Goal: Task Accomplishment & Management: Use online tool/utility

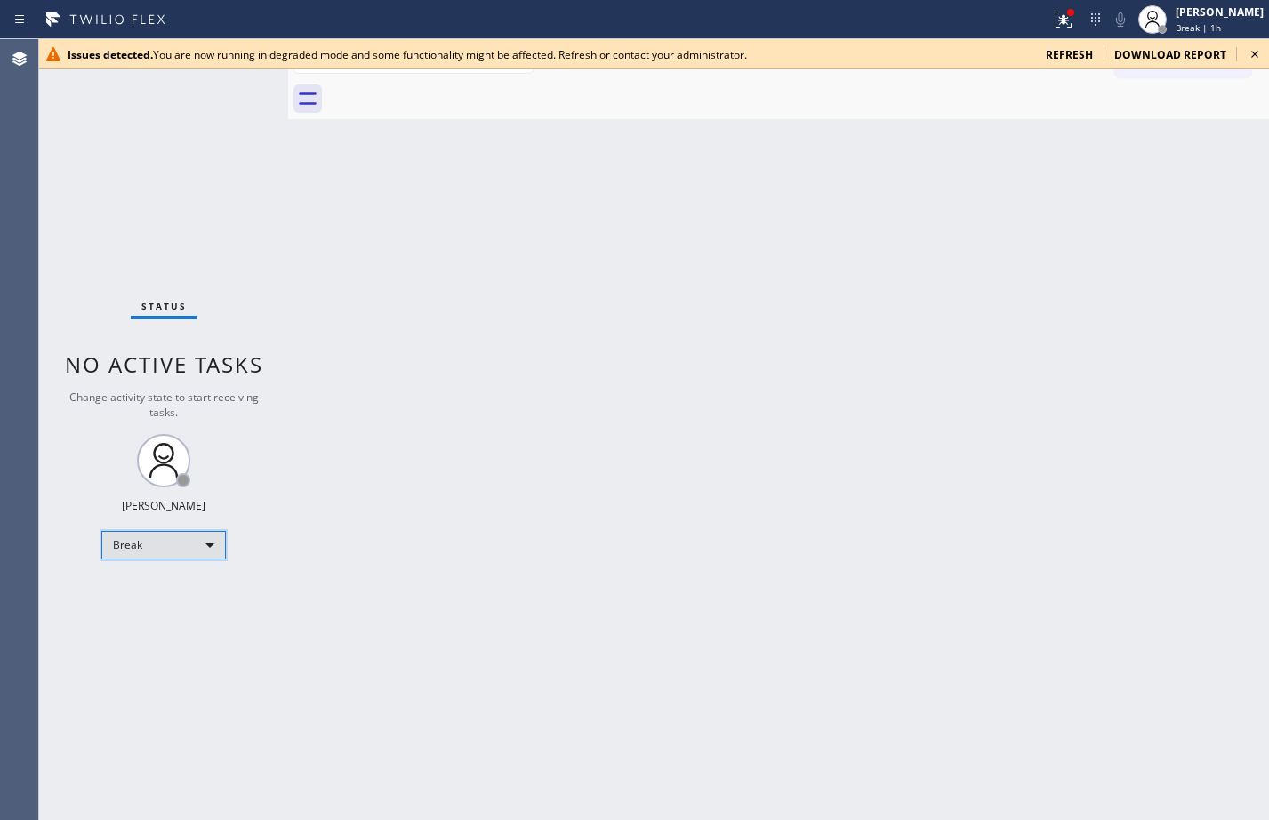
click at [218, 551] on div "Break" at bounding box center [163, 545] width 125 height 28
click at [157, 583] on li "Available" at bounding box center [162, 592] width 121 height 21
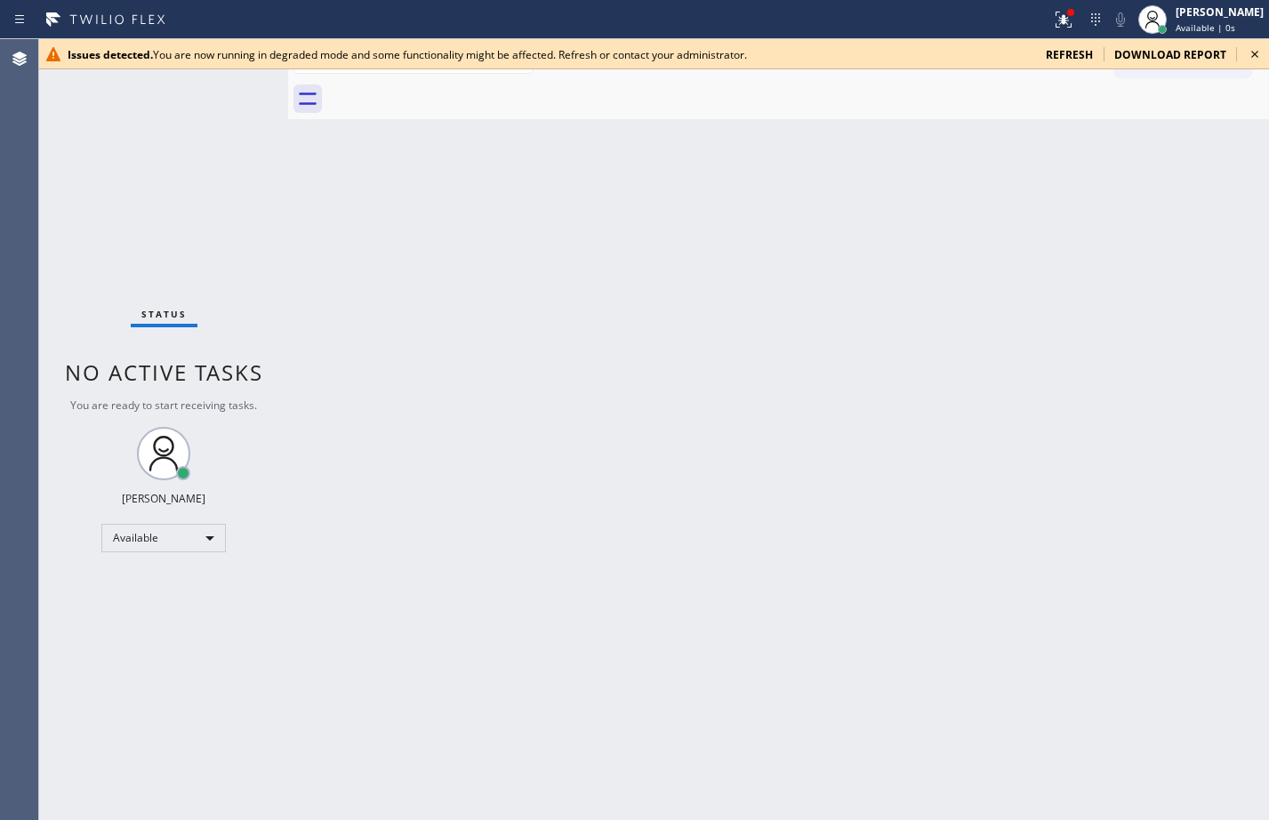
click at [1085, 54] on span "refresh" at bounding box center [1069, 54] width 47 height 15
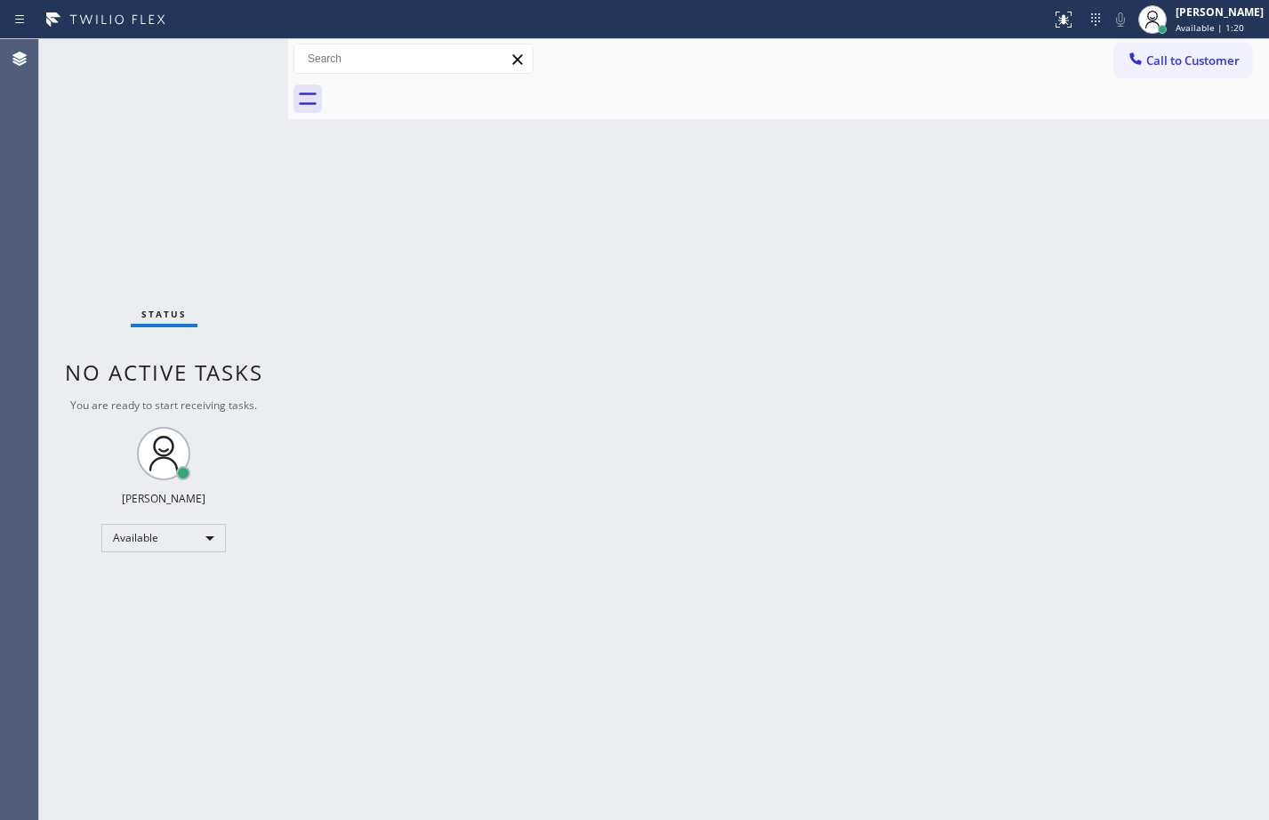
click at [197, 106] on div "Status No active tasks You are ready to start receiving tasks. [PERSON_NAME] Av…" at bounding box center [163, 429] width 249 height 781
click at [1179, 142] on div "Back to Dashboard Change Sender ID Customers Technicians Select a contact Outbo…" at bounding box center [778, 429] width 981 height 781
click at [1225, 12] on div "[PERSON_NAME]" at bounding box center [1220, 11] width 88 height 15
click at [931, 322] on div "Back to Dashboard Change Sender ID Customers Technicians Select a contact Outbo…" at bounding box center [778, 429] width 981 height 781
click at [962, 554] on div "Back to Dashboard Change Sender ID Customers Technicians Select a contact Outbo…" at bounding box center [778, 429] width 981 height 781
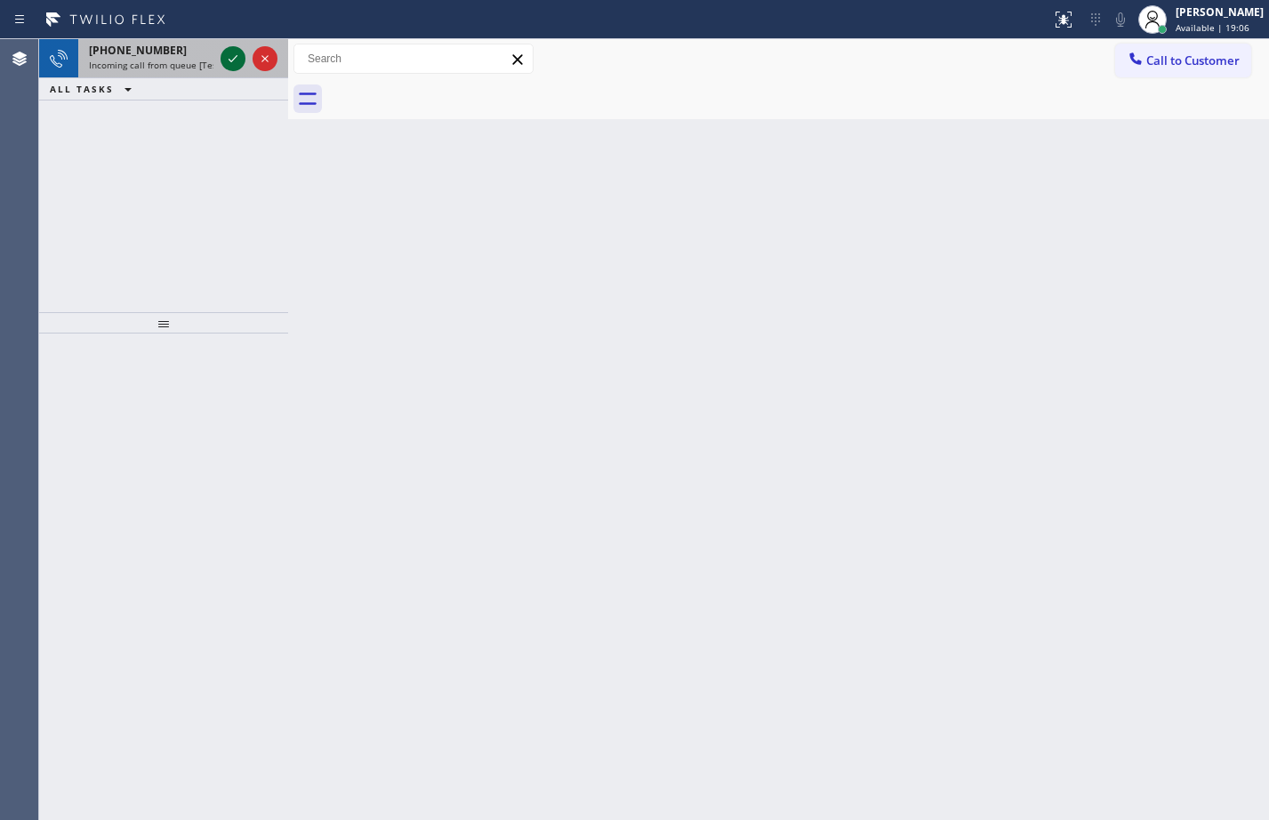
click at [224, 64] on icon at bounding box center [232, 58] width 21 height 21
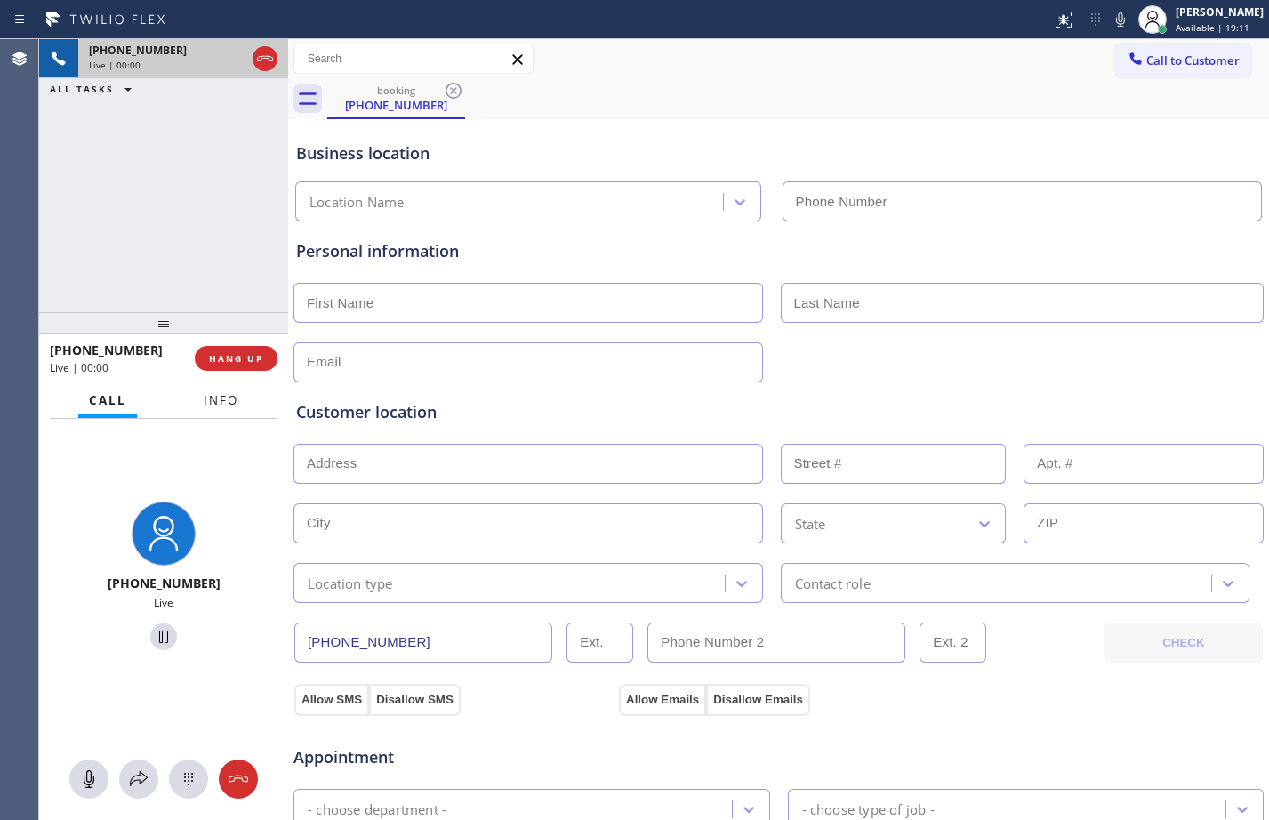
click at [228, 402] on span "Info" at bounding box center [221, 400] width 35 height 16
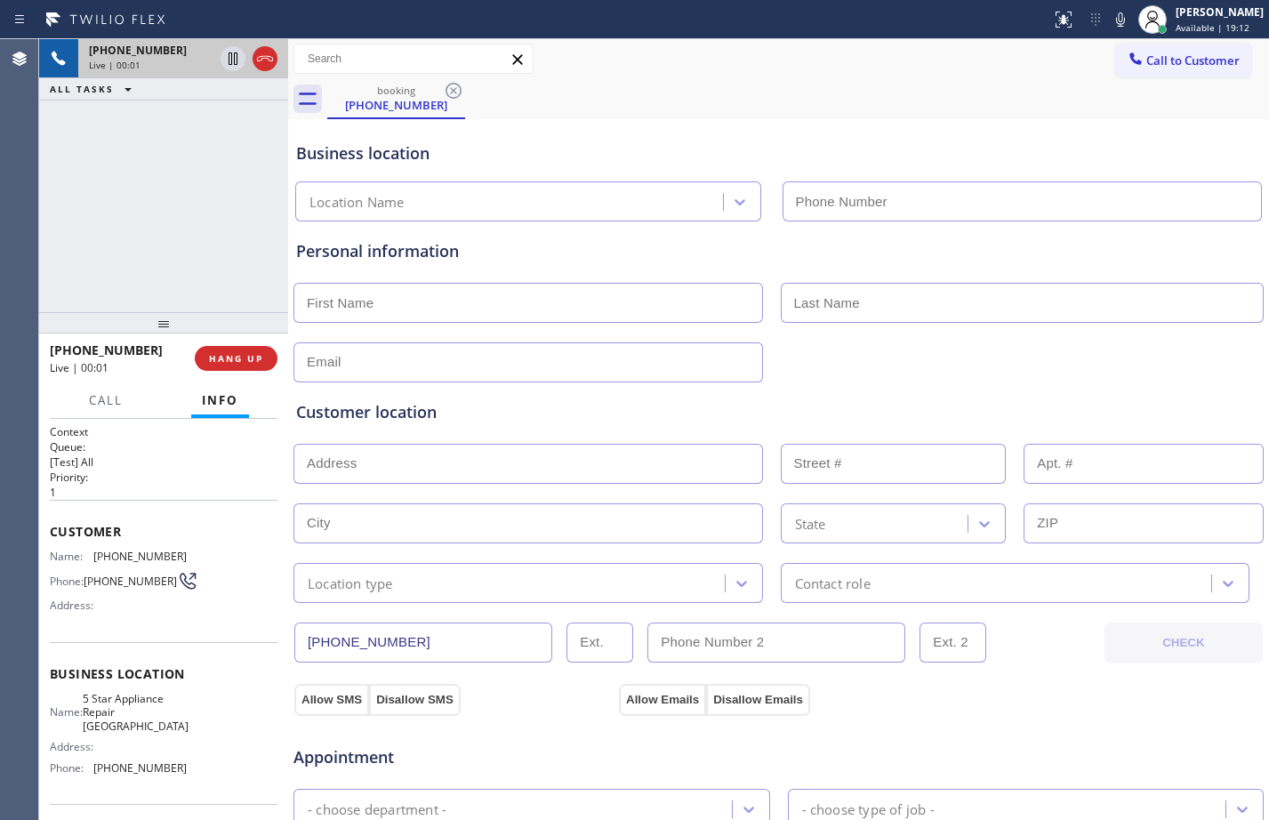
type input "(786) 347-8082"
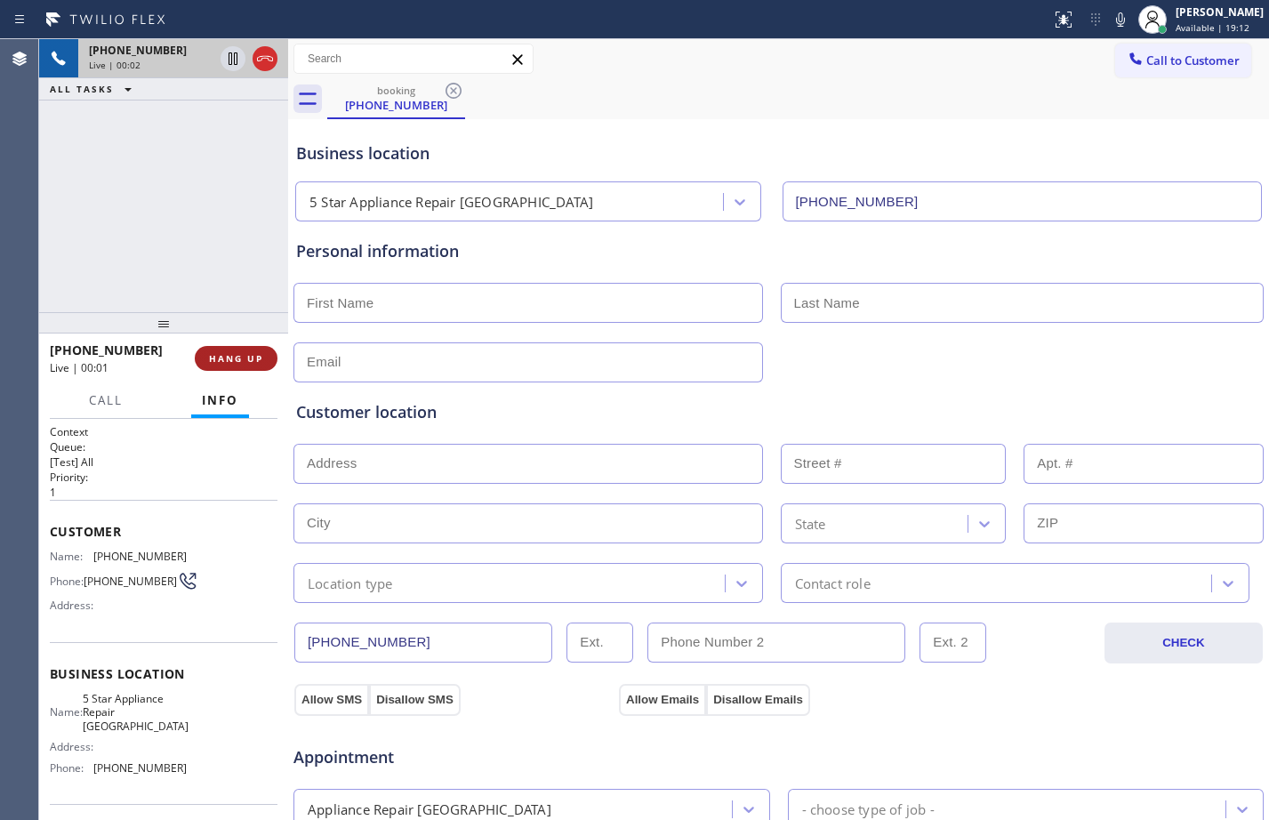
click at [236, 360] on span "HANG UP" at bounding box center [236, 358] width 54 height 12
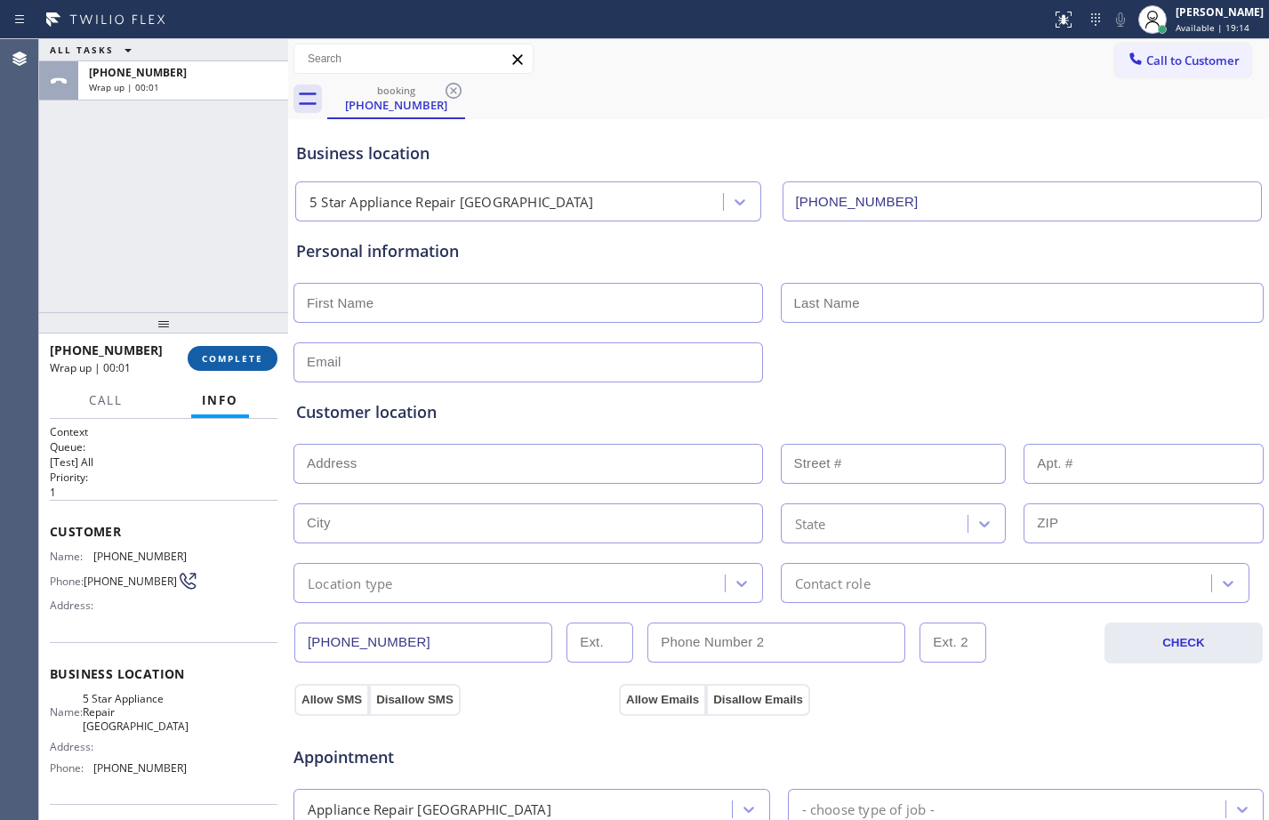
click at [241, 358] on span "COMPLETE" at bounding box center [232, 358] width 61 height 12
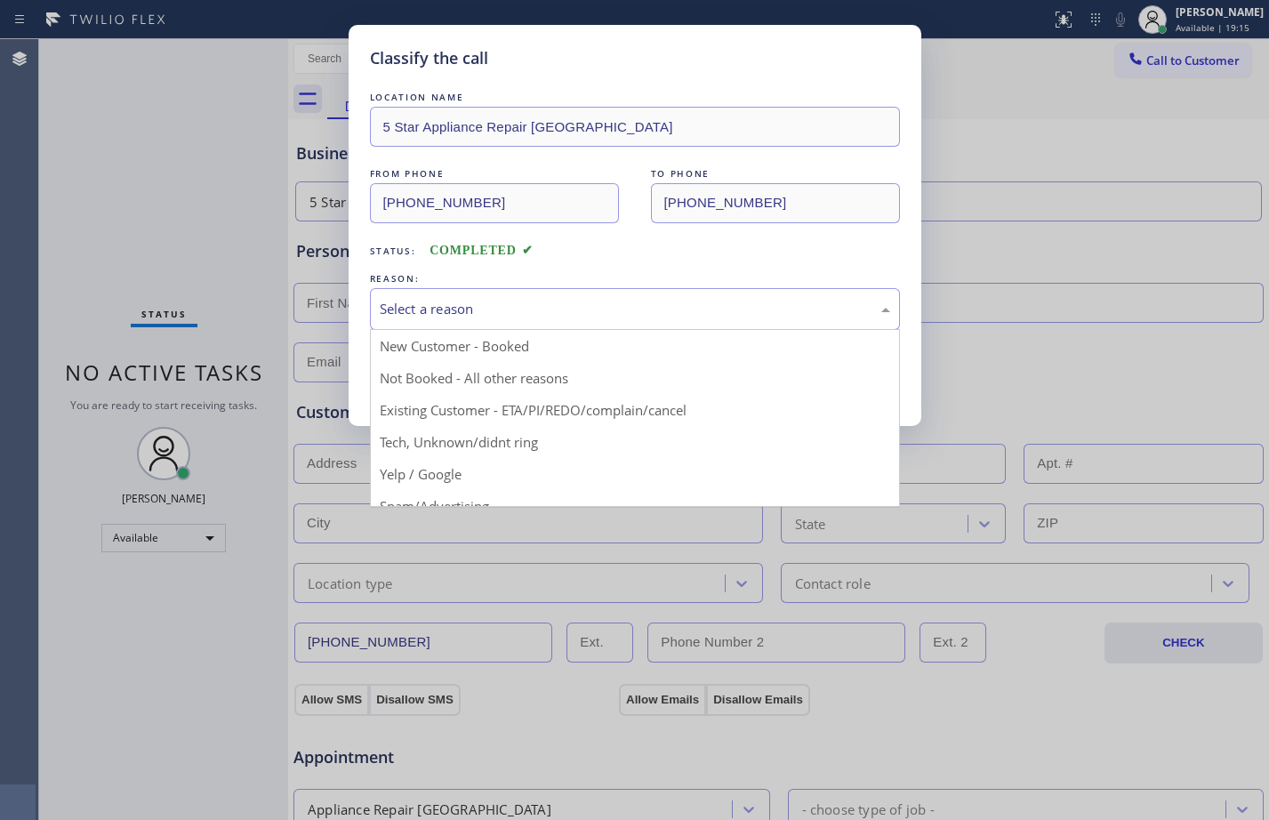
click at [607, 311] on div "Select a reason" at bounding box center [635, 309] width 511 height 20
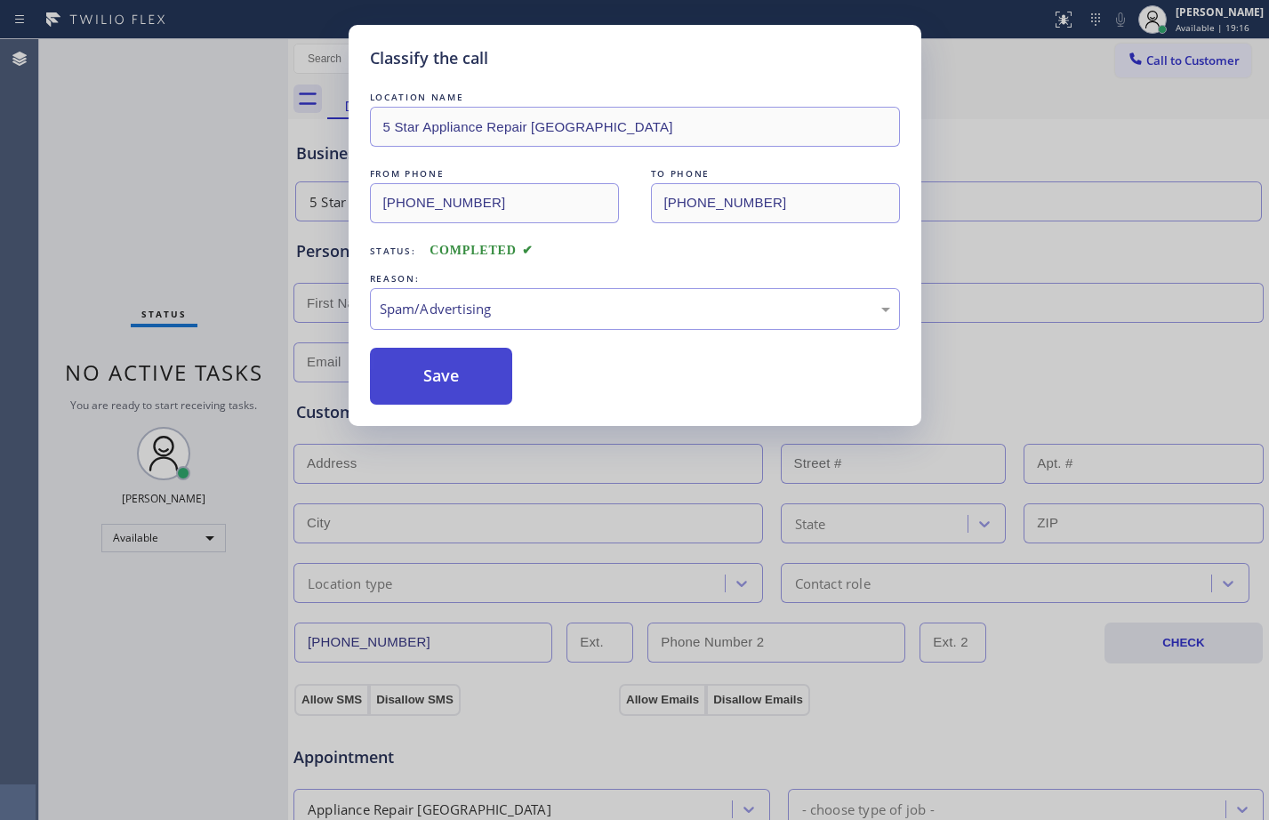
click at [464, 357] on button "Save" at bounding box center [441, 376] width 143 height 57
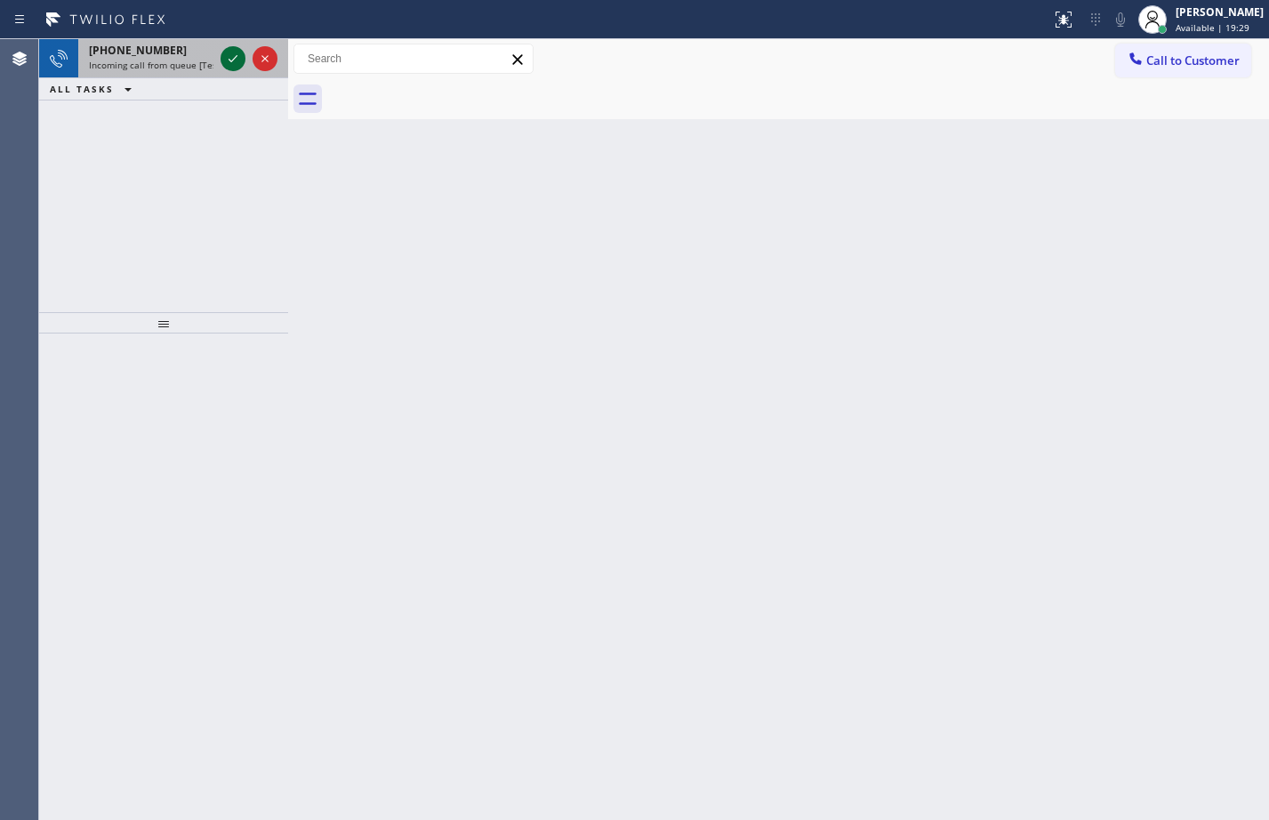
click at [227, 65] on icon at bounding box center [232, 58] width 21 height 21
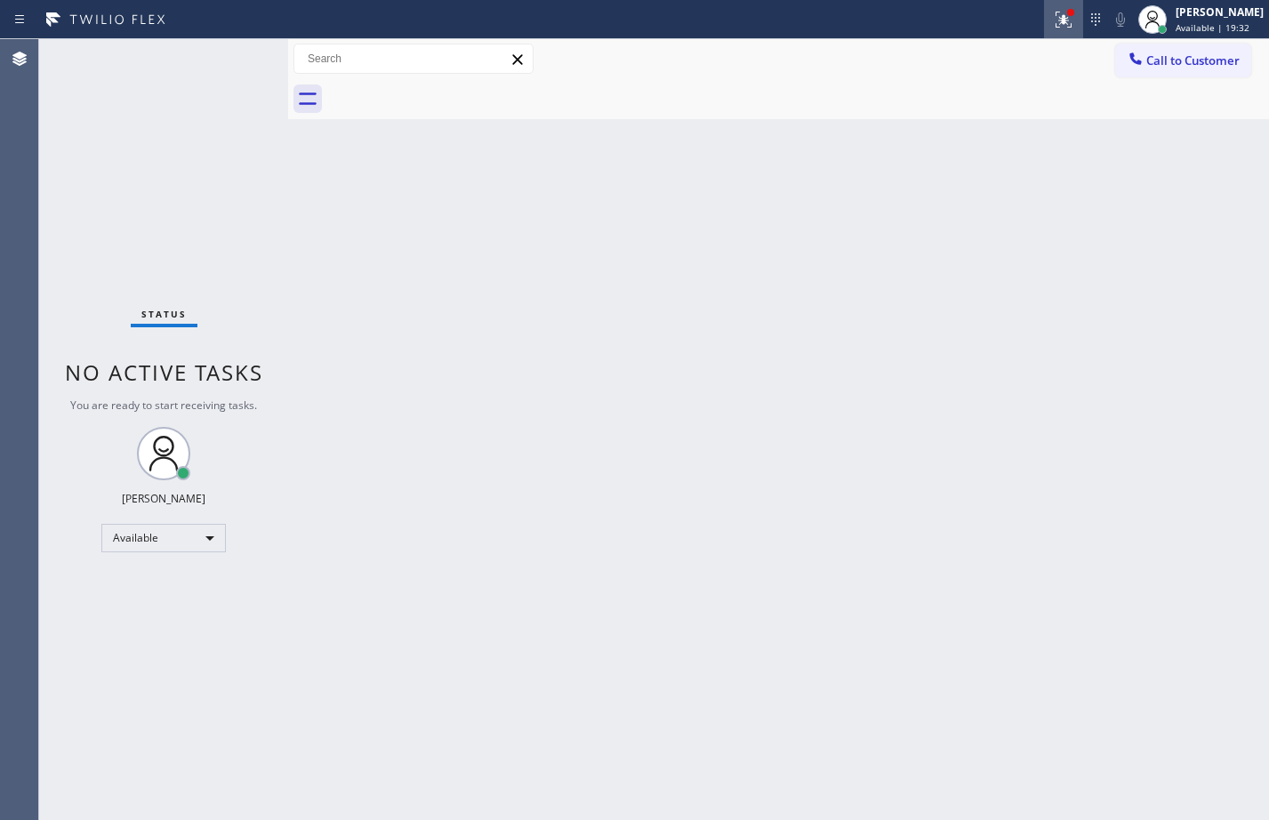
click at [1053, 20] on icon at bounding box center [1063, 19] width 21 height 21
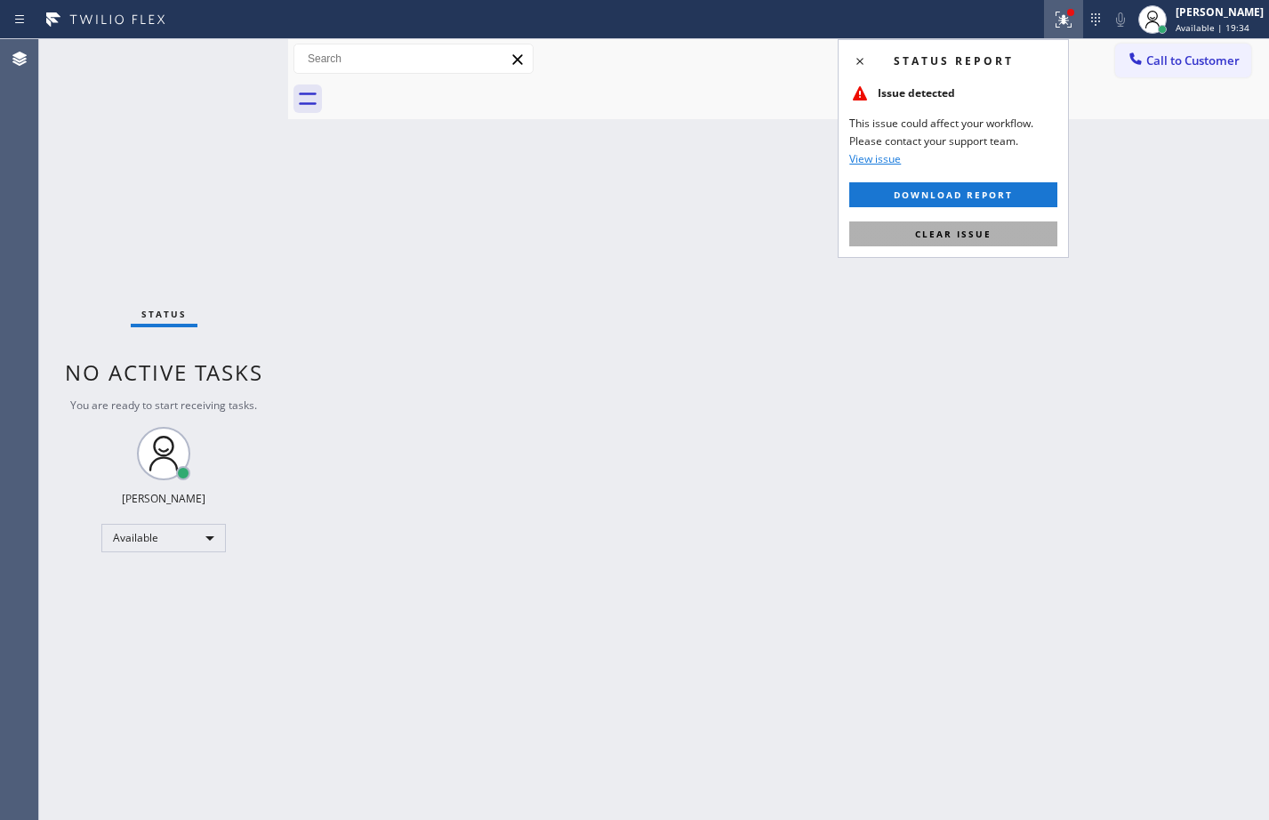
click at [1008, 222] on button "Clear issue" at bounding box center [953, 233] width 208 height 25
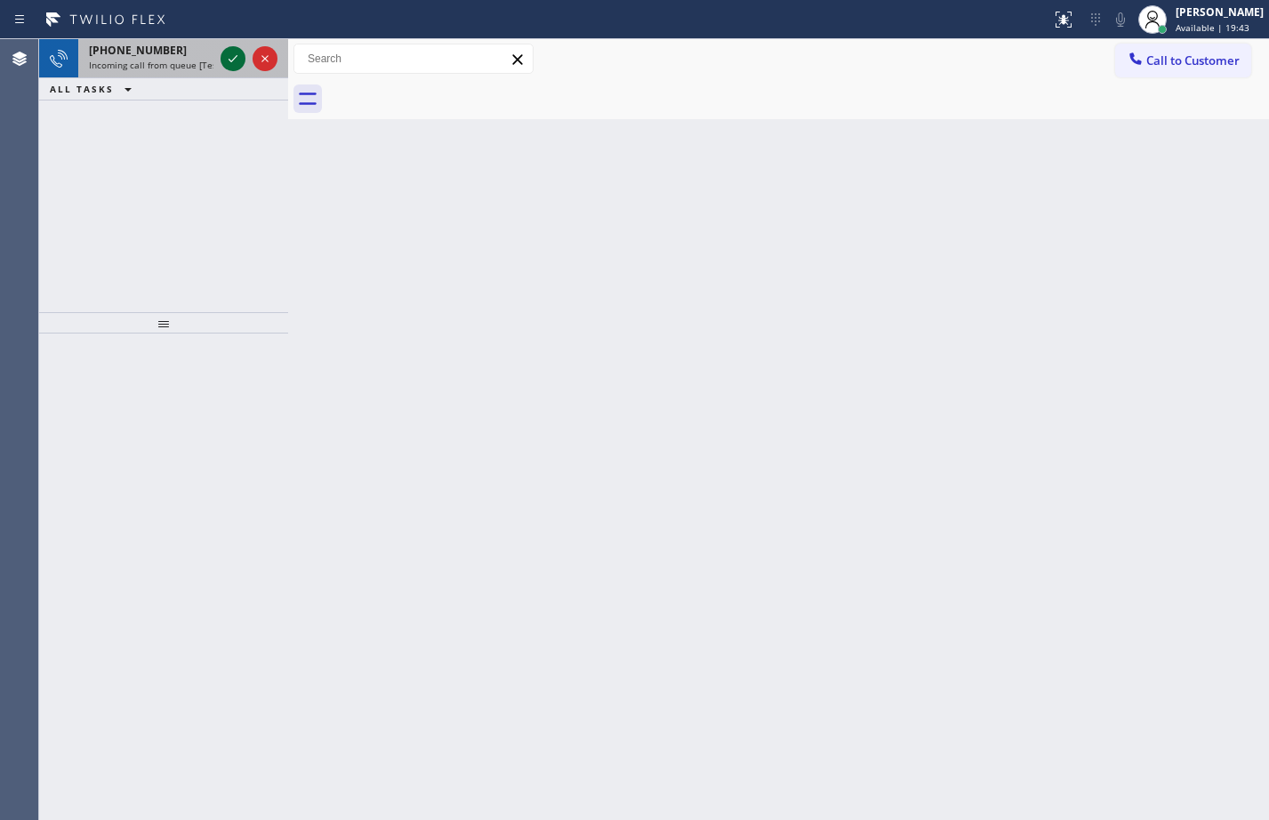
click at [237, 64] on icon at bounding box center [232, 58] width 21 height 21
click at [1046, 32] on button at bounding box center [1063, 19] width 39 height 39
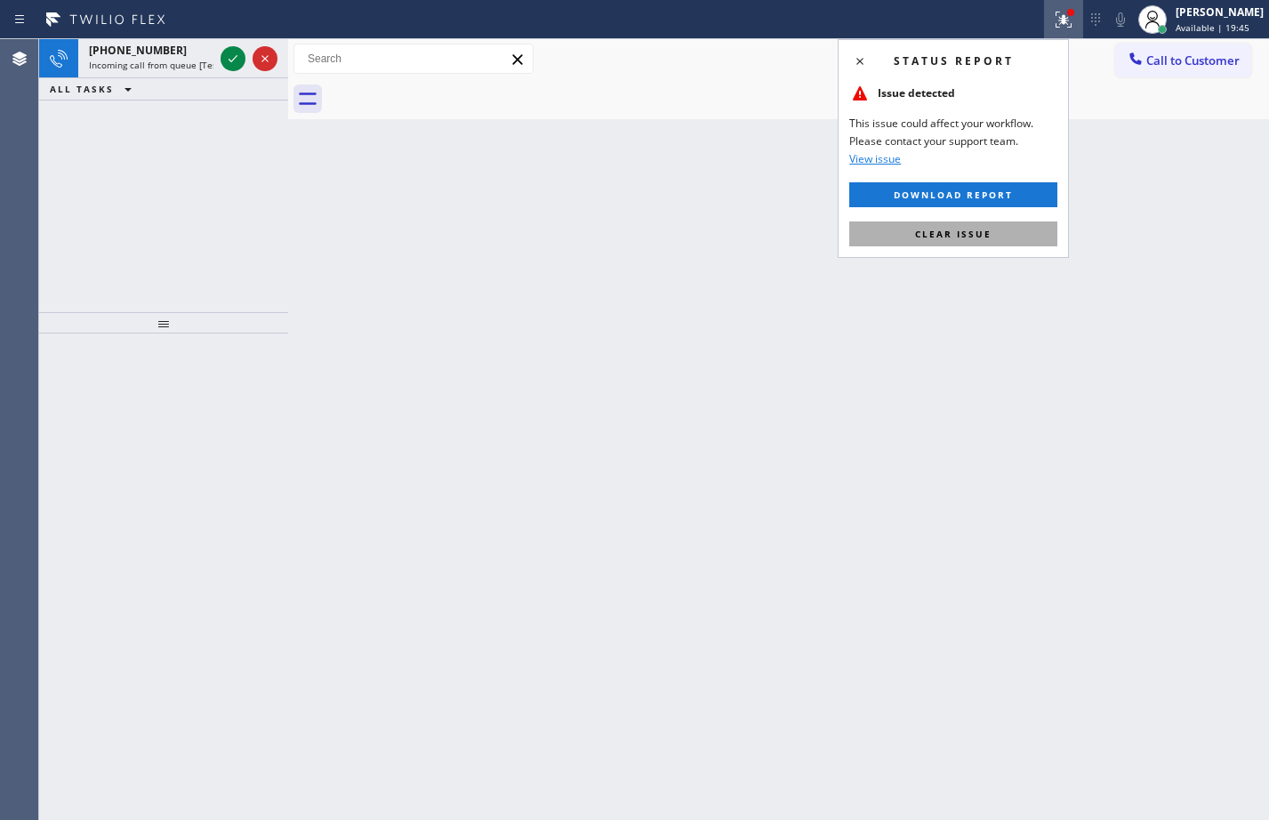
click at [950, 231] on span "Clear issue" at bounding box center [953, 234] width 76 height 12
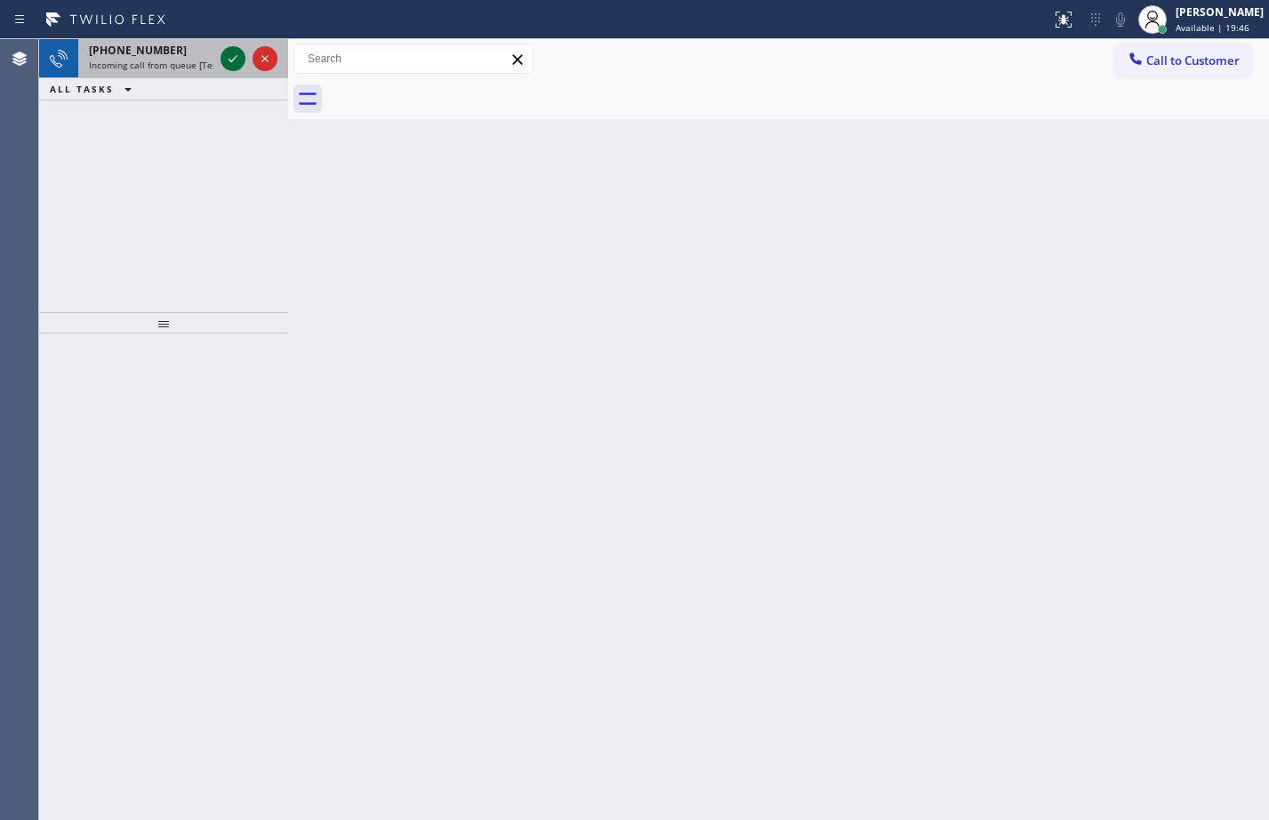
click at [229, 61] on icon at bounding box center [232, 58] width 21 height 21
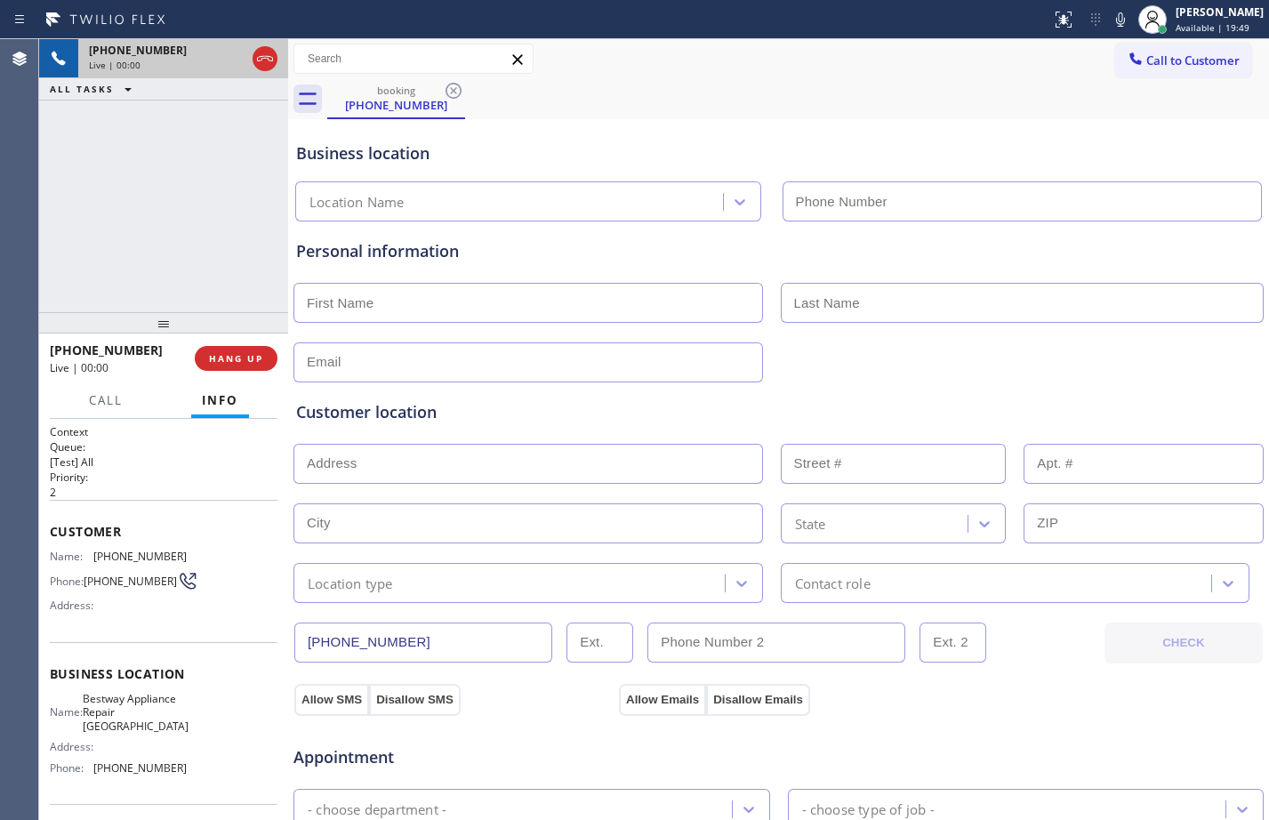
type input "(623) 323-9720"
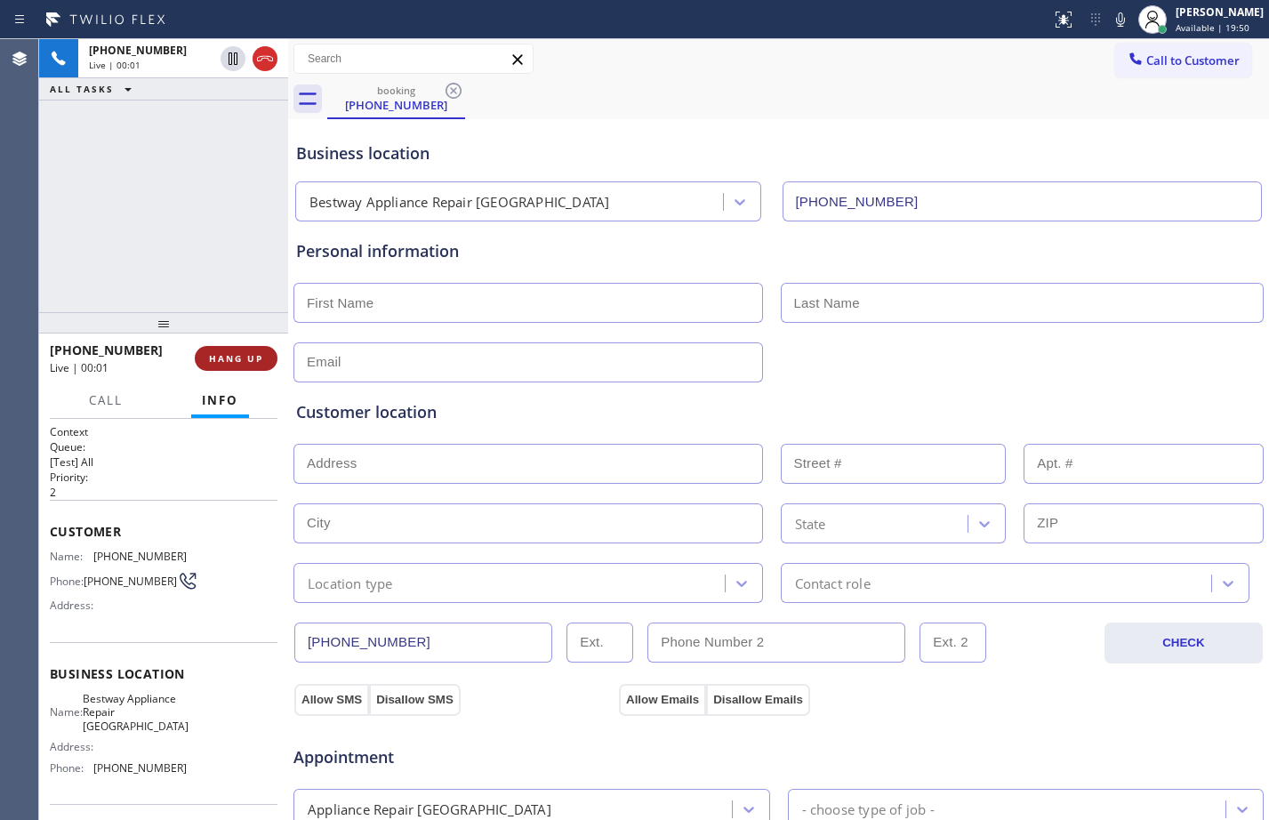
click at [247, 354] on span "HANG UP" at bounding box center [236, 358] width 54 height 12
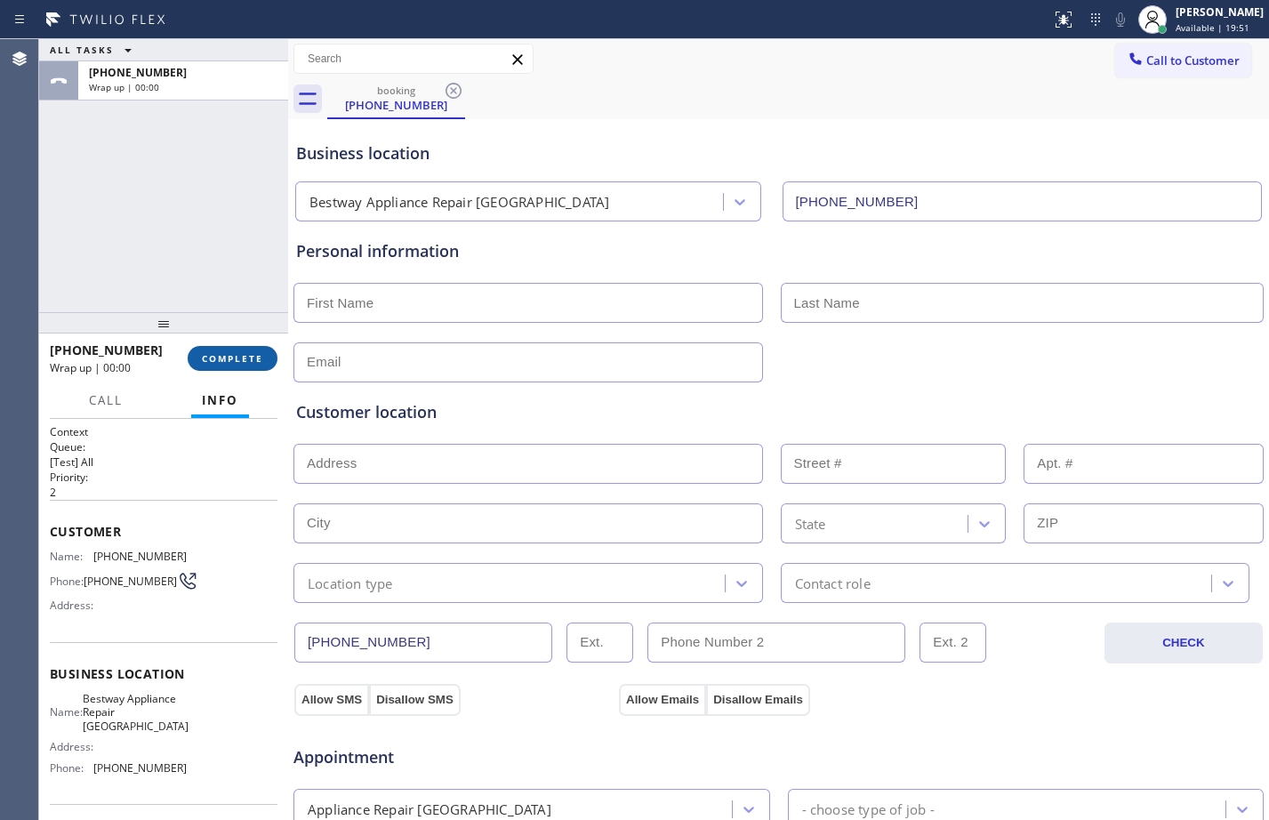
click at [259, 362] on span "COMPLETE" at bounding box center [232, 358] width 61 height 12
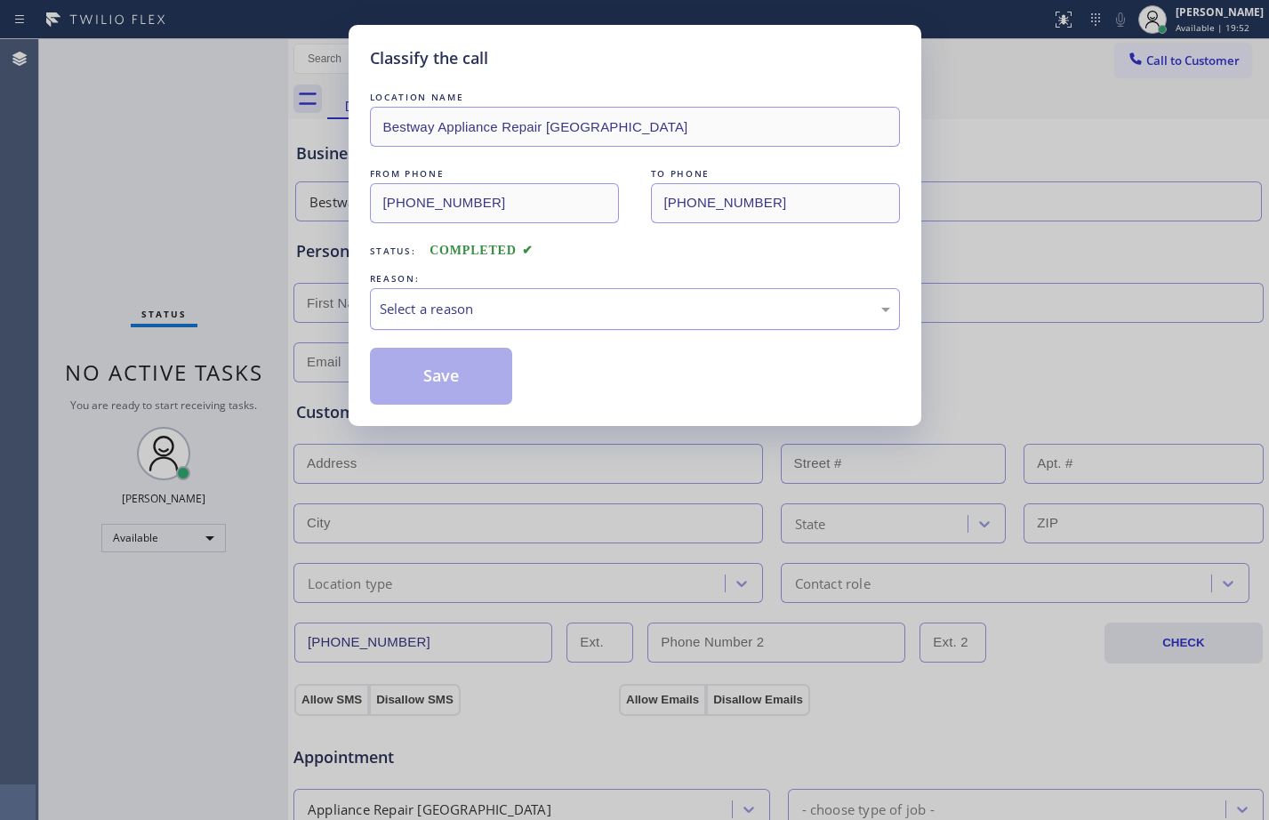
click at [487, 316] on div "Select a reason" at bounding box center [635, 309] width 511 height 20
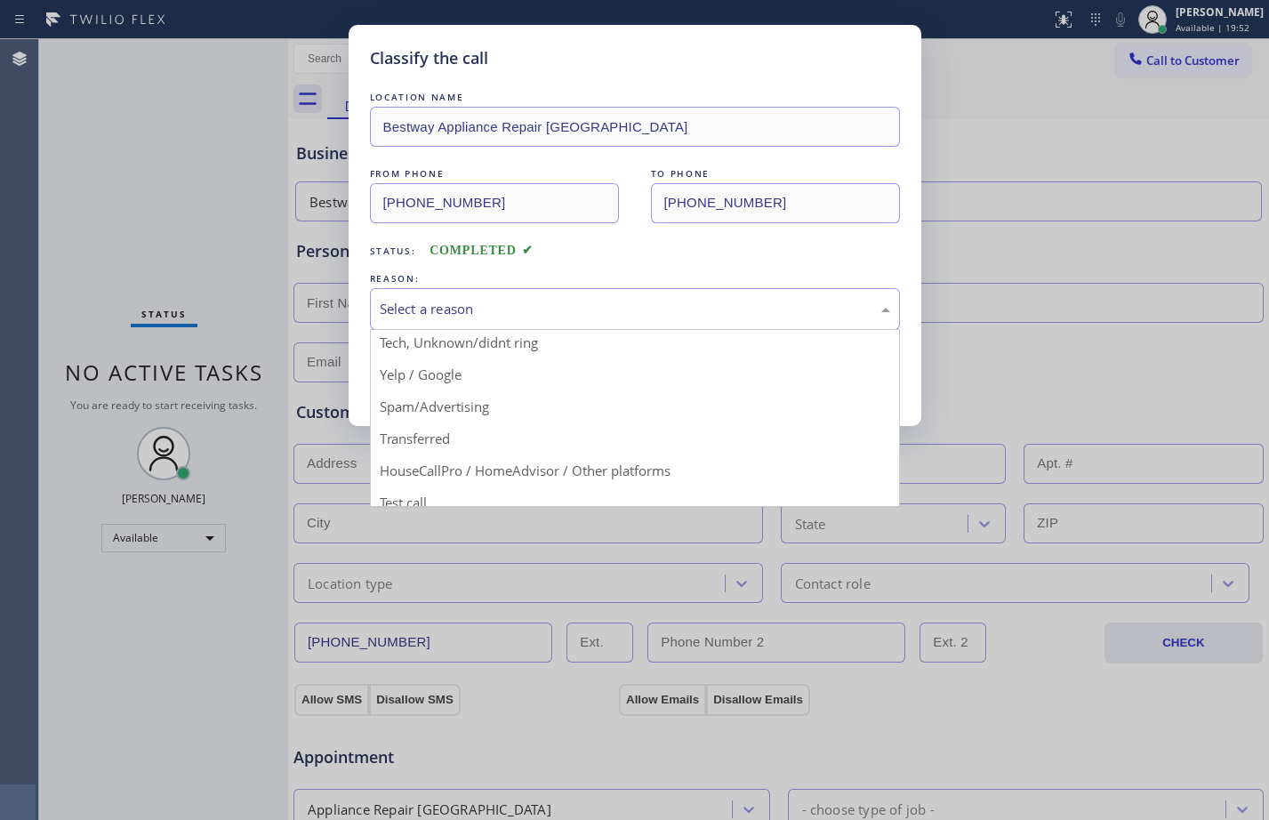
scroll to position [112, 0]
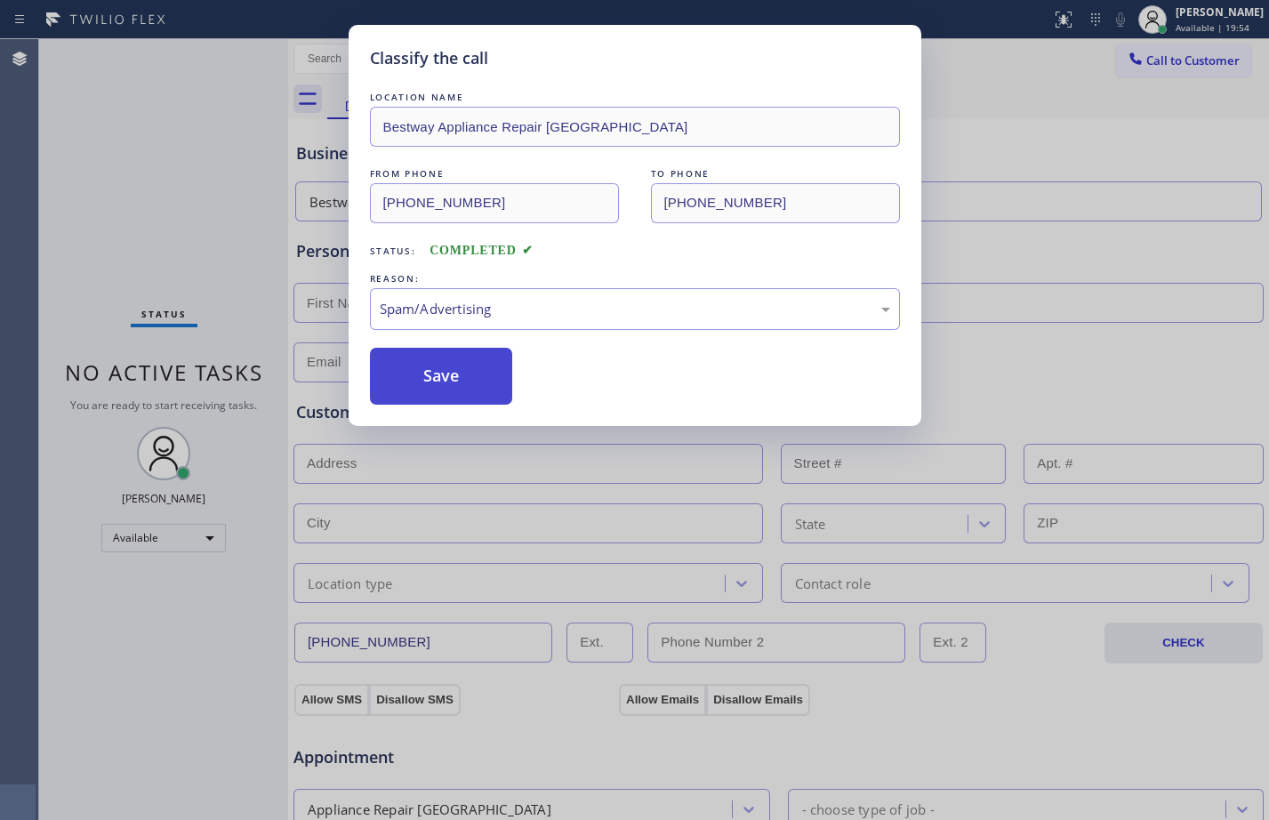
click at [432, 373] on button "Save" at bounding box center [441, 376] width 143 height 57
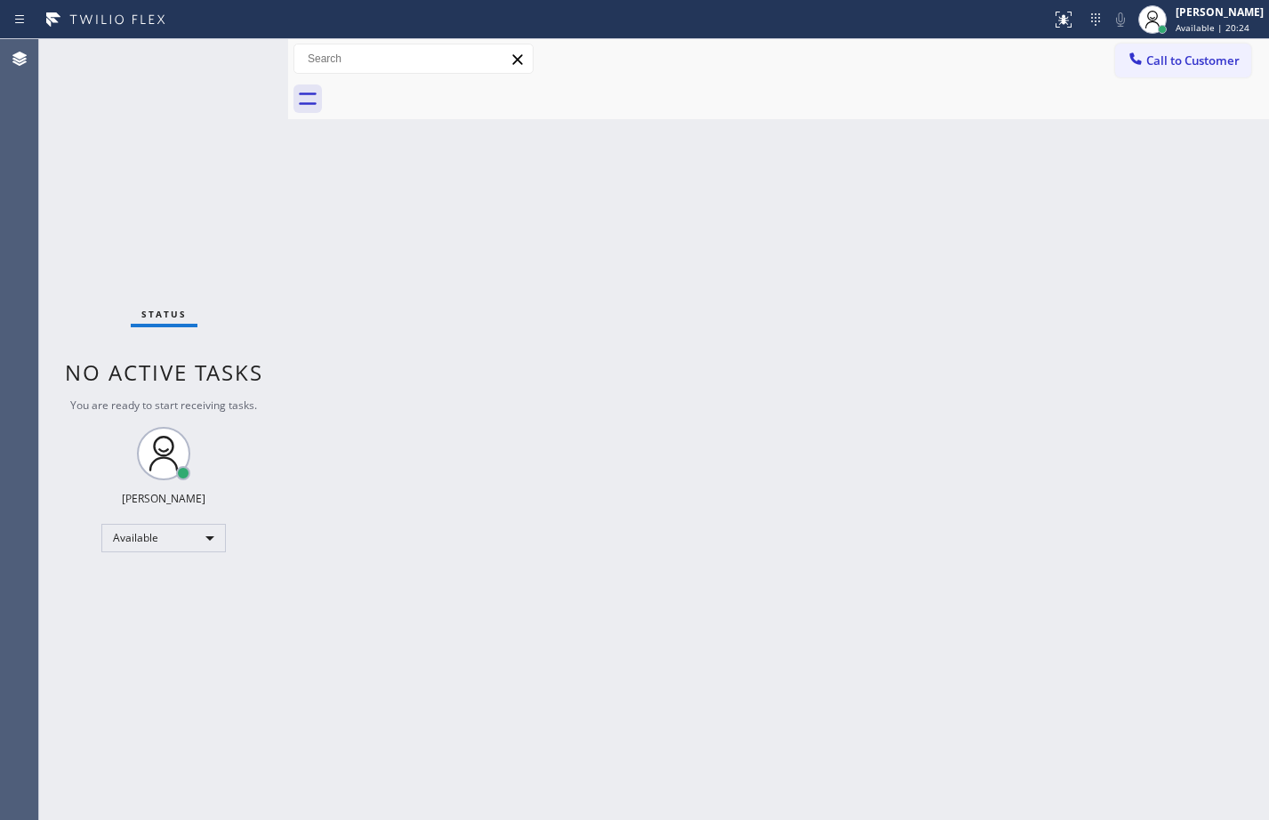
click at [856, 221] on div "Back to Dashboard Change Sender ID Customers Technicians Select a contact Outbo…" at bounding box center [778, 429] width 981 height 781
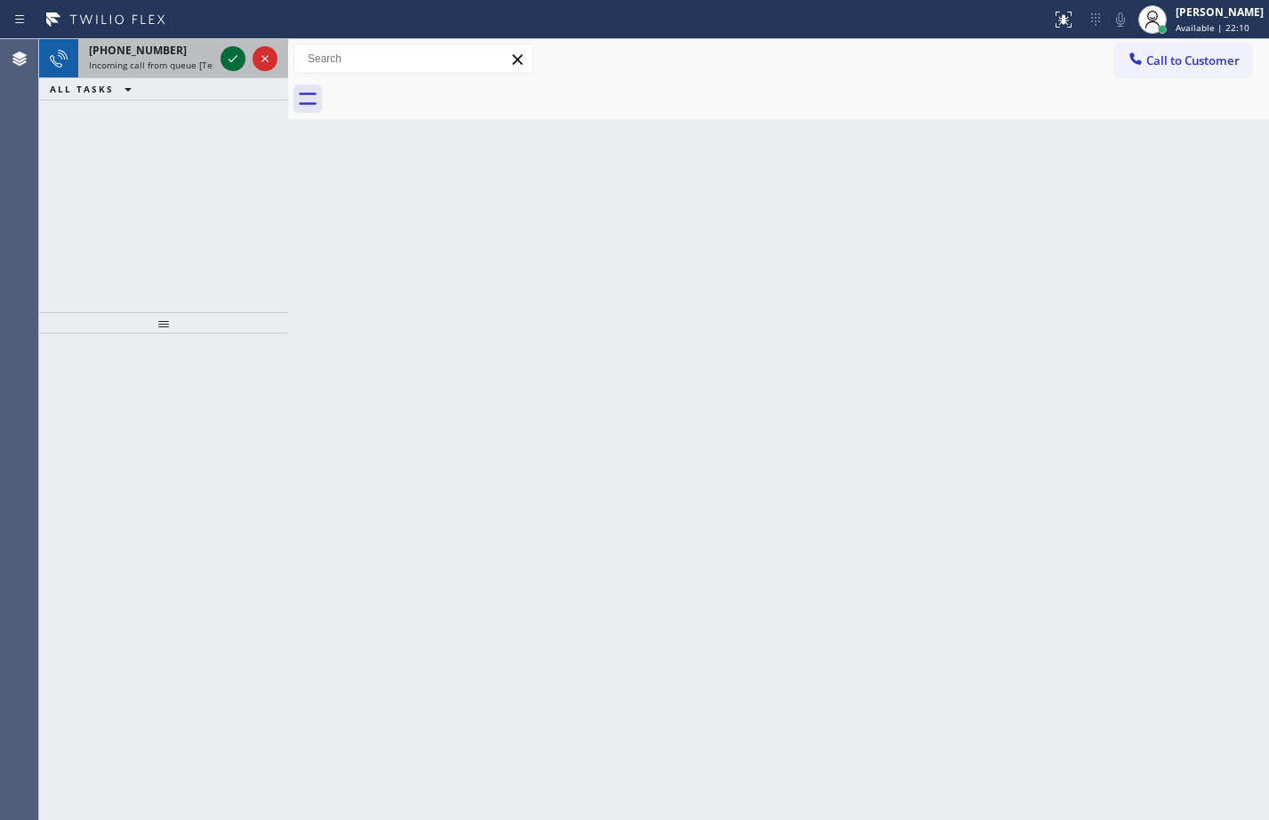
click at [224, 68] on icon at bounding box center [232, 58] width 21 height 21
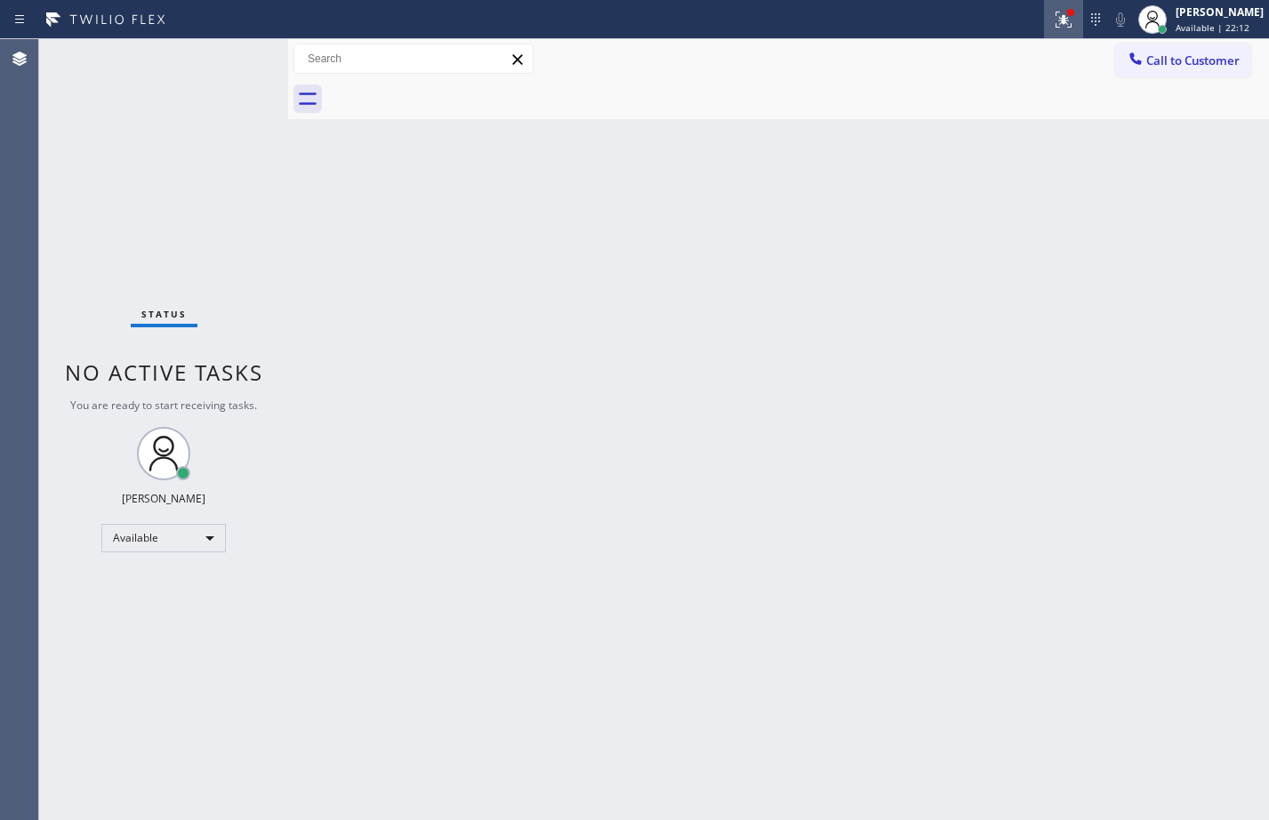
click at [1044, 20] on div at bounding box center [1063, 19] width 39 height 21
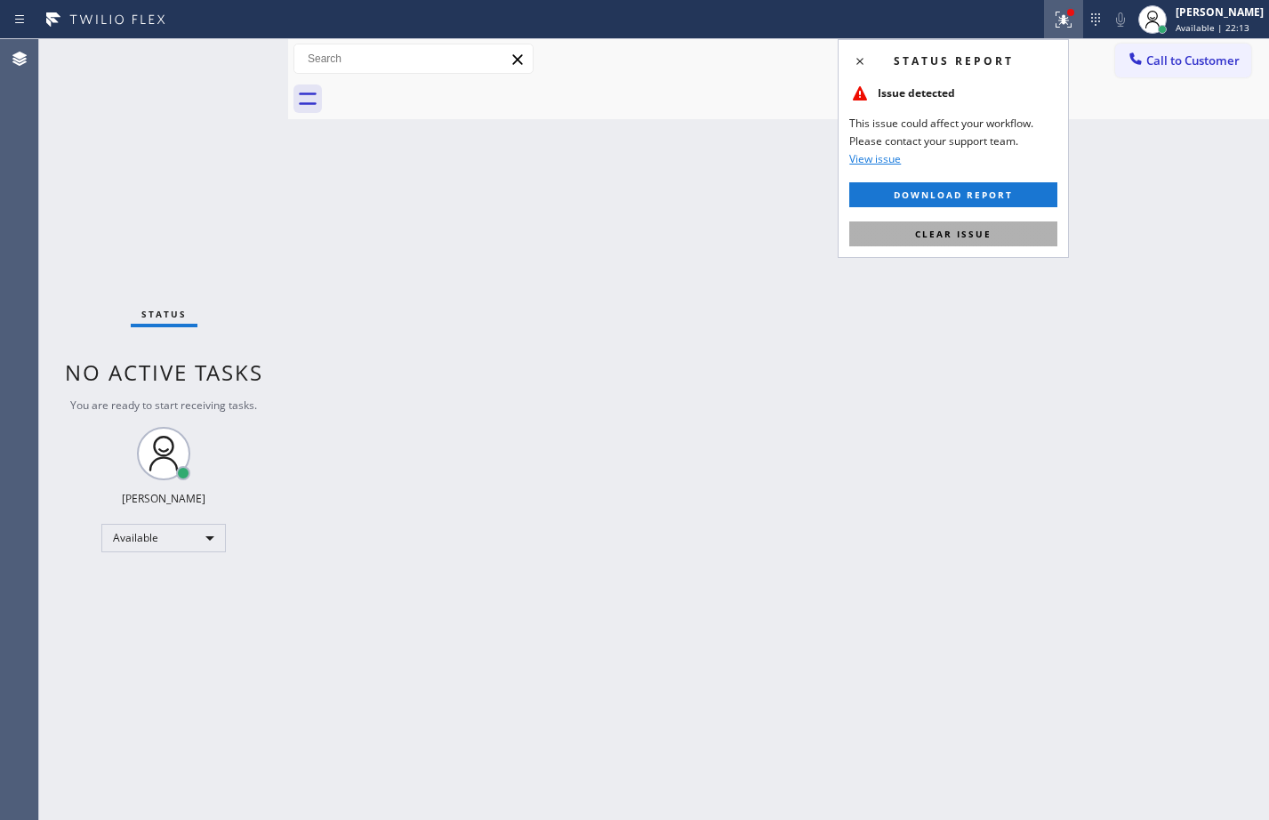
click at [969, 226] on button "Clear issue" at bounding box center [953, 233] width 208 height 25
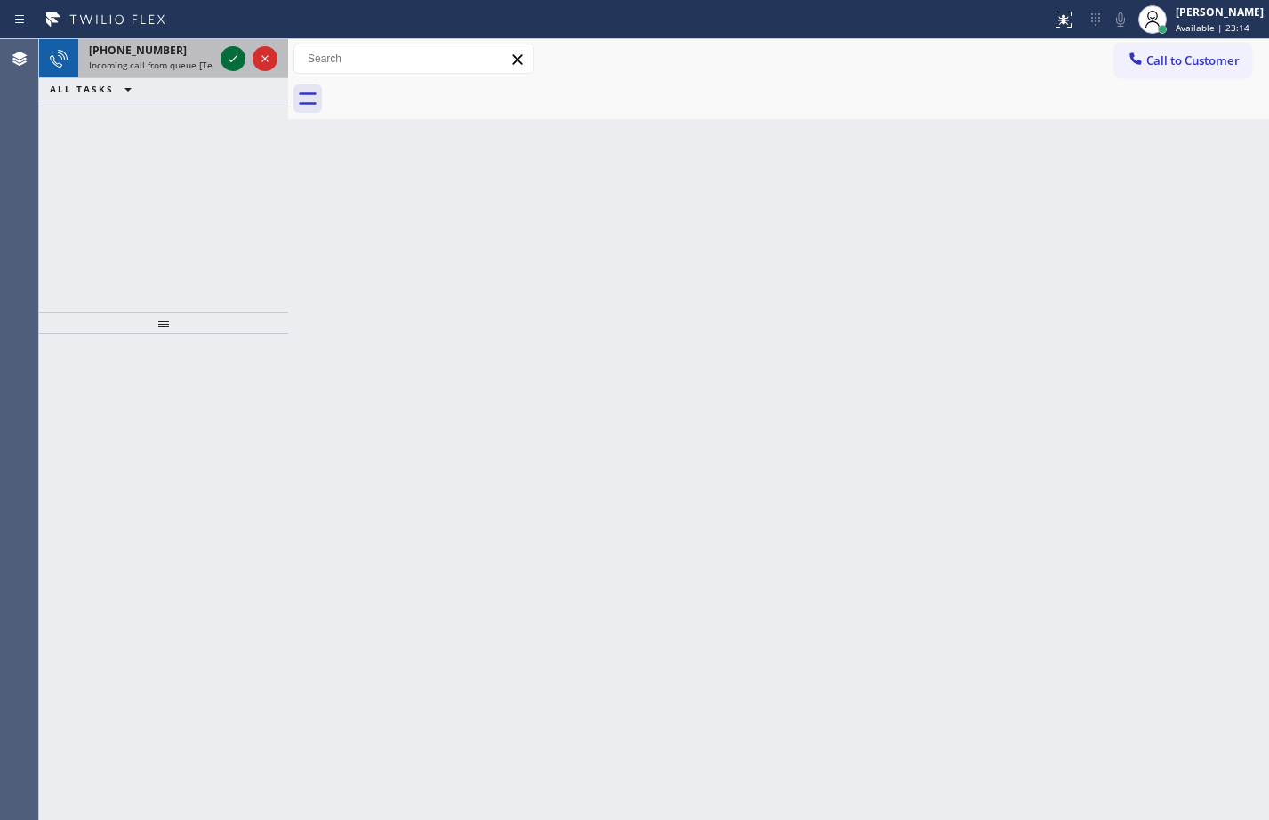
click at [244, 54] on div at bounding box center [233, 58] width 25 height 21
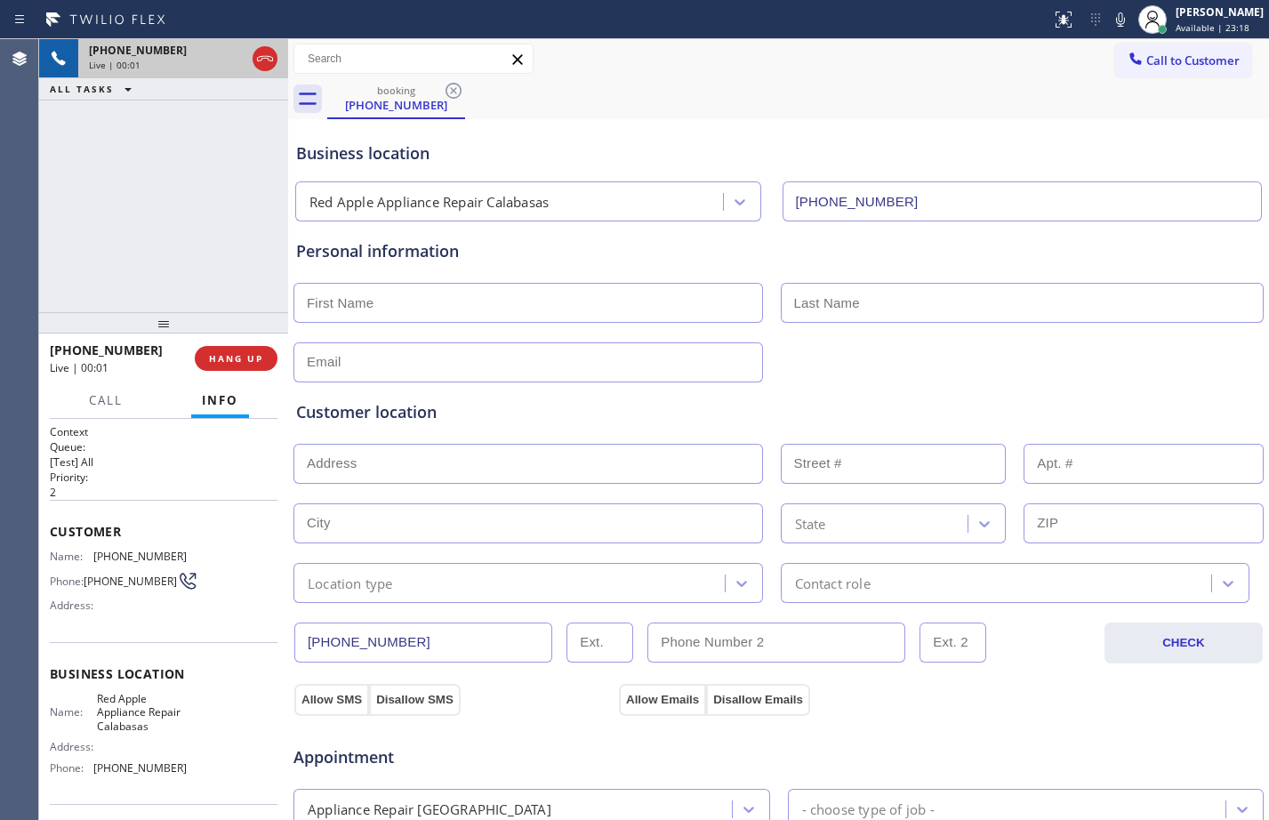
type input "(747) 282-0523"
click at [237, 354] on span "HANG UP" at bounding box center [236, 358] width 54 height 12
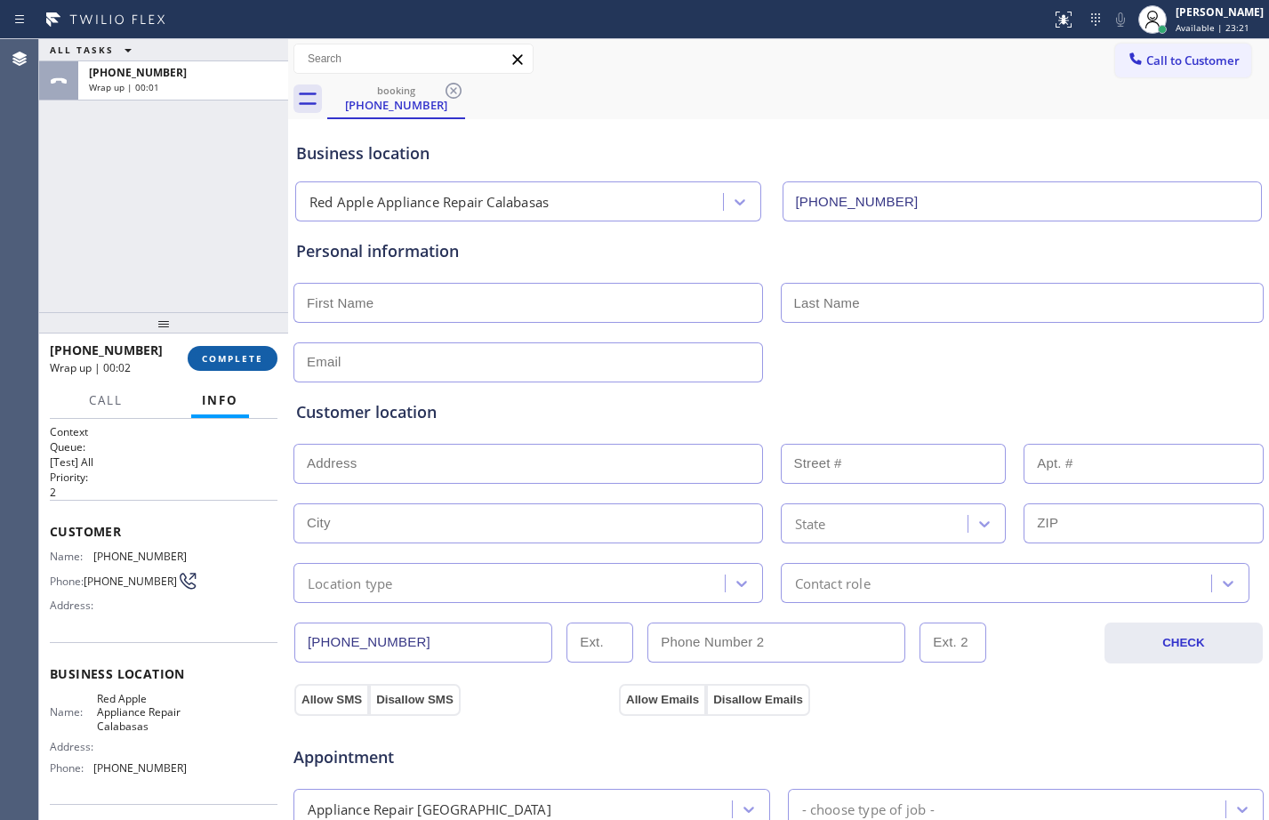
click at [252, 370] on button "COMPLETE" at bounding box center [233, 358] width 90 height 25
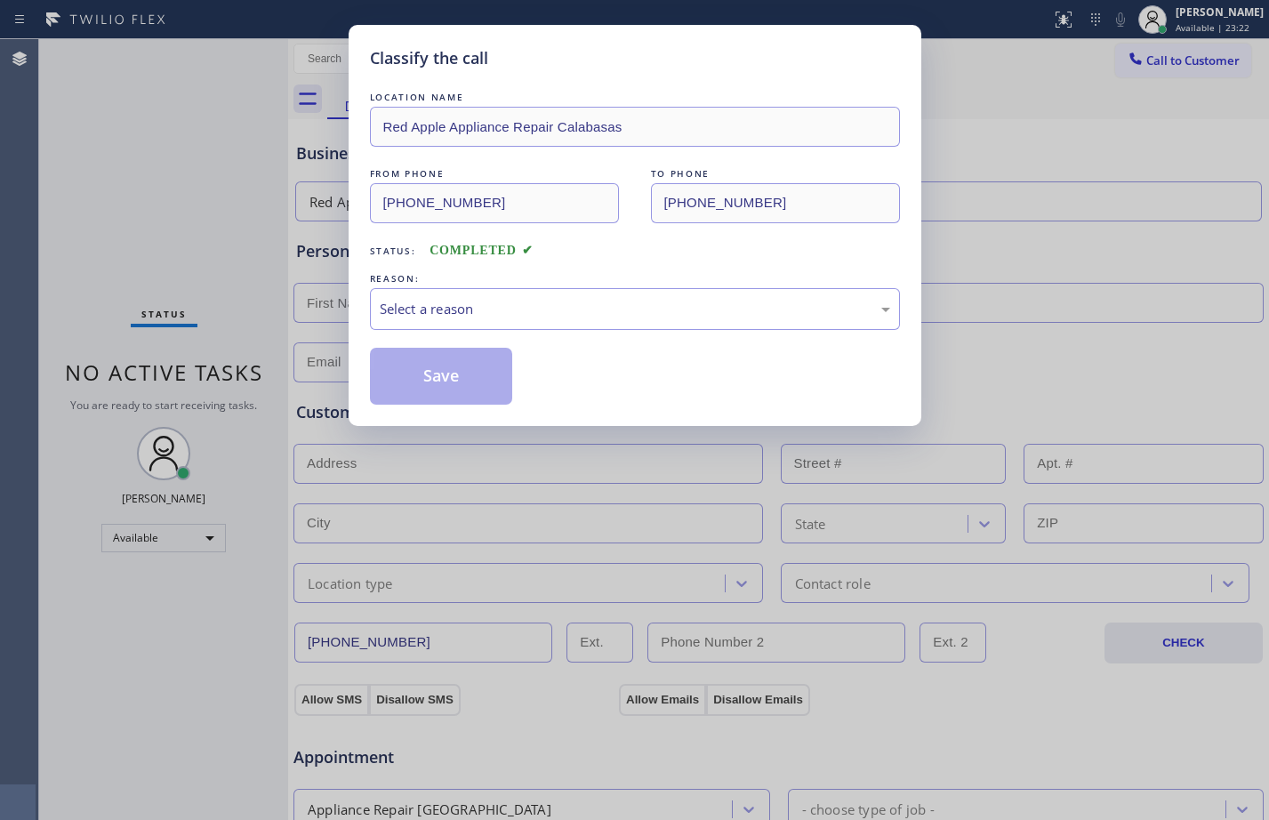
click at [532, 310] on div "Select a reason" at bounding box center [635, 309] width 511 height 20
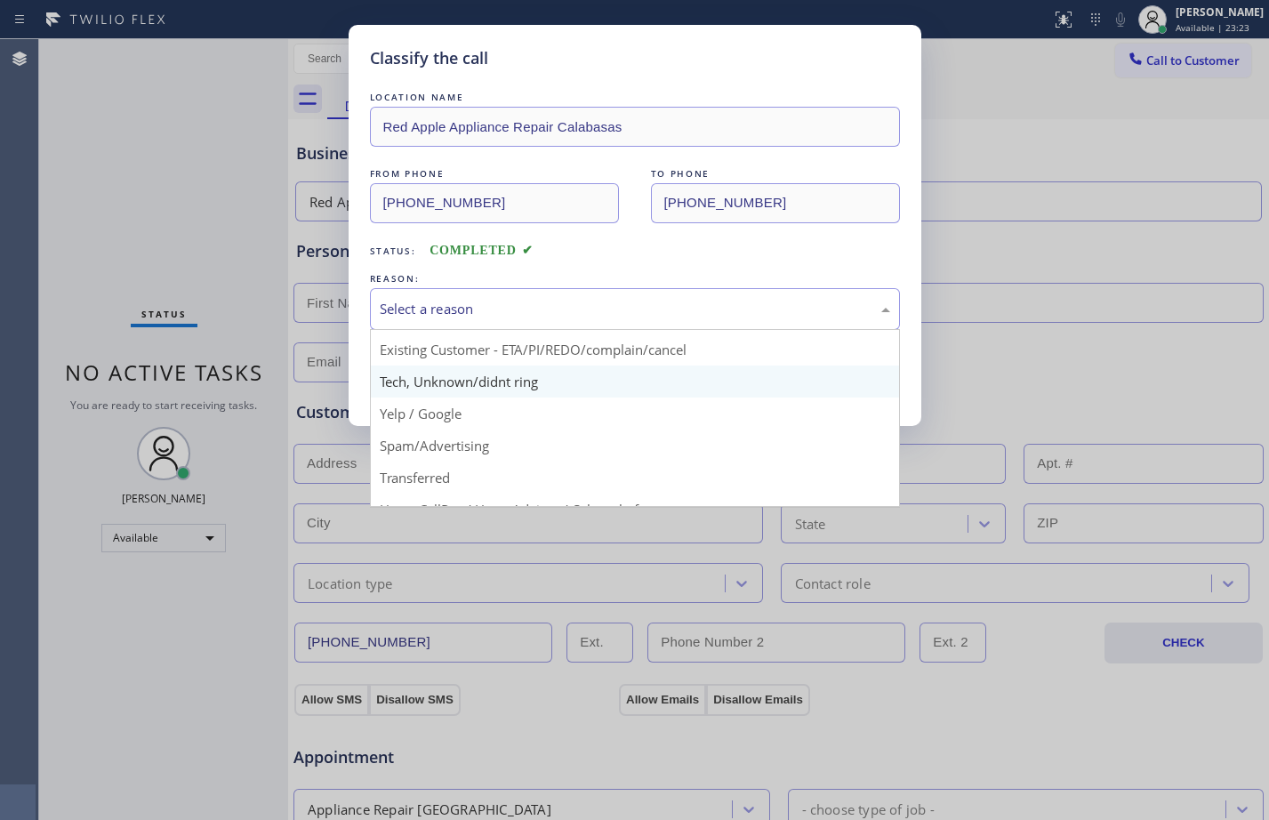
scroll to position [112, 0]
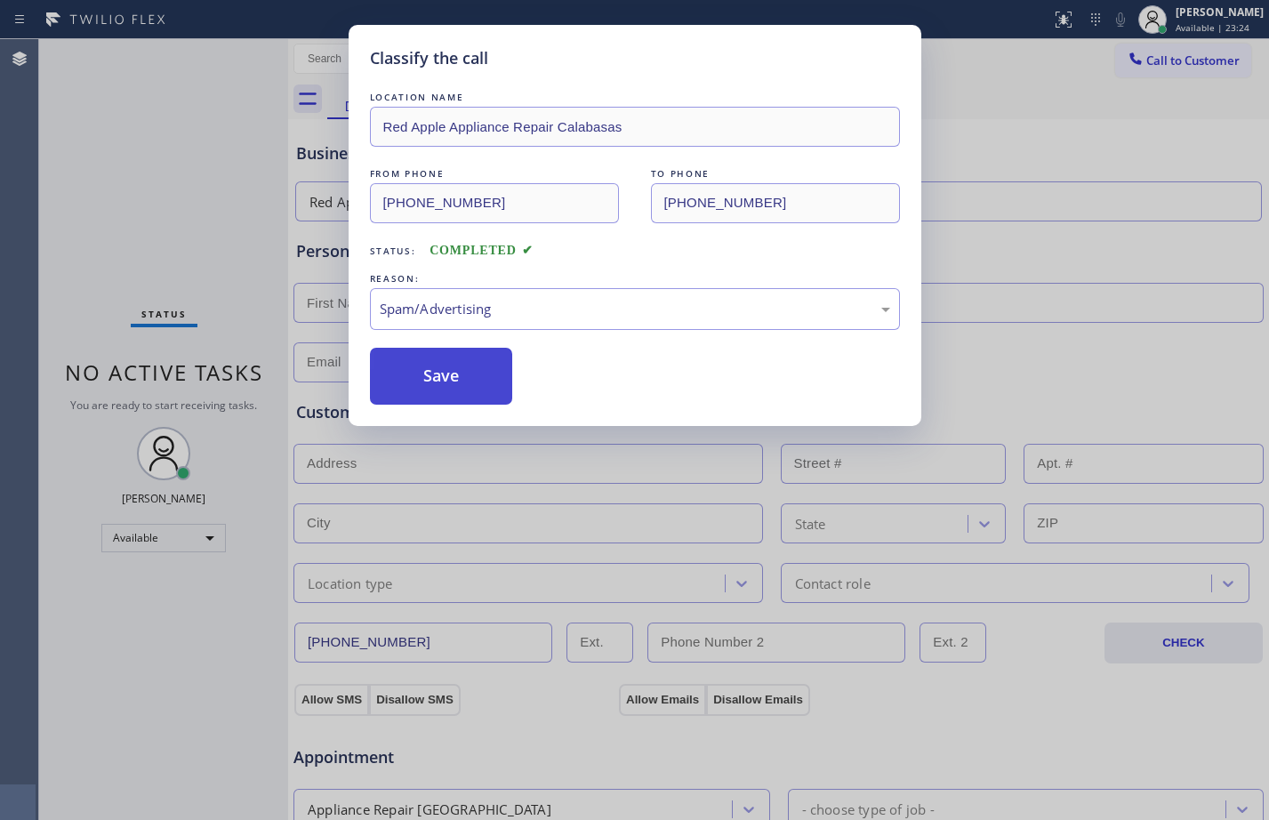
click at [438, 381] on button "Save" at bounding box center [441, 376] width 143 height 57
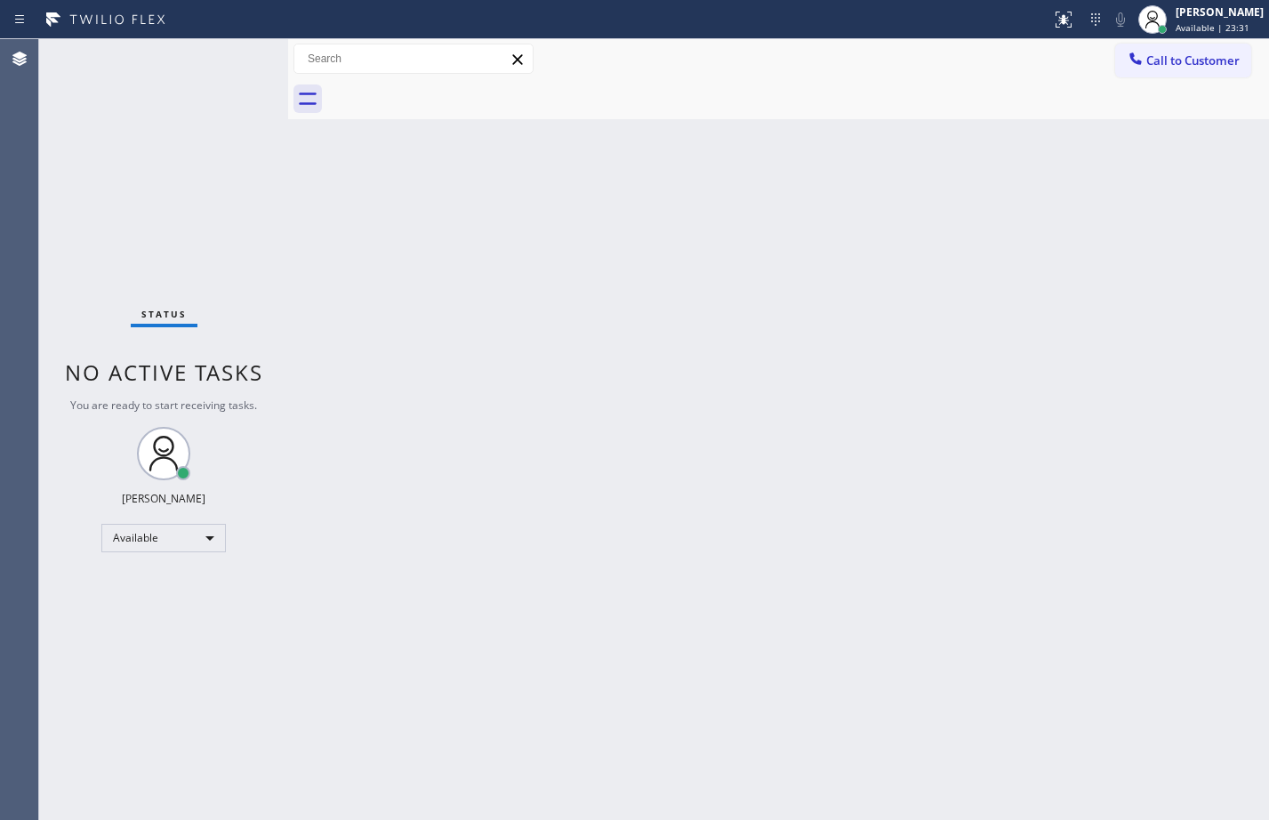
click at [238, 56] on div "Status No active tasks You are ready to start receiving tasks. [PERSON_NAME] Av…" at bounding box center [163, 429] width 249 height 781
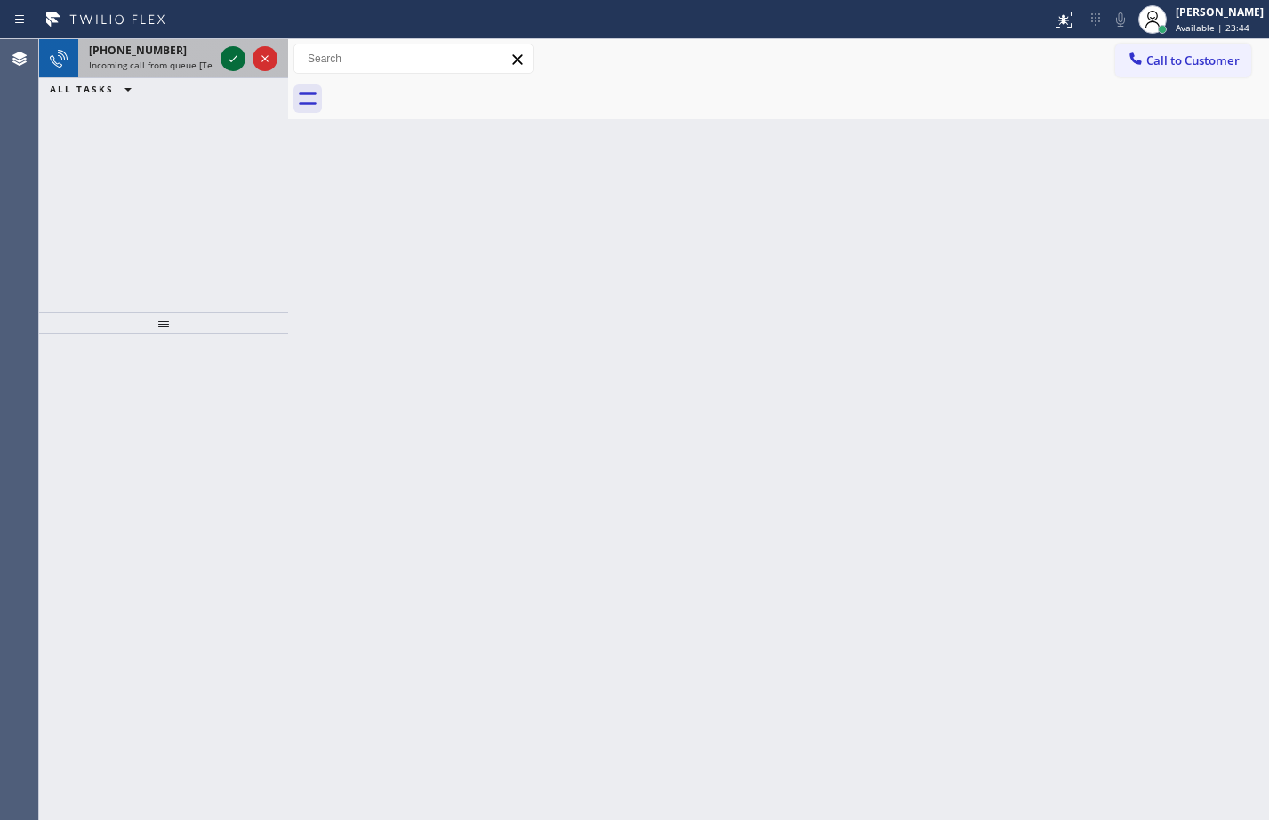
click at [235, 59] on icon at bounding box center [233, 58] width 9 height 7
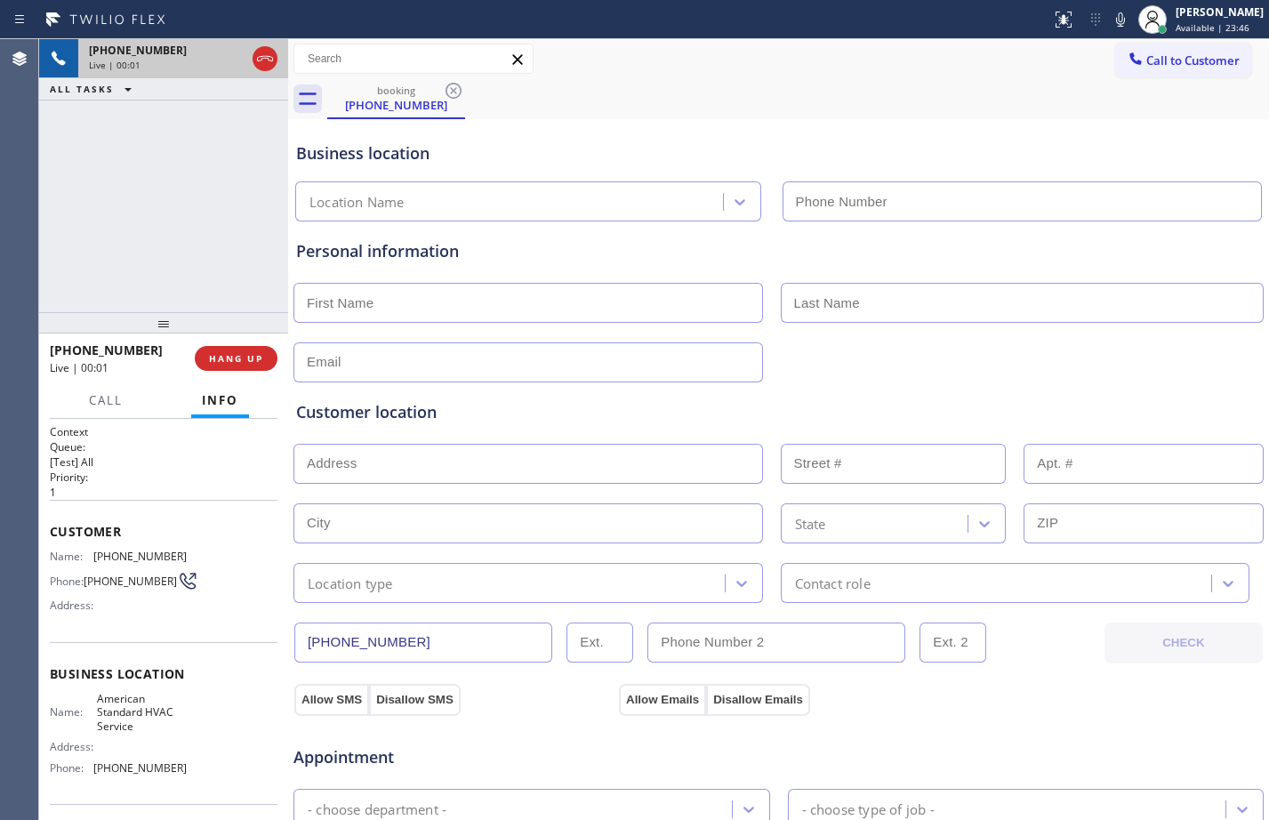
type input "(844) 734-2822"
click at [240, 353] on span "HANG UP" at bounding box center [236, 358] width 54 height 12
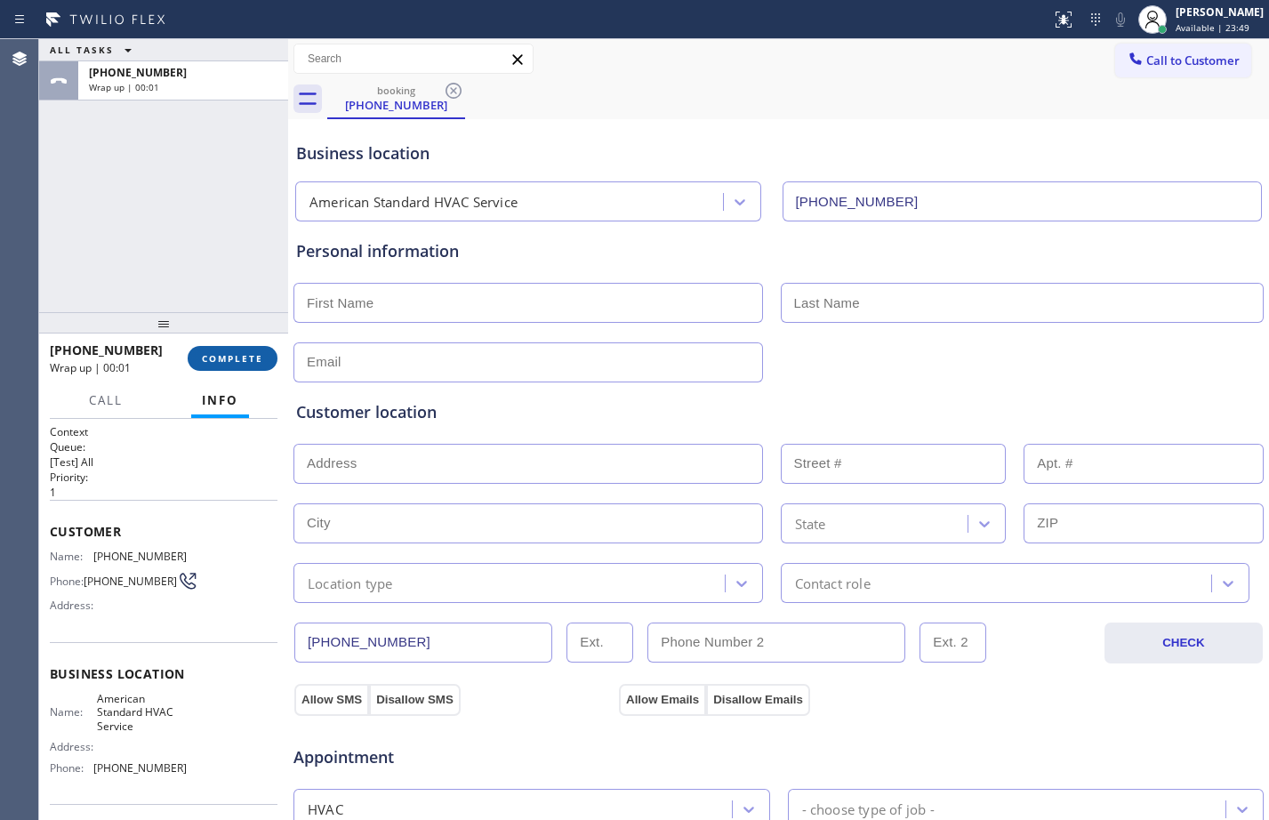
click at [229, 358] on span "COMPLETE" at bounding box center [232, 358] width 61 height 12
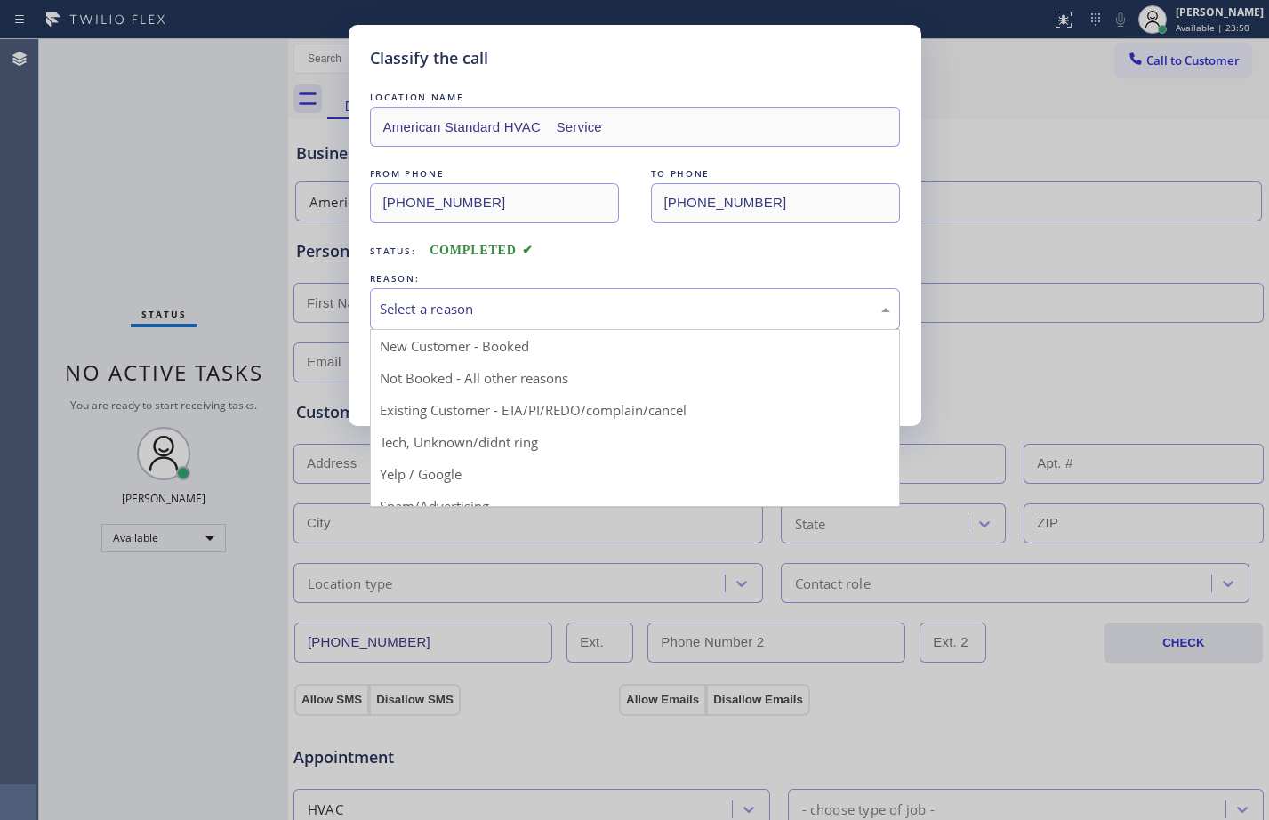
click at [481, 322] on div "Select a reason" at bounding box center [635, 309] width 530 height 42
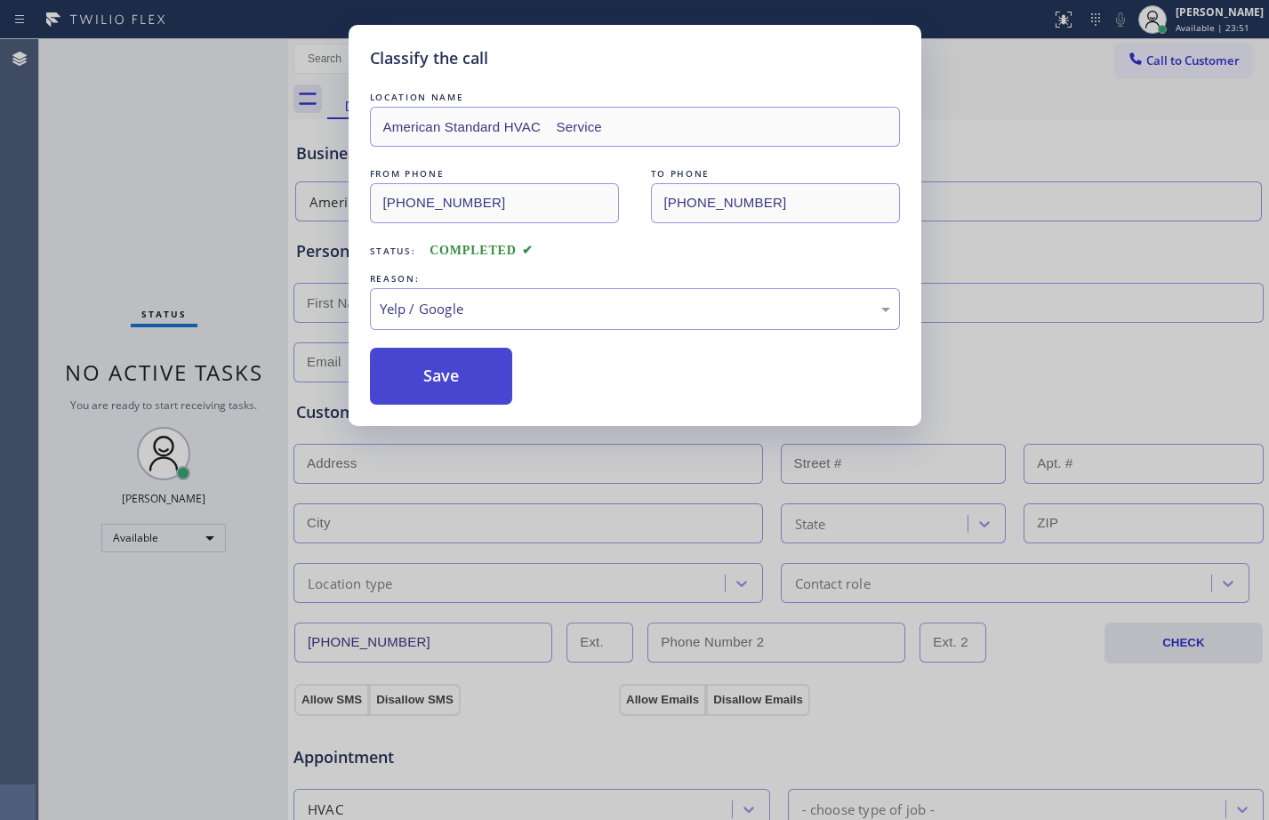
click at [446, 377] on button "Save" at bounding box center [441, 376] width 143 height 57
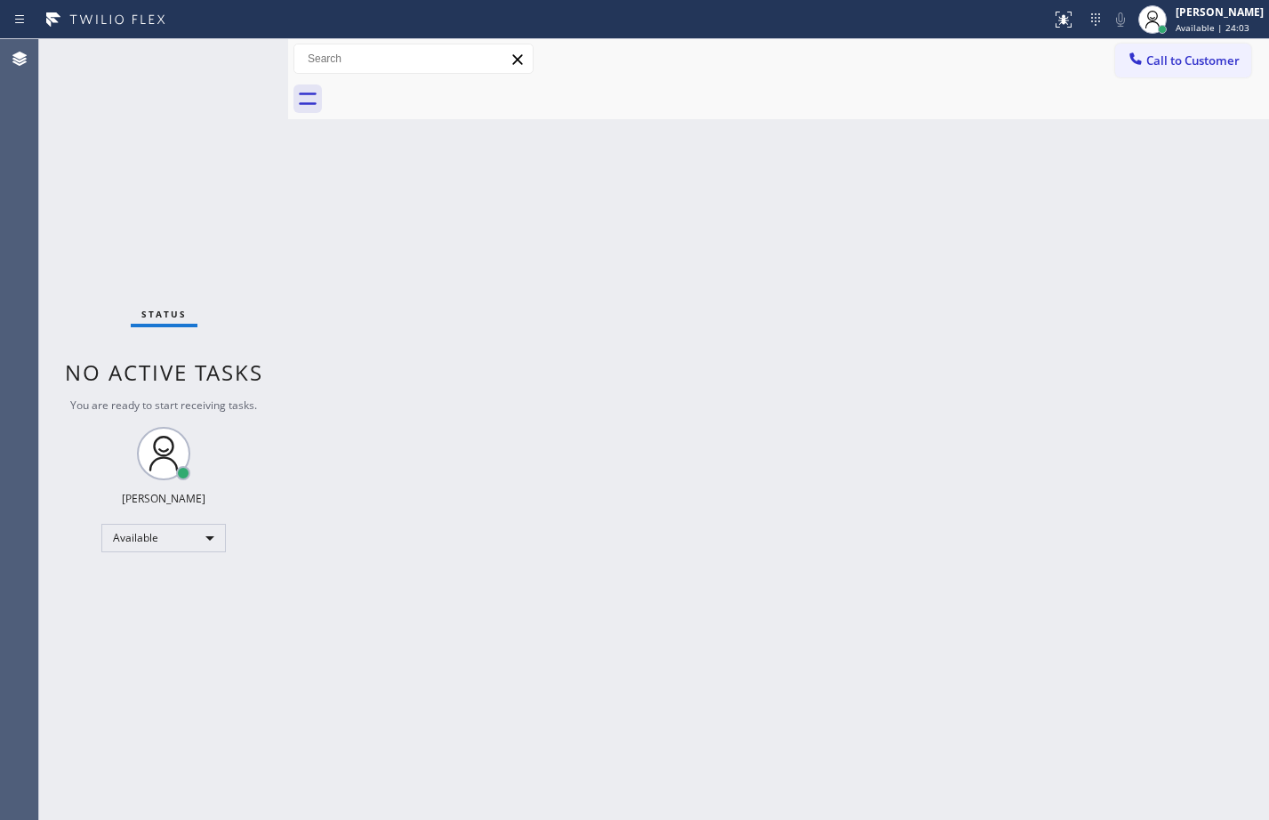
click at [233, 66] on div "Status No active tasks You are ready to start receiving tasks. [PERSON_NAME] Av…" at bounding box center [163, 429] width 249 height 781
click at [539, 816] on div "Back to Dashboard Change Sender ID Customers Technicians Select a contact Outbo…" at bounding box center [778, 429] width 981 height 781
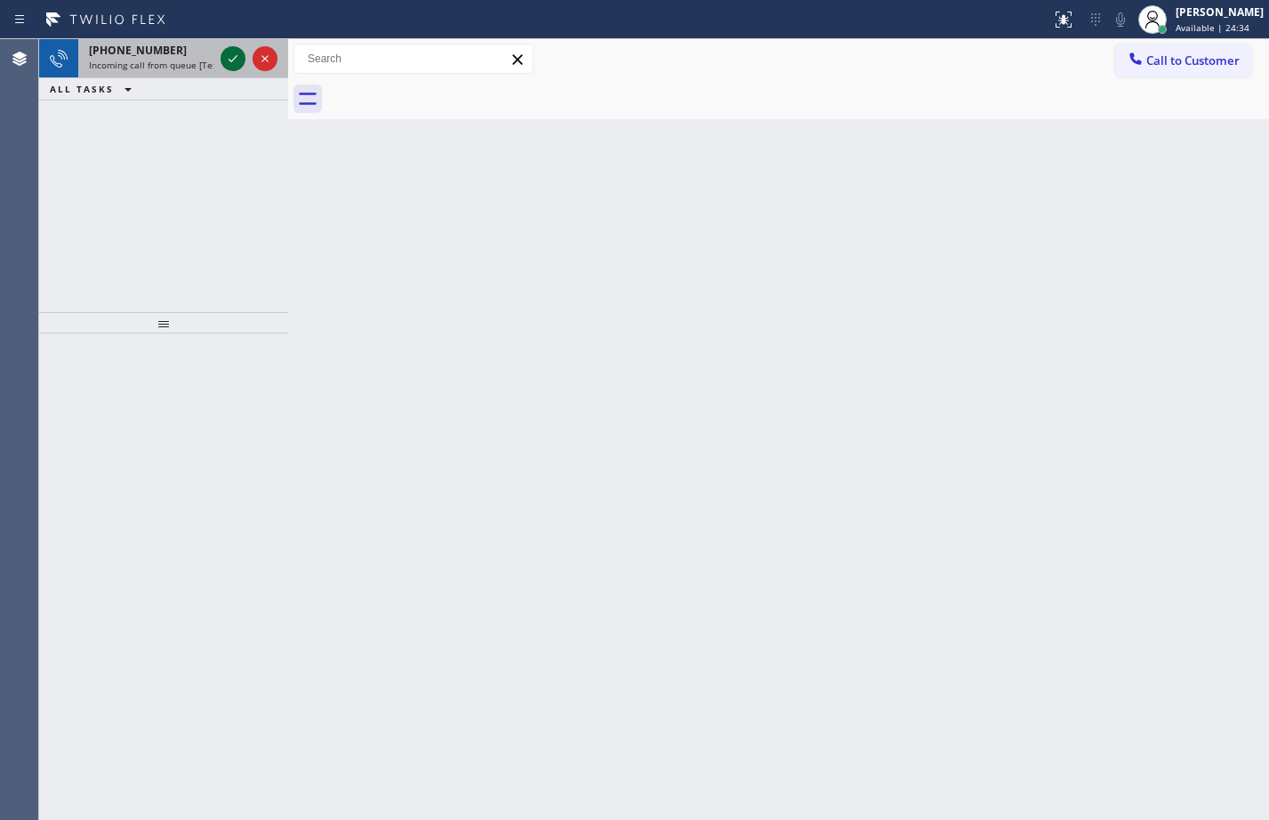
click at [239, 67] on icon at bounding box center [232, 58] width 21 height 21
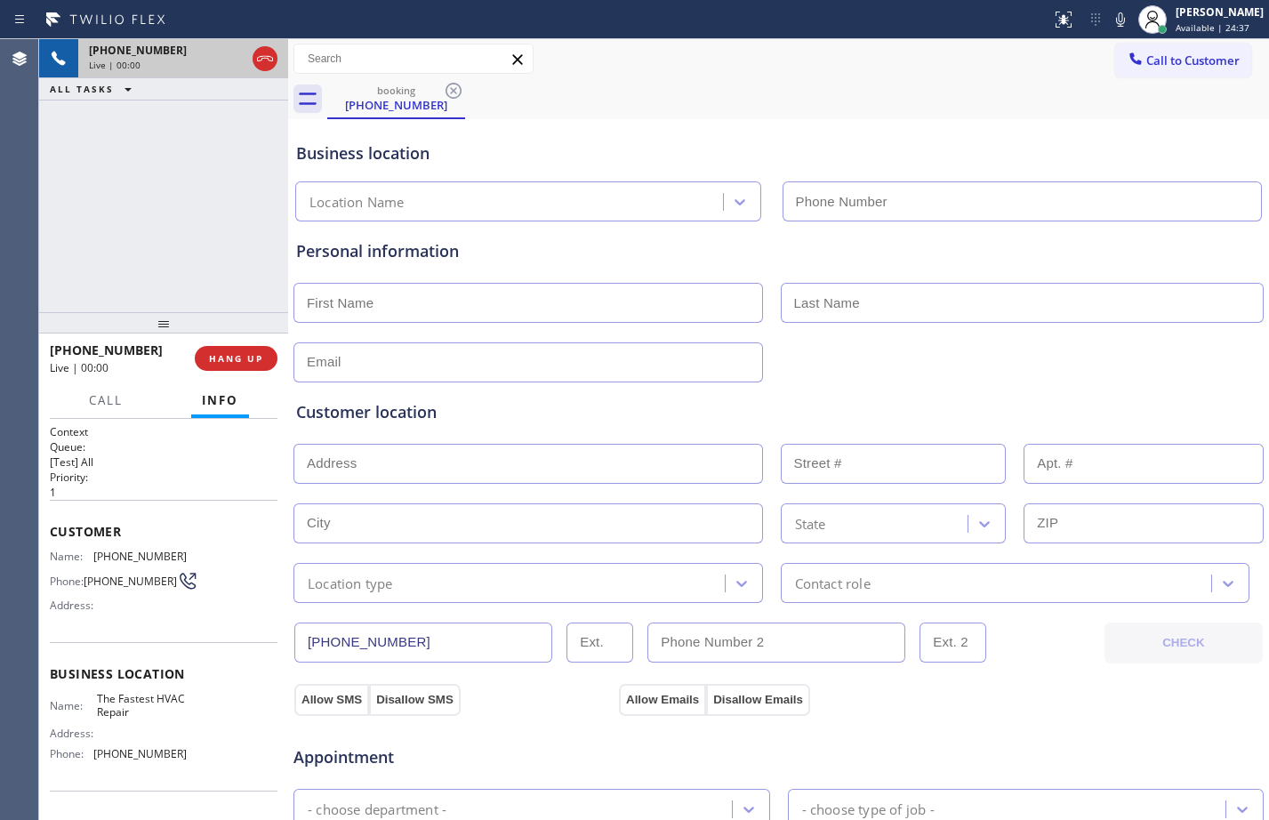
type input "(866) 540-7291"
click at [245, 354] on span "HANG UP" at bounding box center [236, 358] width 54 height 12
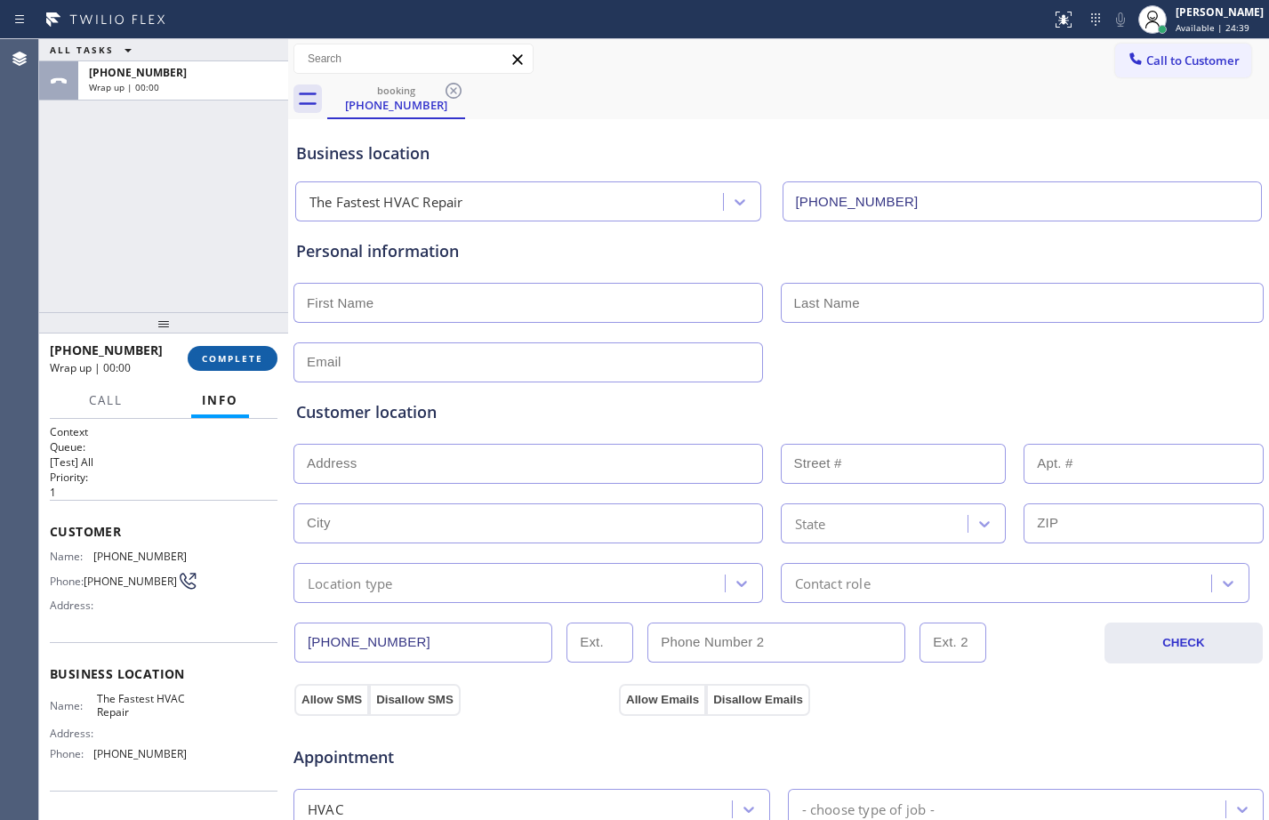
click at [248, 358] on span "COMPLETE" at bounding box center [232, 358] width 61 height 12
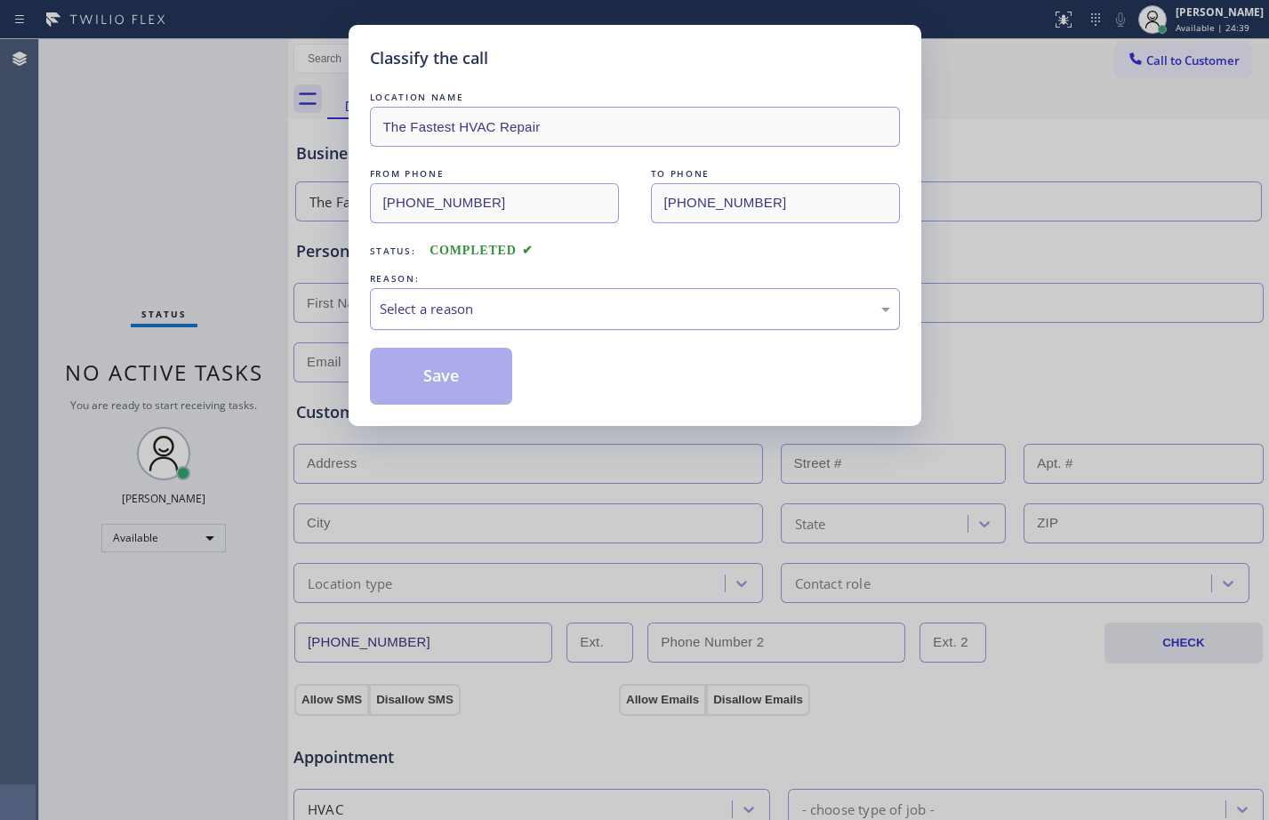
click at [555, 313] on div "Select a reason" at bounding box center [635, 309] width 511 height 20
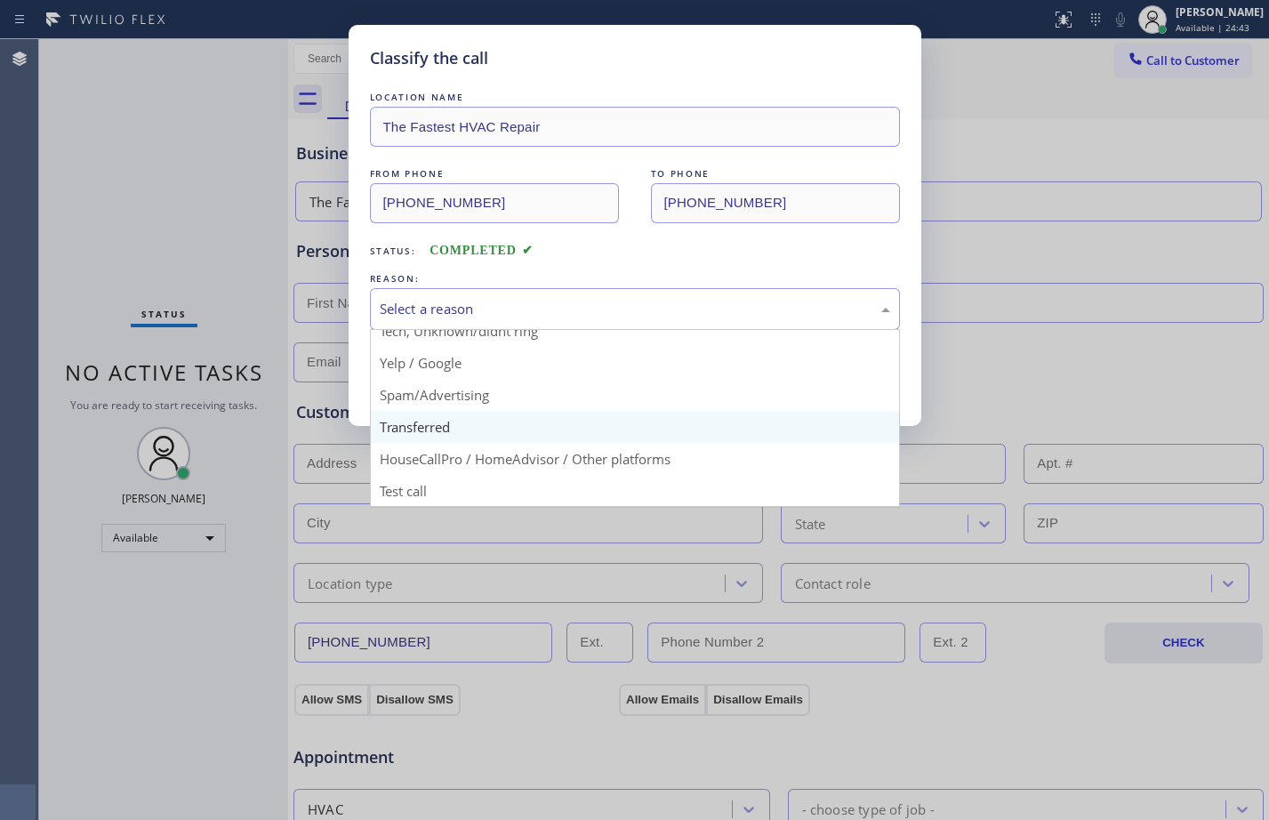
scroll to position [112, 0]
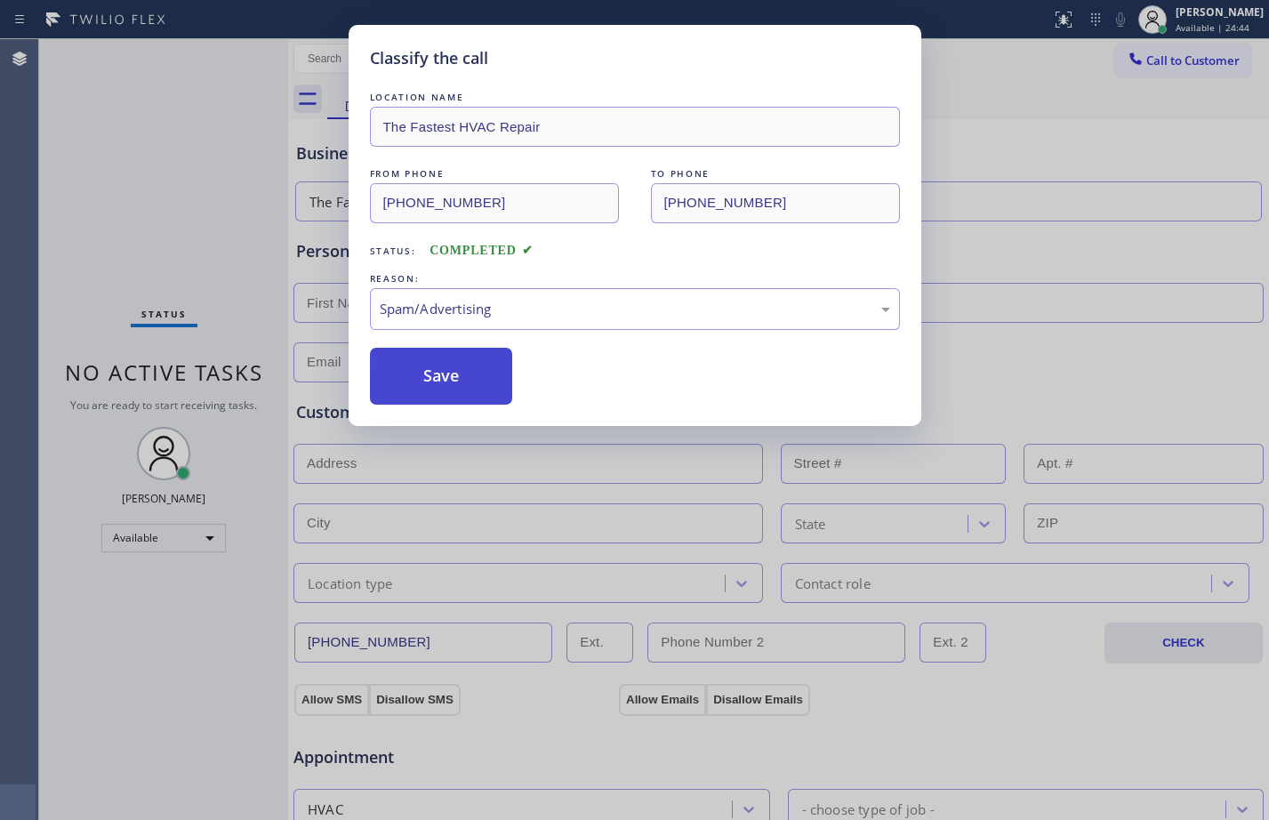
click at [436, 367] on button "Save" at bounding box center [441, 376] width 143 height 57
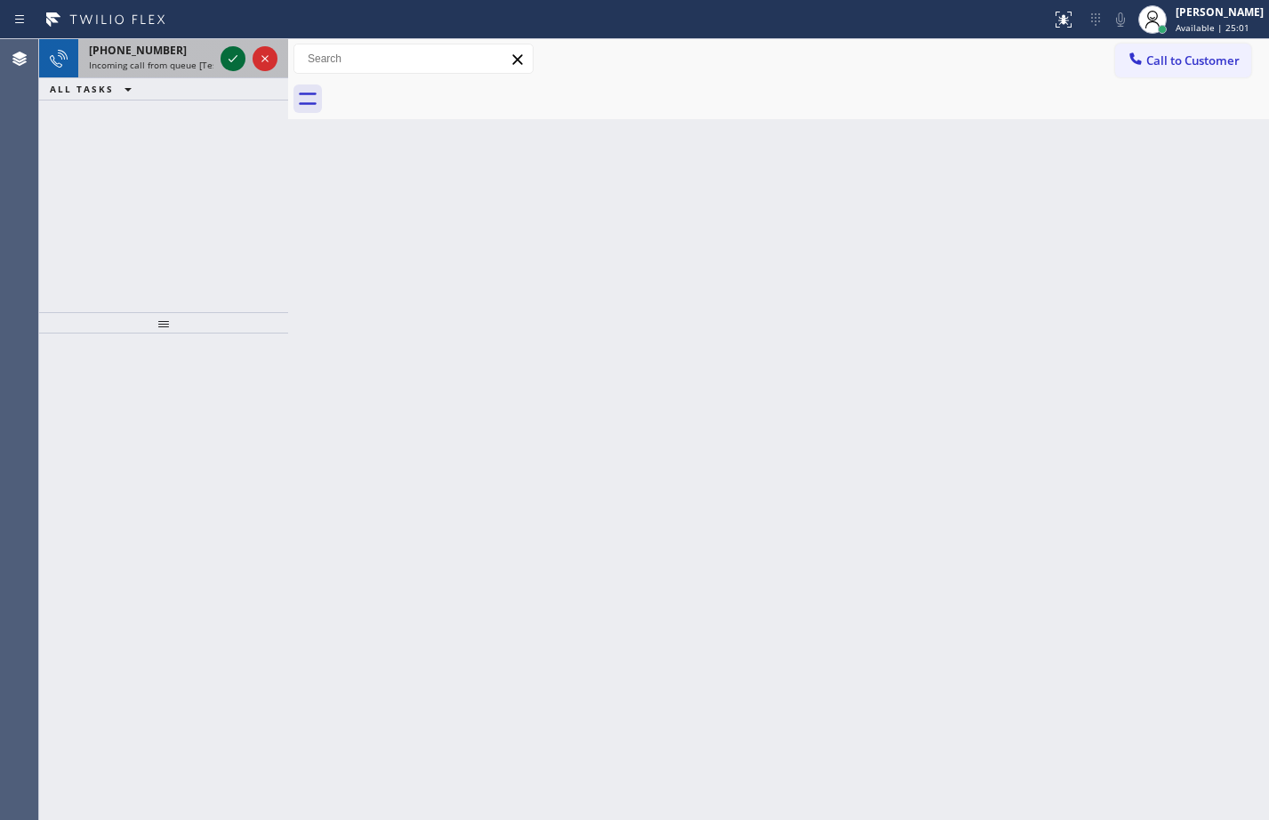
click at [224, 57] on icon at bounding box center [232, 58] width 21 height 21
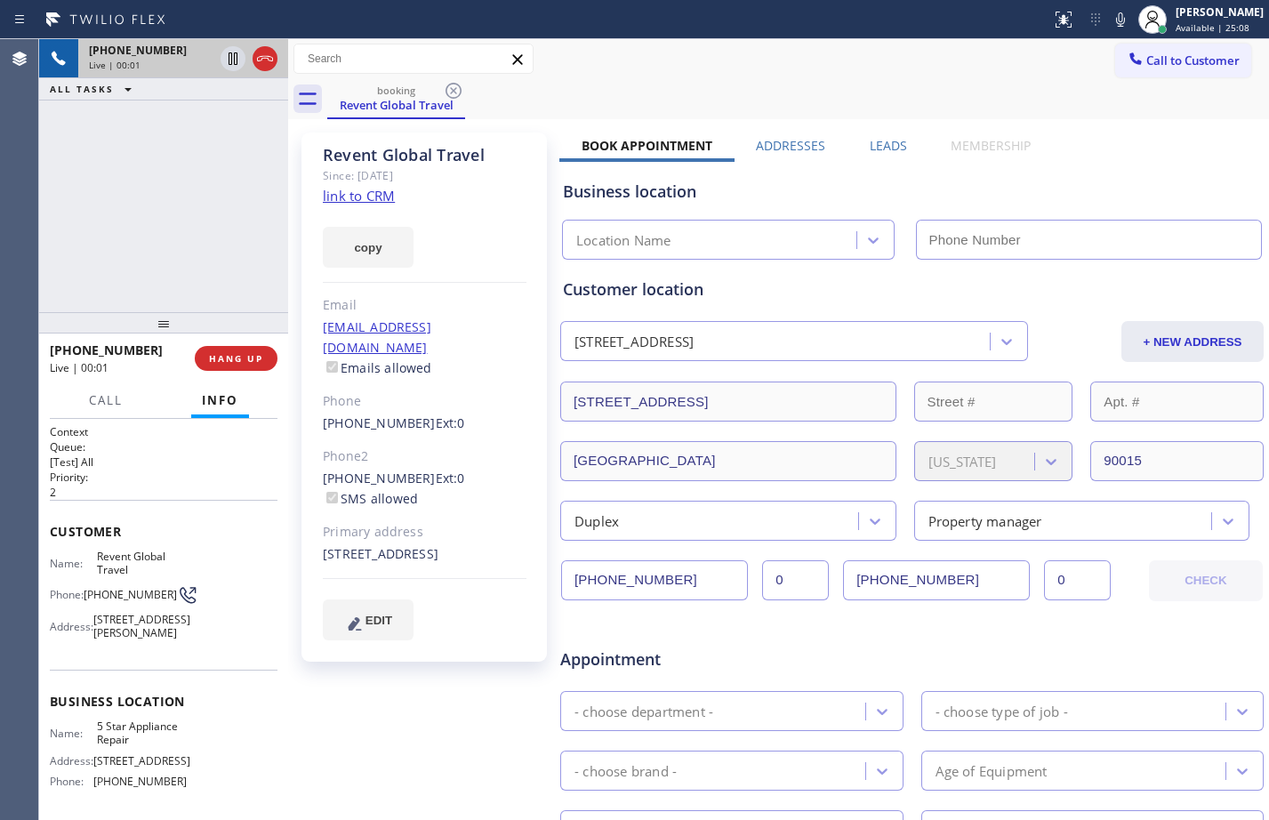
type input "(855) 731-4952"
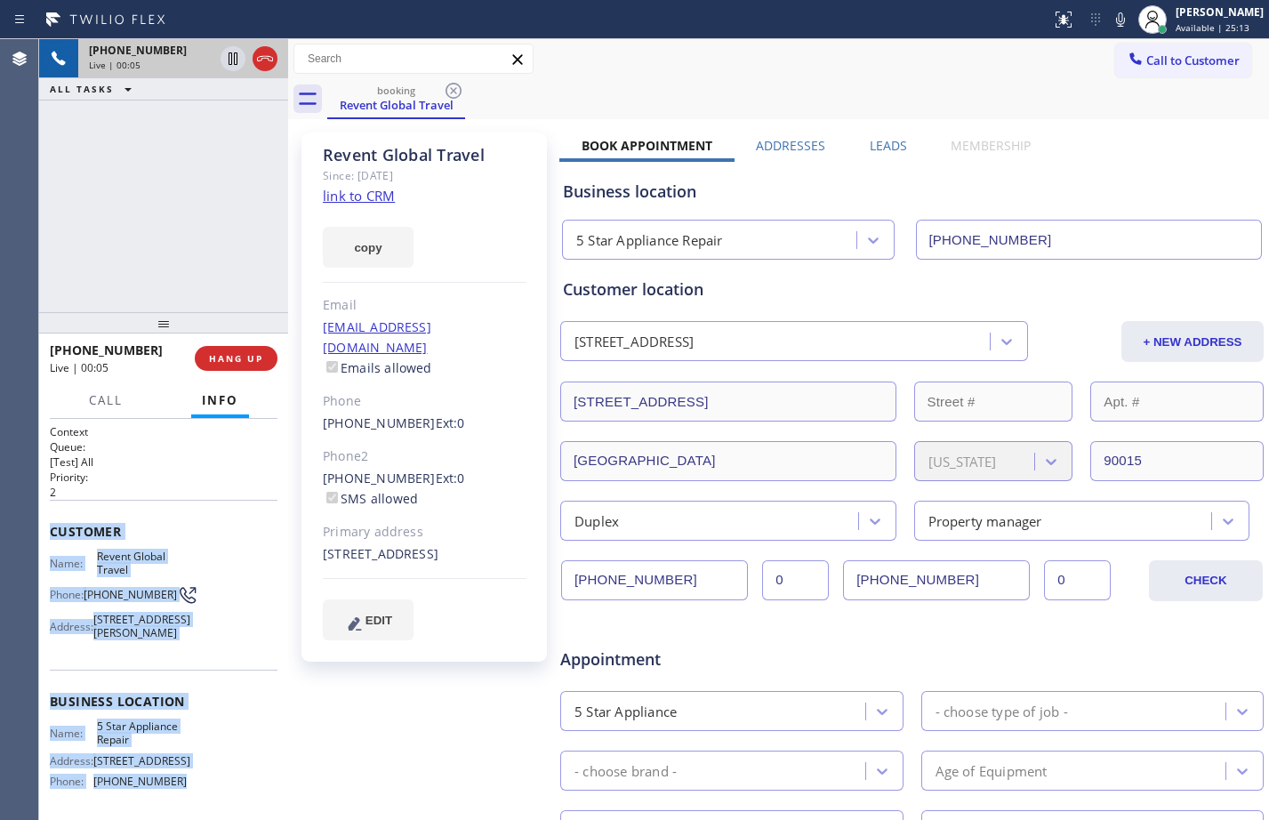
drag, startPoint x: 48, startPoint y: 527, endPoint x: 229, endPoint y: 792, distance: 321.4
click at [229, 792] on div "Context Queue: [Test] All Priority: 2 Customer Name: Revent Global Travel Phone…" at bounding box center [163, 619] width 249 height 401
copy div "Customer Name: Revent Global Travel Phone: (323) 616-0150 Address: 16845 Colven…"
click at [384, 189] on link "link to CRM" at bounding box center [359, 196] width 72 height 18
click at [232, 66] on icon at bounding box center [232, 58] width 21 height 21
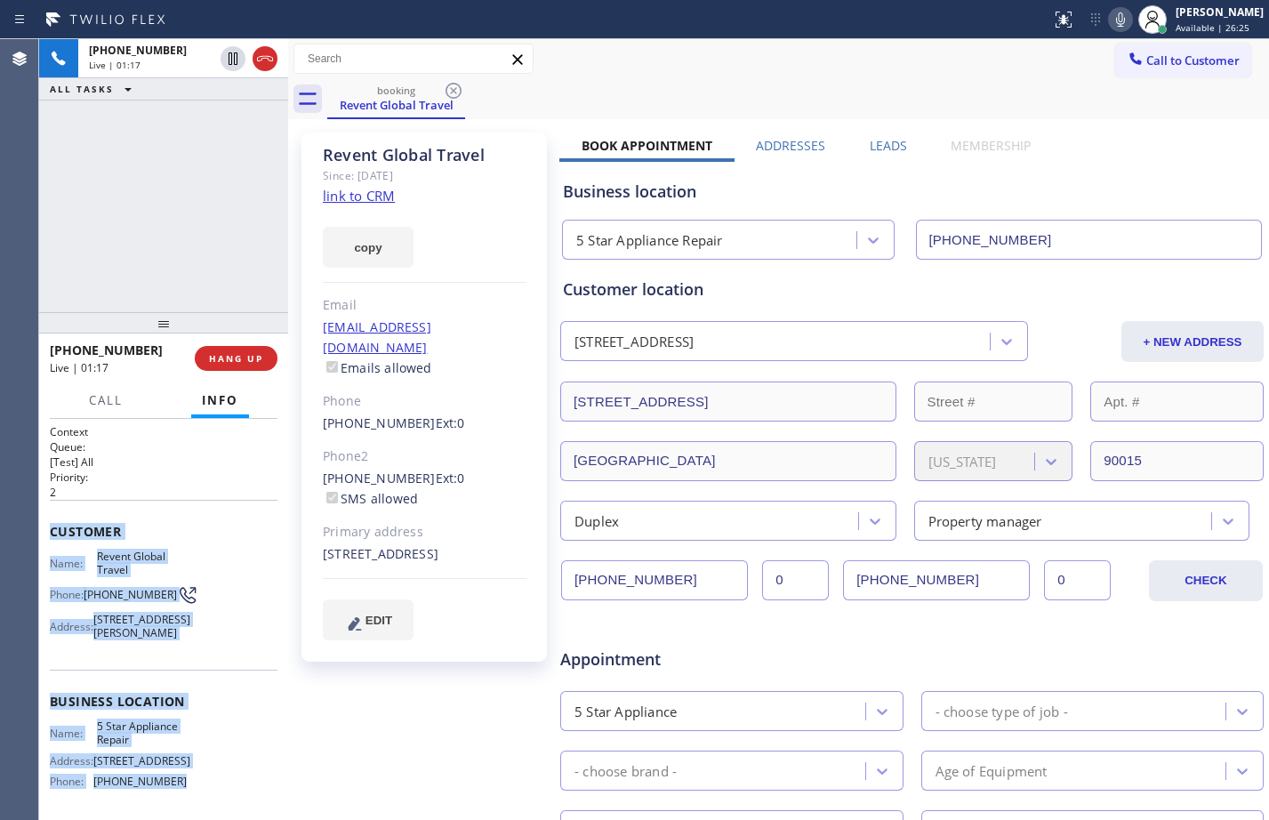
click at [1116, 20] on icon at bounding box center [1120, 19] width 9 height 14
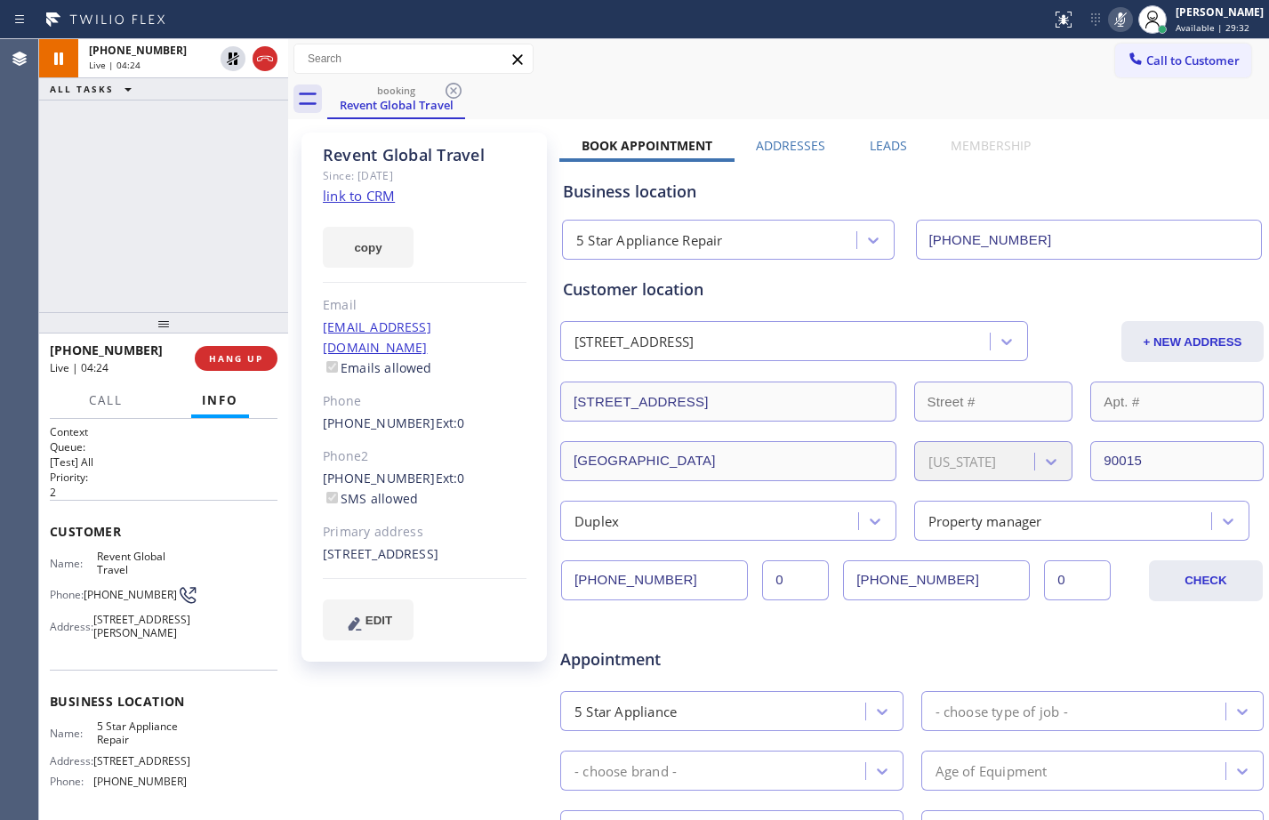
click at [138, 165] on div "+13236160150 Live | 04:24 ALL TASKS ALL TASKS ACTIVE TASKS TASKS IN WRAP UP" at bounding box center [163, 175] width 249 height 273
click at [150, 253] on div "+13236160150 Live | 05:14 ALL TASKS ALL TASKS ACTIVE TASKS TASKS IN WRAP UP" at bounding box center [163, 175] width 249 height 273
click at [231, 60] on icon at bounding box center [232, 58] width 21 height 21
click at [1116, 12] on icon at bounding box center [1120, 19] width 9 height 14
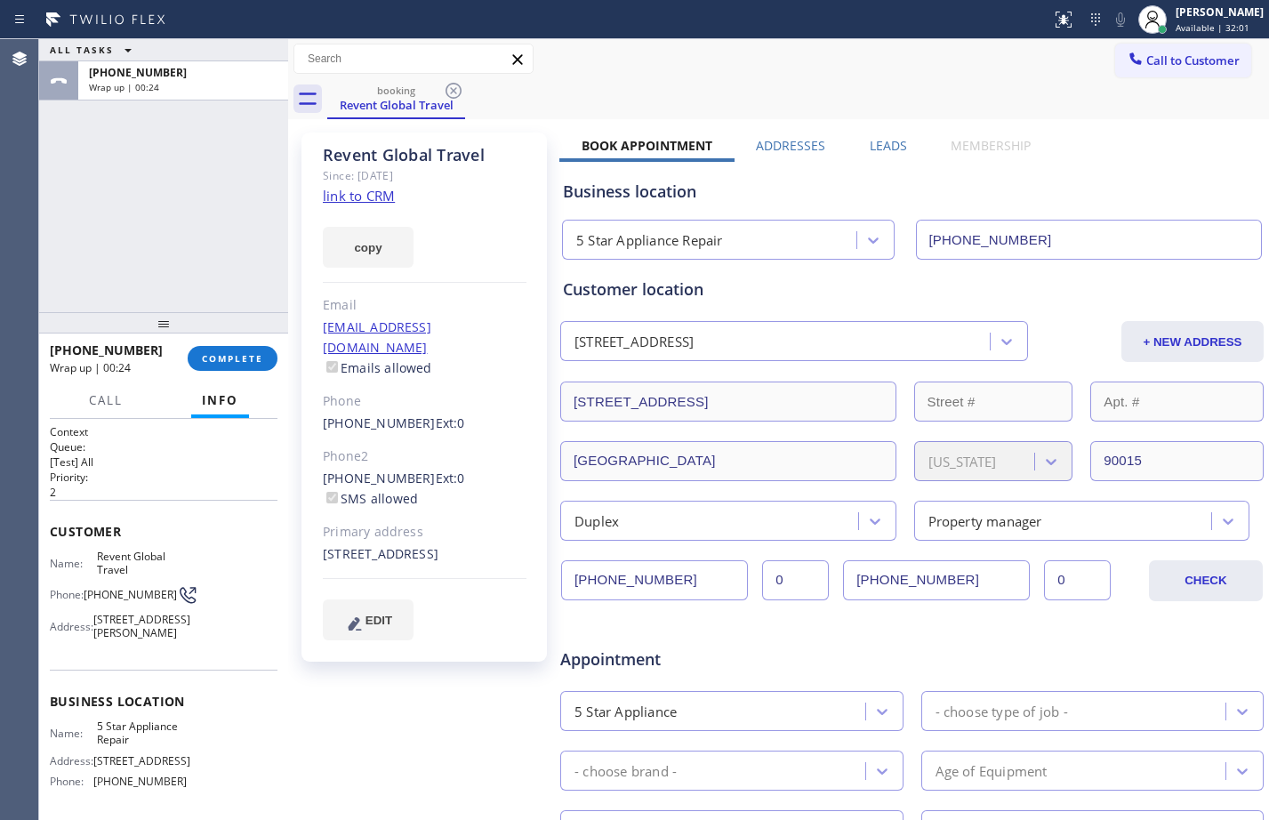
click at [164, 157] on div "ALL TASKS ALL TASKS ACTIVE TASKS TASKS IN WRAP UP +13236160150 Wrap up | 00:24" at bounding box center [163, 175] width 249 height 273
click at [229, 348] on button "COMPLETE" at bounding box center [233, 358] width 90 height 25
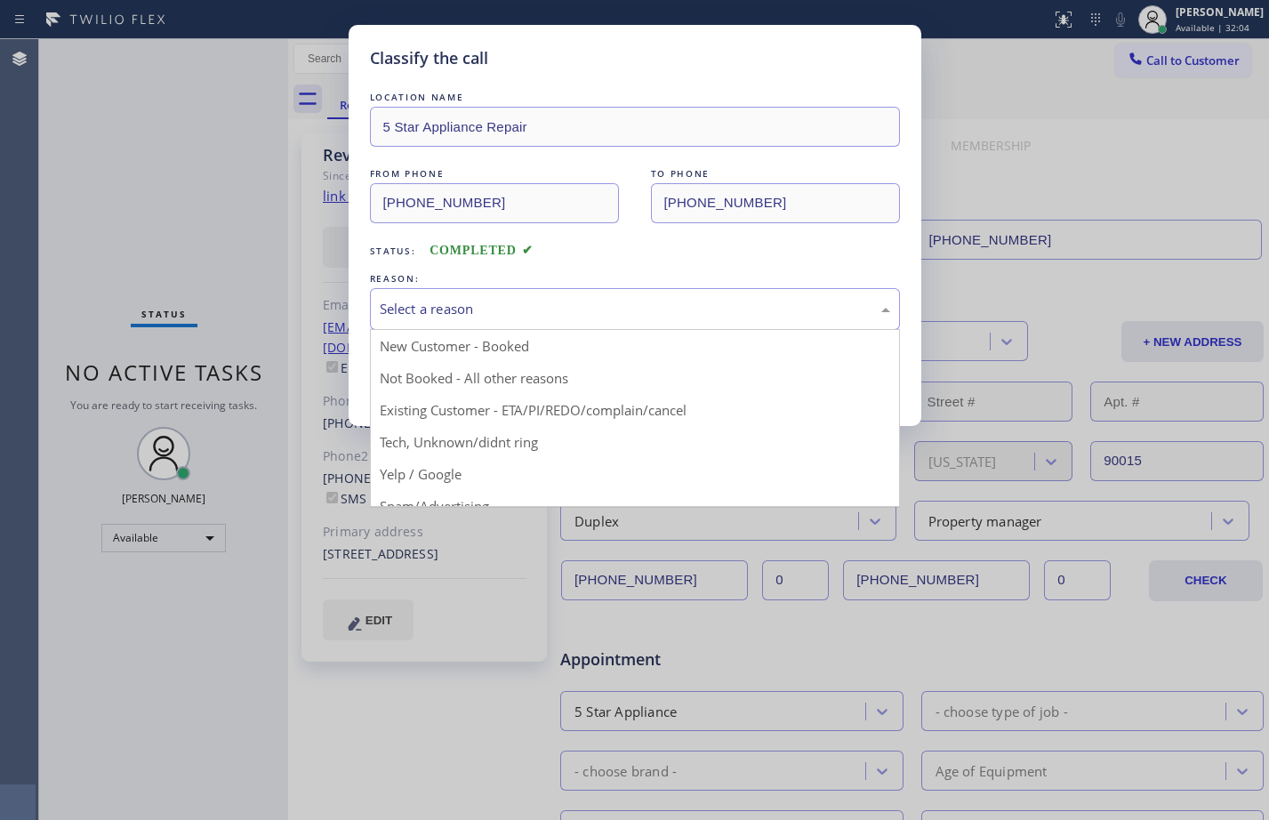
click at [697, 314] on div "Select a reason" at bounding box center [635, 309] width 511 height 20
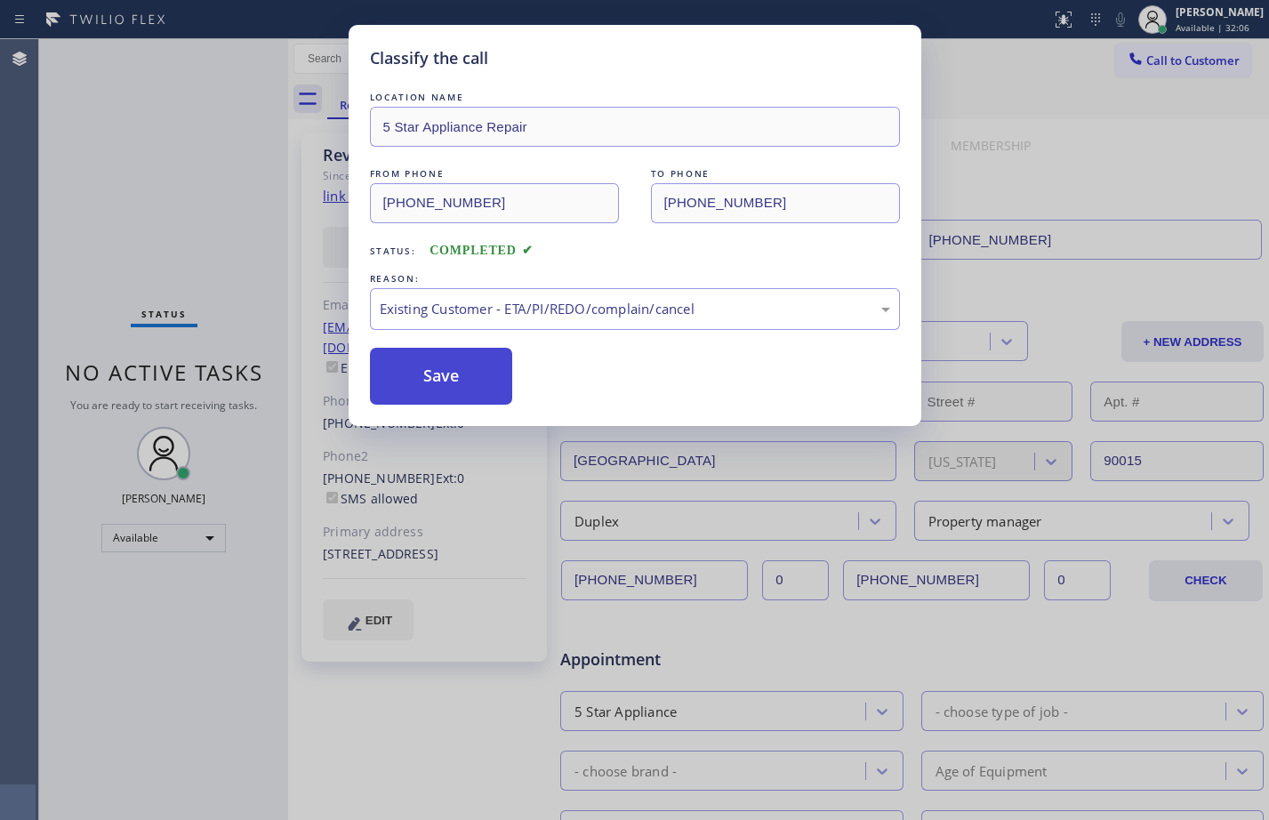
click at [471, 398] on button "Save" at bounding box center [441, 376] width 143 height 57
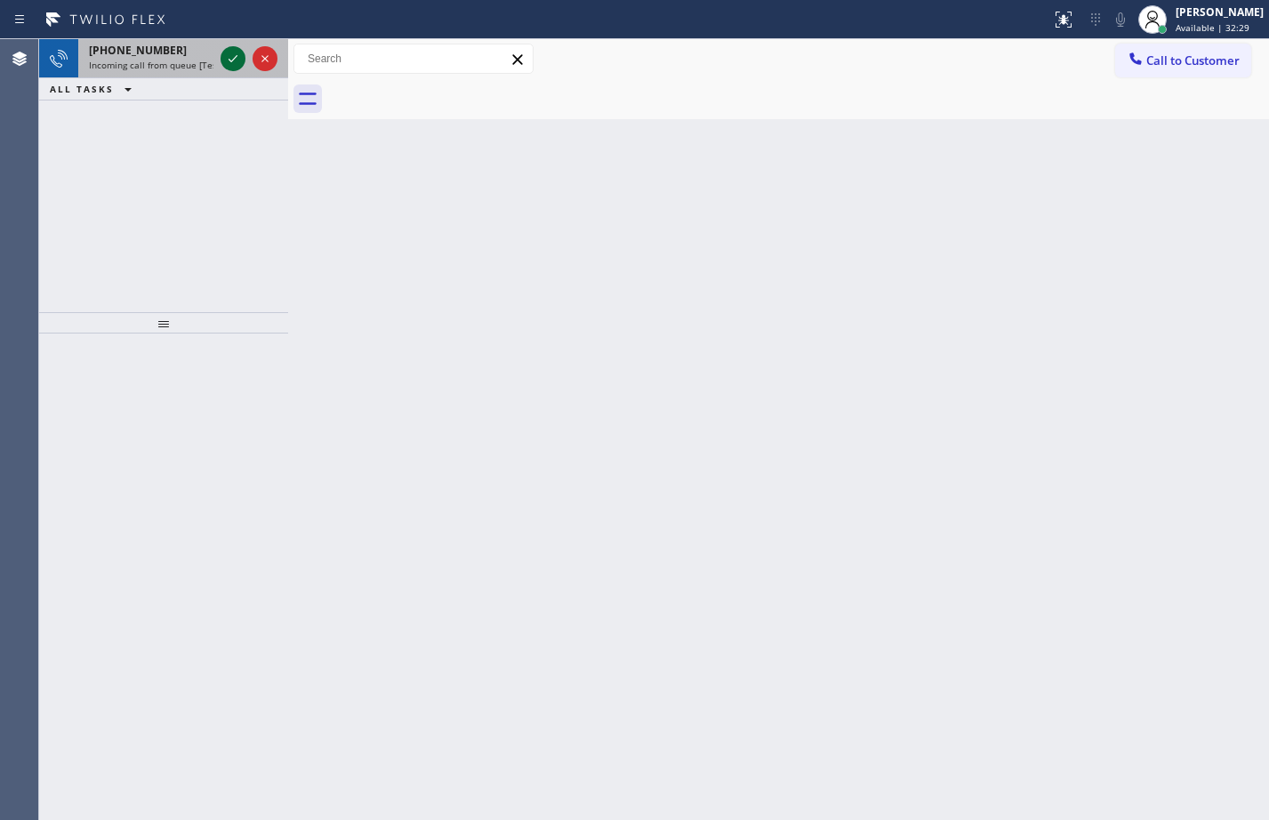
click at [234, 59] on icon at bounding box center [233, 58] width 9 height 7
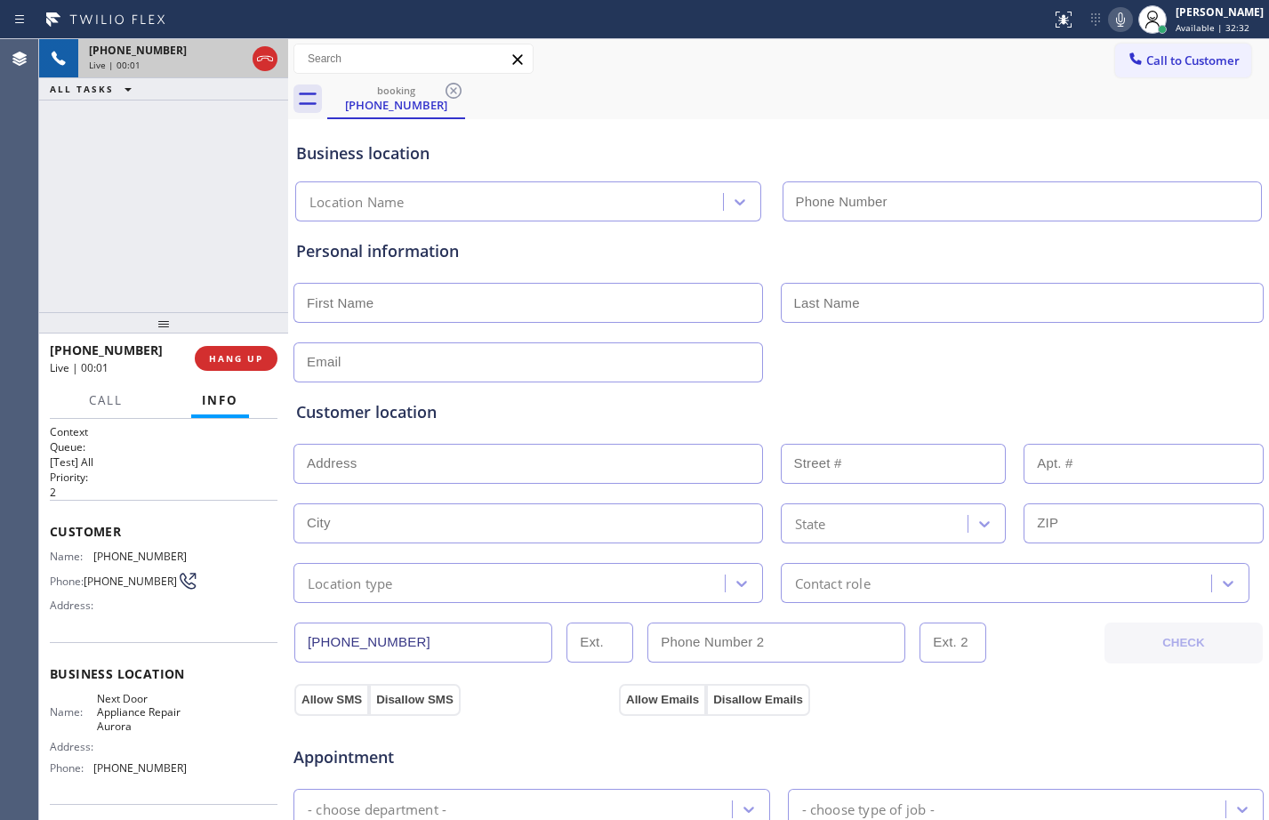
type input "(630) 474-6966"
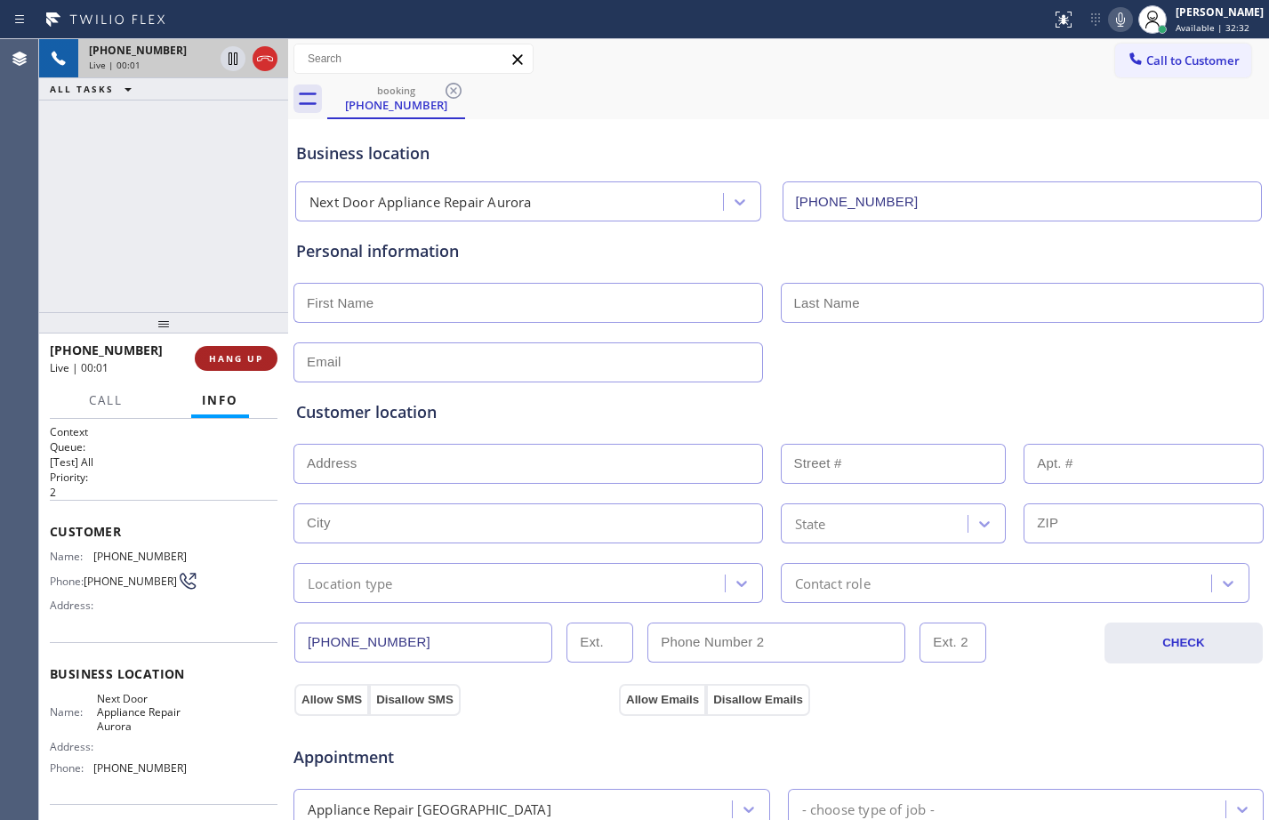
click at [219, 357] on span "HANG UP" at bounding box center [236, 358] width 54 height 12
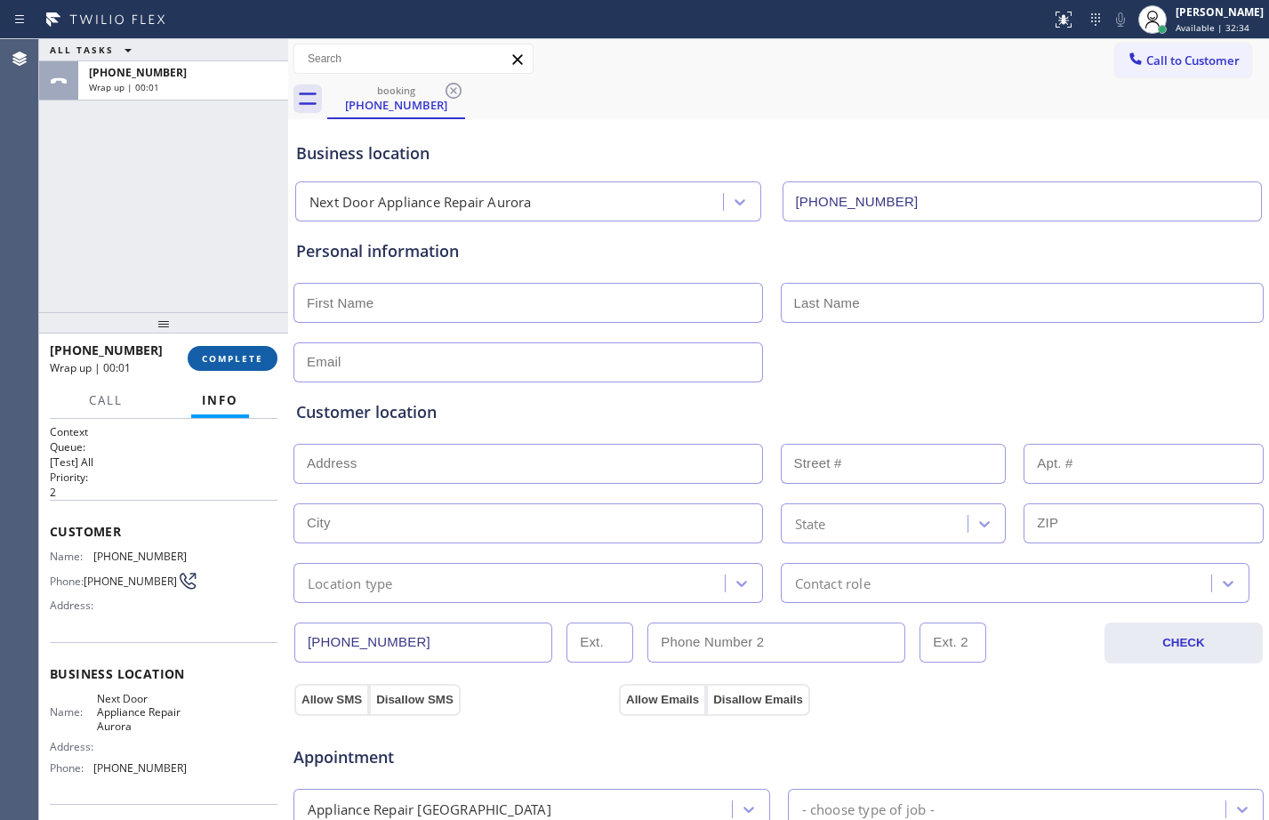
click at [250, 365] on span "COMPLETE" at bounding box center [232, 358] width 61 height 12
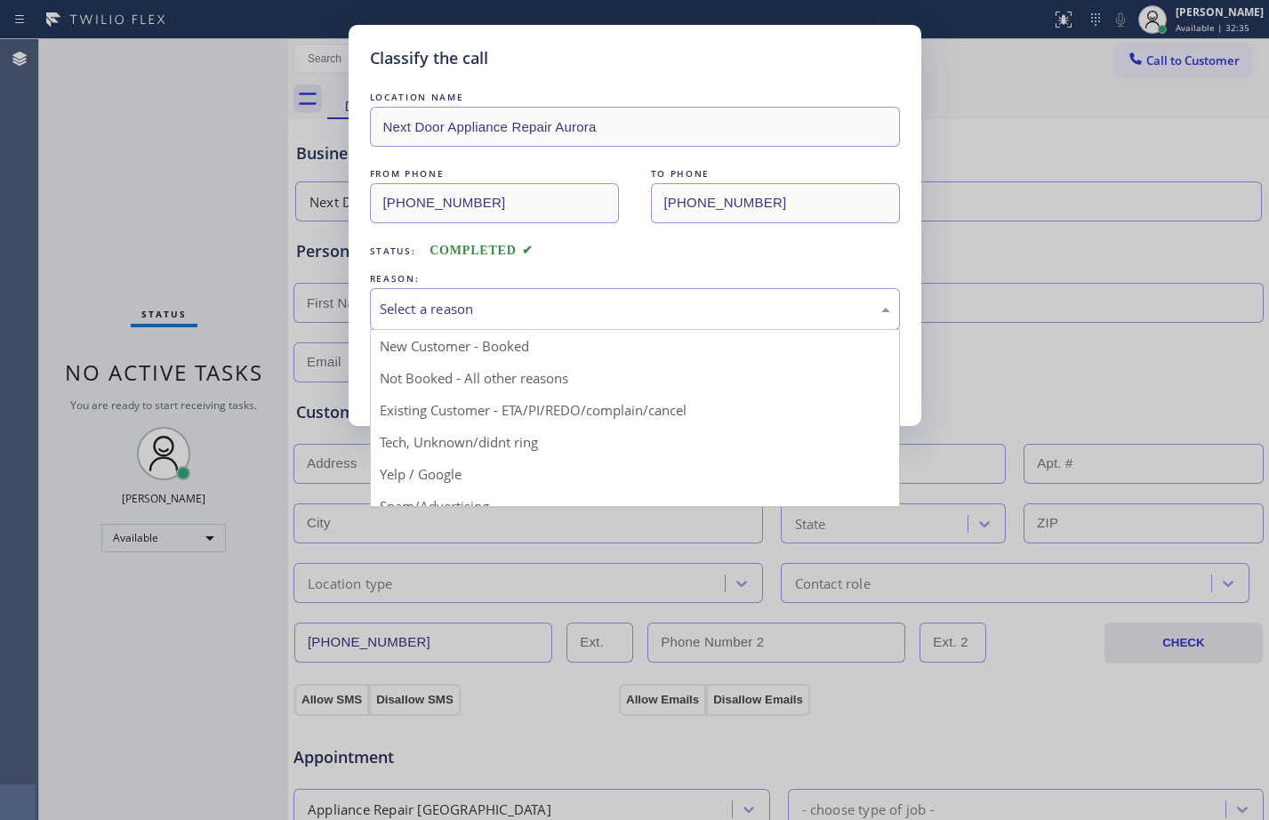
click at [447, 301] on div "Select a reason" at bounding box center [635, 309] width 511 height 20
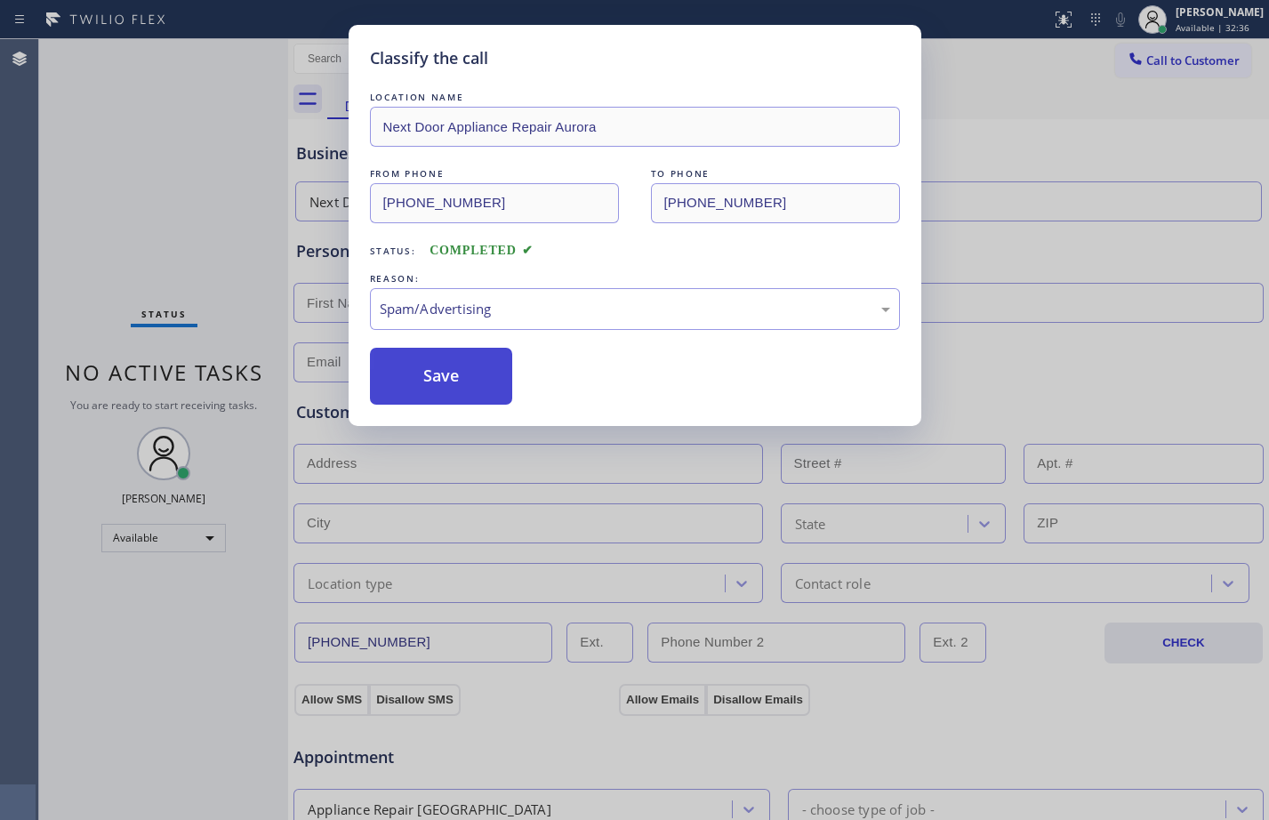
click at [438, 384] on button "Save" at bounding box center [441, 376] width 143 height 57
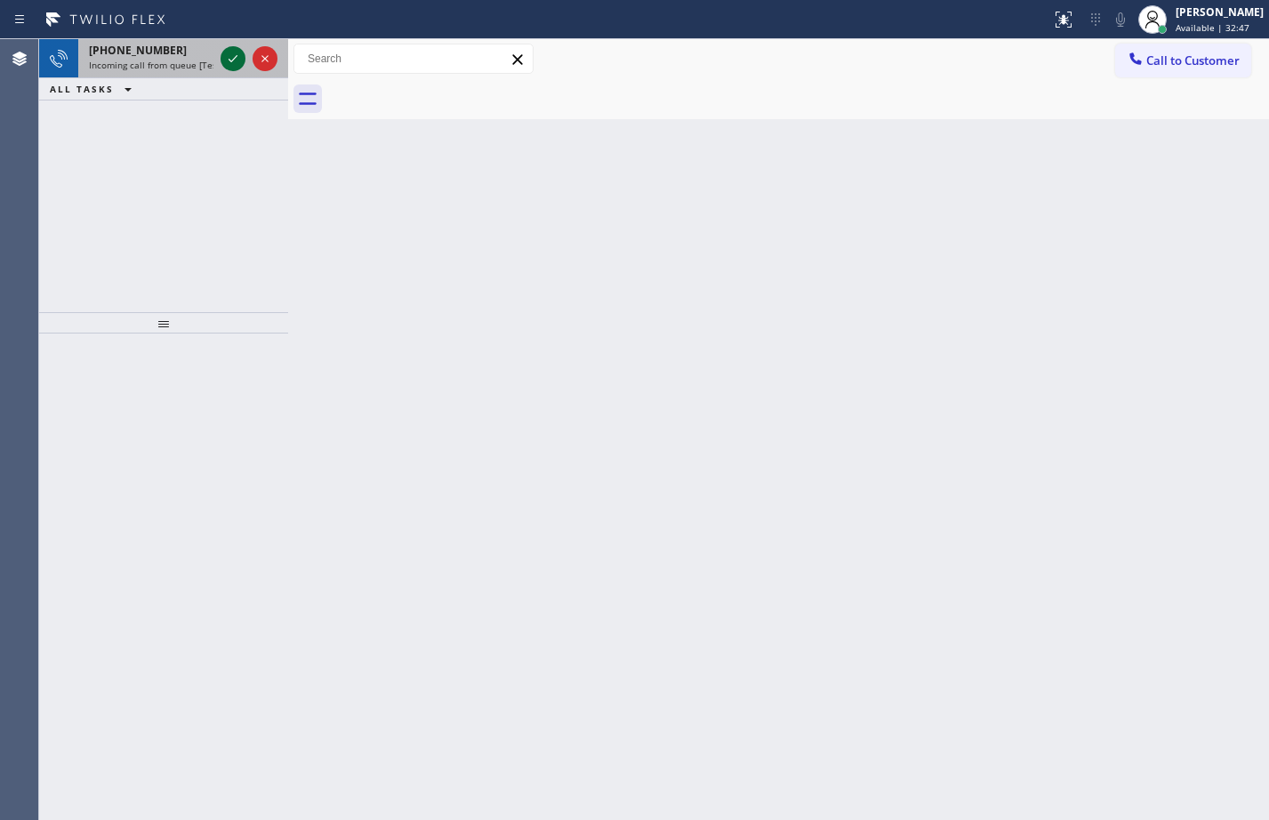
click at [231, 62] on icon at bounding box center [232, 58] width 21 height 21
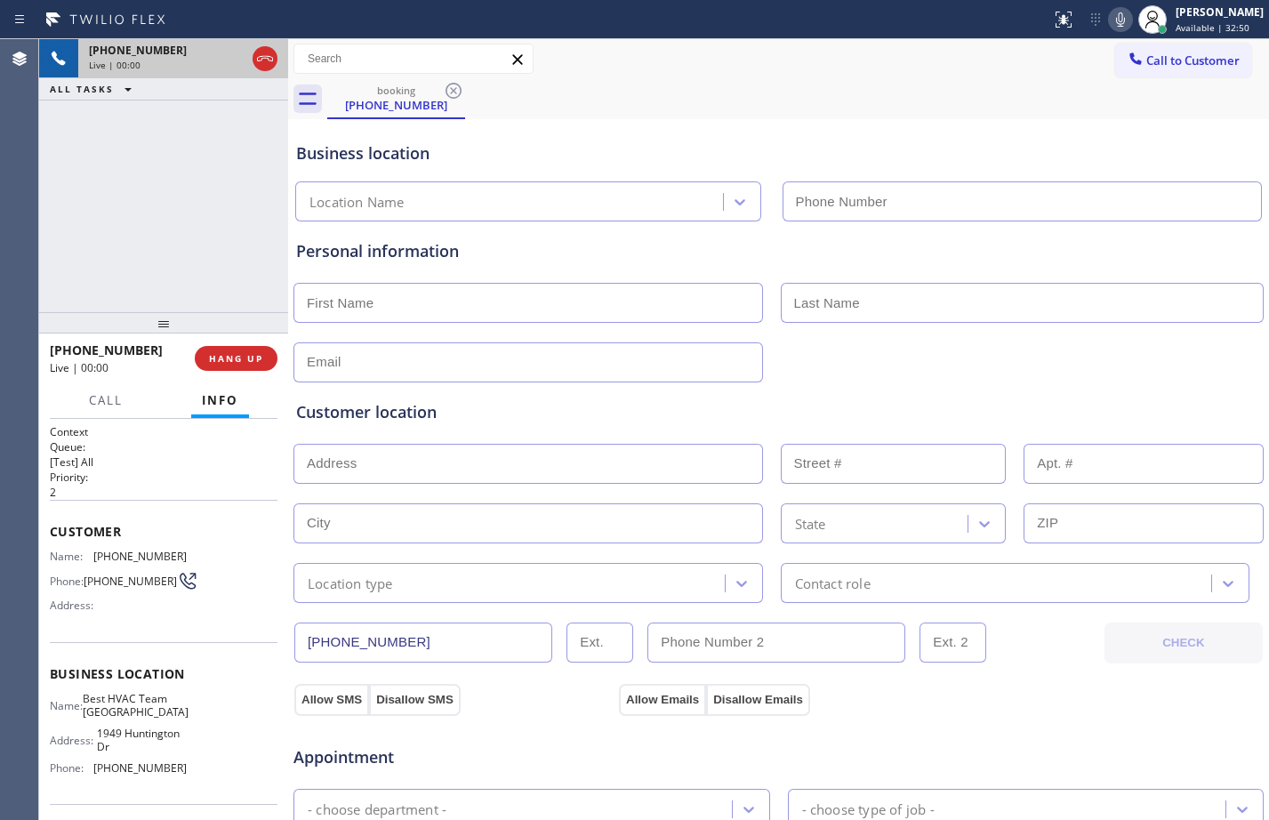
type input "(626) 784-4148"
click at [49, 527] on div "Context Queue: [Test] All Priority: 2 Customer Name: (626) 481-6075 Phone: (626…" at bounding box center [163, 619] width 249 height 401
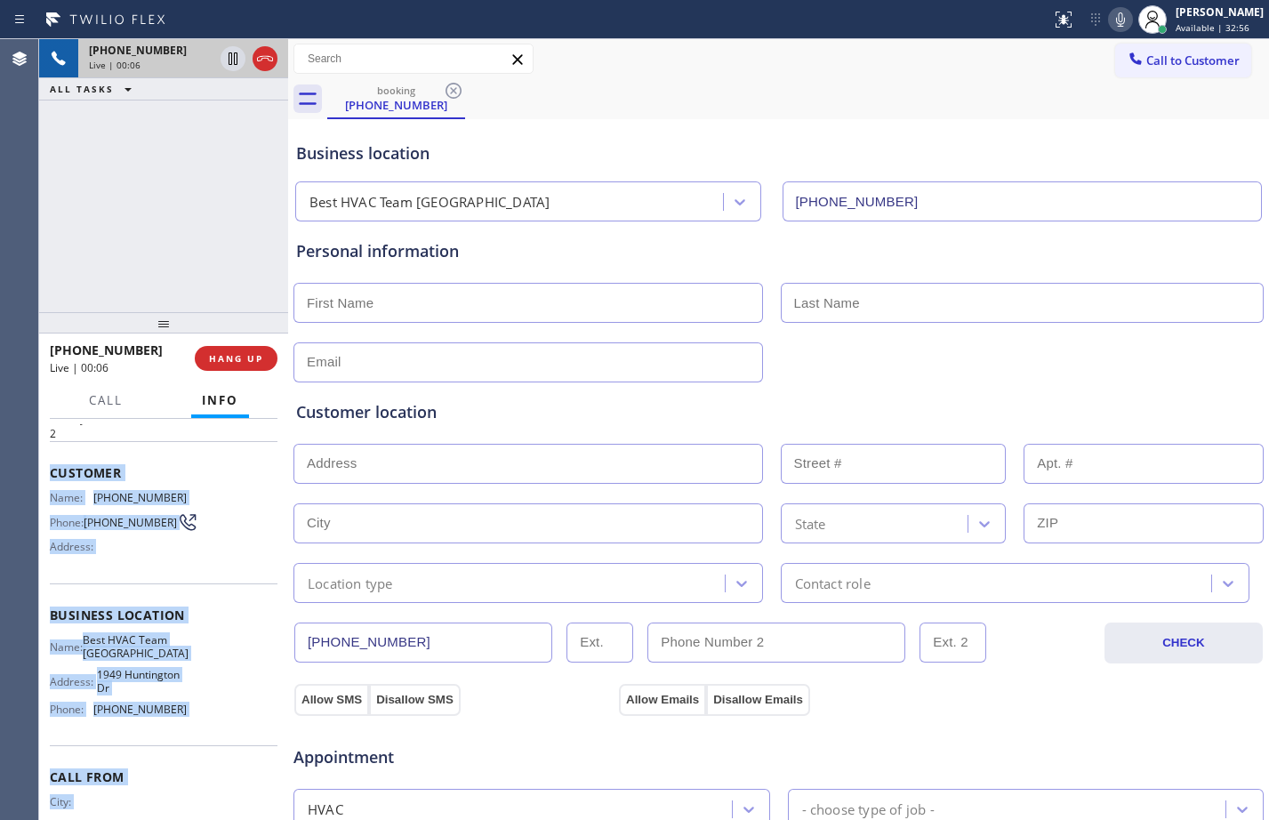
scroll to position [131, 0]
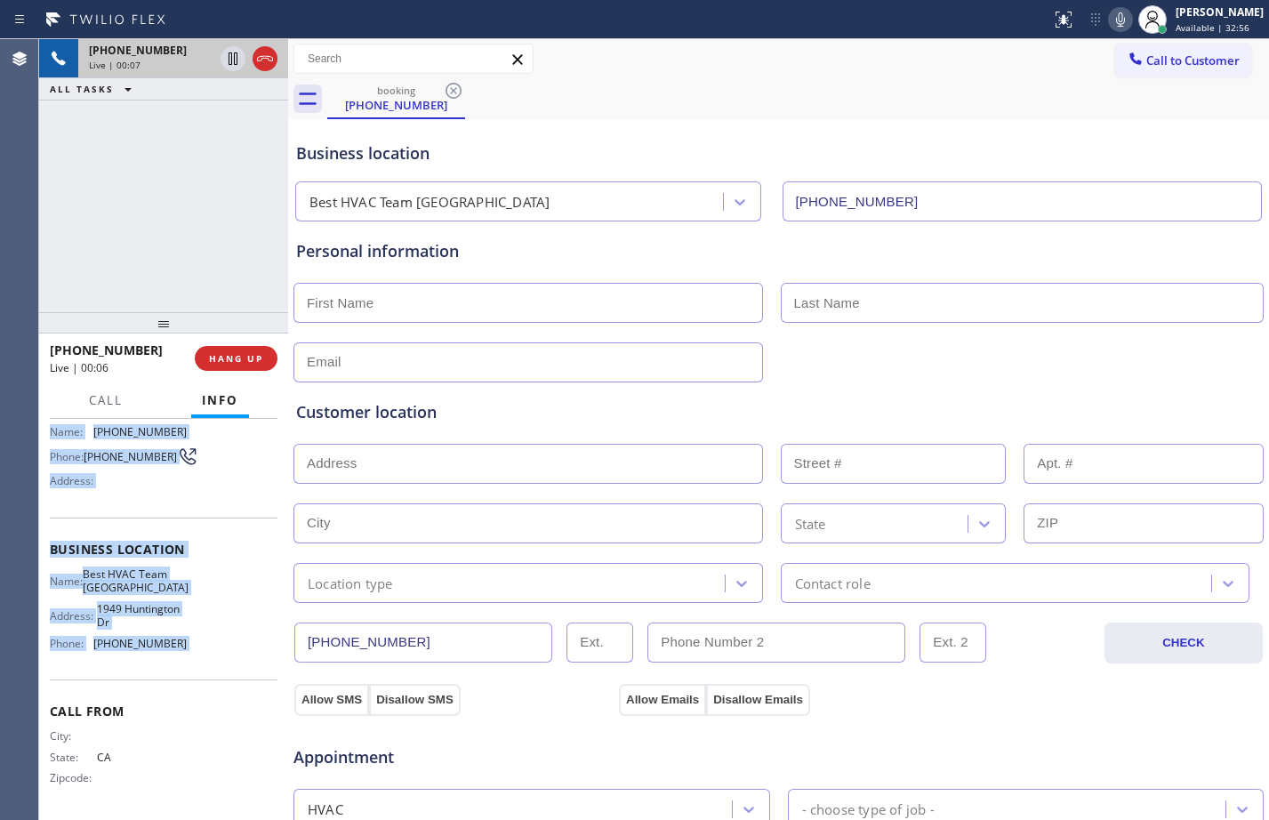
drag, startPoint x: 49, startPoint y: 527, endPoint x: 180, endPoint y: 649, distance: 179.3
click at [180, 649] on div "Context Queue: [Test] All Priority: 2 Customer Name: (626) 481-6075 Phone: (626…" at bounding box center [163, 619] width 249 height 401
copy div "Customer Name: (626) 481-6075 Phone: (626) 481-6075 Address: Business location …"
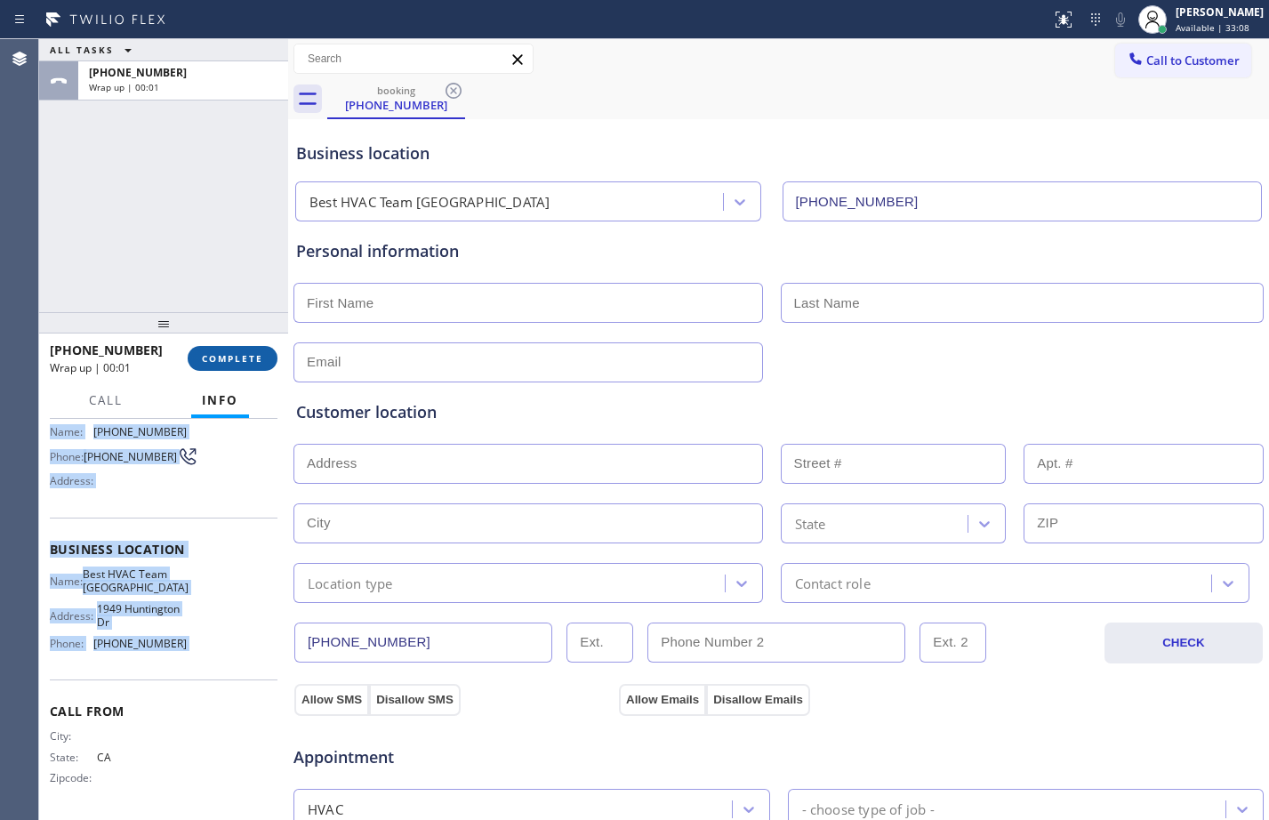
click at [227, 361] on span "COMPLETE" at bounding box center [232, 358] width 61 height 12
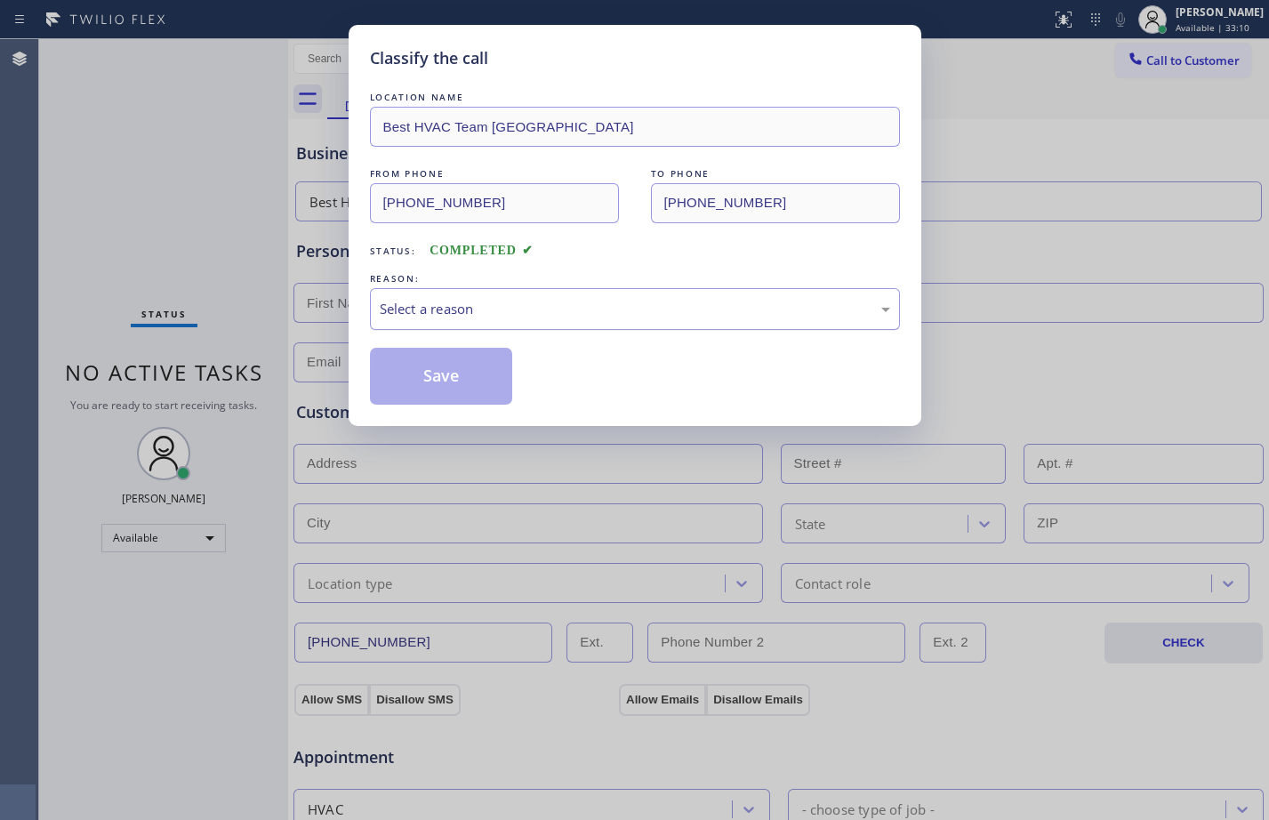
click at [543, 315] on div "Select a reason" at bounding box center [635, 309] width 511 height 20
click at [419, 372] on button "Save" at bounding box center [441, 376] width 143 height 57
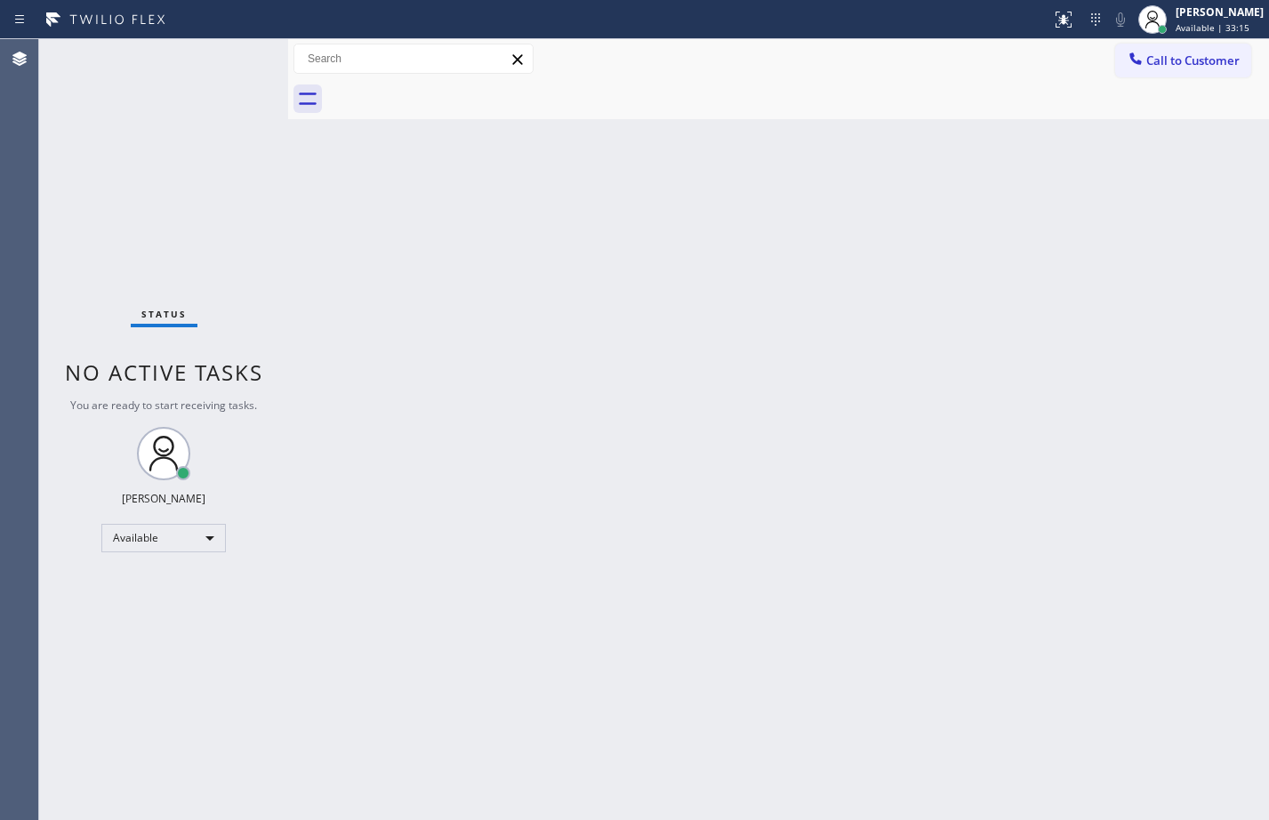
click at [1206, 355] on div "Back to Dashboard Change Sender ID Customers Technicians Select a contact Outbo…" at bounding box center [778, 429] width 981 height 781
click at [109, 244] on div "Status No active tasks You are ready to start receiving tasks. [PERSON_NAME] Av…" at bounding box center [163, 429] width 249 height 781
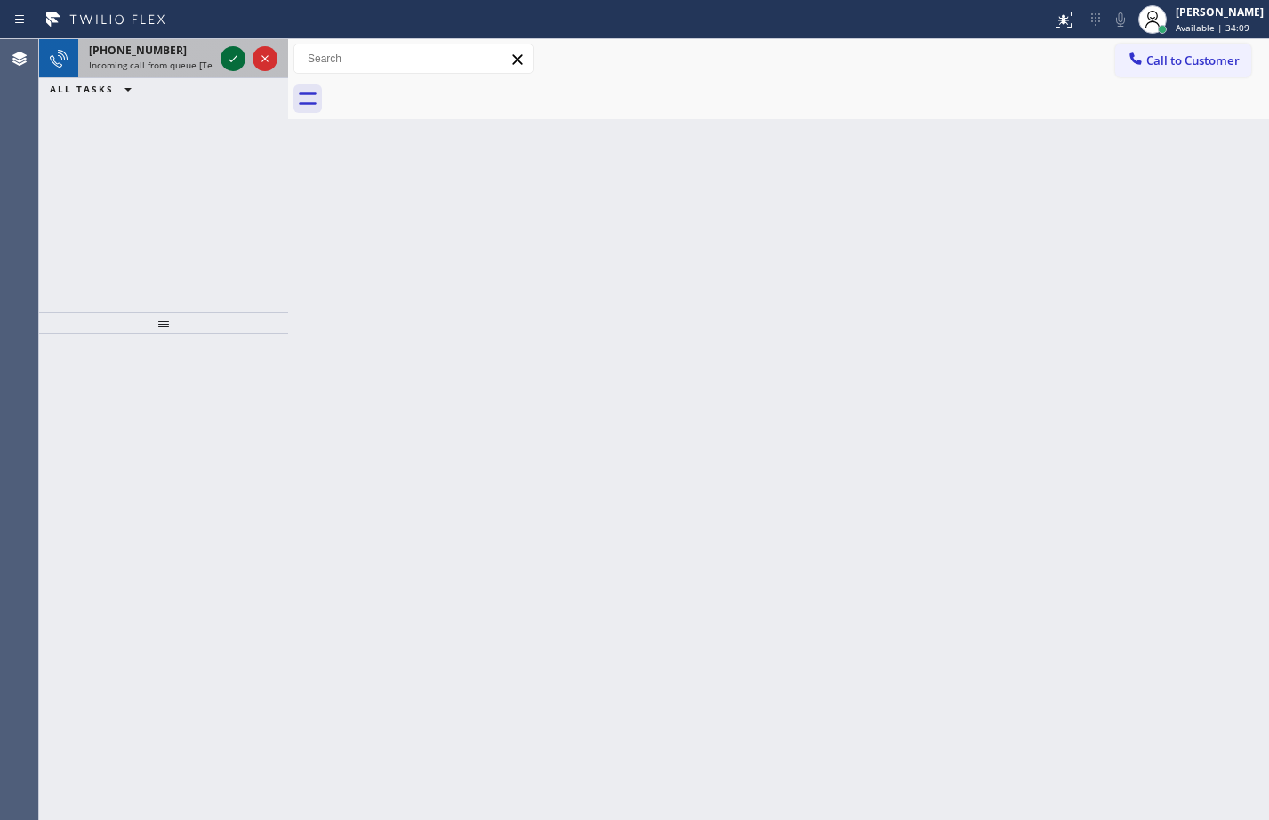
click at [237, 66] on icon at bounding box center [232, 58] width 21 height 21
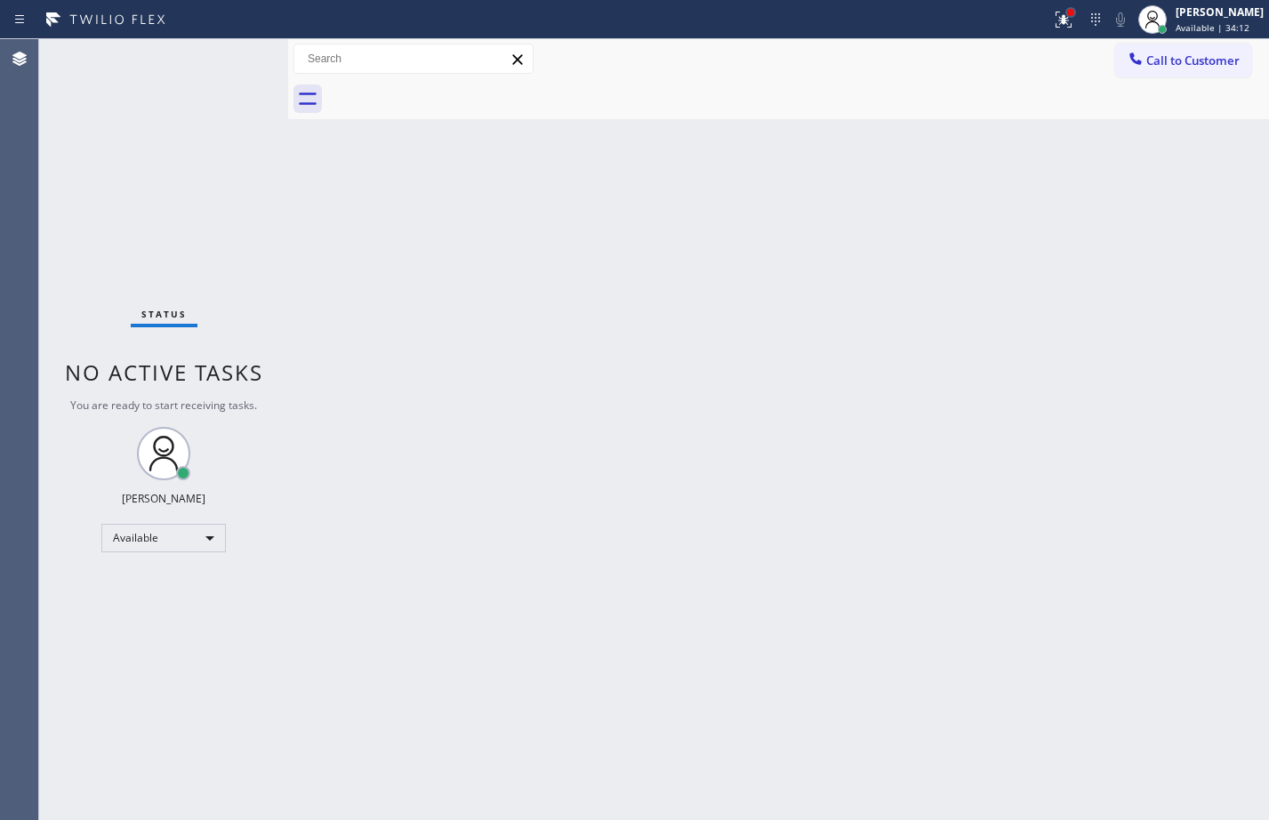
click at [1066, 13] on div at bounding box center [1071, 12] width 11 height 11
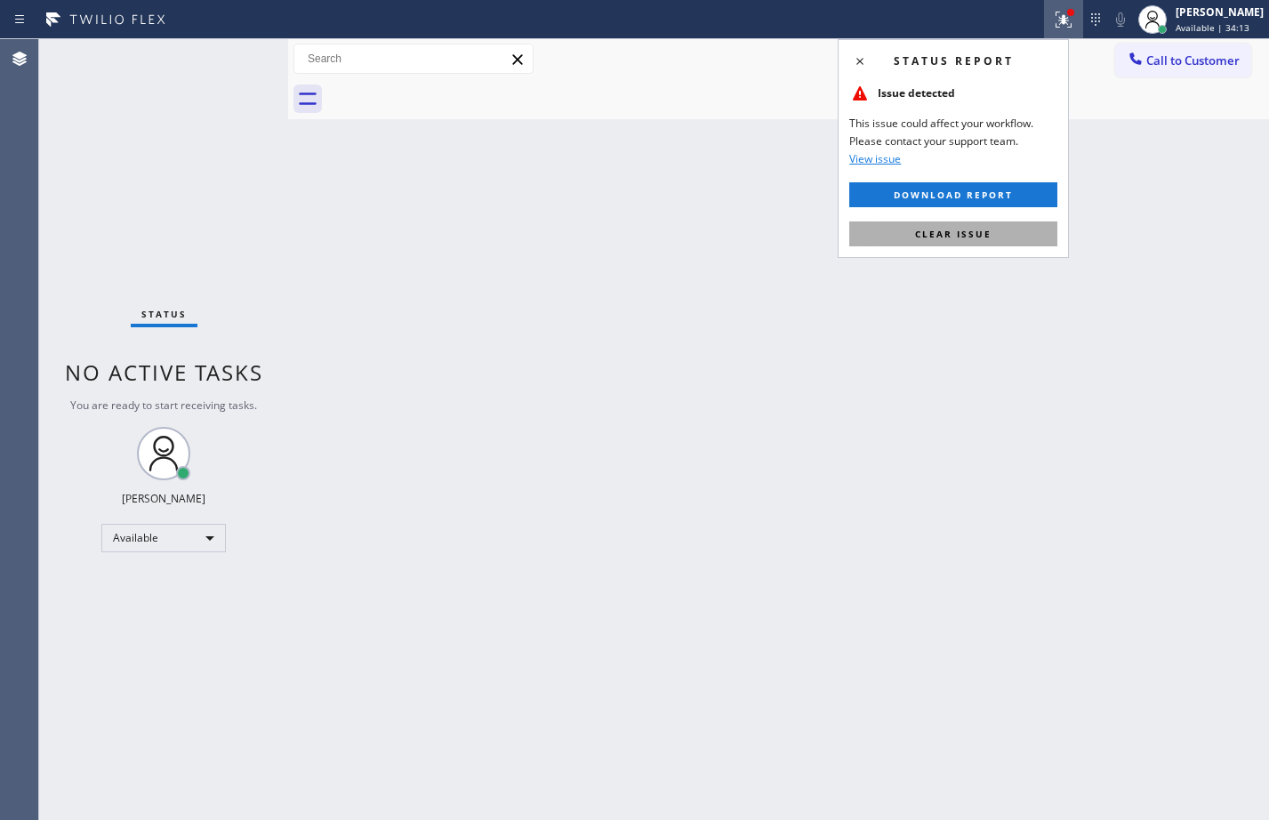
click at [965, 228] on span "Clear issue" at bounding box center [953, 234] width 76 height 12
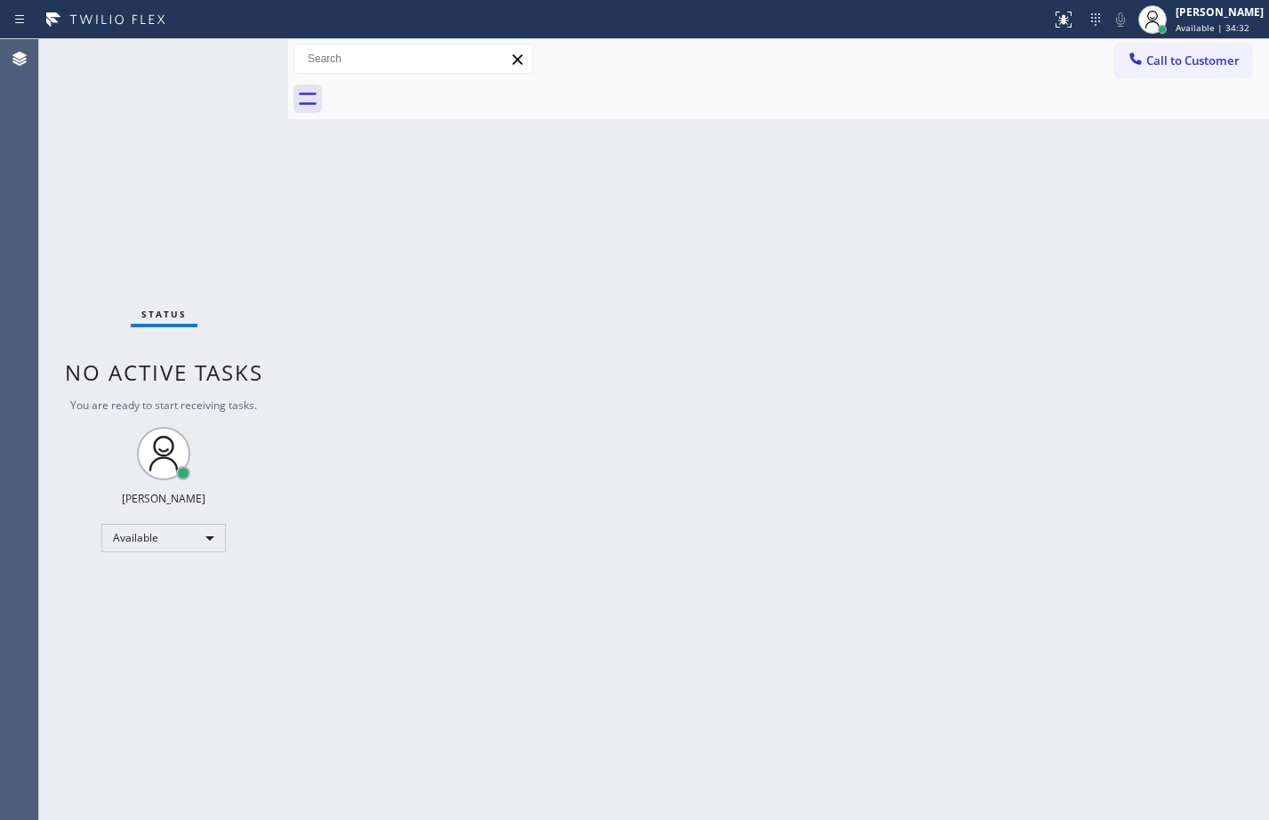
click at [543, 336] on div "Back to Dashboard Change Sender ID Customers Technicians Select a contact Outbo…" at bounding box center [778, 429] width 981 height 781
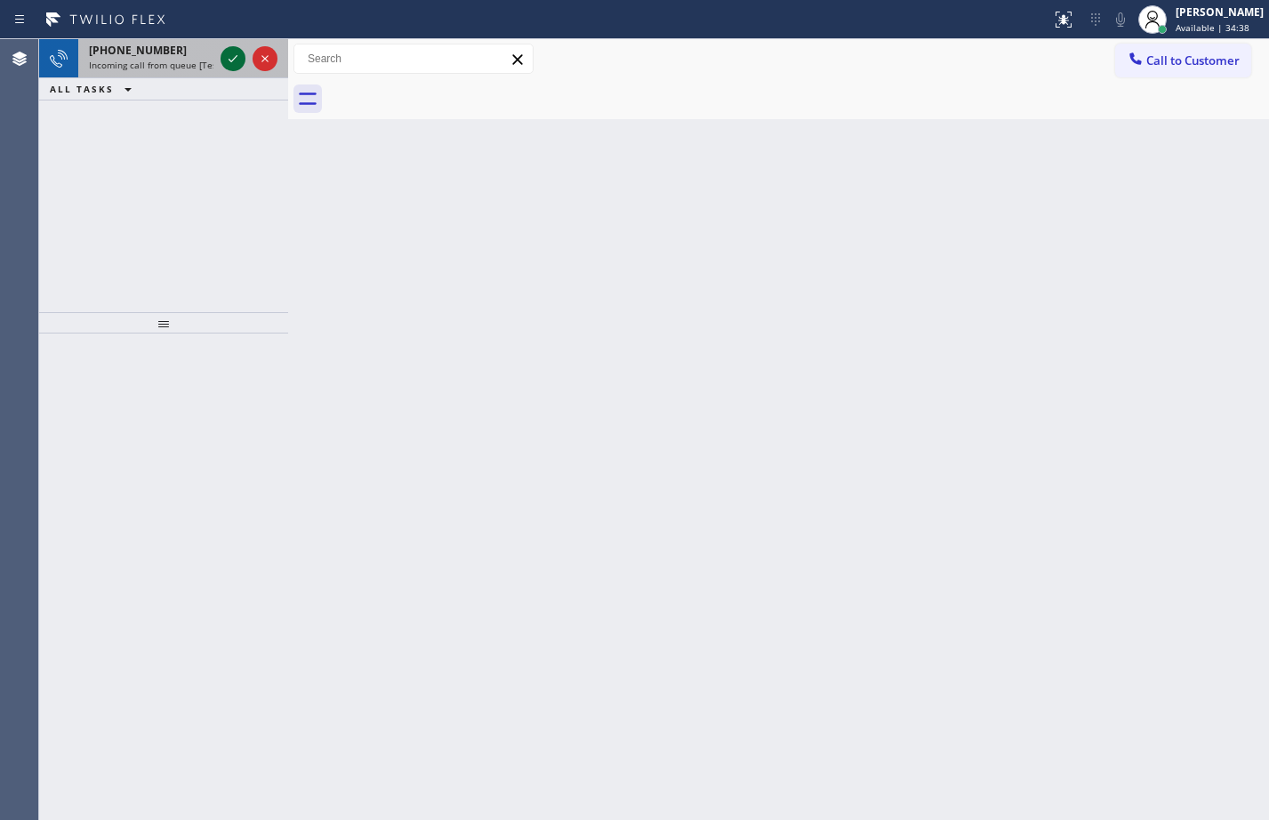
click at [227, 68] on icon at bounding box center [232, 58] width 21 height 21
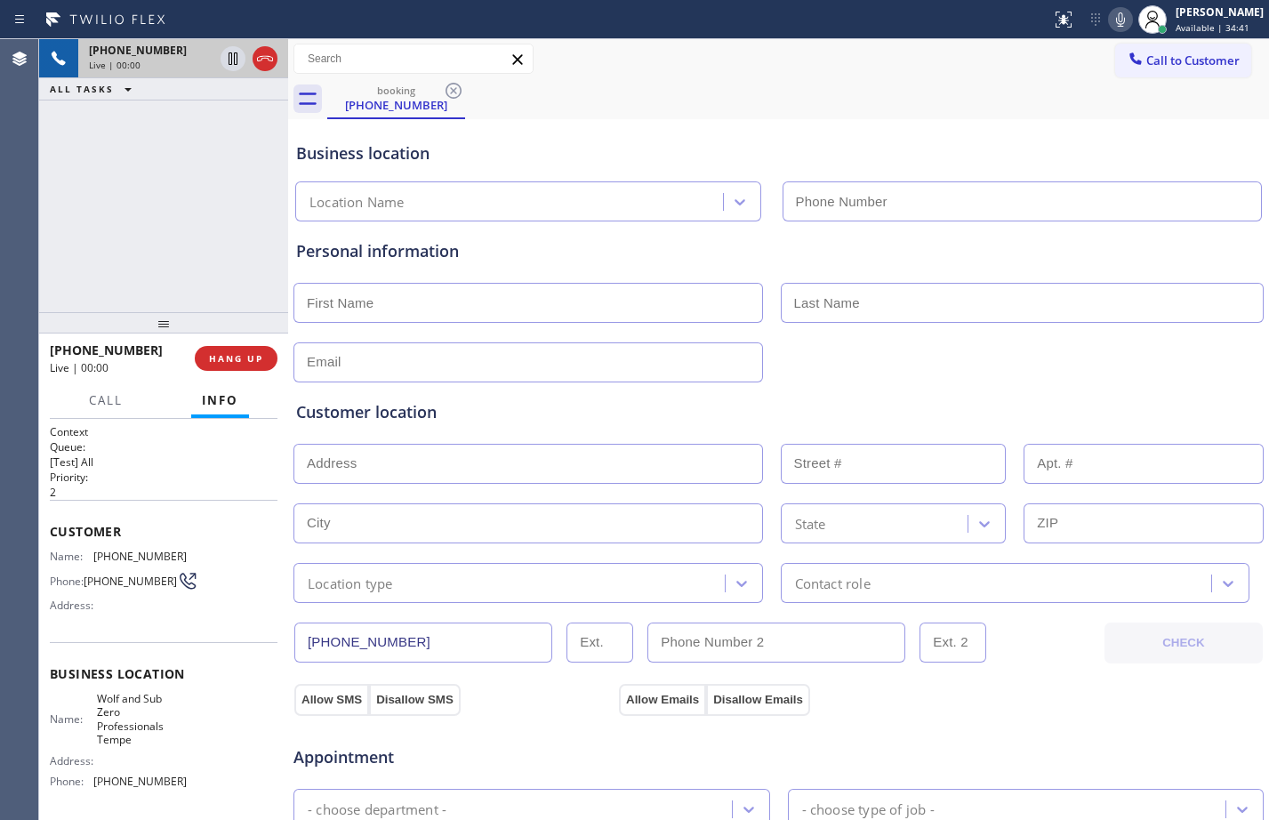
type input "(480) 680-8083"
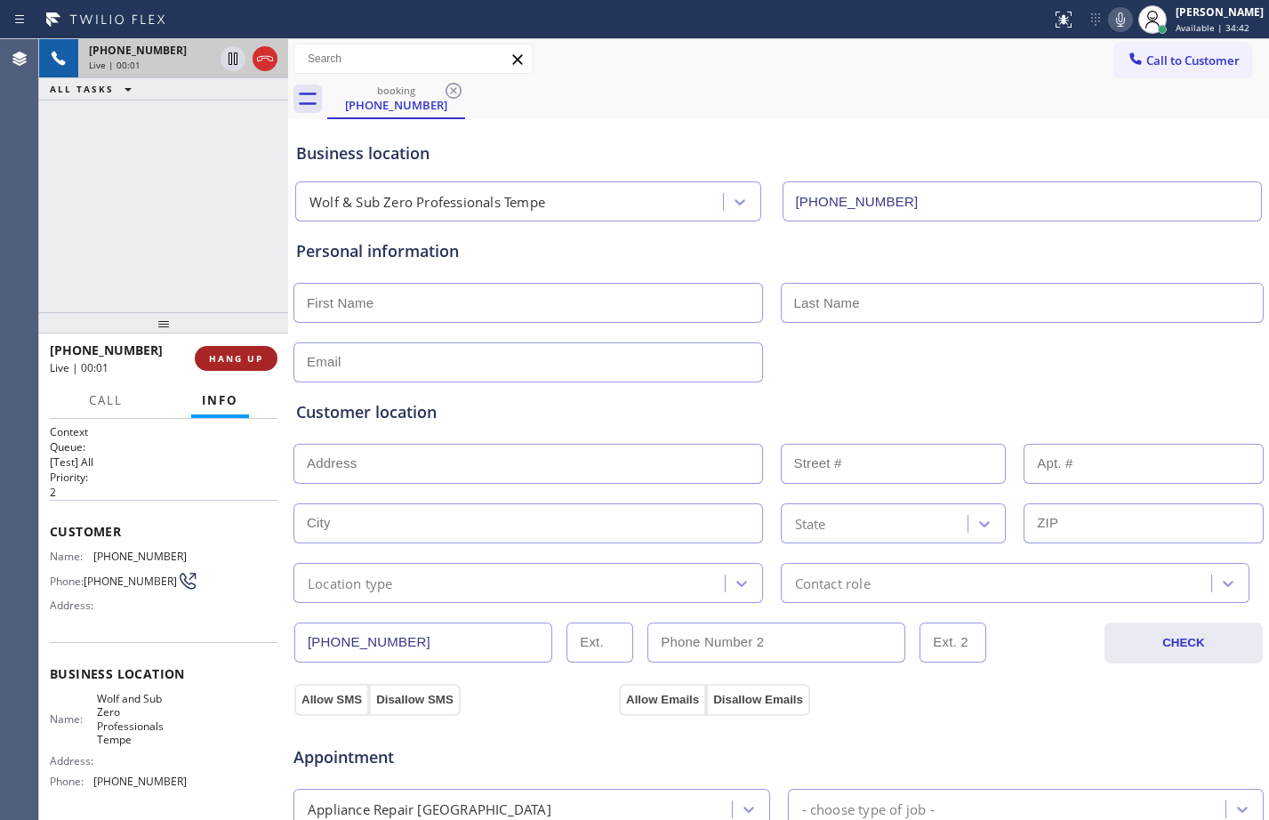
click at [260, 361] on span "HANG UP" at bounding box center [236, 358] width 54 height 12
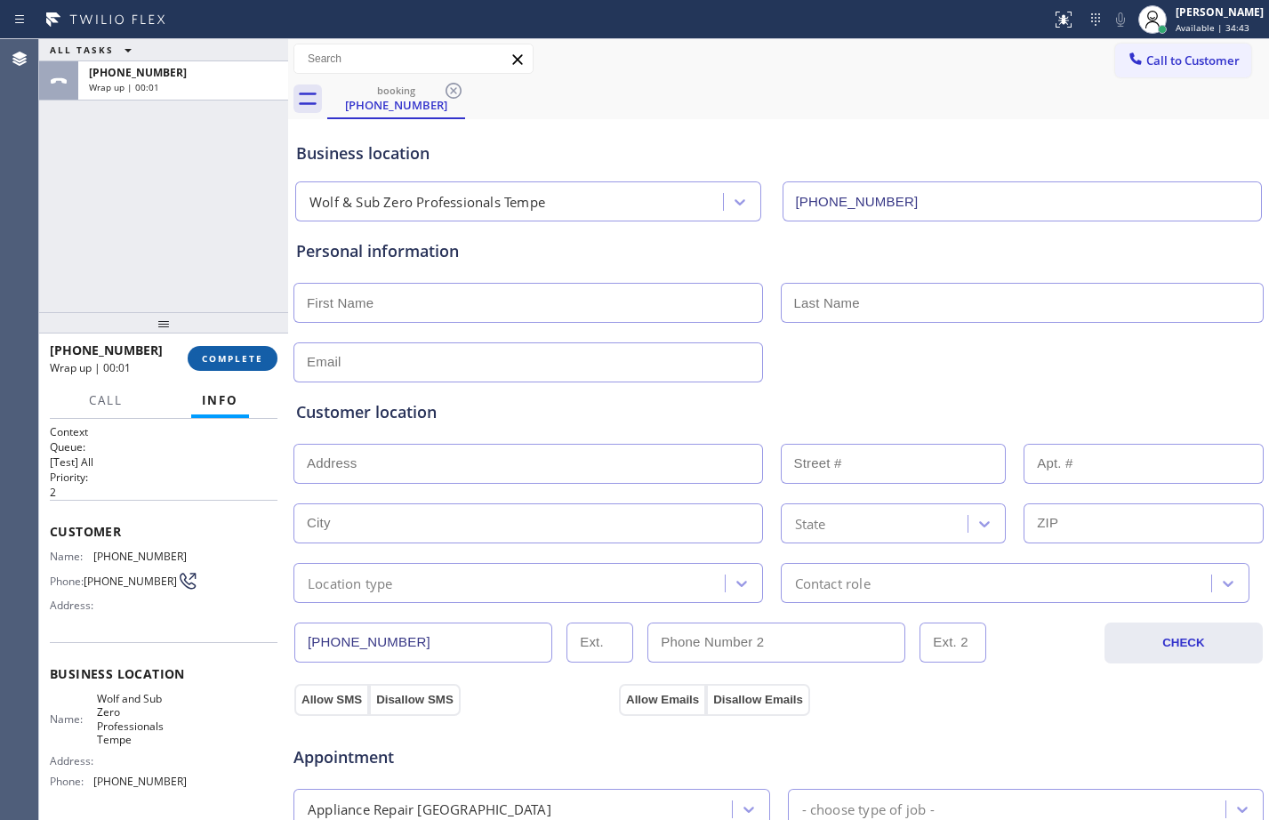
click at [230, 359] on span "COMPLETE" at bounding box center [232, 358] width 61 height 12
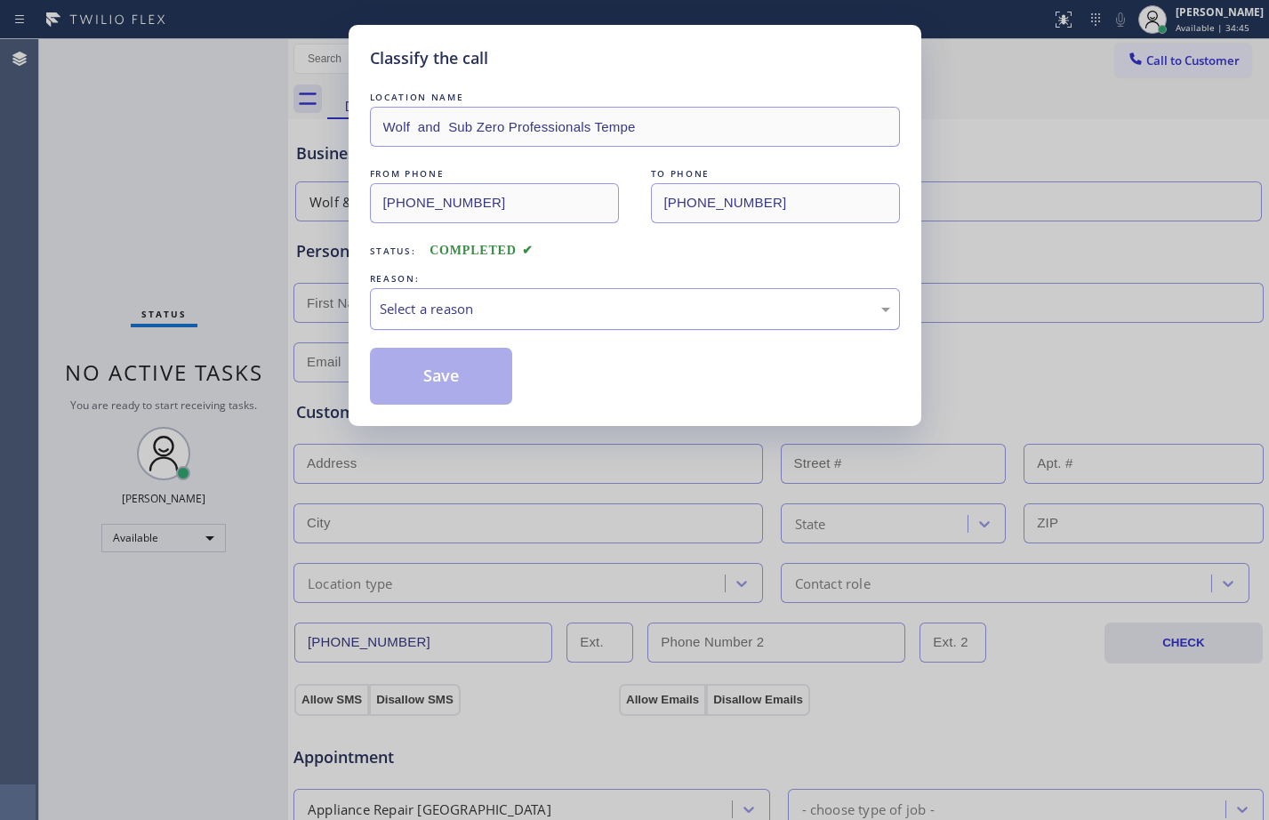
click at [472, 310] on div "Select a reason" at bounding box center [635, 309] width 511 height 20
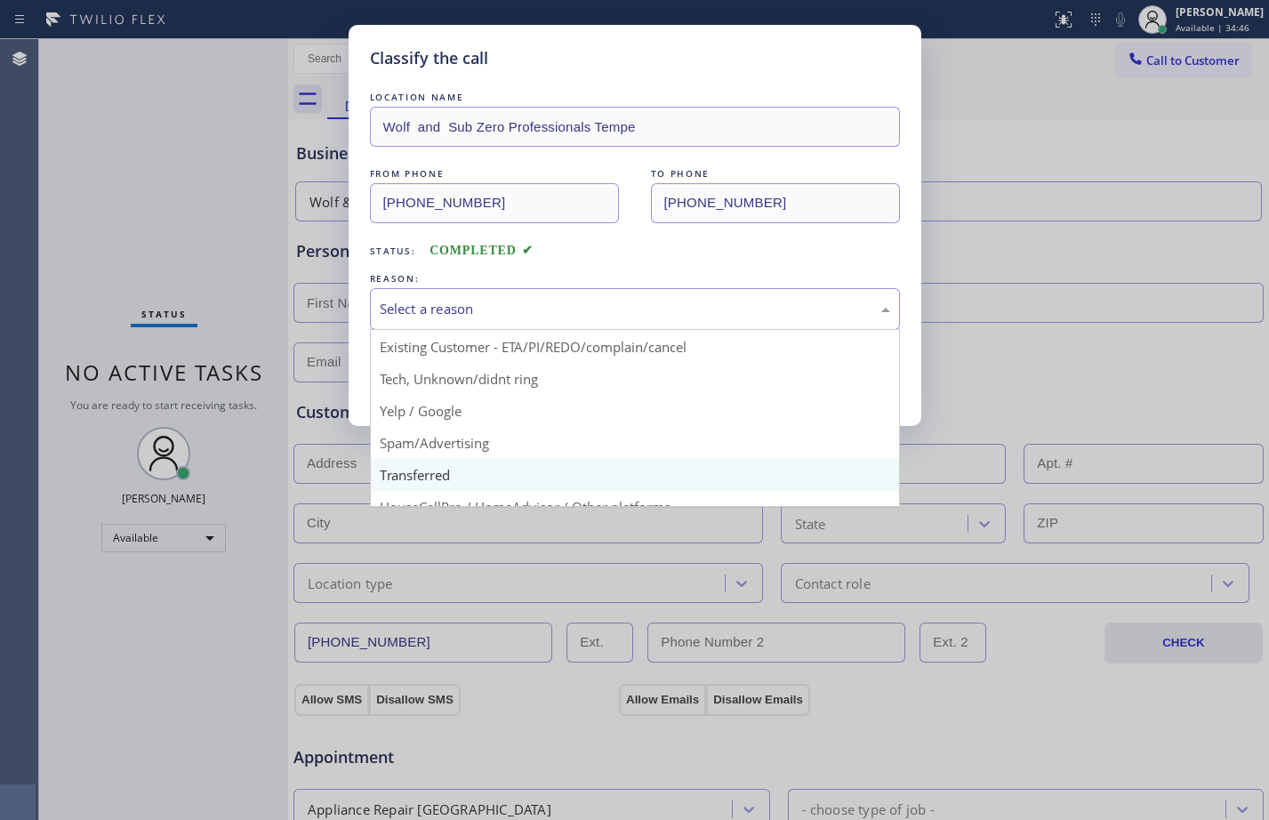
scroll to position [112, 0]
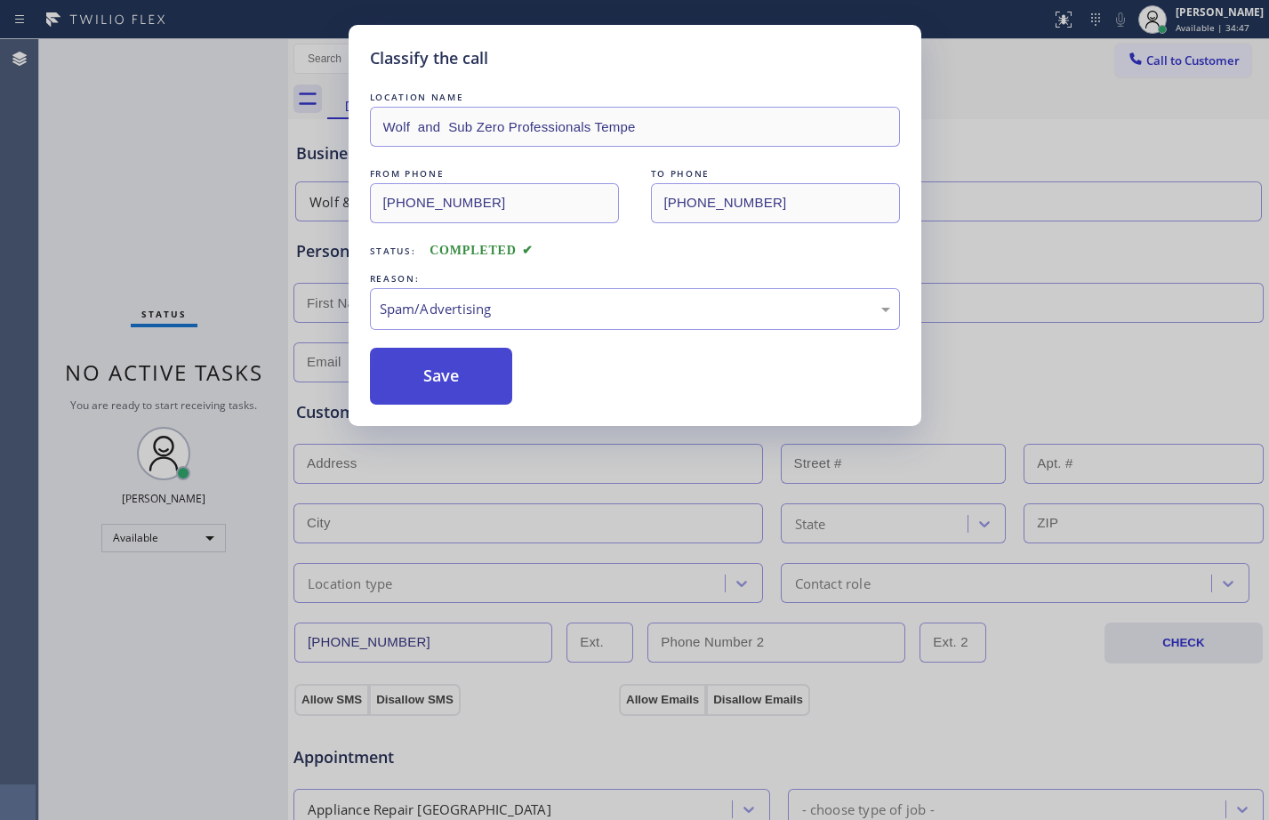
click at [439, 369] on button "Save" at bounding box center [441, 376] width 143 height 57
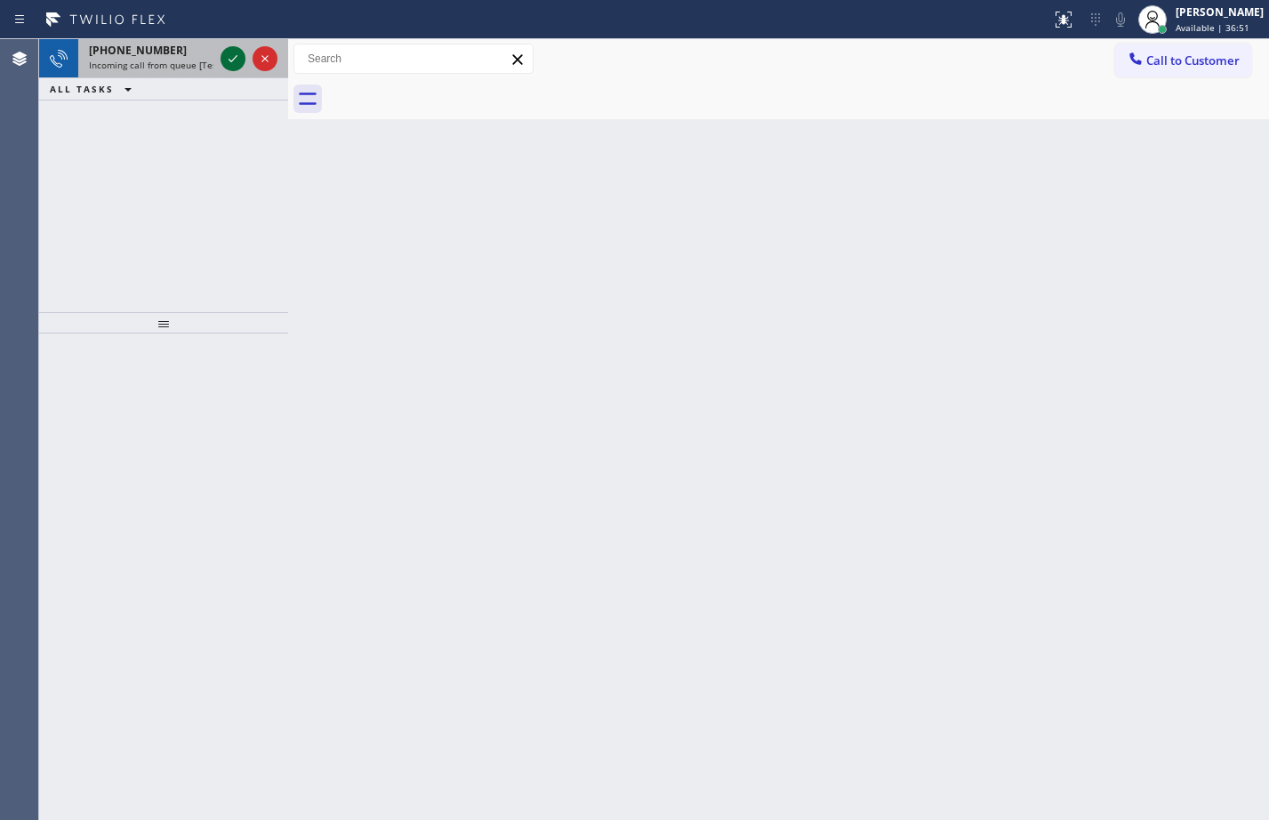
click at [236, 63] on icon at bounding box center [232, 58] width 21 height 21
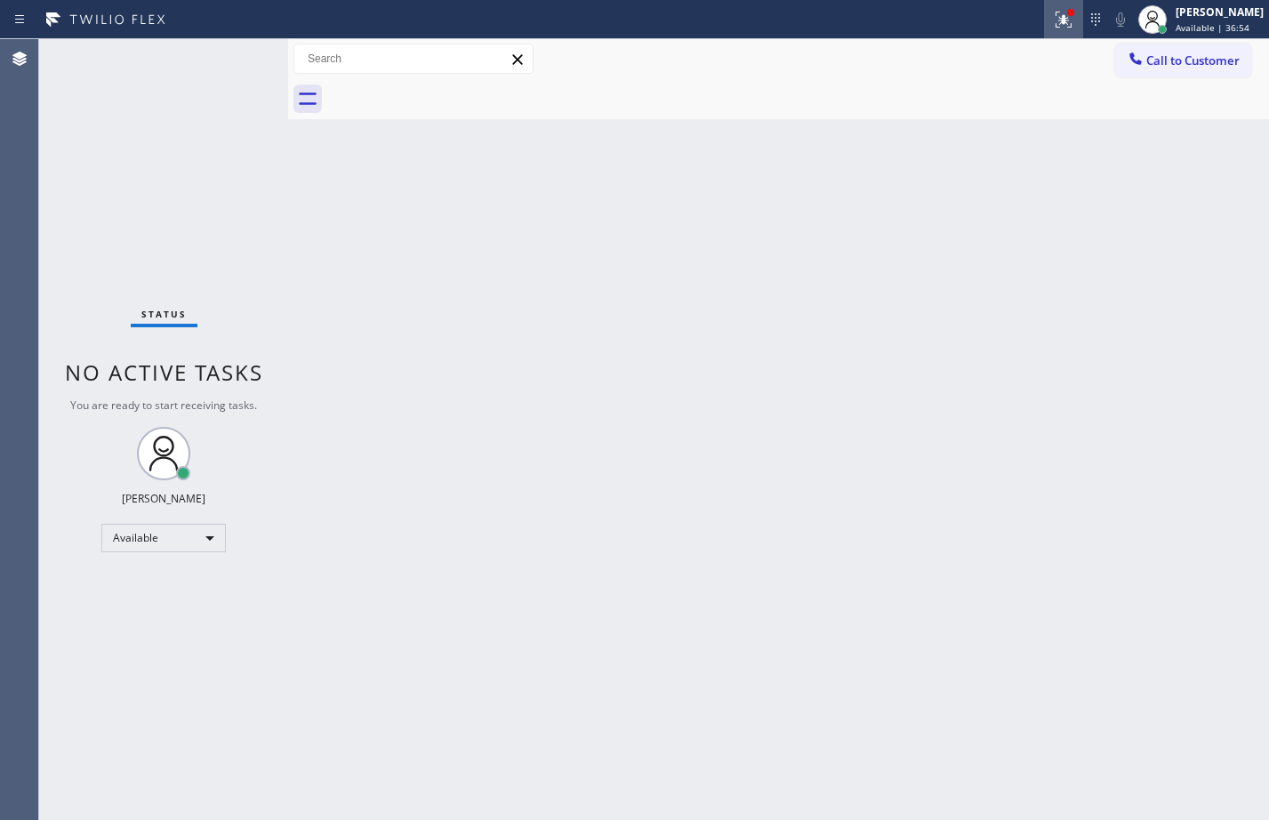
click at [1044, 22] on div at bounding box center [1063, 19] width 39 height 21
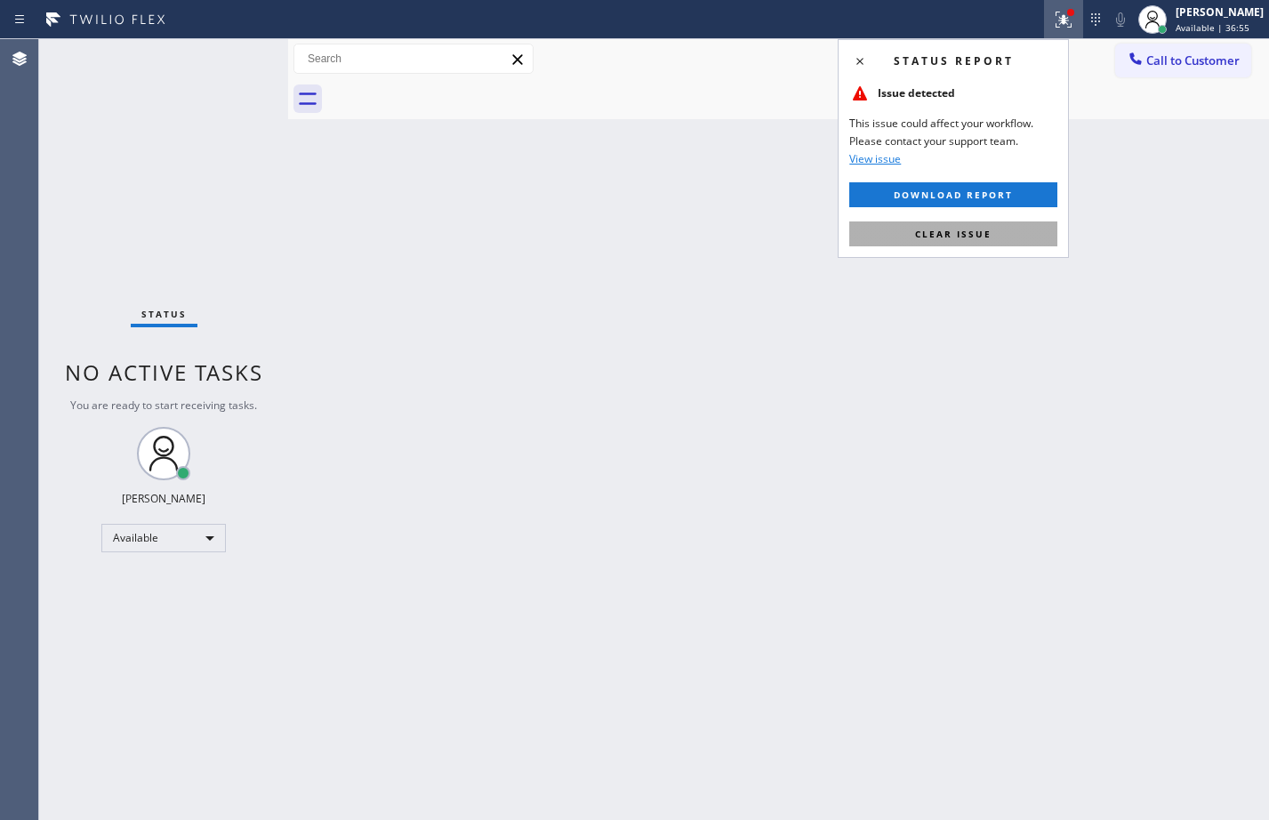
click at [965, 234] on span "Clear issue" at bounding box center [953, 234] width 76 height 12
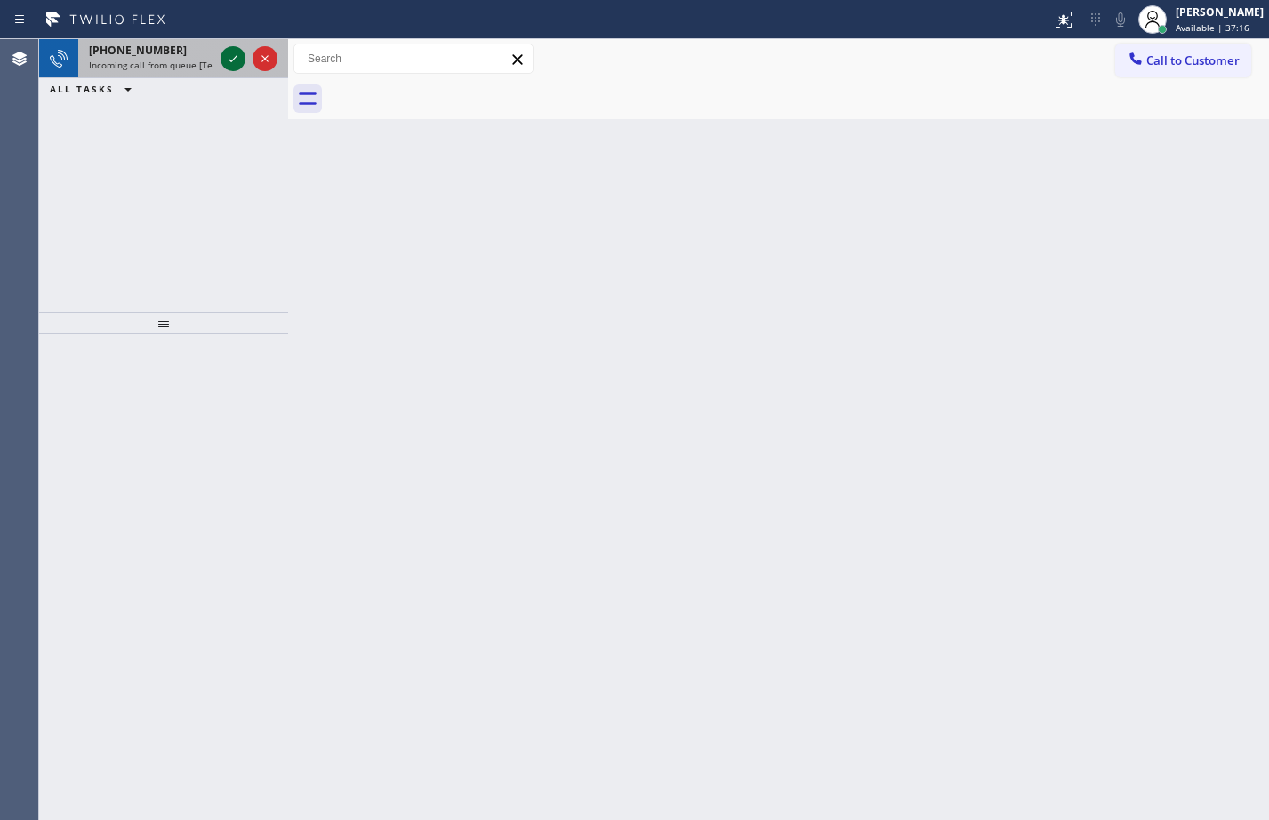
click at [240, 53] on icon at bounding box center [232, 58] width 21 height 21
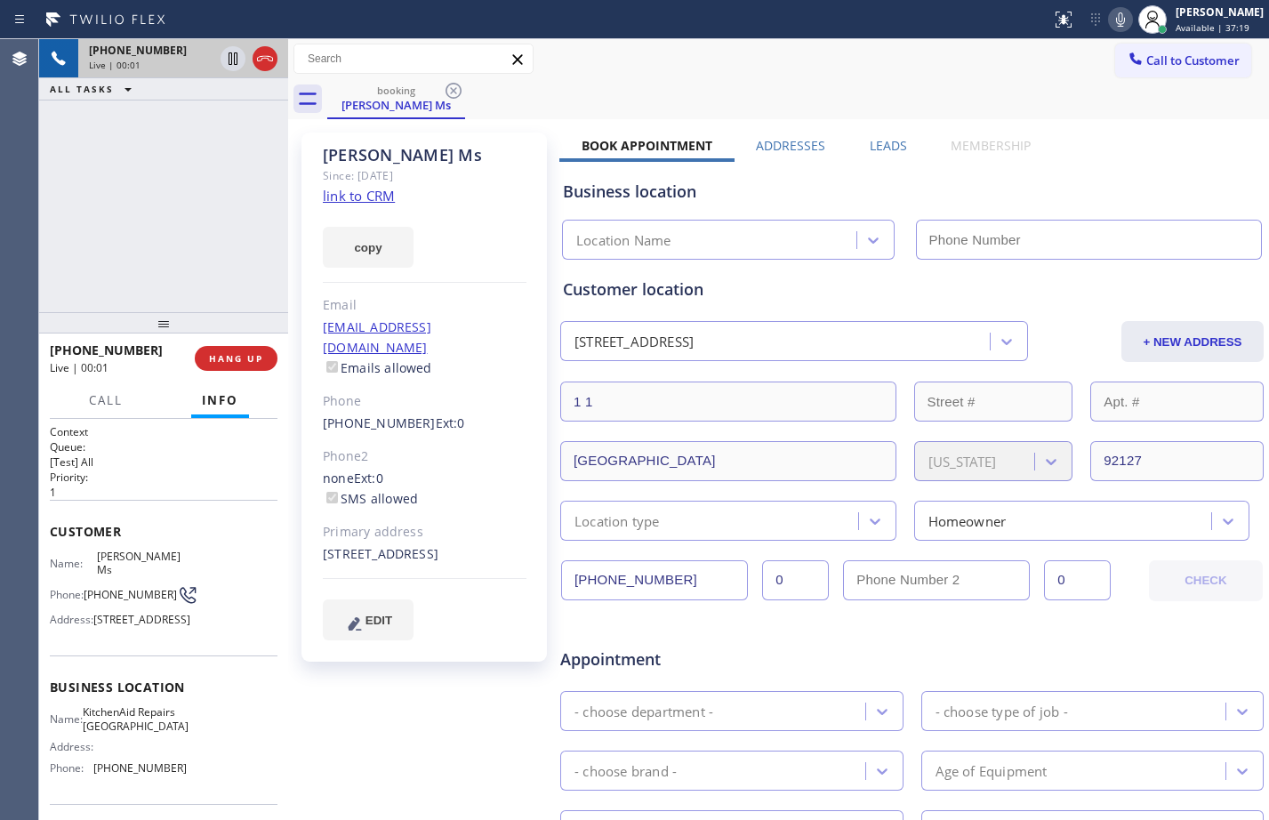
type input "(361) 203-3251"
click at [49, 527] on div "Context Queue: [Test] All Priority: 1 Customer Name: Susan Ms Phone: (858) 722-…" at bounding box center [163, 619] width 249 height 401
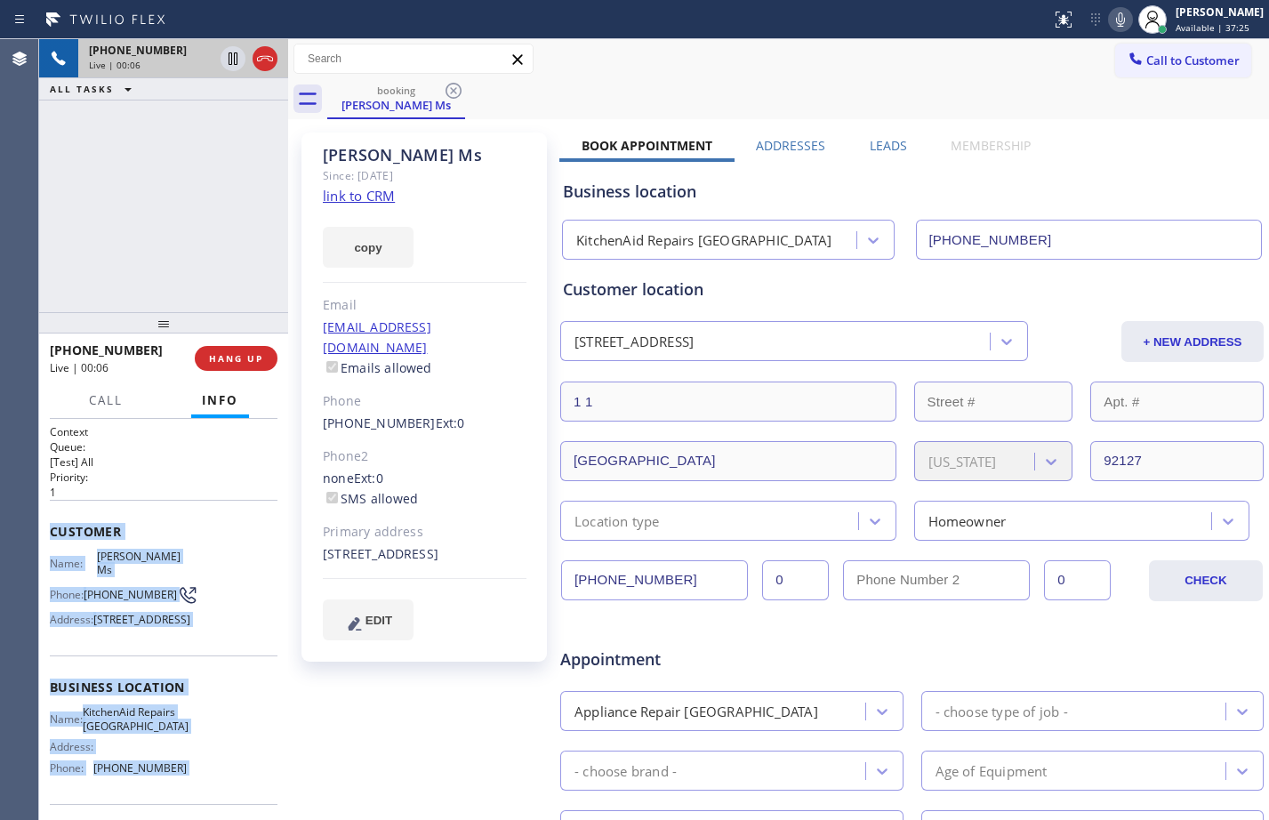
drag, startPoint x: 49, startPoint y: 527, endPoint x: 195, endPoint y: 796, distance: 305.7
click at [195, 796] on div "Context Queue: [Test] All Priority: 1 Customer Name: Susan Ms Phone: (858) 722-…" at bounding box center [163, 619] width 249 height 401
copy div "Customer Name: Susan Ms Phone: (858) 722-9401 Address: 1 1, San Diego CA 92127 …"
click at [358, 197] on link "link to CRM" at bounding box center [359, 196] width 72 height 18
click at [225, 67] on icon at bounding box center [232, 58] width 21 height 21
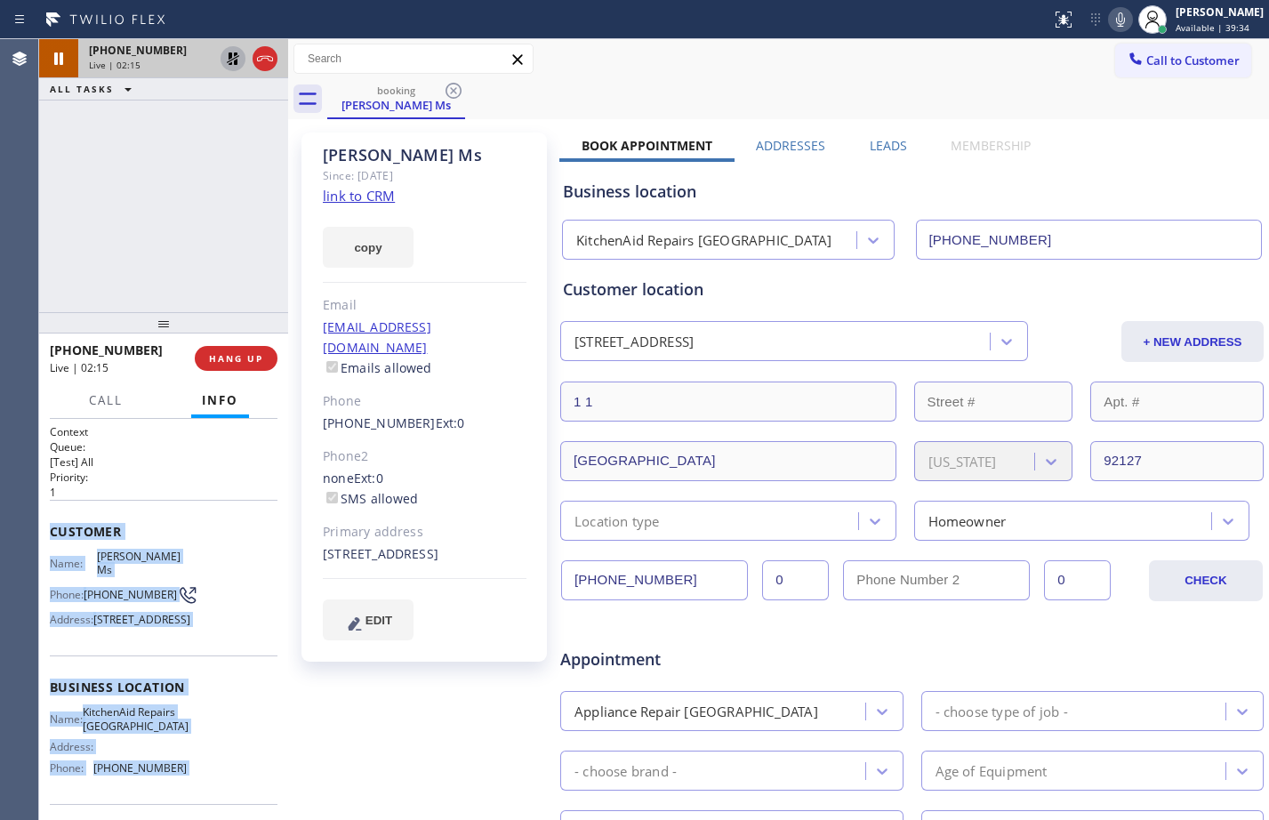
click at [1114, 20] on icon at bounding box center [1120, 19] width 21 height 21
click at [93, 406] on span "Call" at bounding box center [106, 400] width 34 height 16
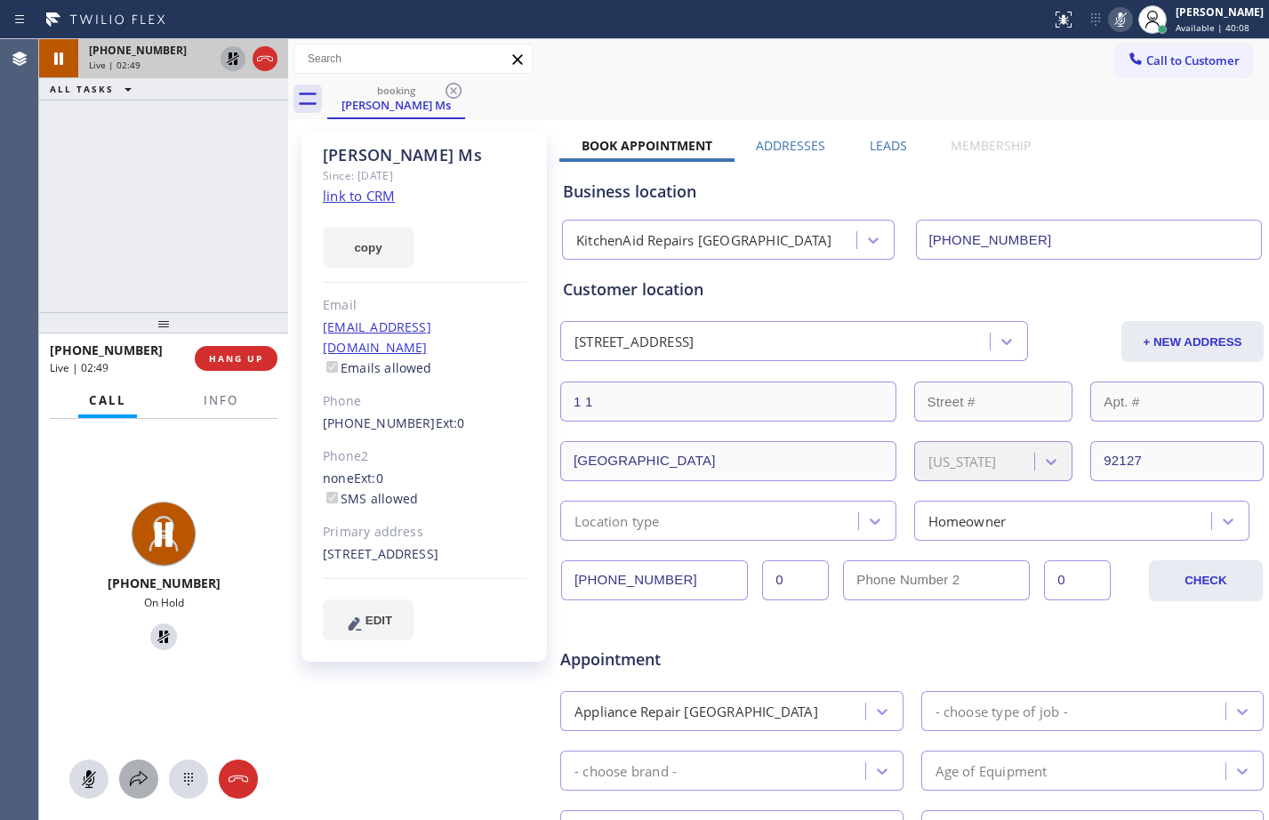
click at [138, 789] on icon at bounding box center [138, 778] width 21 height 21
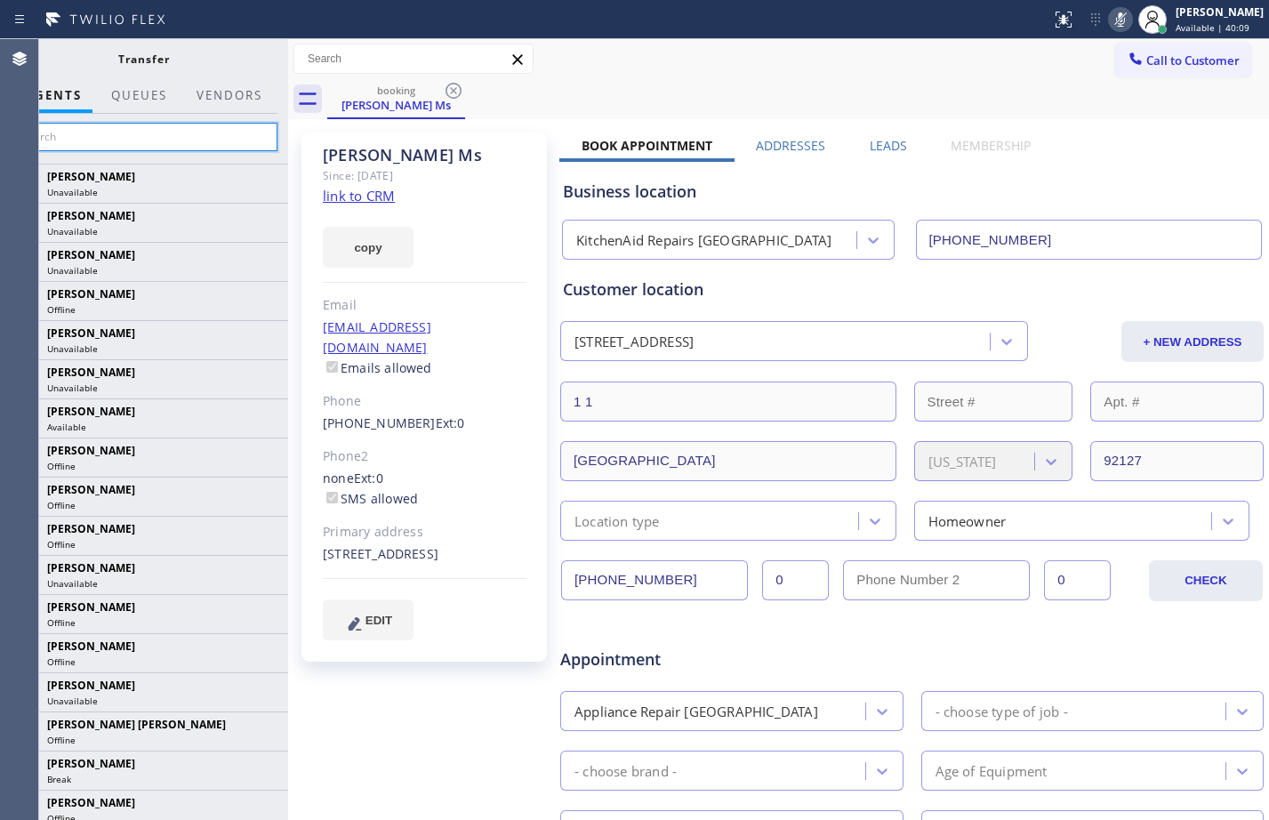
click at [209, 131] on input "text" at bounding box center [144, 137] width 268 height 28
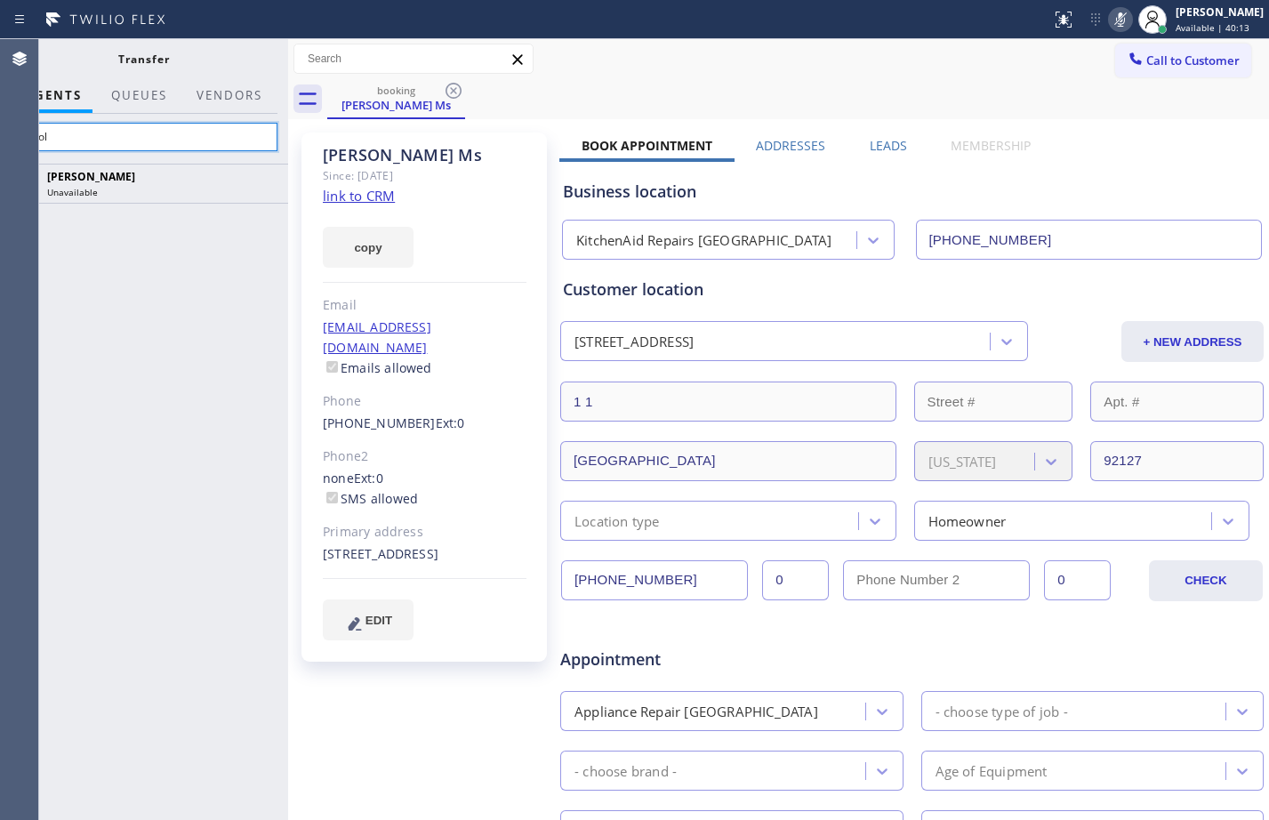
type input "arnol"
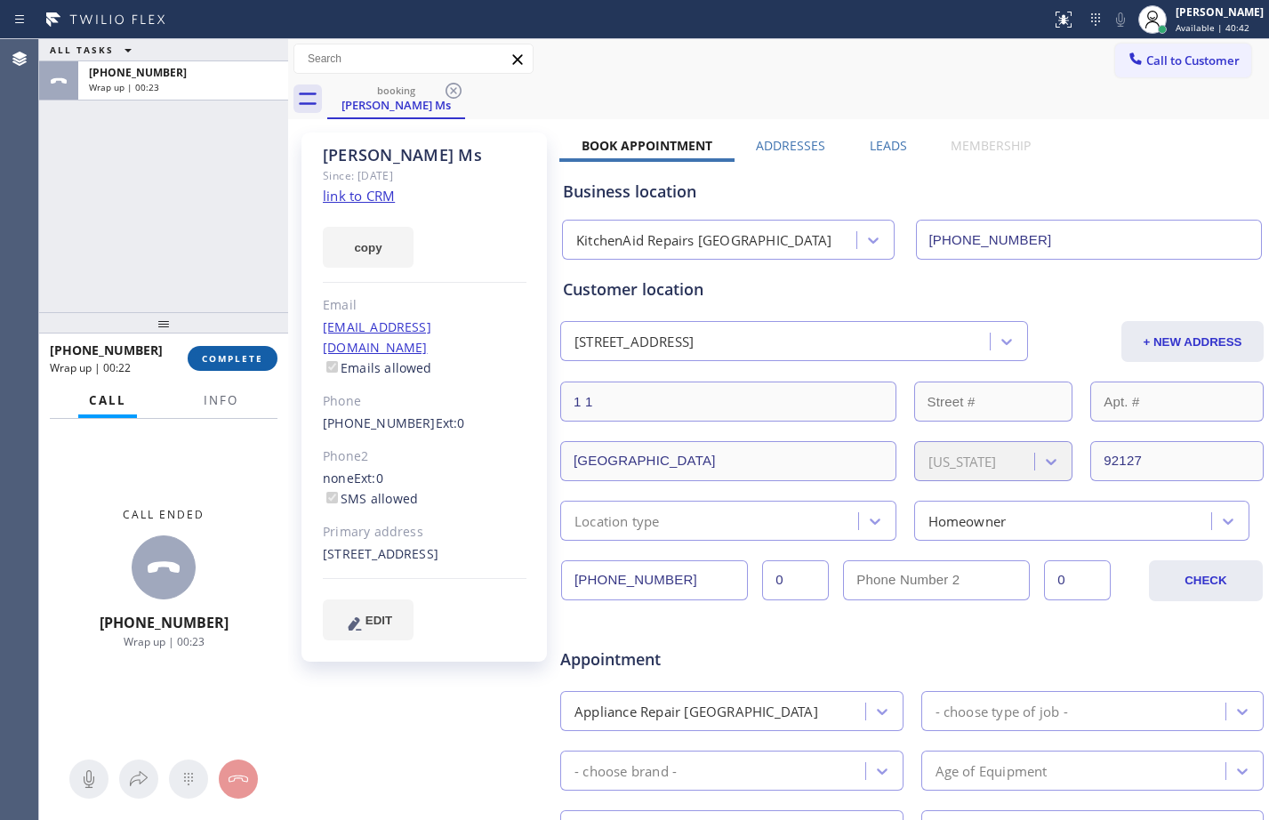
click at [263, 359] on button "COMPLETE" at bounding box center [233, 358] width 90 height 25
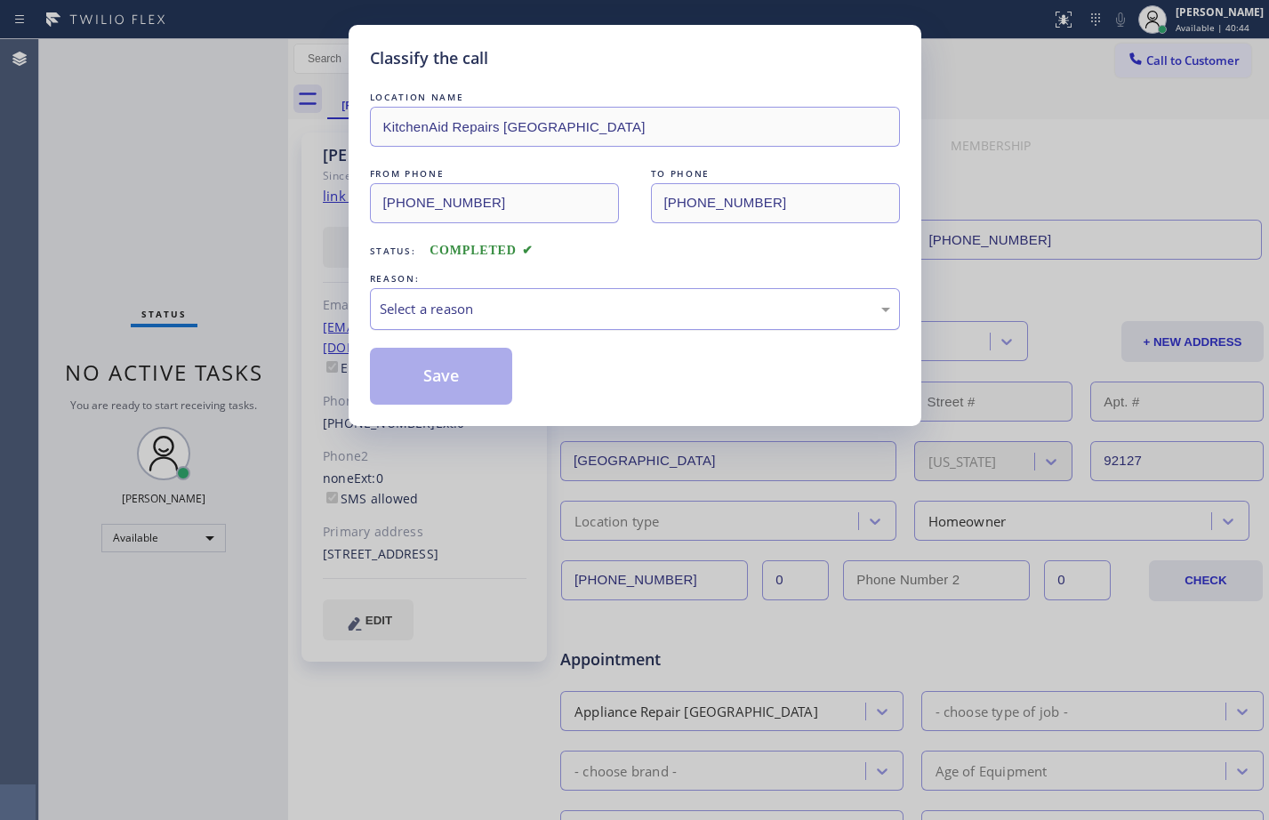
click at [593, 310] on div "Select a reason" at bounding box center [635, 309] width 511 height 20
click at [466, 383] on button "Save" at bounding box center [441, 376] width 143 height 57
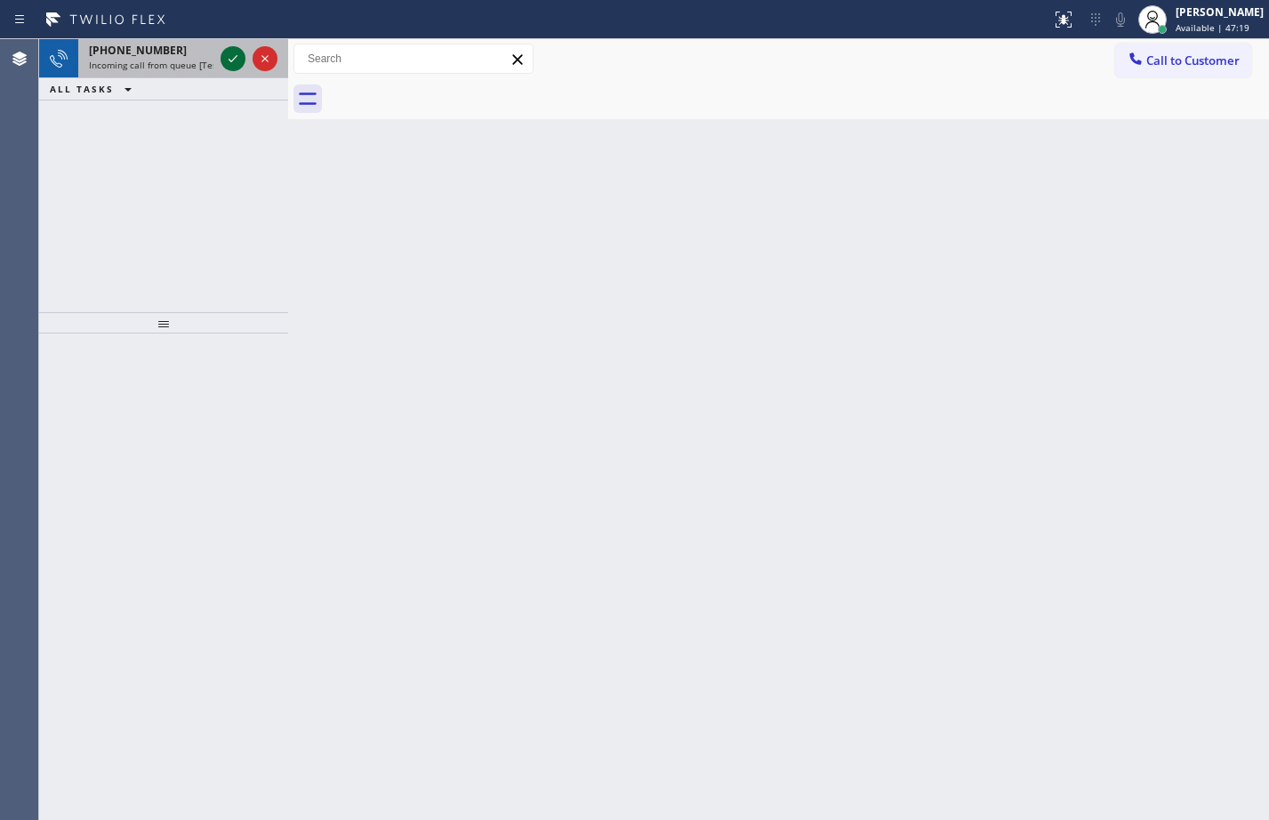
click at [239, 69] on button at bounding box center [233, 58] width 25 height 25
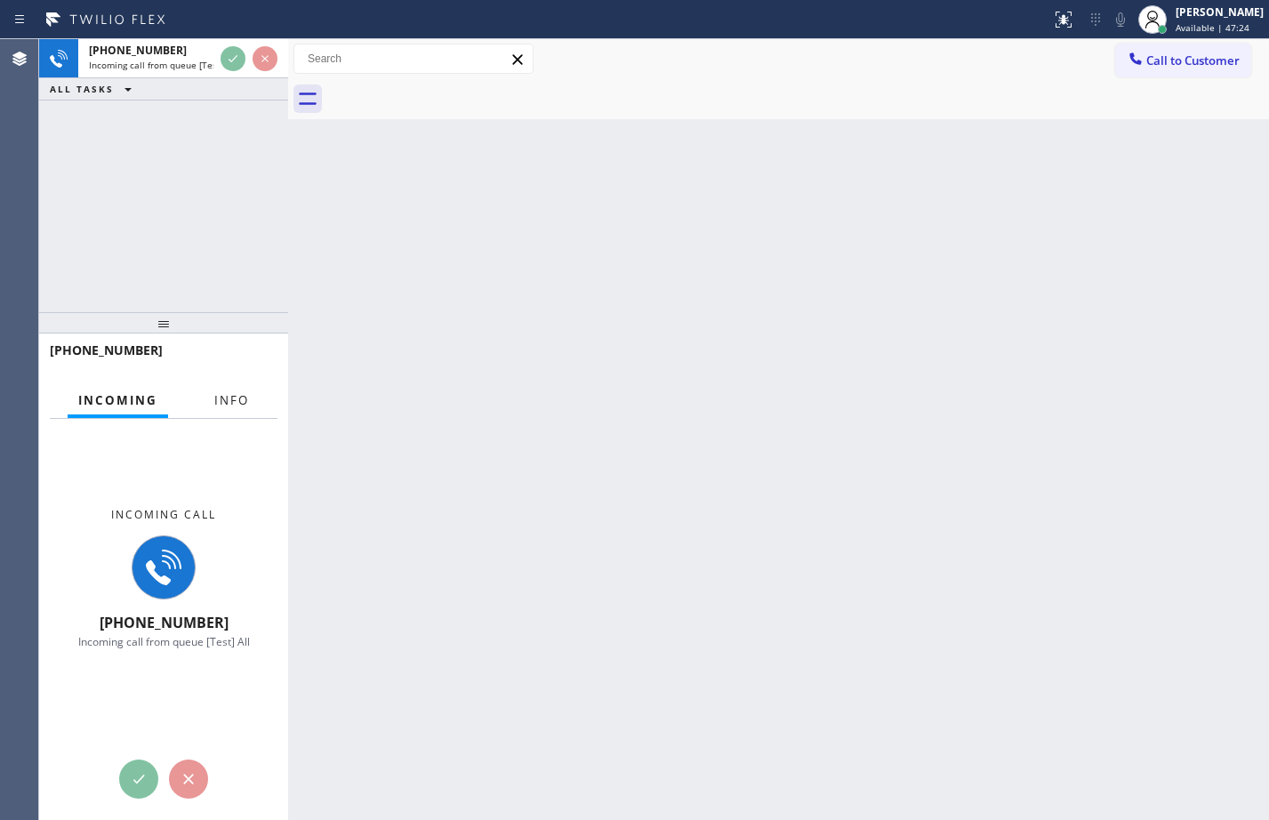
click at [233, 402] on span "Info" at bounding box center [231, 400] width 35 height 16
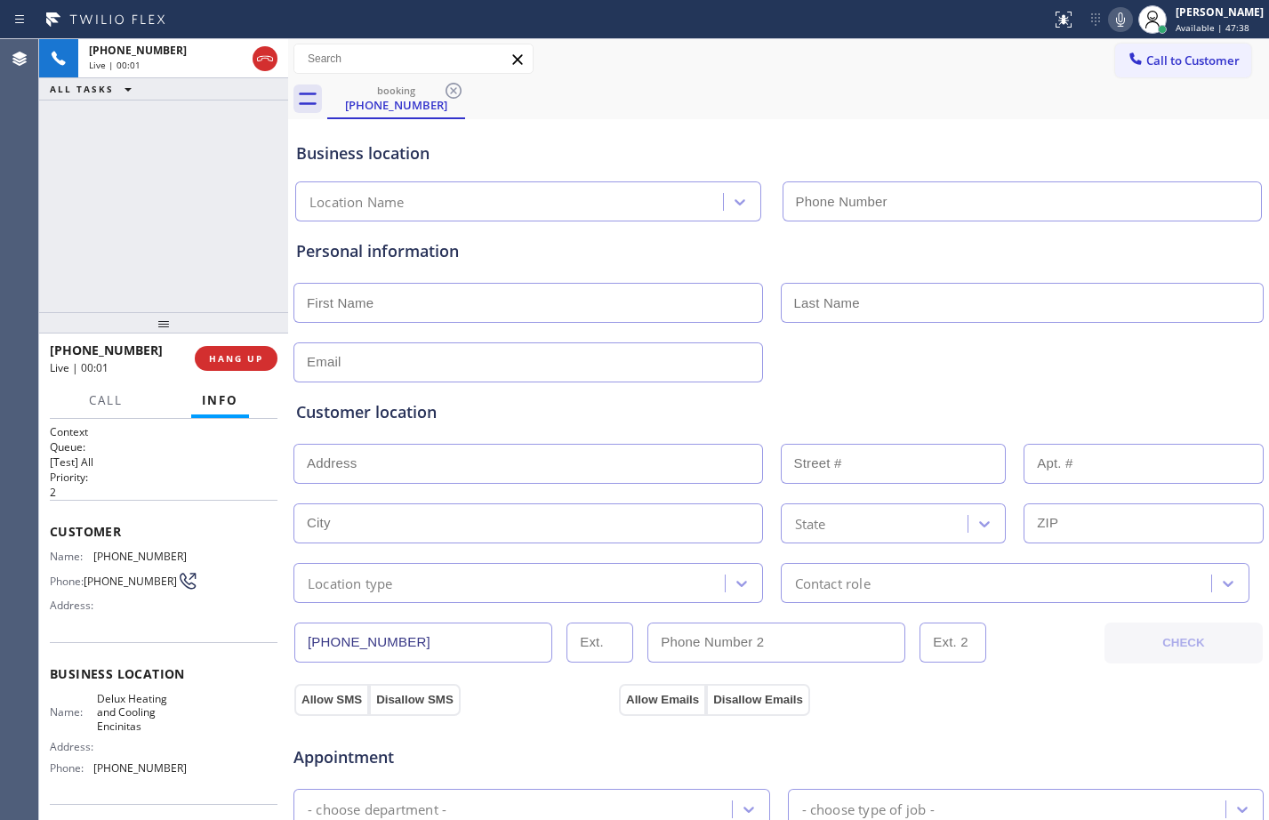
type input "(760) 284-8465"
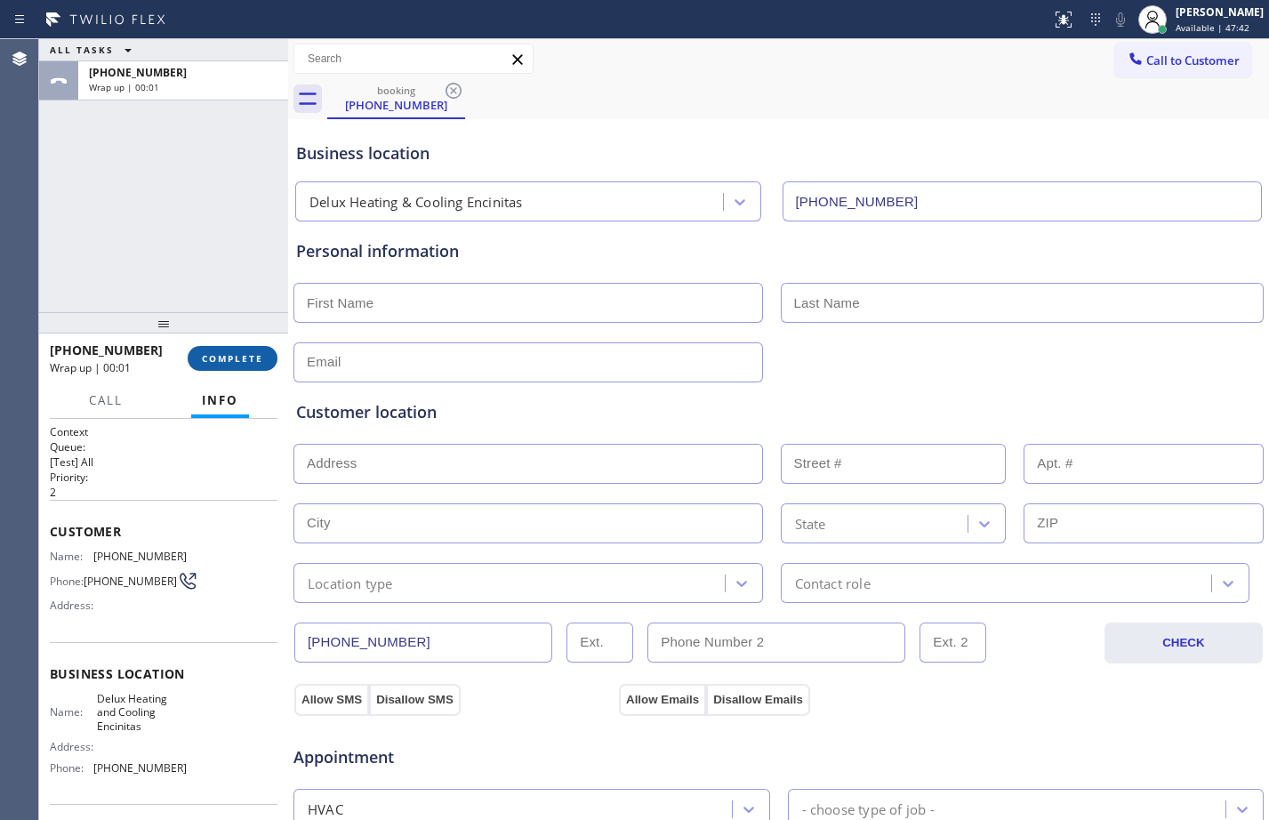
click at [242, 352] on span "COMPLETE" at bounding box center [232, 358] width 61 height 12
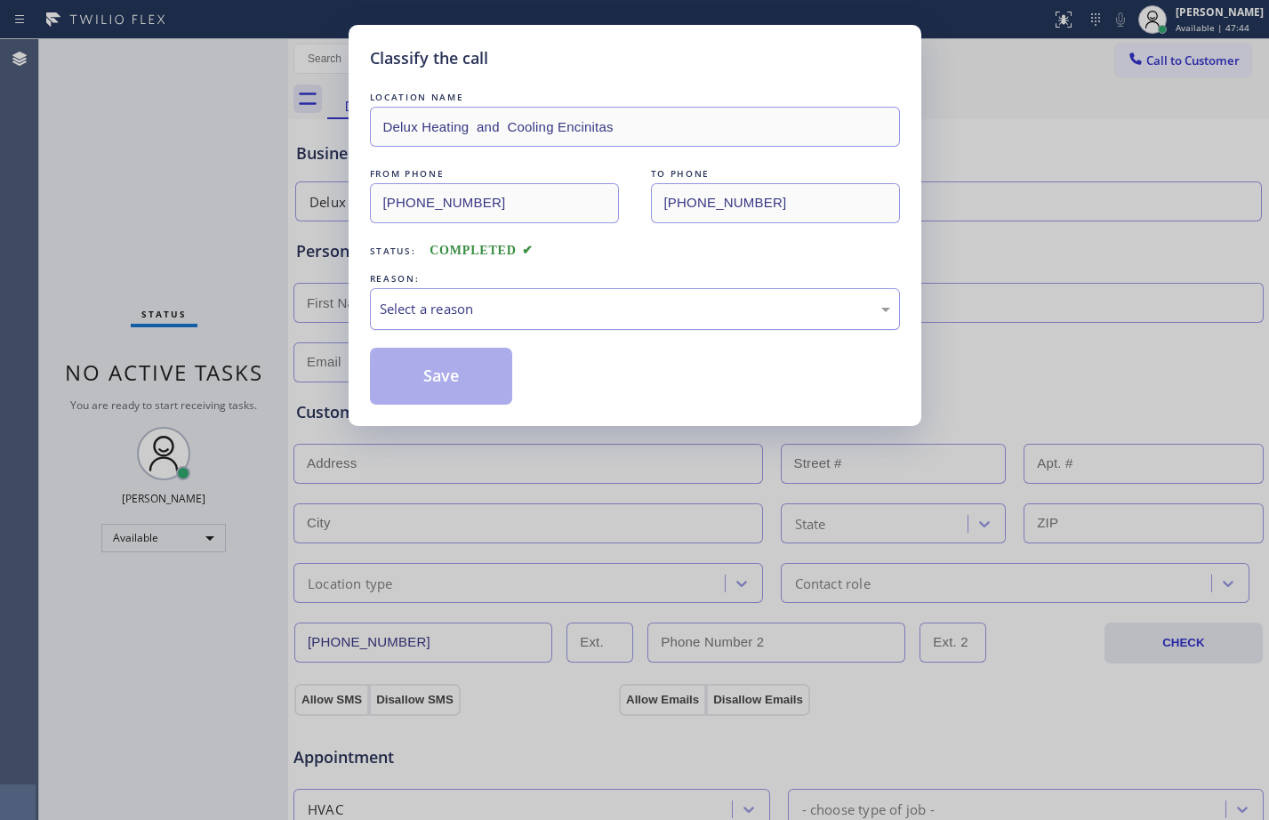
click at [594, 311] on div "Select a reason" at bounding box center [635, 309] width 511 height 20
click at [495, 380] on button "Save" at bounding box center [441, 376] width 143 height 57
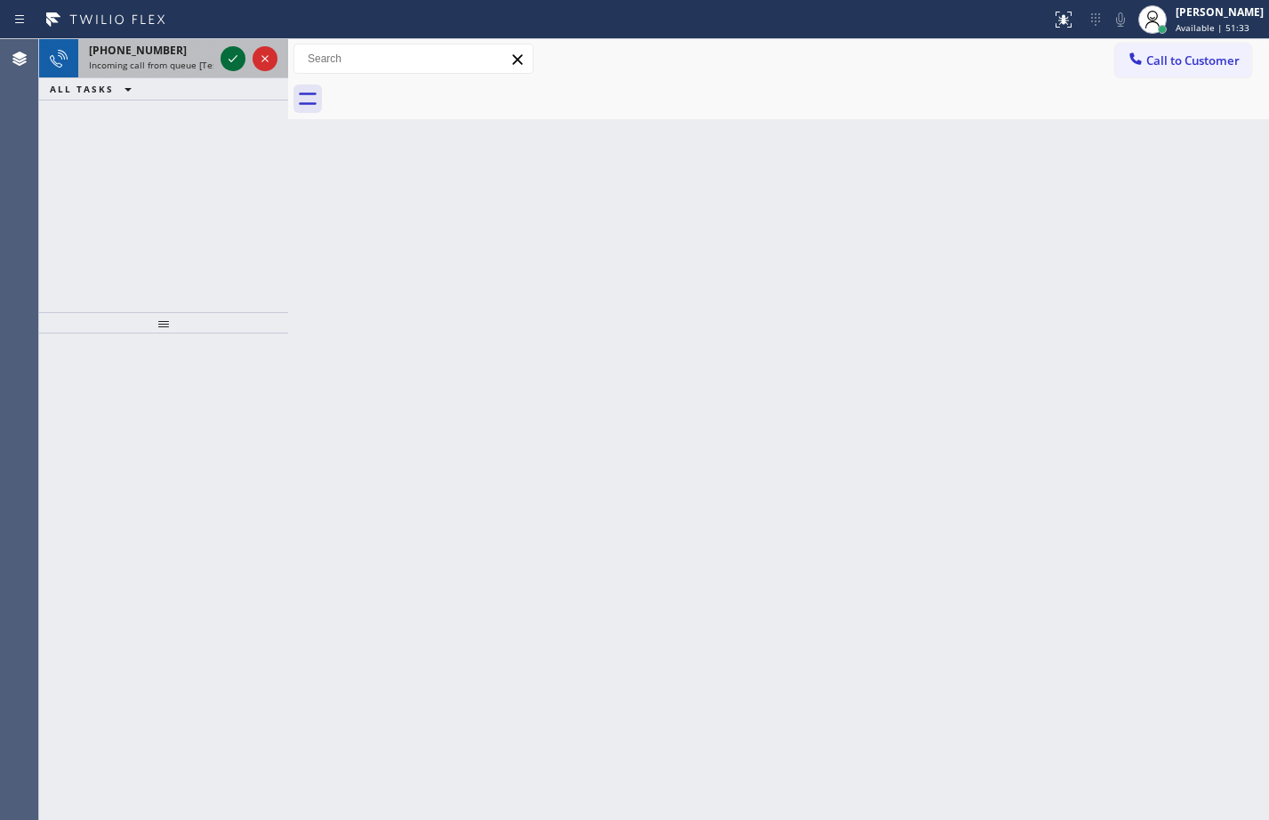
click at [239, 59] on icon at bounding box center [232, 58] width 21 height 21
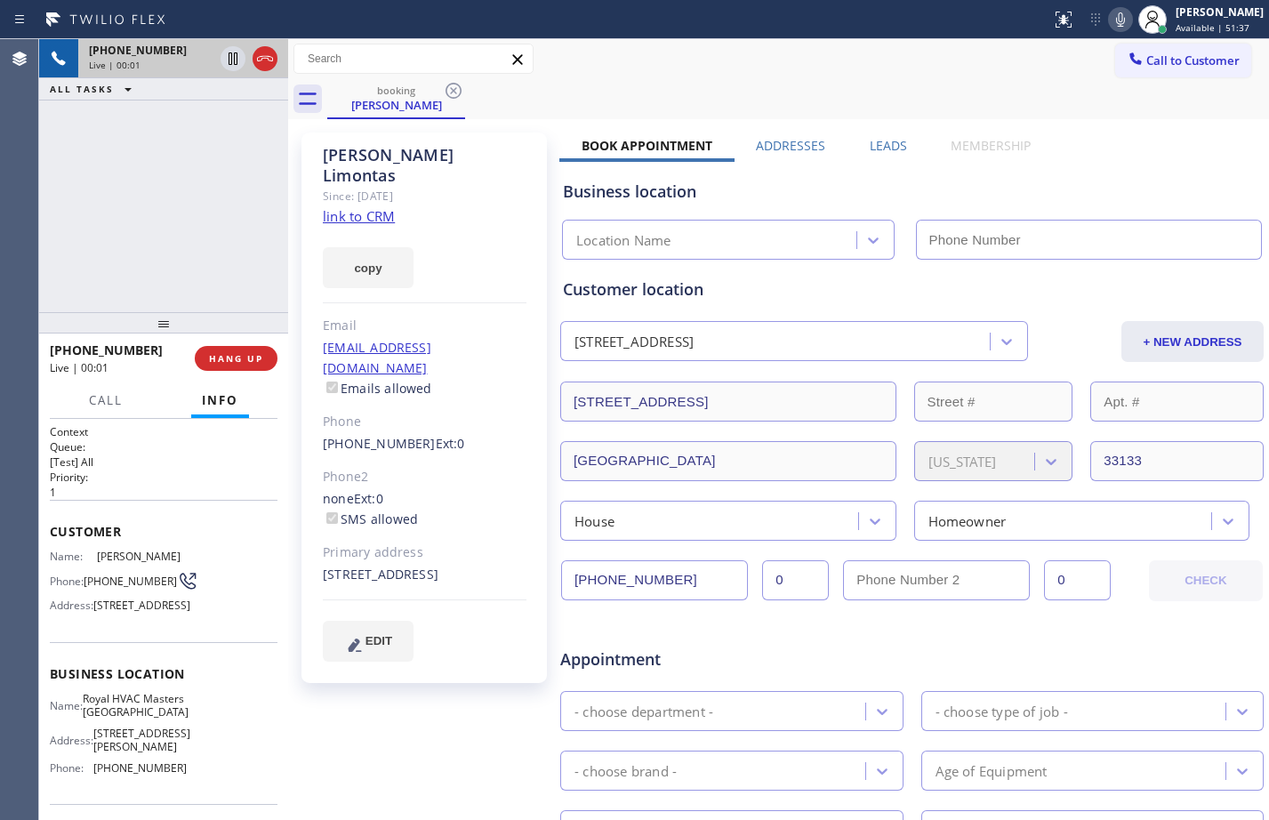
type input "(786) 375-5773"
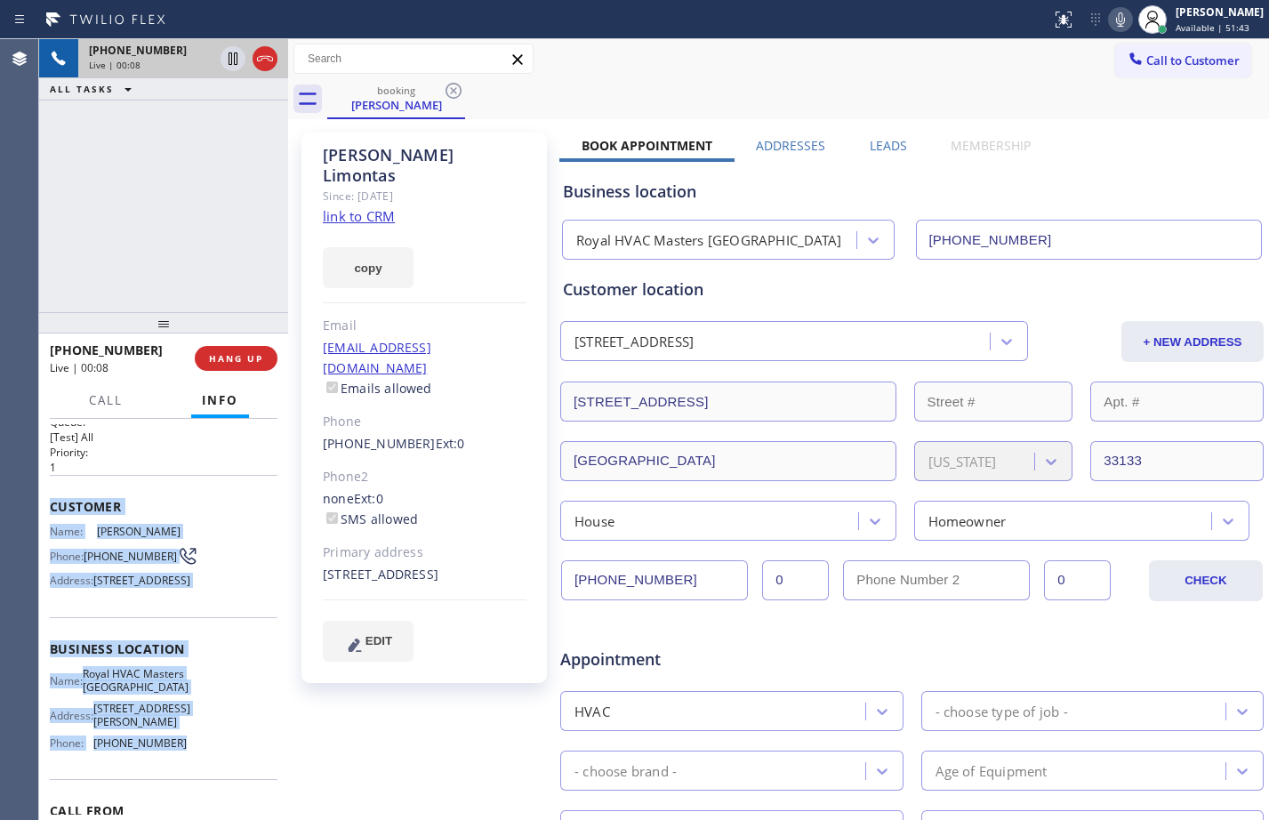
drag, startPoint x: 48, startPoint y: 527, endPoint x: 201, endPoint y: 798, distance: 310.7
click at [201, 798] on div "Context Queue: [Test] All Priority: 1 Customer Name: Jinette Limontas Phone: (9…" at bounding box center [163, 619] width 249 height 401
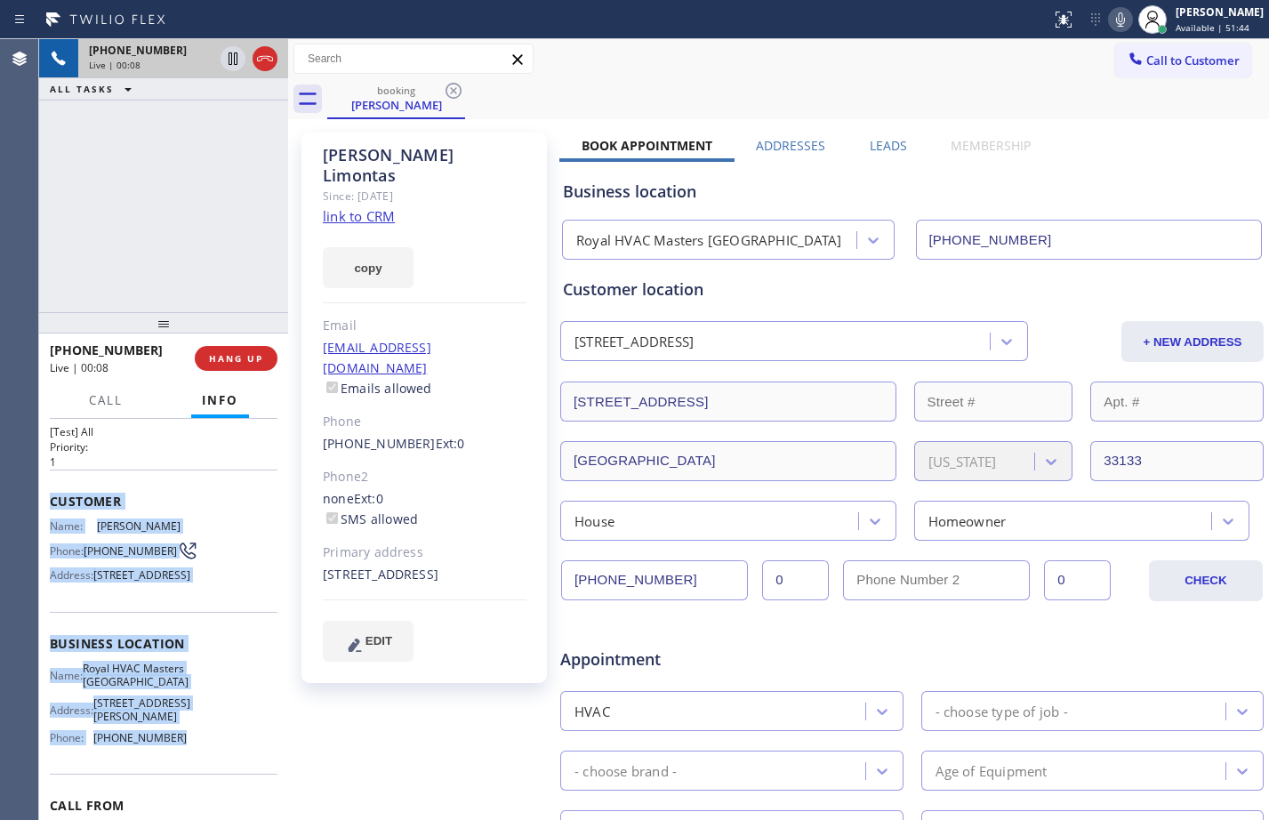
copy div "Customer Name: Jinette Limontas Phone: (954) 536-3572 Address: 2417 Lincoln Ave…"
click at [384, 207] on link "link to CRM" at bounding box center [359, 216] width 72 height 18
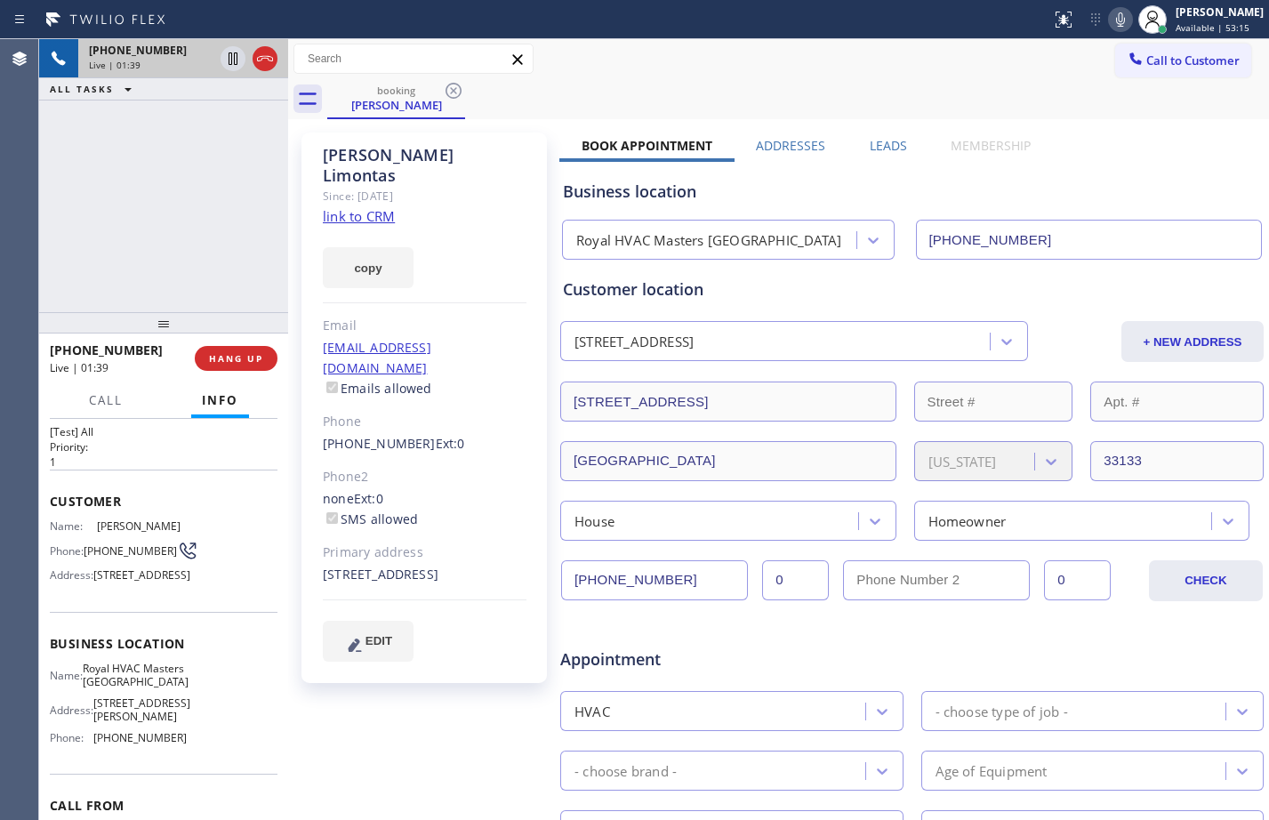
click at [177, 222] on div "+19545363572 Live | 01:39 ALL TASKS ALL TASKS ACTIVE TASKS TASKS IN WRAP UP" at bounding box center [163, 175] width 249 height 273
click at [233, 67] on icon at bounding box center [232, 58] width 21 height 21
click at [1110, 22] on icon at bounding box center [1120, 19] width 21 height 21
click at [220, 124] on div "+19545363572 Live | 04:56 ALL TASKS ALL TASKS ACTIVE TASKS TASKS IN WRAP UP" at bounding box center [163, 175] width 249 height 273
click at [235, 60] on icon at bounding box center [233, 58] width 12 height 12
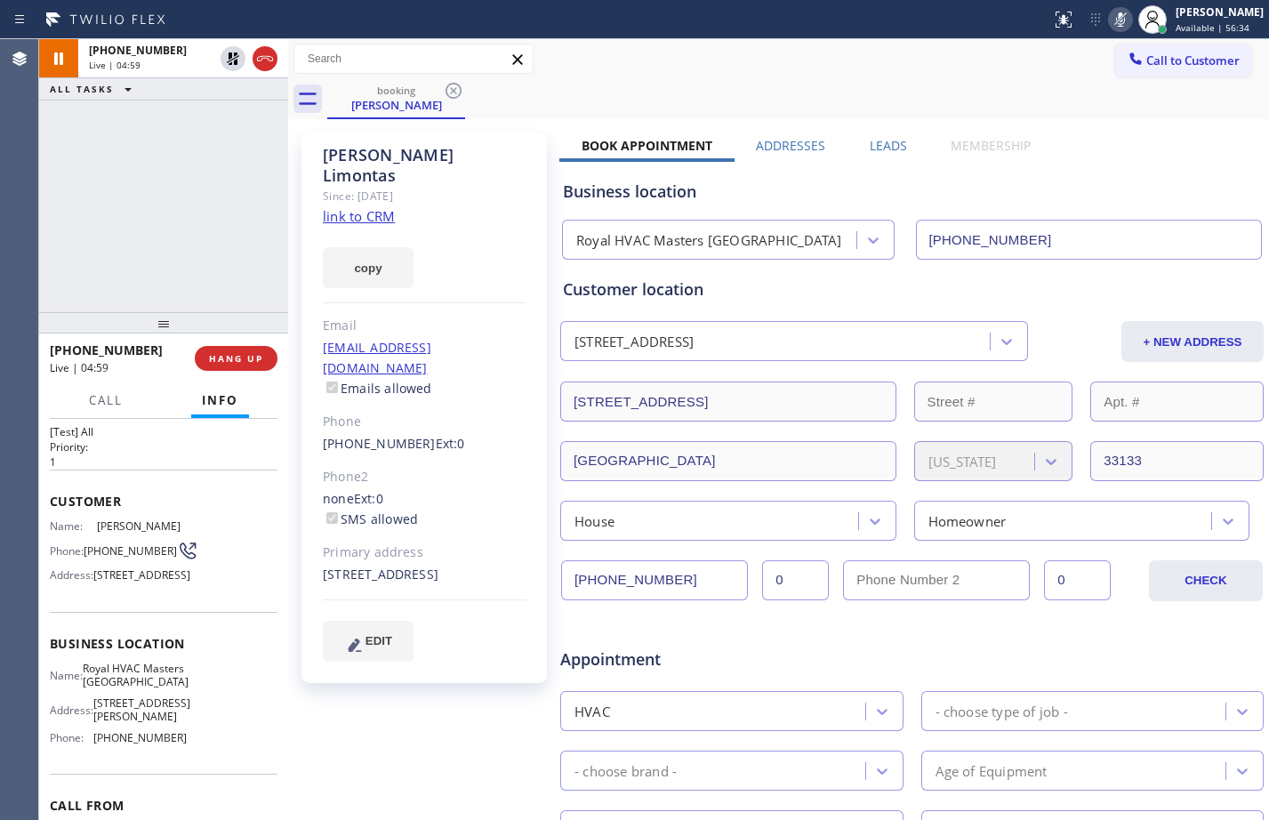
click at [1110, 17] on icon at bounding box center [1120, 19] width 21 height 21
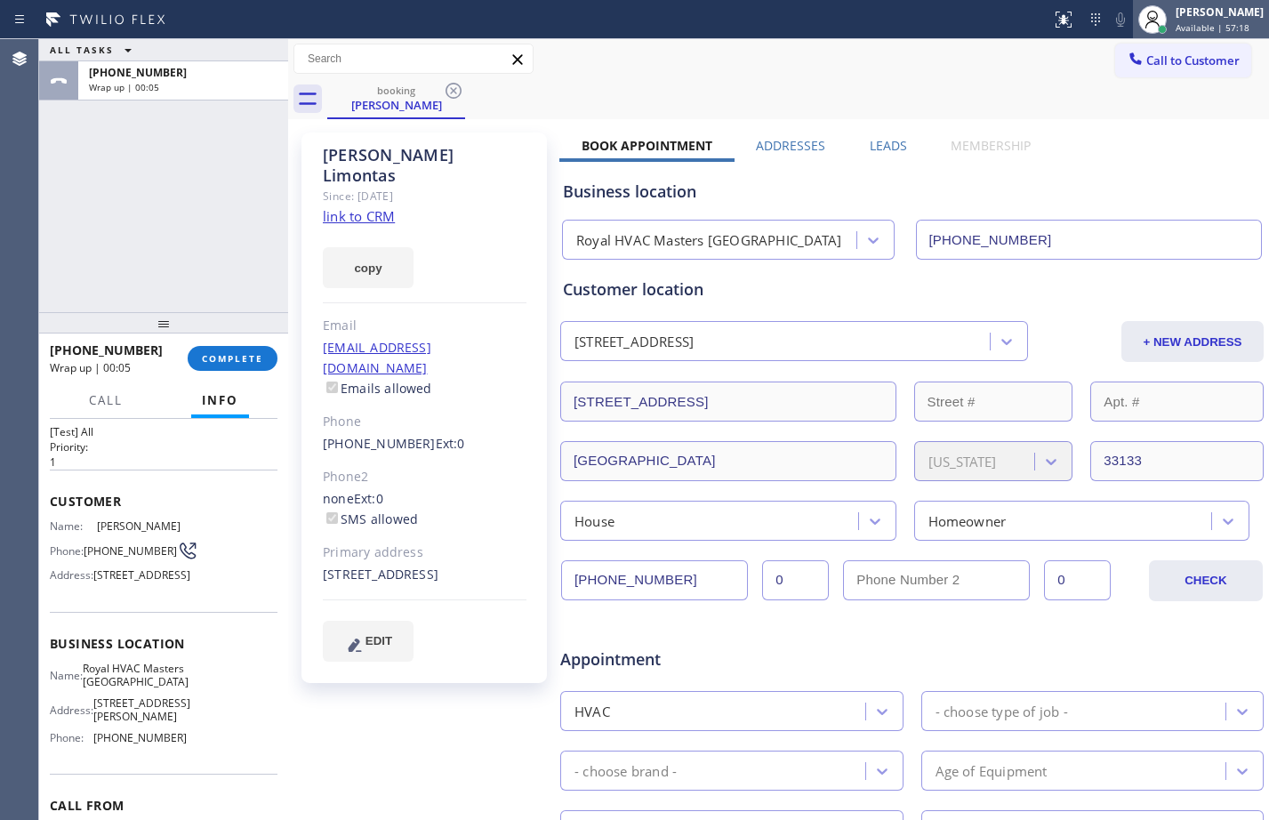
click at [1183, 12] on div "[PERSON_NAME]" at bounding box center [1220, 11] width 88 height 15
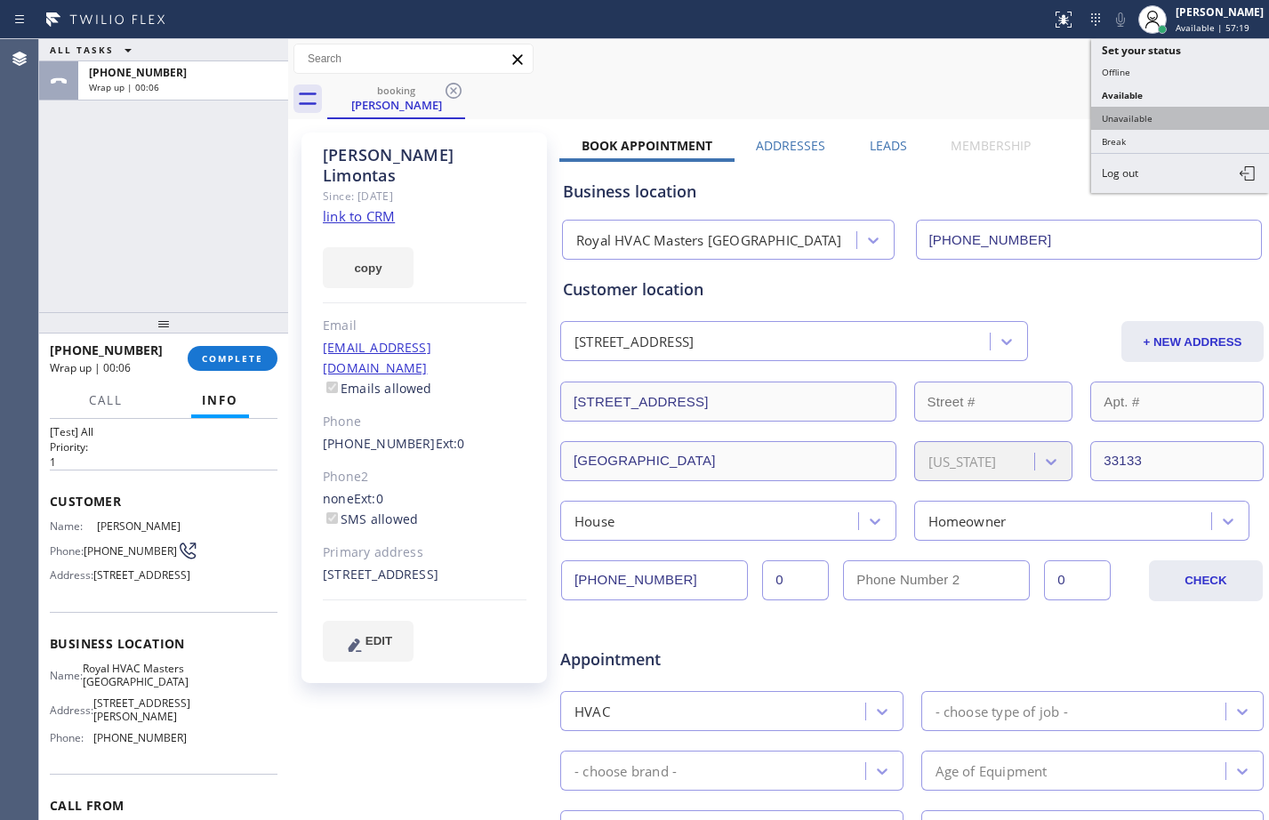
click at [1178, 114] on button "Unavailable" at bounding box center [1180, 118] width 178 height 23
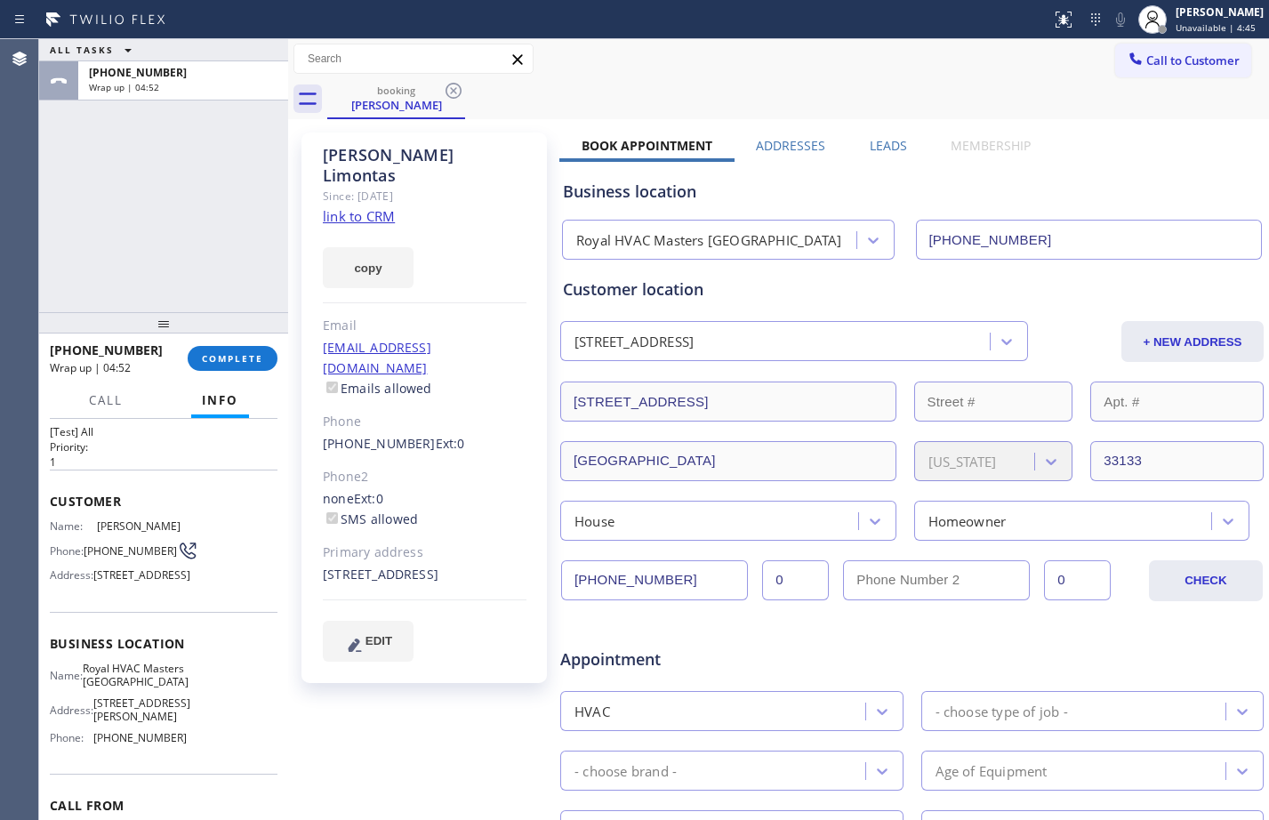
click at [229, 344] on div "+19545363572 Wrap up | 04:52 COMPLETE" at bounding box center [164, 358] width 228 height 46
click at [235, 357] on span "COMPLETE" at bounding box center [232, 358] width 61 height 12
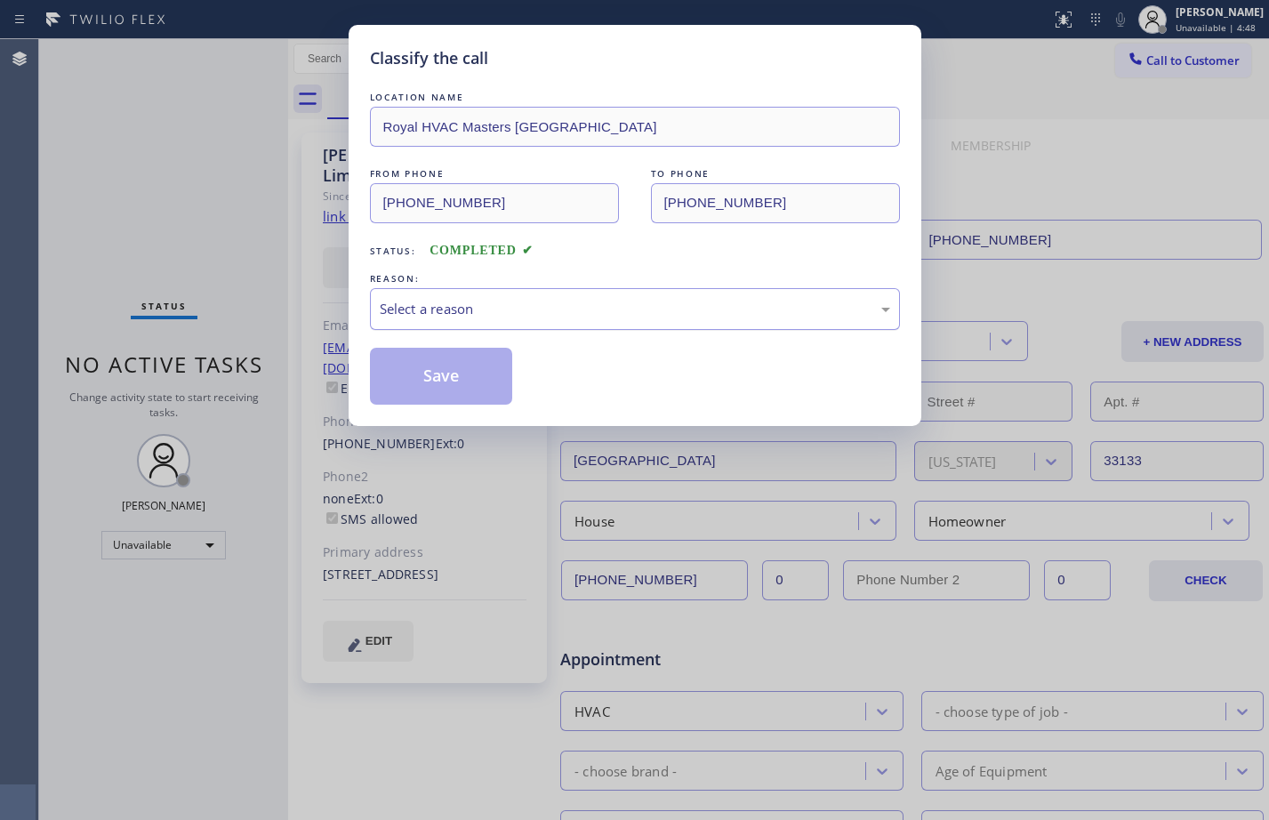
click at [571, 324] on div "Select a reason" at bounding box center [635, 309] width 530 height 42
click at [451, 372] on button "Save" at bounding box center [441, 376] width 143 height 57
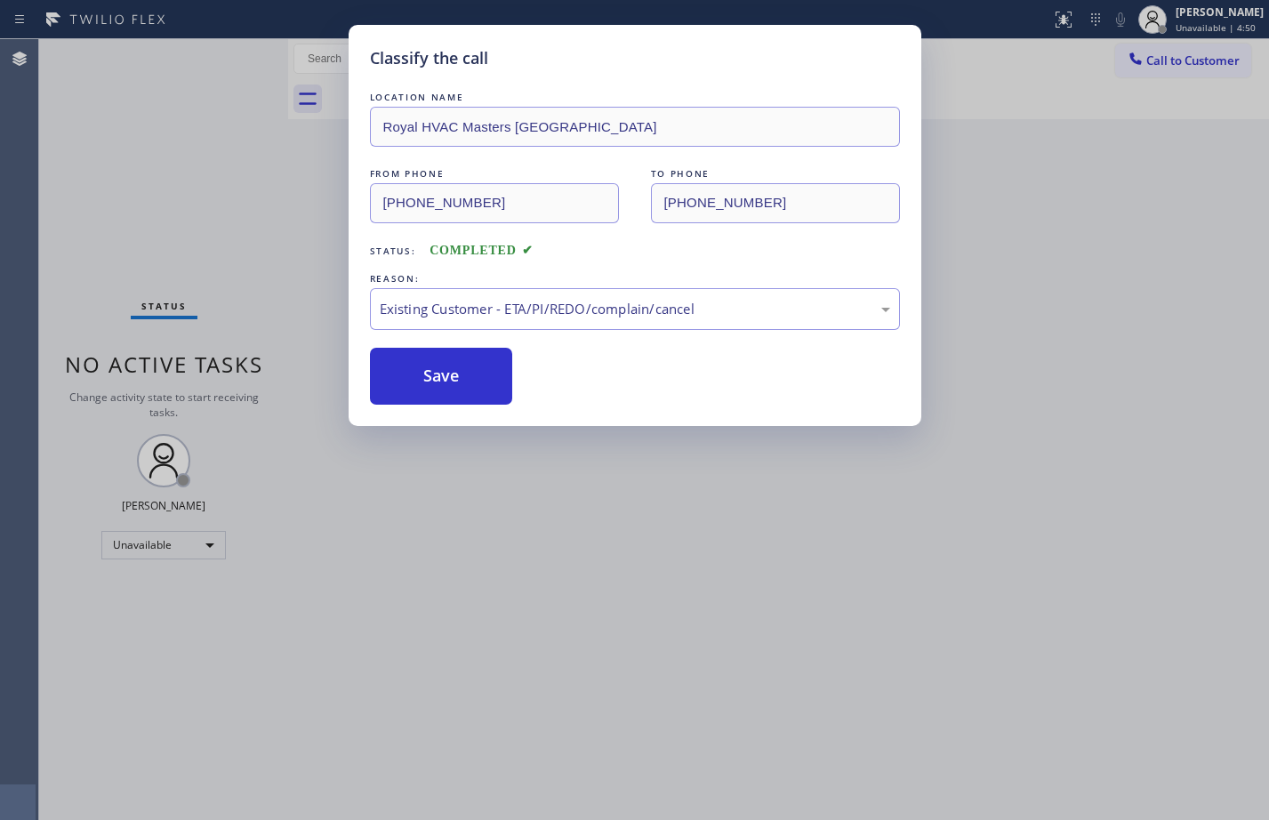
click at [1172, 16] on div "Classify the call LOCATION NAME Royal HVAC Masters Coconut Grove FROM PHONE (95…" at bounding box center [634, 410] width 1269 height 820
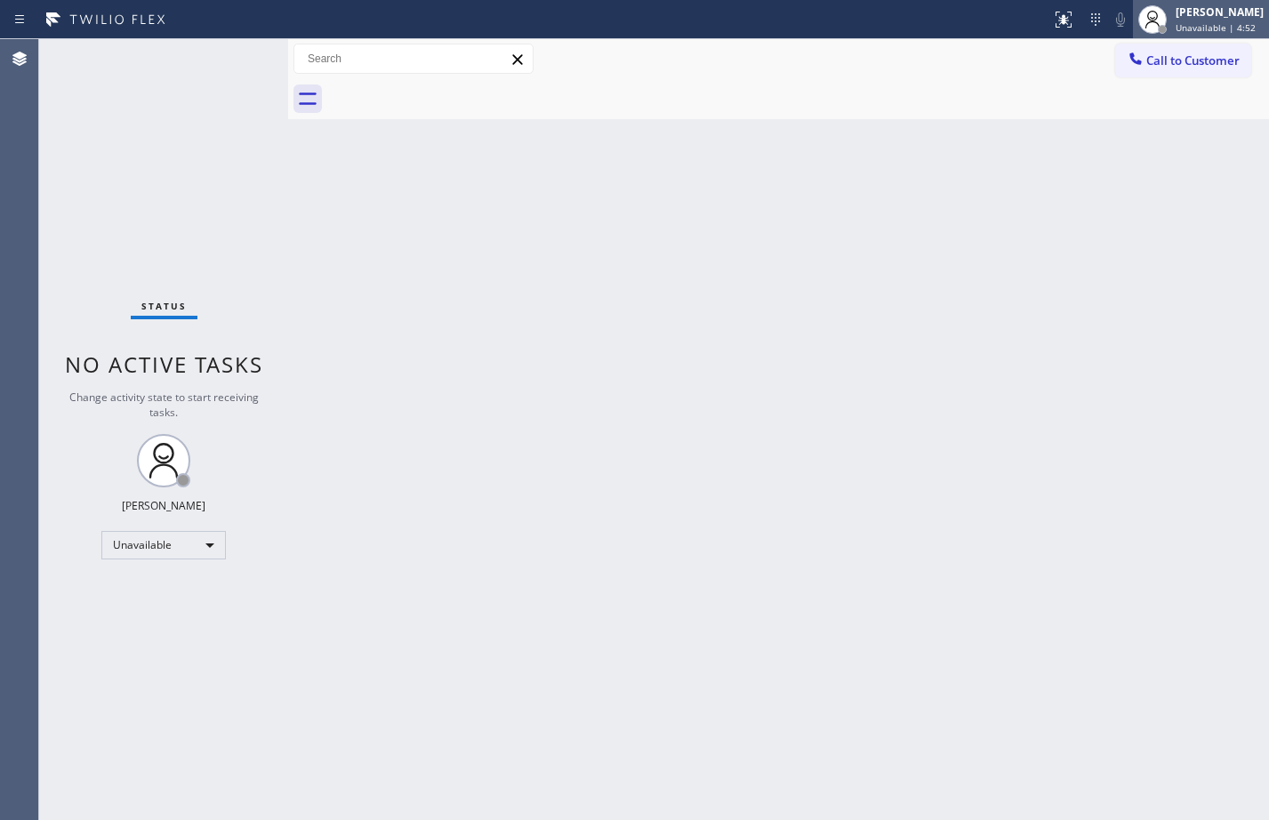
click at [1176, 11] on div "[PERSON_NAME]" at bounding box center [1220, 11] width 88 height 15
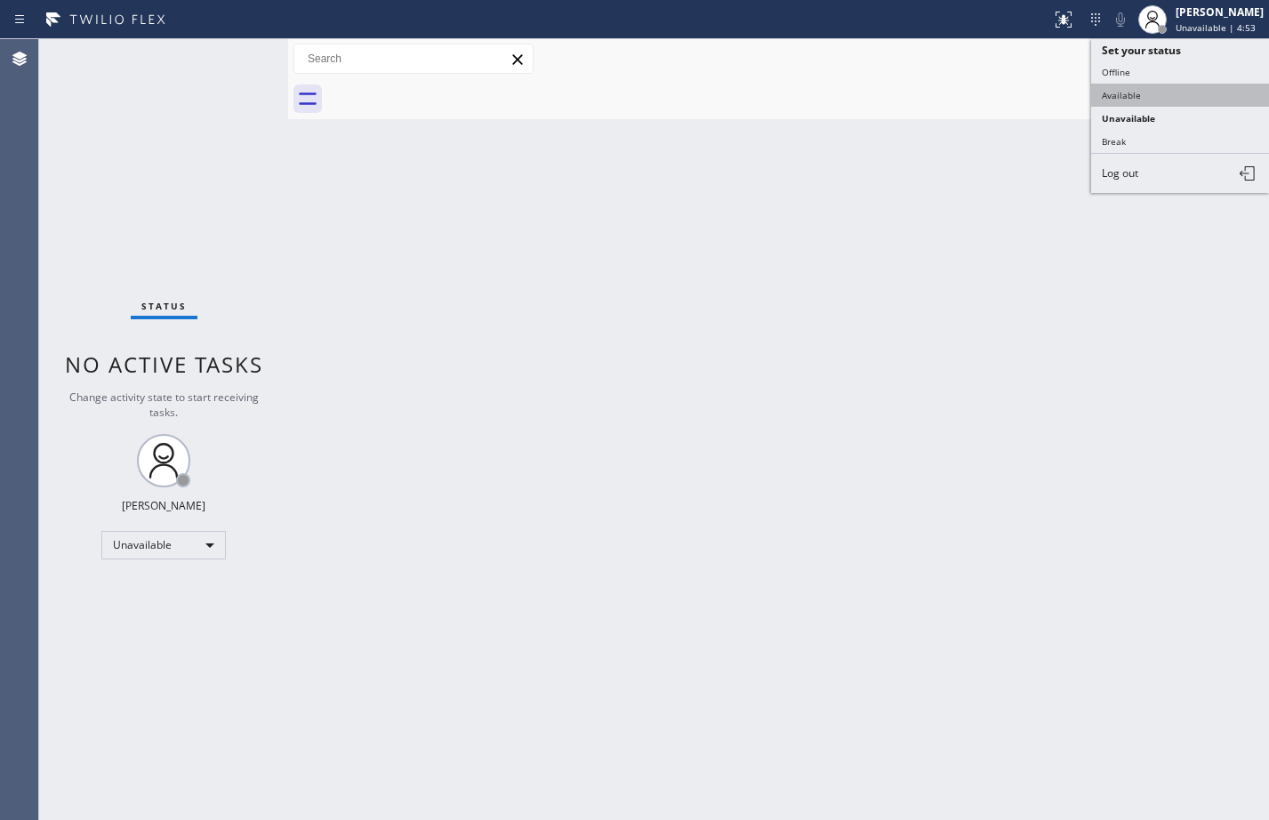
click at [1149, 85] on button "Available" at bounding box center [1180, 95] width 178 height 23
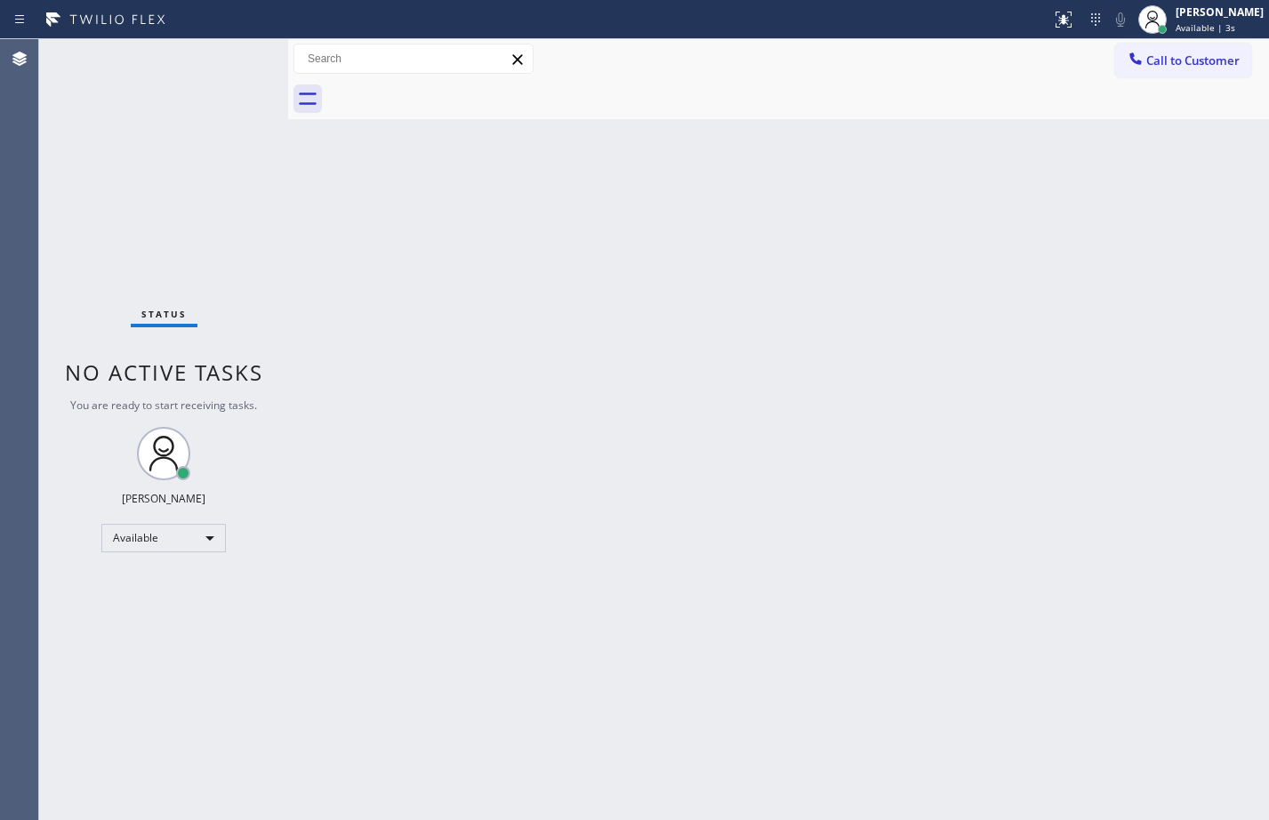
click at [1194, 606] on div "Back to Dashboard Change Sender ID Customers Technicians Select a contact Outbo…" at bounding box center [778, 429] width 981 height 781
click at [591, 599] on div "Back to Dashboard Change Sender ID Customers Technicians Select a contact Outbo…" at bounding box center [778, 429] width 981 height 781
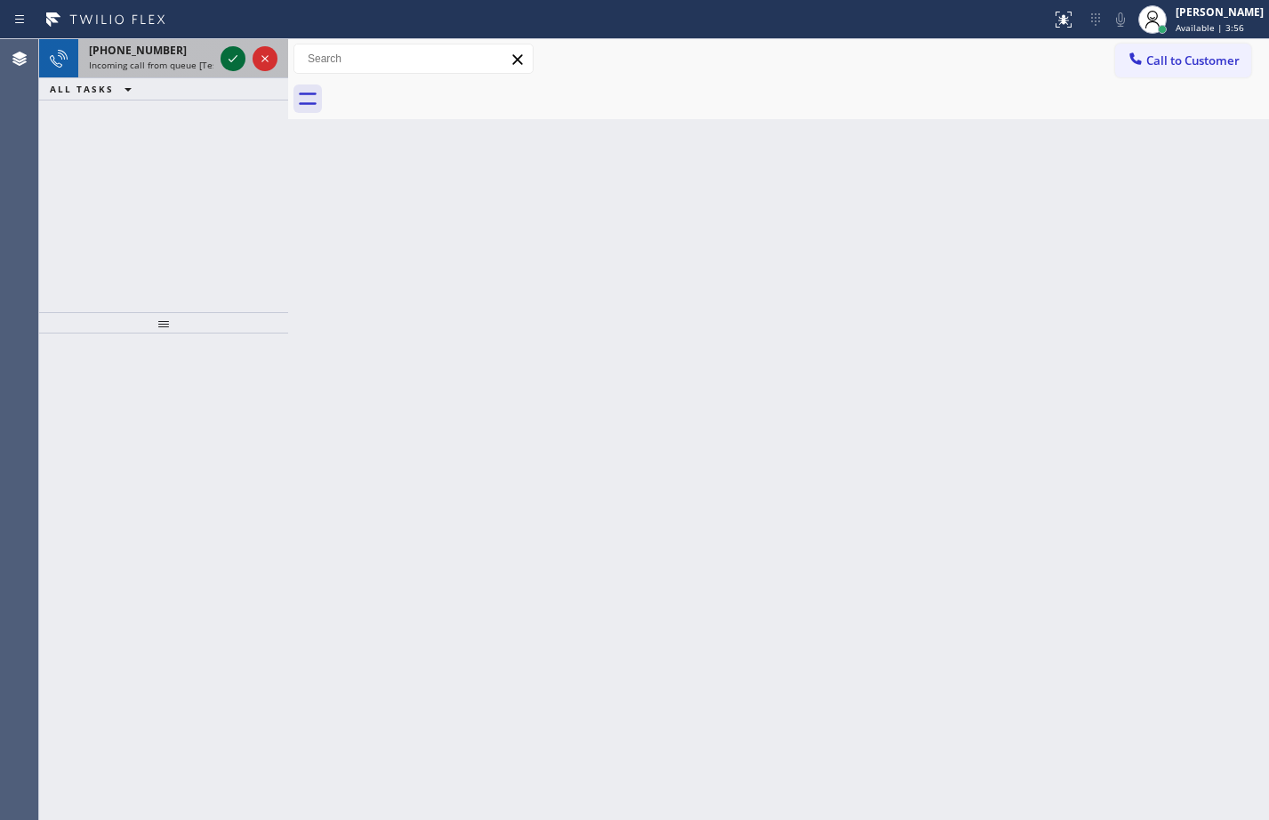
click at [237, 60] on icon at bounding box center [232, 58] width 21 height 21
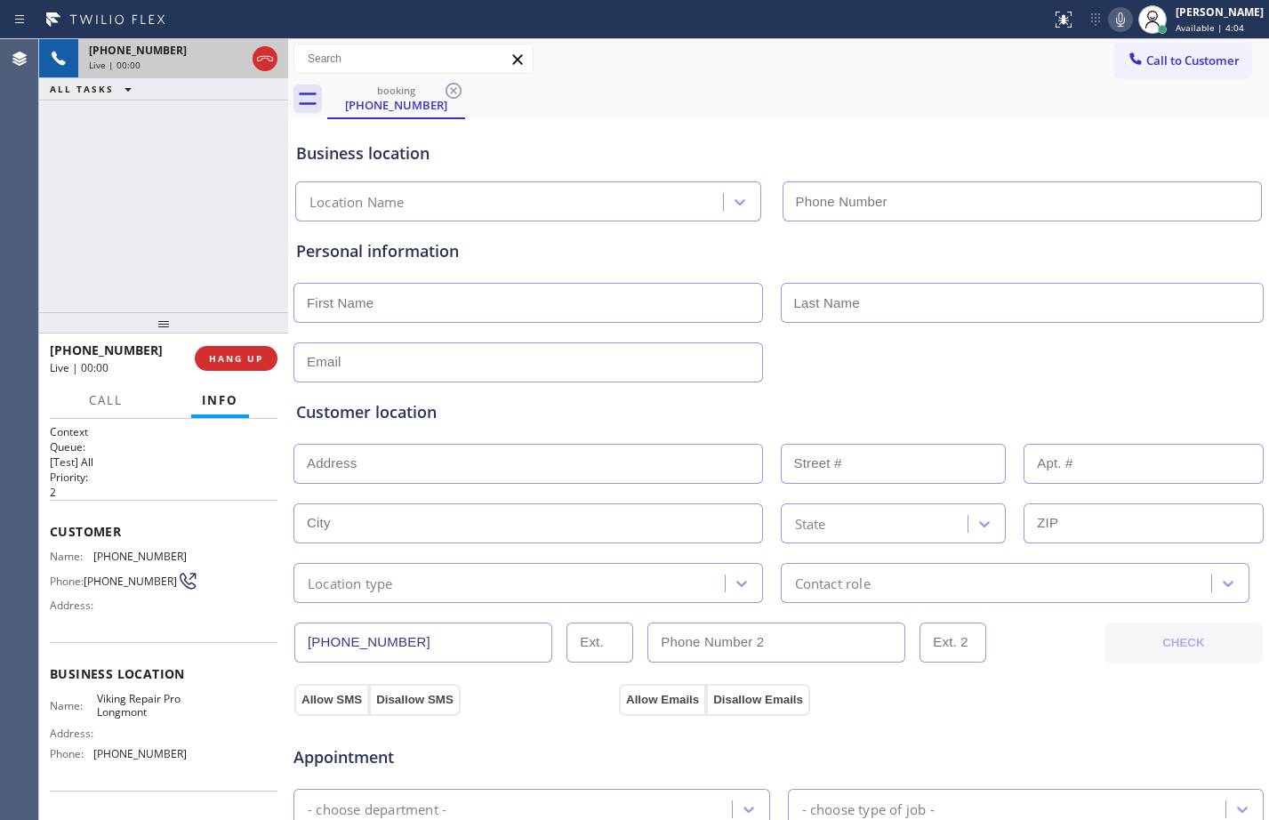
type input "(720) 679-1399"
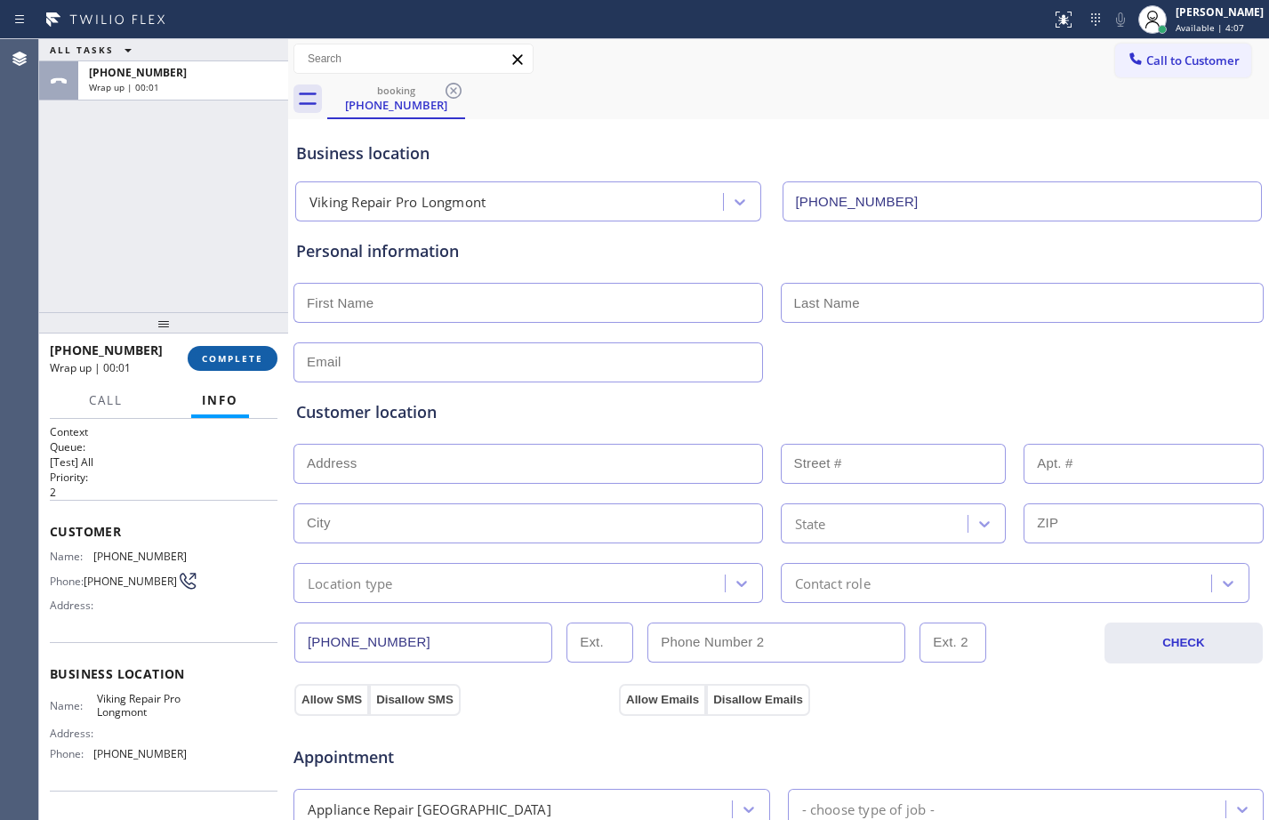
click at [245, 358] on span "COMPLETE" at bounding box center [232, 358] width 61 height 12
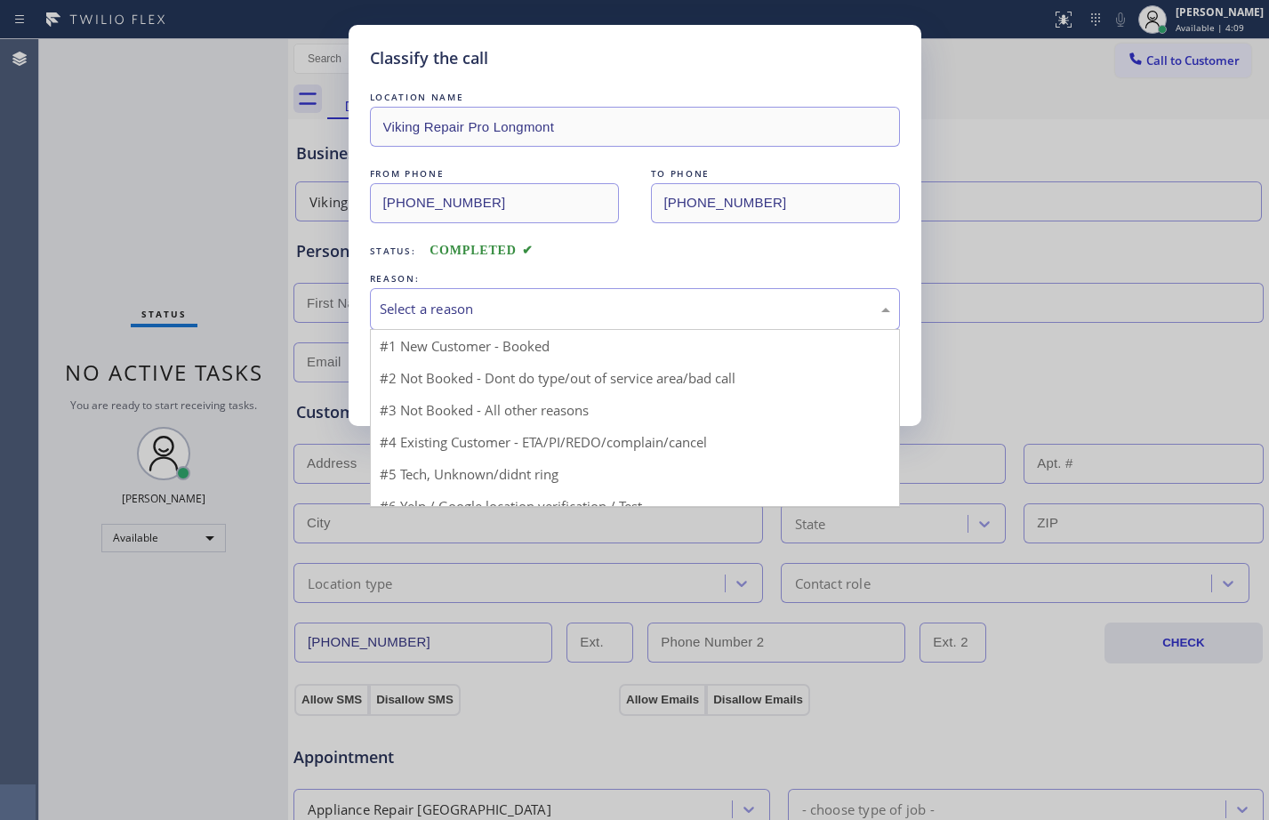
click at [492, 302] on div "Select a reason" at bounding box center [635, 309] width 511 height 20
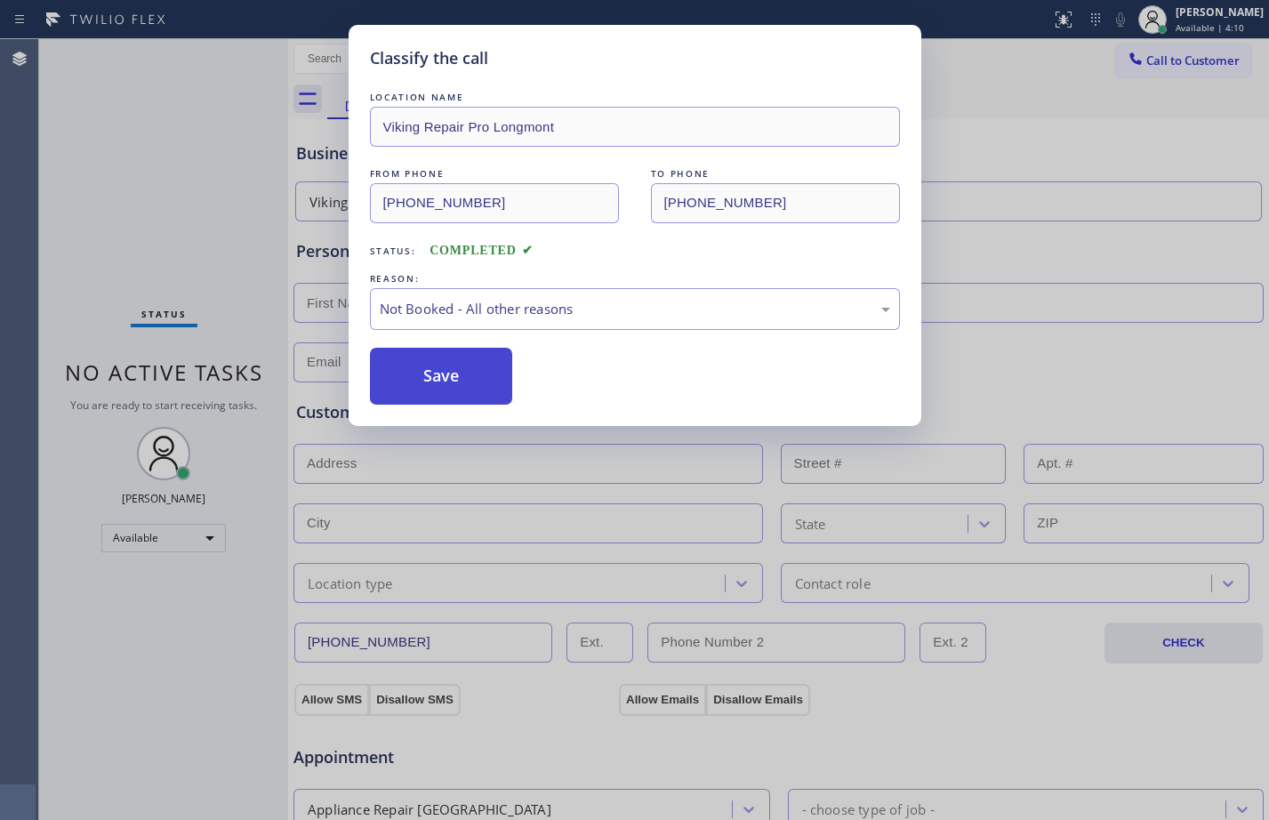
click at [473, 377] on button "Save" at bounding box center [441, 376] width 143 height 57
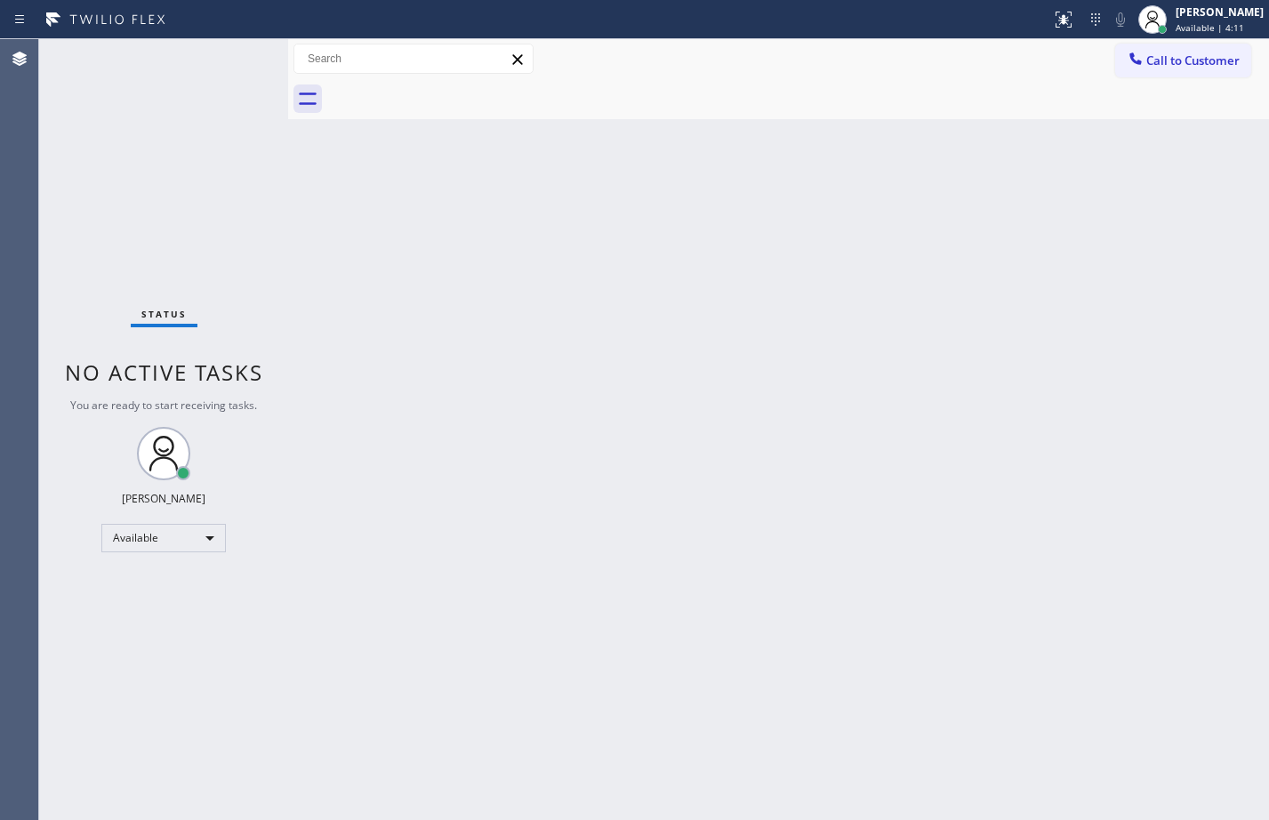
click at [1196, 20] on div "Megan Rose Paluca Available | 4:11" at bounding box center [1220, 19] width 97 height 31
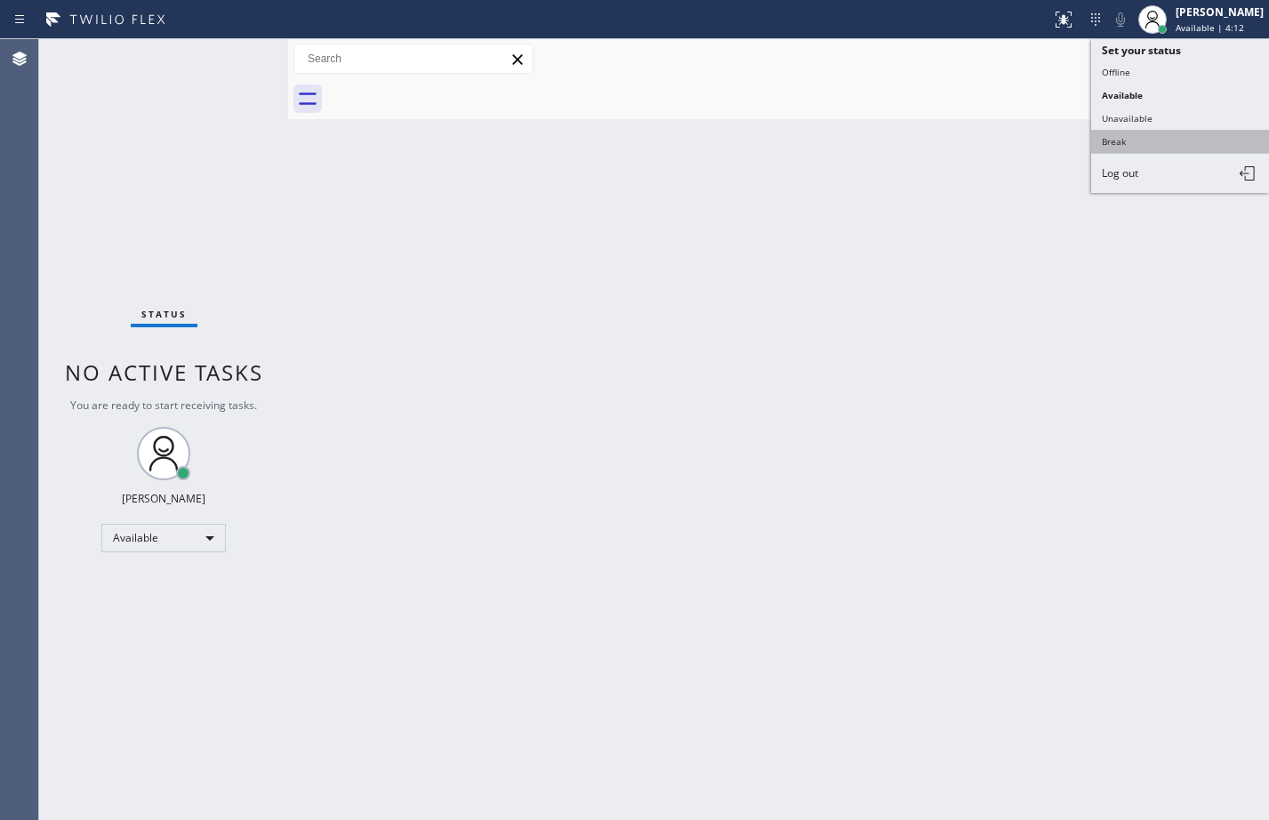
click at [1171, 149] on button "Break" at bounding box center [1180, 141] width 178 height 23
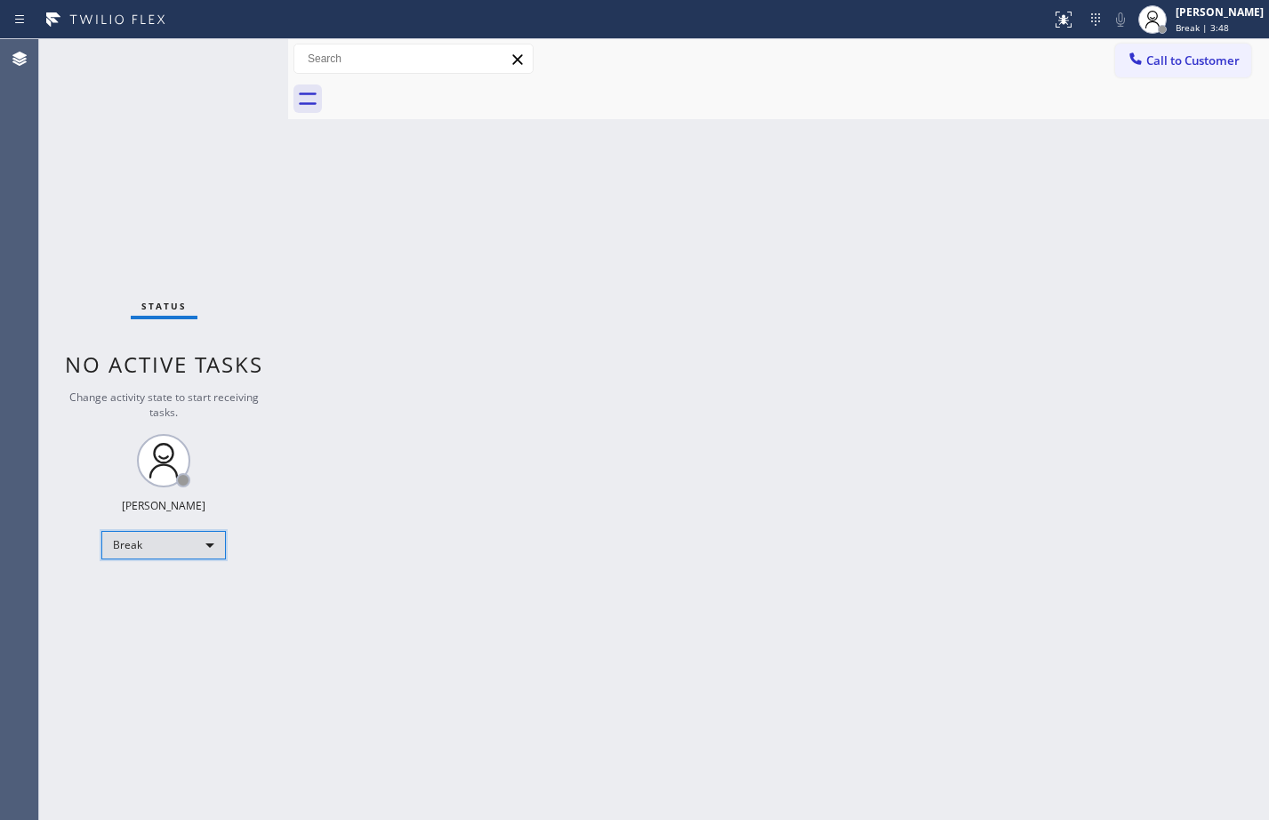
click at [200, 553] on div "Break" at bounding box center [163, 545] width 125 height 28
click at [173, 591] on li "Available" at bounding box center [162, 592] width 121 height 21
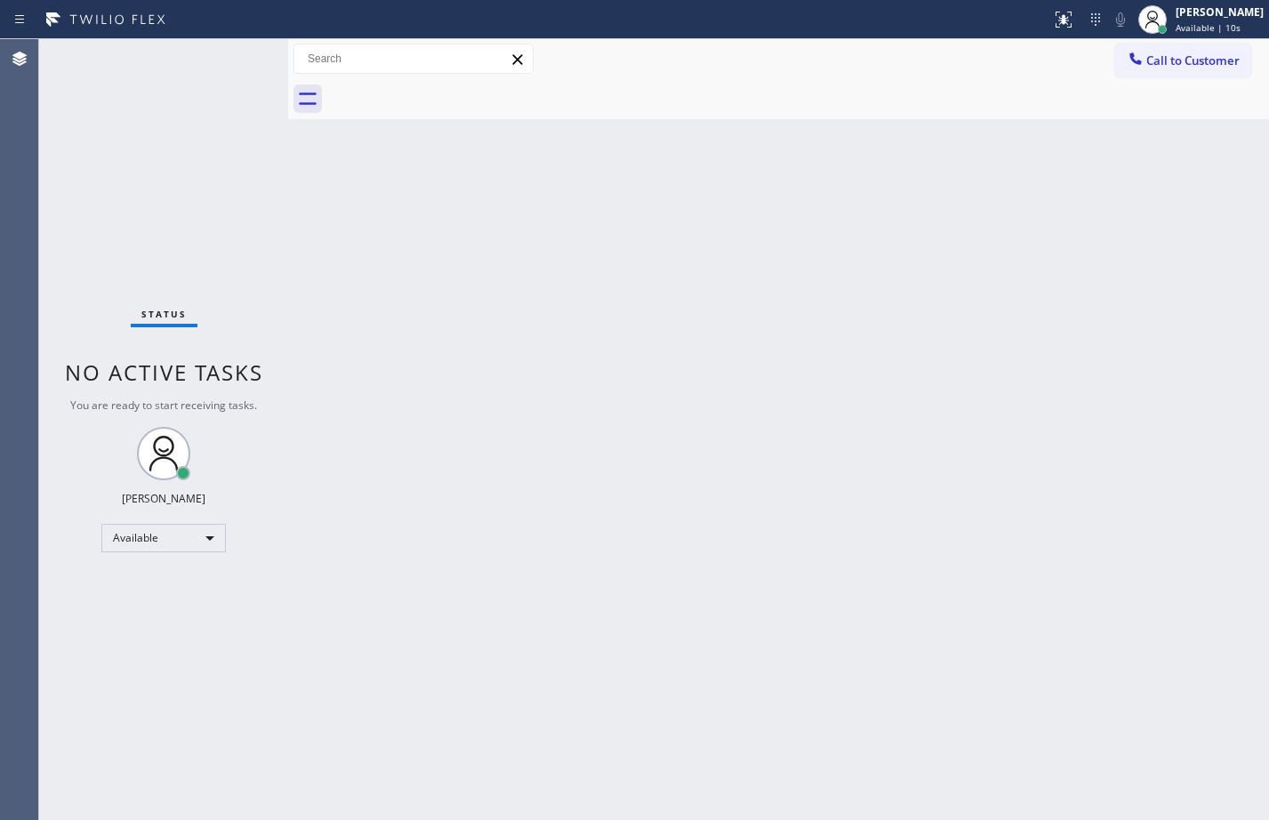
click at [232, 60] on div "Status No active tasks You are ready to start receiving tasks. [PERSON_NAME] Av…" at bounding box center [163, 429] width 249 height 781
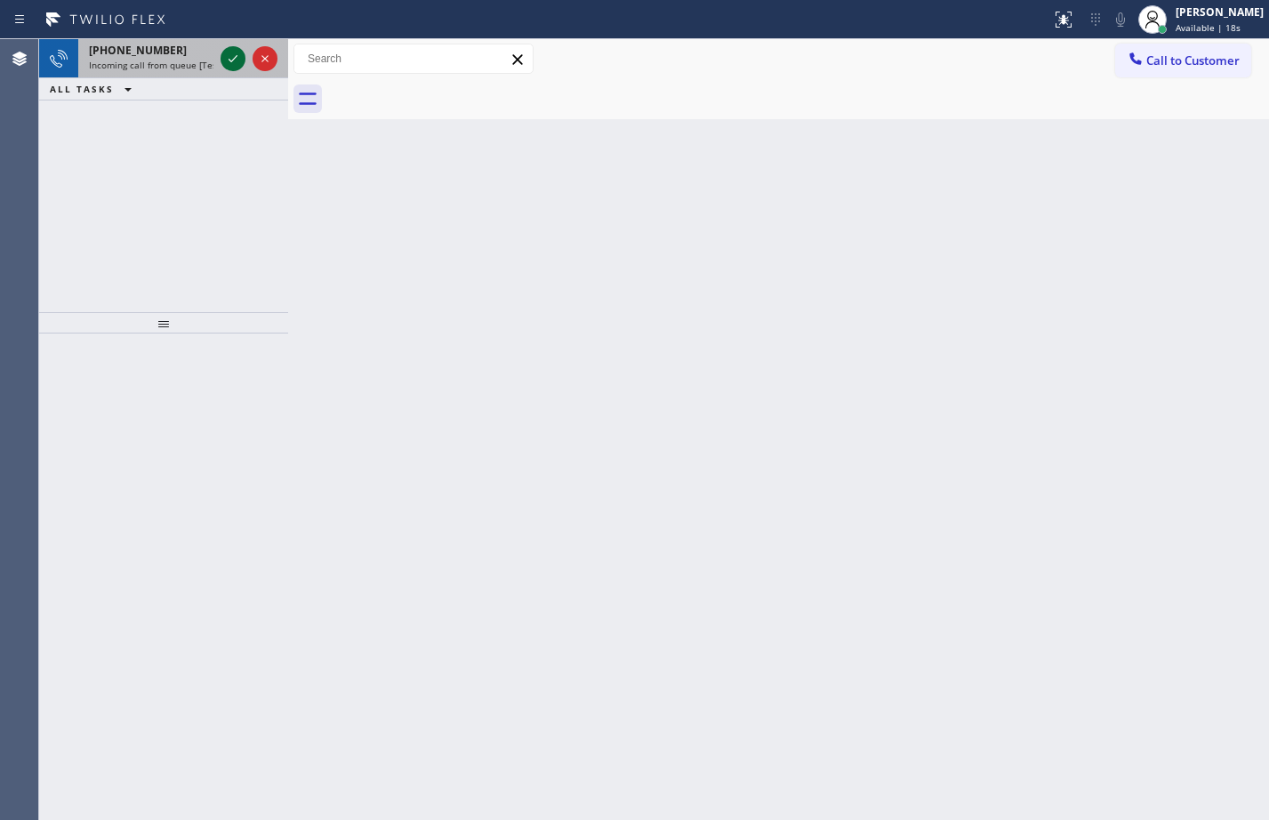
click at [233, 58] on icon at bounding box center [232, 58] width 21 height 21
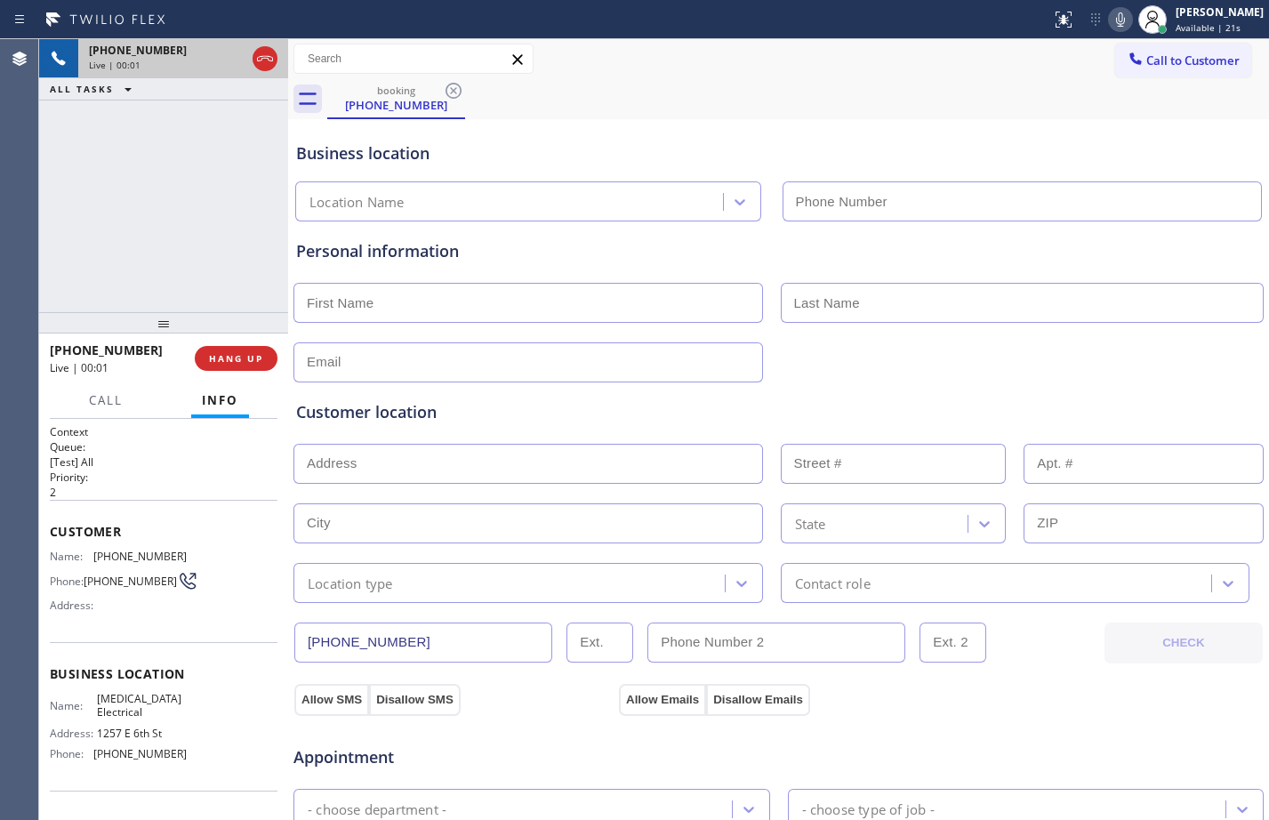
type input "(855) 501-7800"
click at [51, 530] on span "Customer" at bounding box center [164, 531] width 228 height 17
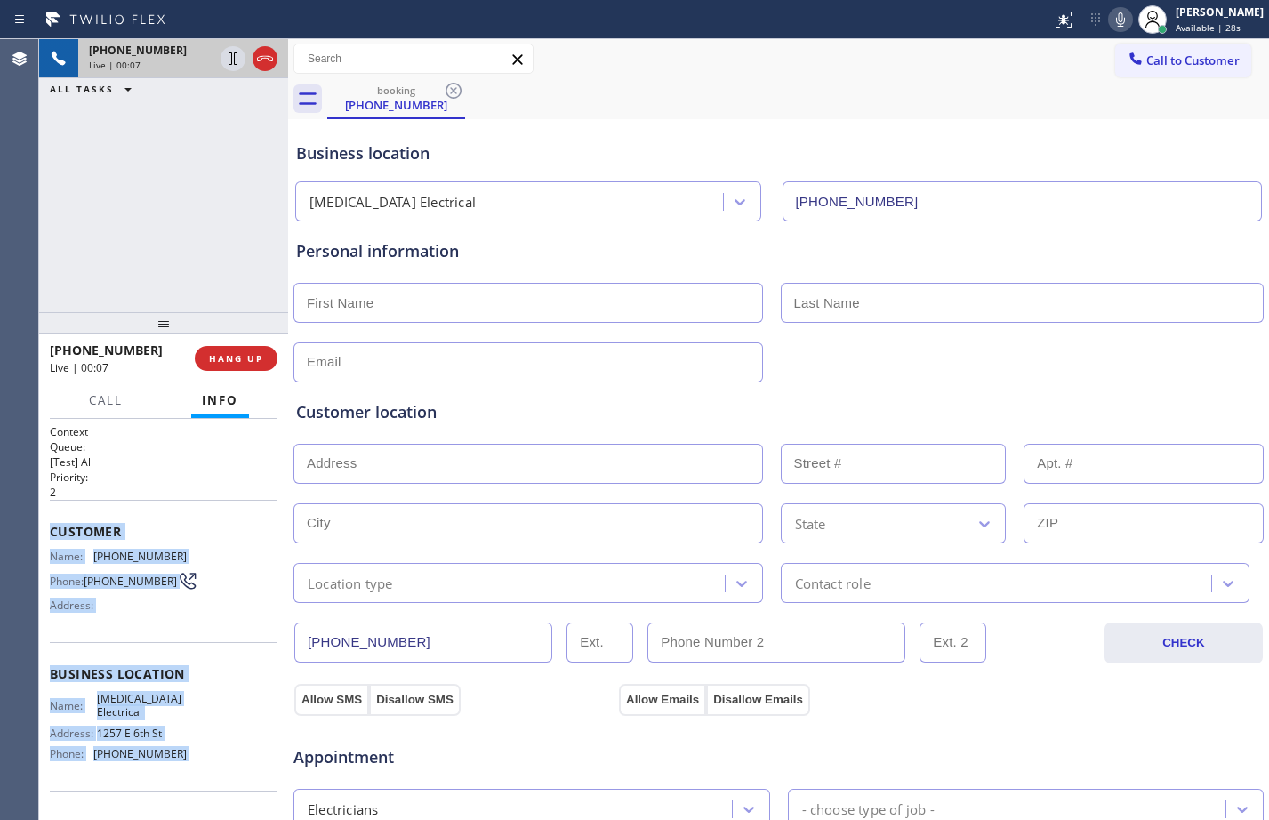
drag, startPoint x: 51, startPoint y: 530, endPoint x: 198, endPoint y: 761, distance: 274.4
click at [198, 761] on div "Context Queue: [Test] All Priority: 2 Customer Name: (949) 804-8973 Phone: (949…" at bounding box center [164, 674] width 228 height 501
copy div "Customer Name: (949) 804-8973 Phone: (949) 804-8973 Address: Business location …"
click at [239, 356] on span "HANG UP" at bounding box center [236, 358] width 54 height 12
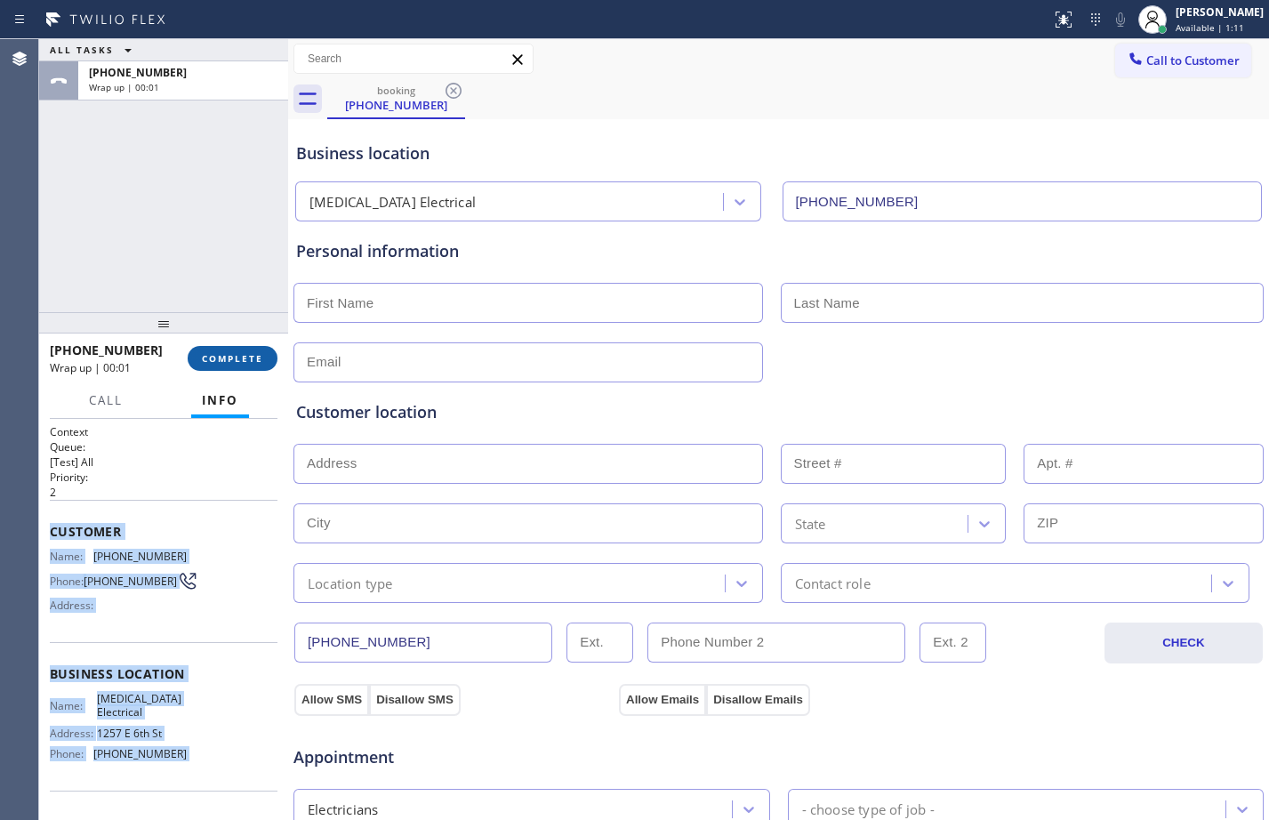
click at [239, 356] on span "COMPLETE" at bounding box center [232, 358] width 61 height 12
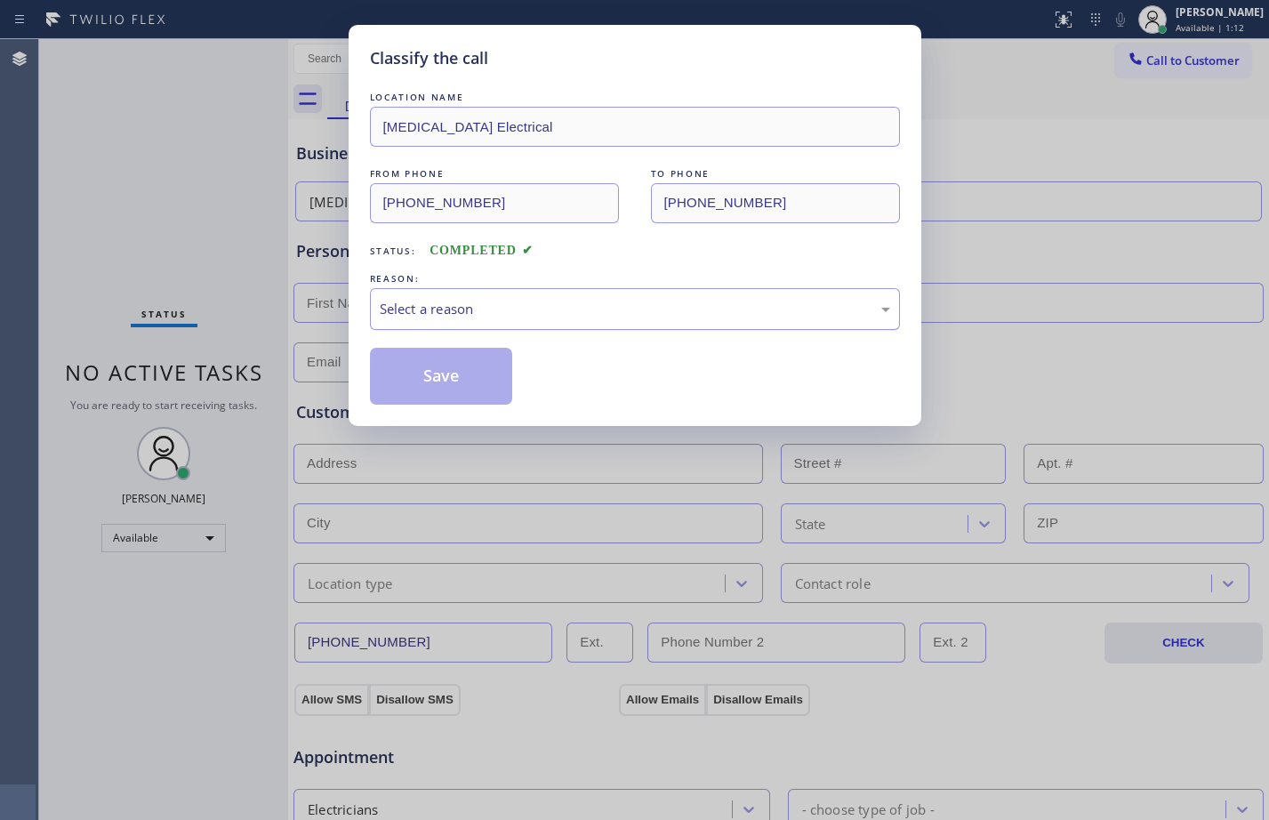
click at [483, 325] on div "Select a reason" at bounding box center [635, 309] width 530 height 42
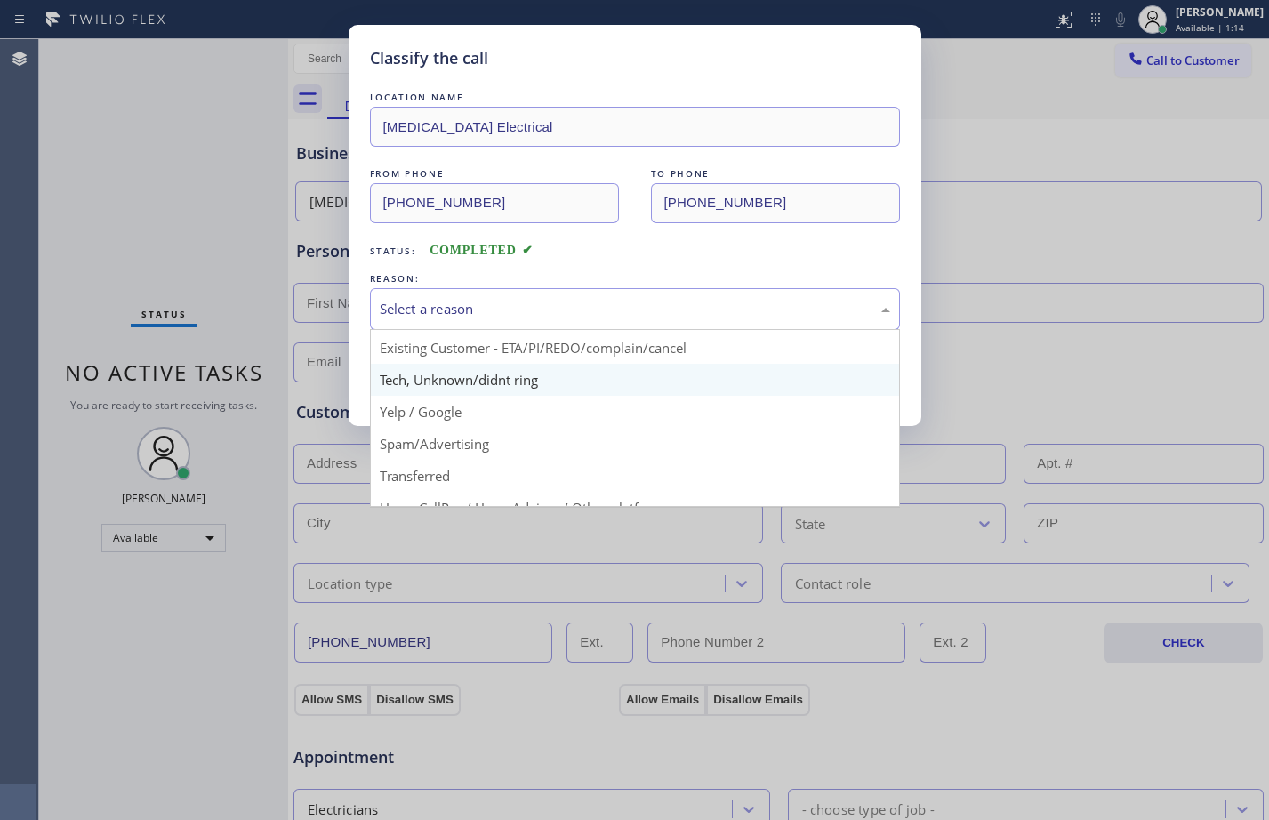
scroll to position [112, 0]
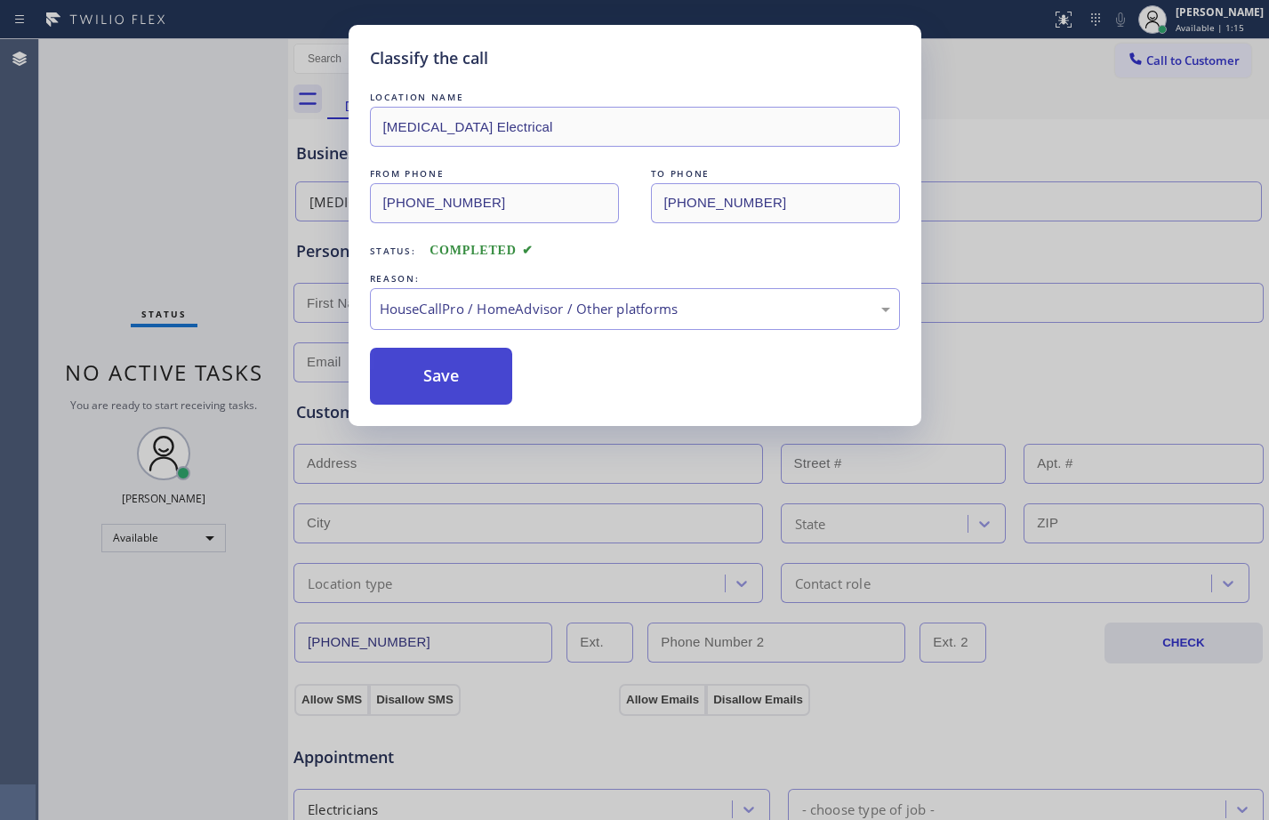
click at [457, 380] on button "Save" at bounding box center [441, 376] width 143 height 57
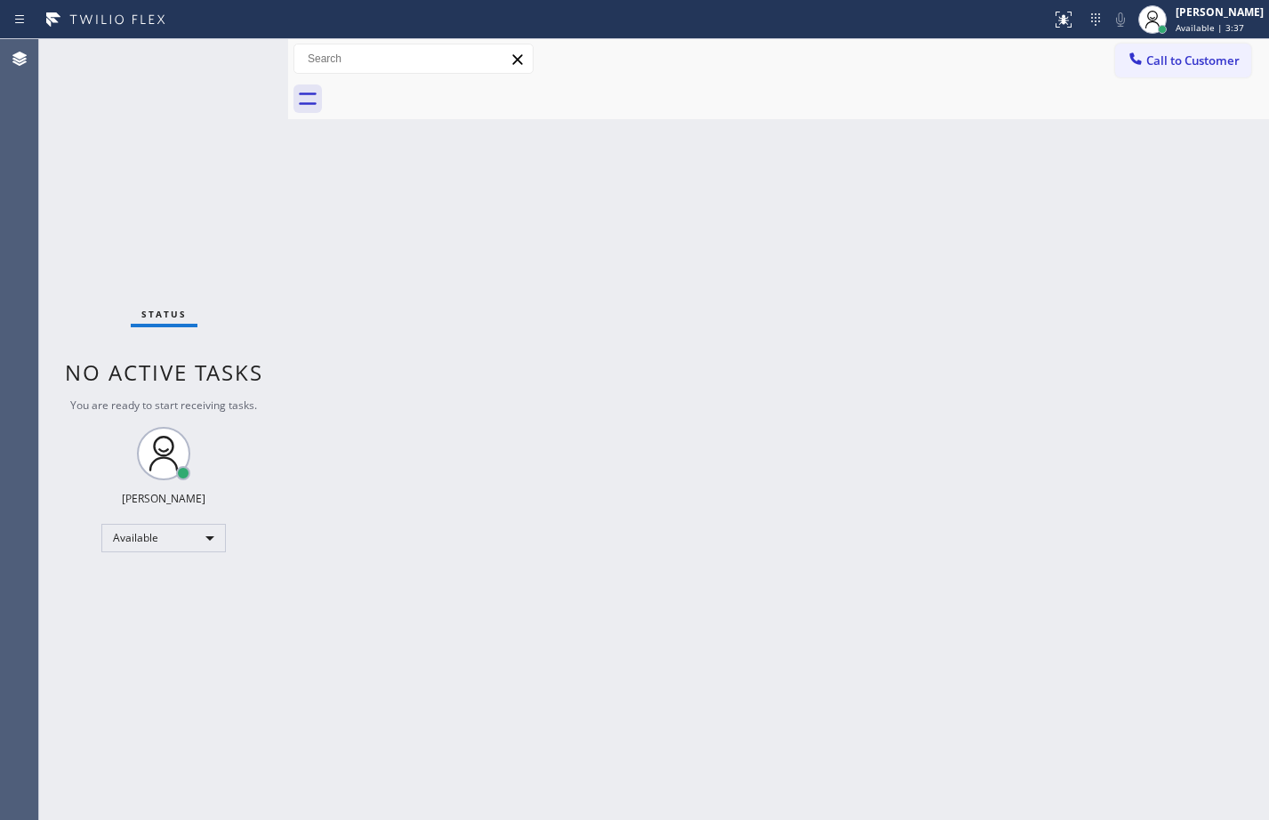
click at [229, 68] on div "Status No active tasks You are ready to start receiving tasks. [PERSON_NAME] Av…" at bounding box center [163, 429] width 249 height 781
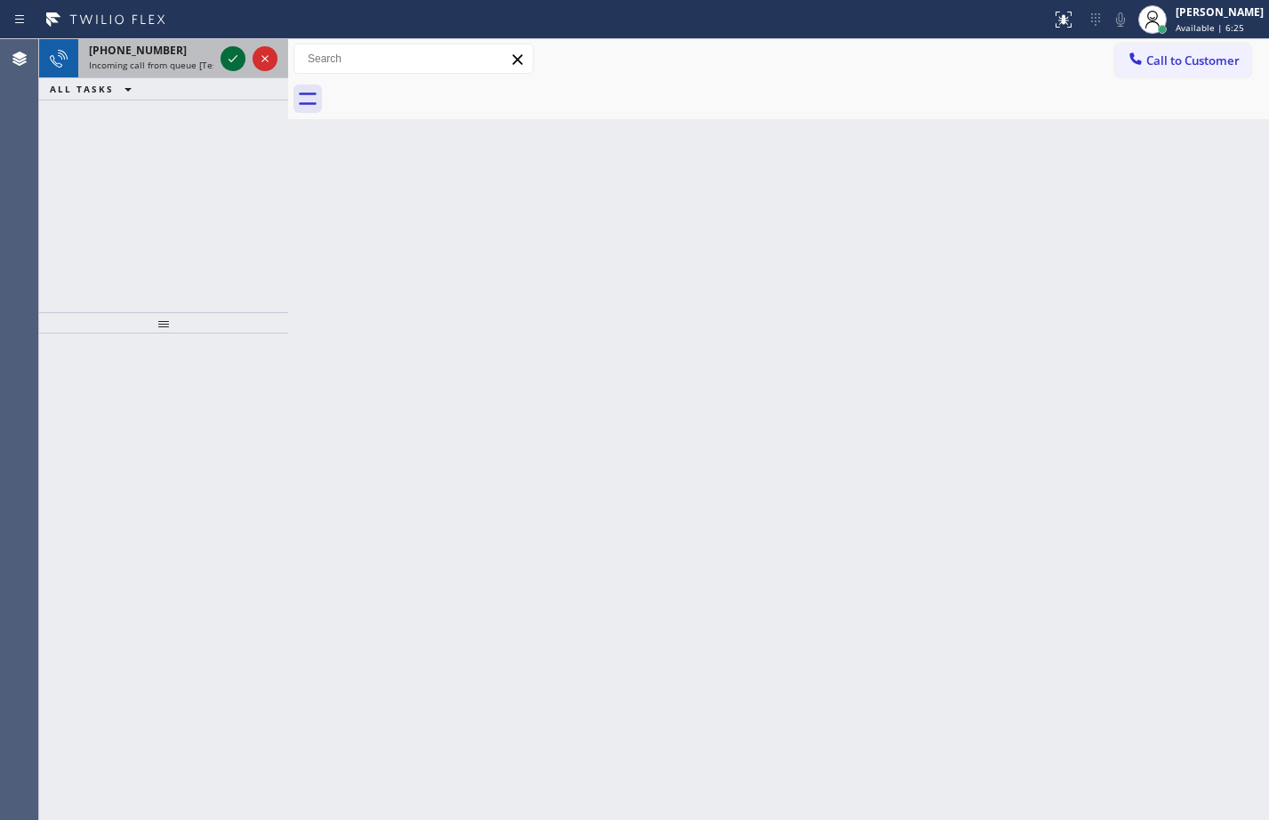
click at [233, 59] on icon at bounding box center [232, 58] width 21 height 21
click at [231, 59] on icon at bounding box center [232, 58] width 21 height 21
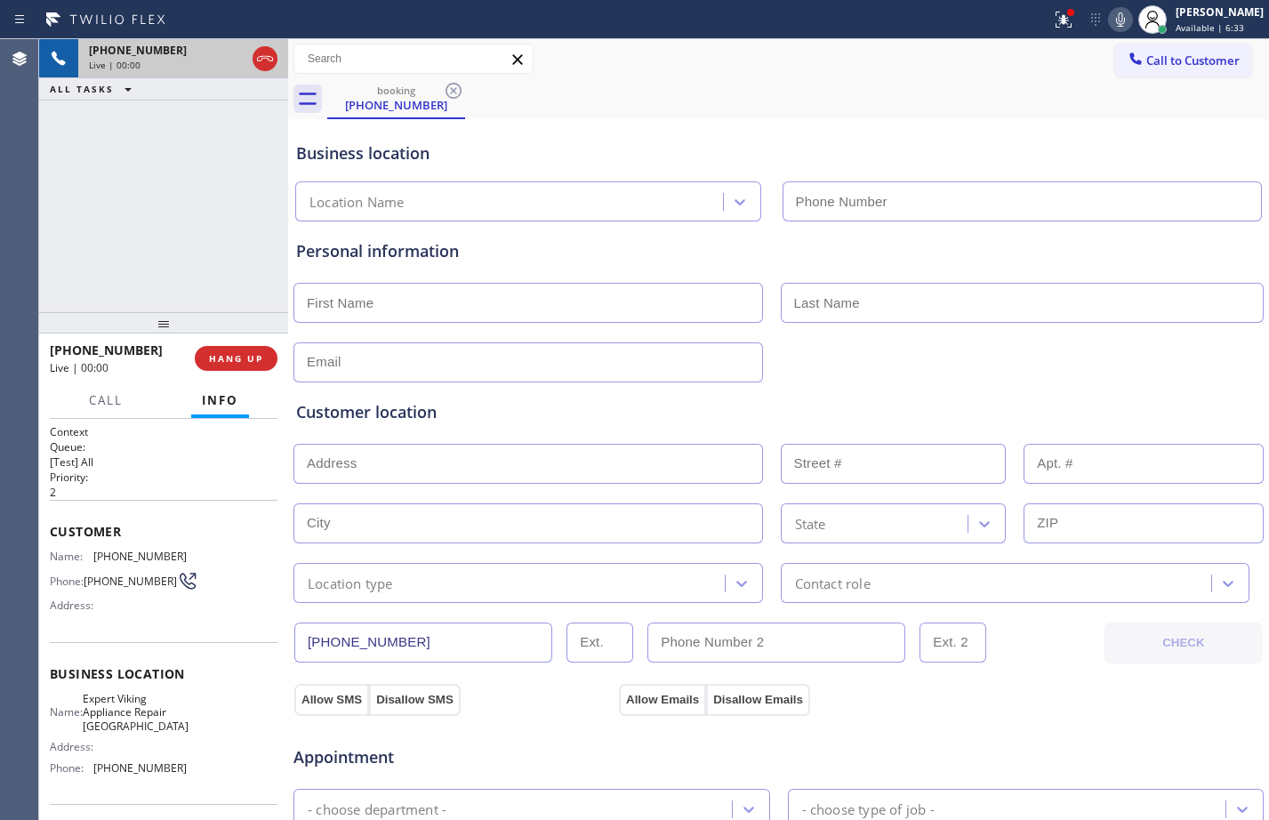
type input "(858) 289-0549"
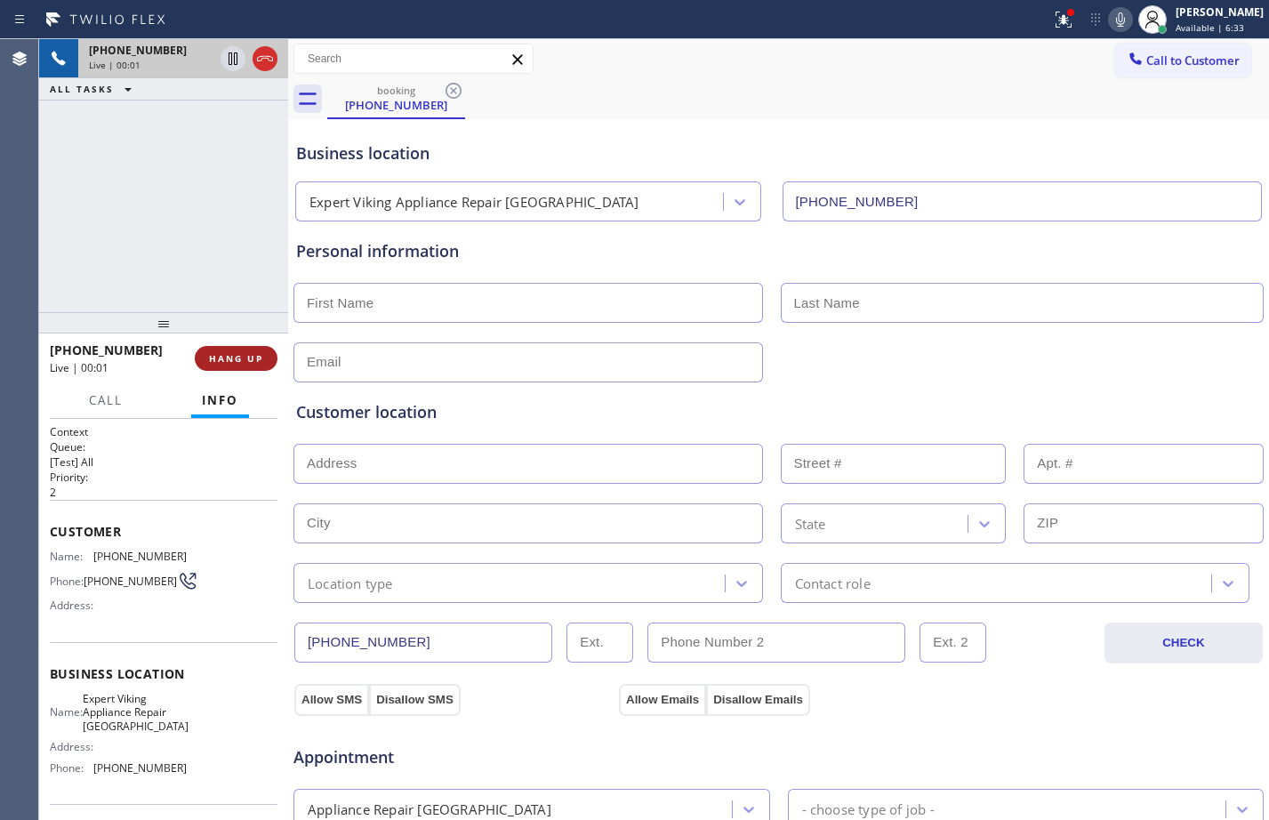
click at [259, 347] on button "HANG UP" at bounding box center [236, 358] width 83 height 25
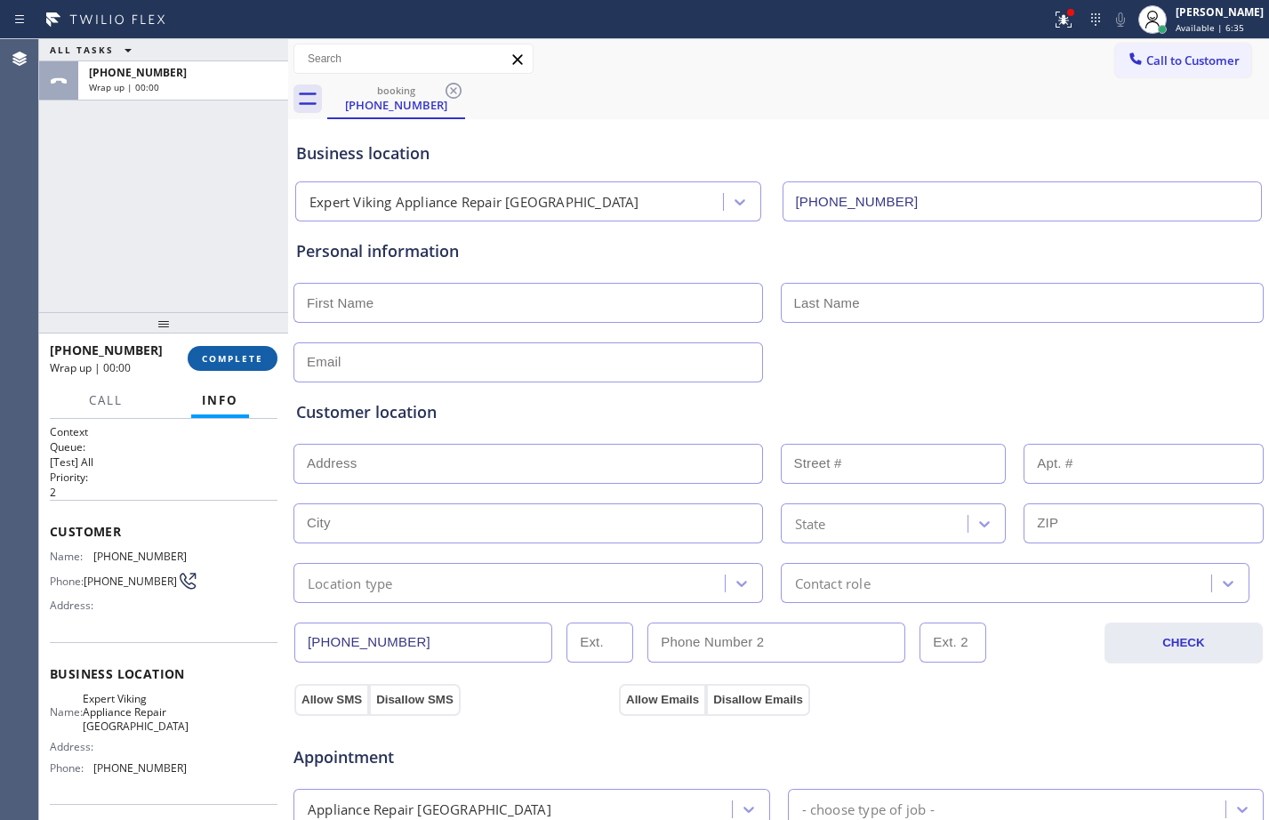
click at [259, 352] on span "COMPLETE" at bounding box center [232, 358] width 61 height 12
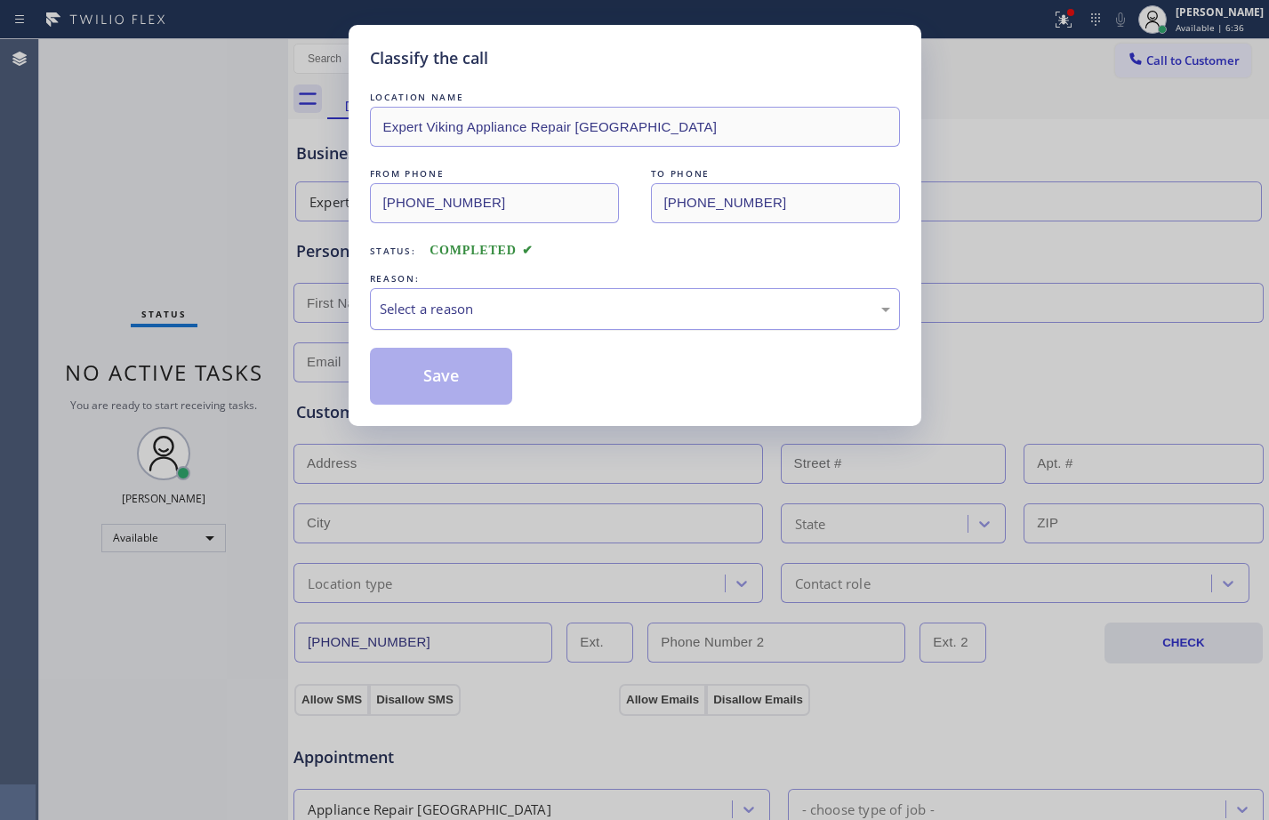
click at [515, 304] on div "Select a reason" at bounding box center [635, 309] width 511 height 20
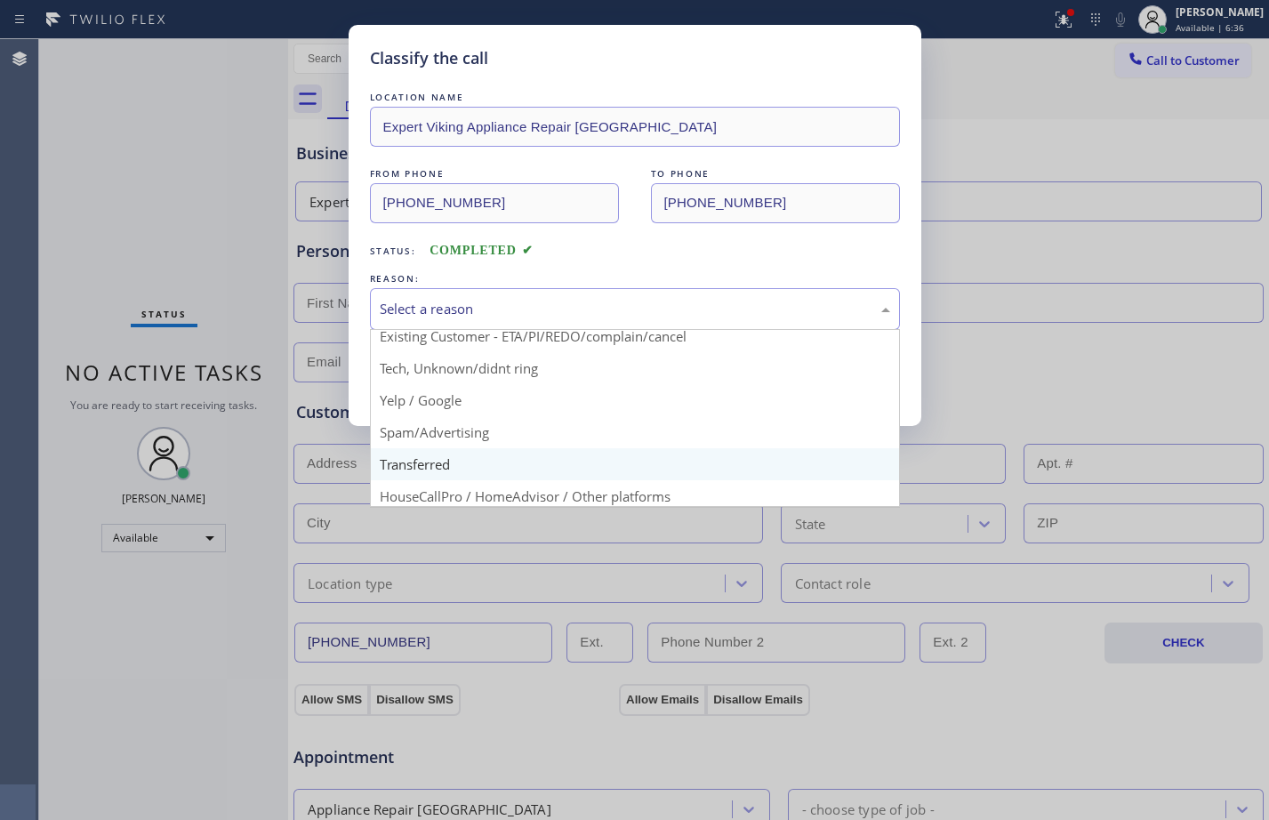
scroll to position [112, 0]
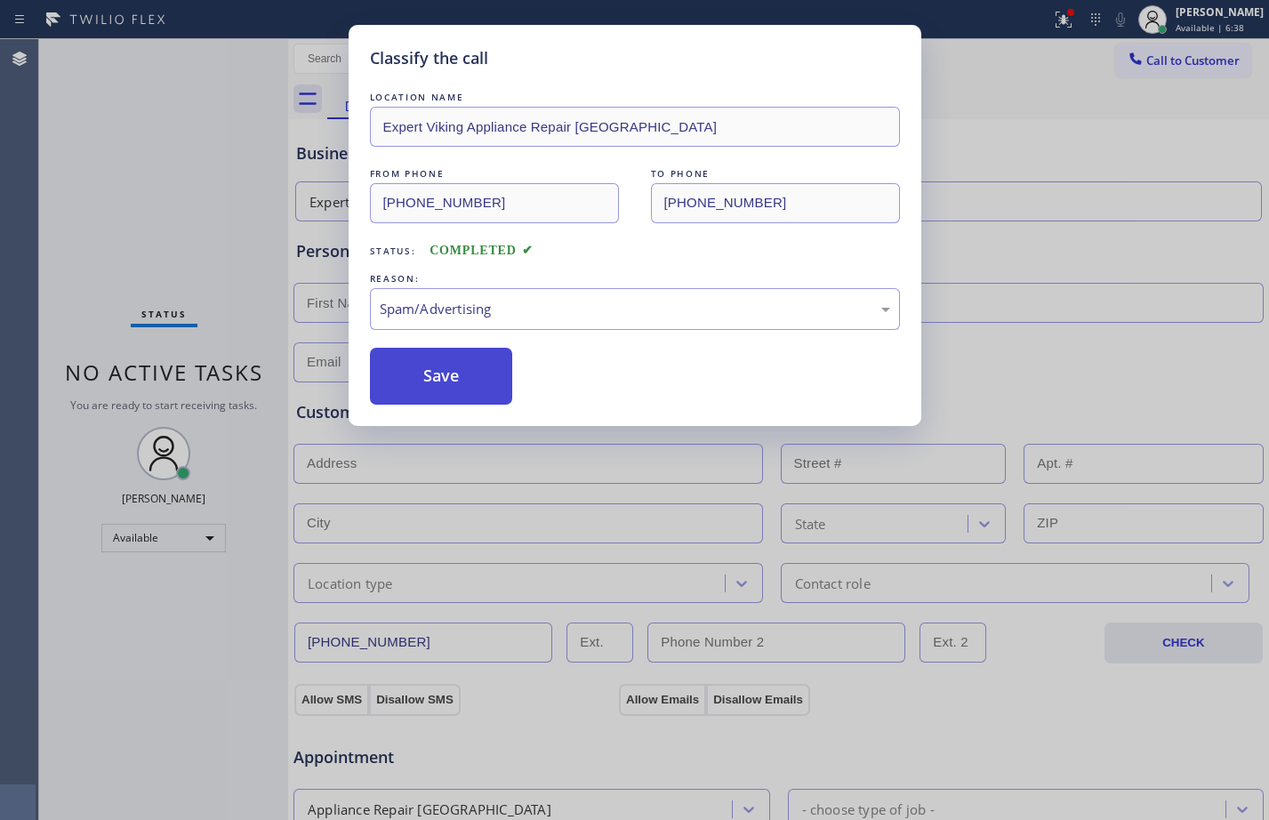
click at [433, 375] on button "Save" at bounding box center [441, 376] width 143 height 57
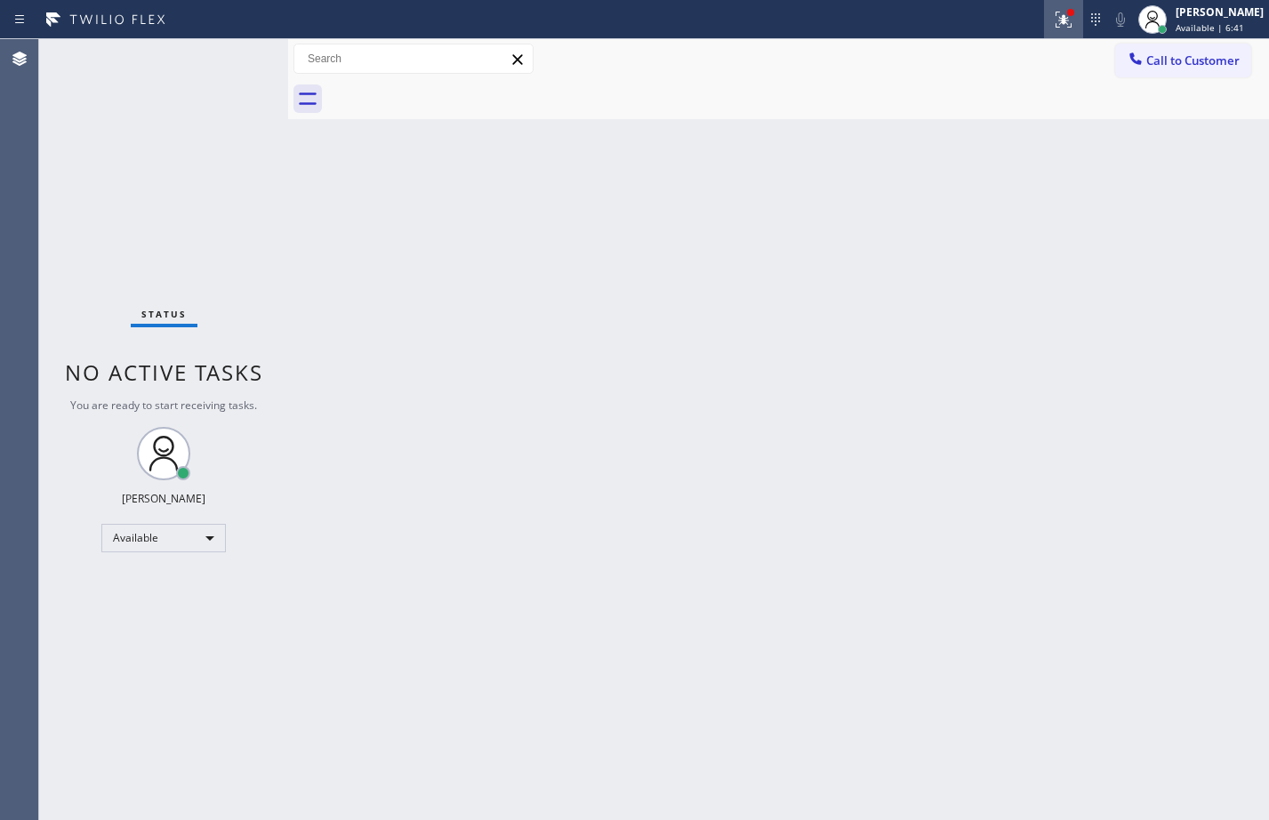
click at [1053, 9] on icon at bounding box center [1063, 19] width 21 height 21
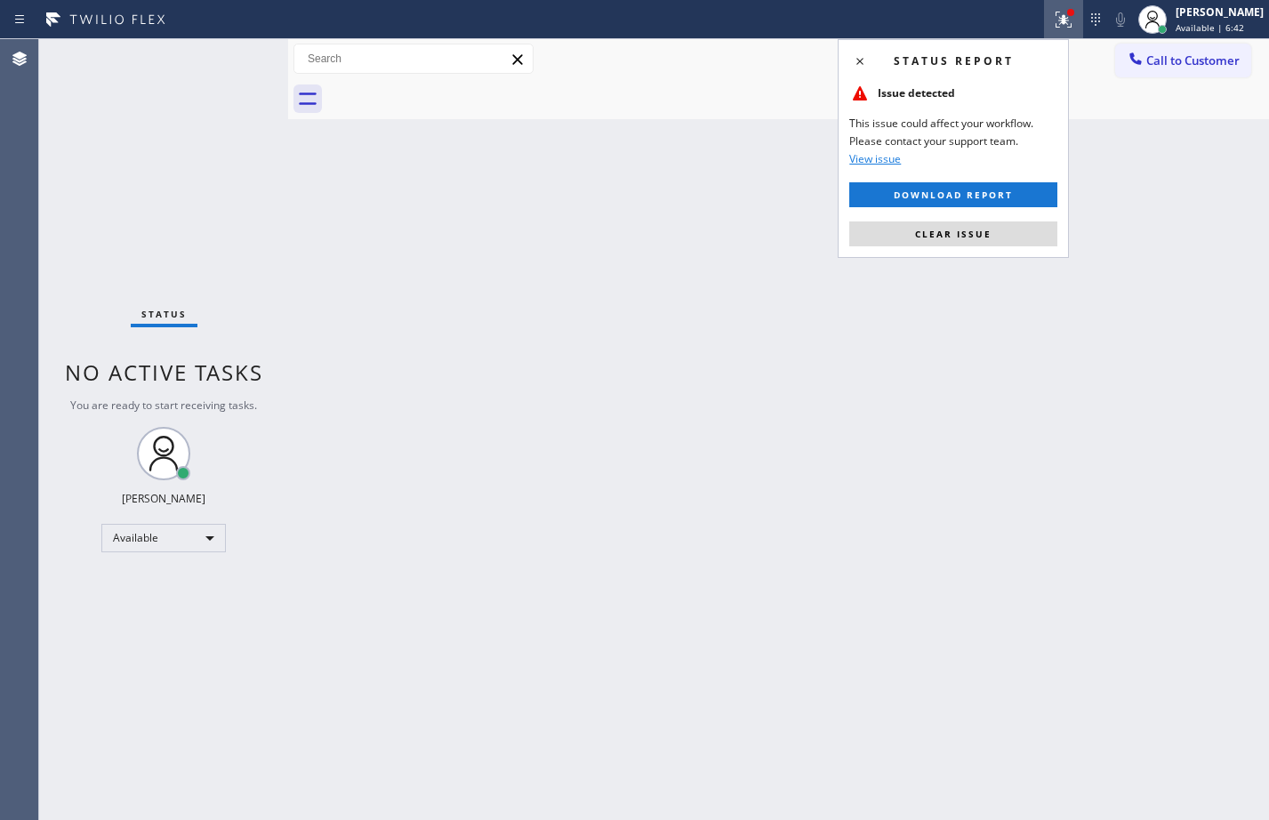
click at [1016, 258] on div "Status report Issue detected This issue could affect your workflow. Please cont…" at bounding box center [634, 410] width 1269 height 820
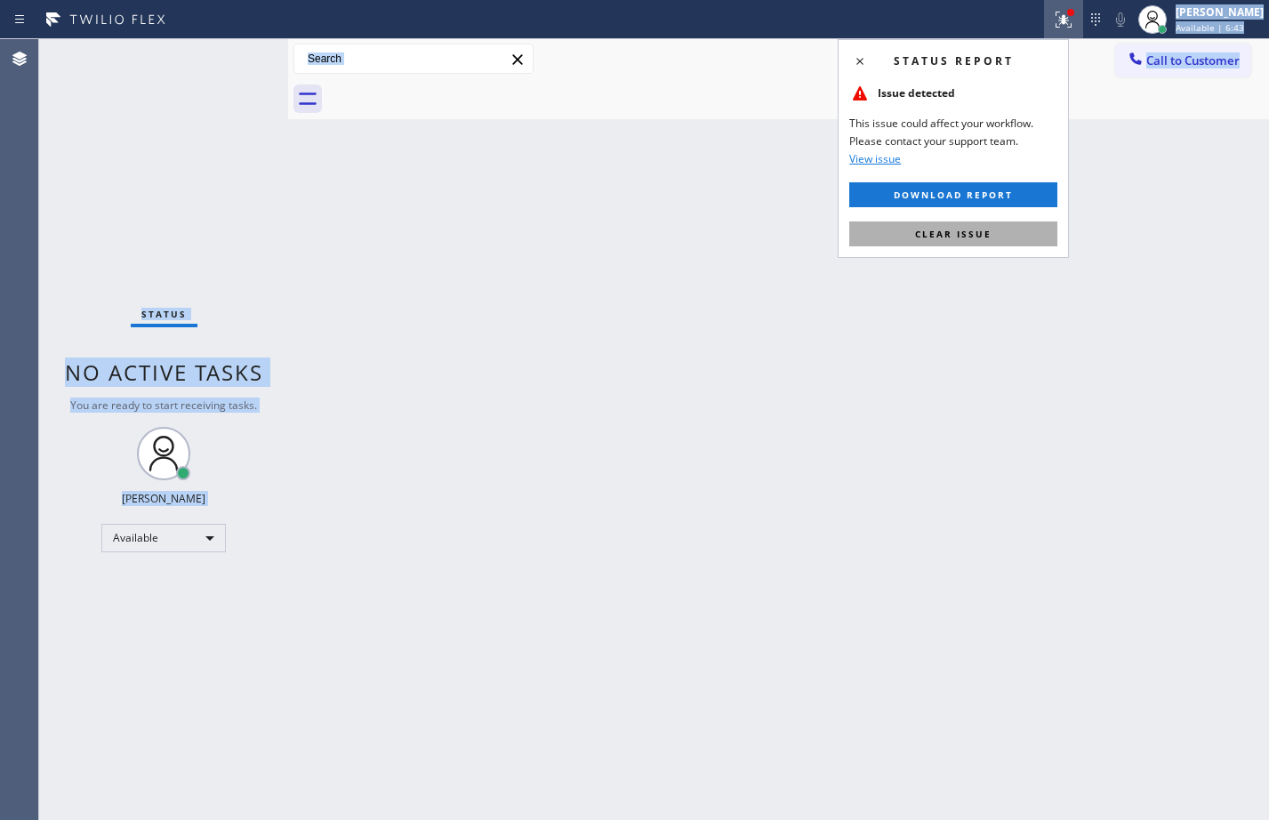
click at [1021, 233] on button "Clear issue" at bounding box center [953, 233] width 208 height 25
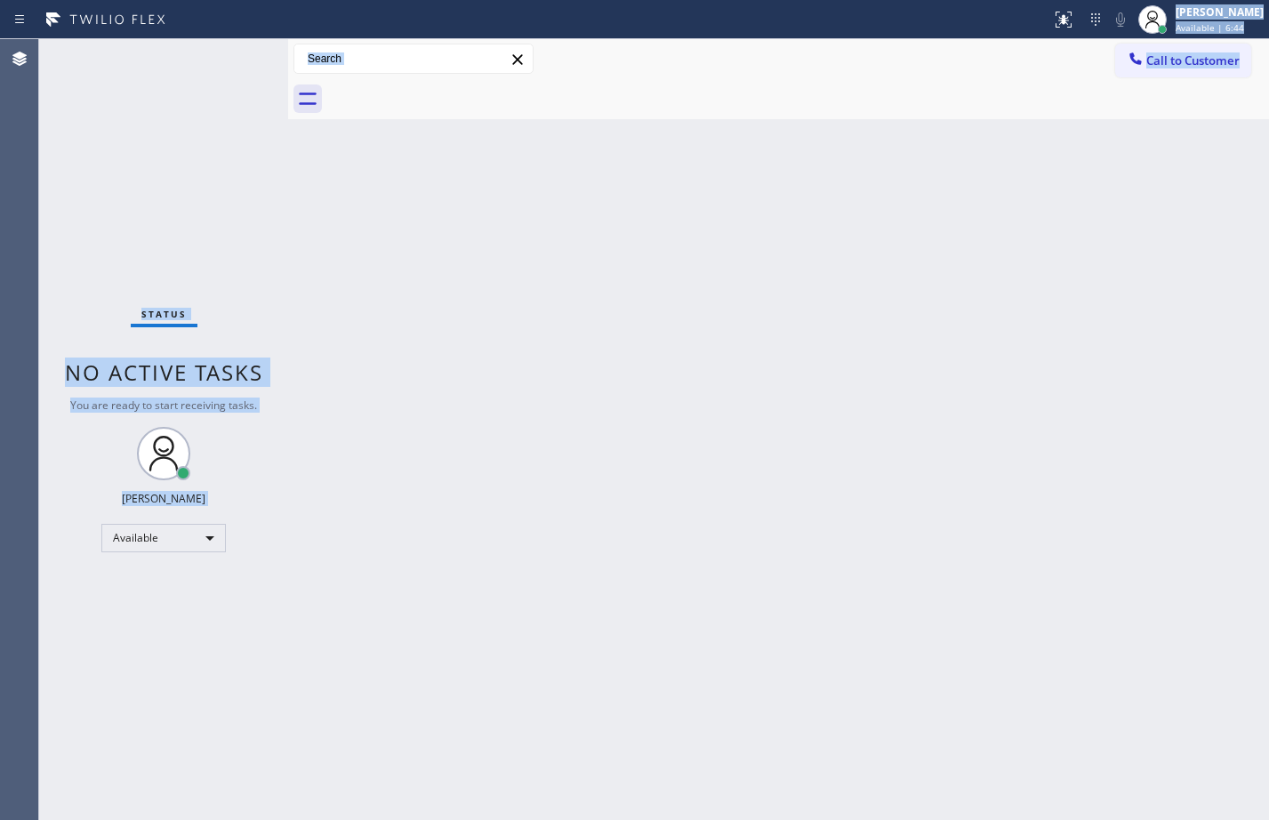
click at [143, 99] on div "Status No active tasks You are ready to start receiving tasks. [PERSON_NAME] Av…" at bounding box center [163, 429] width 249 height 781
click at [226, 79] on div "Status No active tasks You are ready to start receiving tasks. [PERSON_NAME] Av…" at bounding box center [163, 429] width 249 height 781
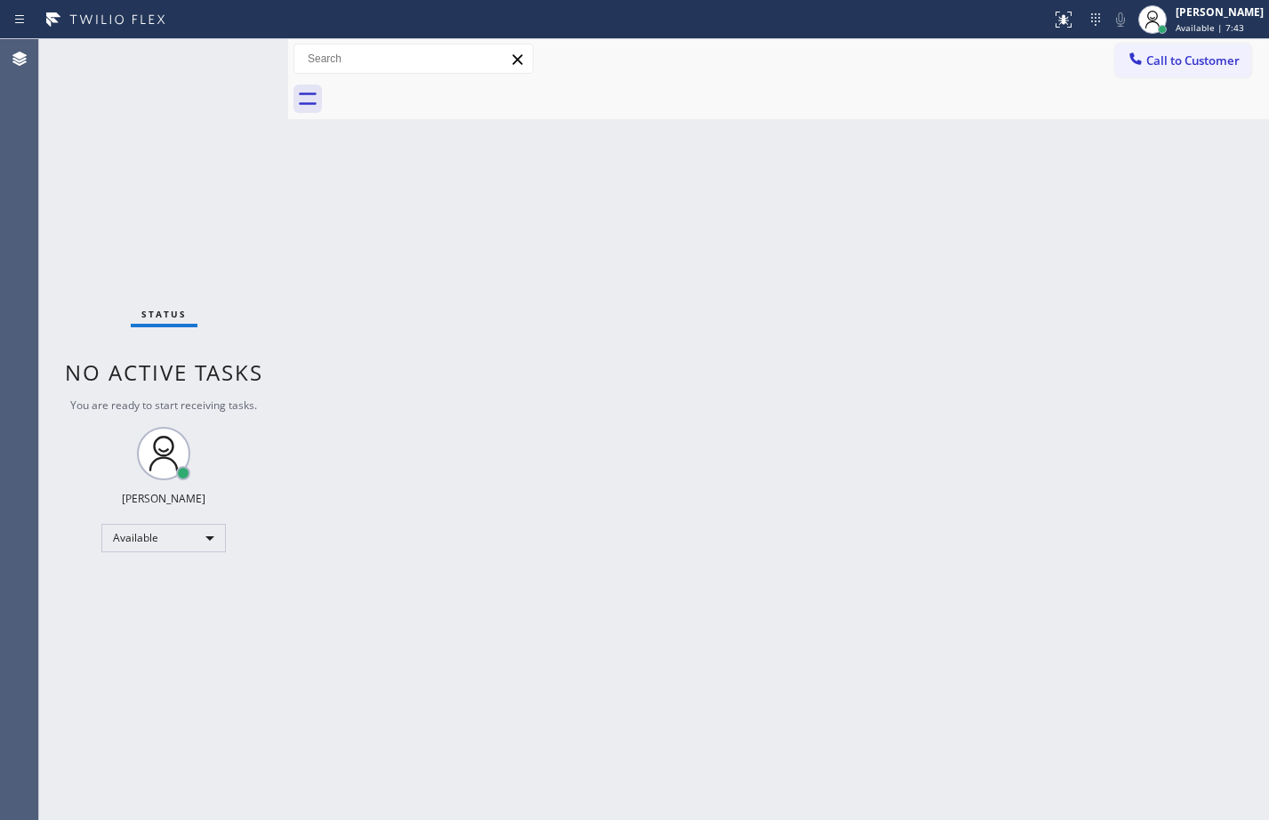
click at [409, 518] on div "Back to Dashboard Change Sender ID Customers Technicians Select a contact Outbo…" at bounding box center [778, 429] width 981 height 781
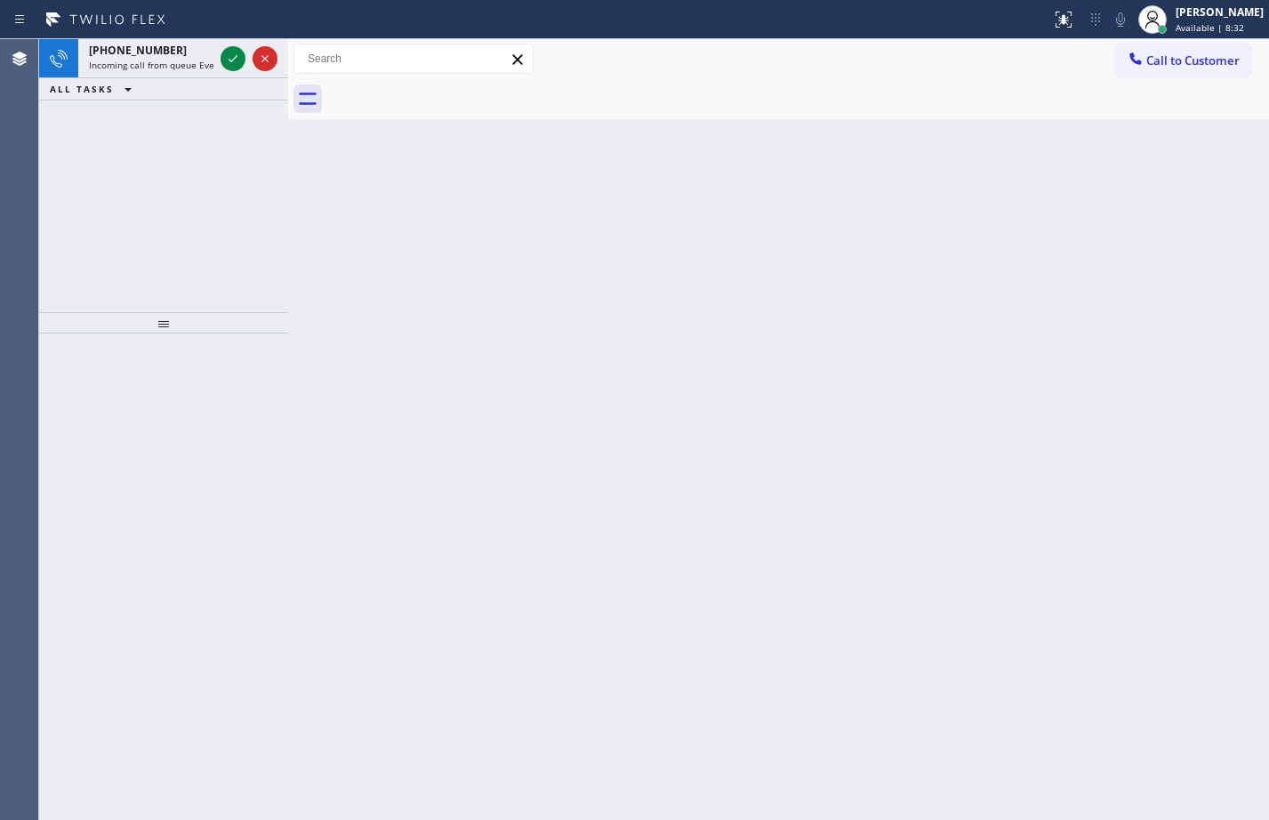
click at [246, 52] on div at bounding box center [249, 58] width 64 height 39
click at [234, 63] on icon at bounding box center [232, 58] width 21 height 21
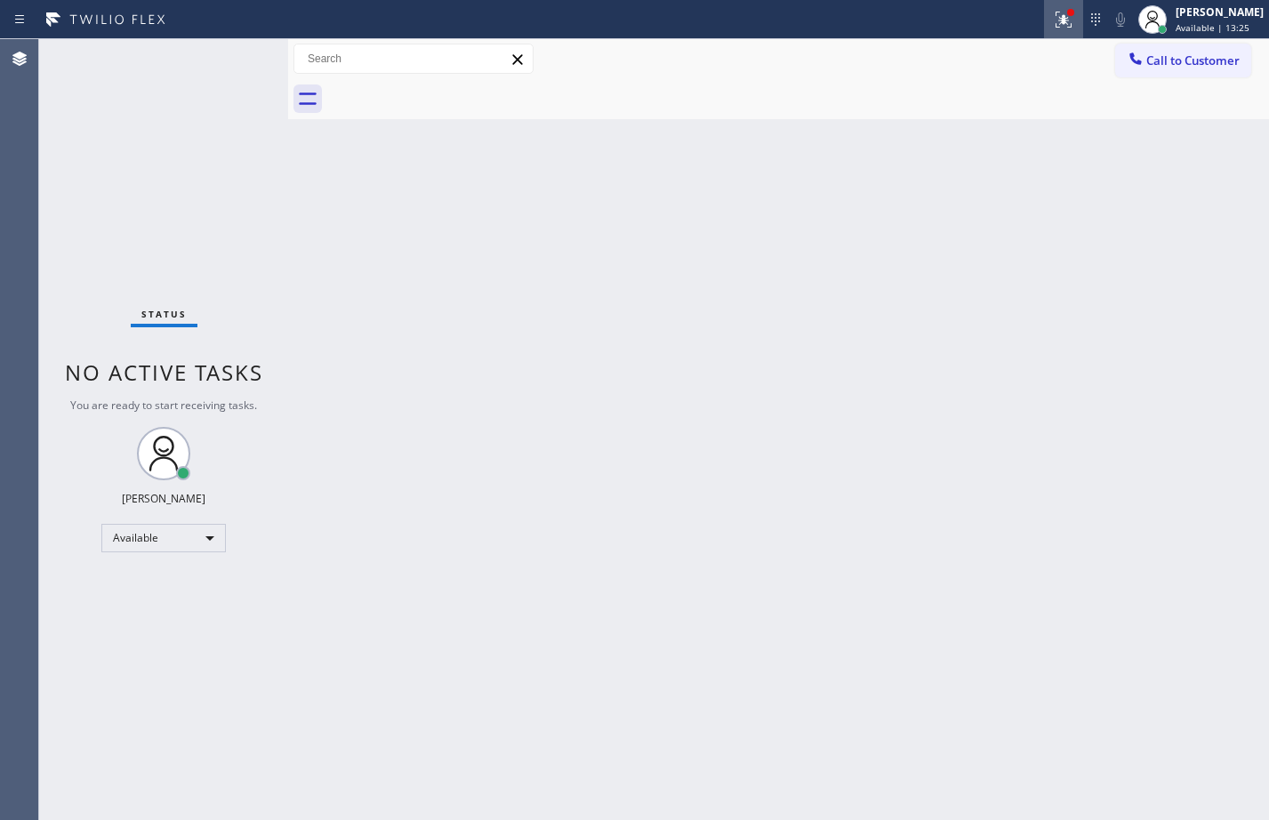
click at [1053, 28] on icon at bounding box center [1063, 19] width 21 height 21
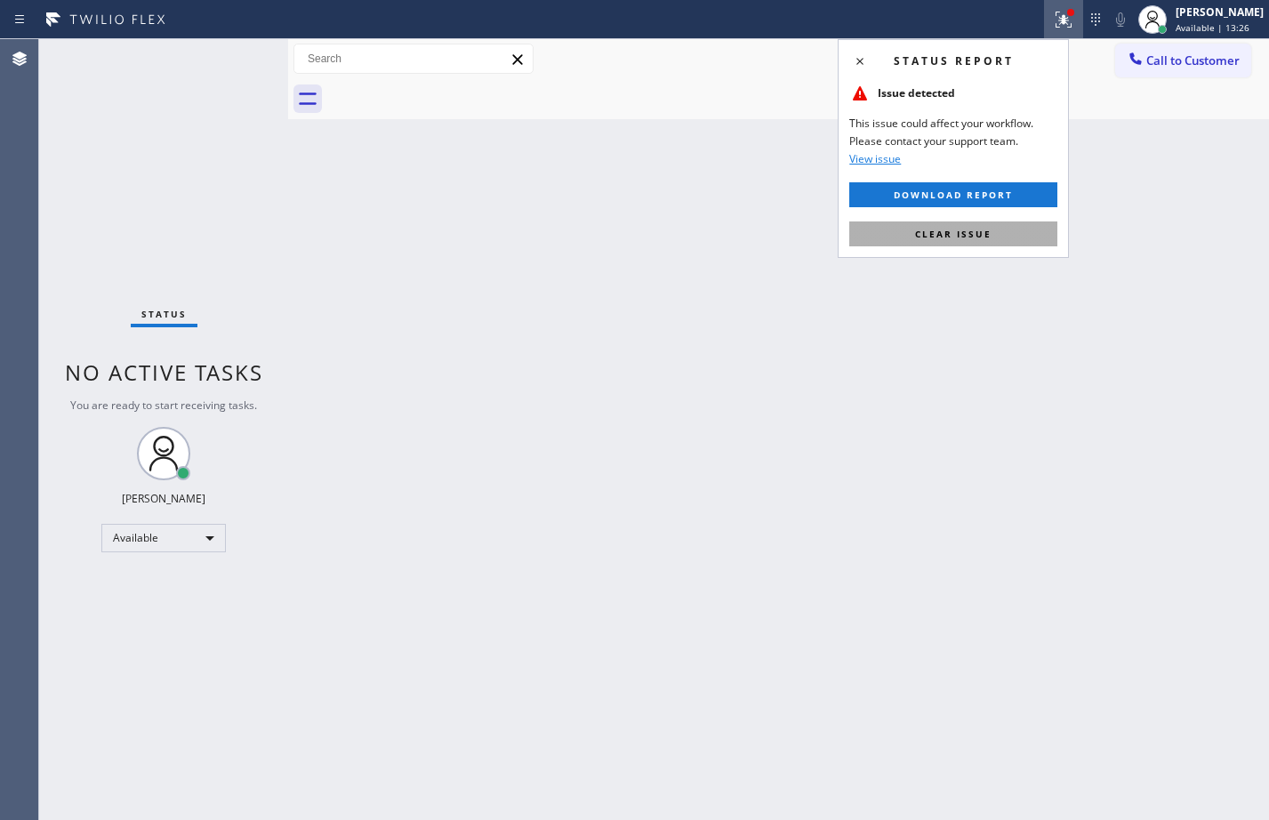
click at [968, 233] on span "Clear issue" at bounding box center [953, 234] width 76 height 12
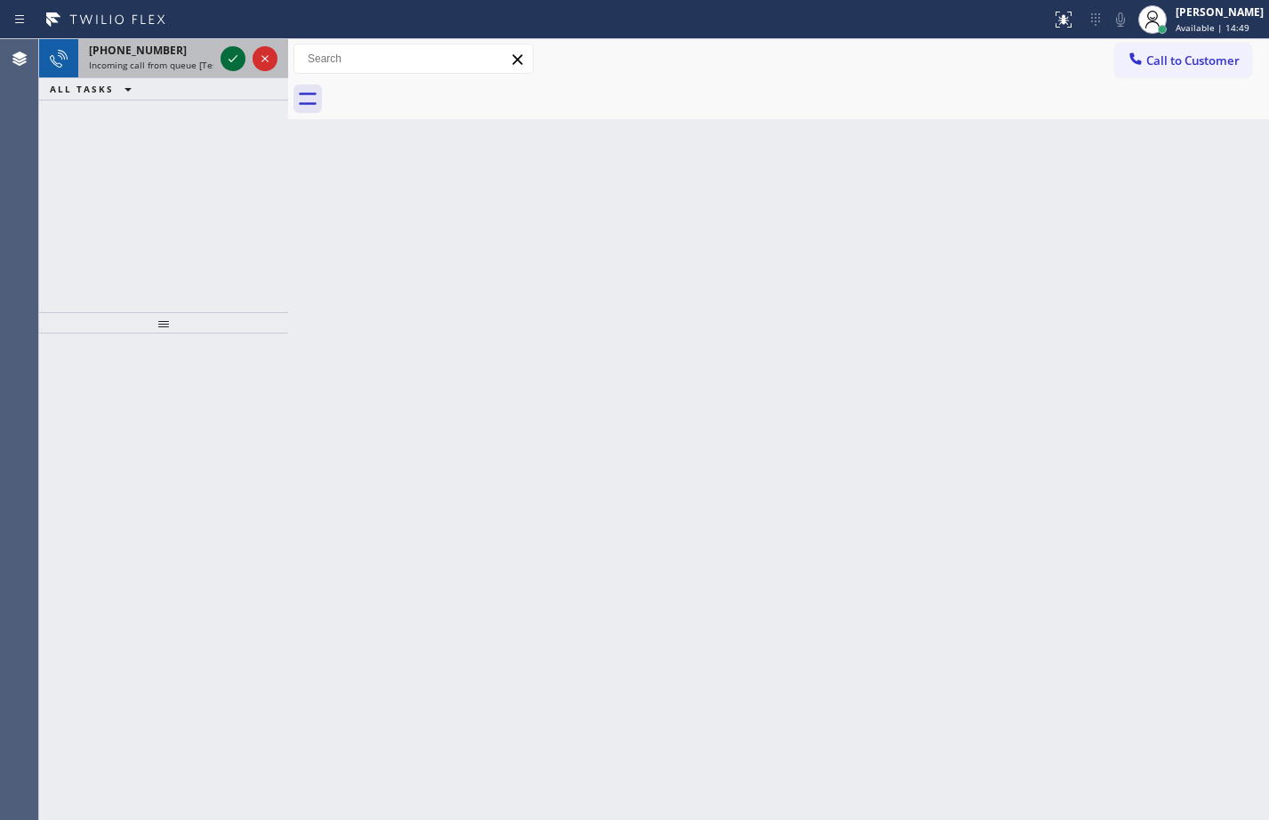
click at [228, 52] on icon at bounding box center [232, 58] width 21 height 21
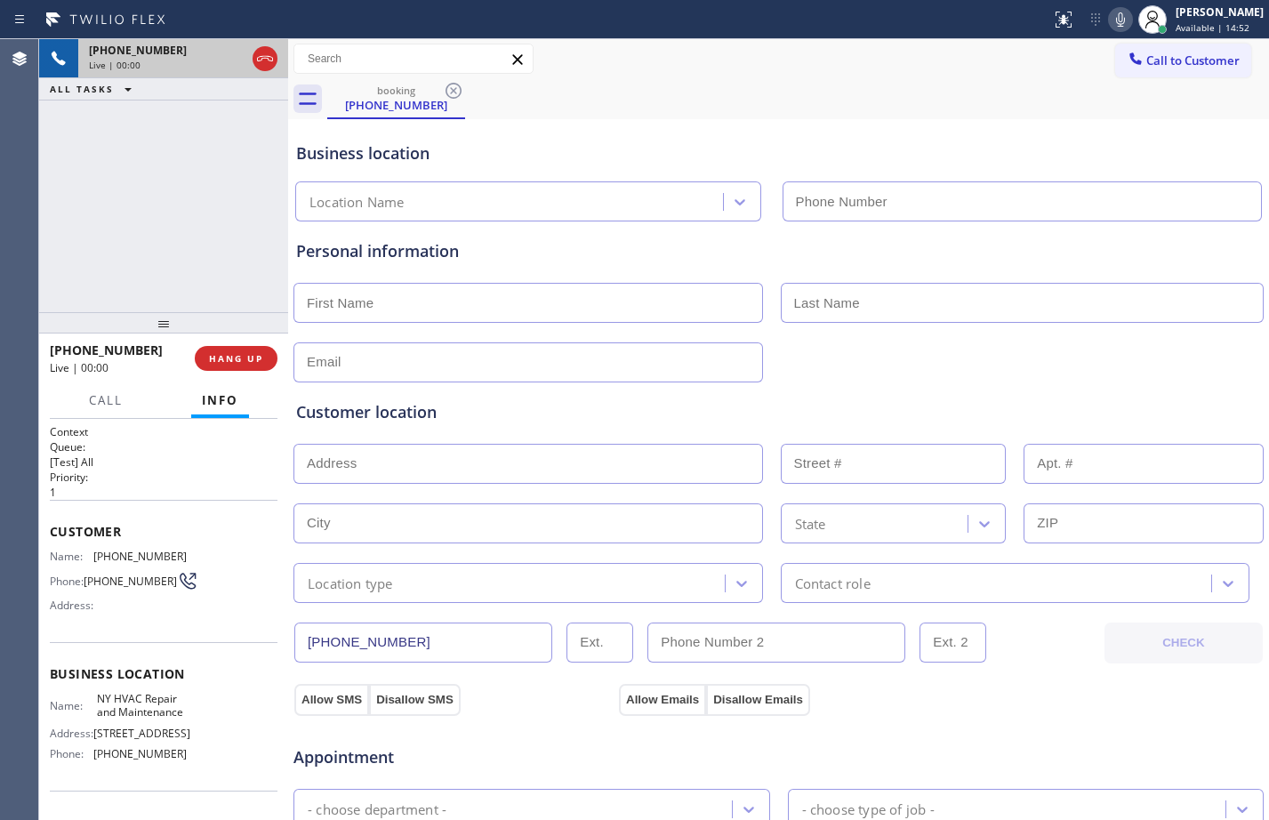
type input "(518) 941-8753"
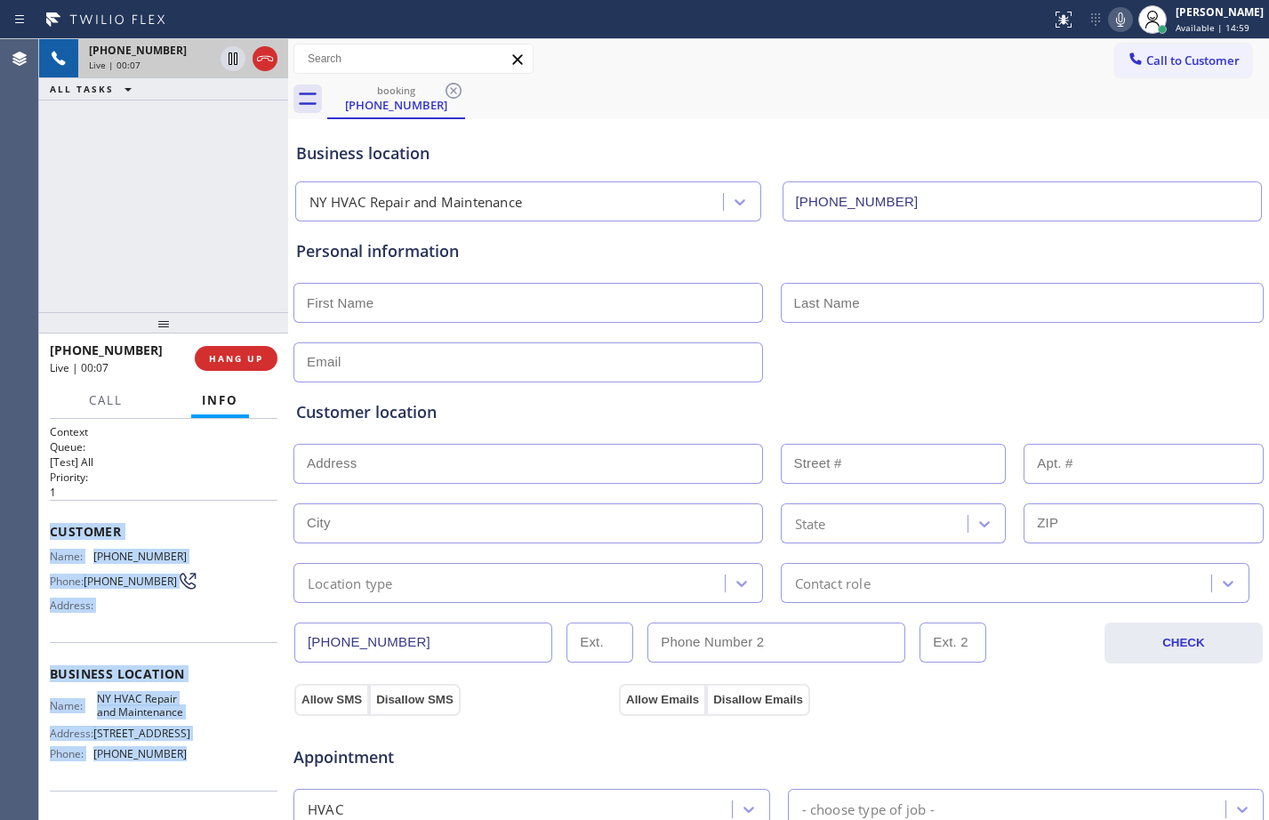
drag, startPoint x: 47, startPoint y: 529, endPoint x: 207, endPoint y: 774, distance: 292.3
click at [207, 774] on div "Context Queue: [Test] All Priority: 1 Customer Name: (409) 288-2004 Phone: (409…" at bounding box center [163, 619] width 249 height 401
copy div "Customer Name: (409) 288-2004 Phone: (409) 288-2004 Address: Business location …"
click at [227, 364] on span "HANG UP" at bounding box center [236, 358] width 54 height 12
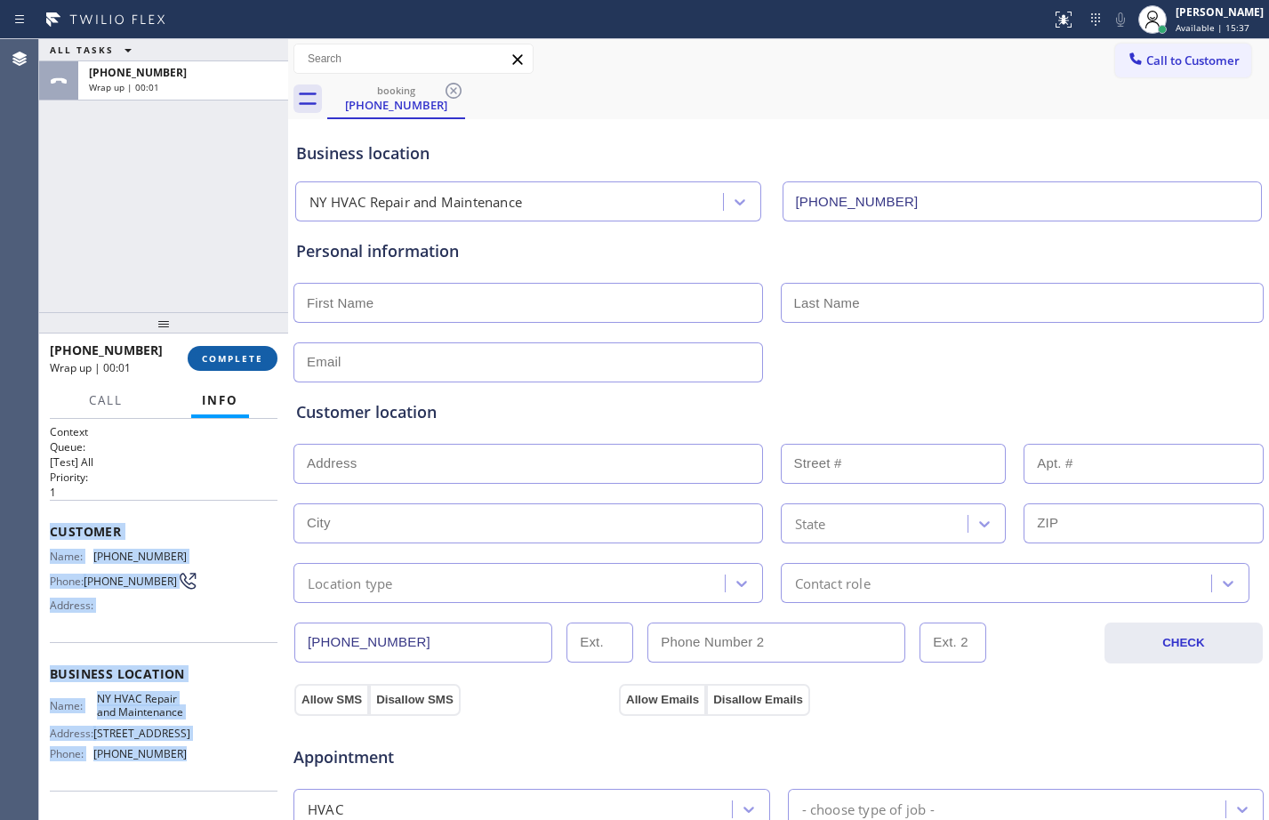
click at [227, 364] on span "COMPLETE" at bounding box center [232, 358] width 61 height 12
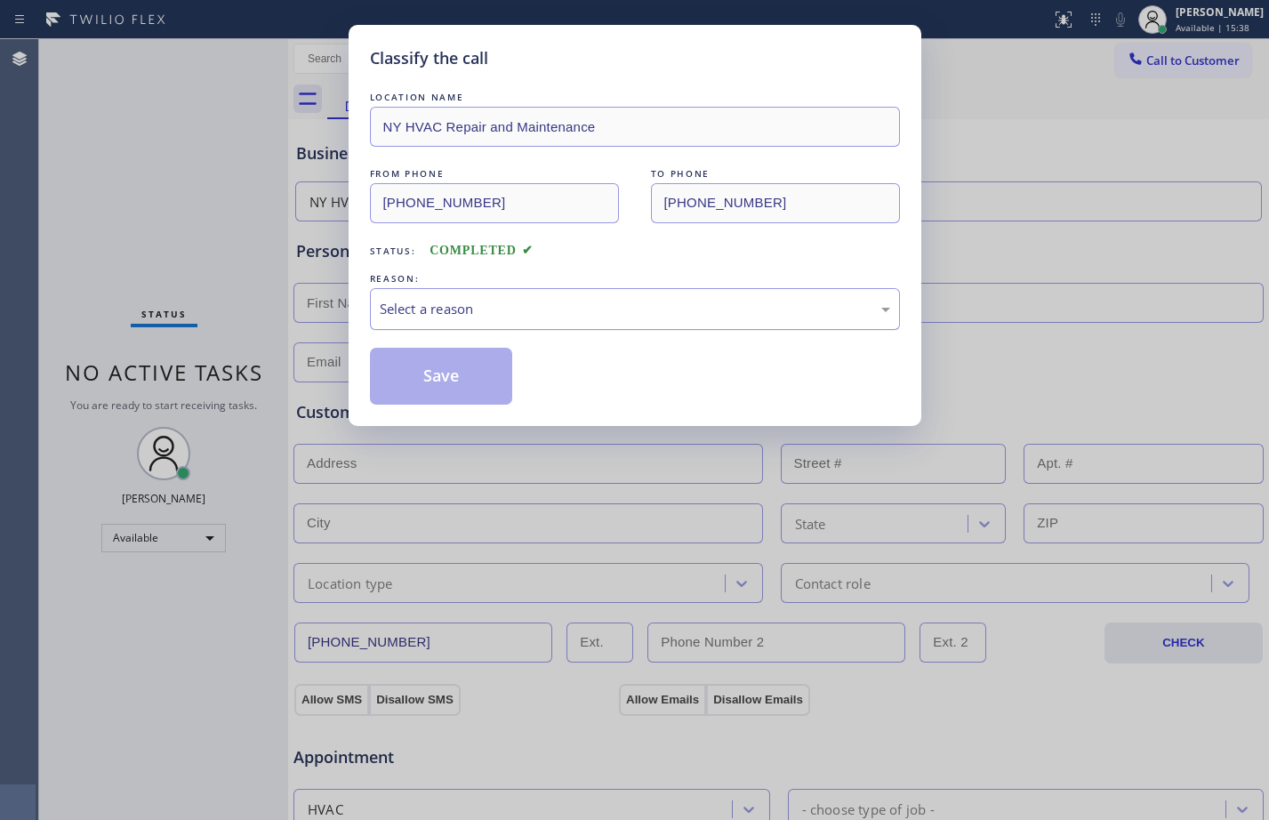
click at [586, 304] on div "Select a reason" at bounding box center [635, 309] width 511 height 20
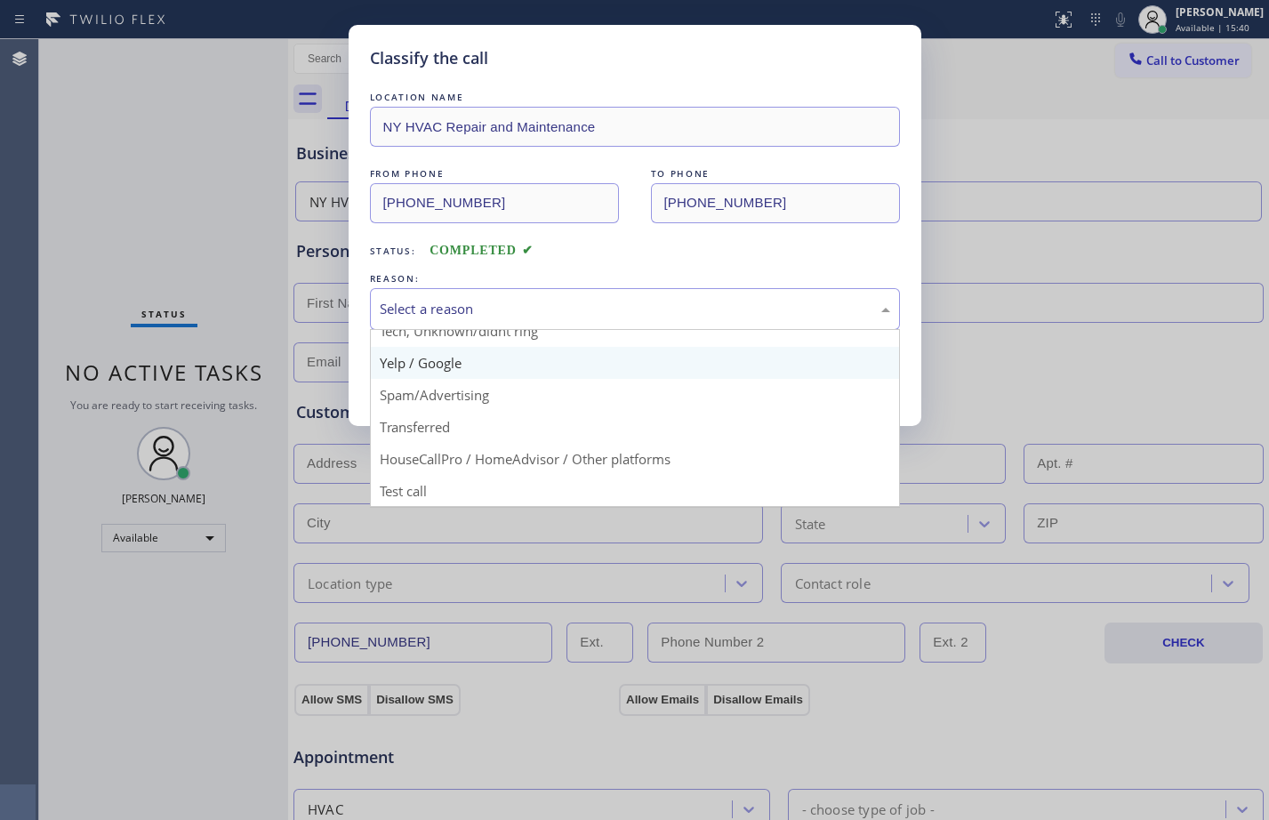
scroll to position [112, 0]
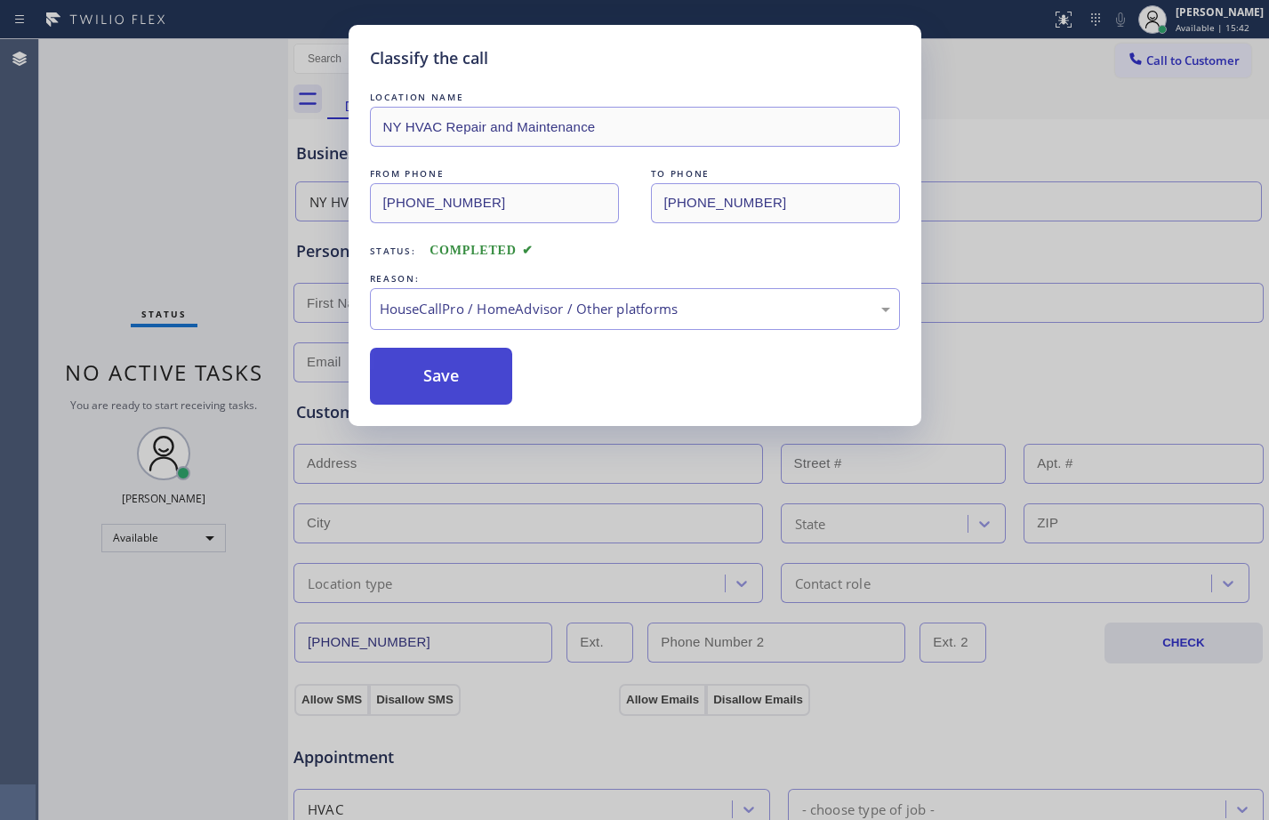
click at [457, 367] on button "Save" at bounding box center [441, 376] width 143 height 57
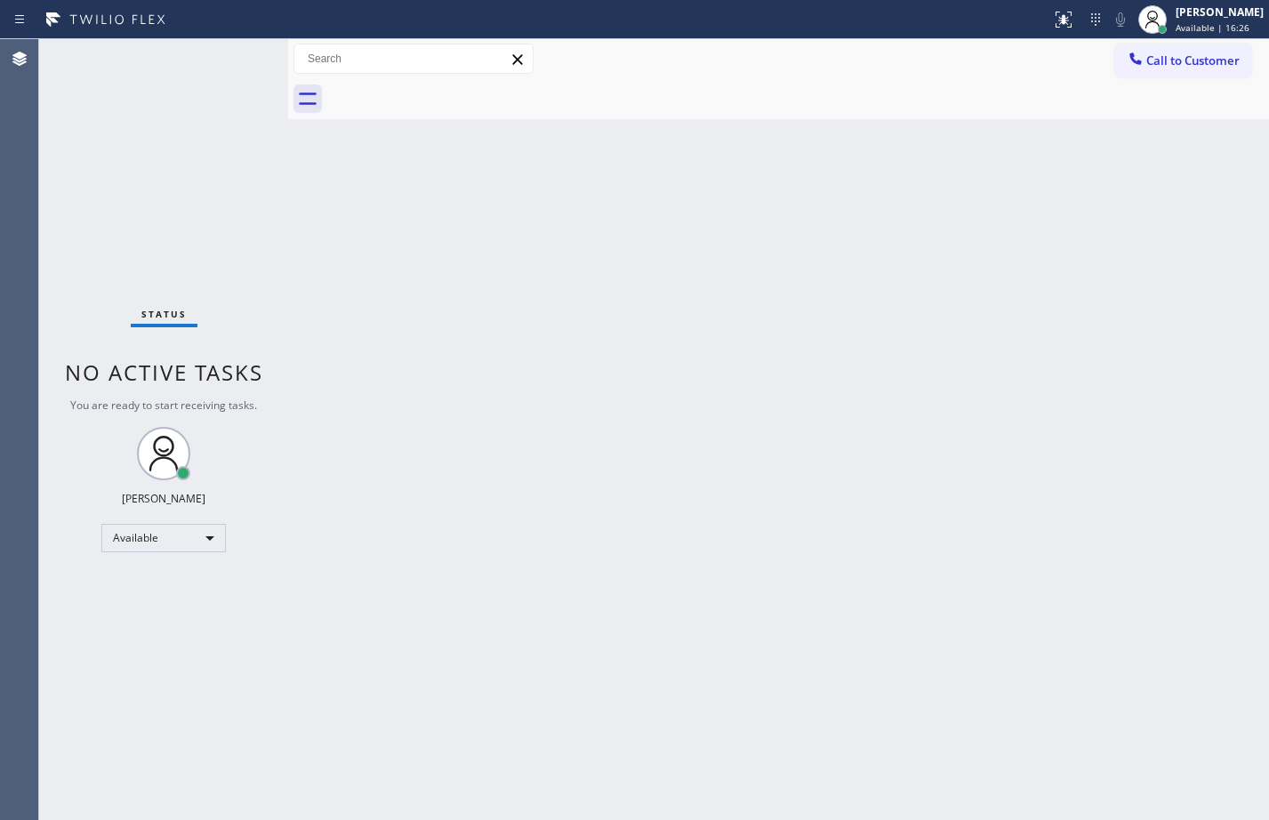
click at [259, 137] on div "Status No active tasks You are ready to start receiving tasks. [PERSON_NAME] Av…" at bounding box center [163, 429] width 249 height 781
click at [242, 57] on div "Status No active tasks You are ready to start receiving tasks. [PERSON_NAME] Av…" at bounding box center [163, 429] width 249 height 781
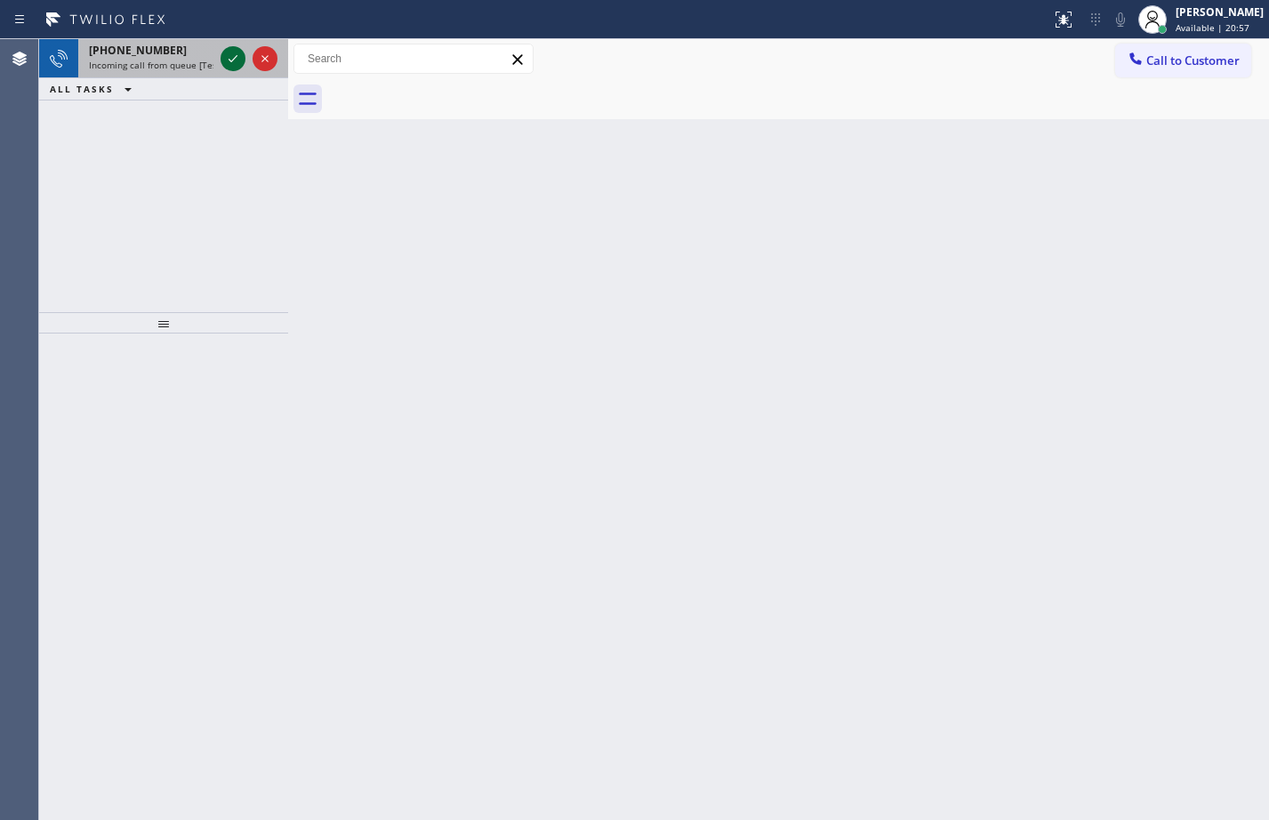
click at [227, 60] on icon at bounding box center [232, 58] width 21 height 21
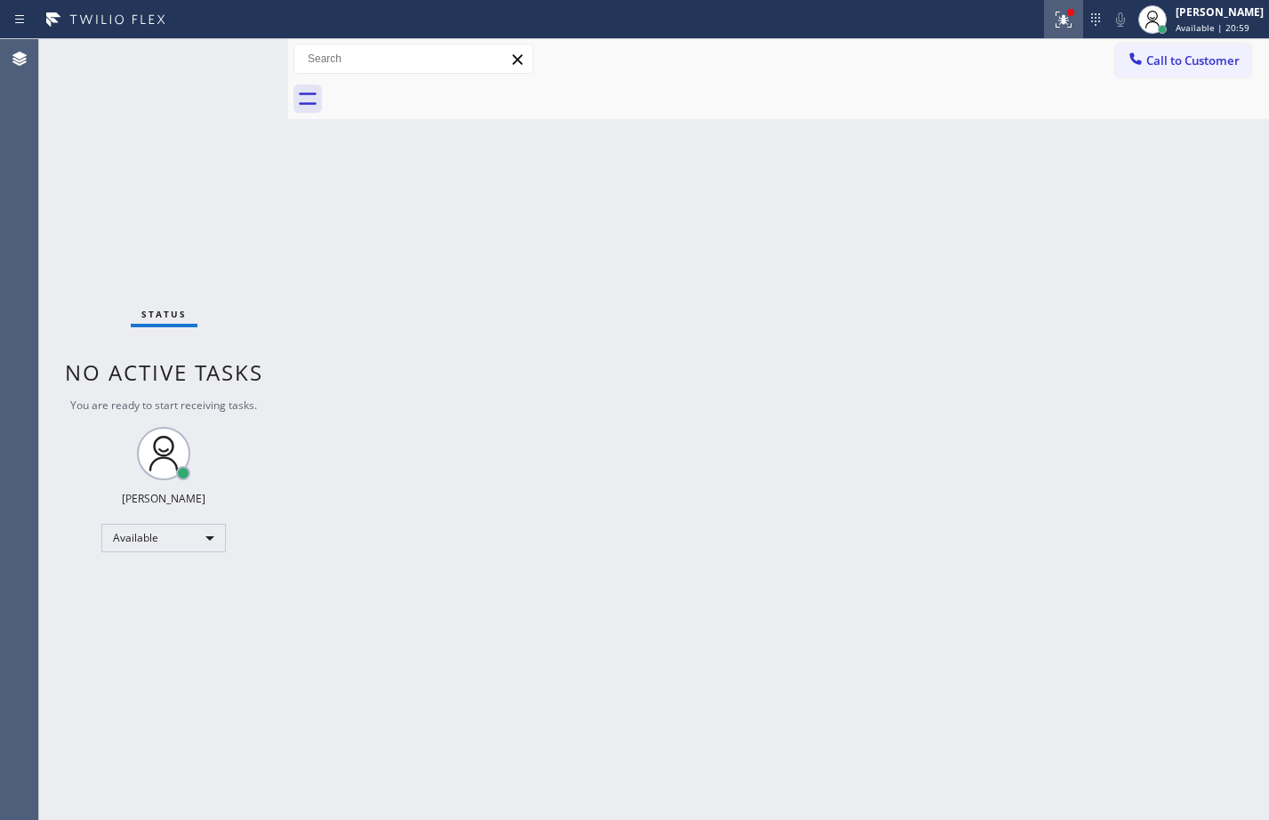
click at [1046, 31] on button at bounding box center [1063, 19] width 39 height 39
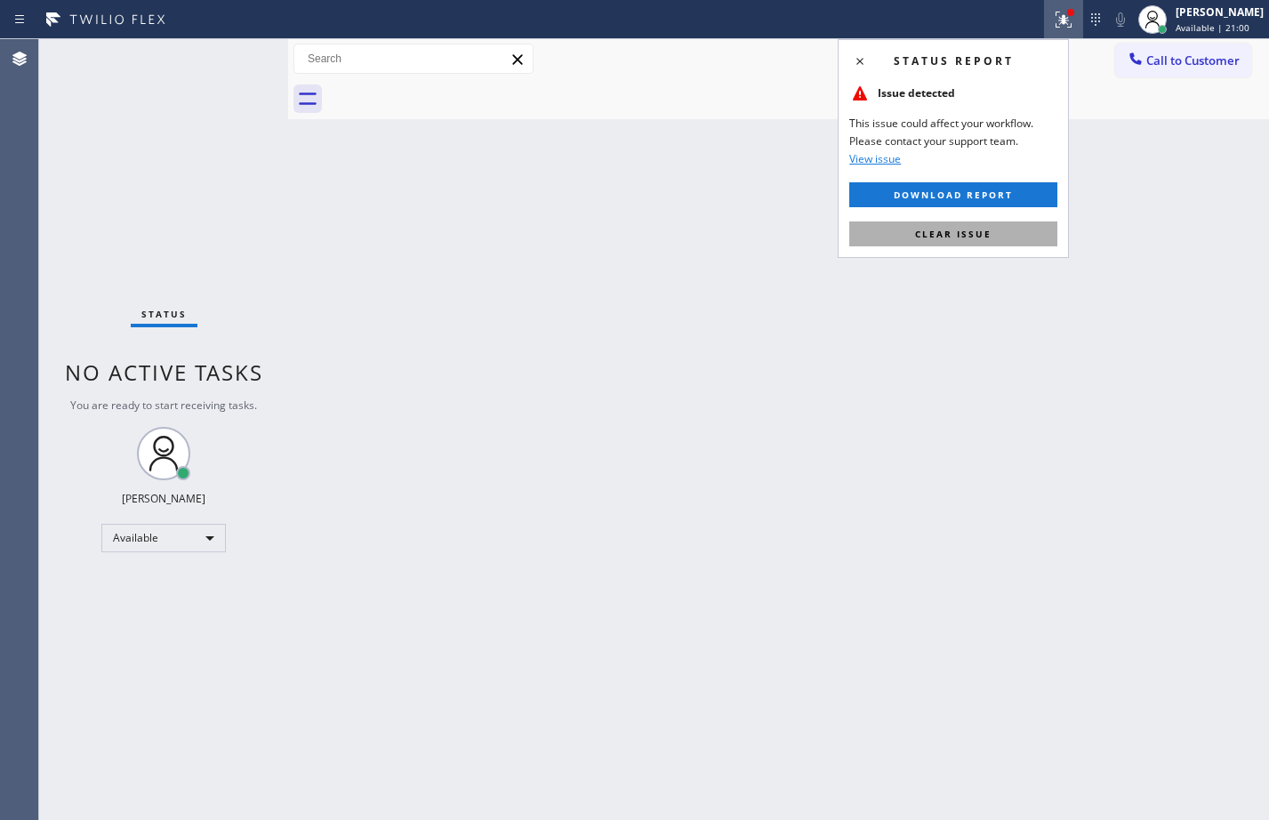
click at [959, 225] on button "Clear issue" at bounding box center [953, 233] width 208 height 25
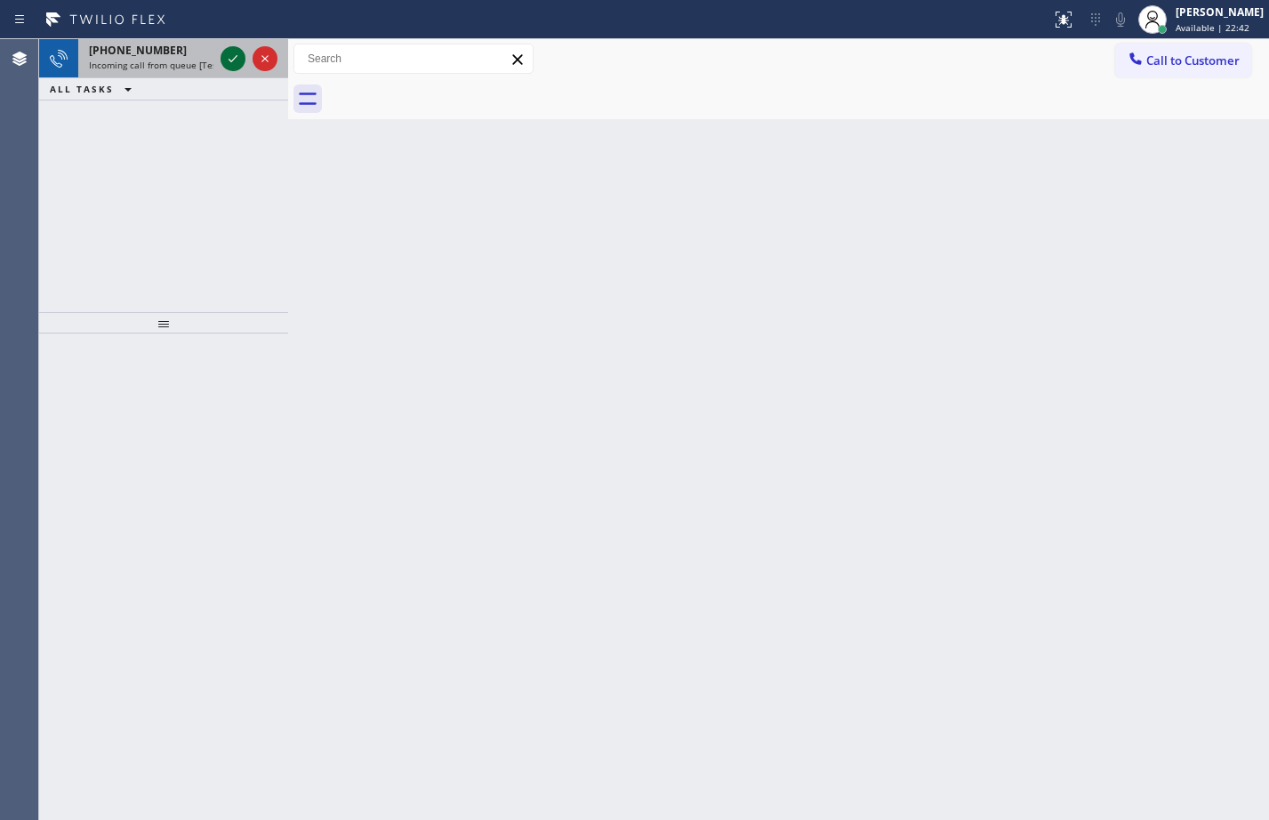
click at [229, 53] on icon at bounding box center [232, 58] width 21 height 21
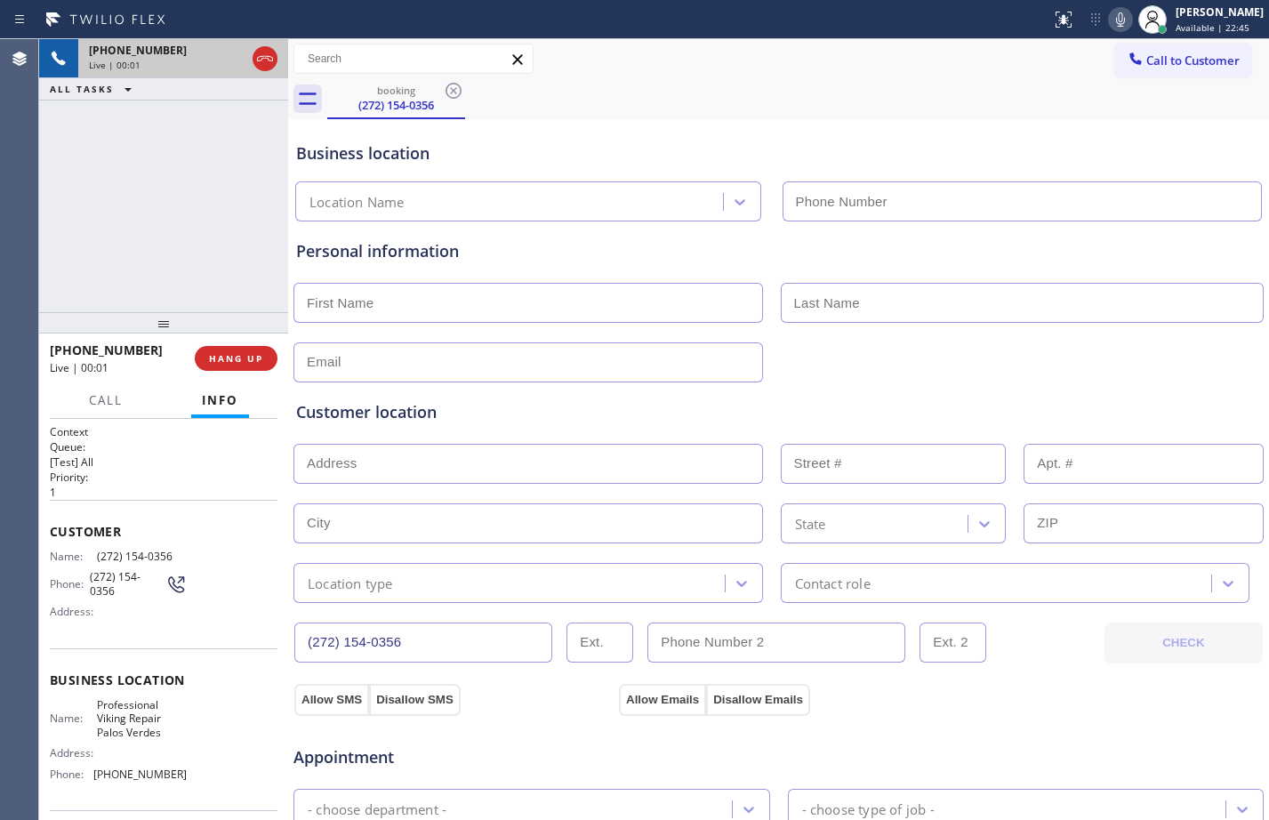
type input "(310) 807-3907"
click at [52, 534] on span "Customer" at bounding box center [164, 531] width 228 height 17
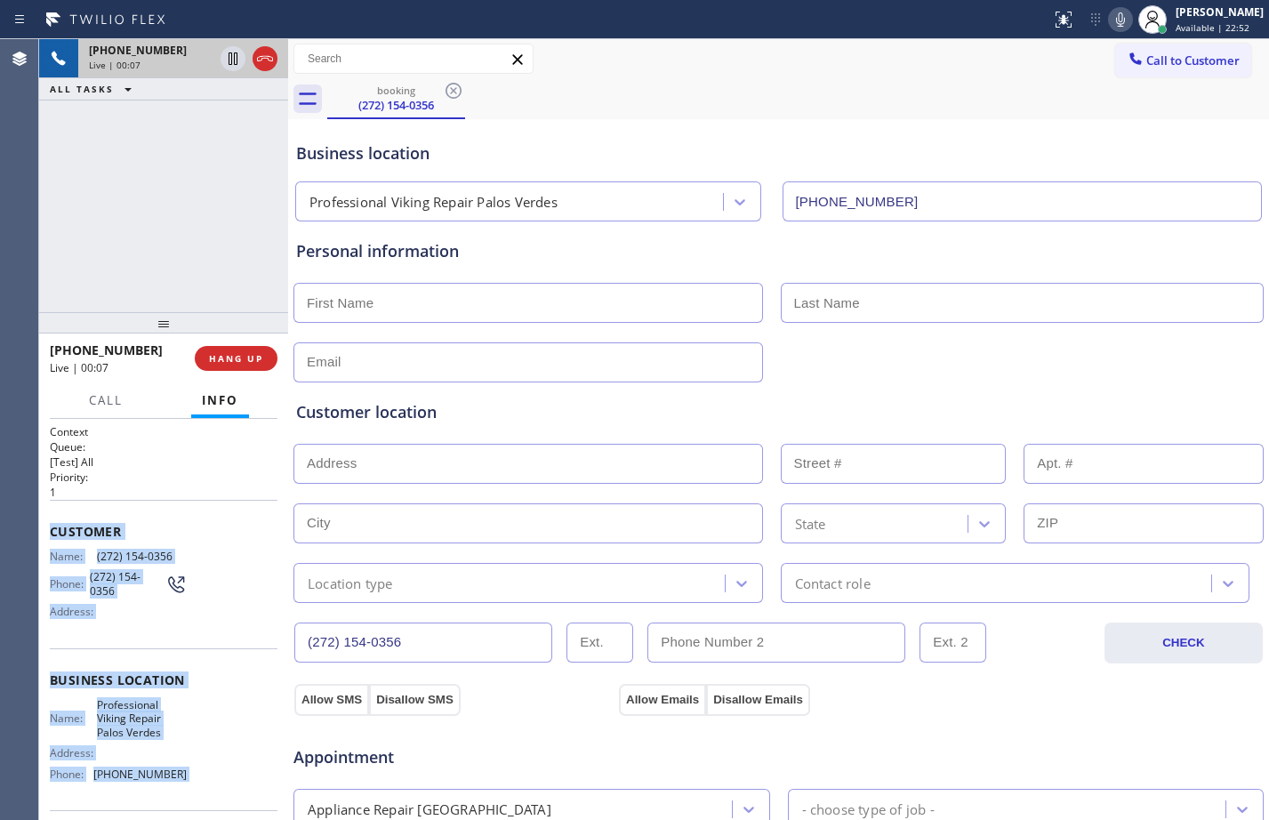
drag, startPoint x: 52, startPoint y: 534, endPoint x: 196, endPoint y: 772, distance: 278.1
click at [196, 772] on div "Context Queue: [Test] All Priority: 1 Customer Name: (272) 154-0356 Phone: (272…" at bounding box center [164, 691] width 228 height 535
copy div "Customer Name: (272) 154-0356 Phone: (272) 154-0356 Address: Business location …"
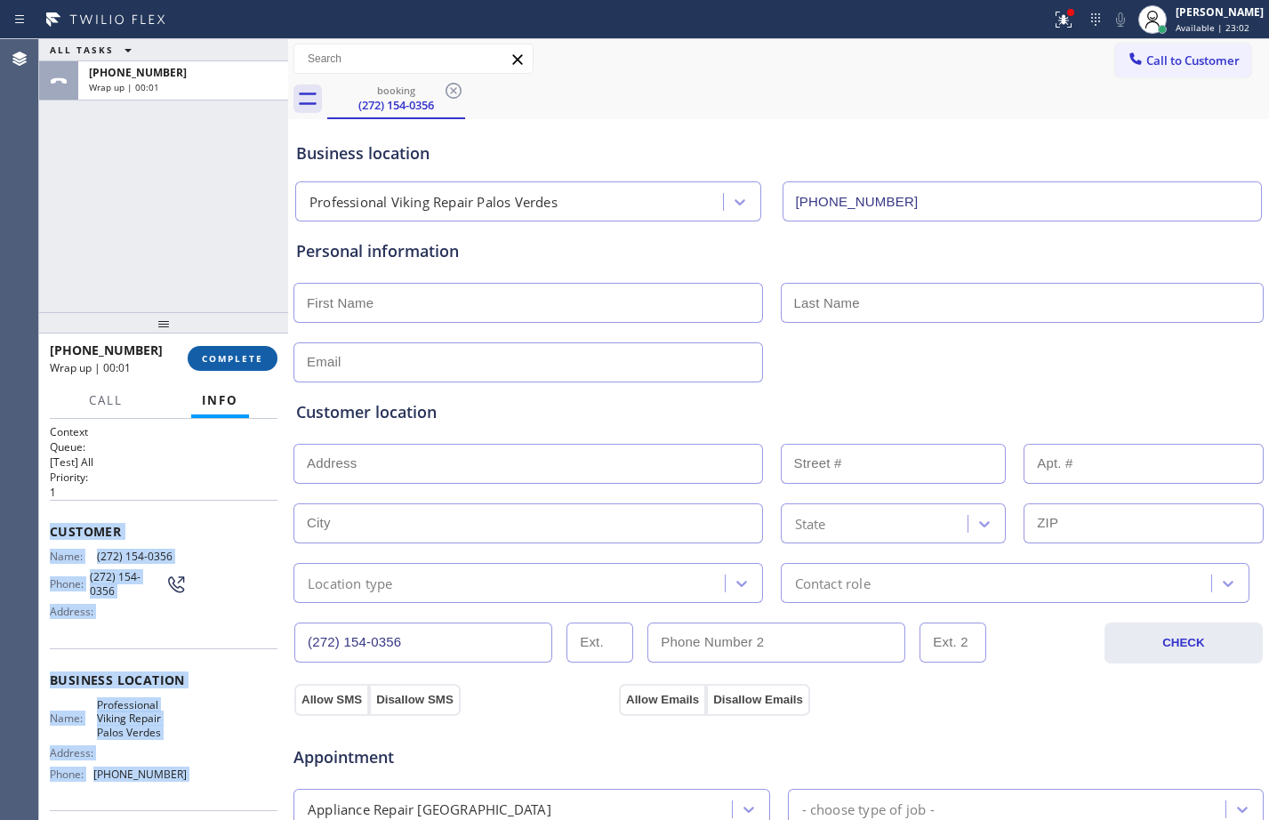
click at [253, 352] on span "COMPLETE" at bounding box center [232, 358] width 61 height 12
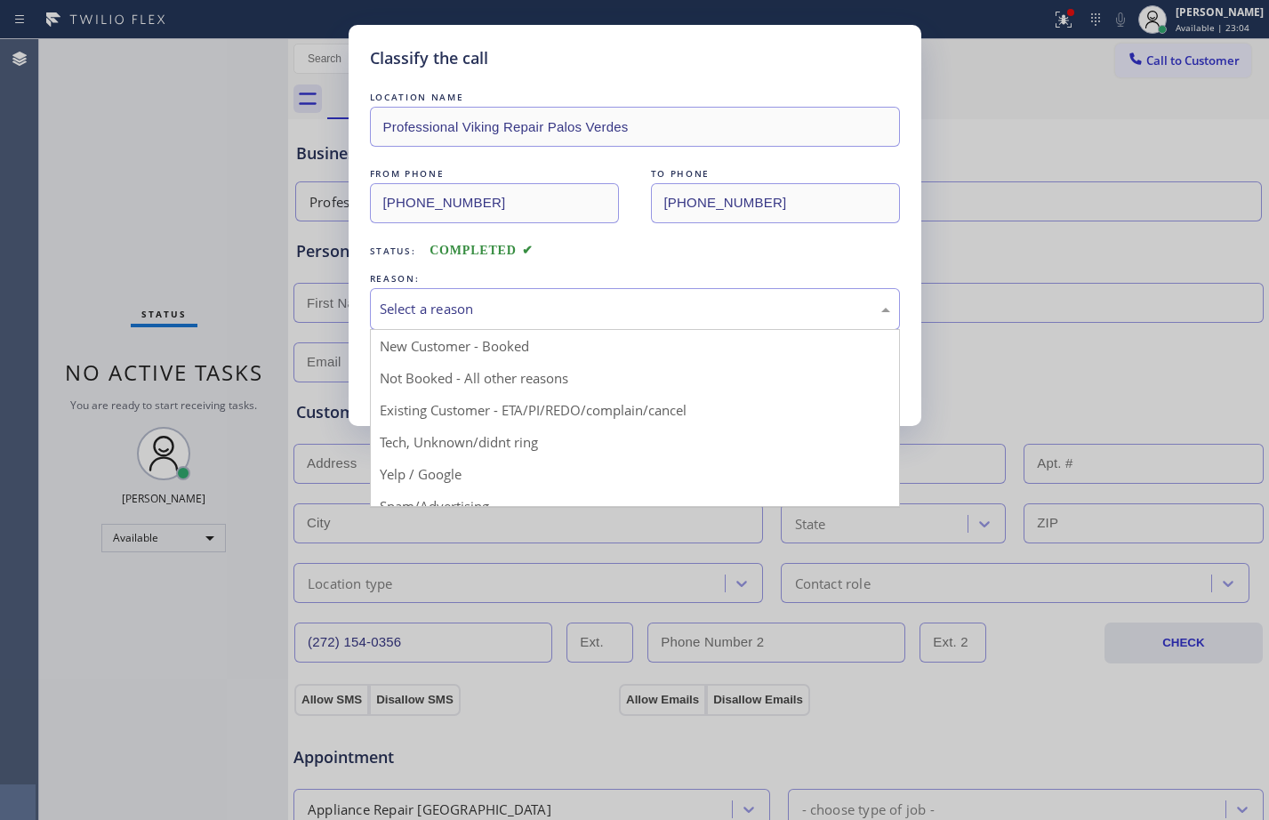
click at [535, 302] on div "Select a reason" at bounding box center [635, 309] width 511 height 20
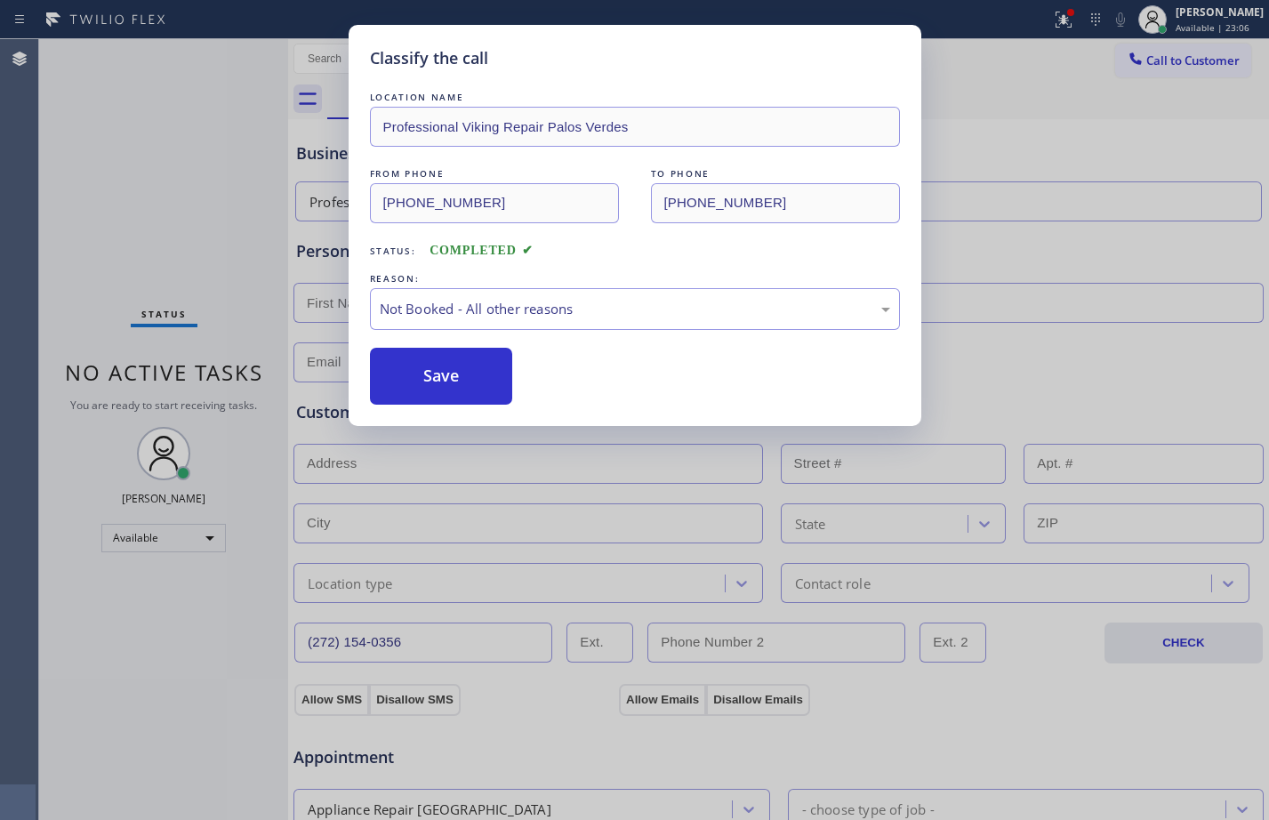
click at [503, 375] on button "Save" at bounding box center [441, 376] width 143 height 57
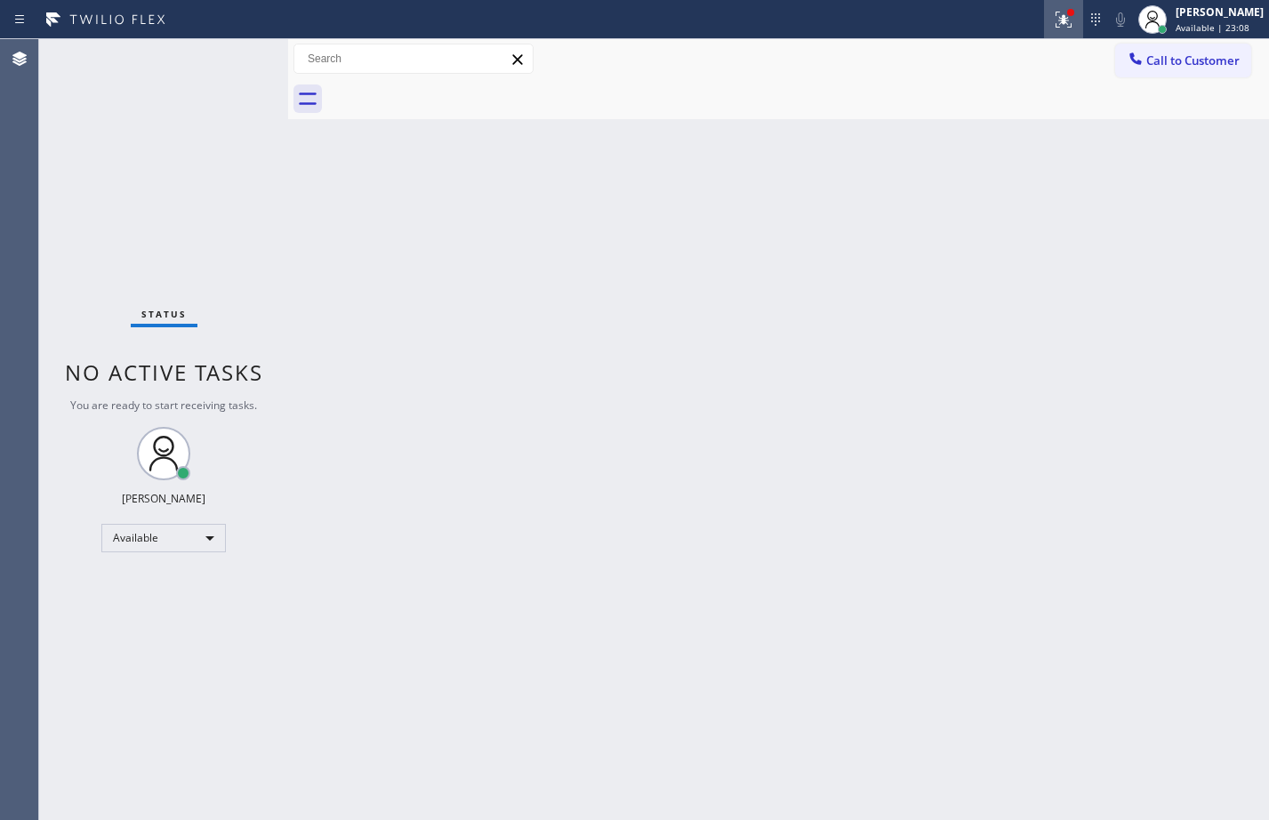
click at [1058, 20] on icon at bounding box center [1063, 17] width 11 height 6
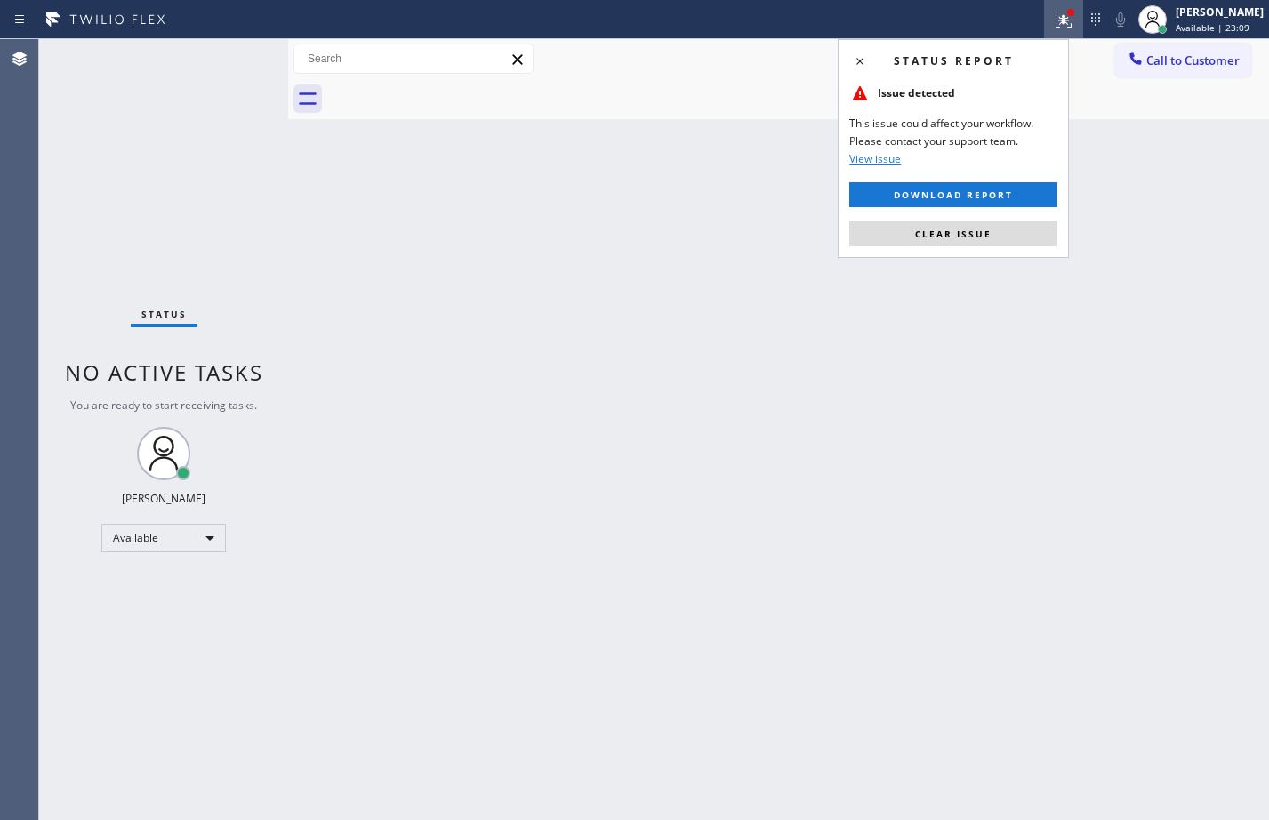
click at [921, 214] on div "Status report Issue detected This issue could affect your workflow. Please cont…" at bounding box center [953, 148] width 231 height 219
click at [921, 242] on button "Clear issue" at bounding box center [953, 233] width 208 height 25
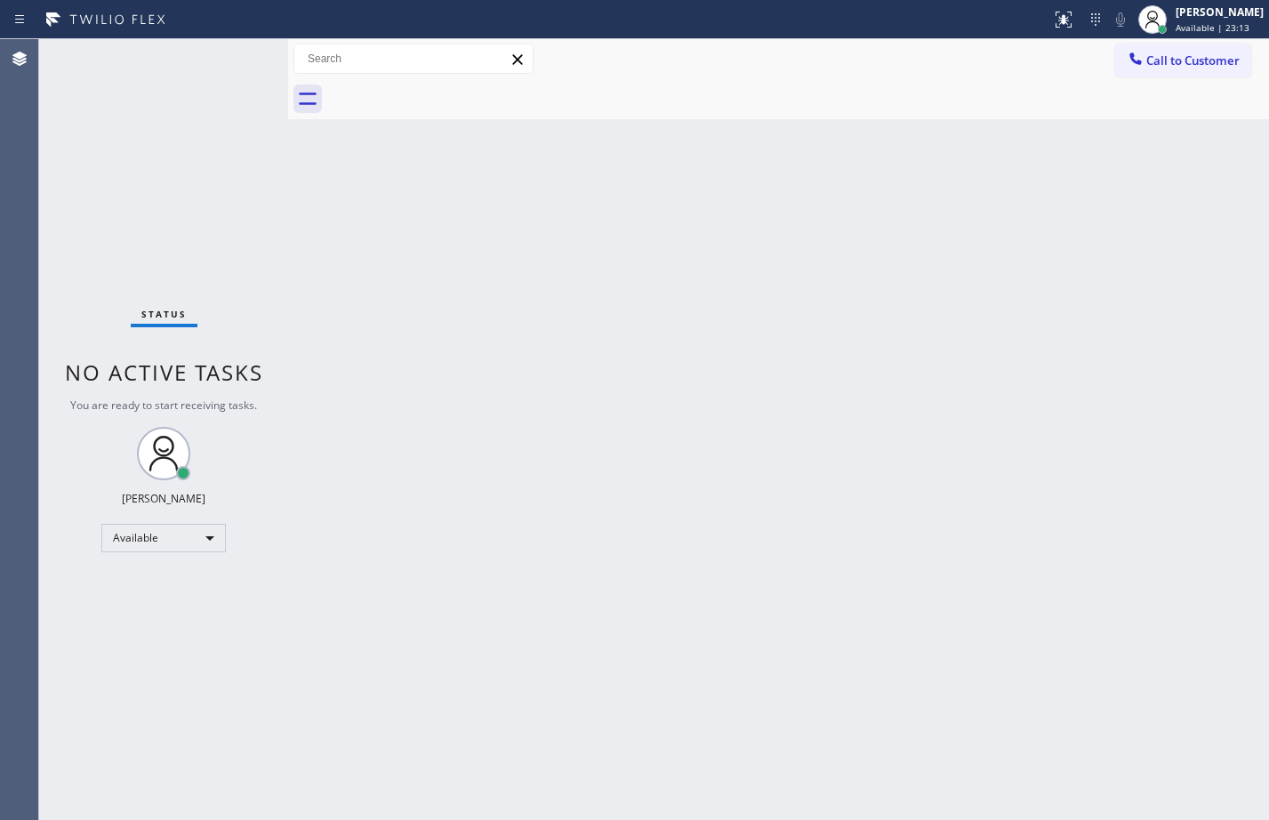
click at [603, 489] on div "Back to Dashboard Change Sender ID Customers Technicians Select a contact Outbo…" at bounding box center [778, 429] width 981 height 781
click at [239, 60] on div "Status No active tasks You are ready to start receiving tasks. [PERSON_NAME] Av…" at bounding box center [163, 429] width 249 height 781
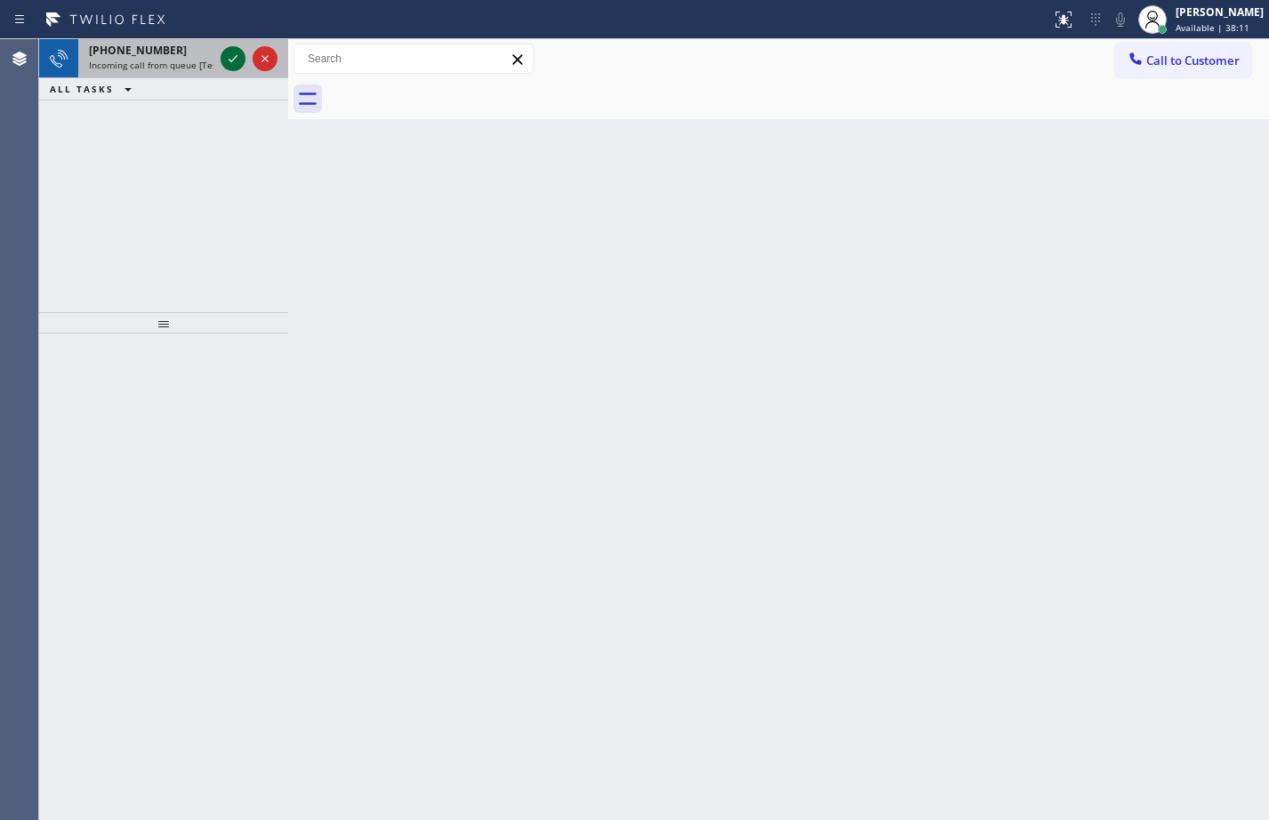
click at [229, 64] on icon at bounding box center [232, 58] width 21 height 21
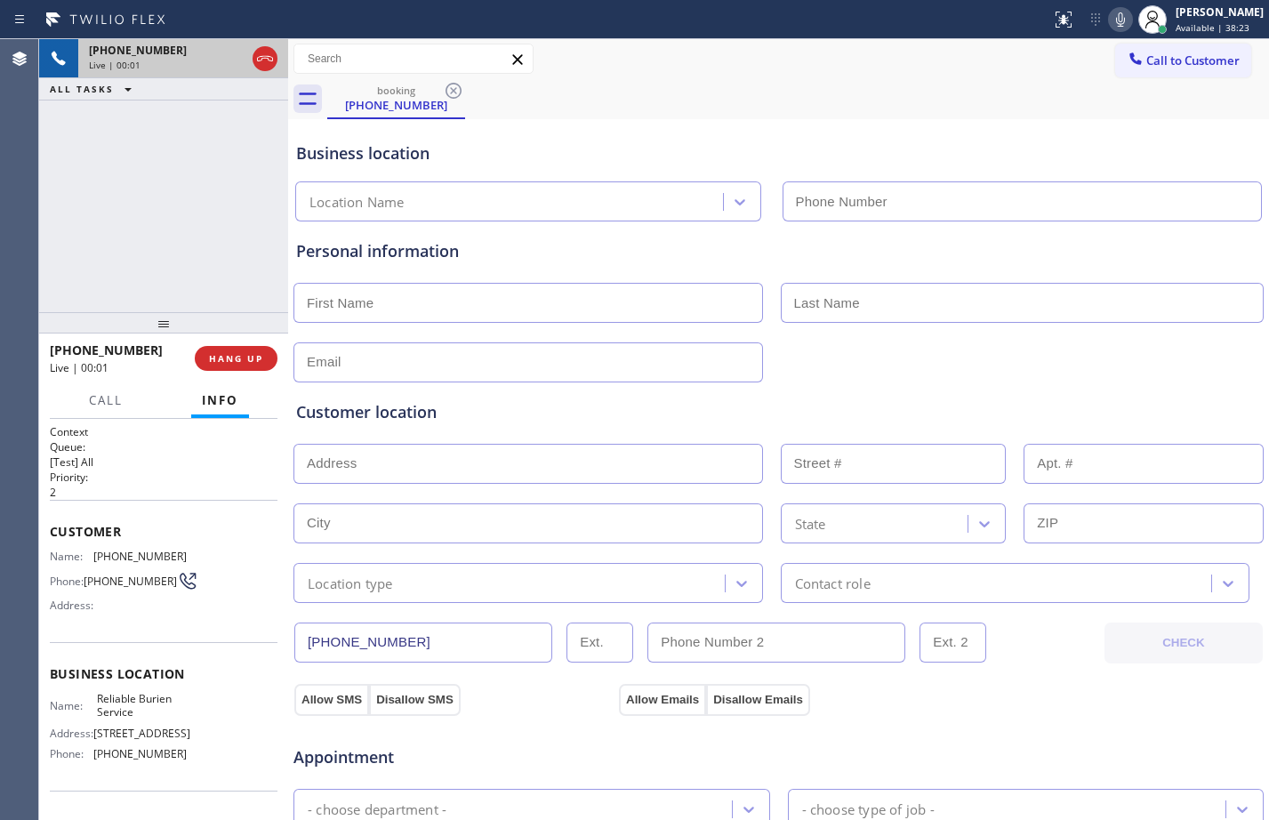
type input "(206) 823-2237"
click at [45, 527] on div "Context Queue: [Test] All Priority: 2 Customer Name: (855) 430-9426 Phone: (855…" at bounding box center [163, 619] width 249 height 401
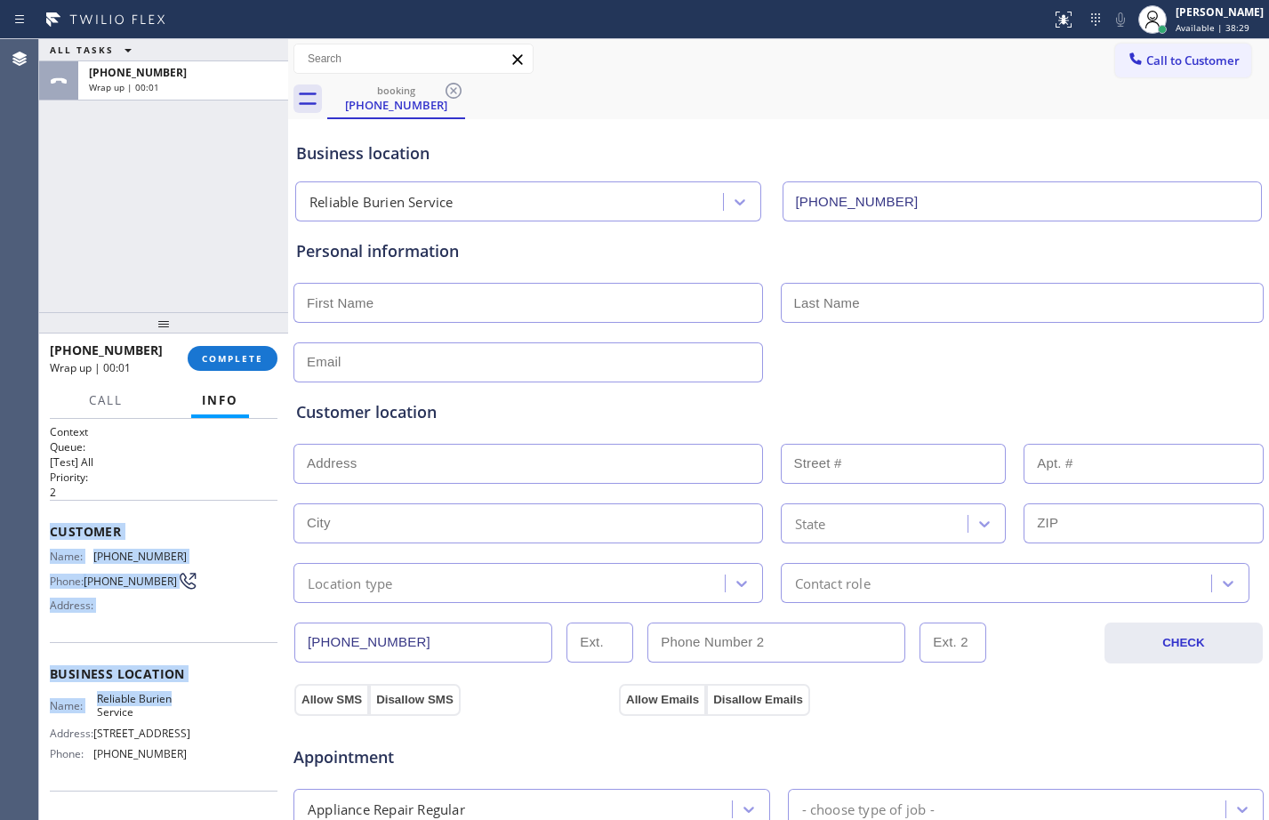
drag, startPoint x: 45, startPoint y: 527, endPoint x: 191, endPoint y: 708, distance: 232.1
click at [191, 708] on div "Context Queue: [Test] All Priority: 2 Customer Name: (855) 430-9426 Phone: (855…" at bounding box center [163, 619] width 249 height 401
click at [231, 364] on span "COMPLETE" at bounding box center [232, 358] width 61 height 12
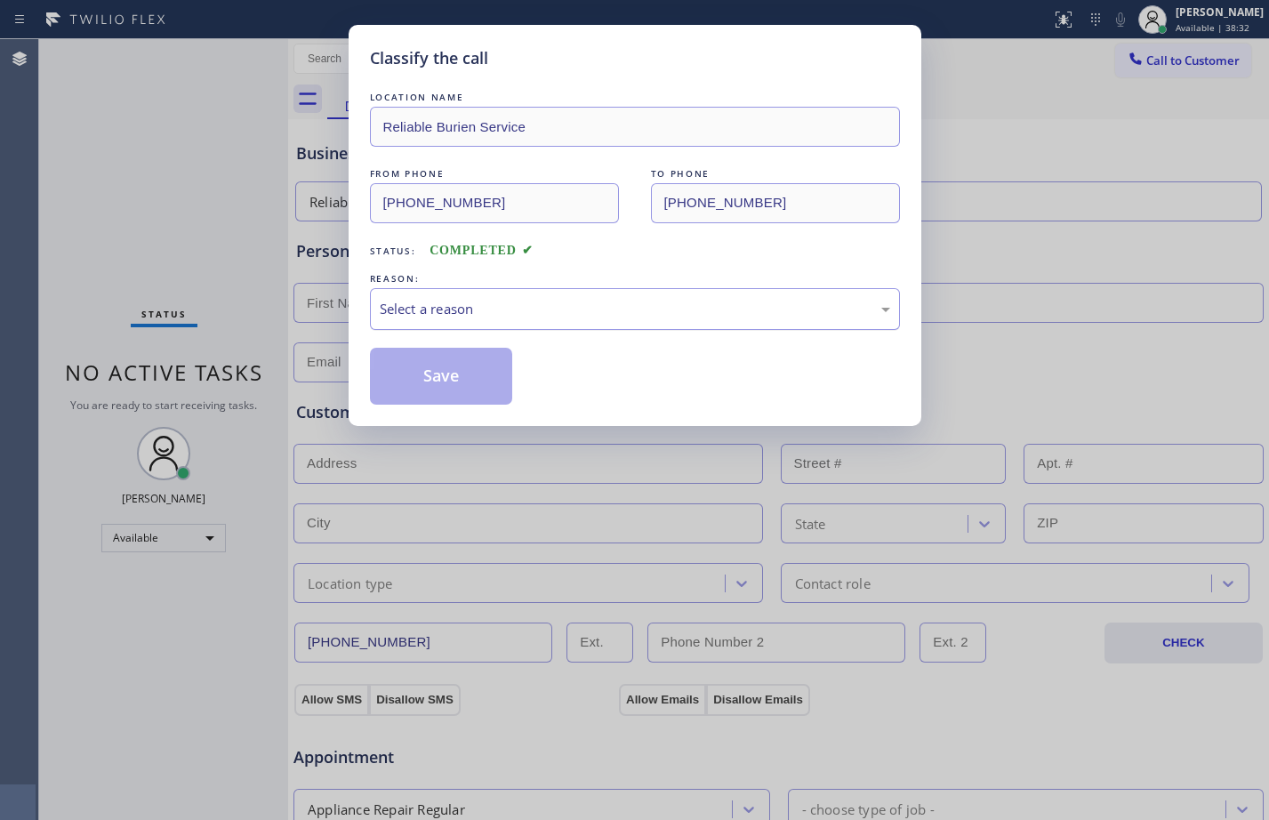
click at [435, 314] on div "Select a reason" at bounding box center [635, 309] width 511 height 20
drag, startPoint x: 470, startPoint y: 382, endPoint x: 465, endPoint y: 391, distance: 9.9
click at [468, 384] on button "Save" at bounding box center [441, 376] width 143 height 57
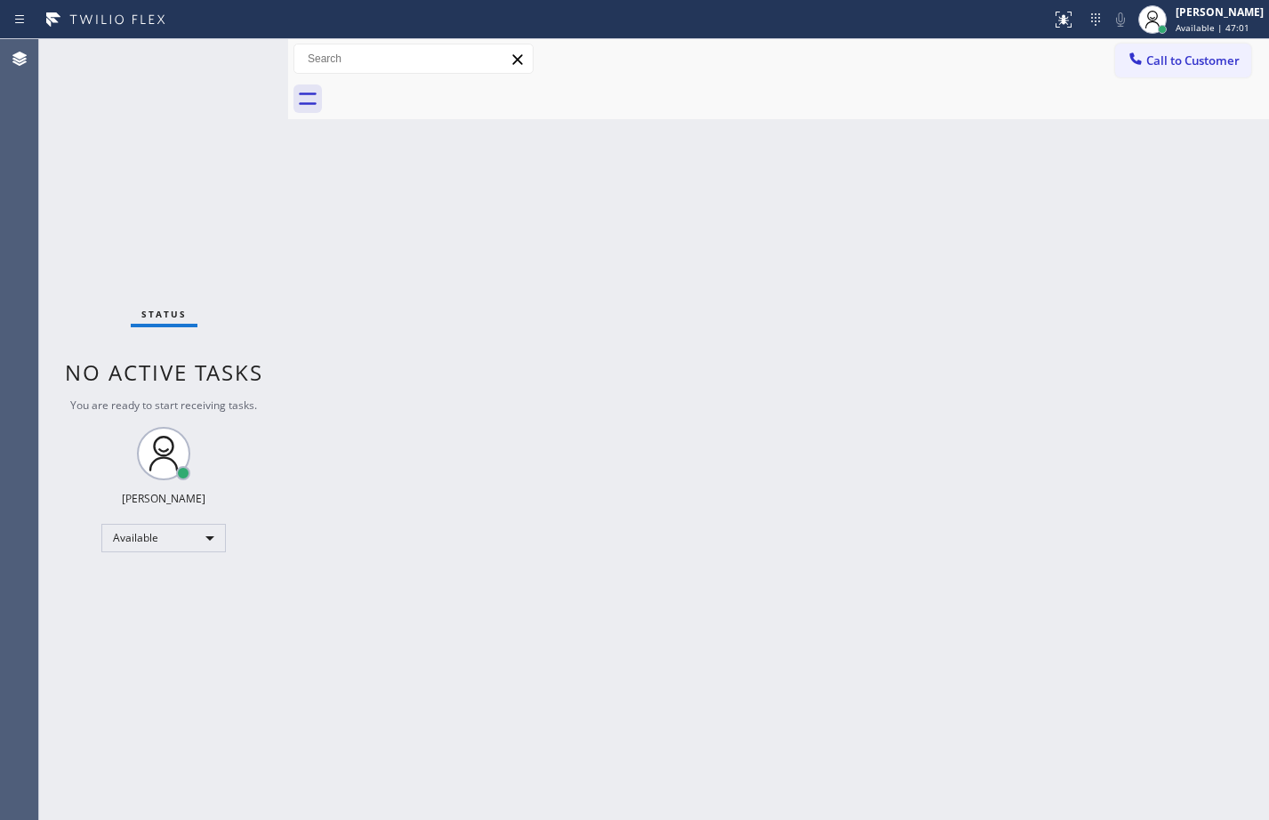
click at [233, 58] on div "Status No active tasks You are ready to start receiving tasks. [PERSON_NAME] Av…" at bounding box center [163, 429] width 249 height 781
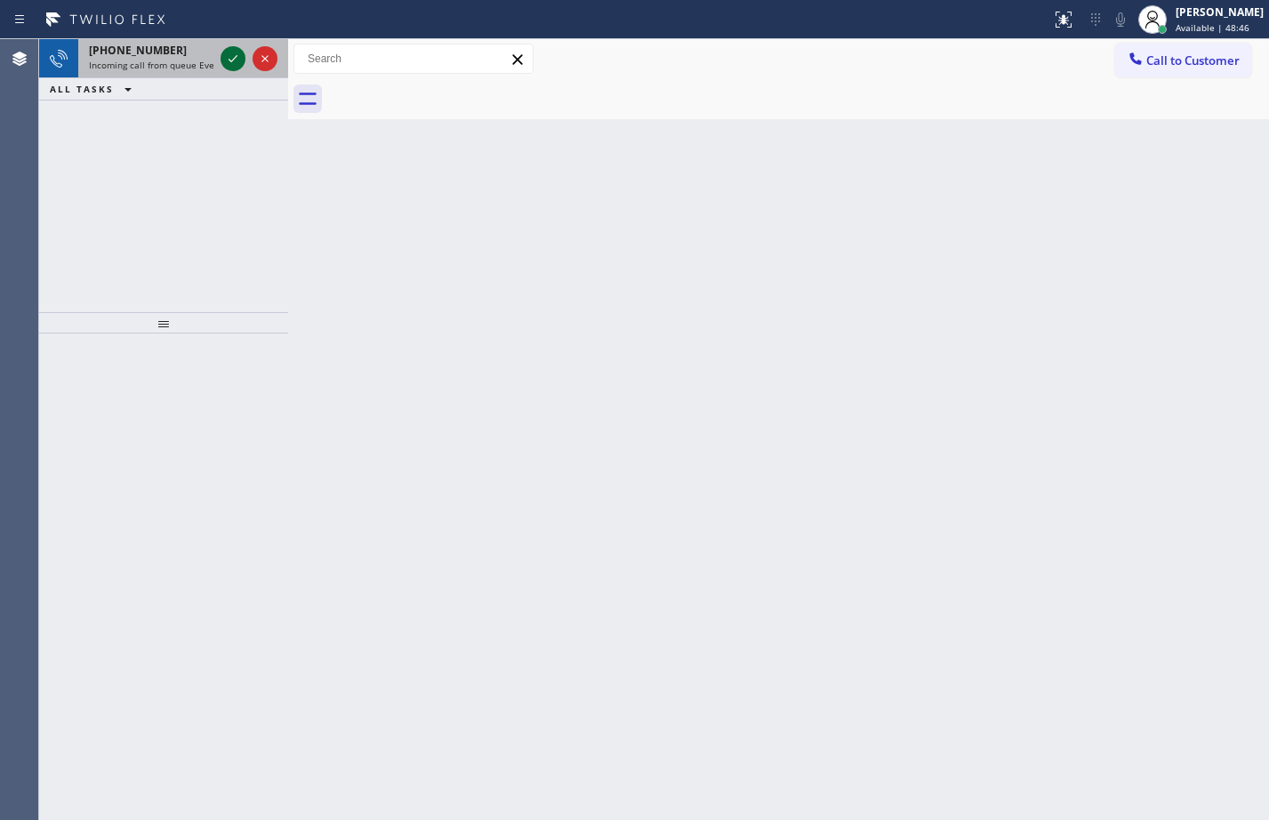
click at [221, 58] on div at bounding box center [233, 58] width 25 height 21
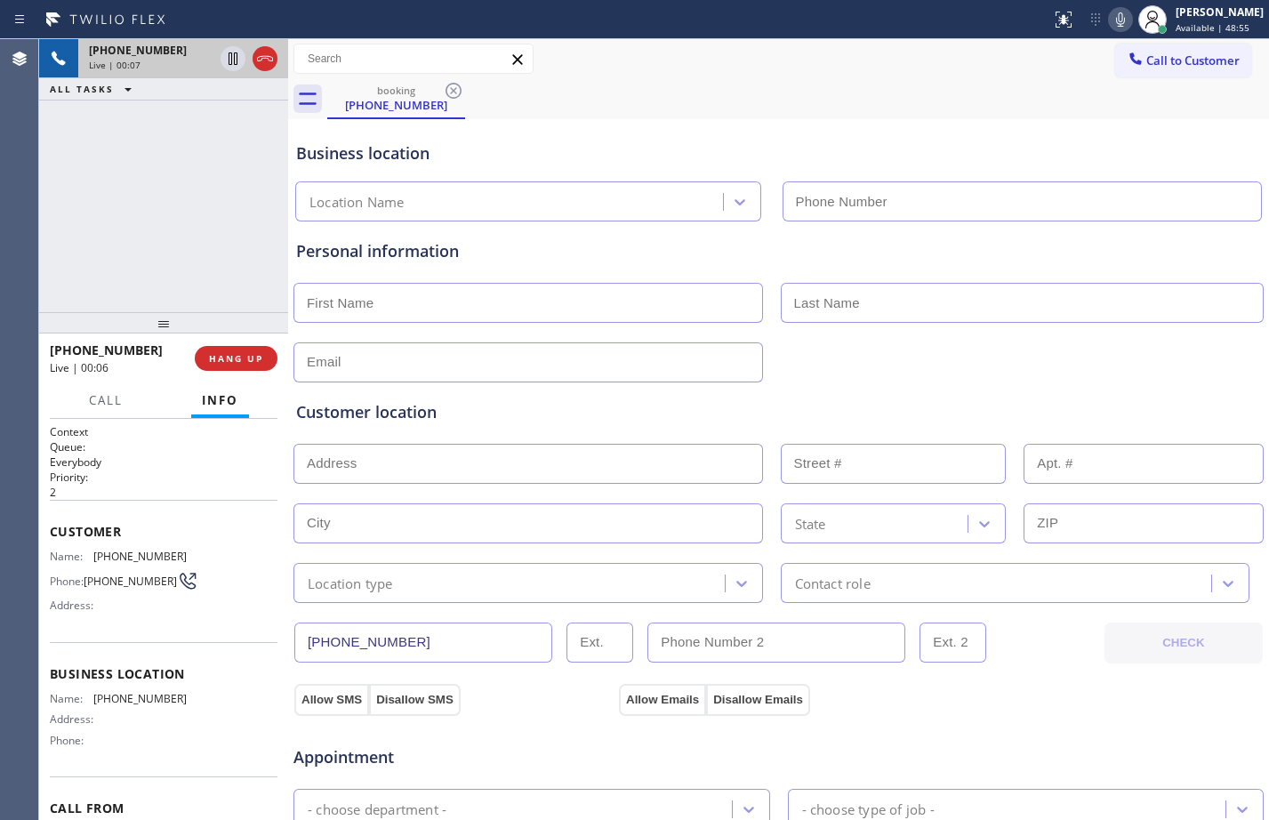
click at [47, 531] on div "Context Queue: Everybody Priority: 2 Customer Name: (954) 997-0850 Phone: (954)…" at bounding box center [163, 619] width 249 height 401
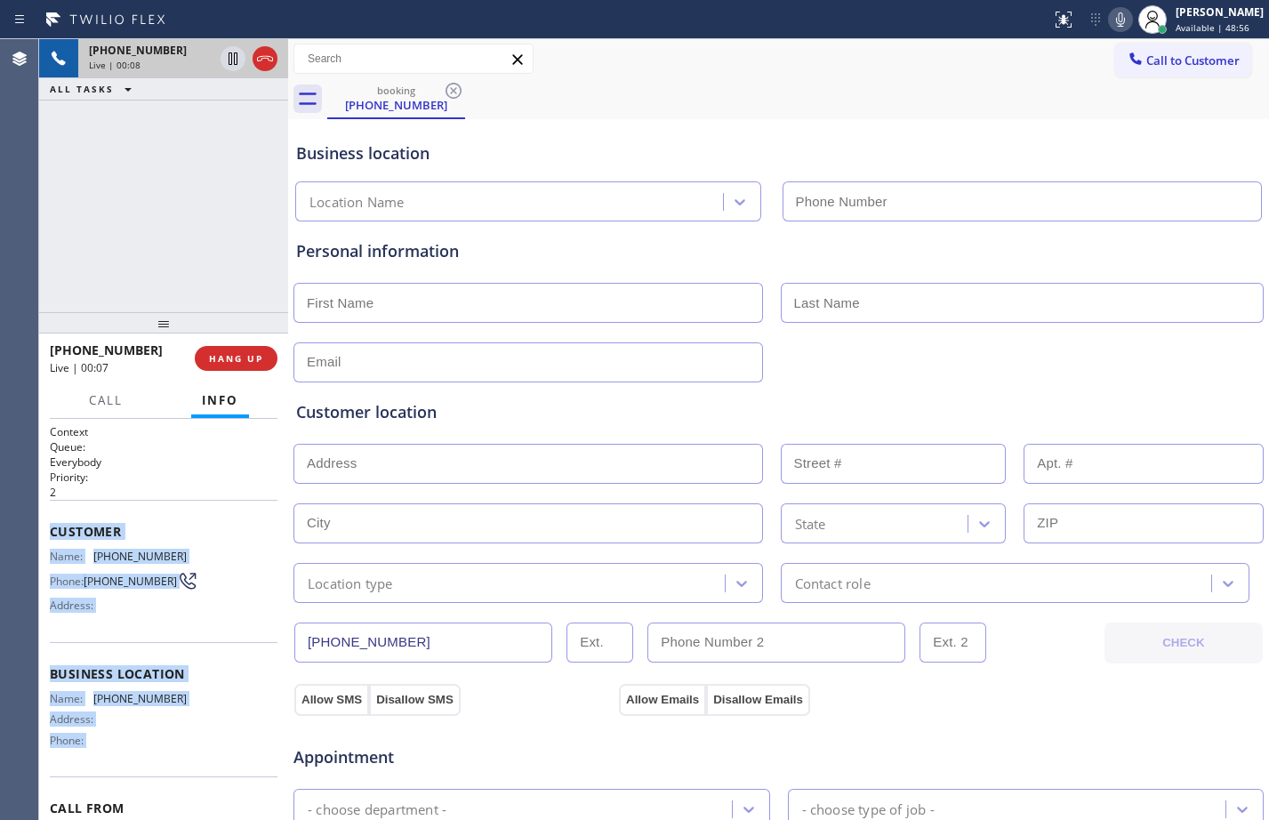
drag, startPoint x: 47, startPoint y: 531, endPoint x: 168, endPoint y: 746, distance: 246.9
click at [168, 746] on div "Context Queue: Everybody Priority: 2 Customer Name: (954) 997-0850 Phone: (954)…" at bounding box center [163, 619] width 249 height 401
copy div "Customer Name: (954) 997-0850 Phone: (954) 997-0850 Address: Business location …"
click at [230, 60] on icon at bounding box center [232, 58] width 21 height 21
click at [1110, 15] on icon at bounding box center [1120, 19] width 21 height 21
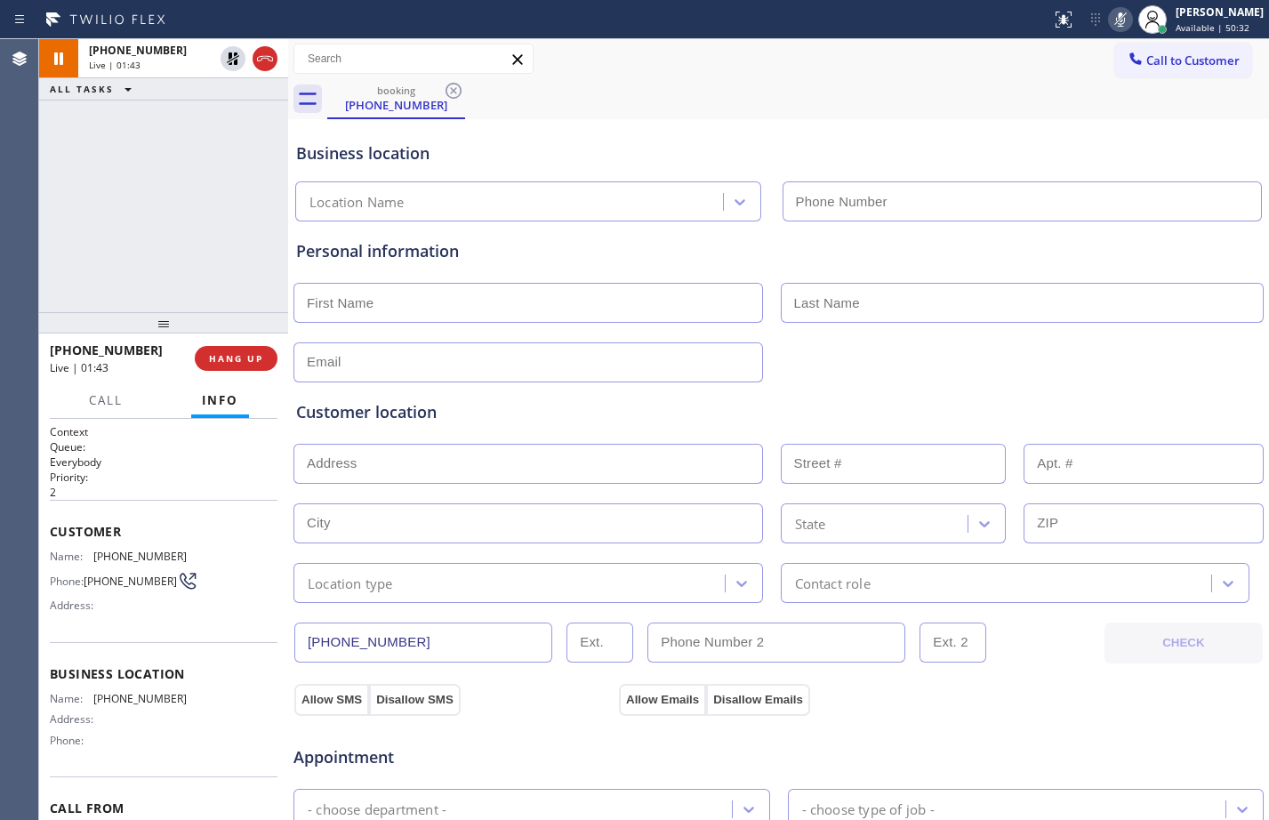
click at [168, 202] on div "+19549970850 Live | 01:43 ALL TASKS ALL TASKS ACTIVE TASKS TASKS IN WRAP UP" at bounding box center [163, 175] width 249 height 273
click at [227, 72] on div at bounding box center [249, 58] width 64 height 39
click at [1113, 9] on icon at bounding box center [1120, 19] width 21 height 21
click at [227, 63] on icon at bounding box center [232, 58] width 21 height 21
click at [231, 56] on icon at bounding box center [233, 58] width 9 height 12
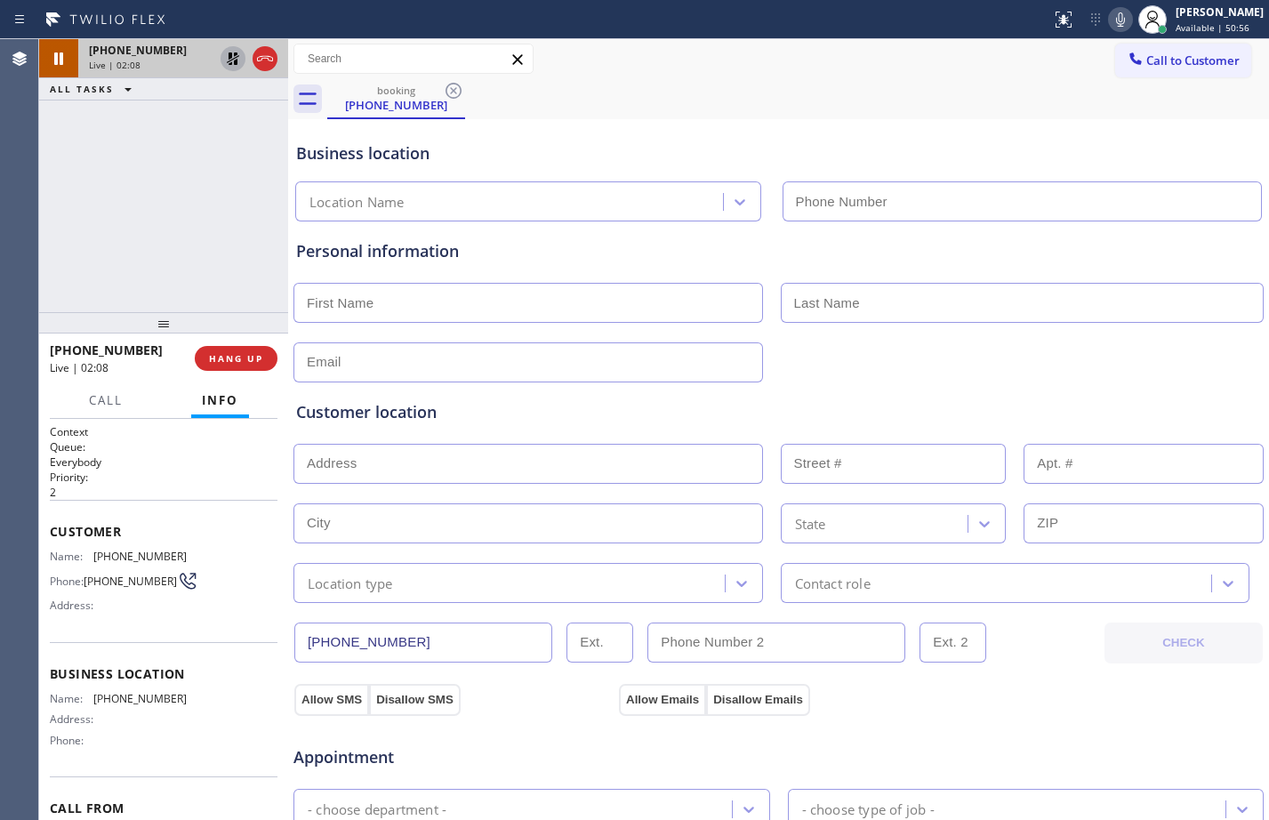
click at [1110, 28] on icon at bounding box center [1120, 19] width 21 height 21
click at [235, 56] on icon at bounding box center [233, 58] width 12 height 12
click at [1110, 11] on icon at bounding box center [1120, 19] width 21 height 21
click at [238, 62] on icon at bounding box center [232, 58] width 21 height 21
click at [1110, 17] on icon at bounding box center [1120, 19] width 21 height 21
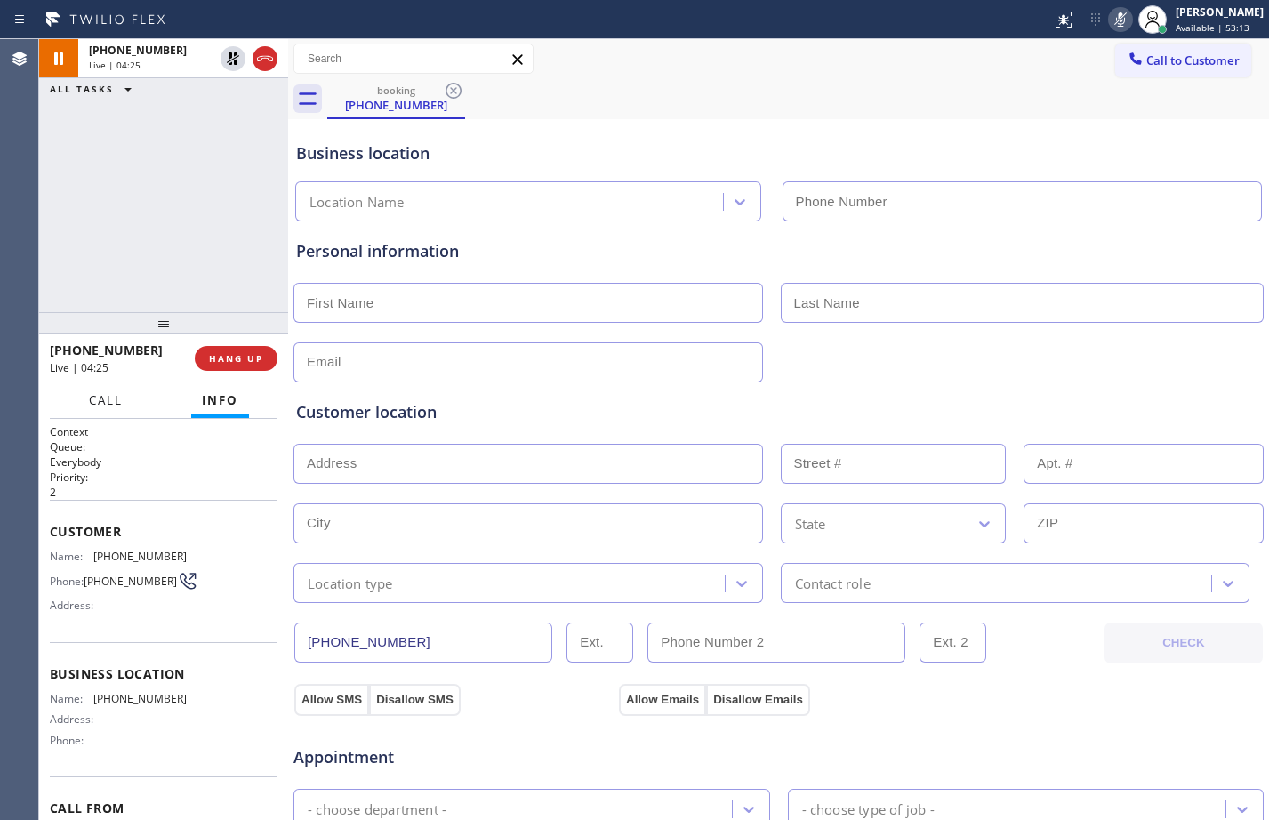
click at [111, 395] on span "Call" at bounding box center [106, 400] width 34 height 16
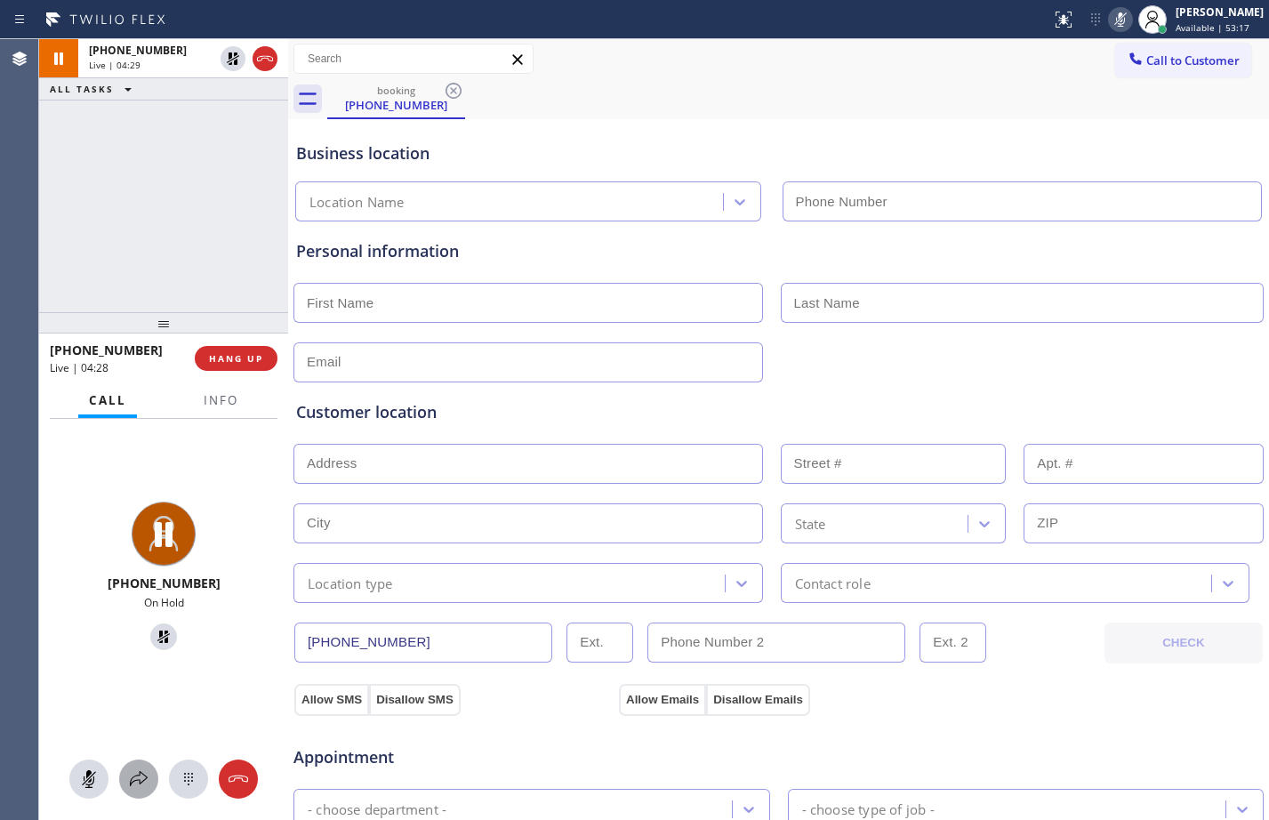
click at [141, 776] on icon at bounding box center [138, 778] width 21 height 21
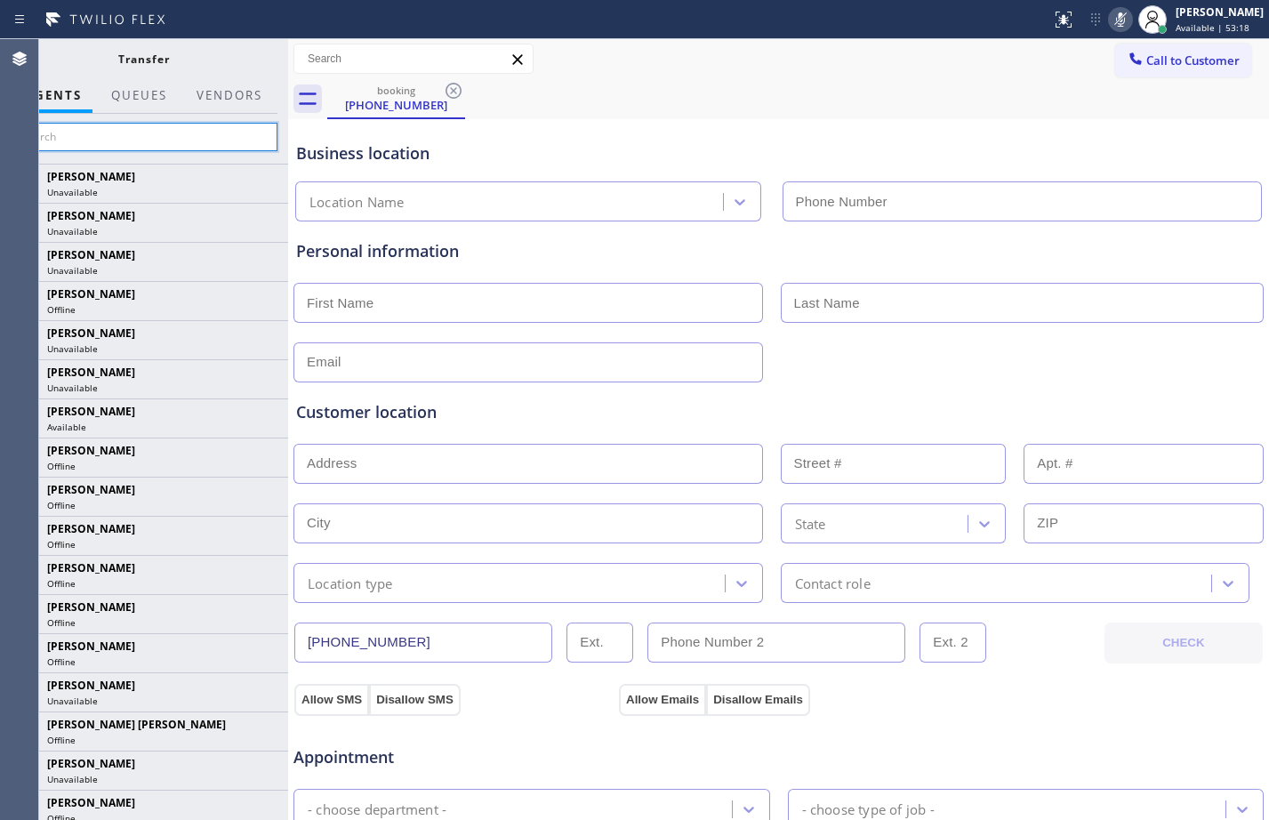
click at [149, 133] on input "text" at bounding box center [144, 137] width 268 height 28
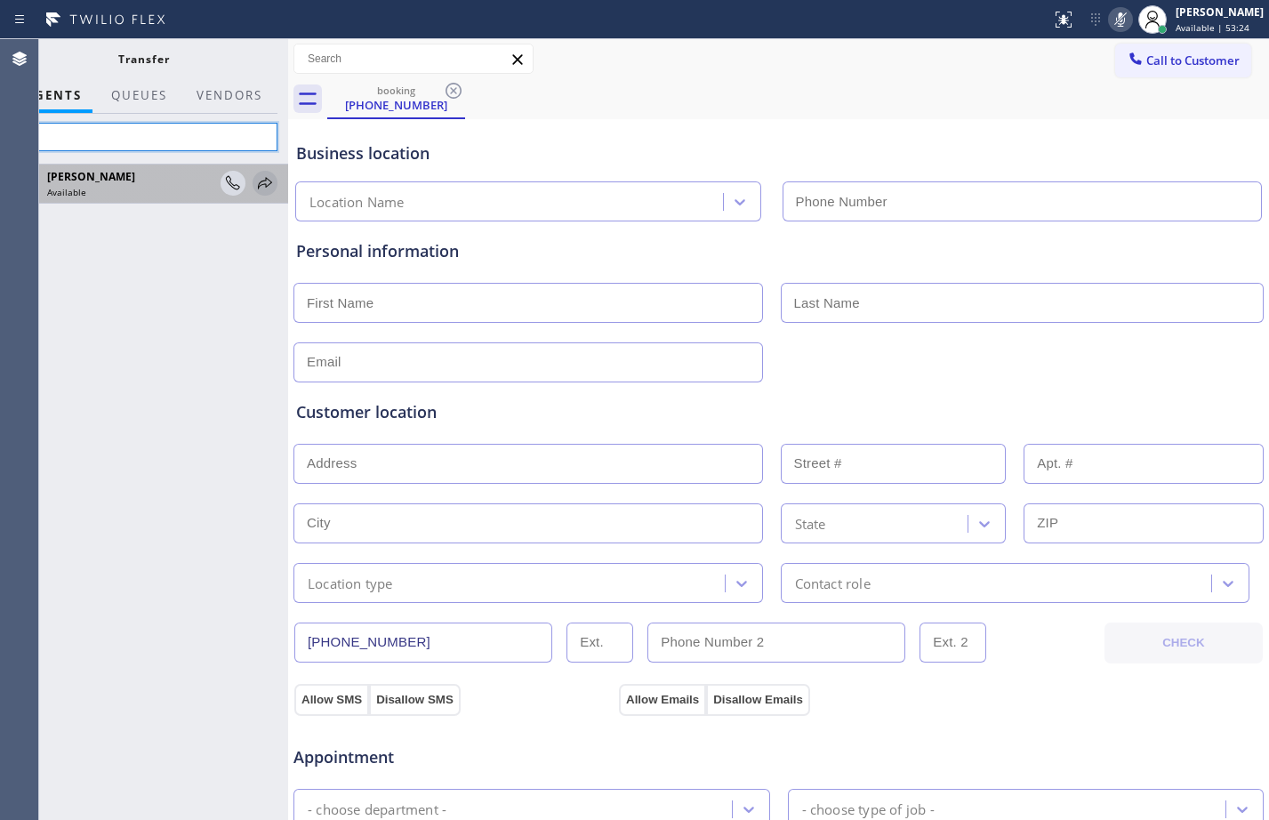
type input "lyra"
click at [268, 179] on icon at bounding box center [265, 183] width 14 height 12
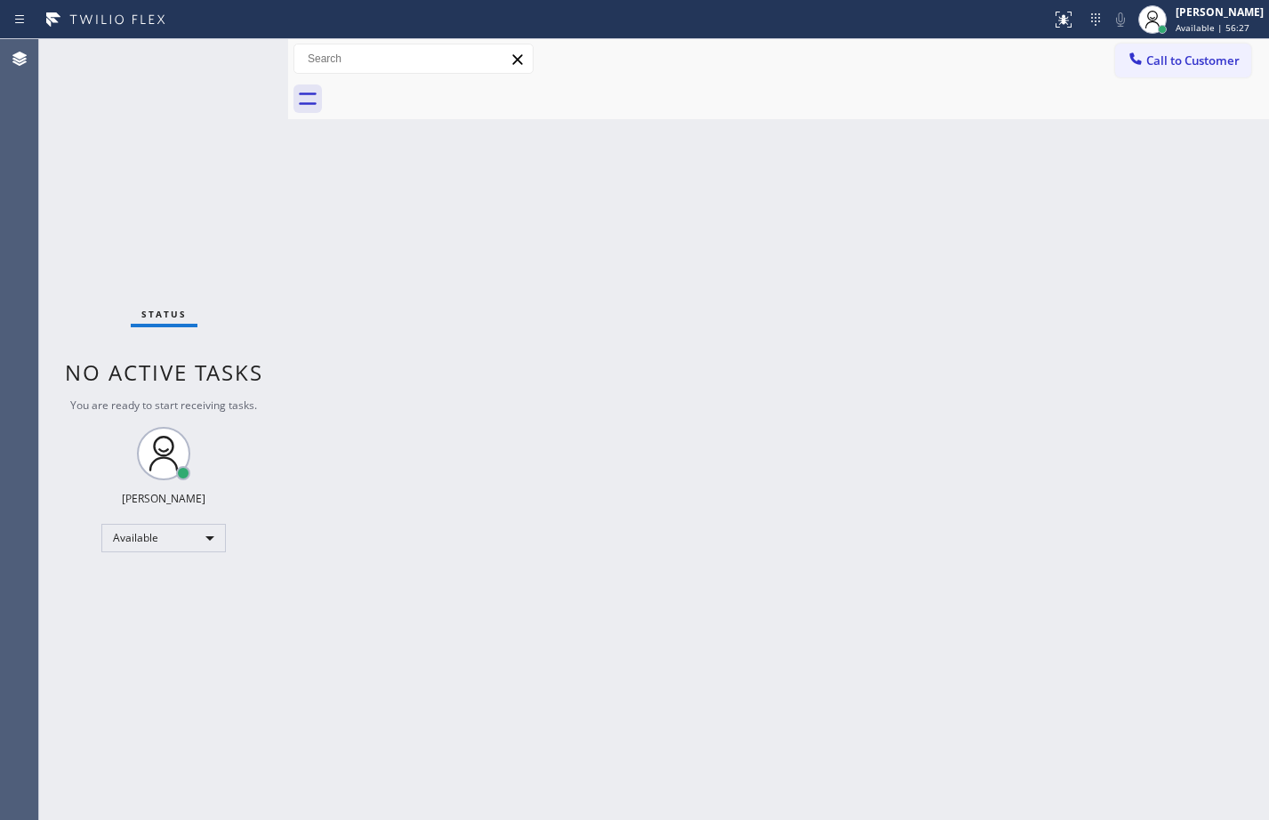
click at [152, 131] on div "Status No active tasks You are ready to start receiving tasks. [PERSON_NAME] Av…" at bounding box center [163, 429] width 249 height 781
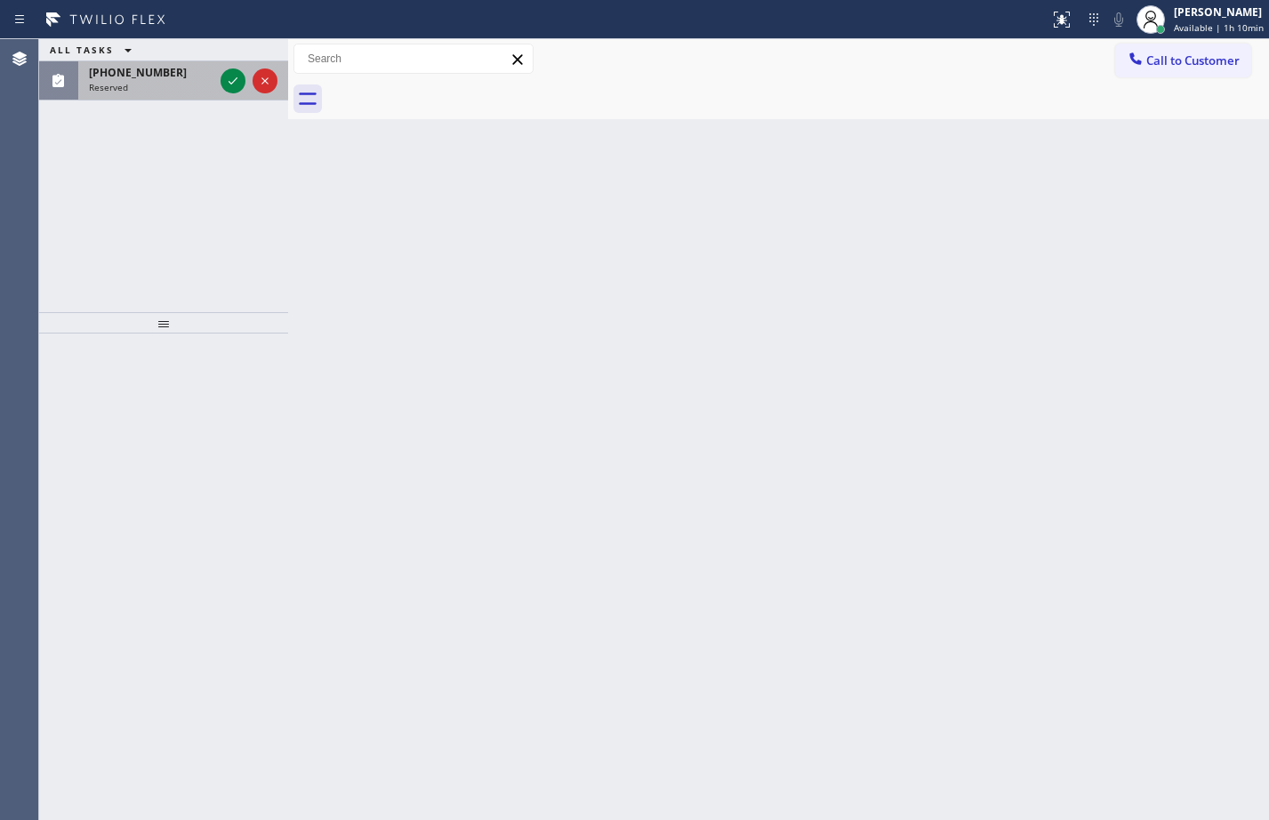
click at [193, 89] on div "Reserved" at bounding box center [151, 87] width 125 height 12
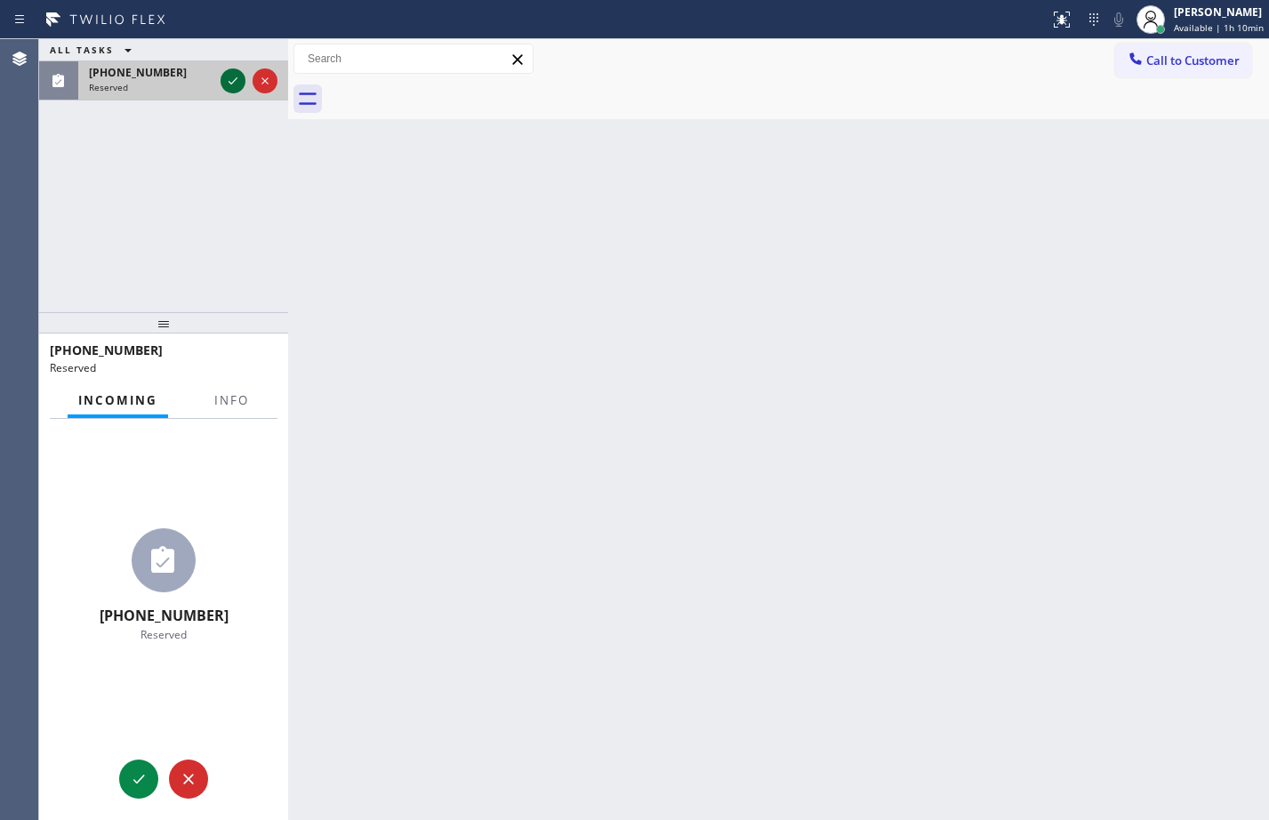
click at [233, 84] on icon at bounding box center [232, 80] width 21 height 21
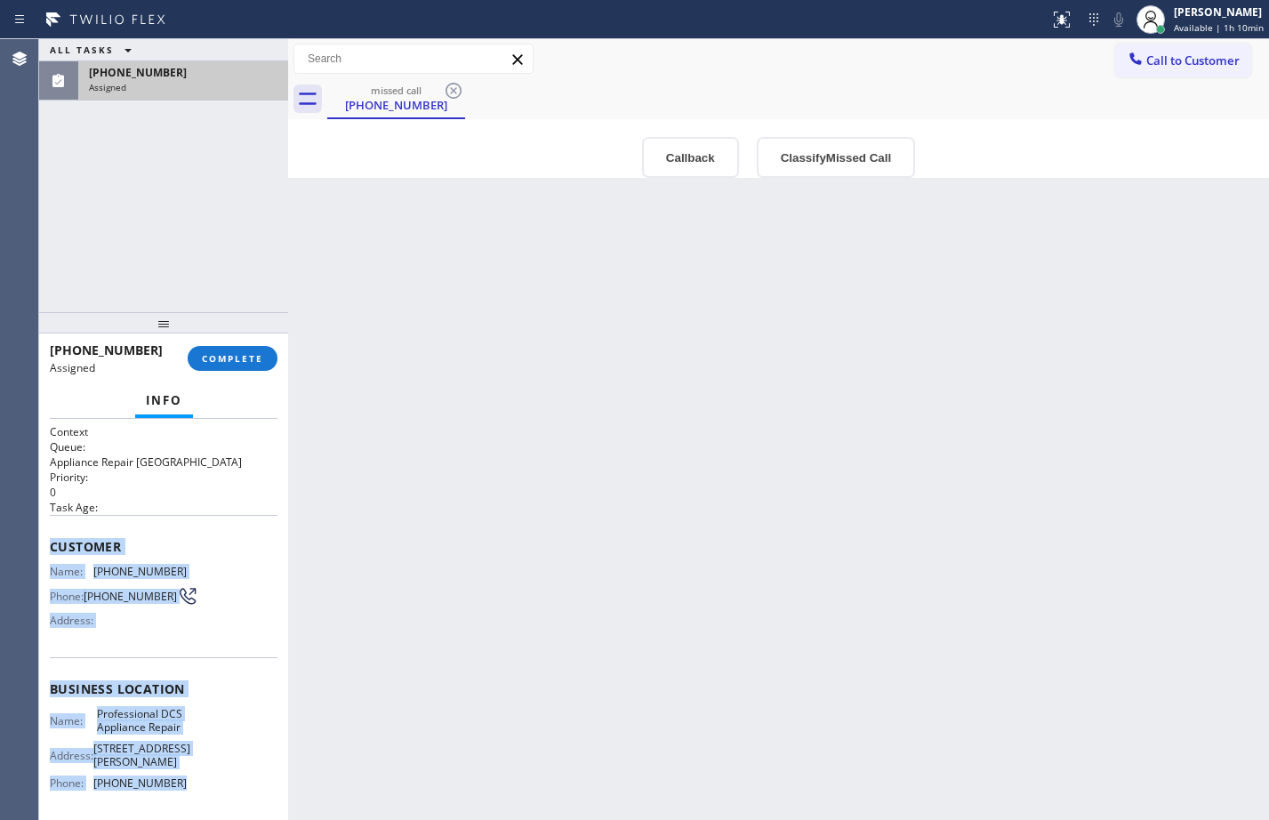
drag, startPoint x: 51, startPoint y: 548, endPoint x: 201, endPoint y: 784, distance: 279.5
click at [201, 784] on div "Context Queue: Appliance Repair High End Priority: 0 Task Age: Customer Name: (…" at bounding box center [164, 689] width 228 height 530
copy div "Customer Name: (936) 444-7272 Phone: (936) 444-7272 Address: Business location …"
click at [228, 352] on span "COMPLETE" at bounding box center [232, 358] width 61 height 12
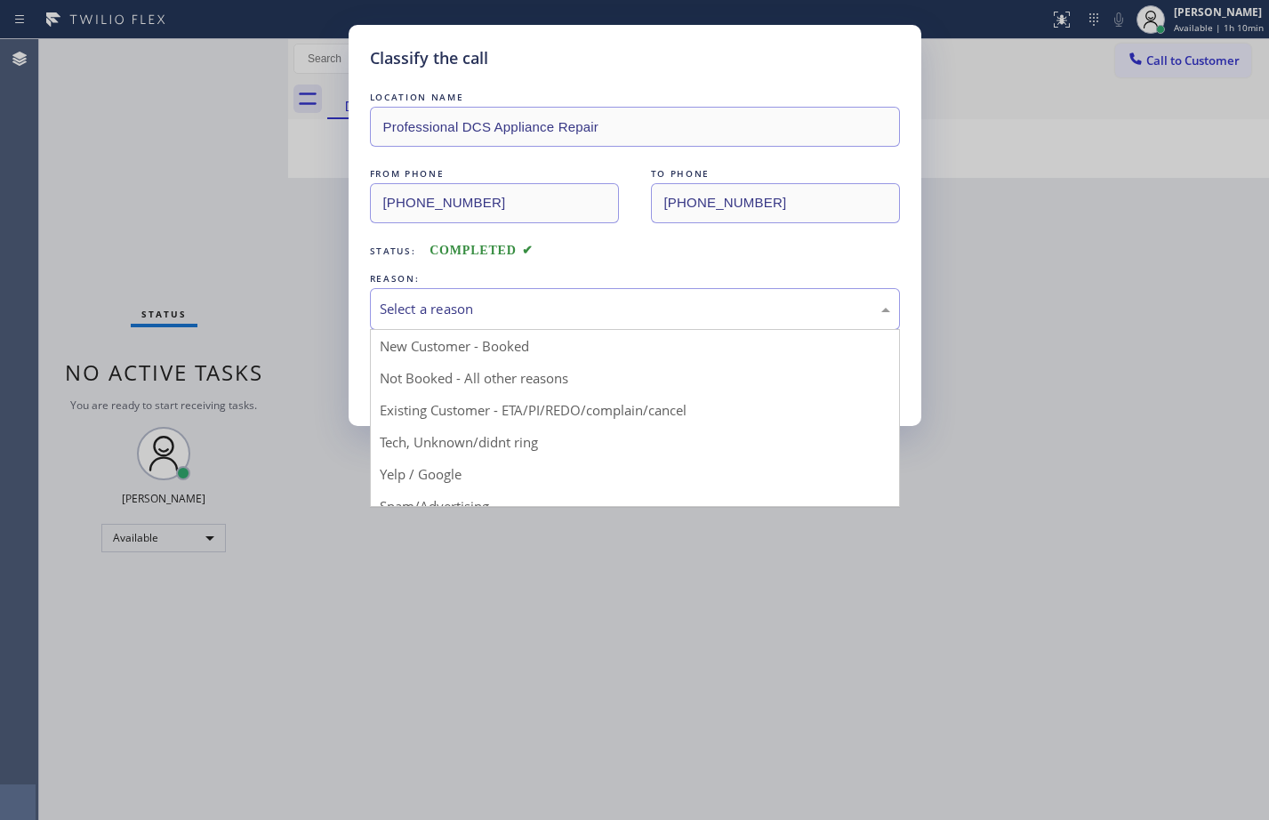
click at [515, 314] on div "Select a reason" at bounding box center [635, 309] width 511 height 20
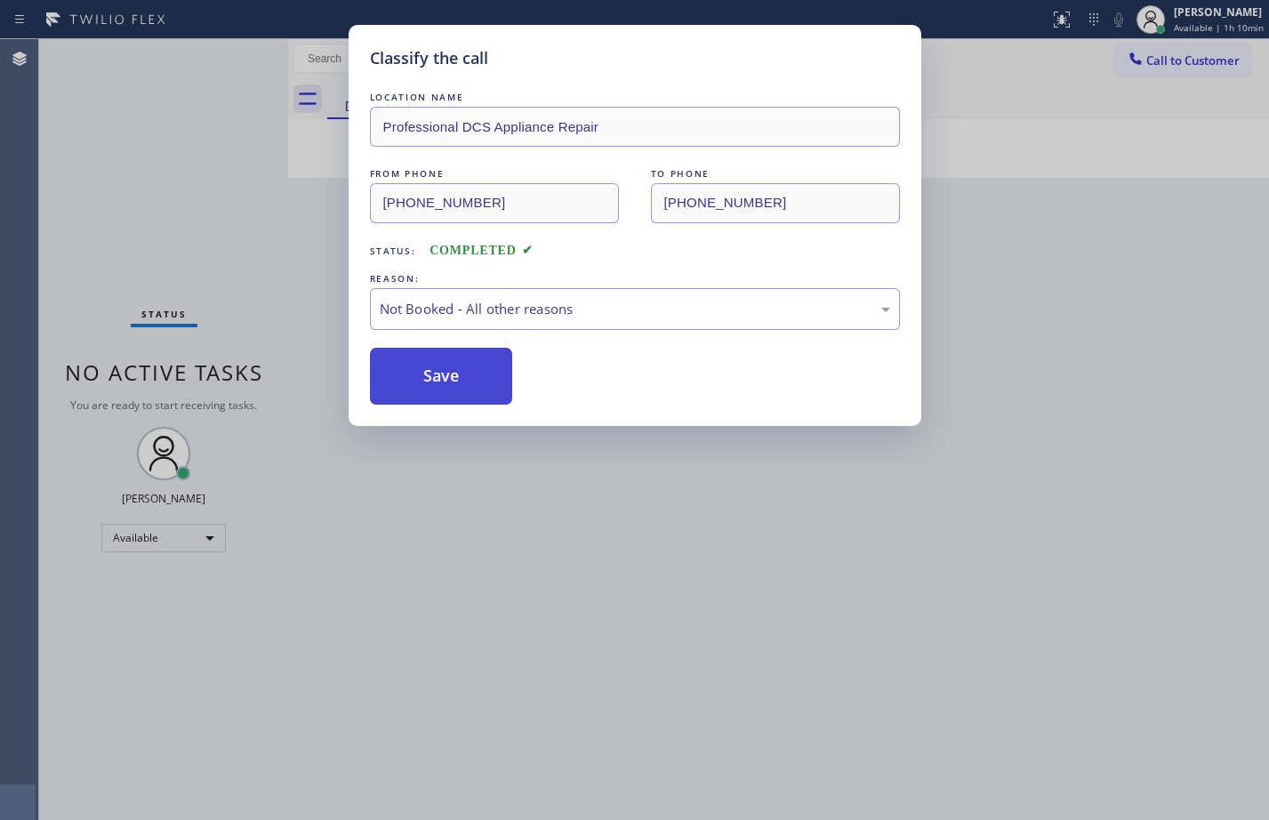
click at [444, 384] on button "Save" at bounding box center [441, 376] width 143 height 57
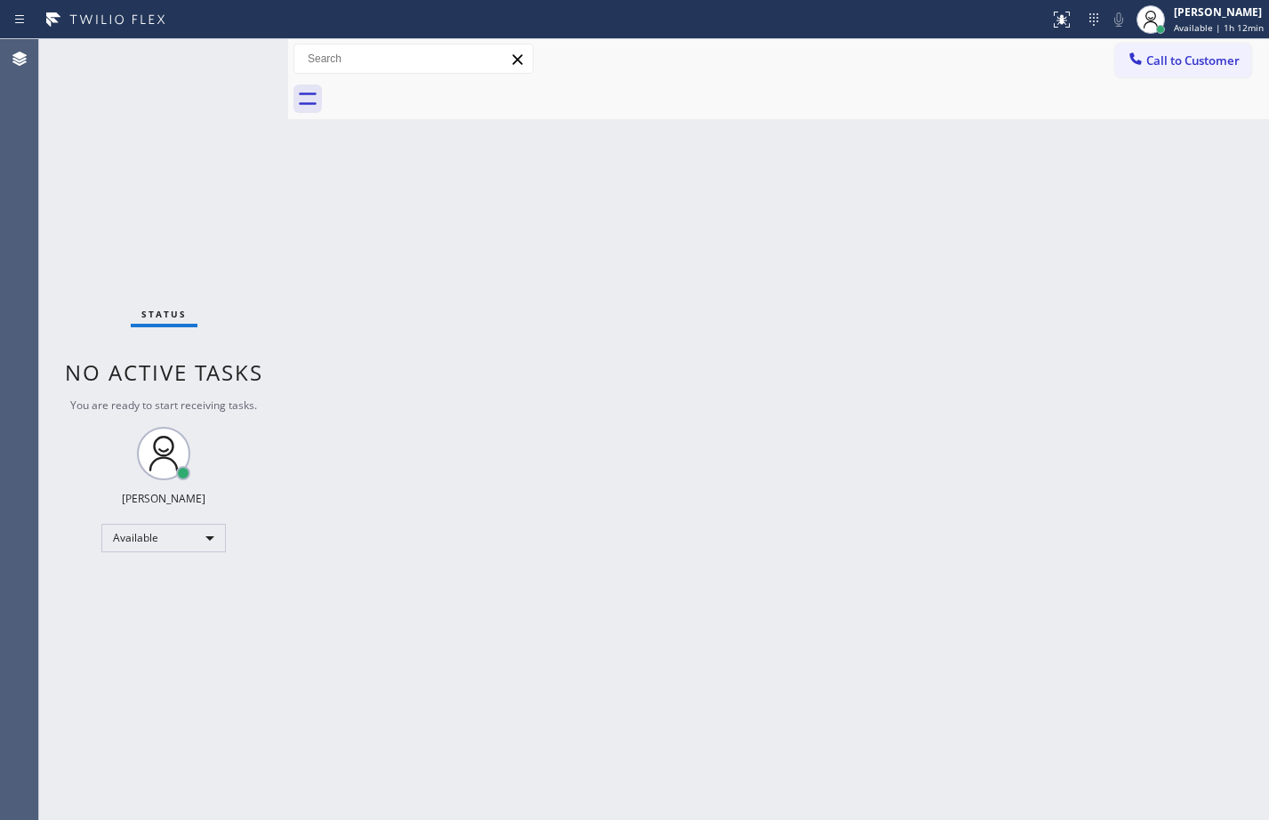
click at [170, 181] on div "Status No active tasks You are ready to start receiving tasks. [PERSON_NAME] Av…" at bounding box center [163, 429] width 249 height 781
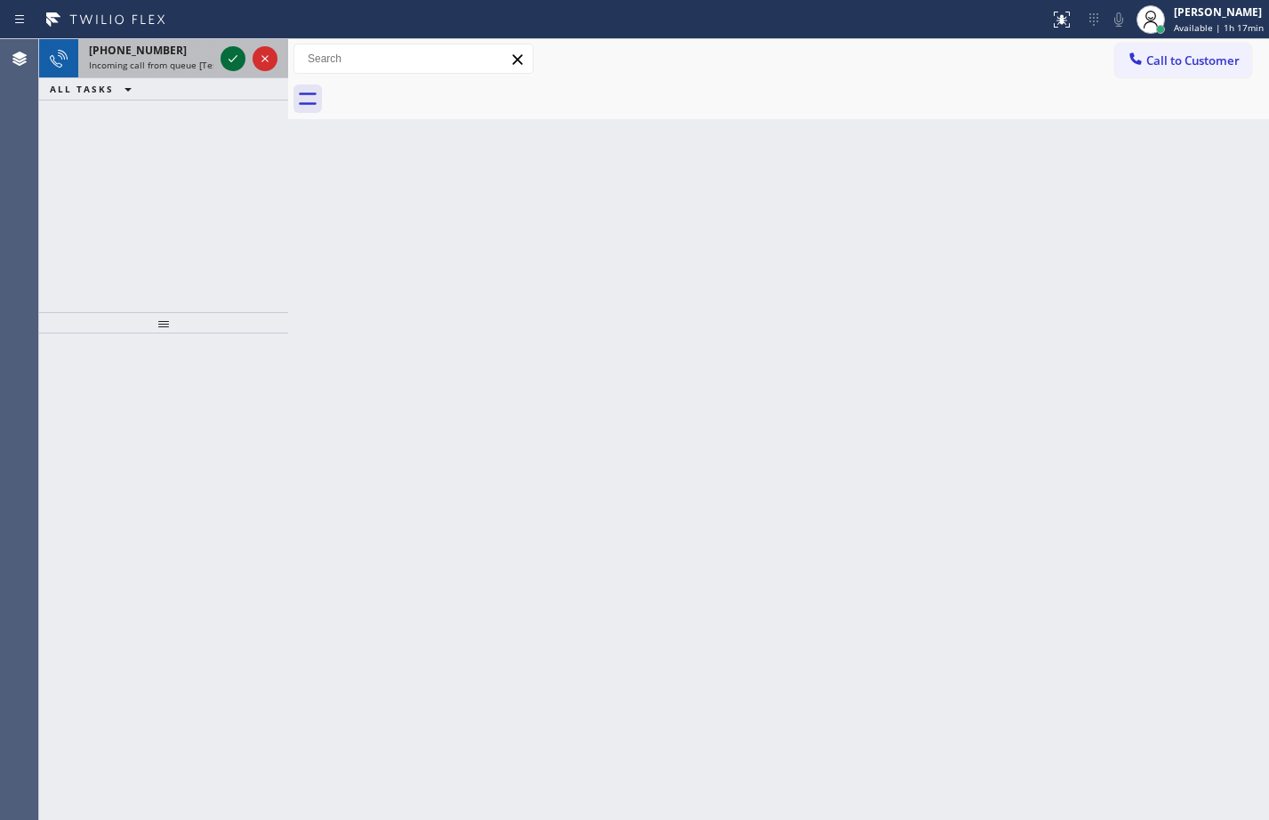
click at [248, 63] on div at bounding box center [249, 58] width 64 height 39
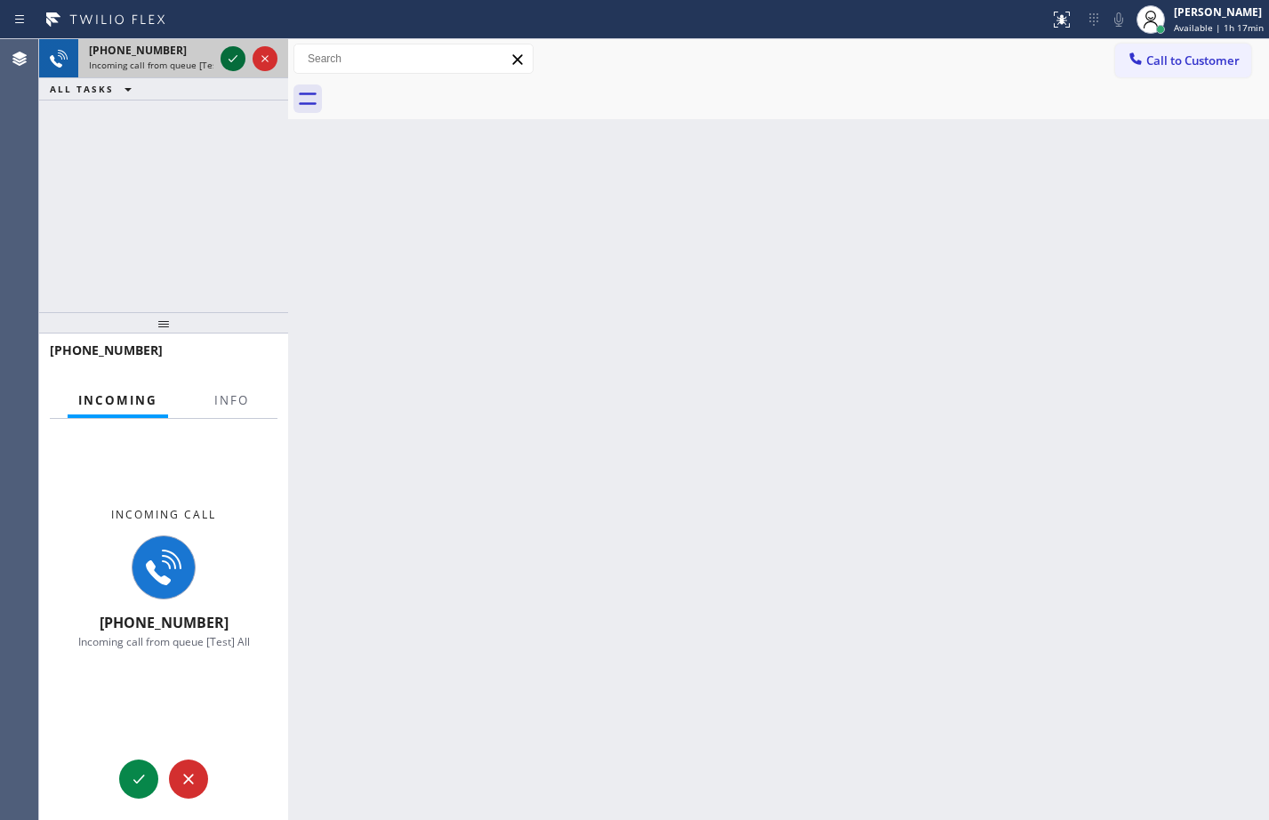
click at [237, 60] on icon at bounding box center [232, 58] width 21 height 21
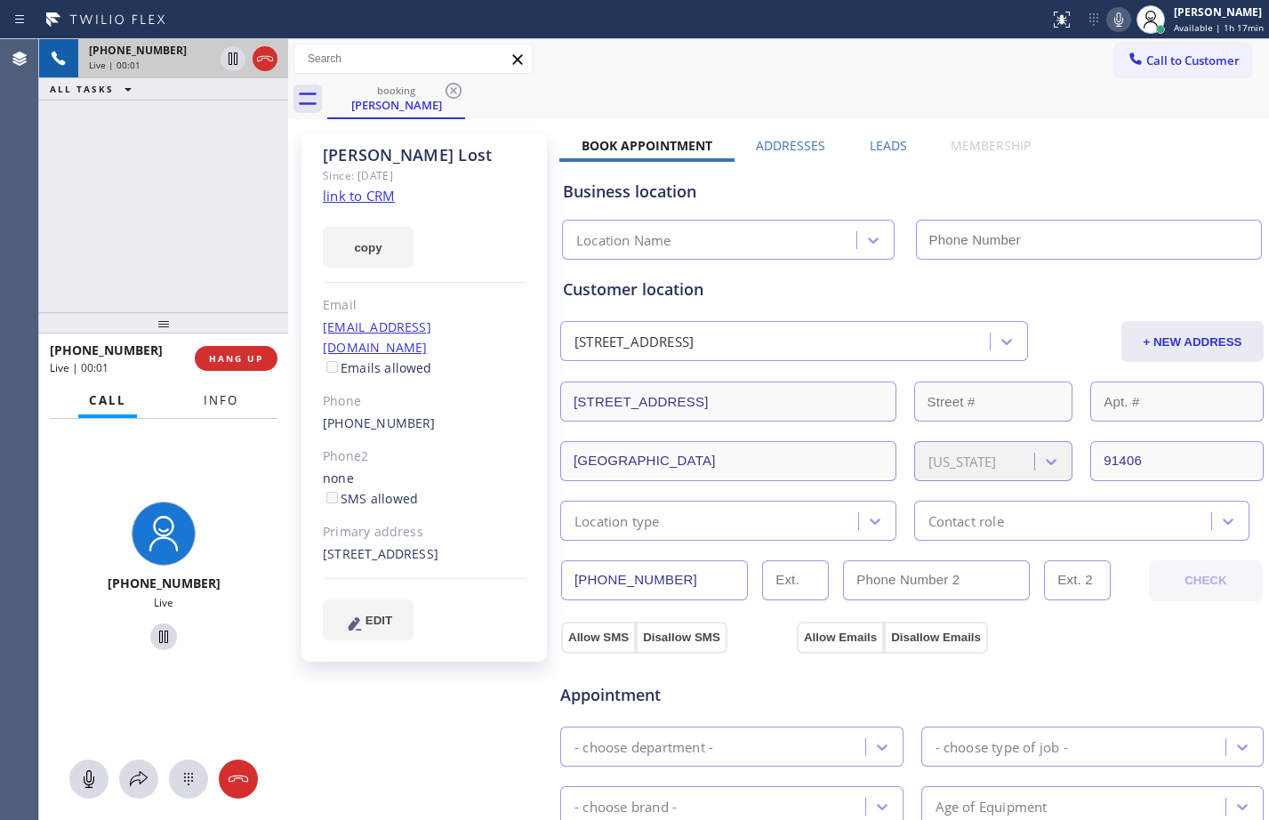
type input "(424) 800-4839"
click at [218, 406] on span "Info" at bounding box center [221, 400] width 35 height 16
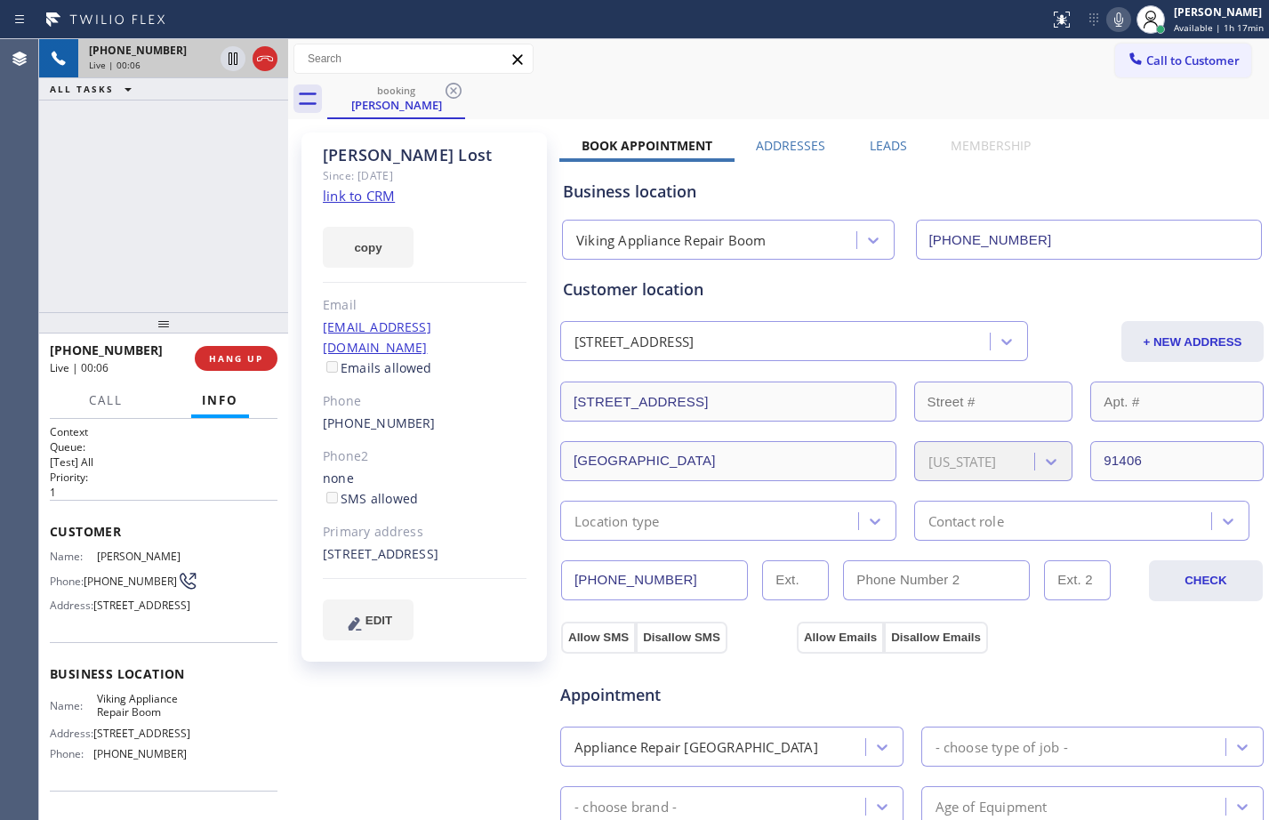
click at [49, 531] on div "Context Queue: [Test] All Priority: 1 Customer Name: Dave Lost Phone: (818) 299…" at bounding box center [163, 619] width 249 height 401
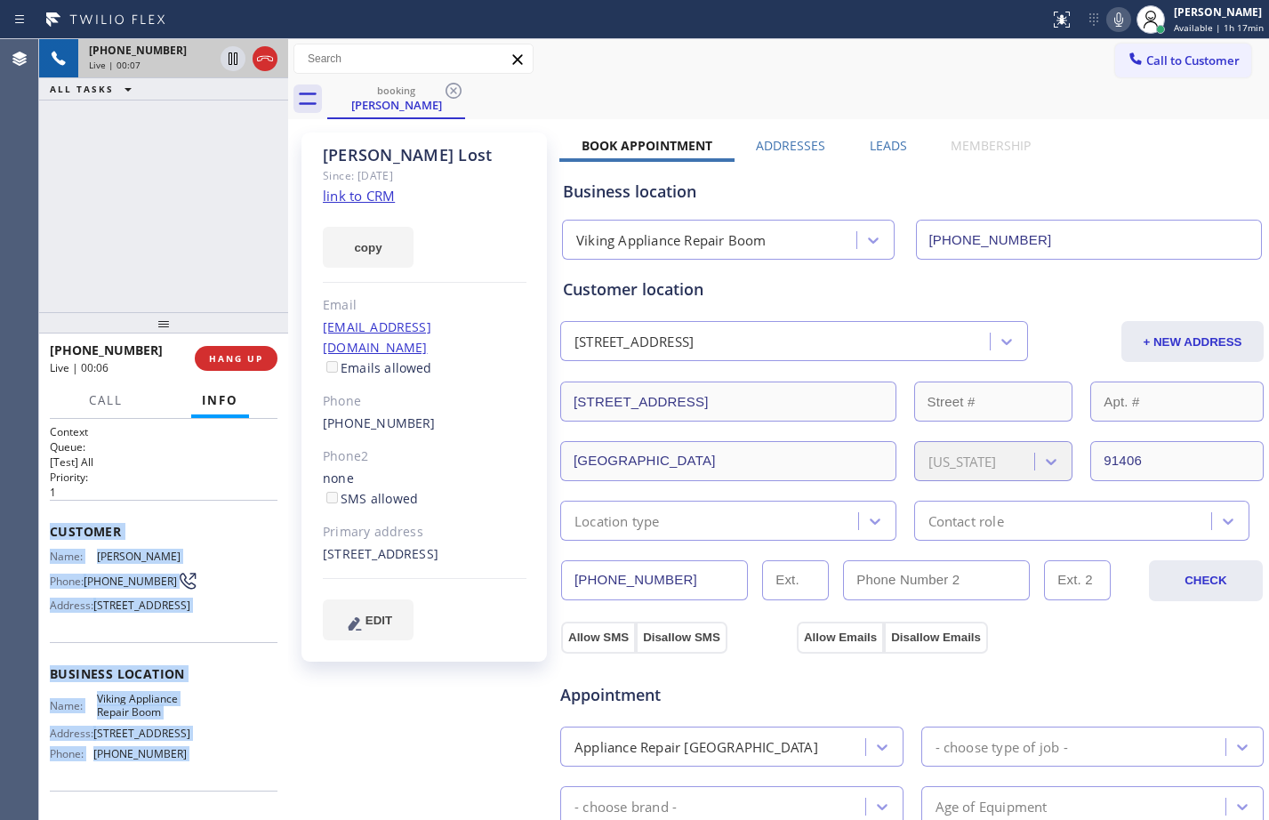
drag, startPoint x: 49, startPoint y: 531, endPoint x: 200, endPoint y: 800, distance: 308.2
click at [200, 800] on div "Context Queue: [Test] All Priority: 1 Customer Name: Dave Lost Phone: (818) 299…" at bounding box center [163, 619] width 249 height 401
copy div "Customer Name: Dave Lost Phone: (818) 299-3282 Address: 15420 Stagg St, Los Ang…"
click at [224, 358] on span "HANG UP" at bounding box center [236, 358] width 54 height 12
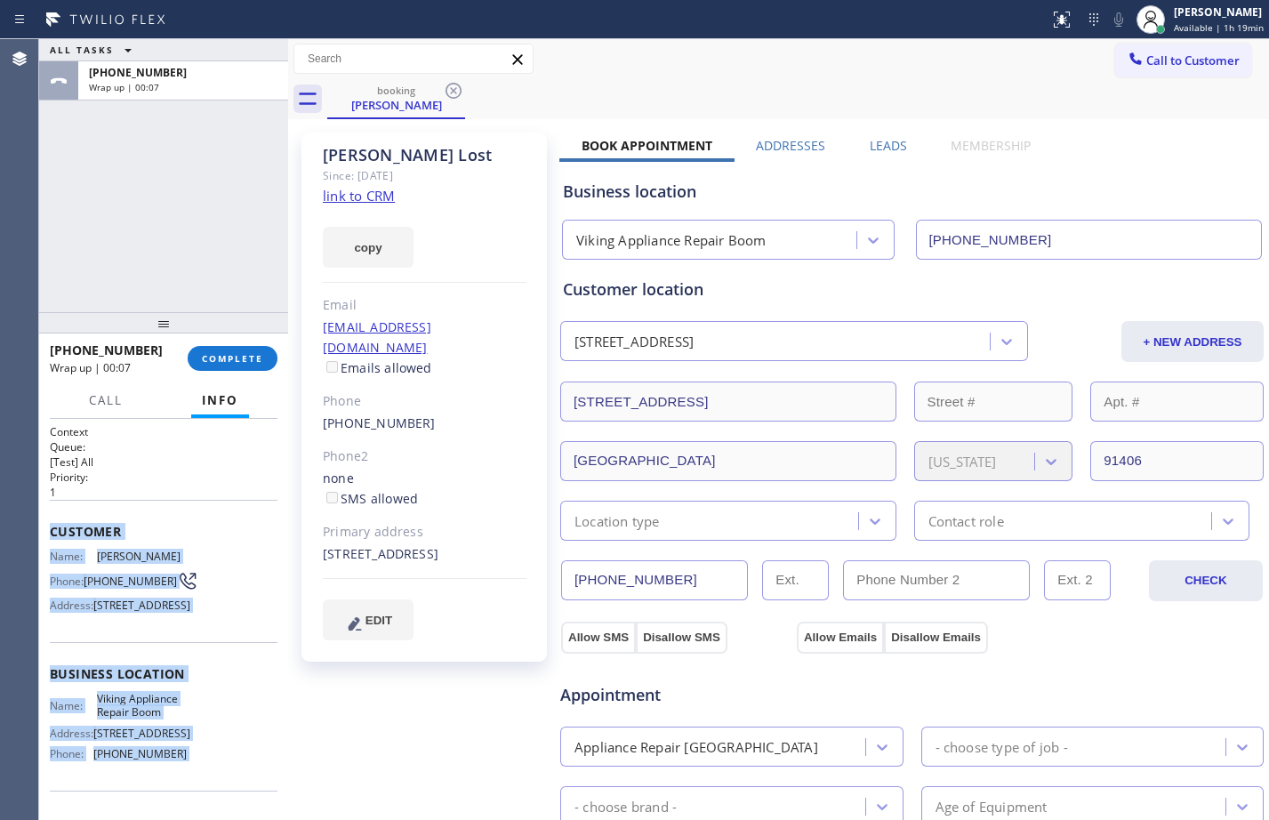
click at [378, 205] on link "link to CRM" at bounding box center [359, 196] width 72 height 18
click at [229, 367] on button "COMPLETE" at bounding box center [233, 358] width 90 height 25
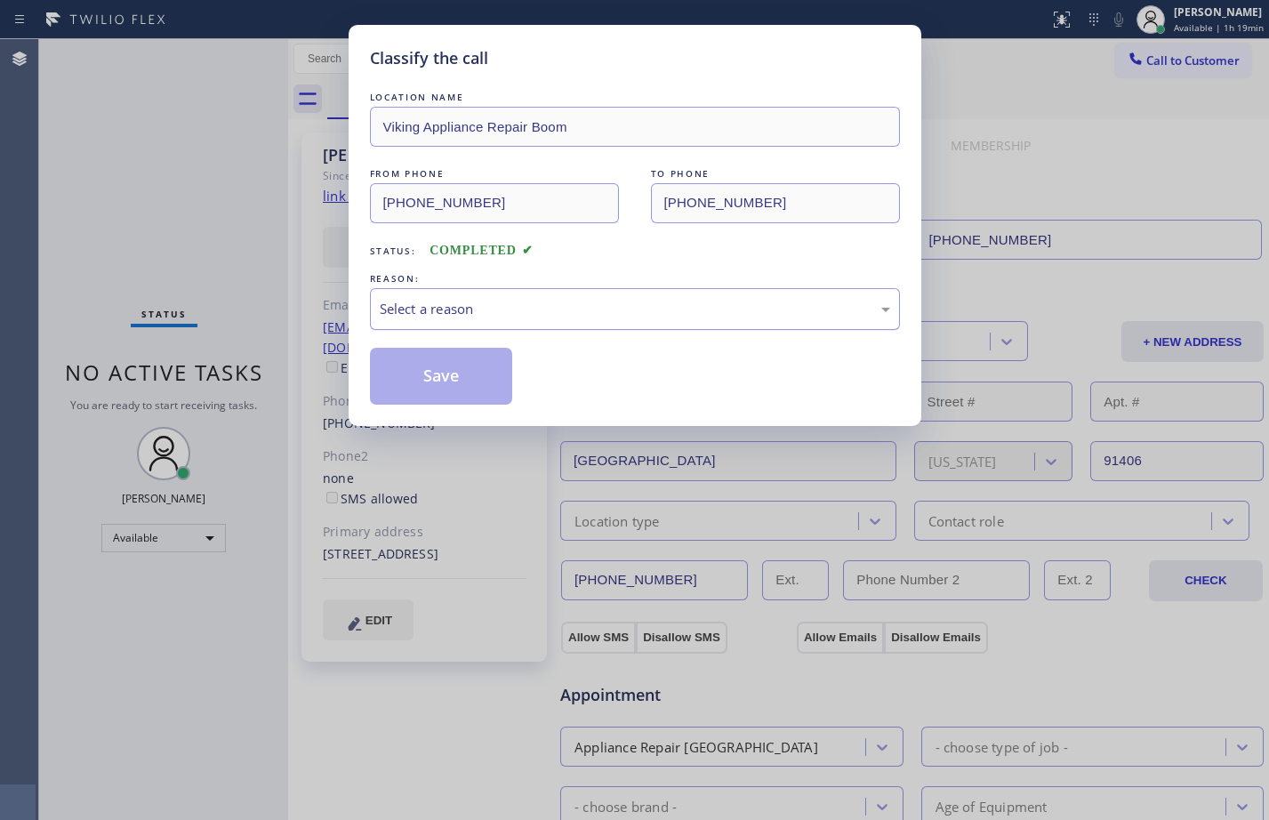
click at [615, 315] on div "Select a reason" at bounding box center [635, 309] width 511 height 20
click at [461, 392] on button "Save" at bounding box center [441, 376] width 143 height 57
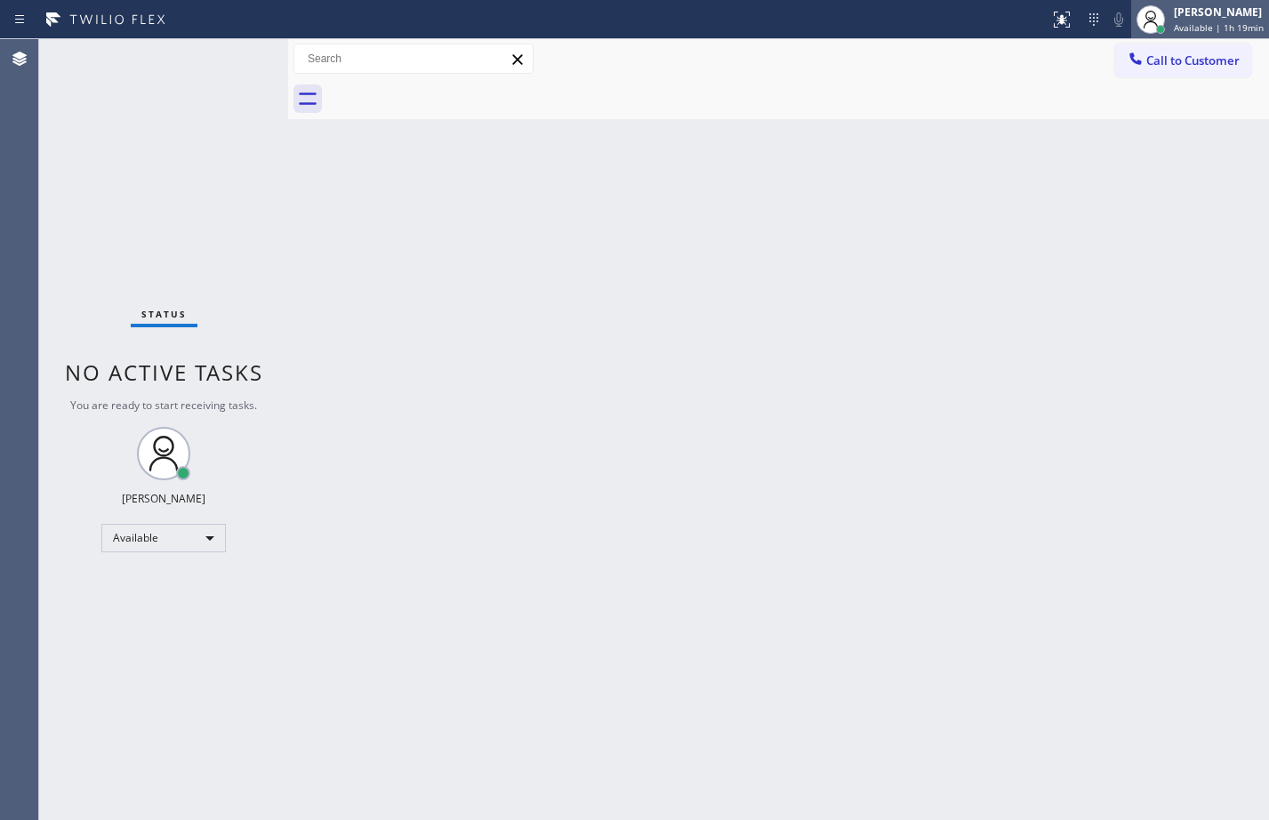
click at [1177, 20] on div "Megan Rose Paluca Available | 1h 19min" at bounding box center [1219, 19] width 99 height 31
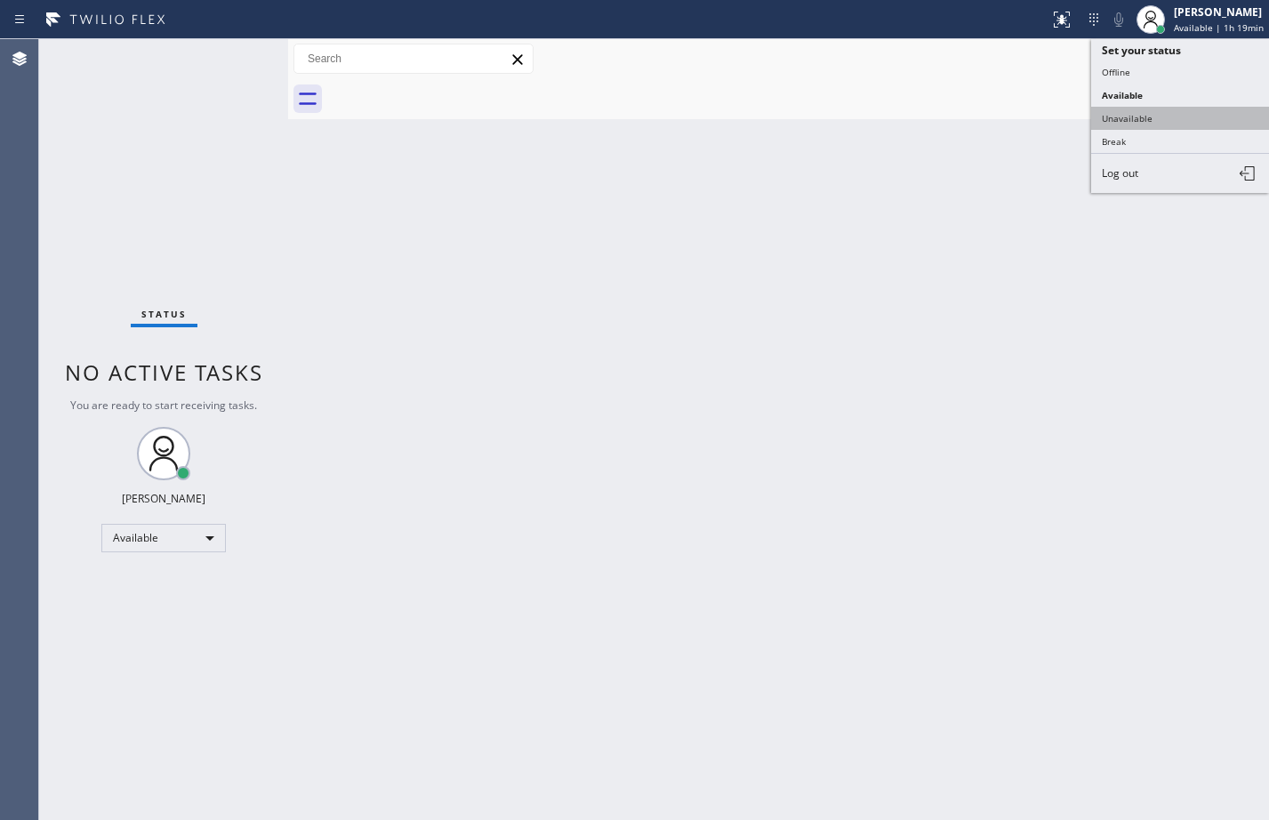
click at [1166, 111] on button "Unavailable" at bounding box center [1180, 118] width 178 height 23
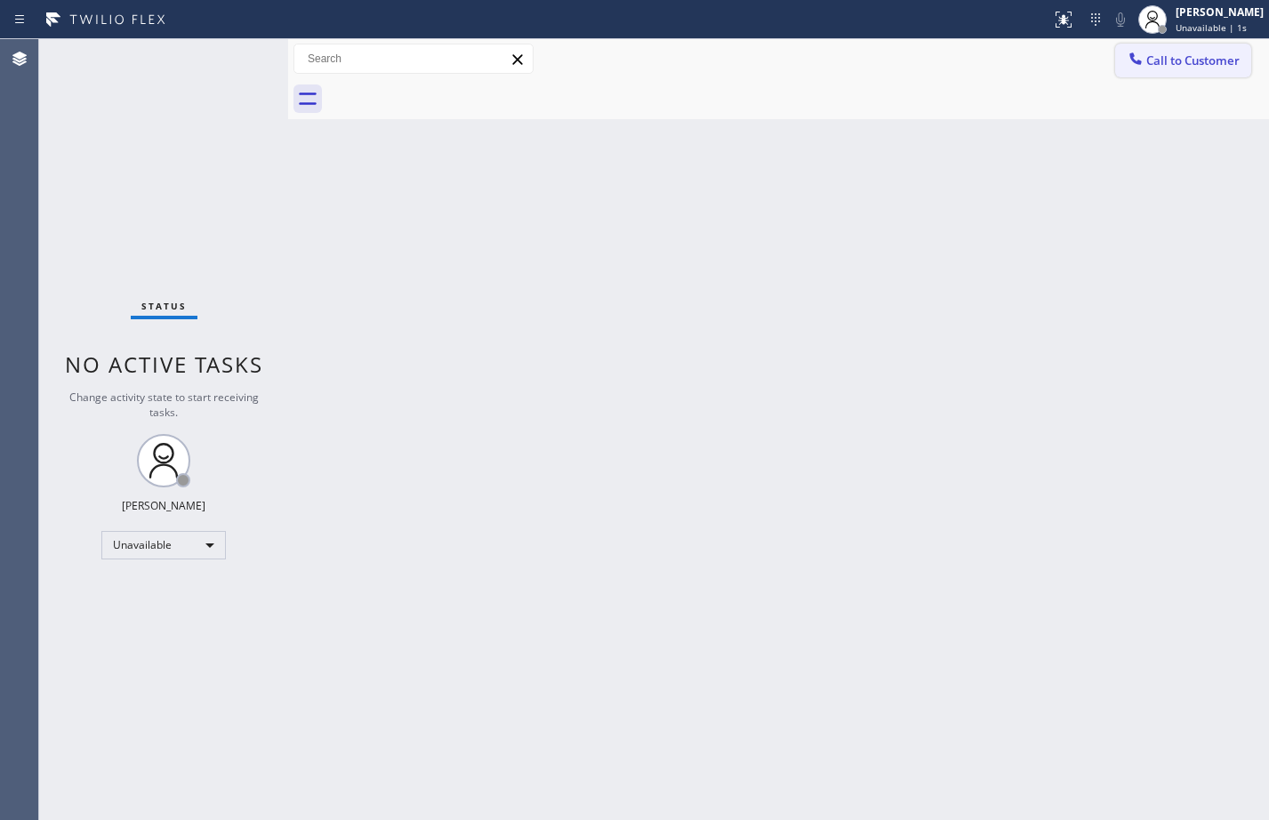
click at [1175, 52] on span "Call to Customer" at bounding box center [1192, 60] width 93 height 16
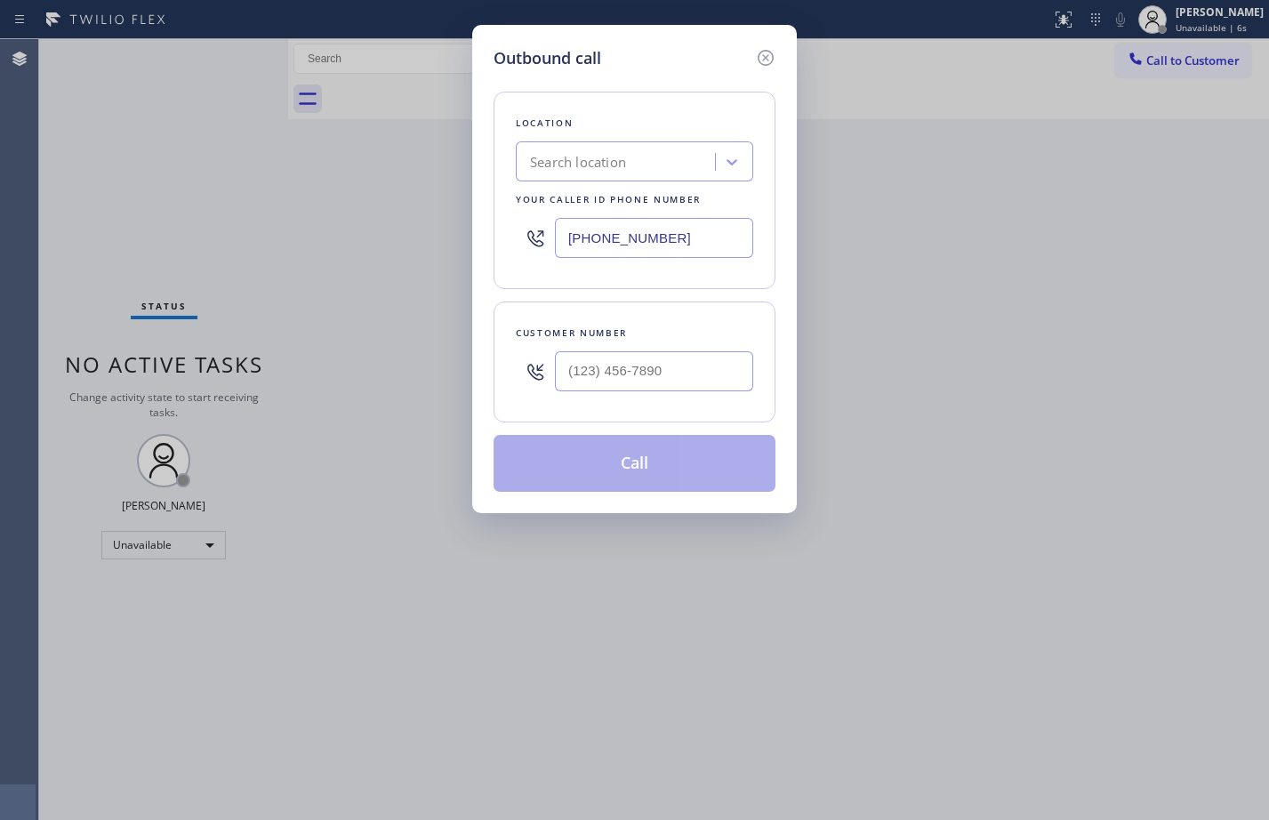
drag, startPoint x: 688, startPoint y: 237, endPoint x: 441, endPoint y: 212, distance: 248.6
click at [442, 212] on div "Outbound call Location Search location Your caller id phone number (323) 673-36…" at bounding box center [634, 410] width 1269 height 820
paste input "424) 800-4839"
type input "(424) 800-4839"
click at [688, 362] on input "text" at bounding box center [654, 371] width 198 height 40
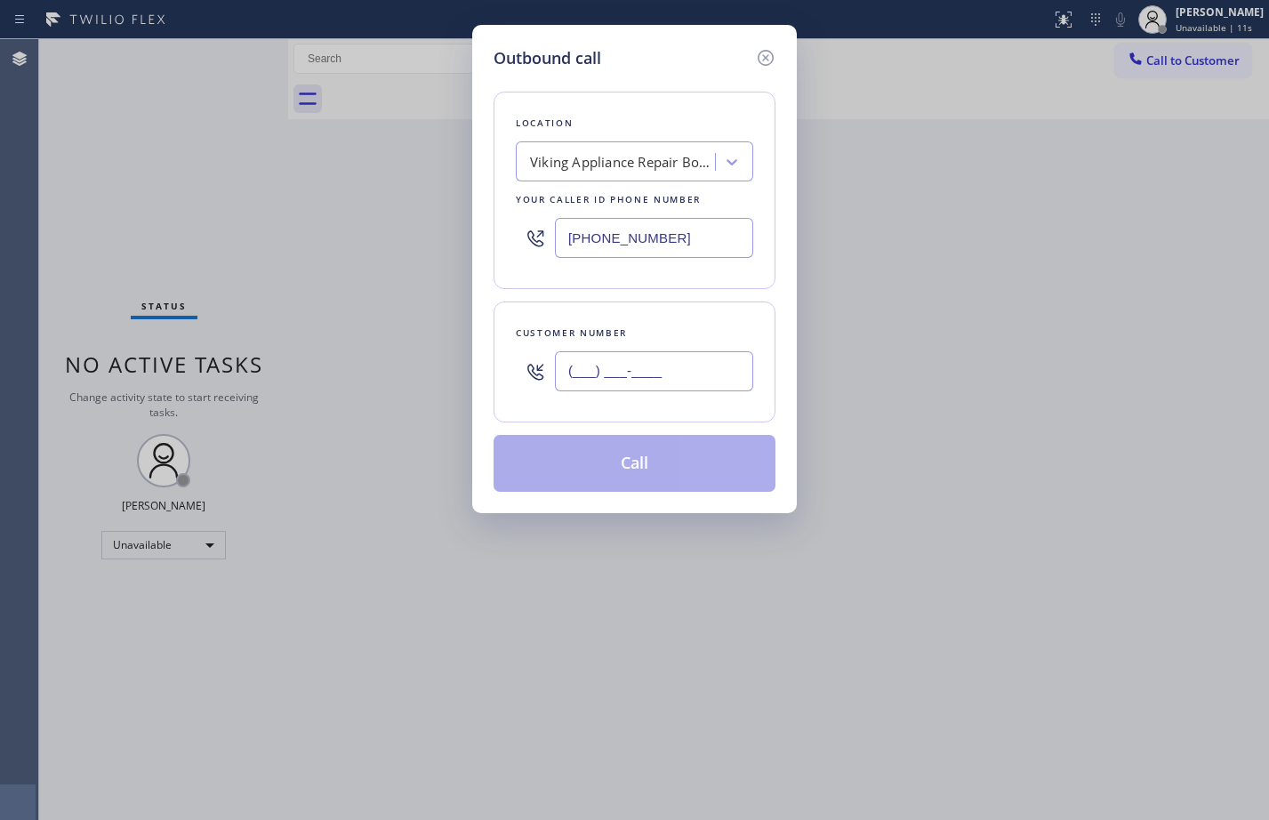
paste input "818) 299-3282"
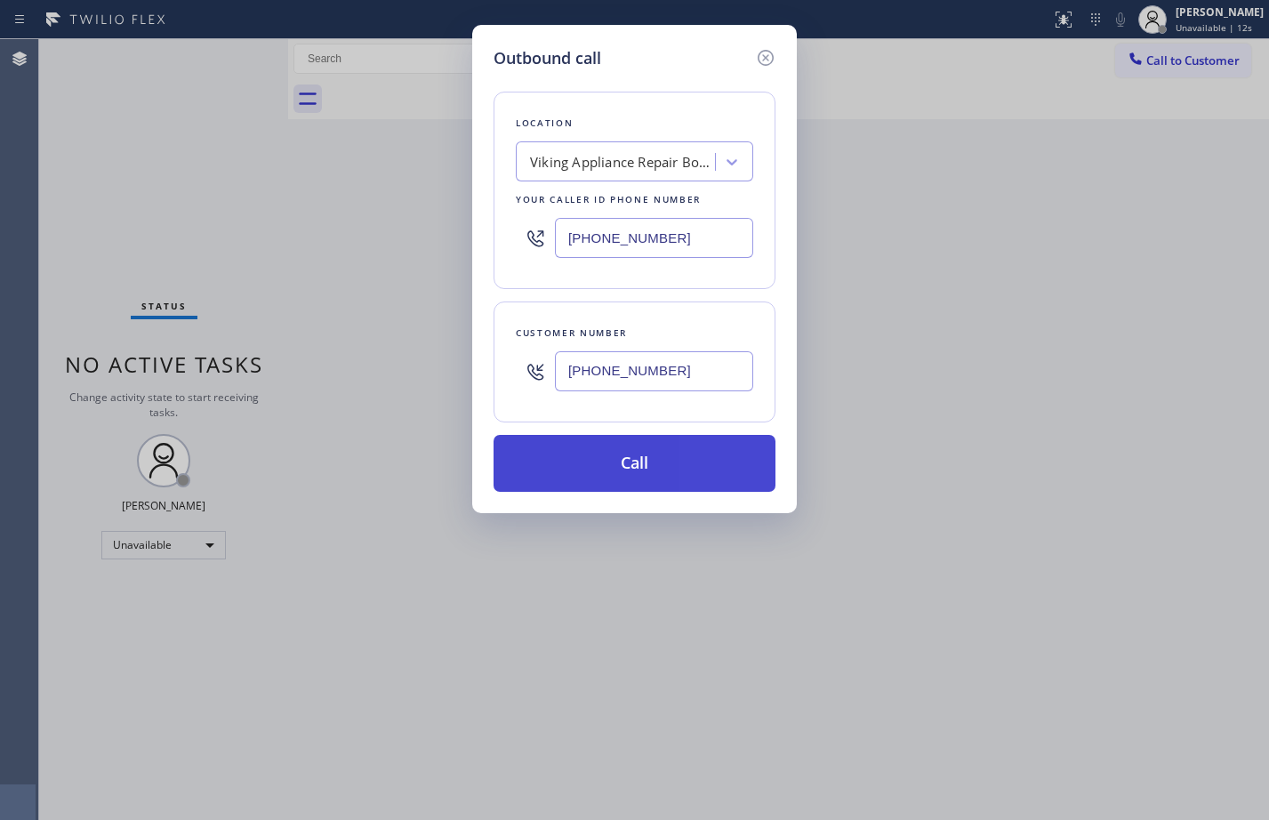
type input "(818) 299-3282"
click at [599, 473] on button "Call" at bounding box center [635, 463] width 282 height 57
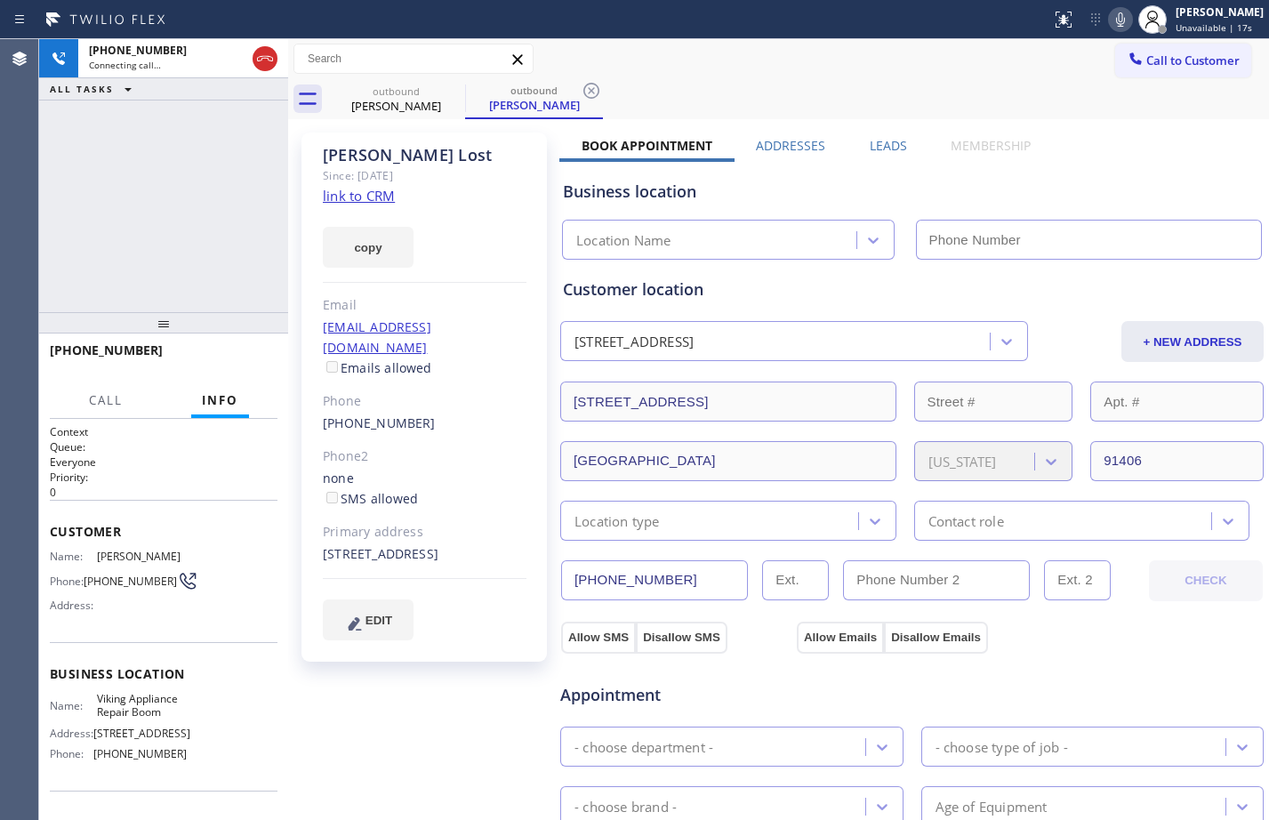
type input "(424) 800-4839"
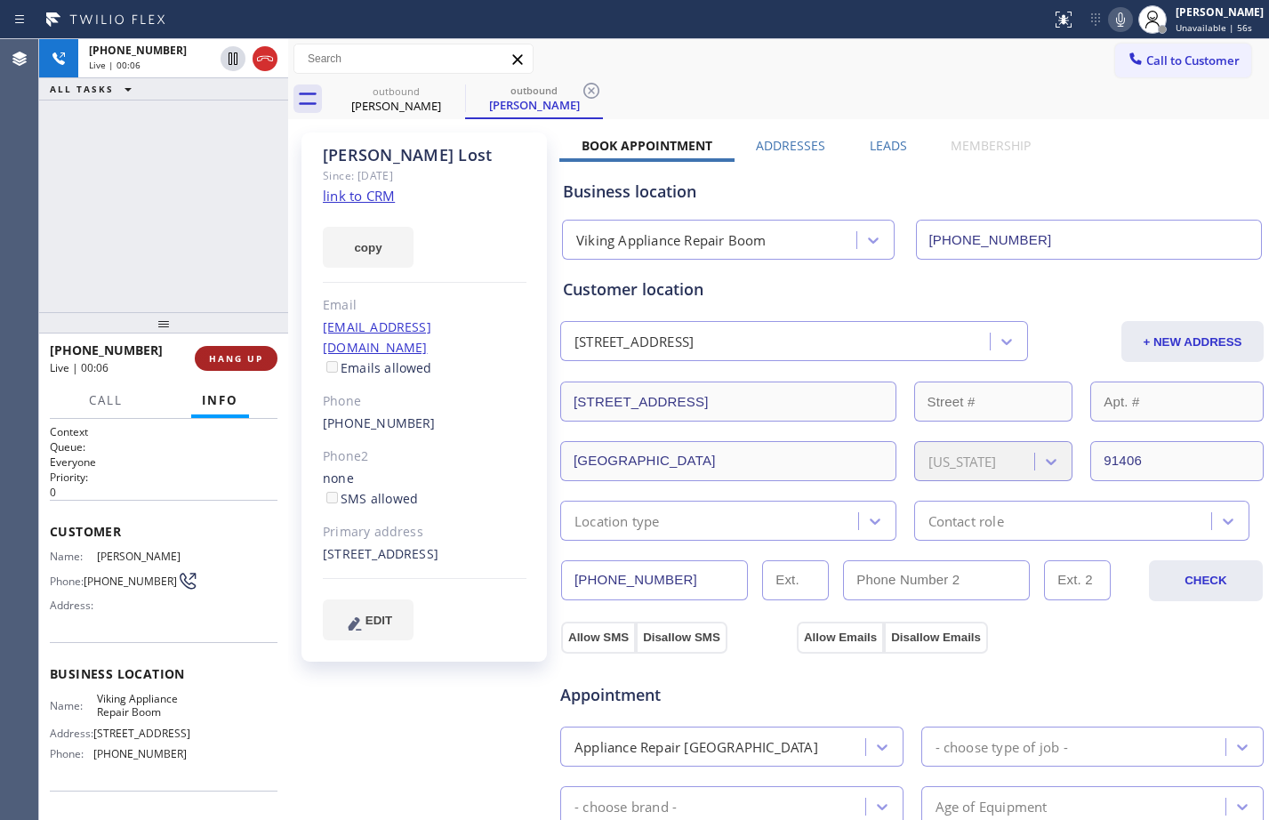
click at [253, 360] on span "HANG UP" at bounding box center [236, 358] width 54 height 12
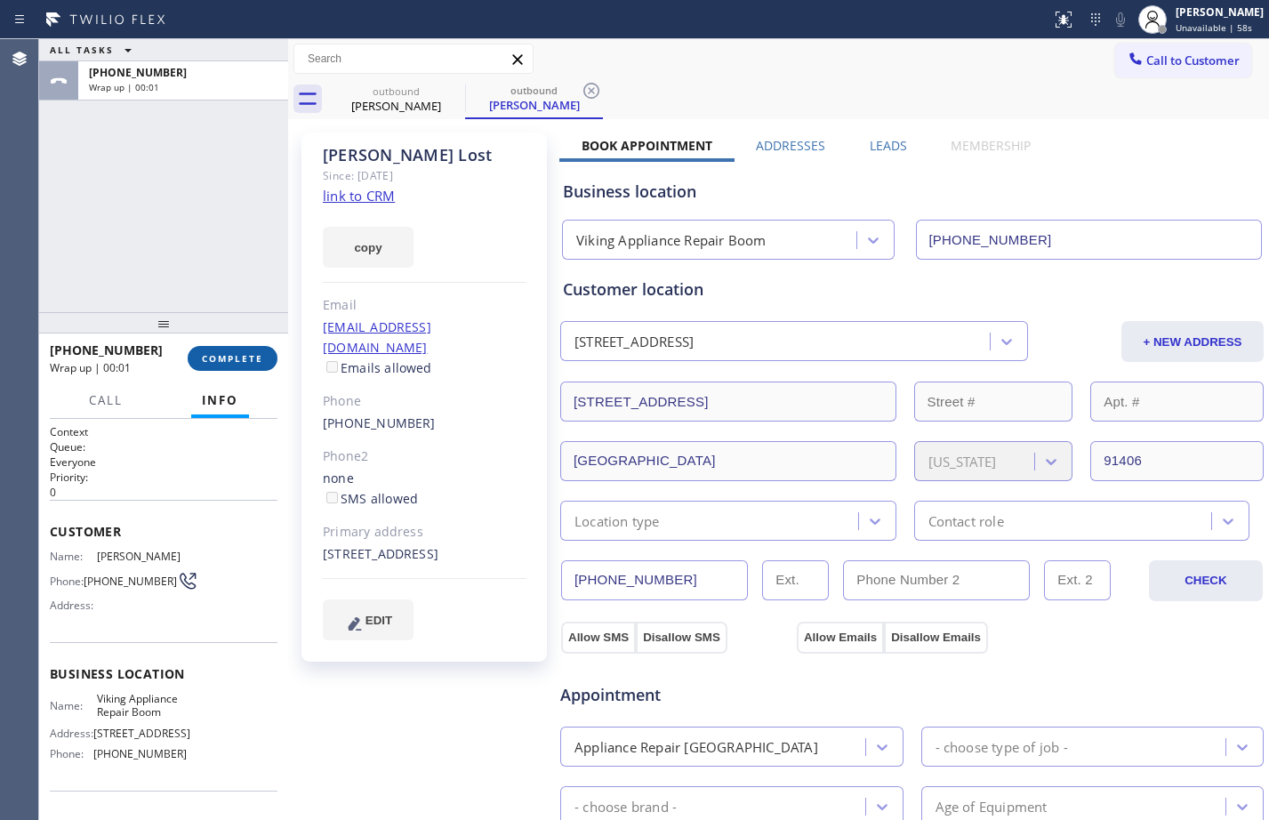
click at [253, 360] on span "COMPLETE" at bounding box center [232, 358] width 61 height 12
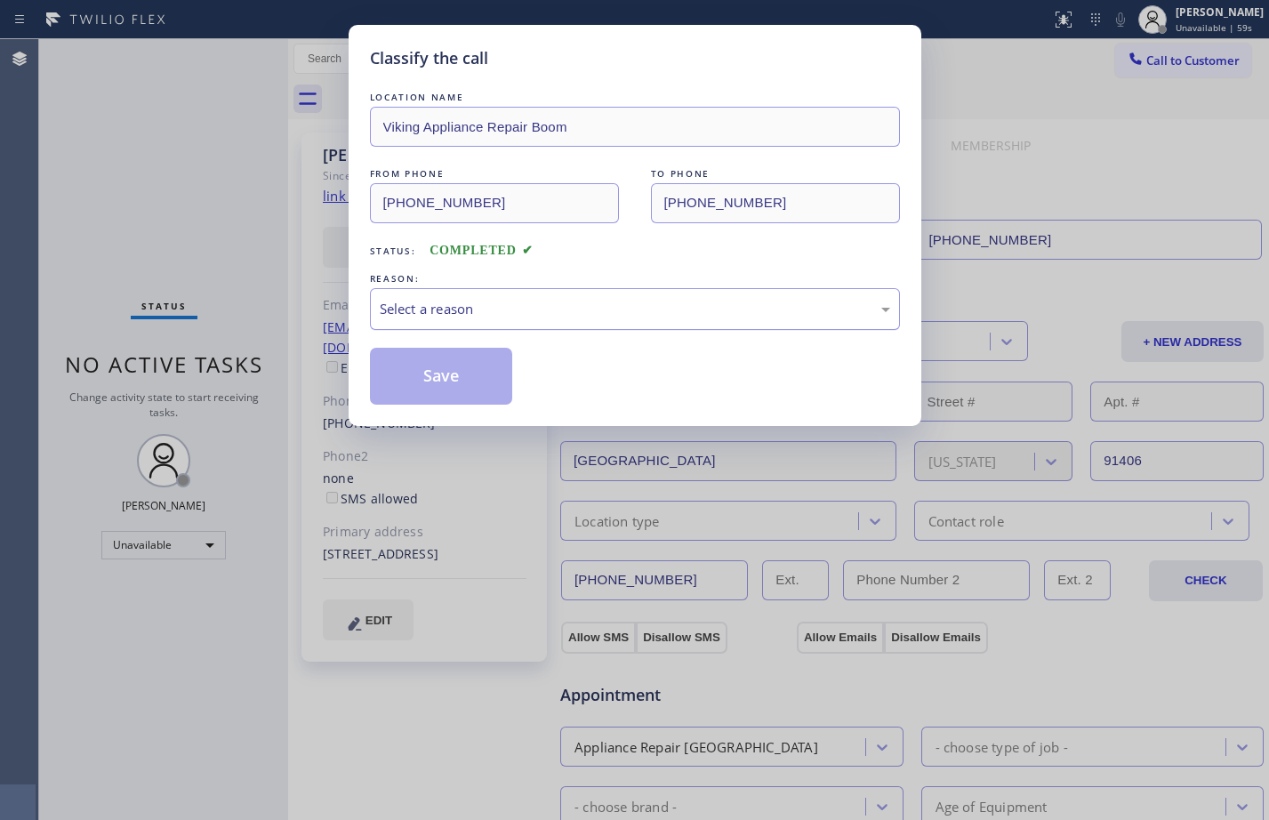
click at [567, 299] on div "Select a reason" at bounding box center [635, 309] width 511 height 20
click at [471, 374] on button "Save" at bounding box center [441, 376] width 143 height 57
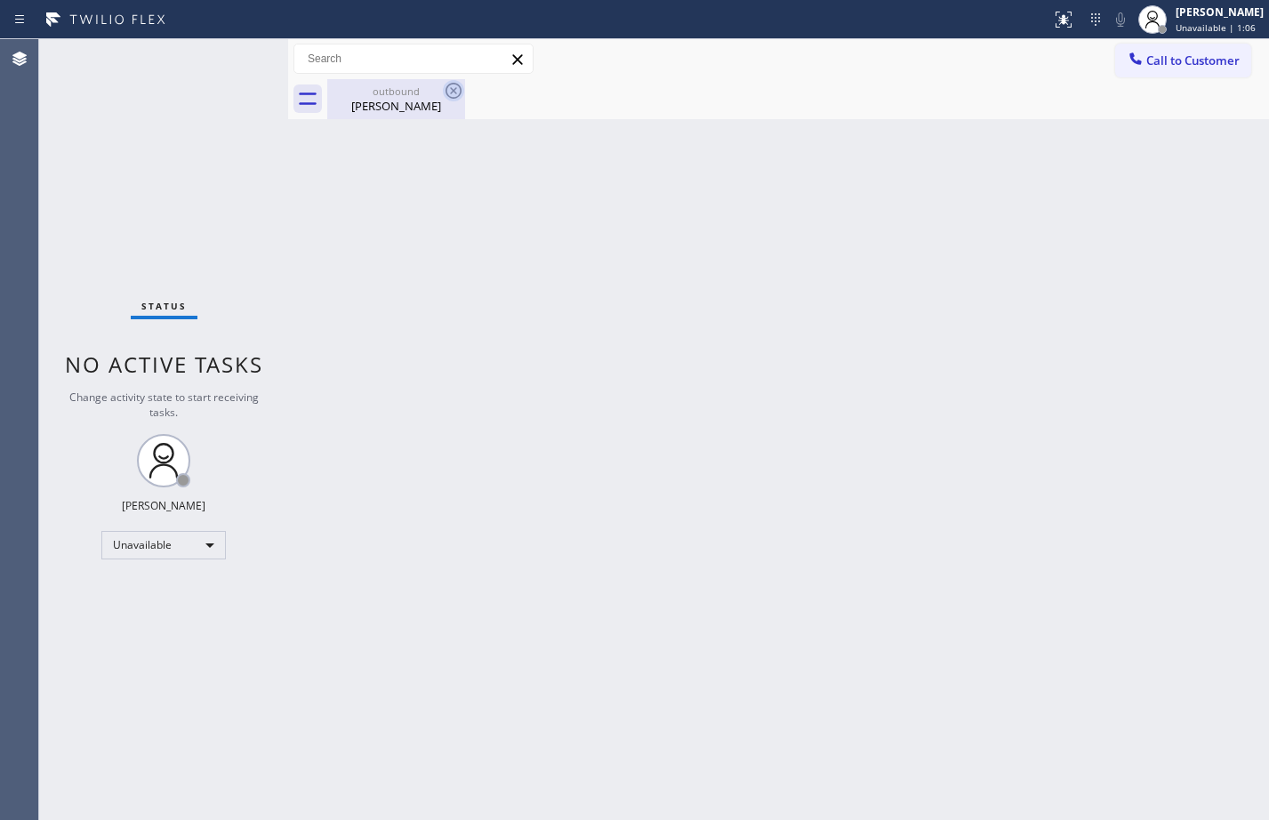
click at [450, 91] on icon at bounding box center [453, 90] width 21 height 21
click at [1208, 24] on span "Unavailable | 2:43" at bounding box center [1216, 27] width 80 height 12
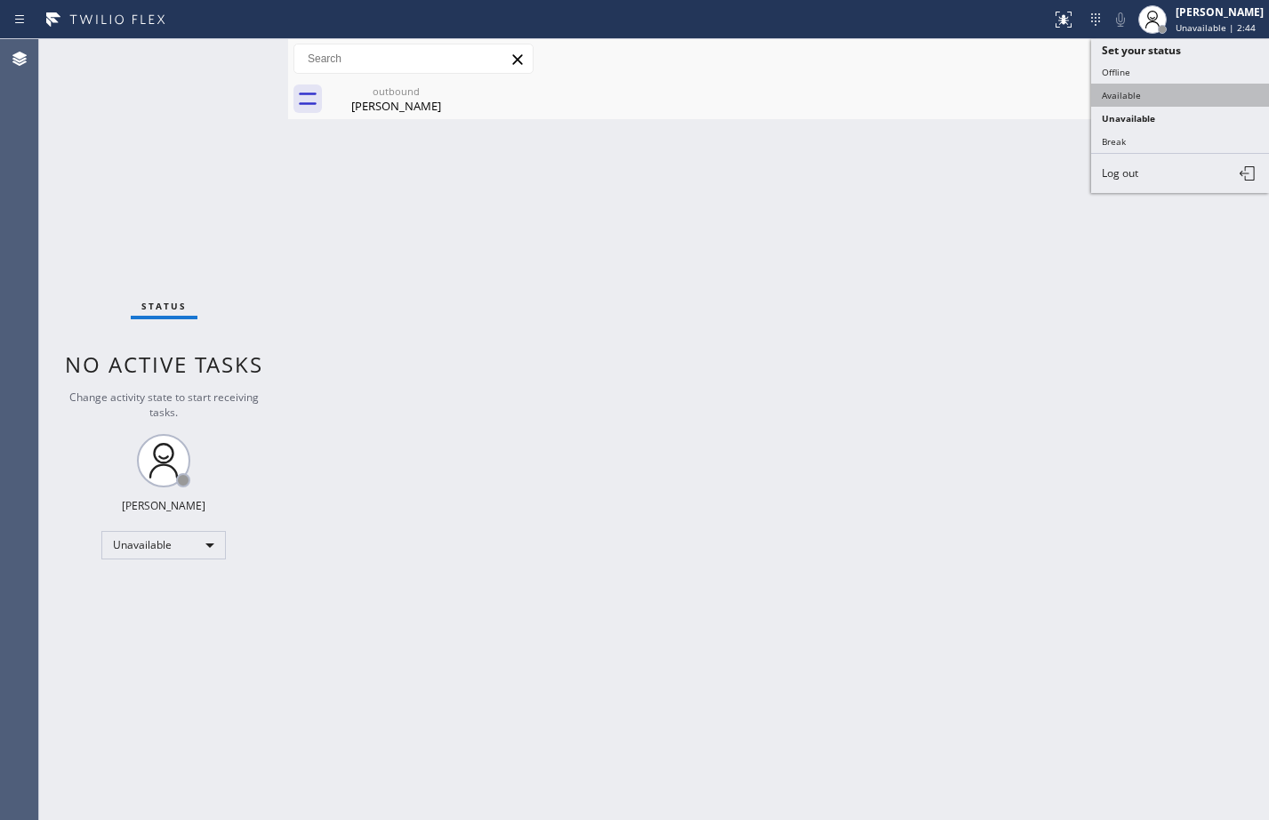
click at [1175, 104] on button "Available" at bounding box center [1180, 95] width 178 height 23
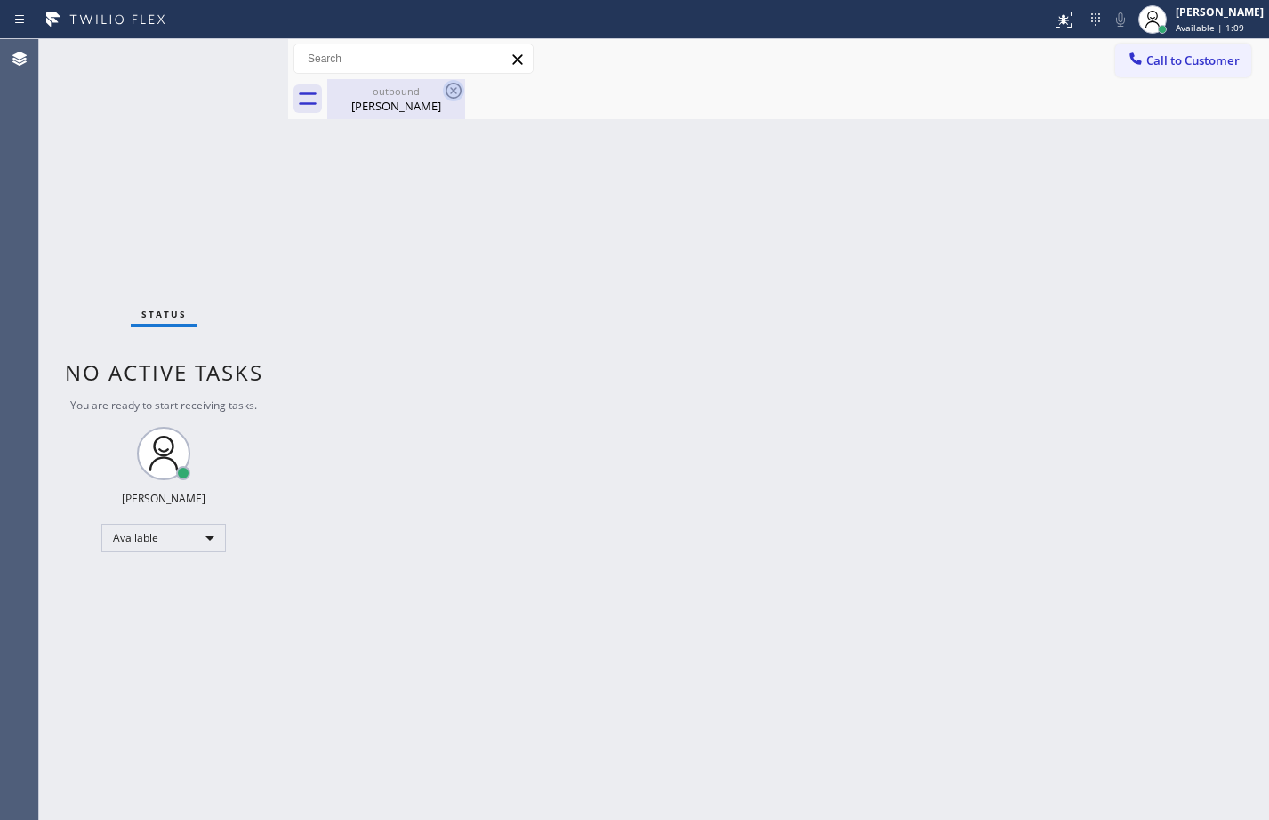
click at [454, 91] on icon at bounding box center [454, 91] width 16 height 16
click at [459, 93] on icon at bounding box center [453, 90] width 21 height 21
click at [422, 106] on div "Dave Lost" at bounding box center [396, 106] width 134 height 16
click at [744, 367] on div "Back to Dashboard Change Sender ID Customers Technicians Select a contact Outbo…" at bounding box center [778, 429] width 981 height 781
click at [717, 417] on div "Back to Dashboard Change Sender ID Customers Technicians Select a contact Outbo…" at bounding box center [778, 429] width 981 height 781
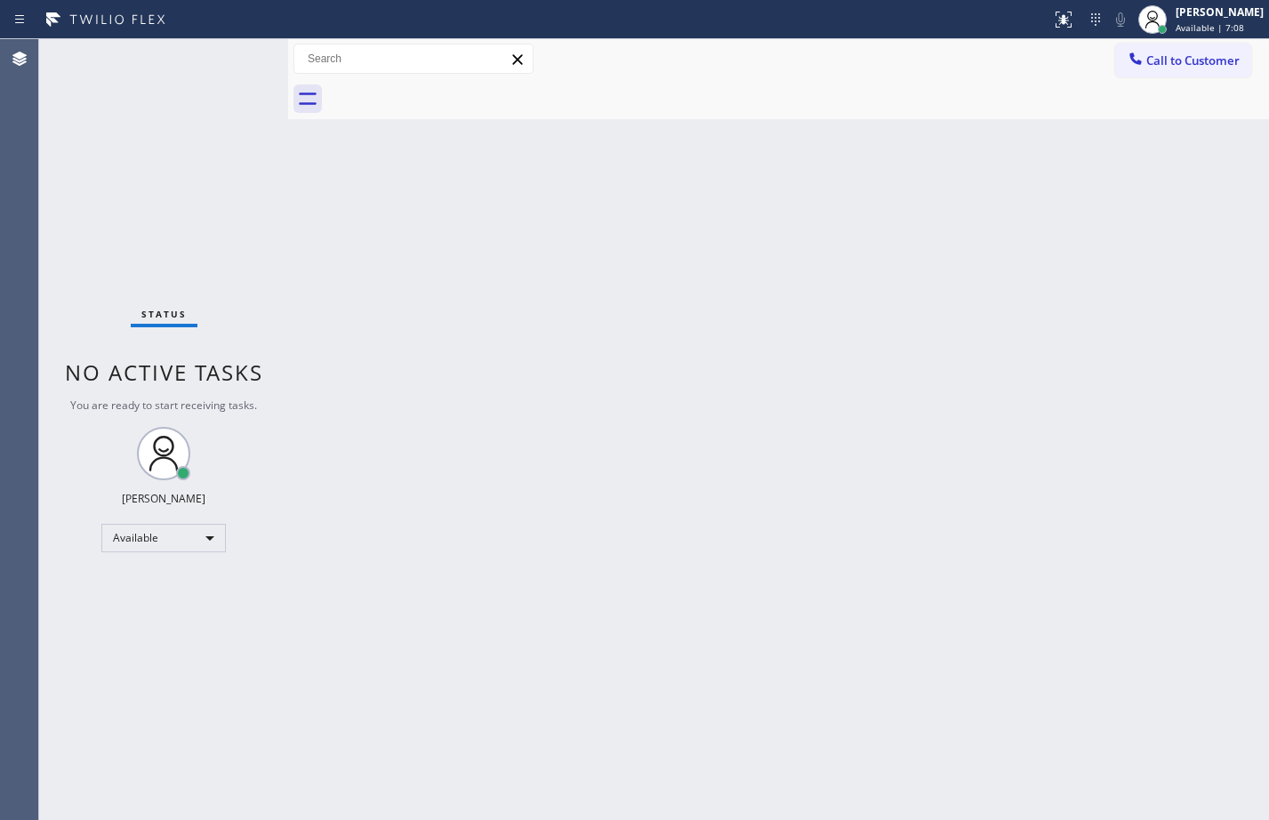
drag, startPoint x: 1021, startPoint y: 216, endPoint x: 1132, endPoint y: 282, distance: 129.2
click at [1020, 216] on div "Back to Dashboard Change Sender ID Customers Technicians Select a contact Outbo…" at bounding box center [778, 429] width 981 height 781
click at [812, 583] on div "Back to Dashboard Change Sender ID Customers Technicians Select a contact Outbo…" at bounding box center [778, 429] width 981 height 781
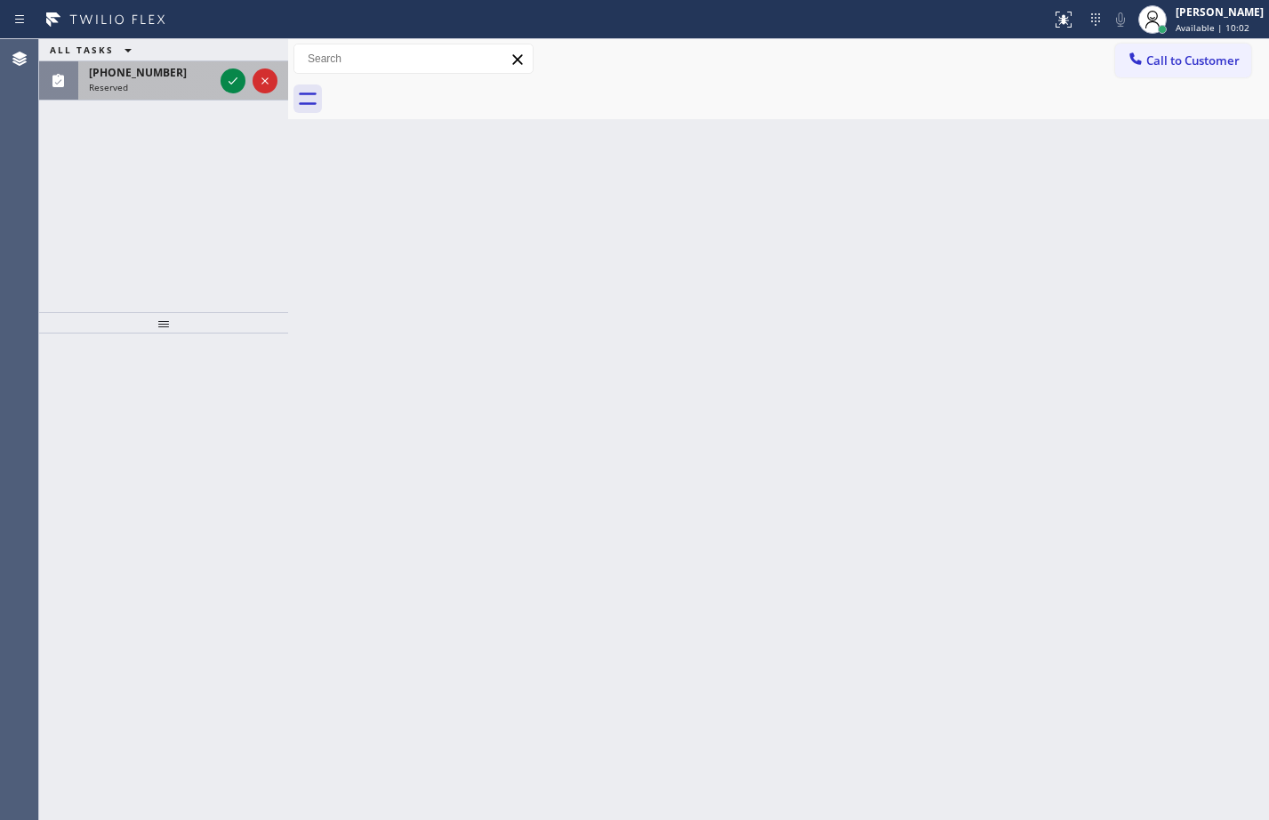
click at [169, 77] on div "(732) 423-6235" at bounding box center [151, 72] width 125 height 15
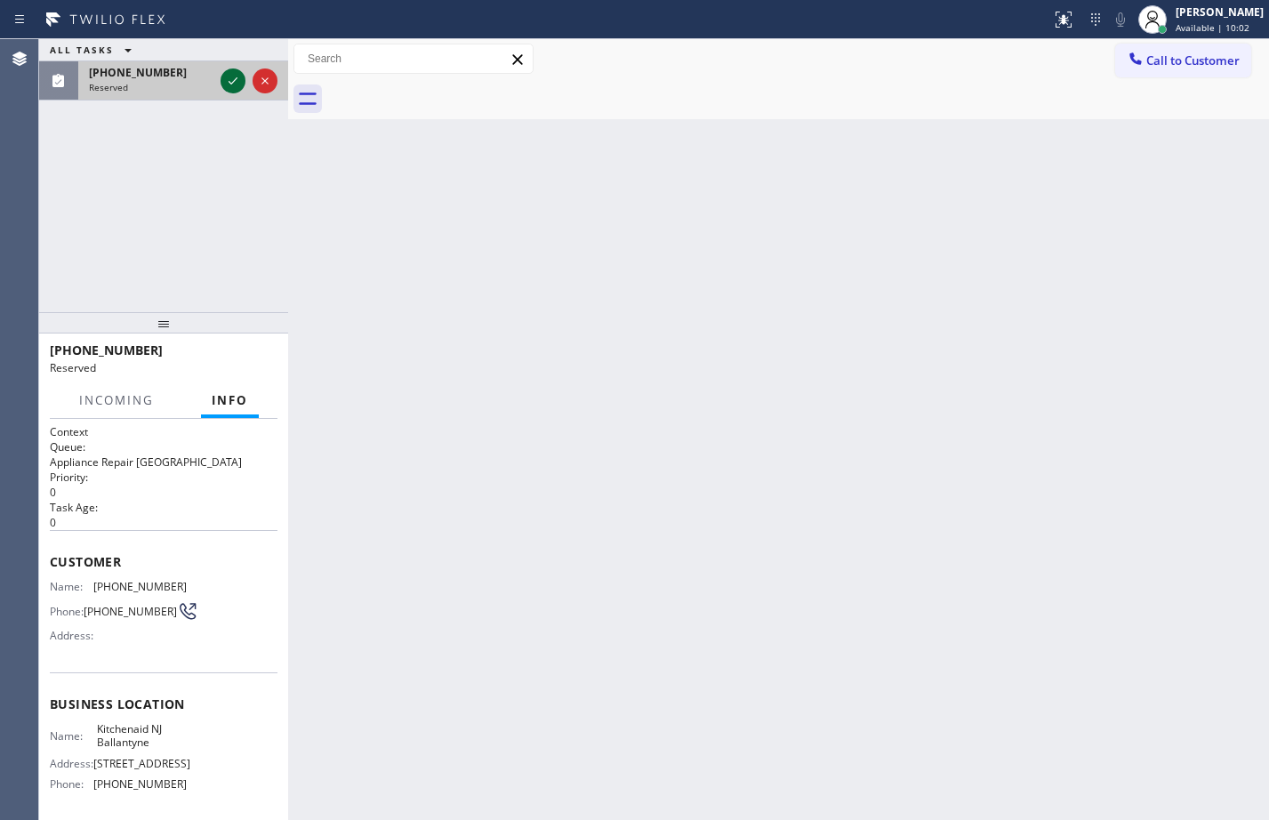
click at [229, 88] on icon at bounding box center [232, 80] width 21 height 21
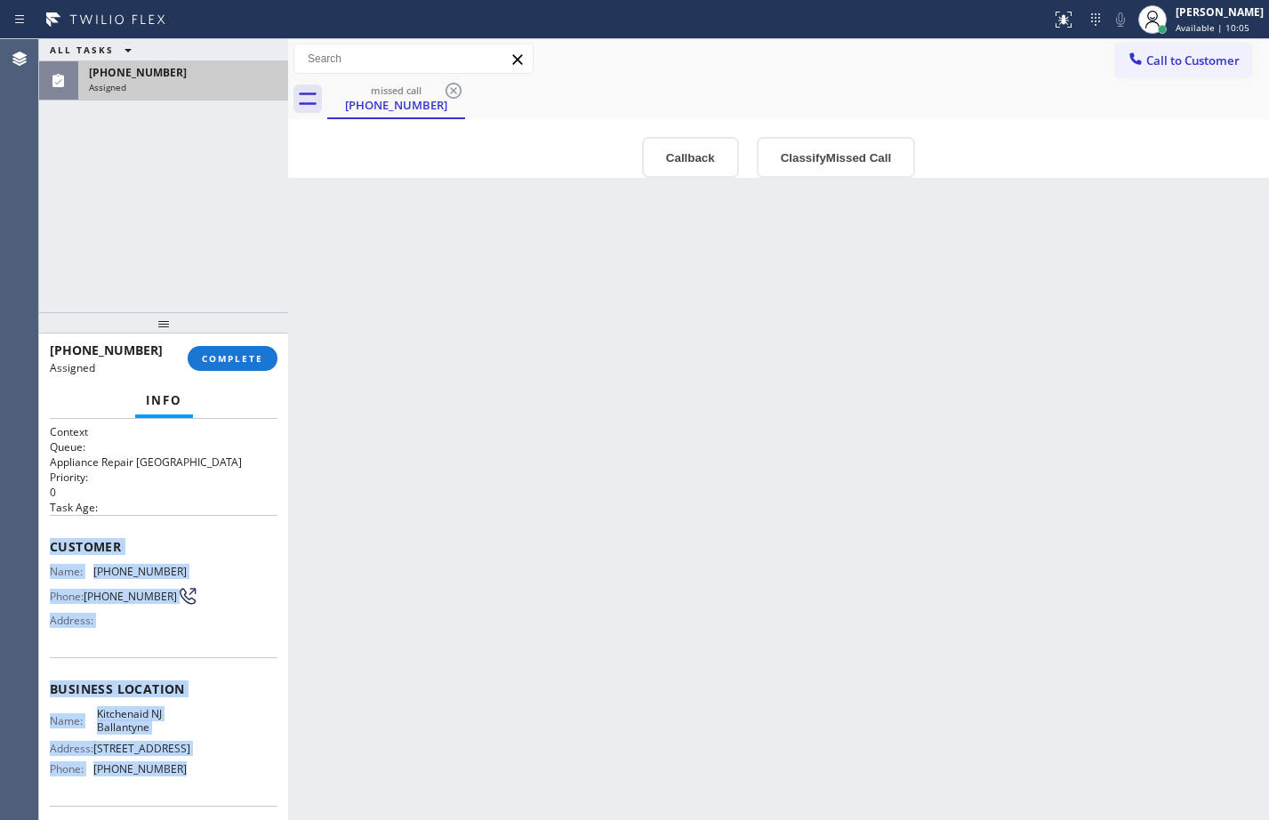
drag, startPoint x: 49, startPoint y: 546, endPoint x: 210, endPoint y: 778, distance: 282.5
click at [210, 778] on div "Context Queue: Appliance Repair High End Priority: 0 Task Age: Customer Name: (…" at bounding box center [163, 619] width 249 height 401
click at [252, 362] on span "COMPLETE" at bounding box center [232, 358] width 61 height 12
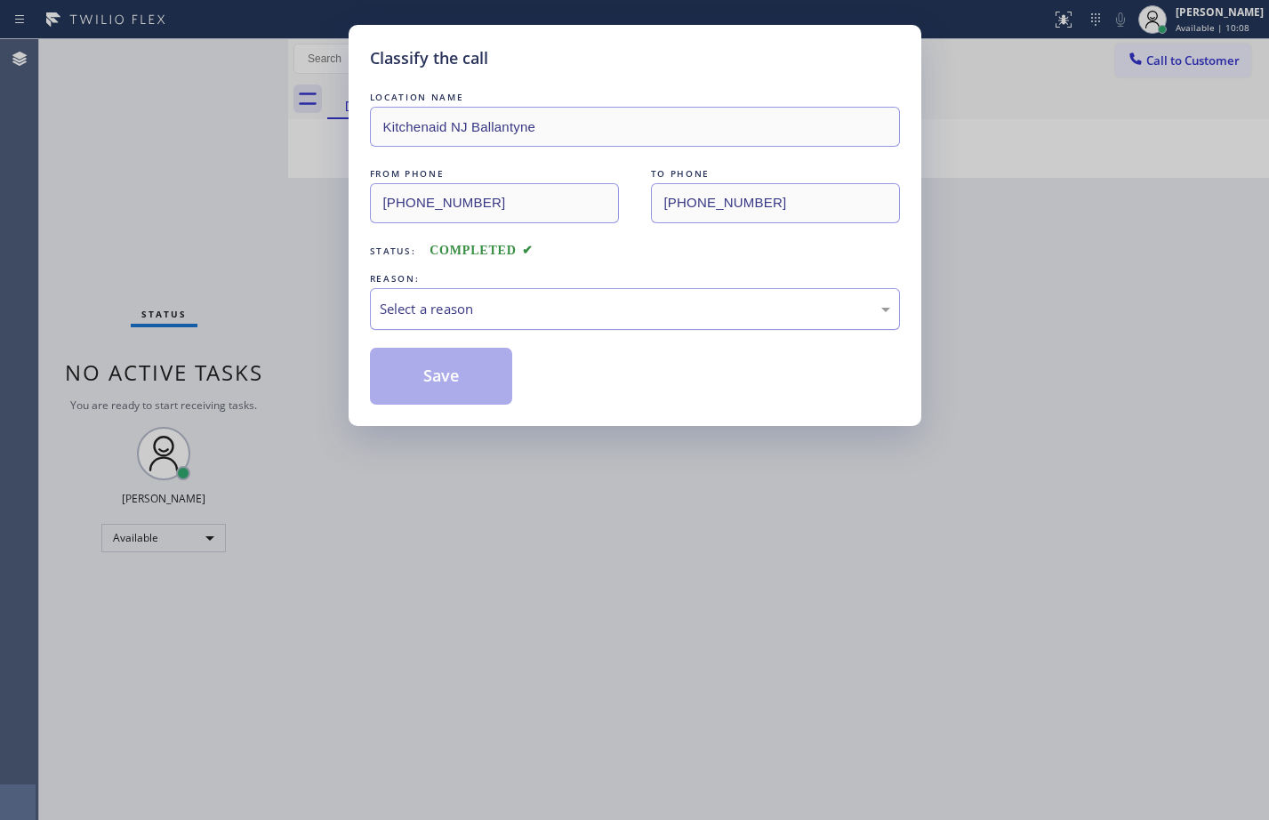
click at [497, 308] on div "Select a reason" at bounding box center [635, 309] width 511 height 20
click at [461, 370] on button "Save" at bounding box center [441, 376] width 143 height 57
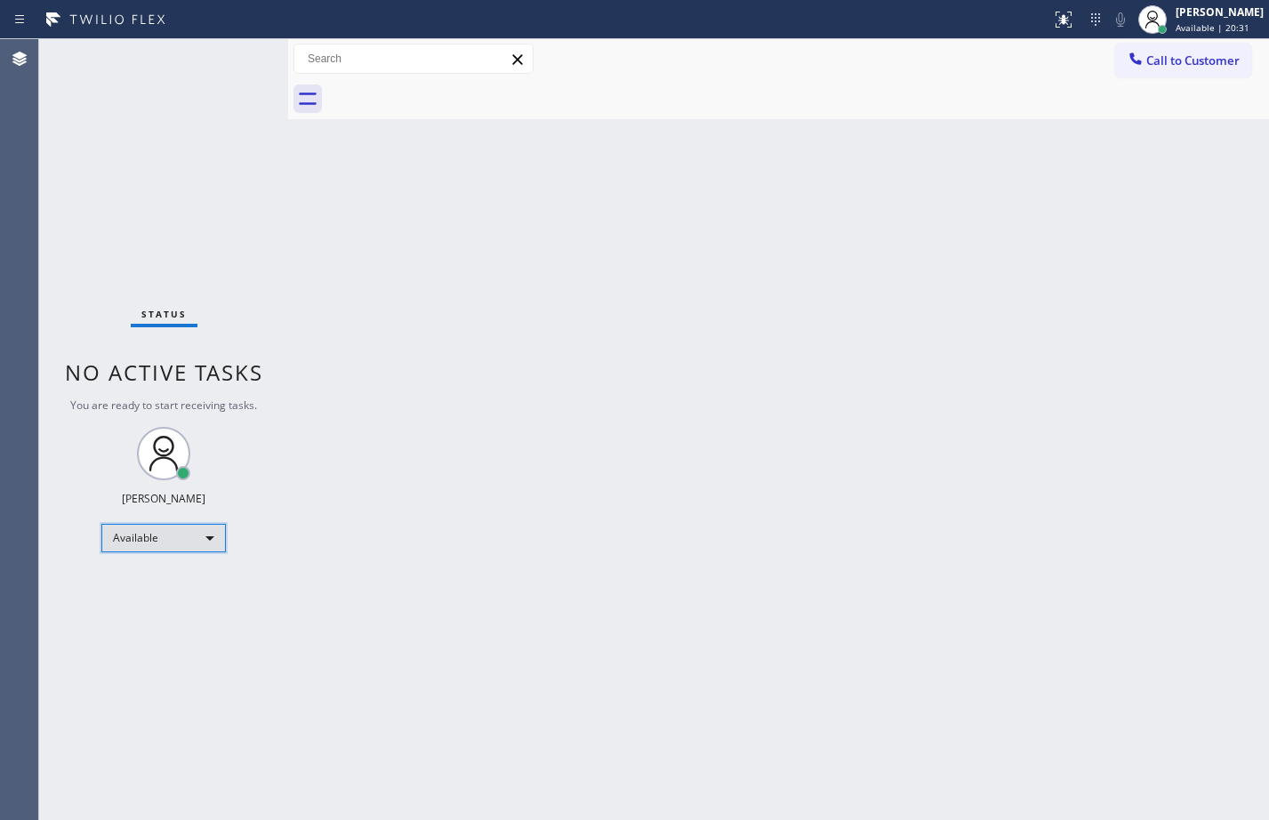
click at [163, 538] on div "Available" at bounding box center [163, 538] width 125 height 28
click at [157, 638] on li "Break" at bounding box center [162, 629] width 121 height 21
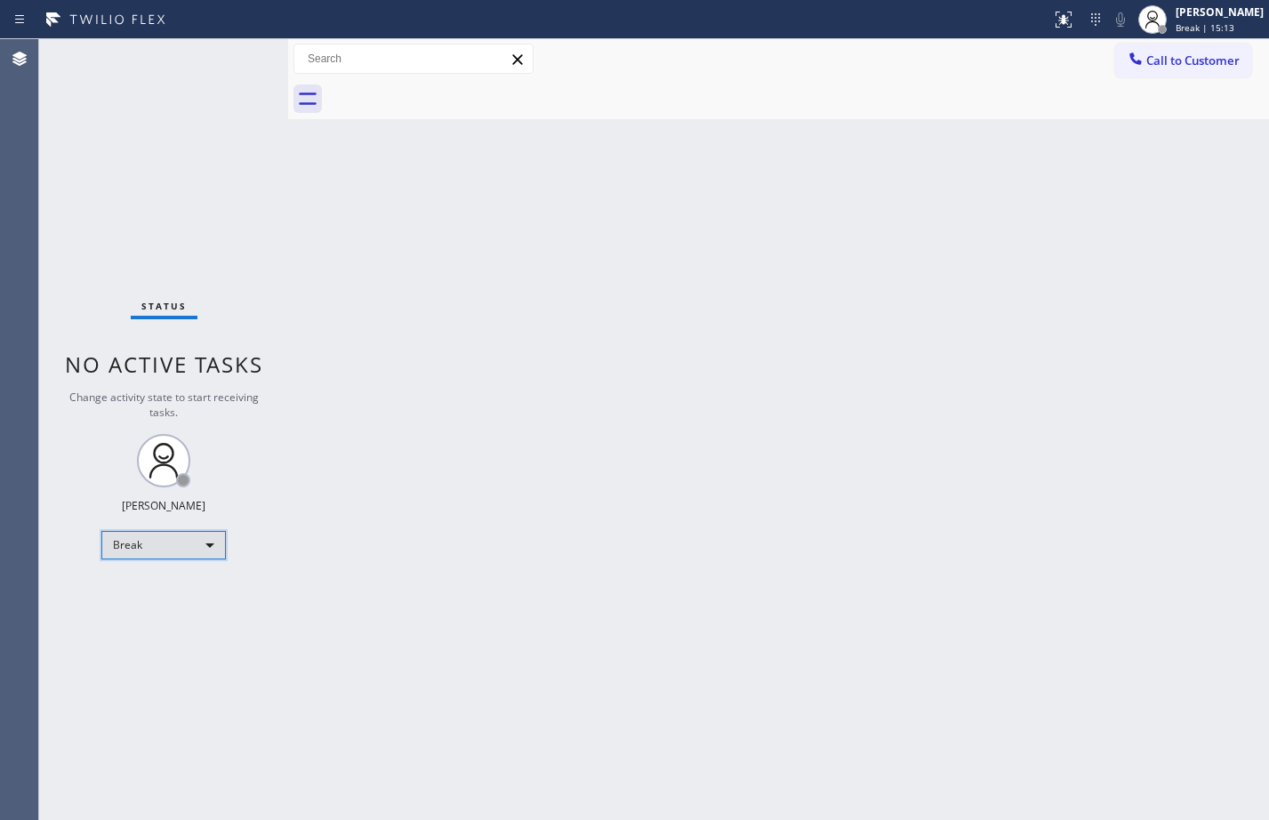
click at [147, 549] on div "Break" at bounding box center [163, 545] width 125 height 28
click at [139, 594] on li "Available" at bounding box center [162, 592] width 121 height 21
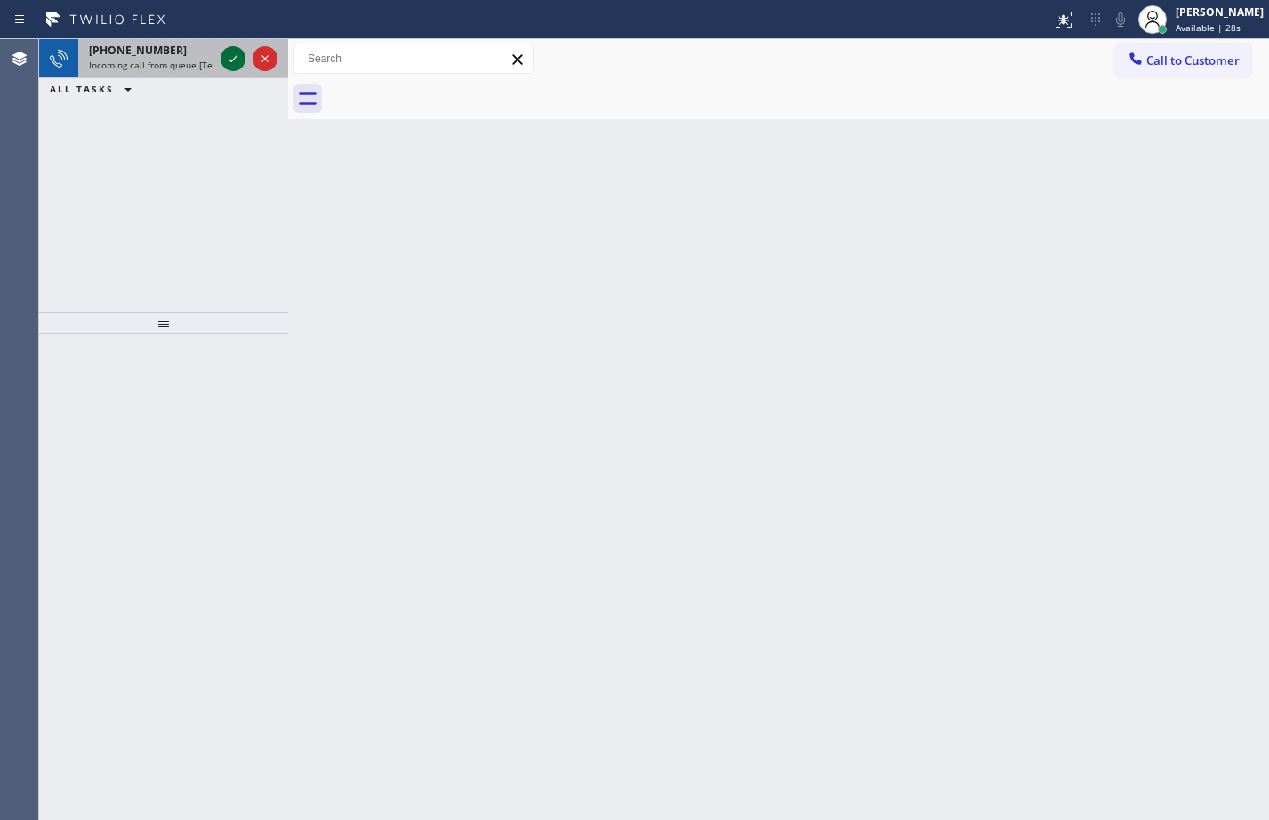
click at [230, 53] on icon at bounding box center [232, 58] width 21 height 21
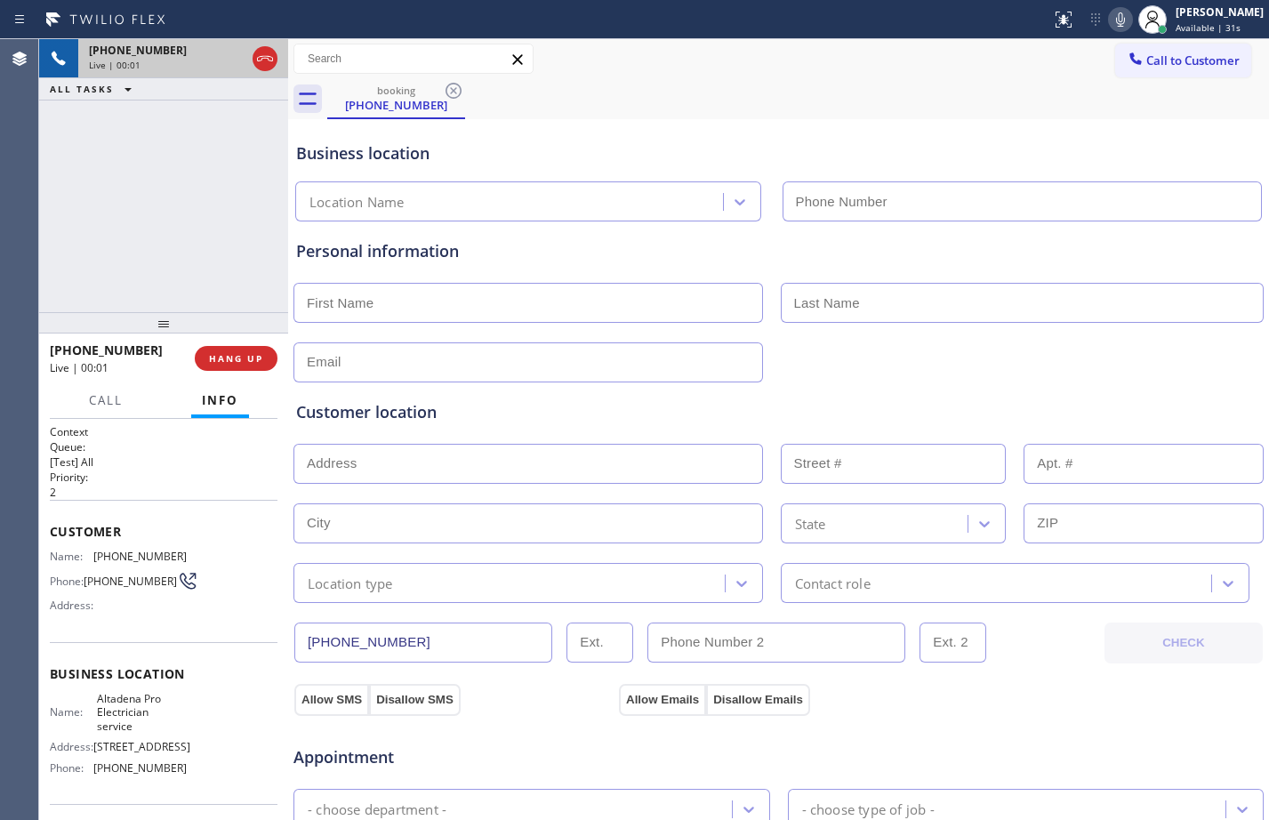
type input "(626) 768-1402"
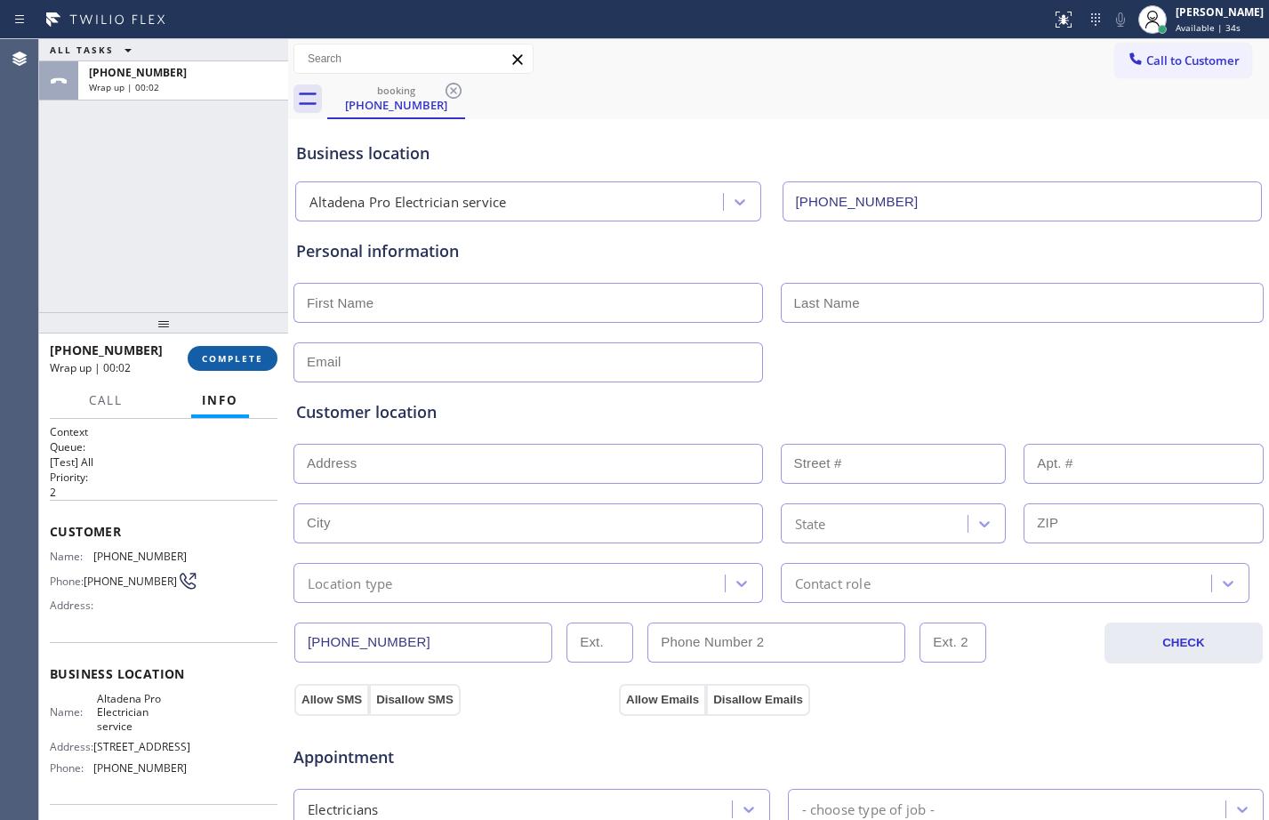
click at [233, 352] on span "COMPLETE" at bounding box center [232, 358] width 61 height 12
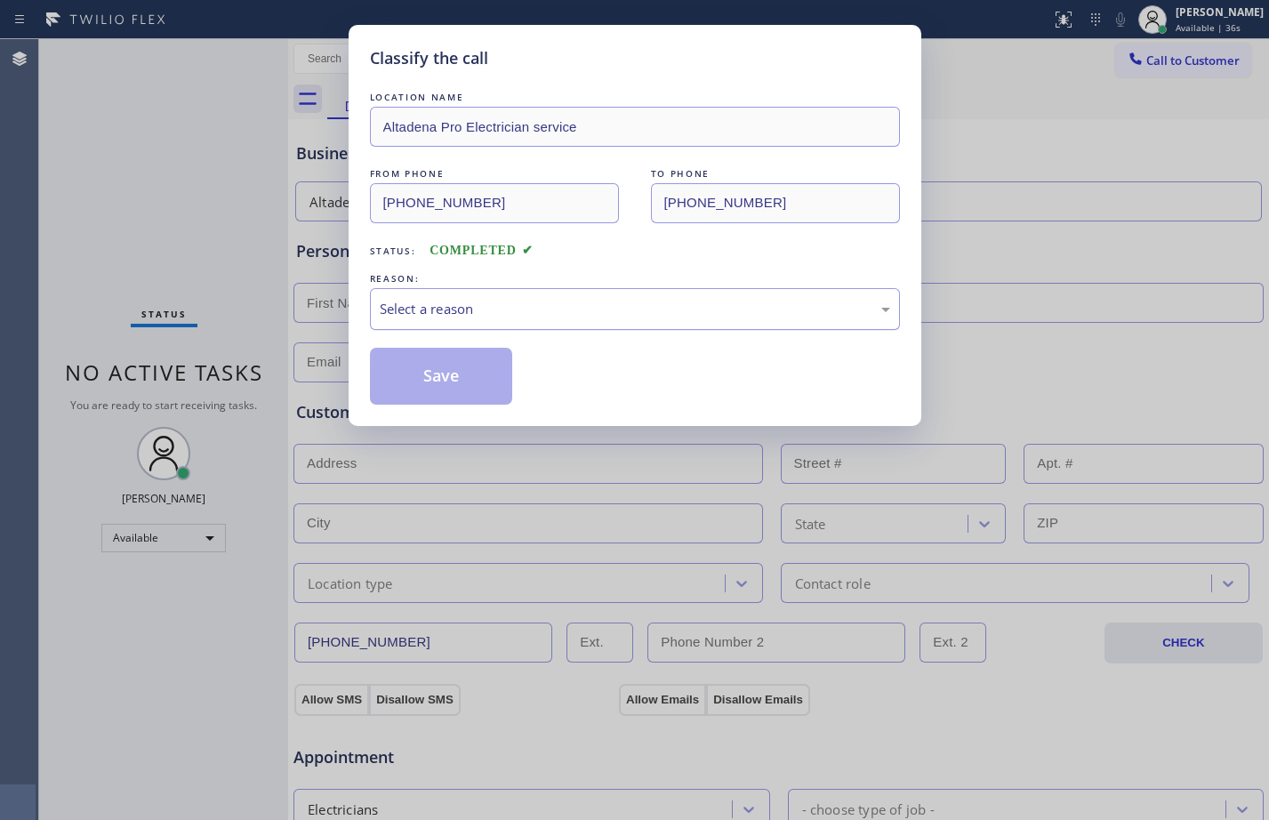
click at [406, 310] on div "Select a reason" at bounding box center [635, 309] width 511 height 20
click at [438, 385] on button "Save" at bounding box center [441, 376] width 143 height 57
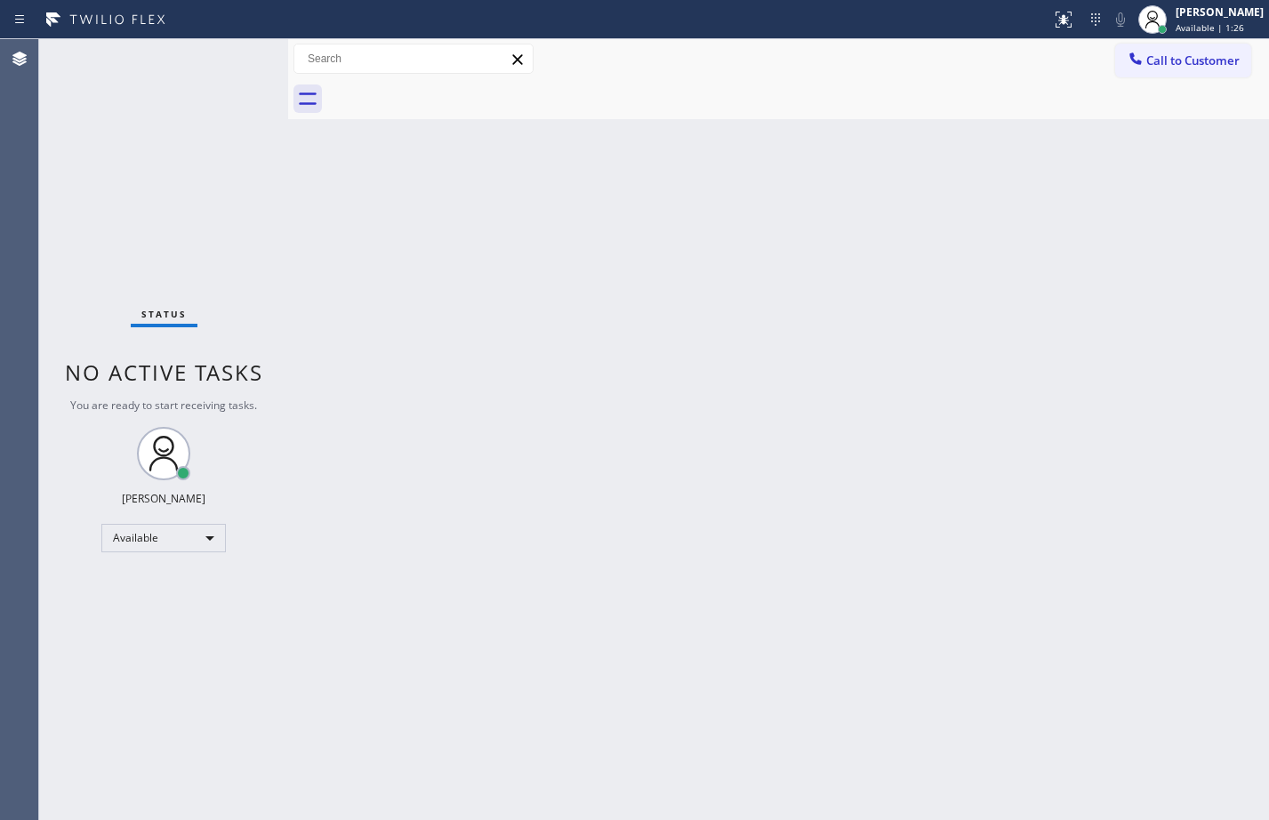
click at [165, 189] on div "Status No active tasks You are ready to start receiving tasks. [PERSON_NAME] Av…" at bounding box center [163, 429] width 249 height 781
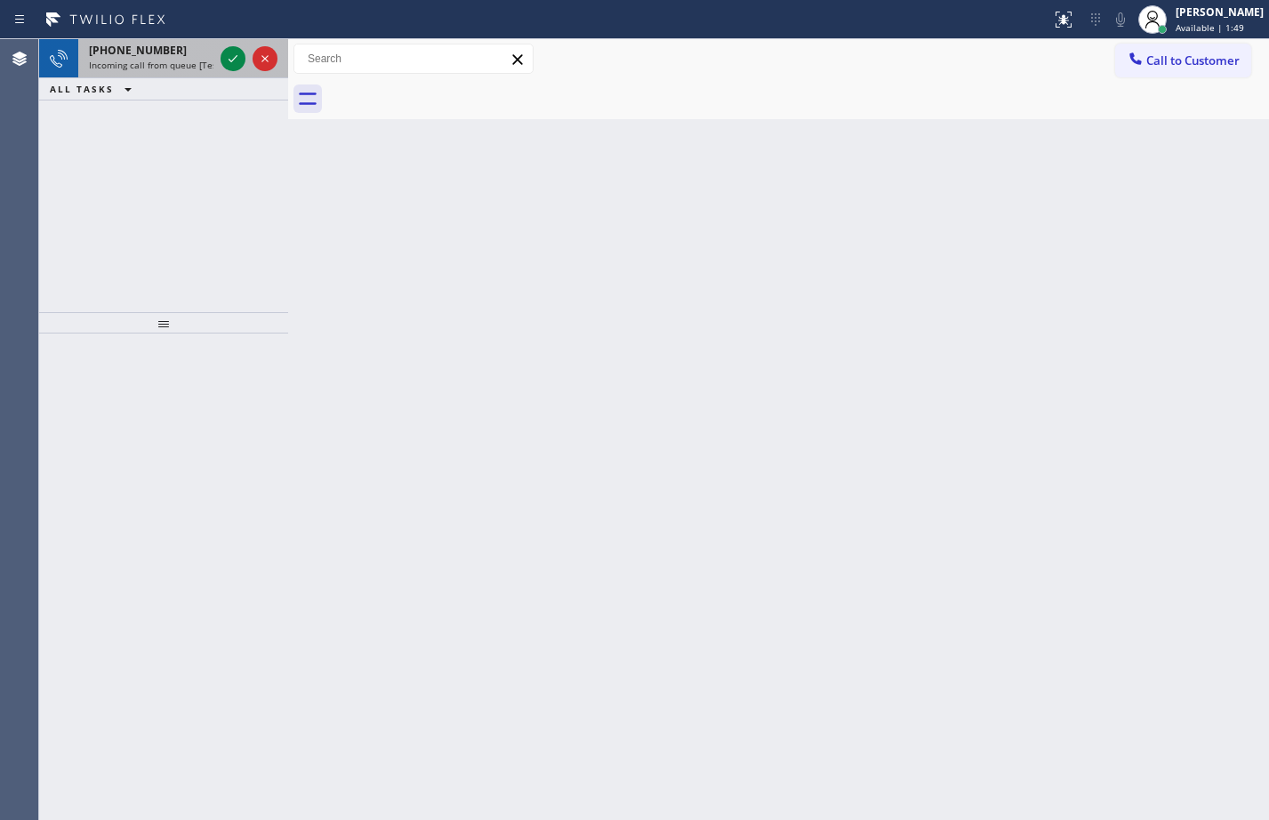
click at [236, 45] on div at bounding box center [249, 58] width 64 height 39
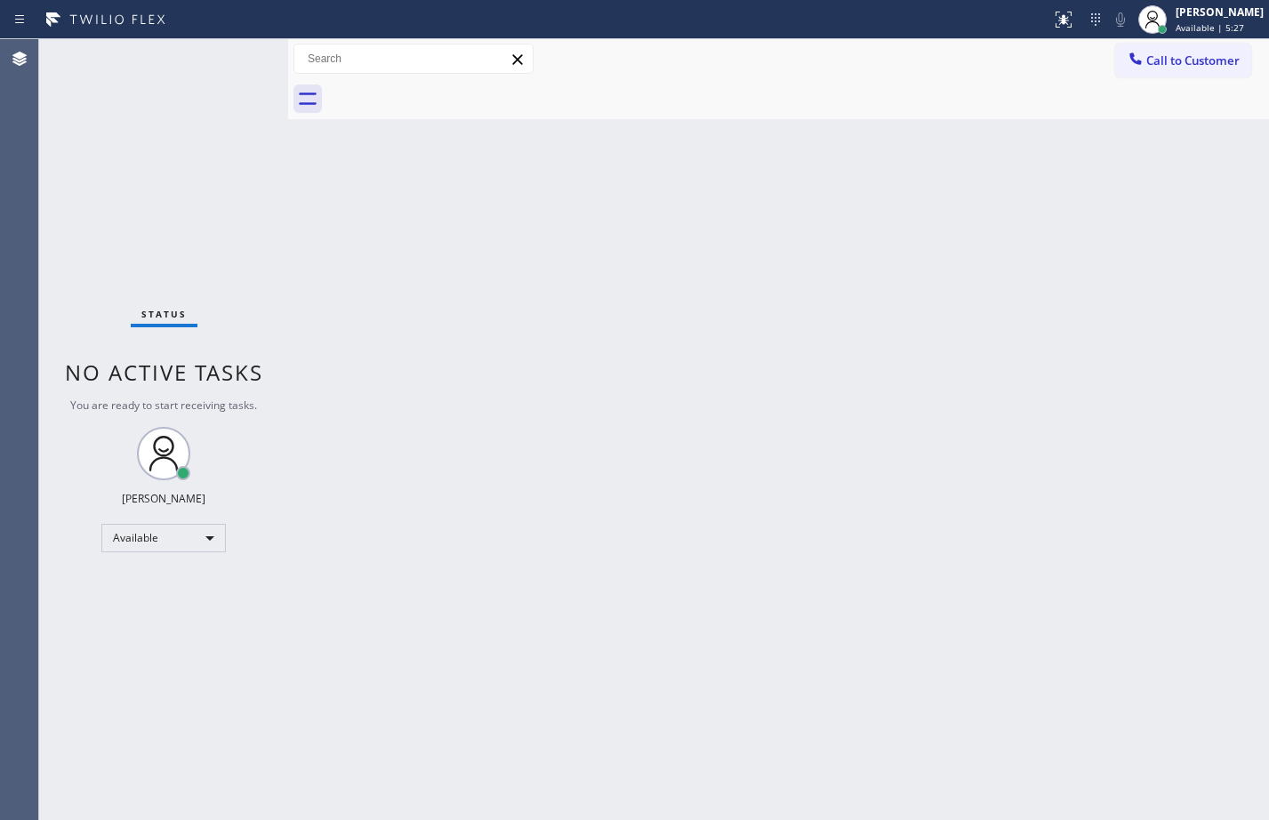
click at [733, 358] on div "Back to Dashboard Change Sender ID Customers Technicians Select a contact Outbo…" at bounding box center [778, 429] width 981 height 781
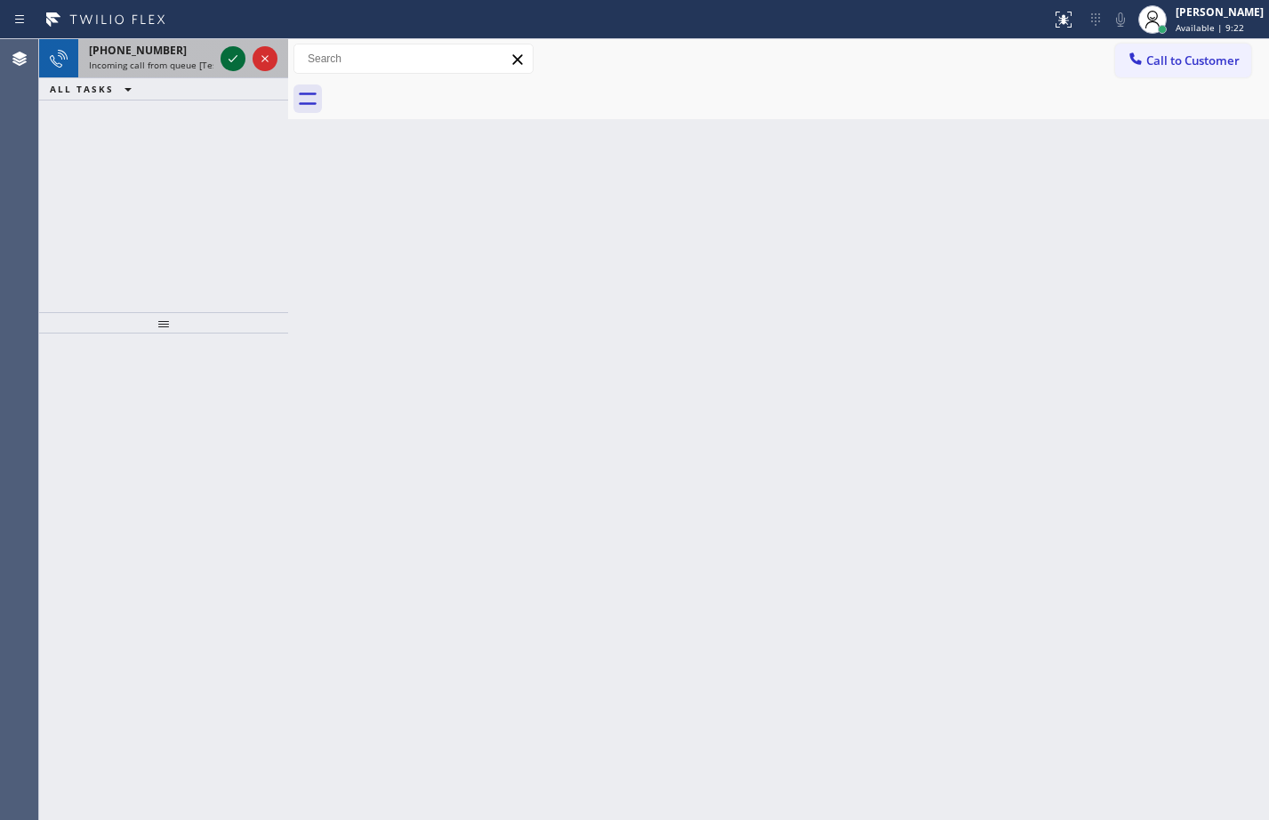
click at [239, 55] on icon at bounding box center [232, 58] width 21 height 21
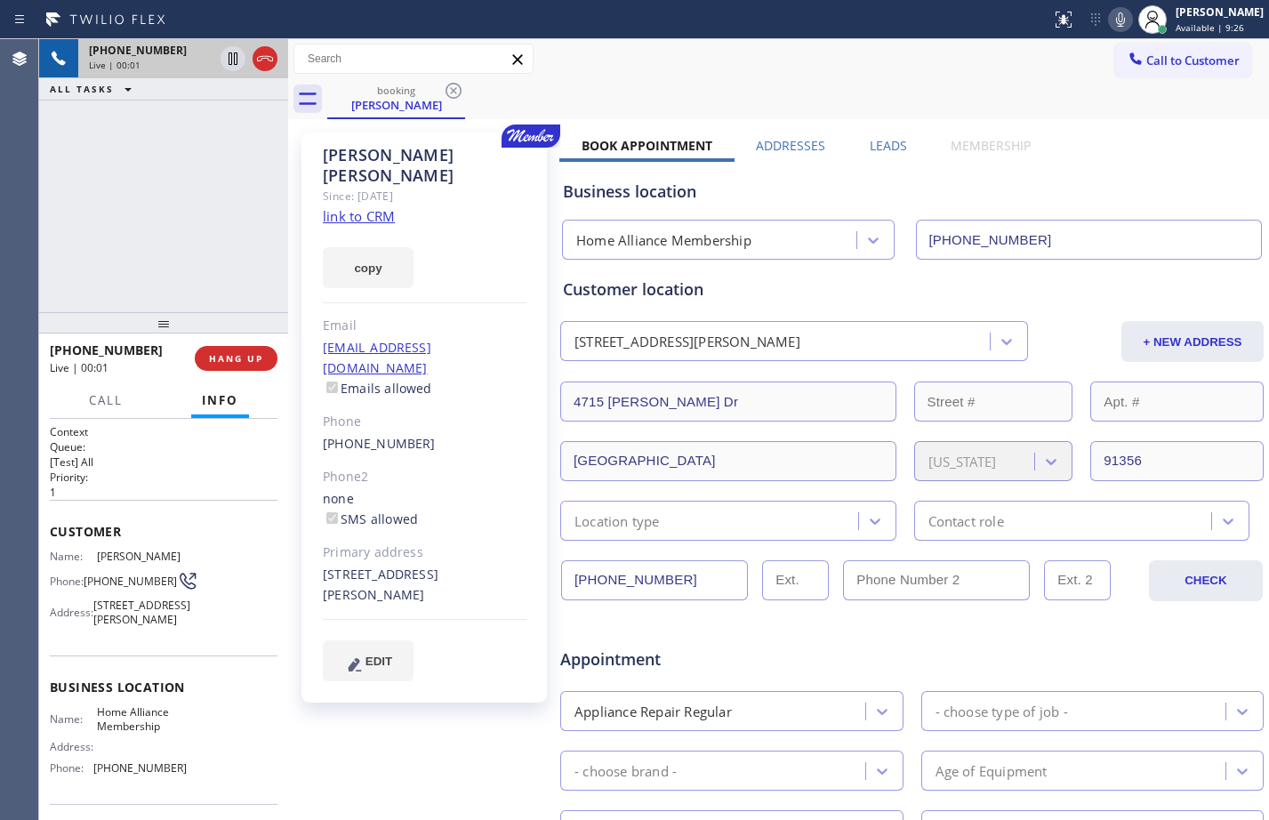
type input "(855) 946-3605"
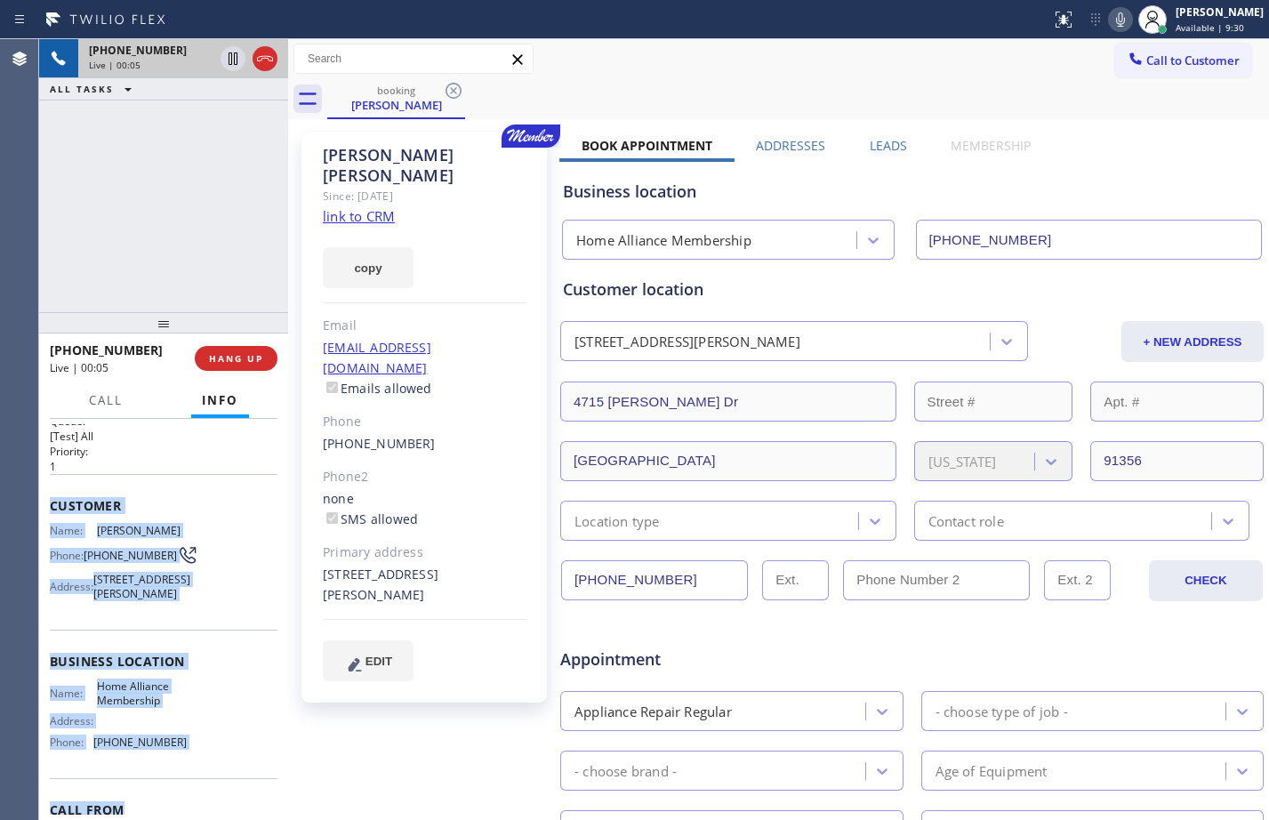
scroll to position [52, 0]
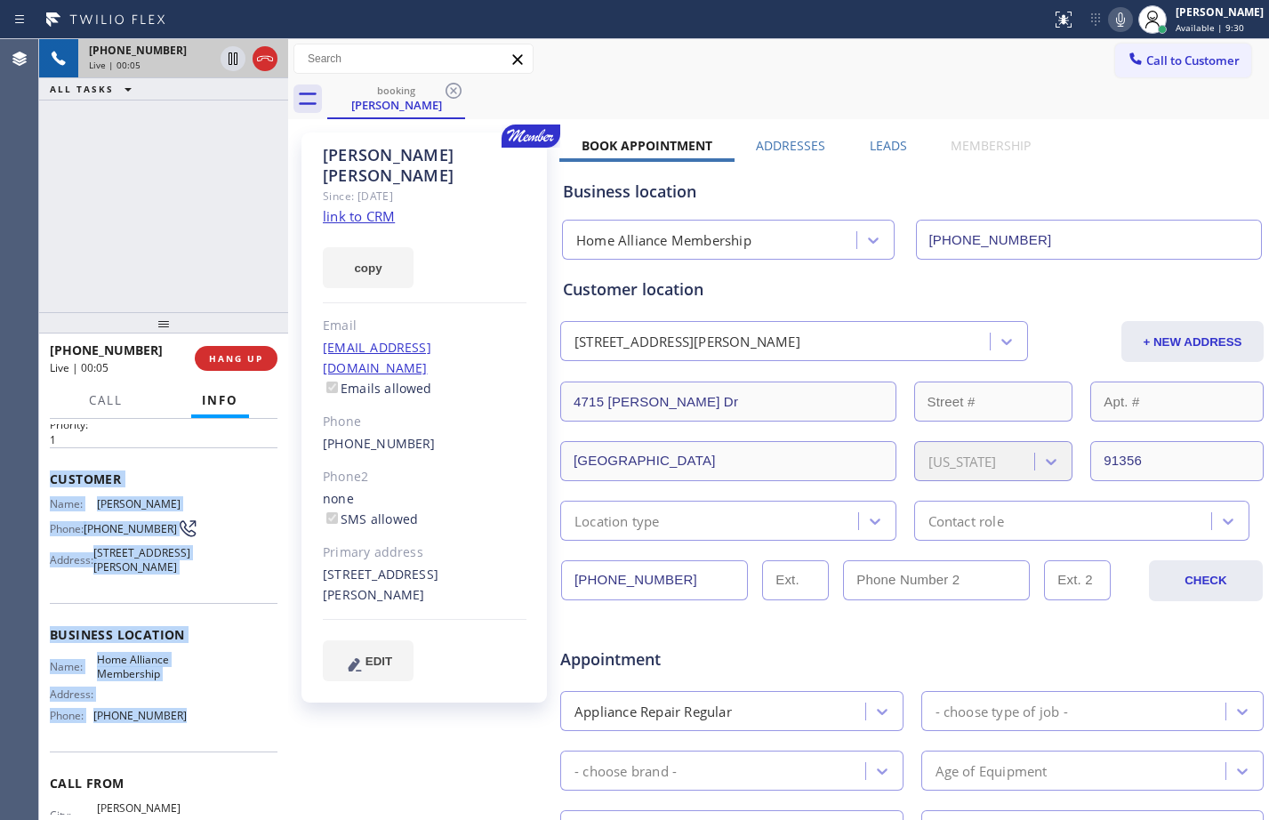
drag, startPoint x: 44, startPoint y: 532, endPoint x: 181, endPoint y: 745, distance: 253.6
click at [181, 745] on div "Context Queue: [Test] All Priority: 1 Customer Name: Lance Gordon Phone: (818) …" at bounding box center [163, 619] width 249 height 401
click at [365, 207] on link "link to CRM" at bounding box center [359, 216] width 72 height 18
click at [229, 60] on icon at bounding box center [233, 58] width 9 height 12
click at [1113, 22] on icon at bounding box center [1120, 19] width 21 height 21
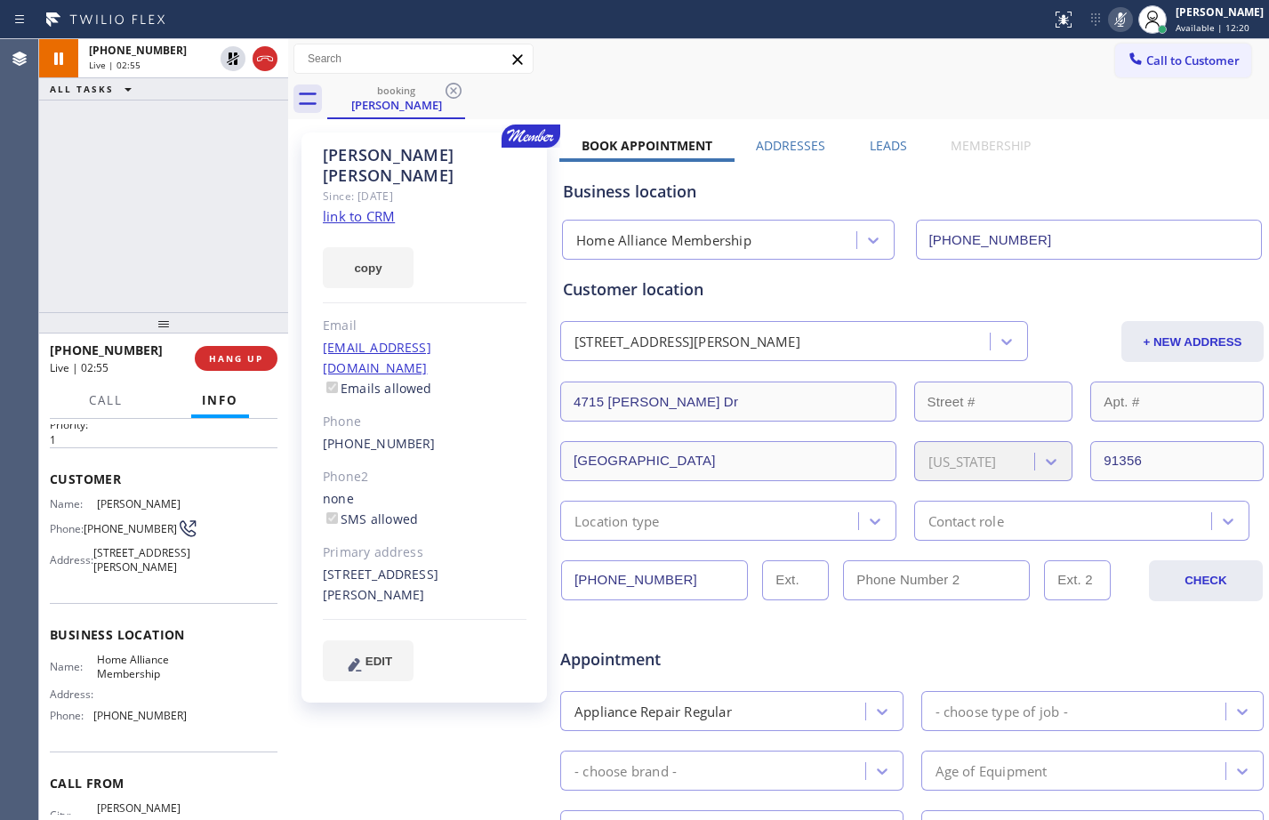
click at [180, 241] on div "+18186529312 Live | 02:55 ALL TASKS ALL TASKS ACTIVE TASKS TASKS IN WRAP UP" at bounding box center [163, 175] width 249 height 273
click at [229, 68] on icon at bounding box center [232, 58] width 21 height 21
click at [1110, 27] on icon at bounding box center [1120, 19] width 21 height 21
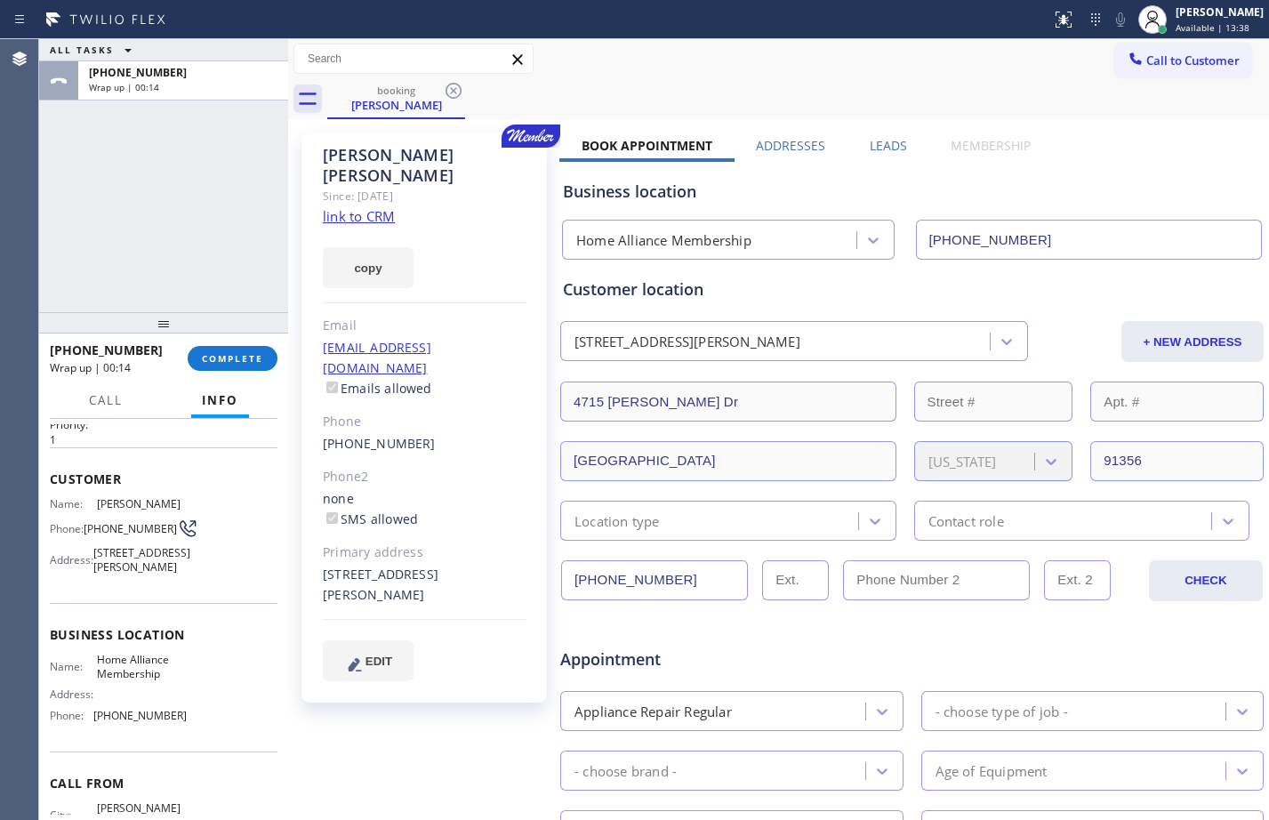
click at [154, 205] on div "ALL TASKS ALL TASKS ACTIVE TASKS TASKS IN WRAP UP +18186529312 Wrap up | 00:14" at bounding box center [163, 175] width 249 height 273
click at [245, 366] on button "COMPLETE" at bounding box center [233, 358] width 90 height 25
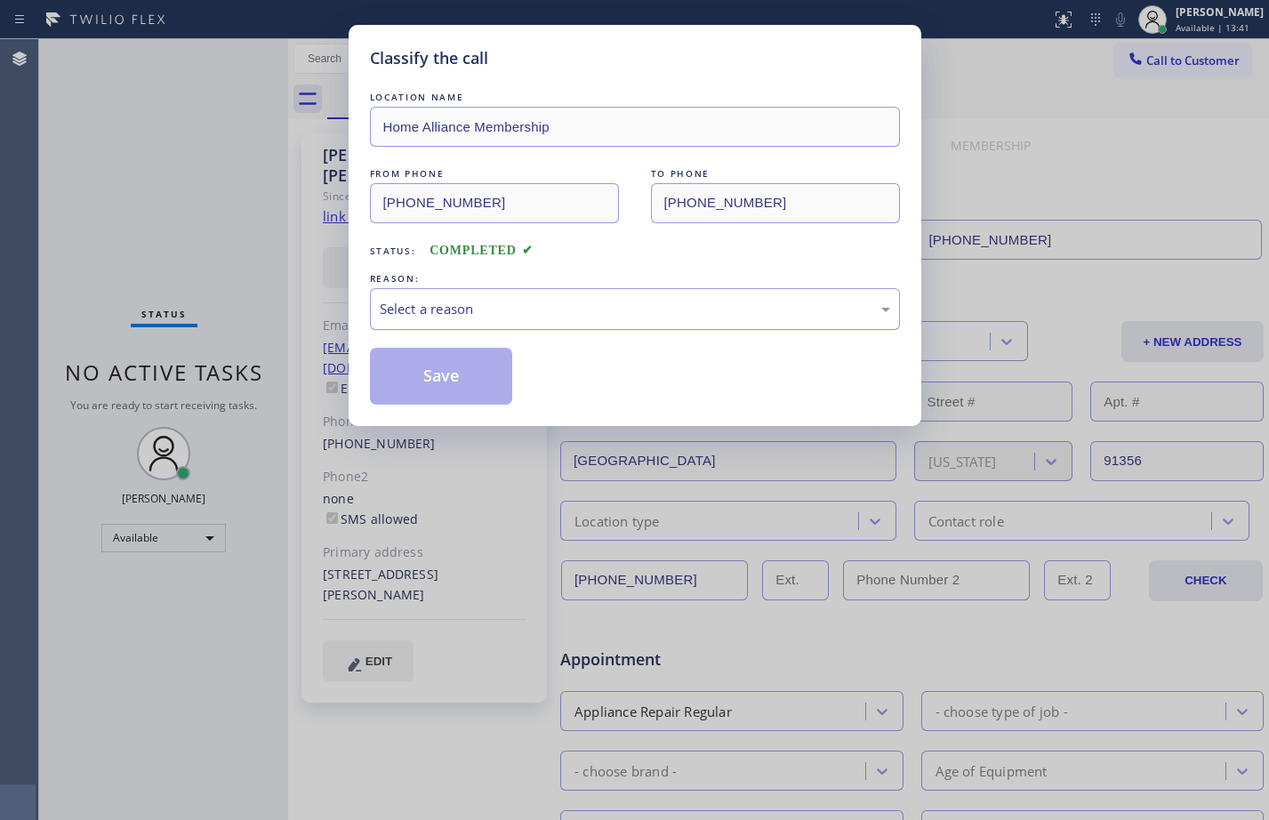
click at [751, 301] on div "Select a reason" at bounding box center [635, 309] width 511 height 20
click at [473, 382] on button "Save" at bounding box center [441, 376] width 143 height 57
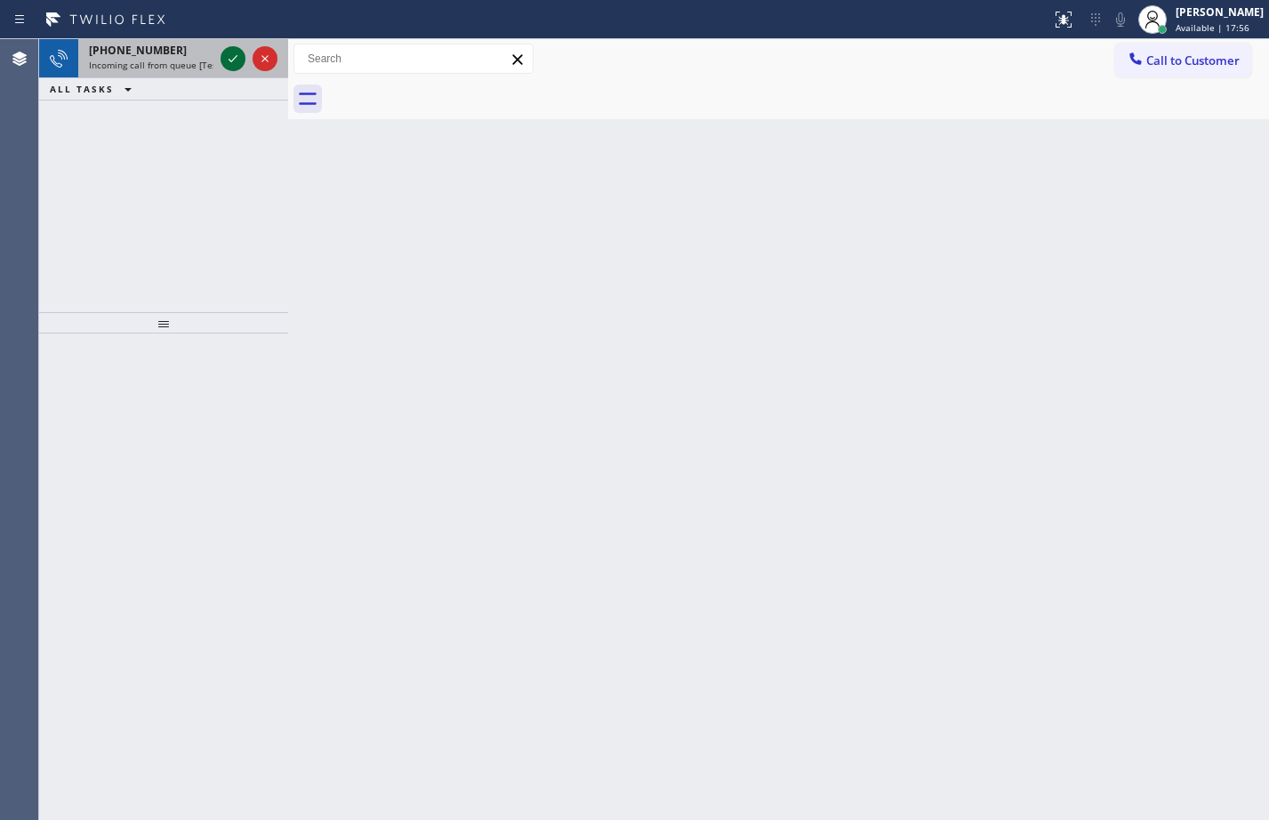
click at [221, 55] on div at bounding box center [233, 58] width 25 height 21
click at [230, 59] on icon at bounding box center [232, 58] width 21 height 21
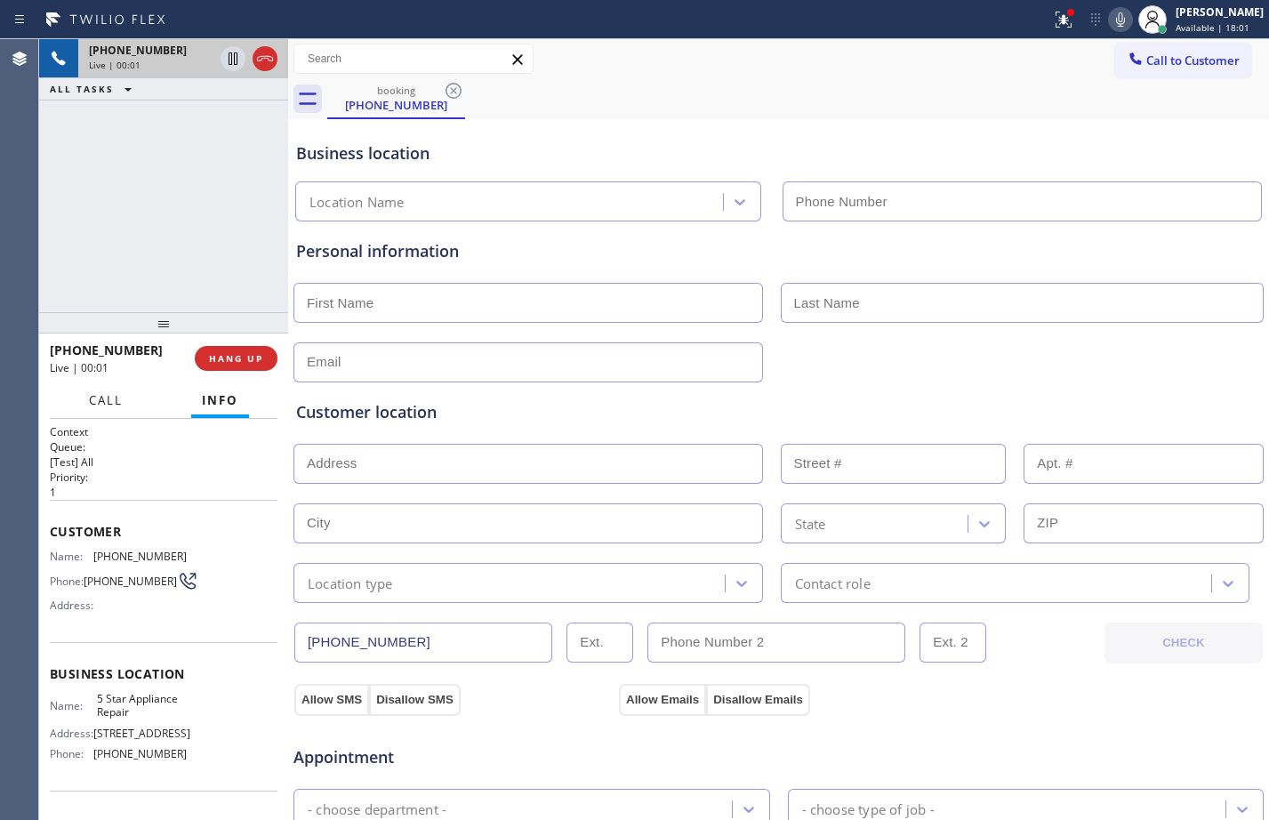
type input "(855) 731-4952"
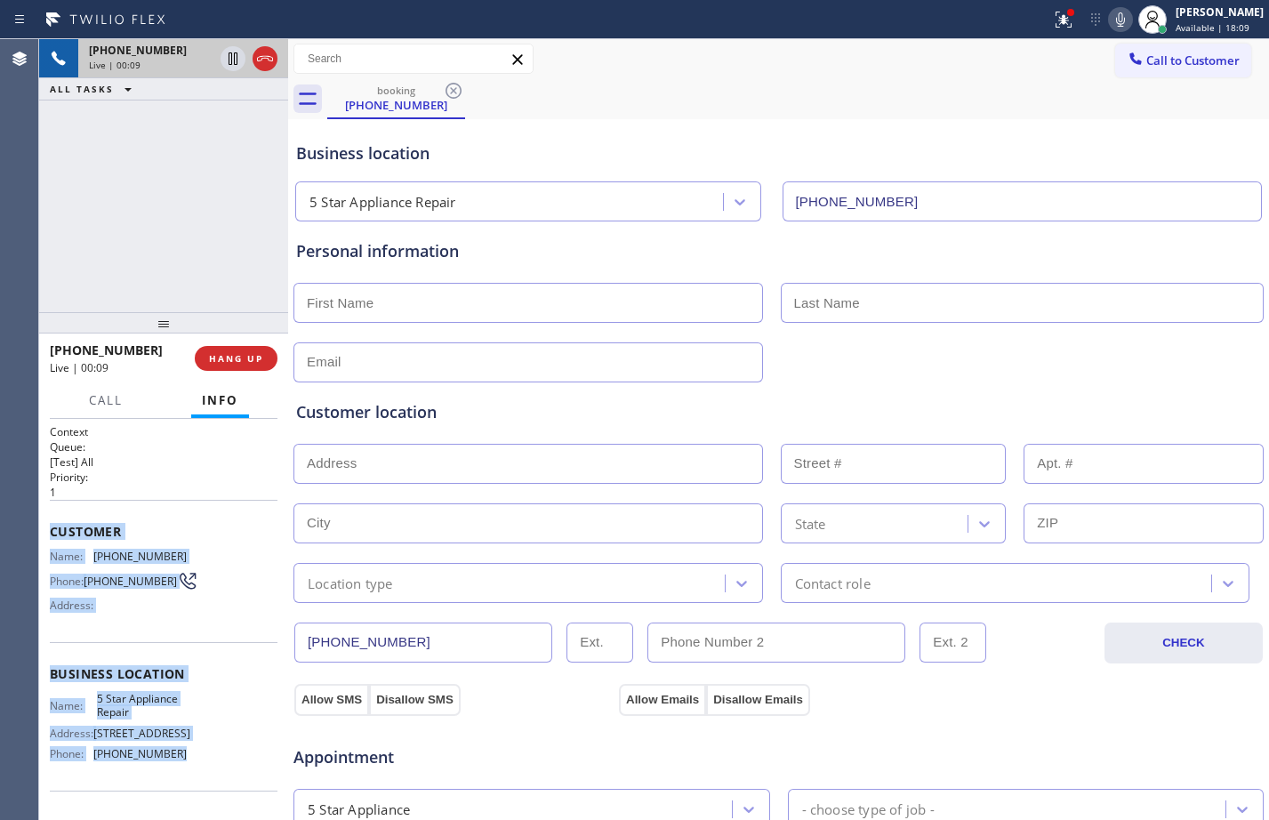
drag, startPoint x: 47, startPoint y: 524, endPoint x: 205, endPoint y: 776, distance: 297.4
click at [205, 776] on div "Context Queue: [Test] All Priority: 1 Customer Name: (949) 870-2303 Phone: (949…" at bounding box center [163, 619] width 249 height 401
click at [1054, 28] on icon at bounding box center [1063, 19] width 21 height 21
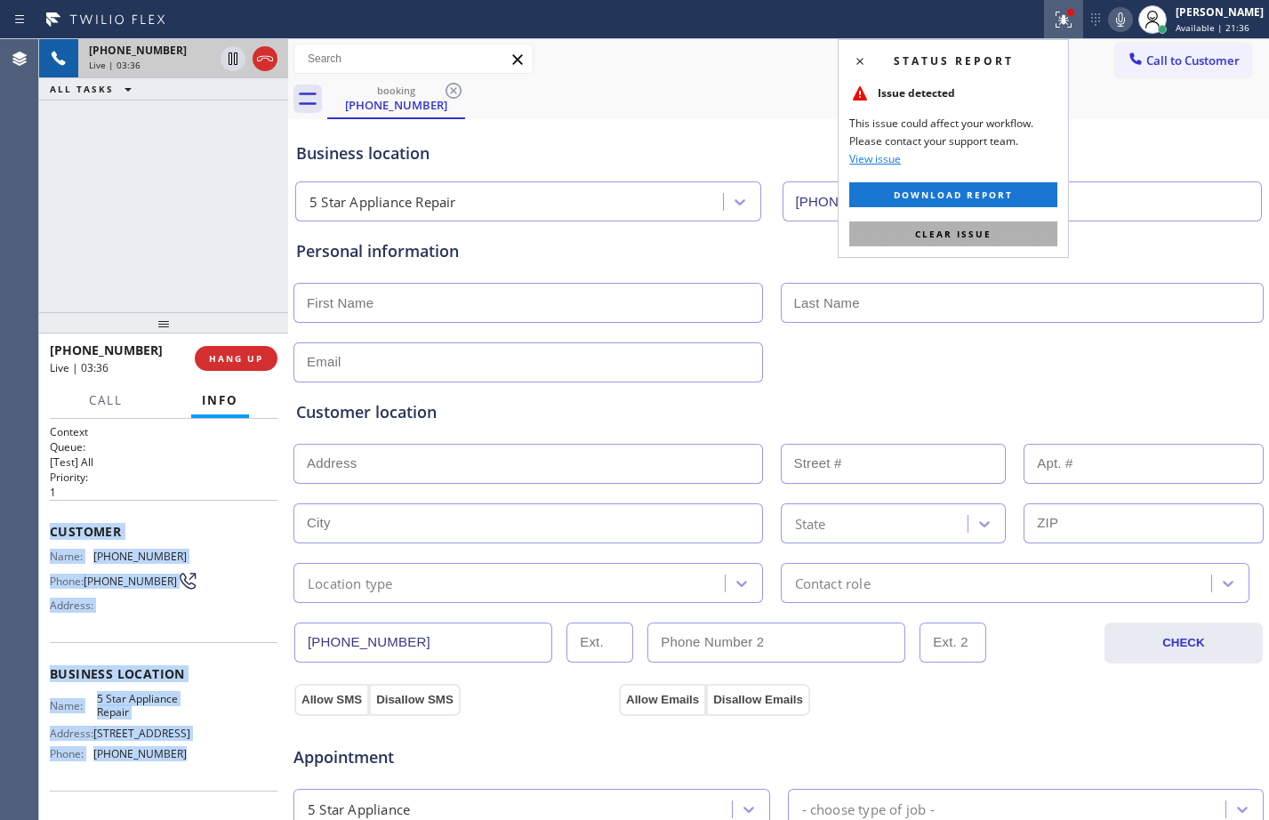
click at [929, 229] on span "Clear issue" at bounding box center [953, 234] width 76 height 12
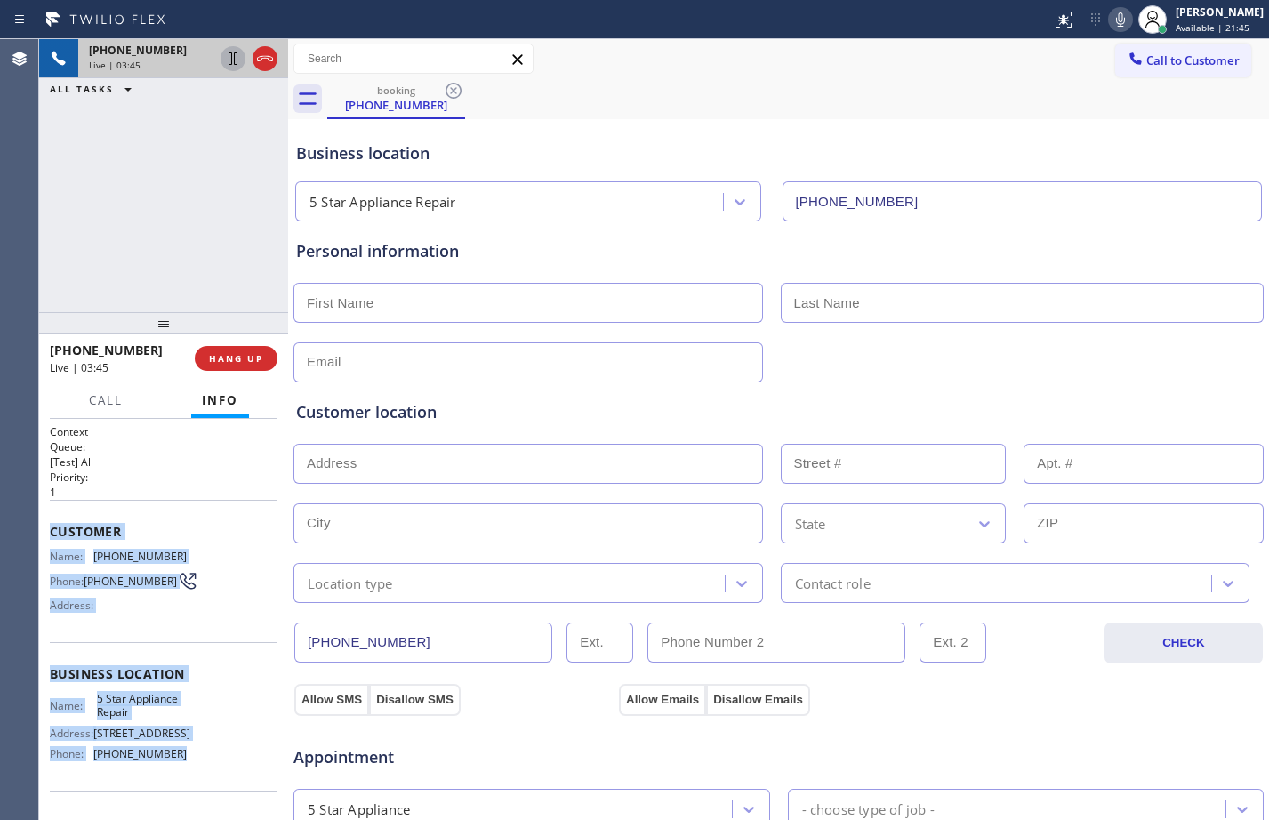
click at [234, 65] on icon at bounding box center [232, 58] width 21 height 21
click at [1114, 28] on icon at bounding box center [1120, 19] width 21 height 21
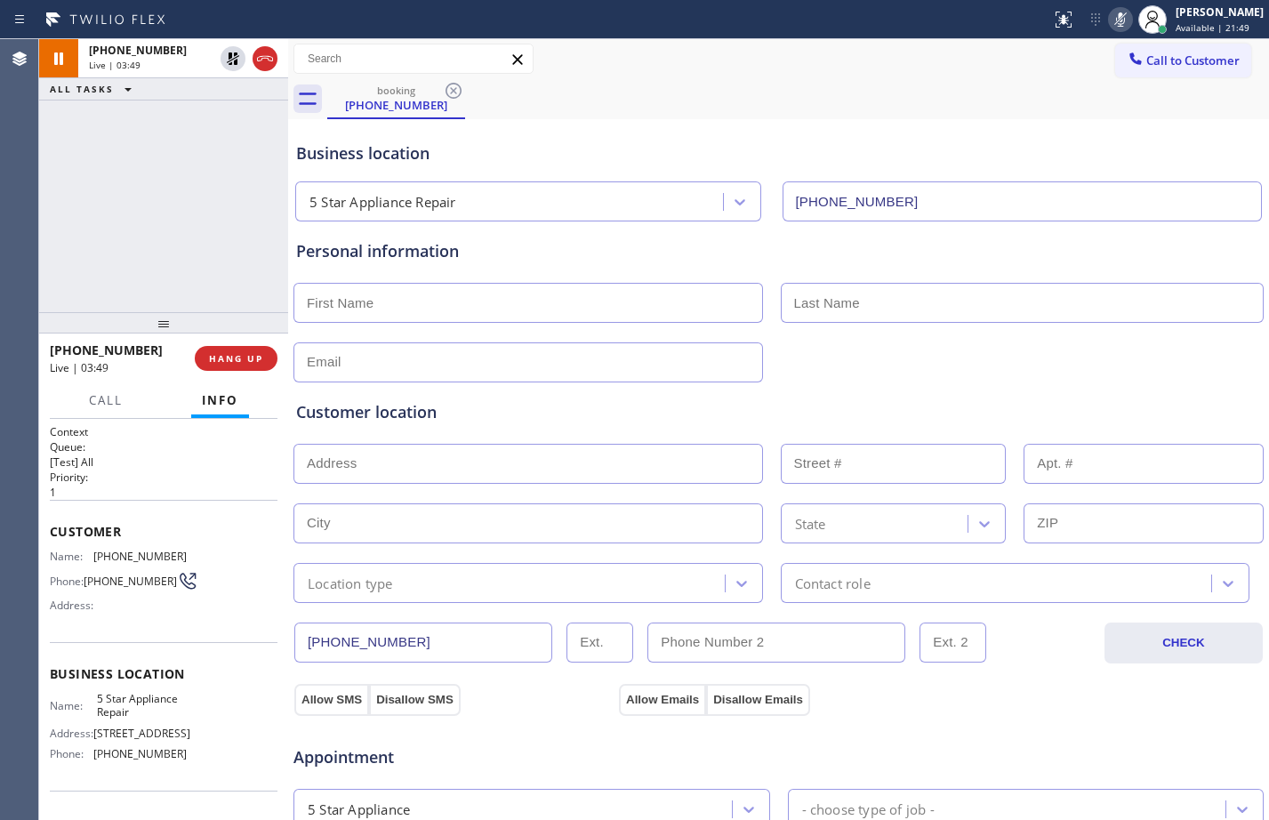
click at [397, 306] on input "text" at bounding box center [529, 303] width 470 height 40
paste input "Edward"
type input "Edward"
click at [549, 474] on input "text" at bounding box center [529, 464] width 470 height 40
paste input "1209 Outrigger DrCorona Del Mar, CA 92625"
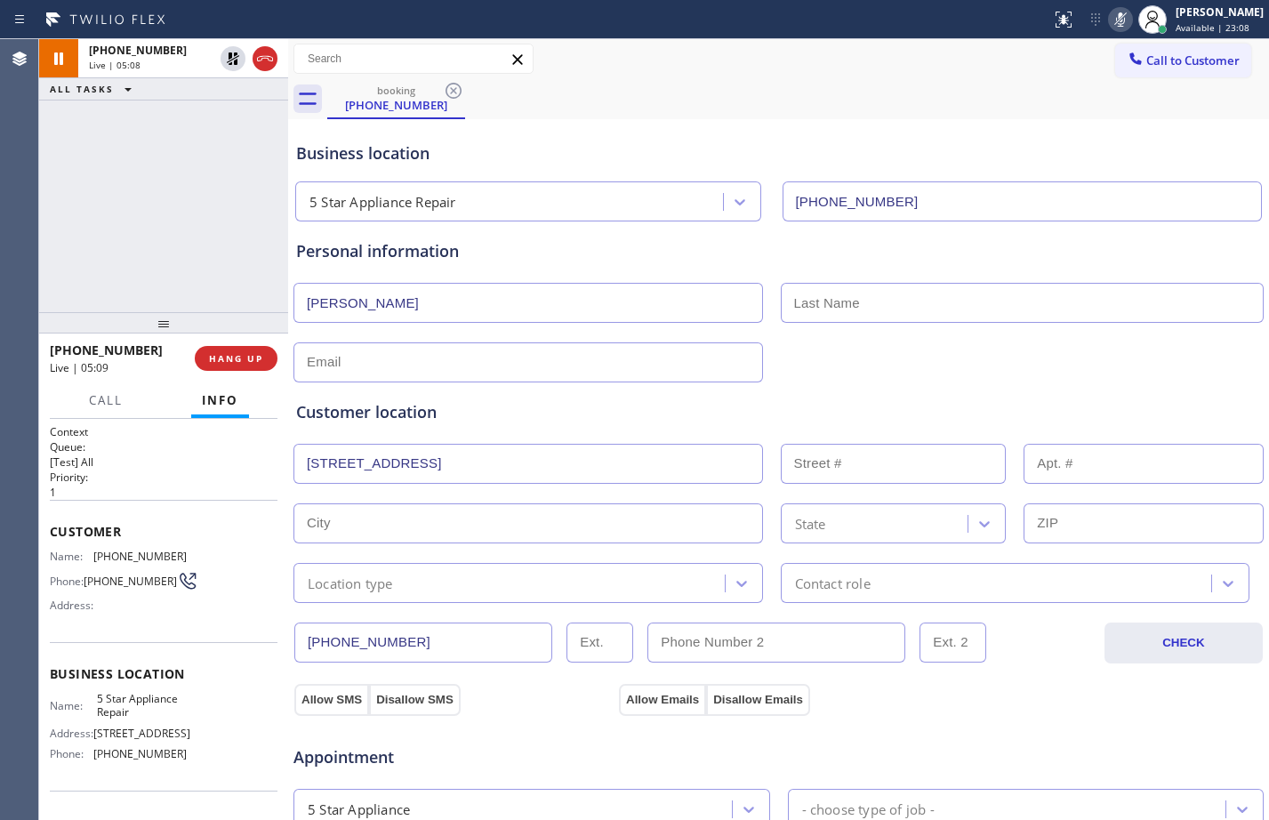
type input "1209 Outrigger Dr"
type input "1209"
type input "Newport Beach"
type input "92625"
click at [657, 597] on div "Location type" at bounding box center [529, 583] width 470 height 40
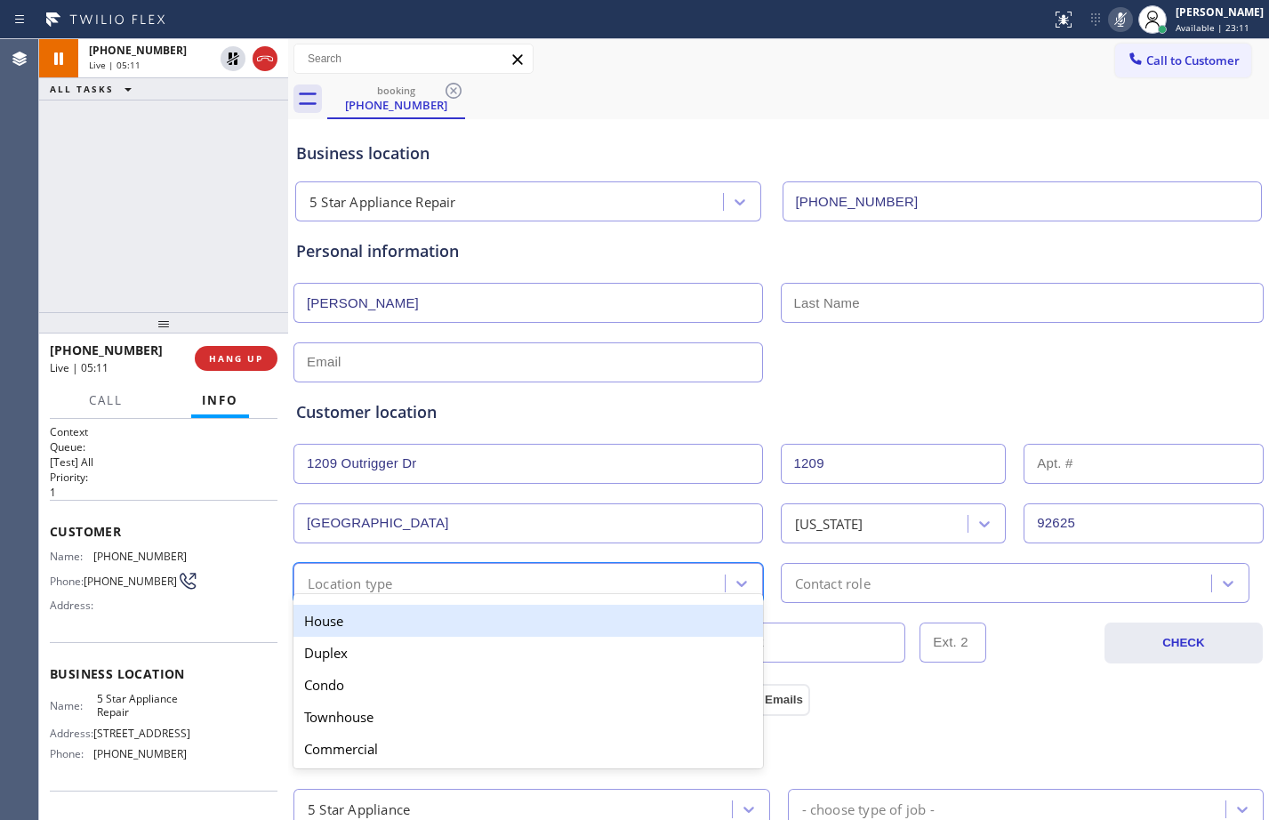
click at [501, 633] on div "House" at bounding box center [529, 621] width 470 height 32
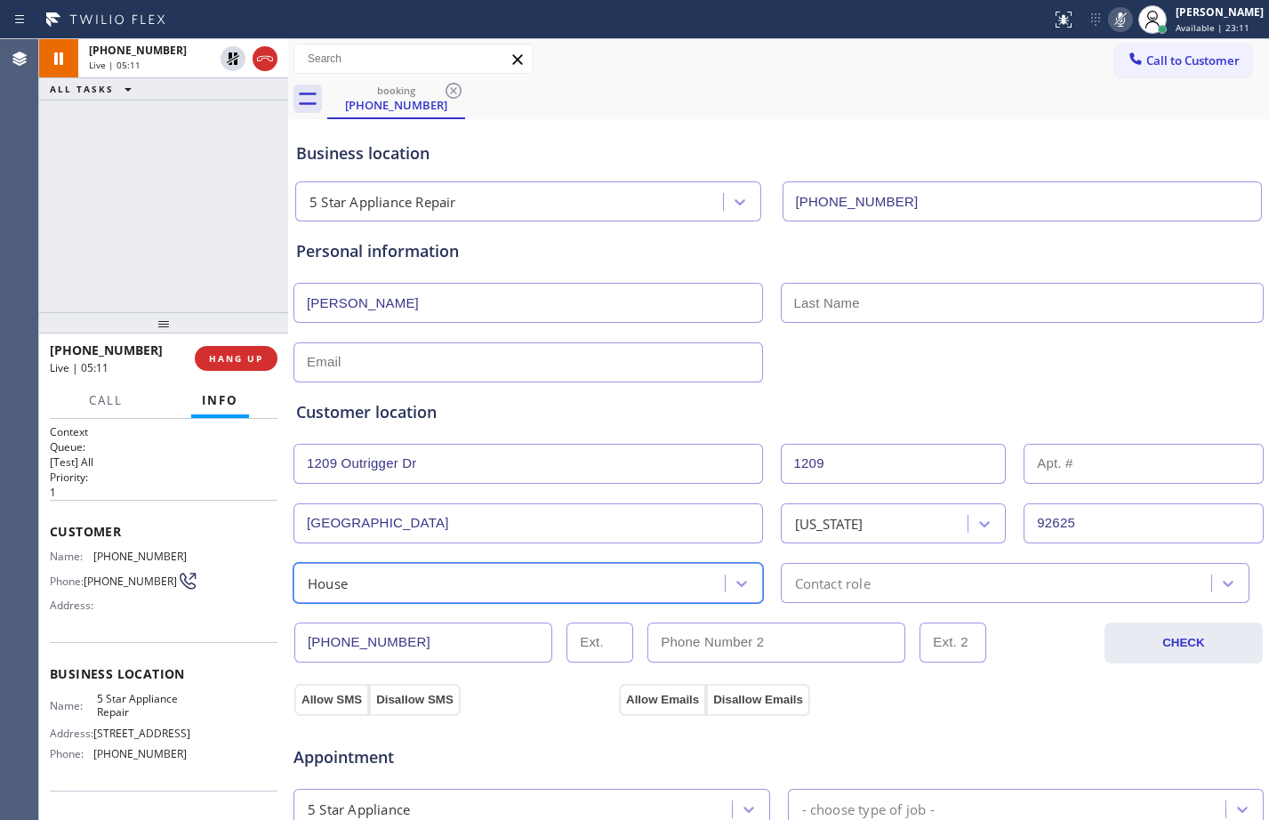
click at [882, 587] on div "Contact role" at bounding box center [999, 582] width 426 height 31
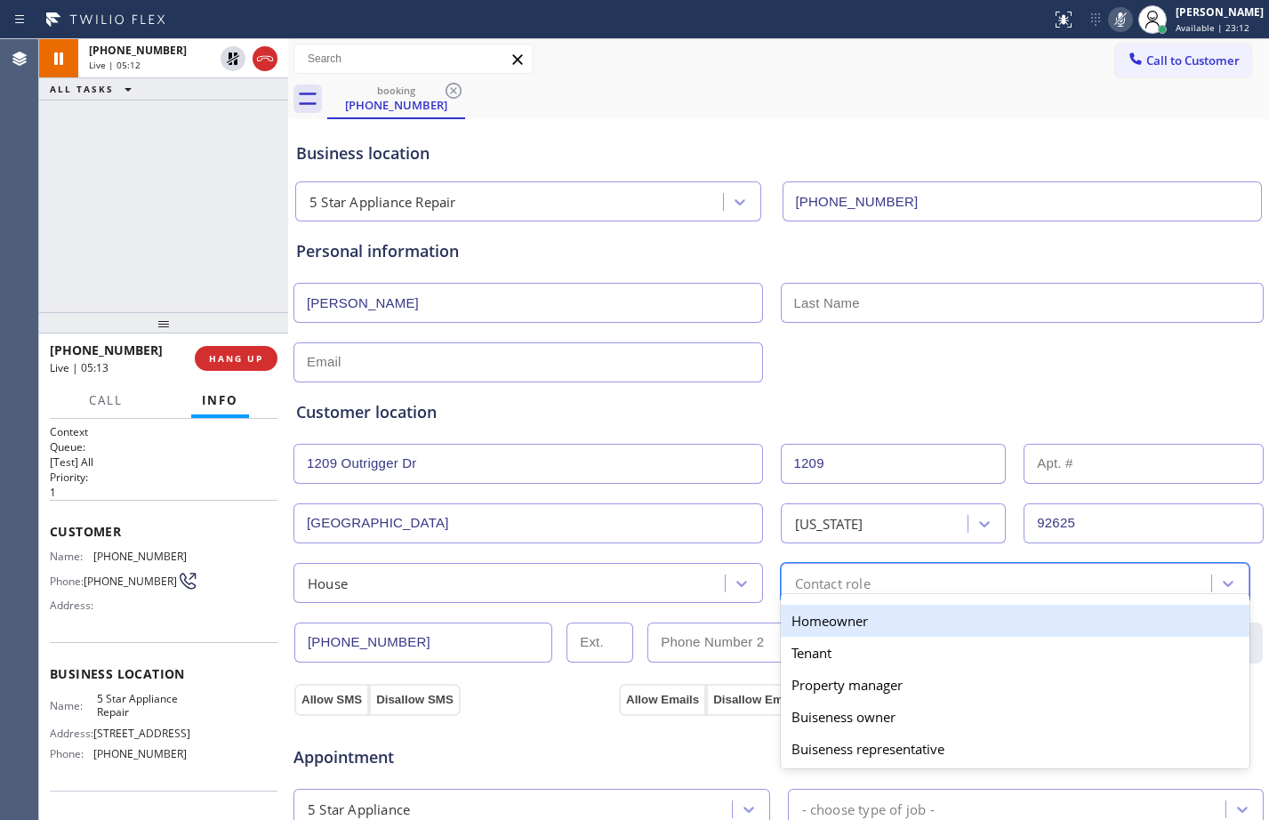
click at [841, 623] on div "Homeowner" at bounding box center [1016, 621] width 470 height 32
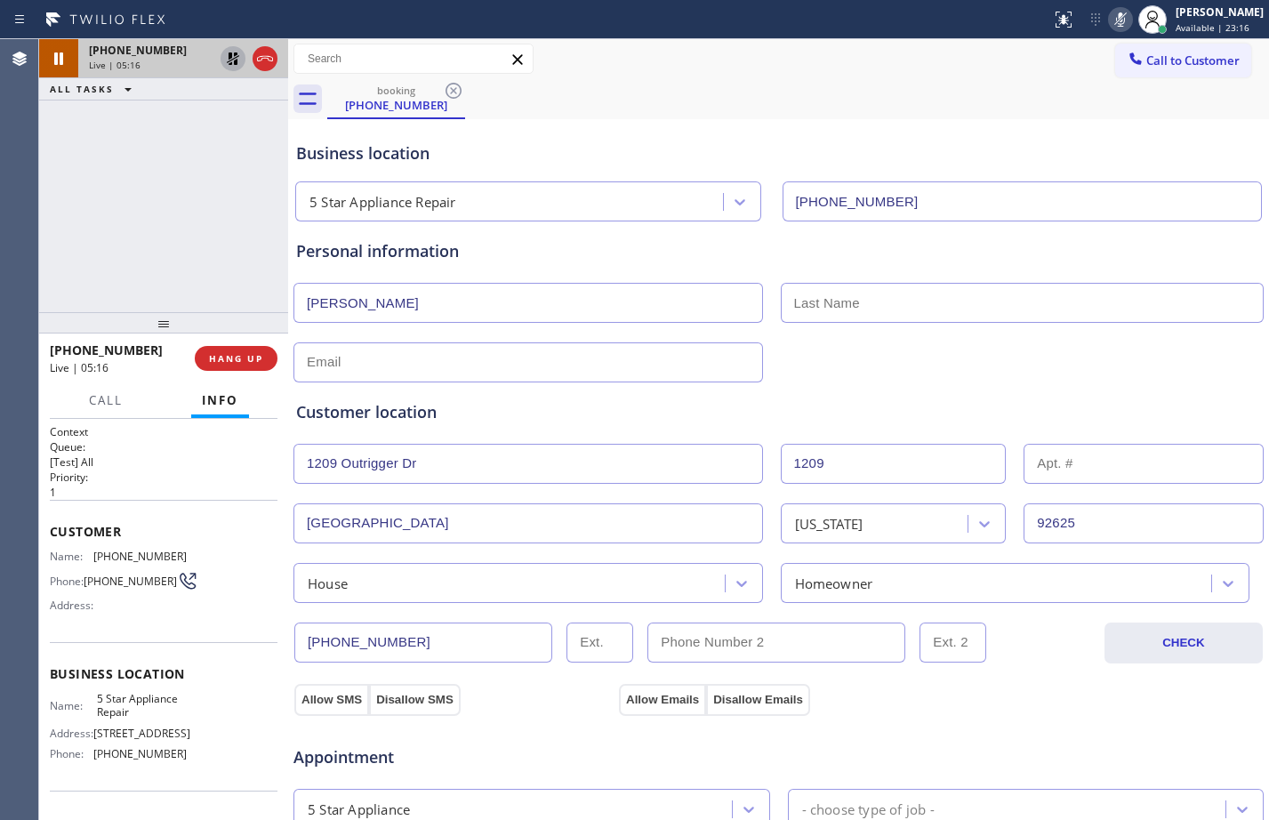
click at [232, 60] on icon at bounding box center [232, 58] width 21 height 21
click at [1110, 17] on icon at bounding box center [1120, 19] width 21 height 21
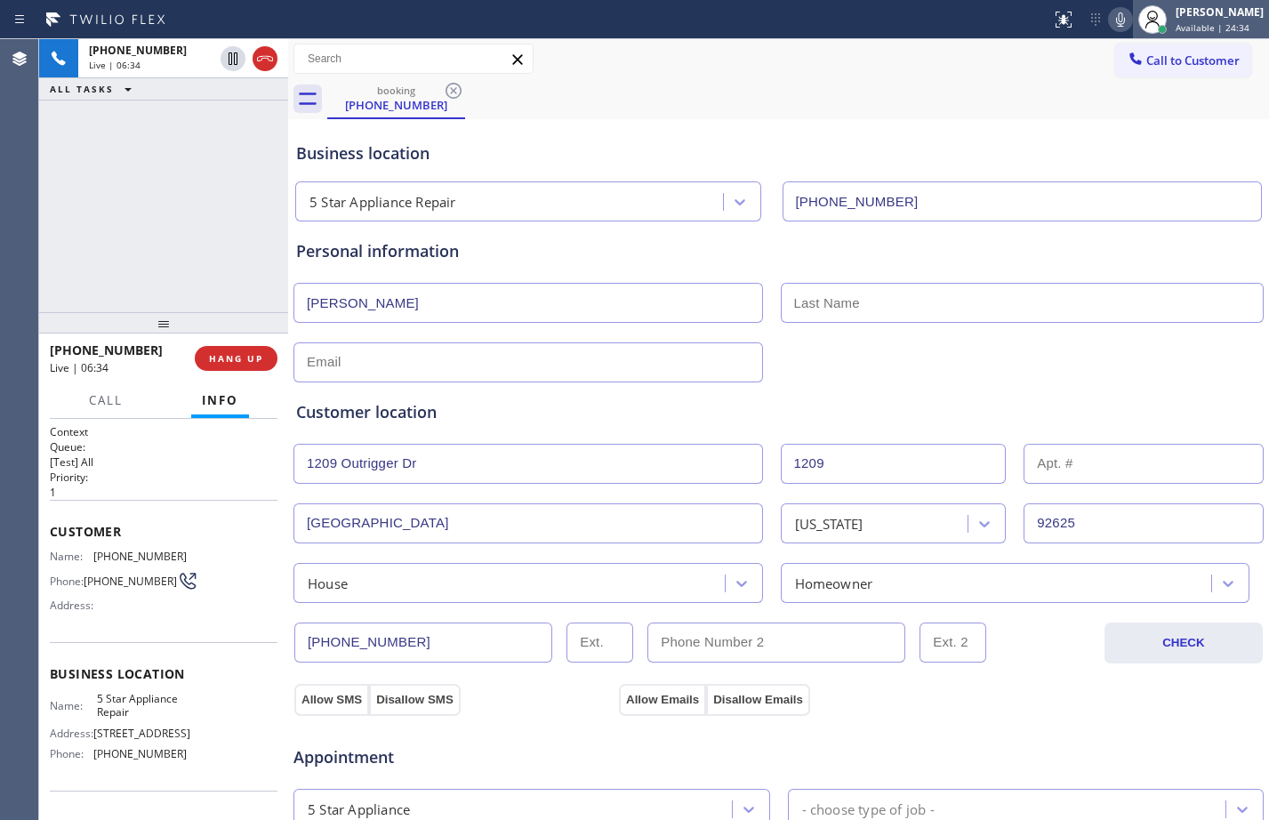
click at [1196, 16] on div "[PERSON_NAME]" at bounding box center [1220, 11] width 88 height 15
click at [1184, 20] on div "Megan Rose Paluca Available | 24:37" at bounding box center [1220, 19] width 97 height 31
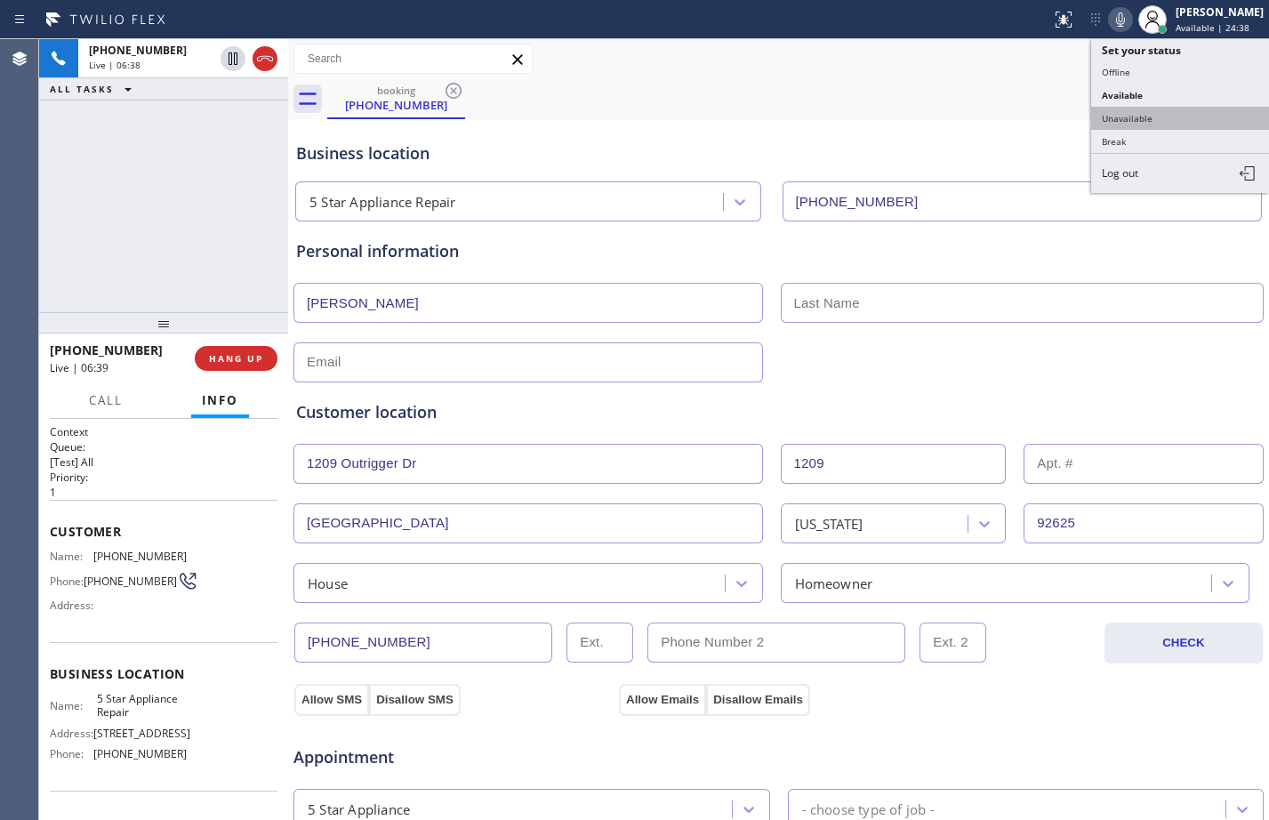
click at [1185, 110] on button "Unavailable" at bounding box center [1180, 118] width 178 height 23
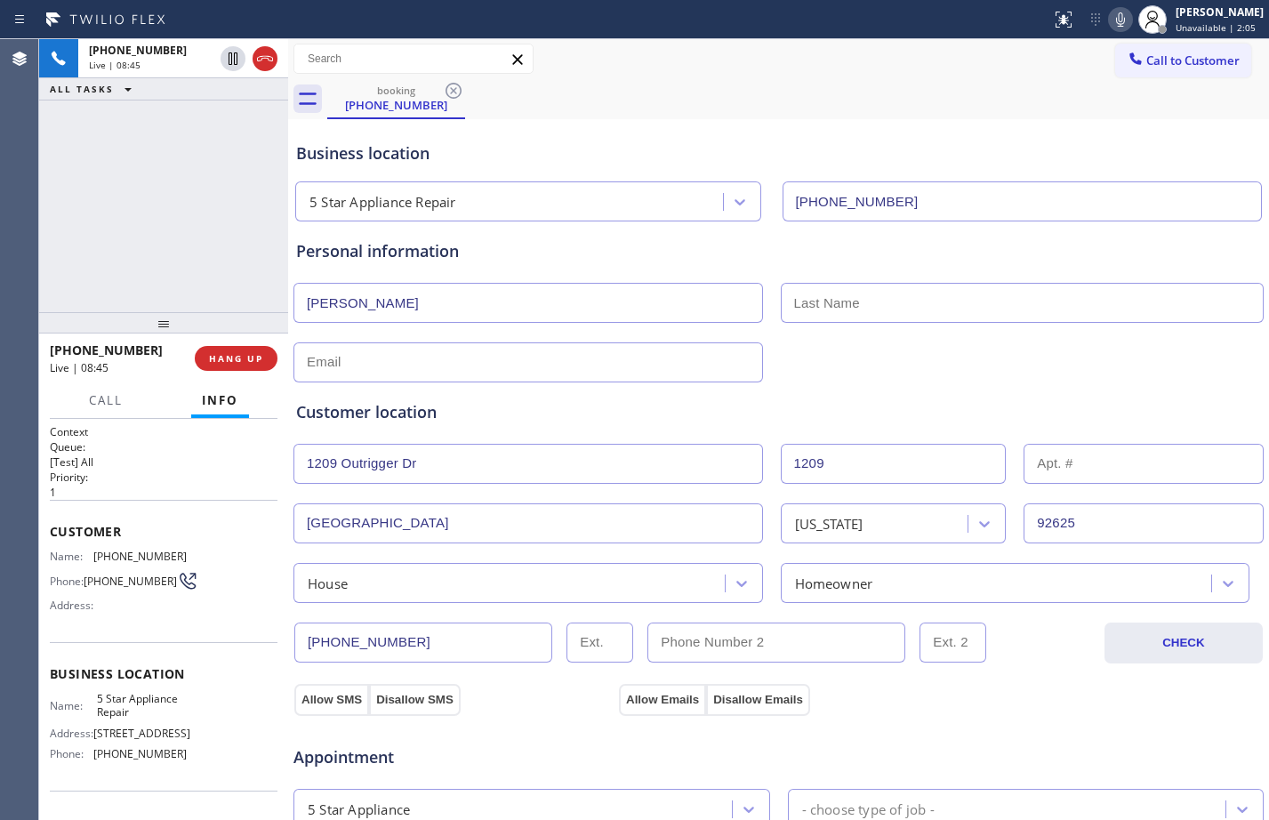
click at [473, 359] on input "text" at bounding box center [529, 362] width 470 height 40
paste input "emkr@sbcglobal.net"
type input "emkr@sbcglobal.net"
click at [341, 687] on button "Allow SMS" at bounding box center [331, 700] width 75 height 32
click at [660, 698] on button "Allow Emails" at bounding box center [662, 700] width 87 height 32
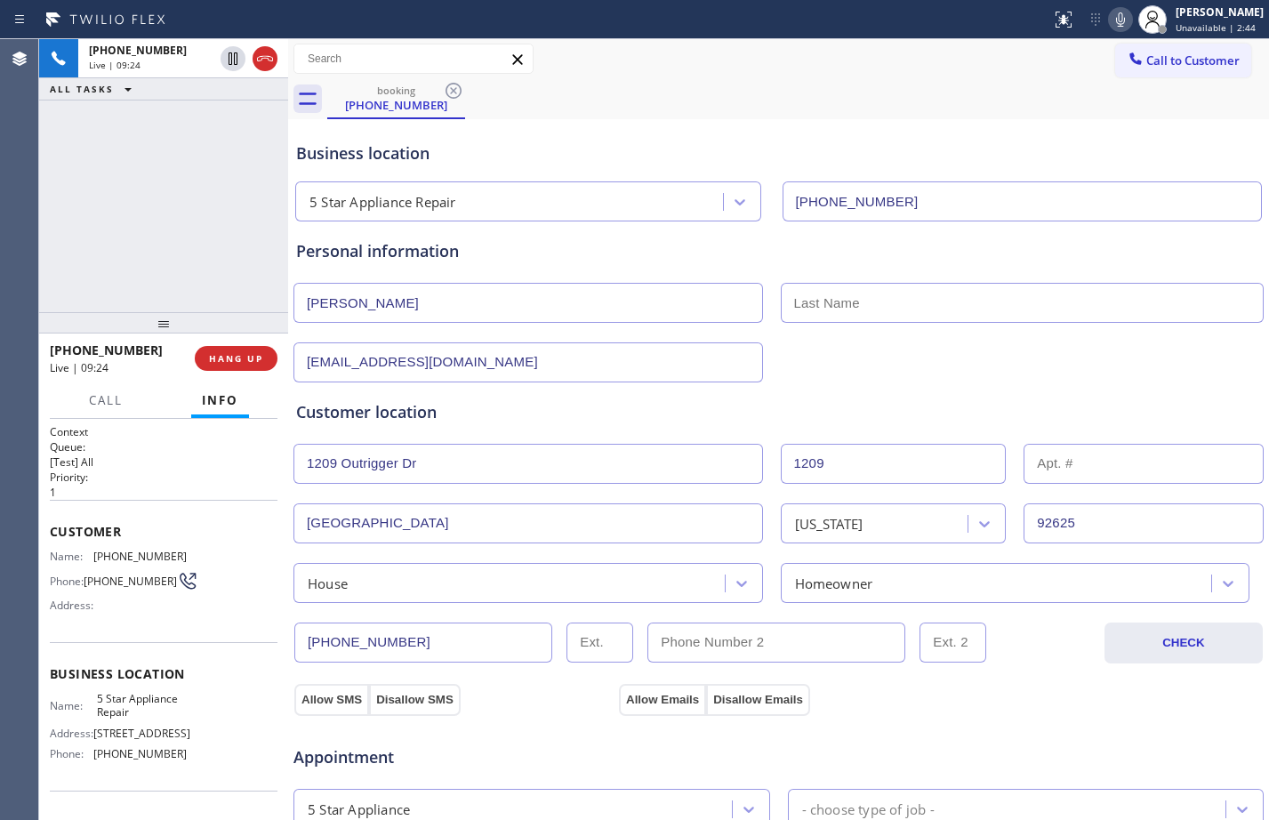
scroll to position [559, 0]
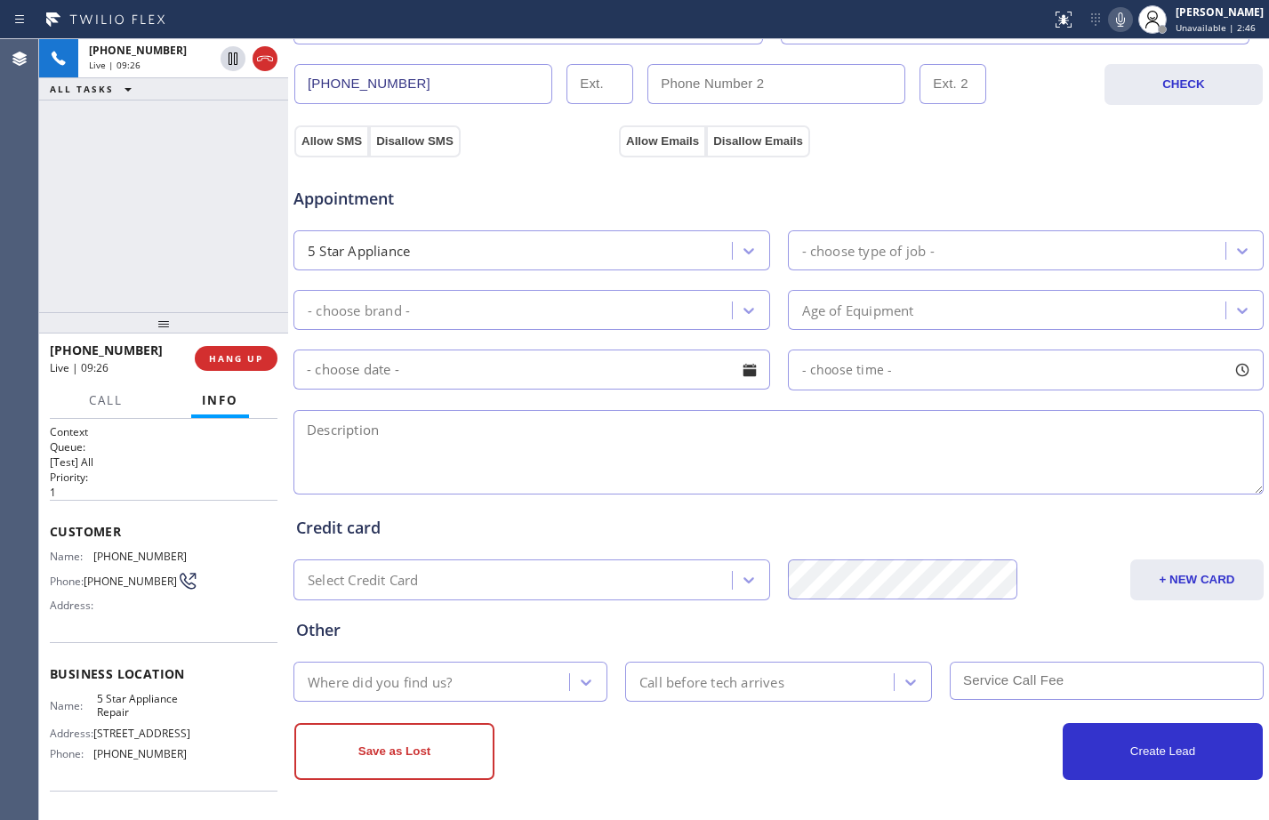
click at [619, 243] on div "5 Star Appliance" at bounding box center [515, 250] width 433 height 31
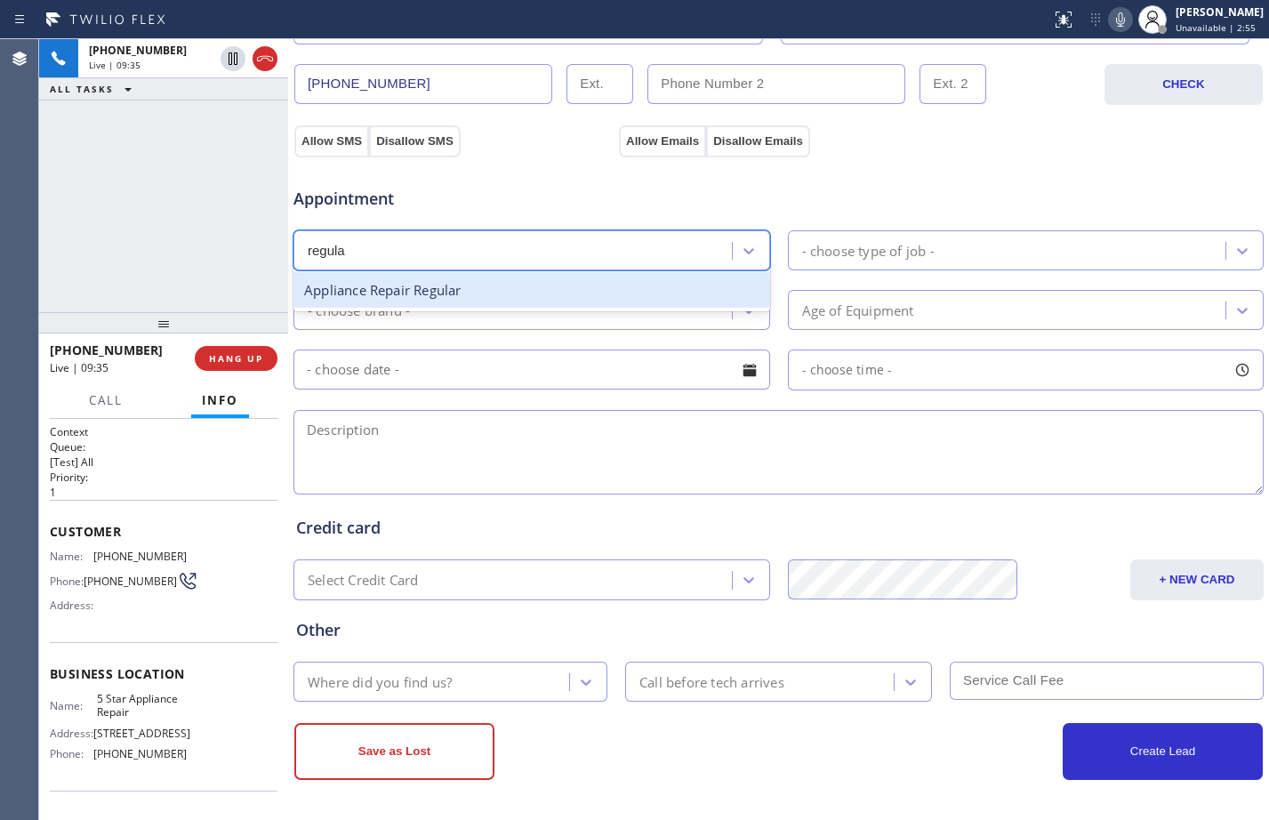
type input "regular"
click at [484, 296] on div "Appliance Repair Regular" at bounding box center [532, 290] width 477 height 36
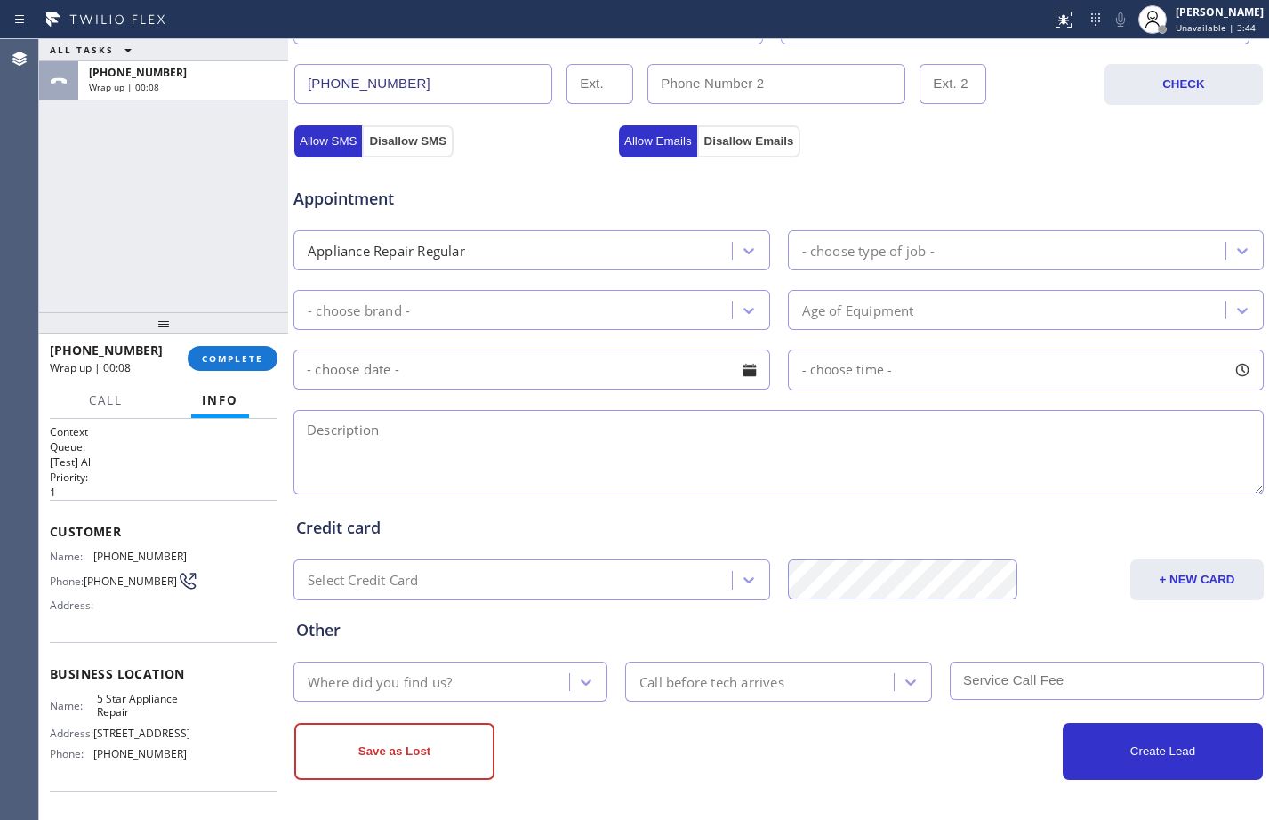
drag, startPoint x: 654, startPoint y: 252, endPoint x: 790, endPoint y: 259, distance: 136.3
click at [654, 252] on div "Appliance Repair Regular" at bounding box center [515, 250] width 433 height 31
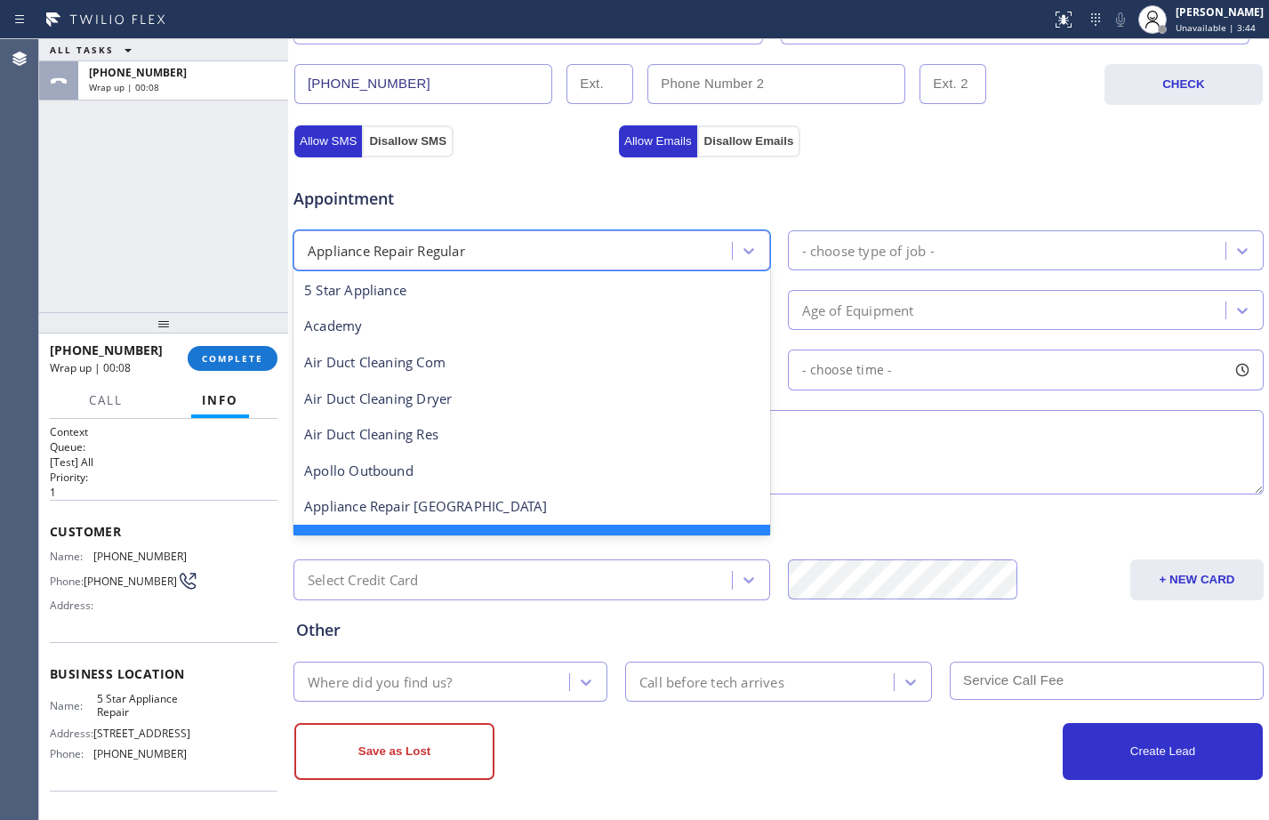
scroll to position [38, 0]
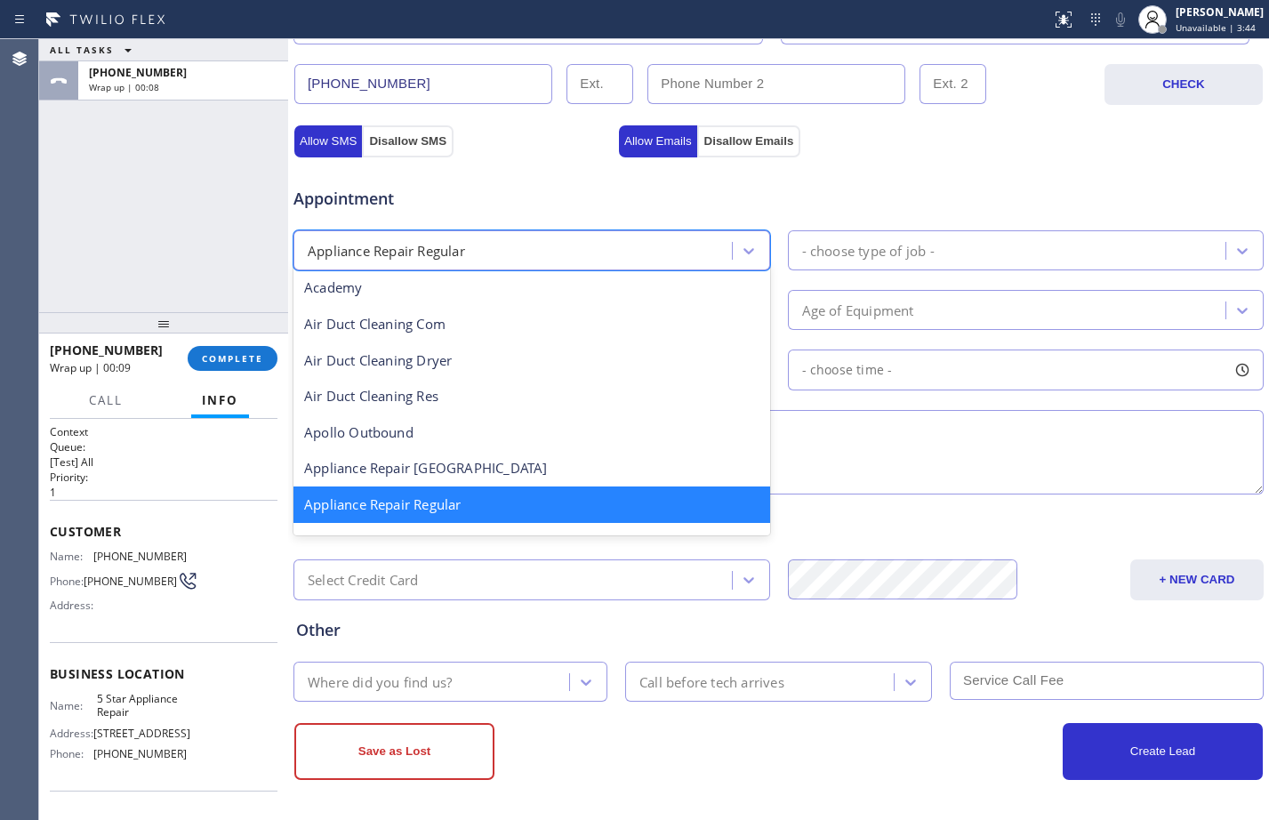
click at [913, 265] on div "- choose type of job -" at bounding box center [1009, 250] width 433 height 31
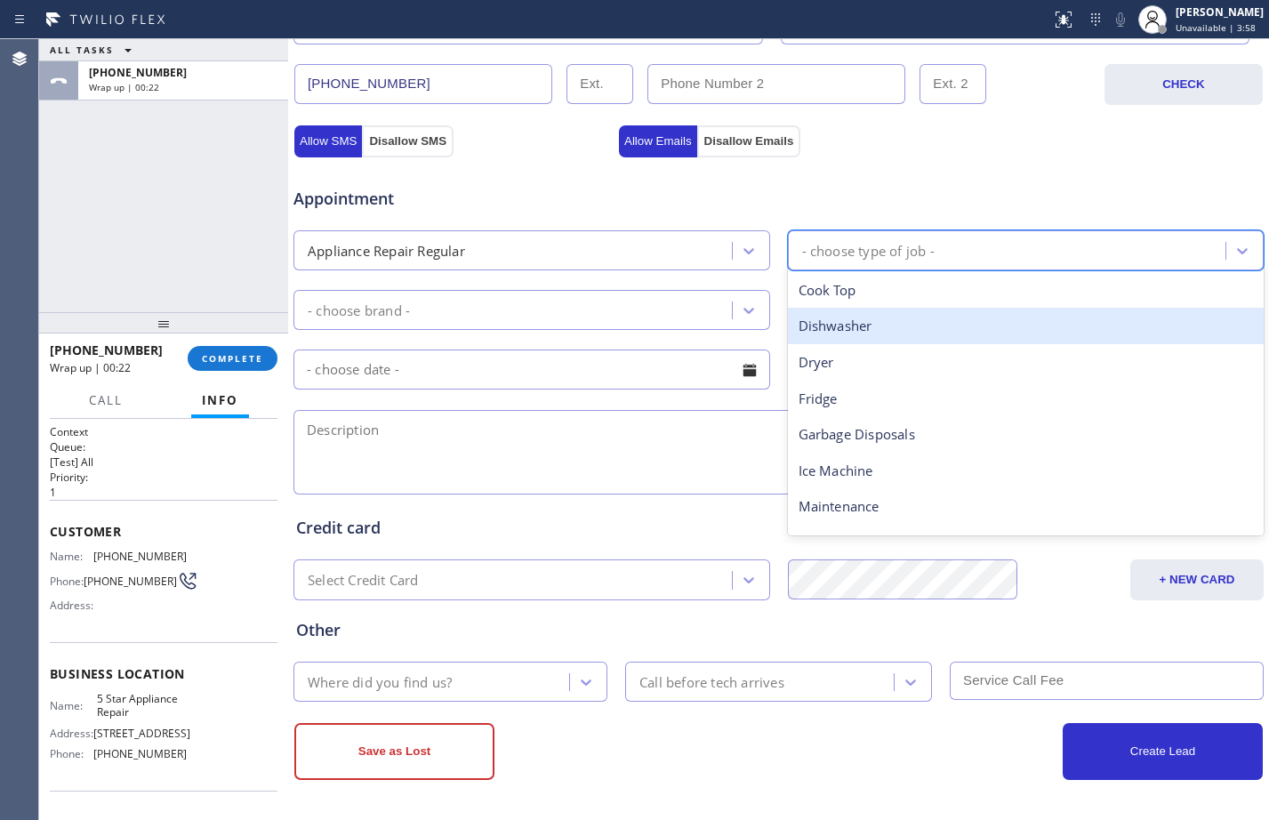
click at [921, 323] on div "Dishwasher" at bounding box center [1026, 326] width 477 height 36
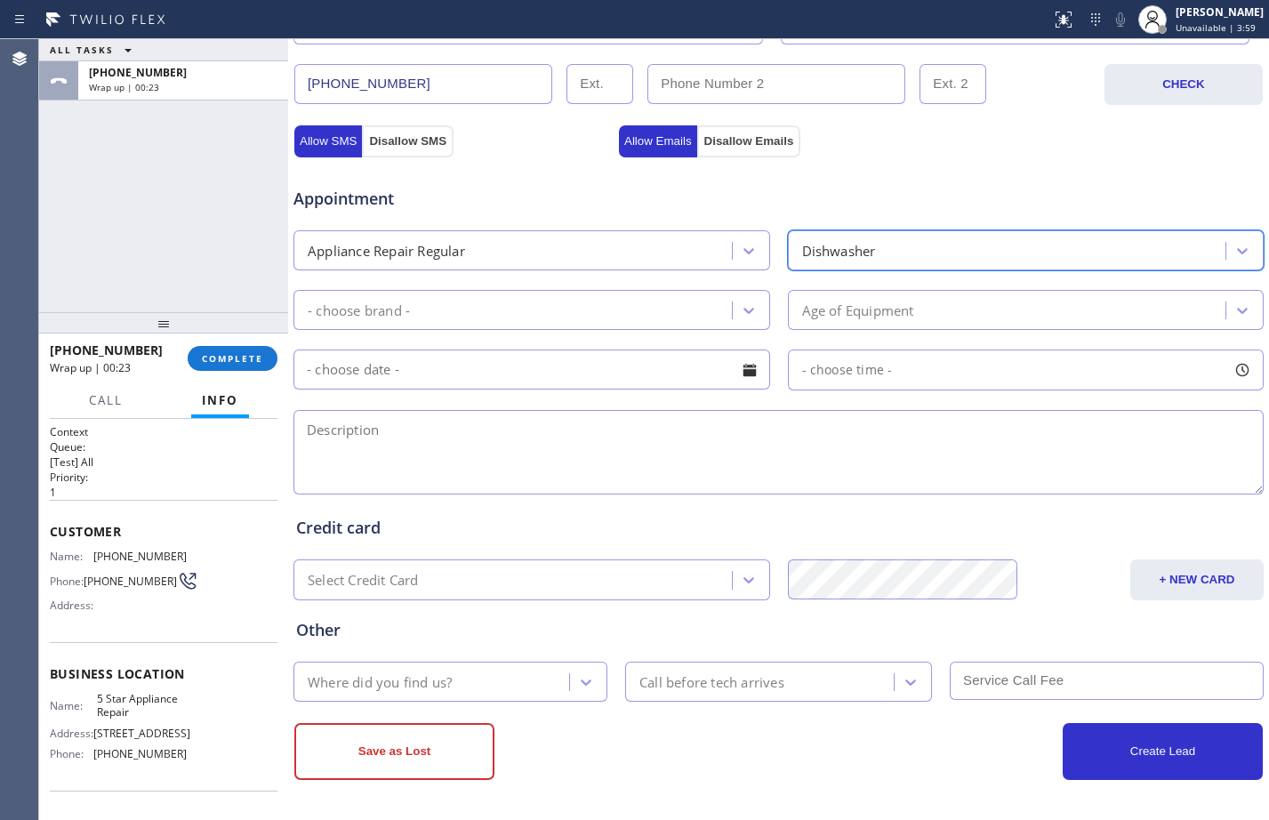
click at [581, 322] on div "- choose brand -" at bounding box center [515, 309] width 433 height 31
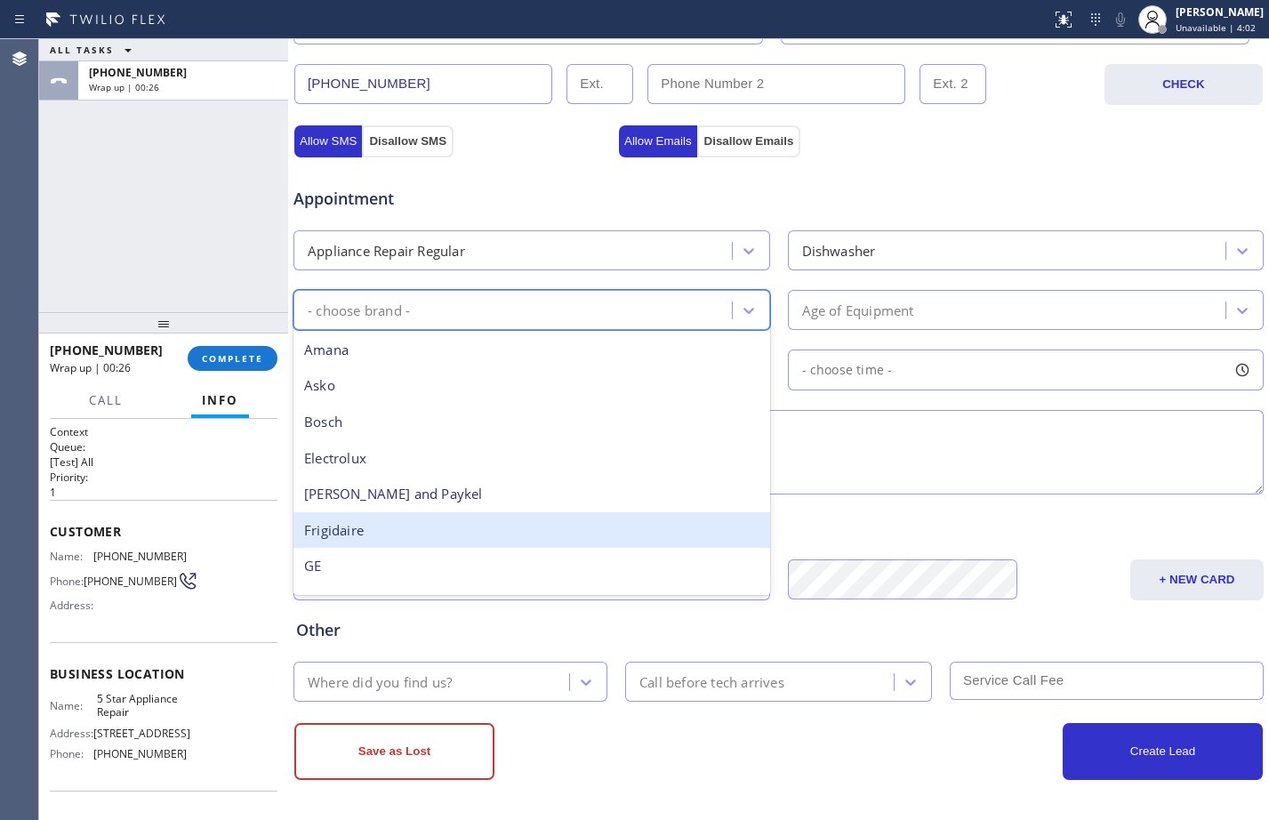
scroll to position [390, 0]
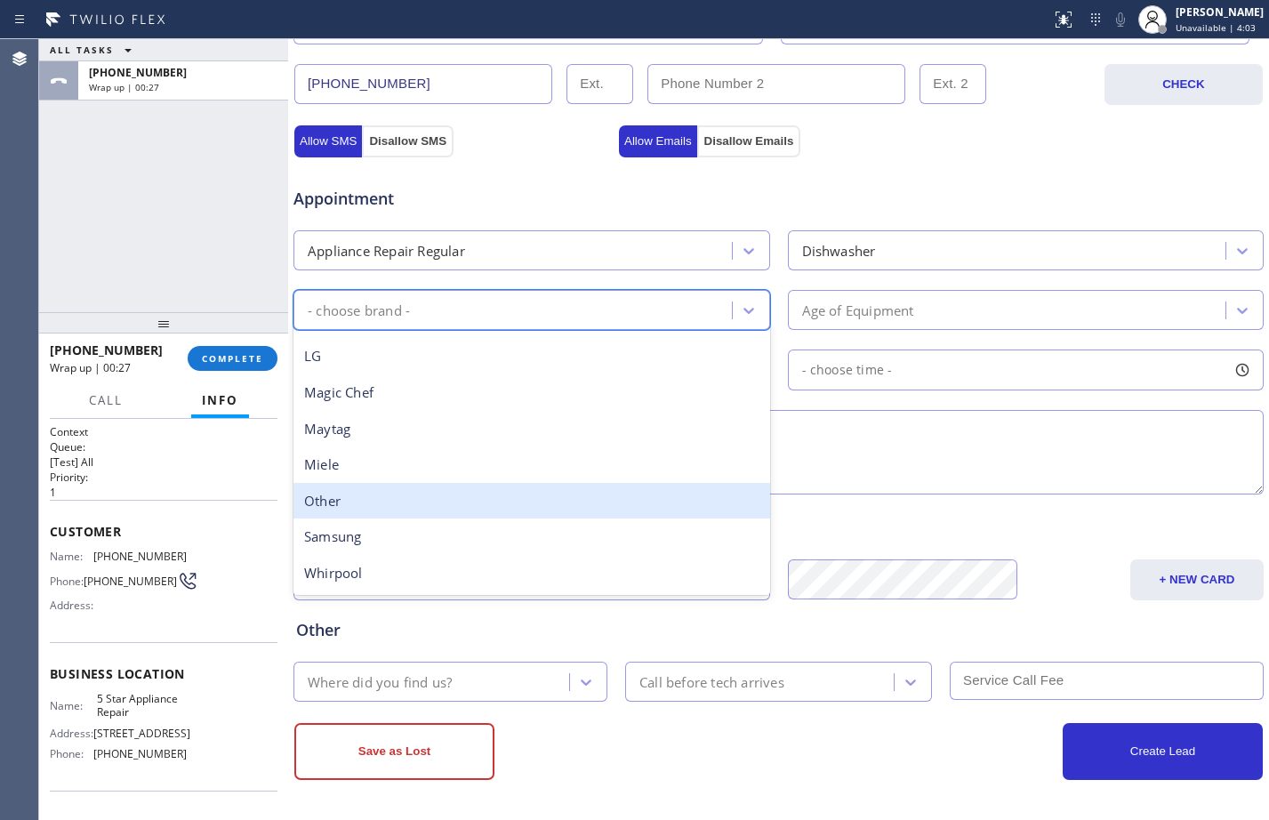
click at [413, 506] on div "Other" at bounding box center [532, 501] width 477 height 36
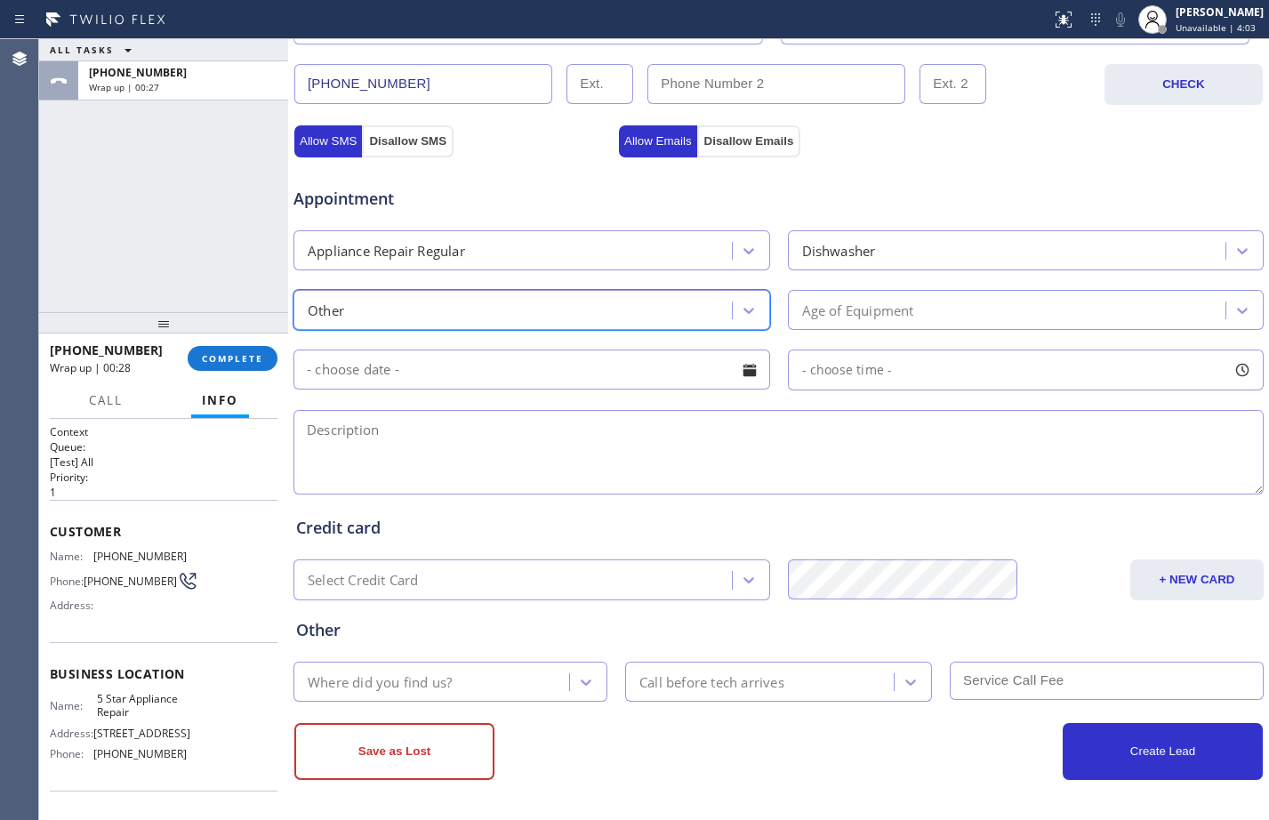
click at [993, 294] on div "Age of Equipment" at bounding box center [1026, 310] width 477 height 40
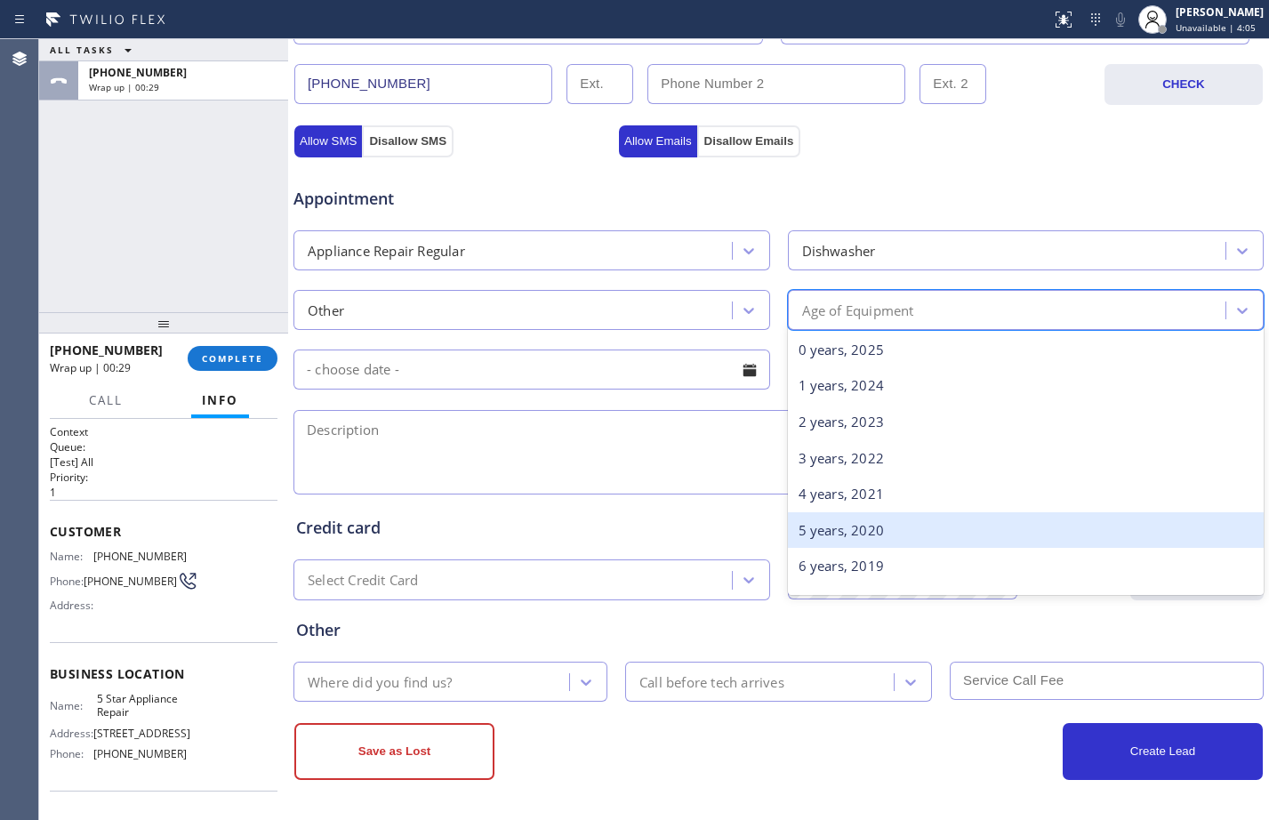
click at [800, 517] on div "5 years, 2020" at bounding box center [1026, 530] width 477 height 36
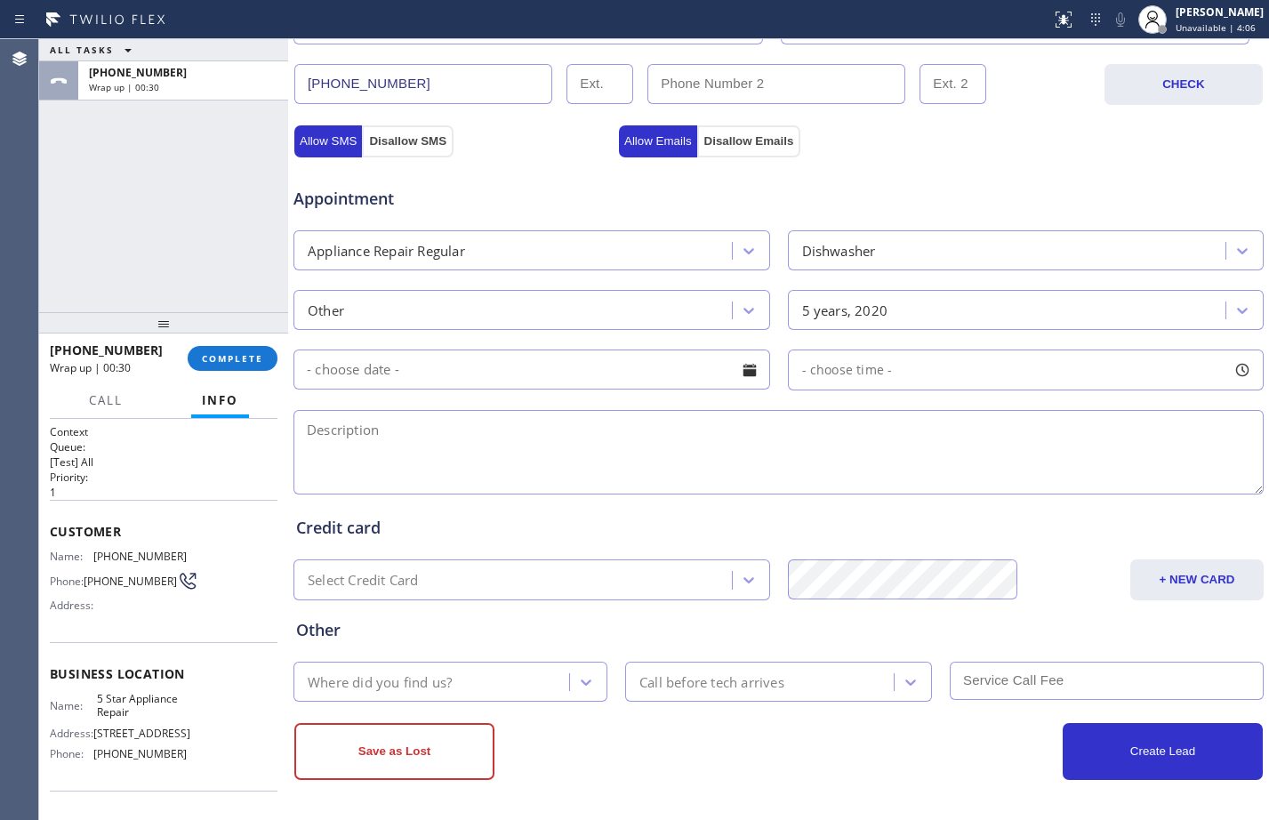
click at [648, 368] on input "text" at bounding box center [532, 370] width 477 height 40
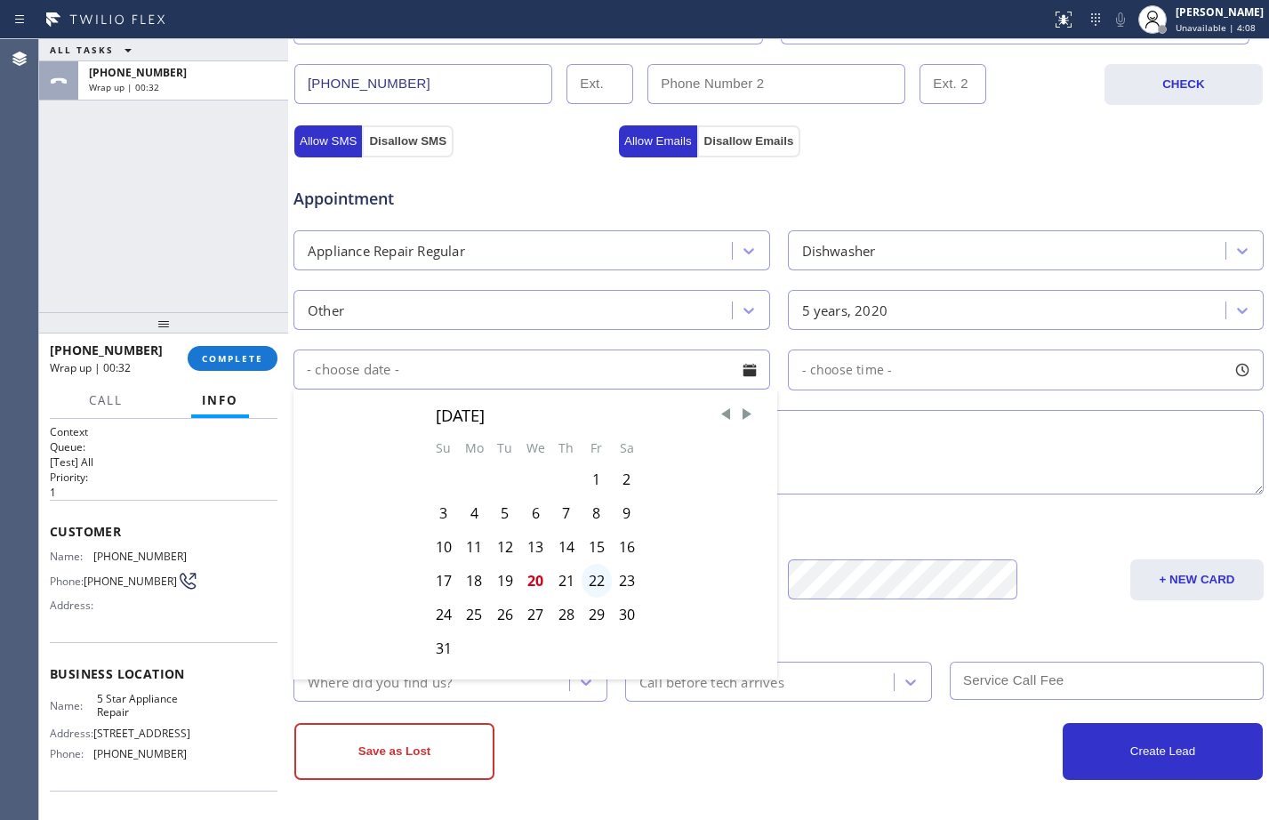
click at [588, 575] on div "22" at bounding box center [597, 581] width 30 height 34
type input "08/22/2025"
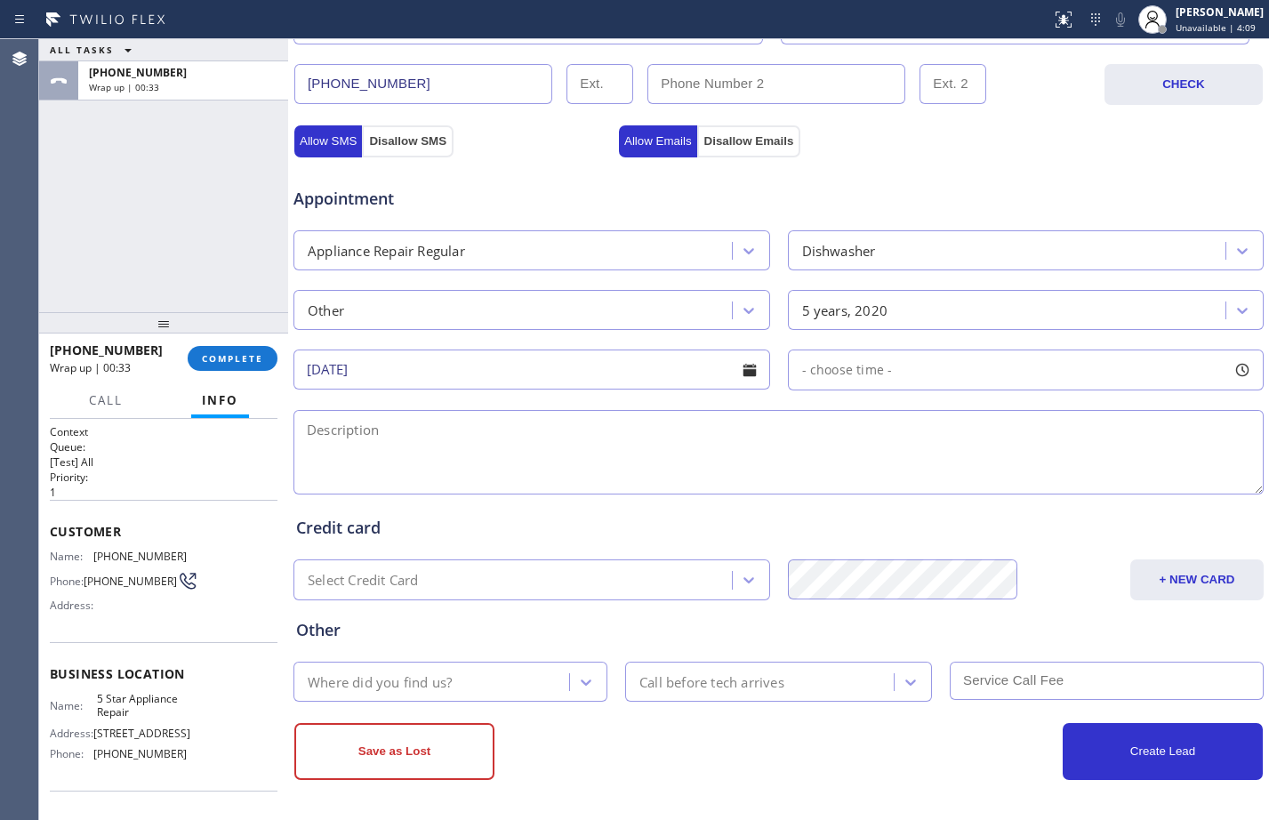
click at [877, 376] on span "- choose time -" at bounding box center [847, 369] width 91 height 17
drag, startPoint x: 797, startPoint y: 473, endPoint x: 974, endPoint y: 479, distance: 177.1
click at [974, 479] on div at bounding box center [975, 478] width 21 height 37
drag, startPoint x: 807, startPoint y: 475, endPoint x: 862, endPoint y: 475, distance: 55.1
click at [863, 475] on div at bounding box center [873, 478] width 21 height 37
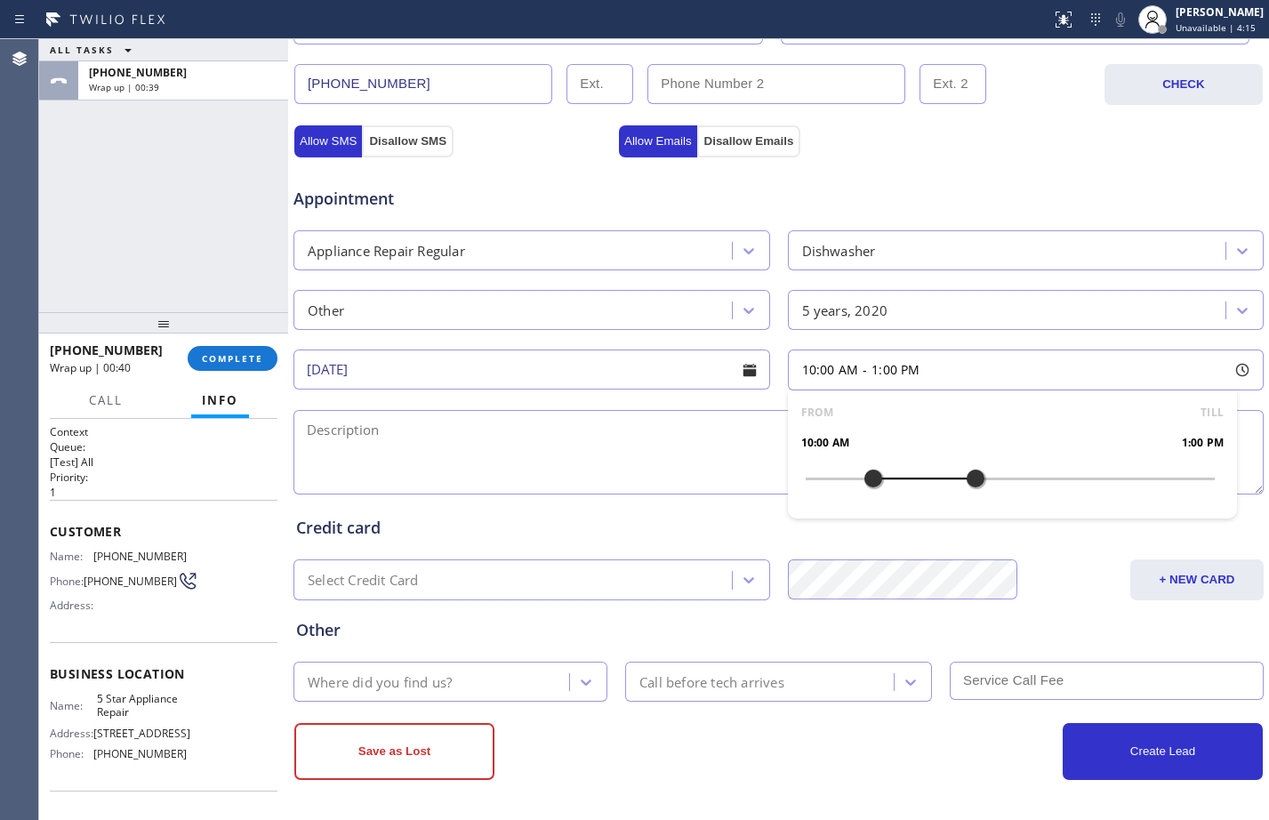
click at [699, 454] on textarea at bounding box center [779, 452] width 970 height 84
click at [524, 462] on textarea at bounding box center [779, 452] width 970 height 84
click at [676, 444] on textarea "10-1//$80//KitchenAid-dishwasher//" at bounding box center [779, 452] width 970 height 84
paste textarea "light not functioning properl//not turning off//light is blinking"
click at [570, 430] on textarea "10-1//$80//KitchenAid-dishwasher//light not functioning properl//not turning of…" at bounding box center [779, 452] width 970 height 84
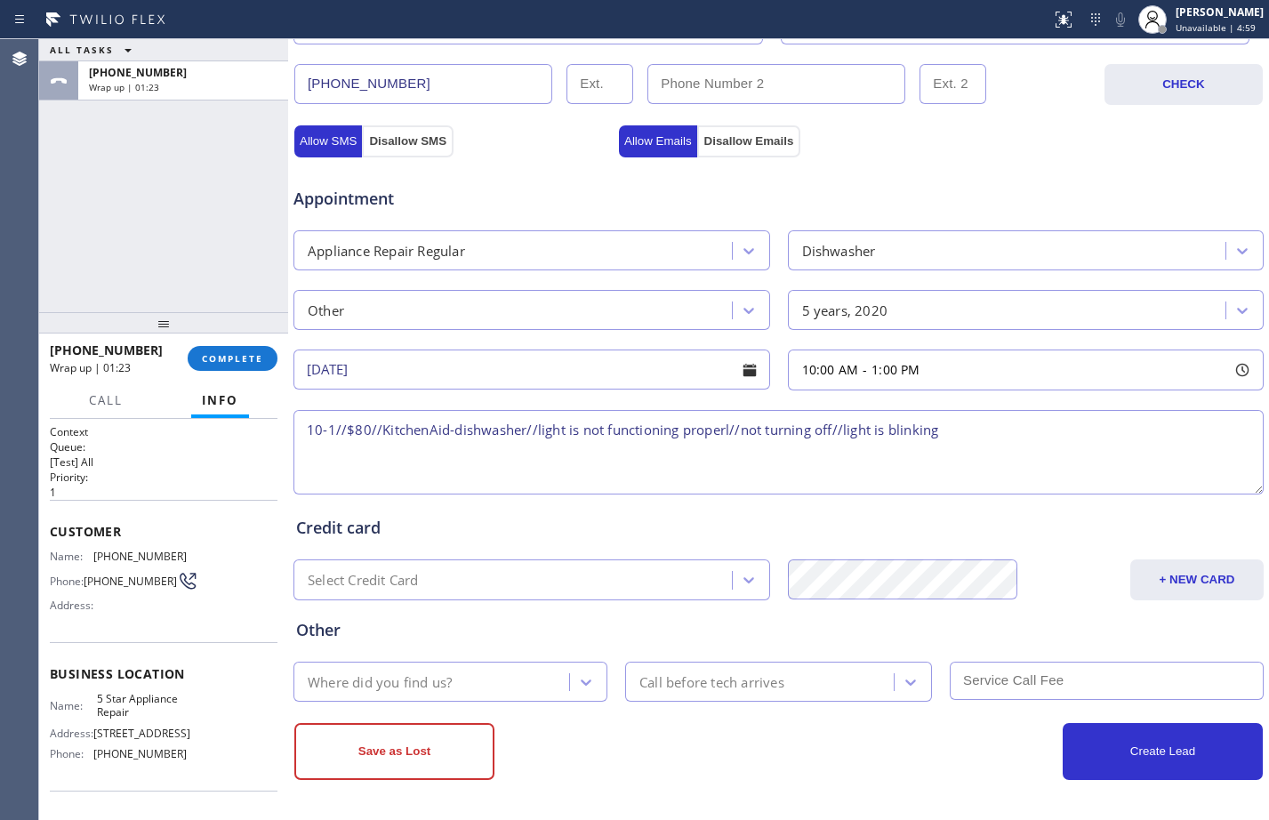
click at [731, 429] on textarea "10-1//$80//KitchenAid-dishwasher//light is not functioning properl//not turning…" at bounding box center [779, 452] width 970 height 84
click at [892, 430] on textarea "10-1//$80//KitchenAid-dishwasher//light is not functioning properly and it is n…" at bounding box center [779, 452] width 970 height 84
click at [897, 428] on textarea "10-1//$80//KitchenAid-dishwasher//light is not functioning properly and it is n…" at bounding box center [779, 452] width 970 height 84
click at [1159, 435] on textarea "10-1//$80//KitchenAid-dishwasher//light is not functioning properly and it is n…" at bounding box center [779, 452] width 970 height 84
click at [1093, 432] on textarea "10-1//$80//KitchenAid-dishwasher//light is not functioning properly and it is n…" at bounding box center [779, 452] width 970 height 84
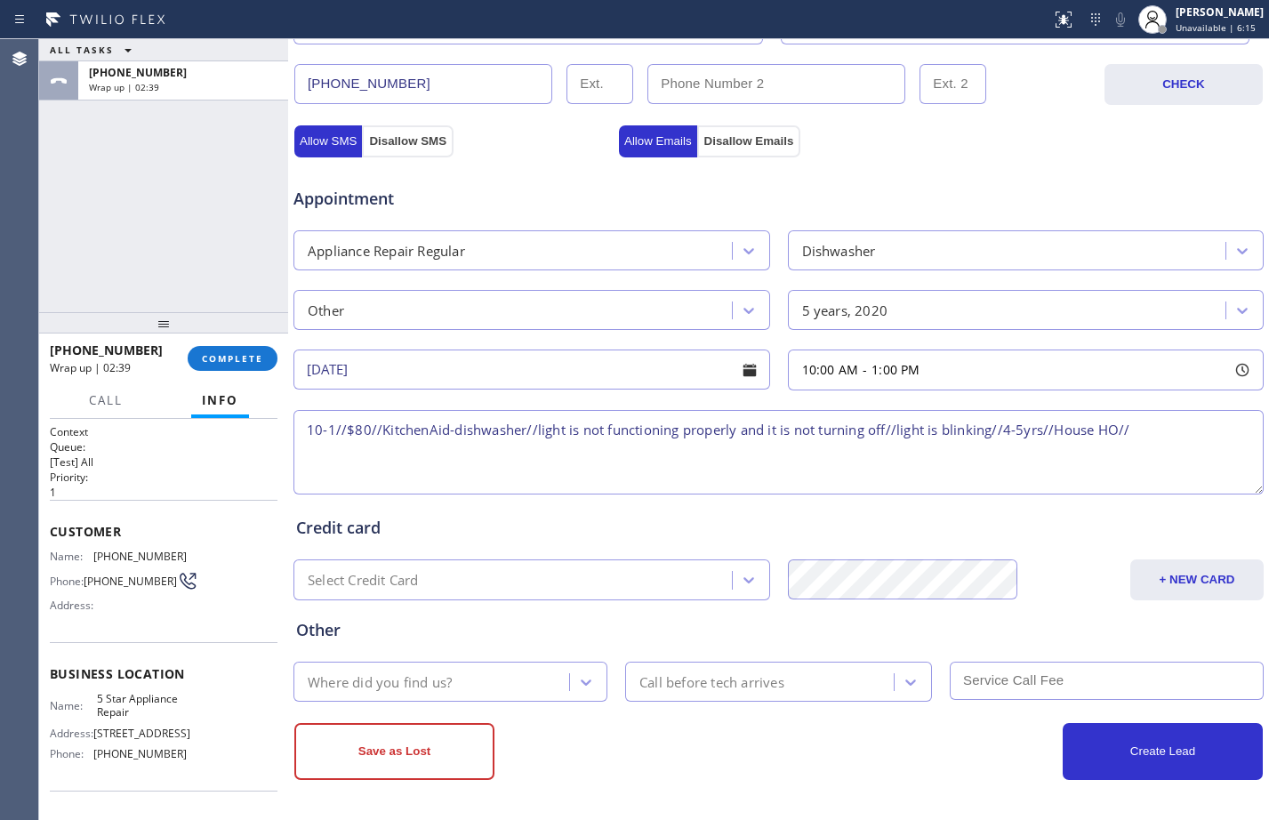
click at [1192, 429] on textarea "10-1//$80//KitchenAid-dishwasher//light is not functioning properly and it is n…" at bounding box center [779, 452] width 970 height 84
paste textarea "1209 Outrigger DrCorona Del Mar, CA 92625"
click at [712, 456] on textarea "10-1//$80//KitchenAid-dishwasher//light is not functioning properly and it is n…" at bounding box center [779, 452] width 970 height 84
paste textarea "5 Star Appliance Repair"
paste textarea "Please call customer 30 minutes prior to arrival"
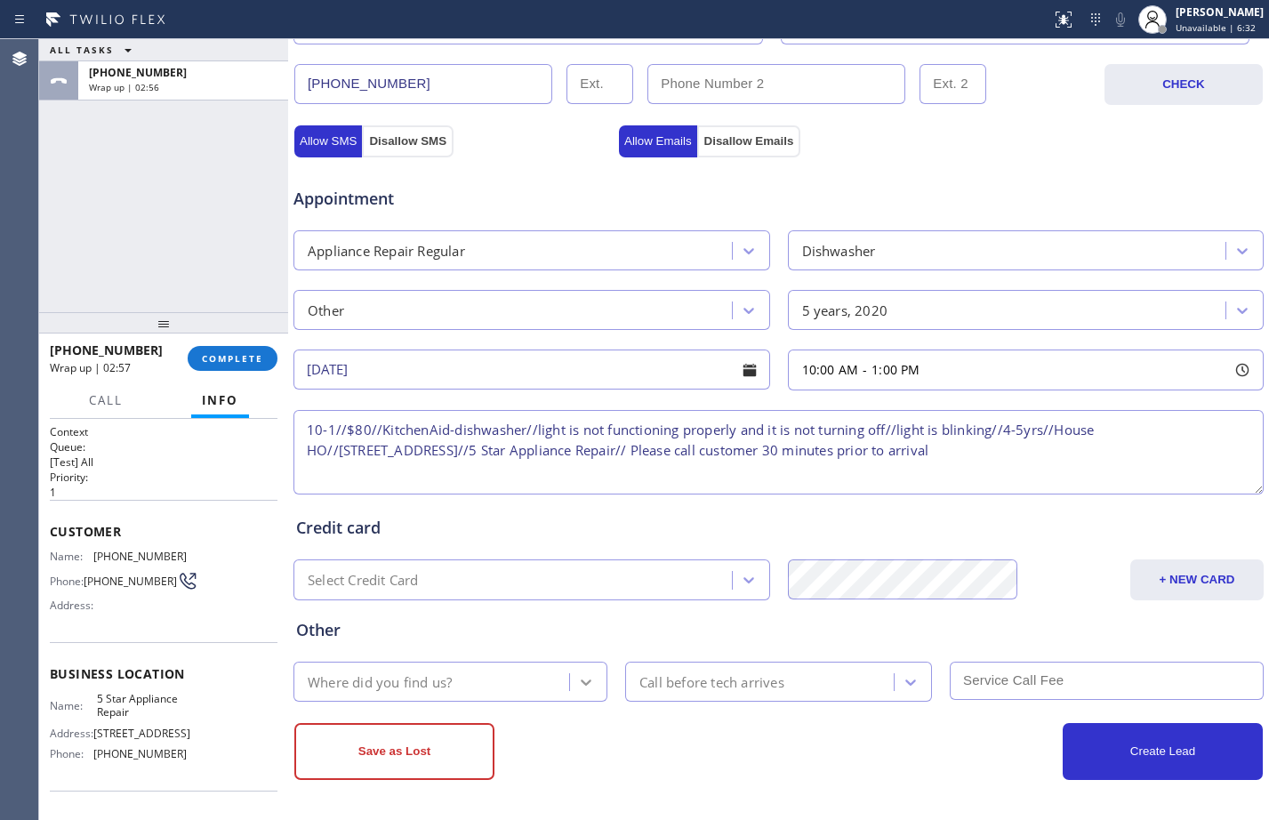
type textarea "10-1//$80//KitchenAid-dishwasher//light is not functioning properly and it is n…"
click at [578, 678] on icon at bounding box center [586, 682] width 18 height 18
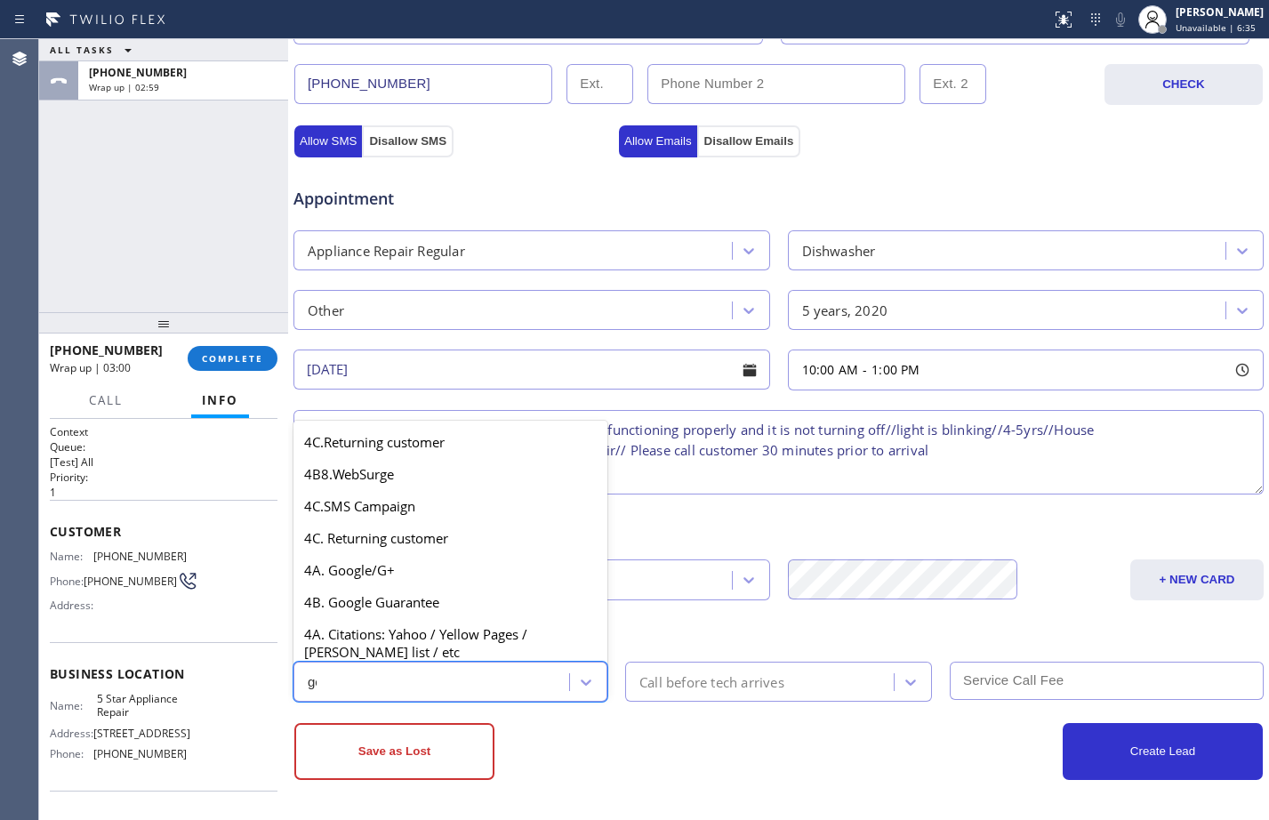
scroll to position [0, 0]
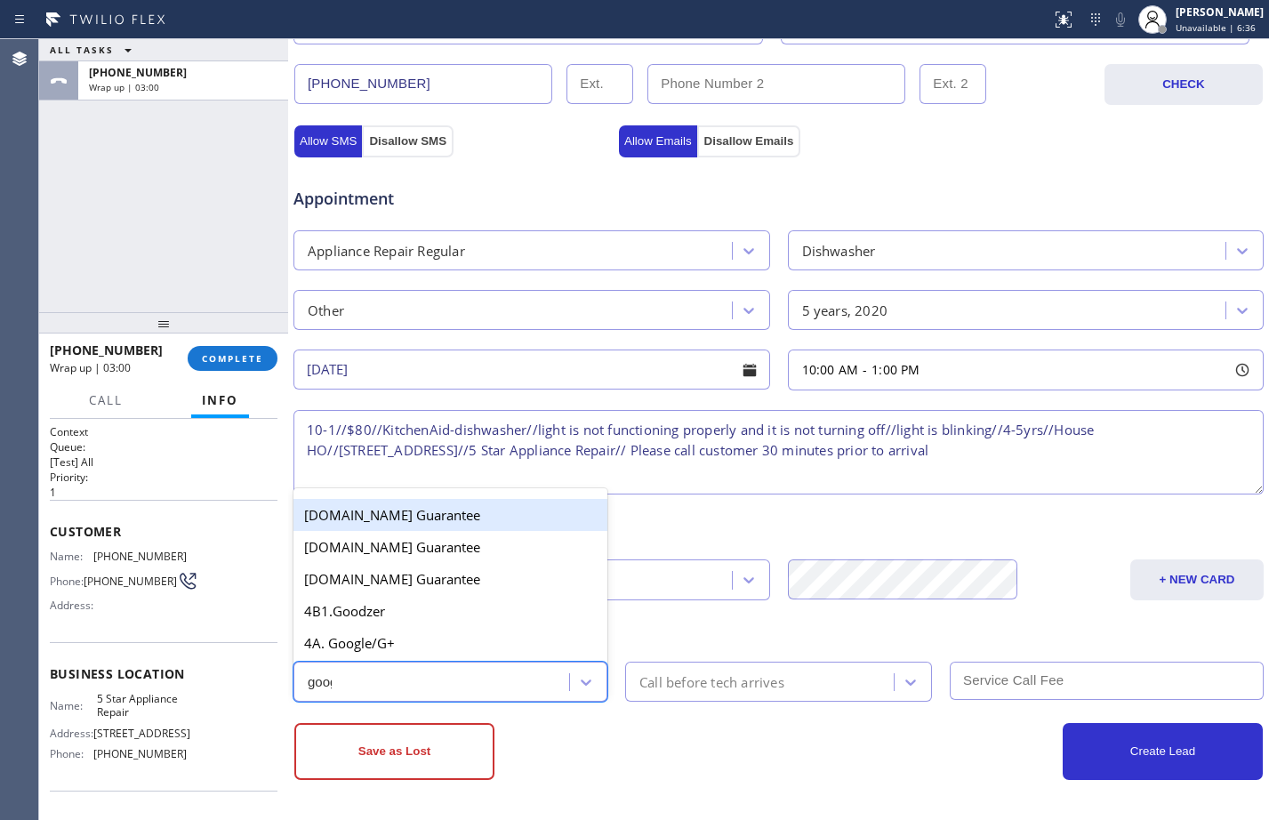
type input "googl"
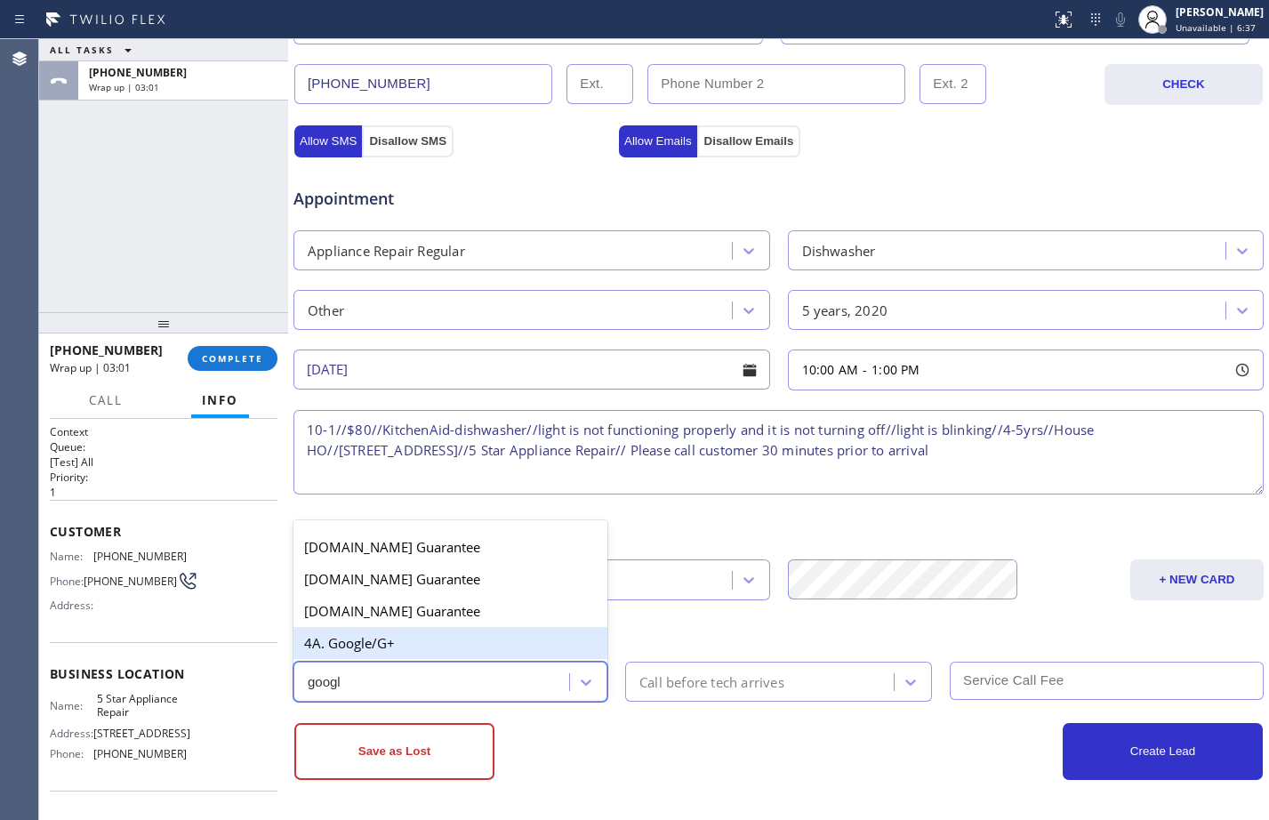
click at [438, 653] on div "4A. Google/G+" at bounding box center [451, 643] width 314 height 32
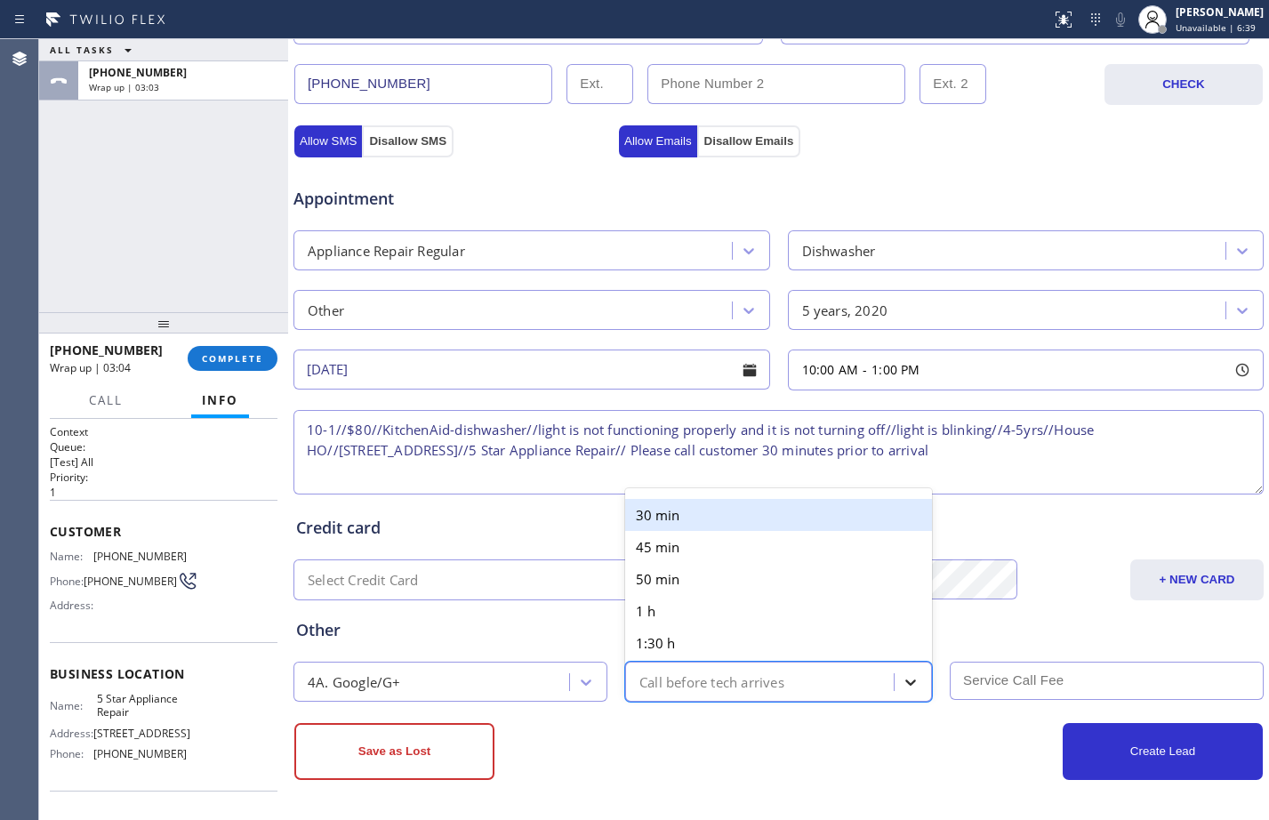
click at [902, 676] on icon at bounding box center [911, 682] width 18 height 18
click at [670, 522] on div "30 min" at bounding box center [778, 515] width 307 height 32
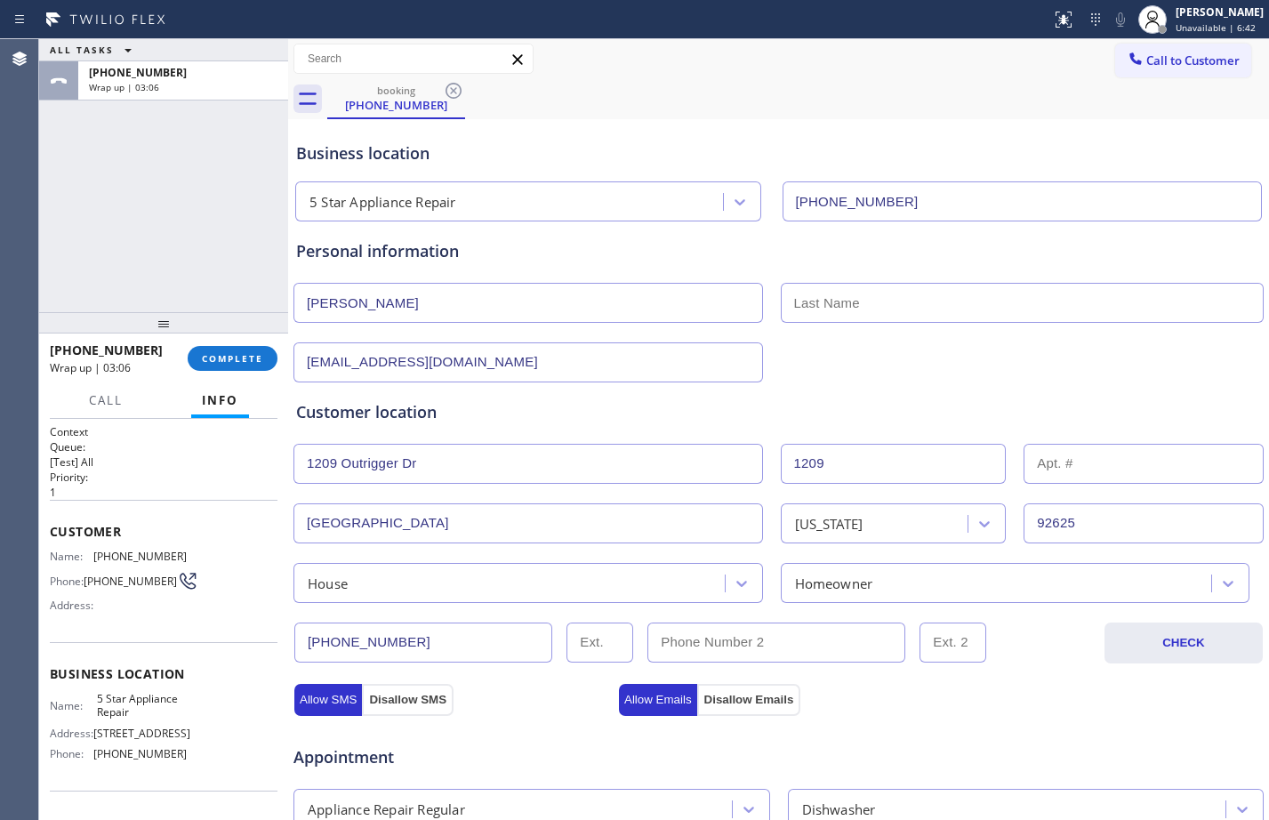
click at [1015, 297] on input "text" at bounding box center [1023, 303] width 484 height 40
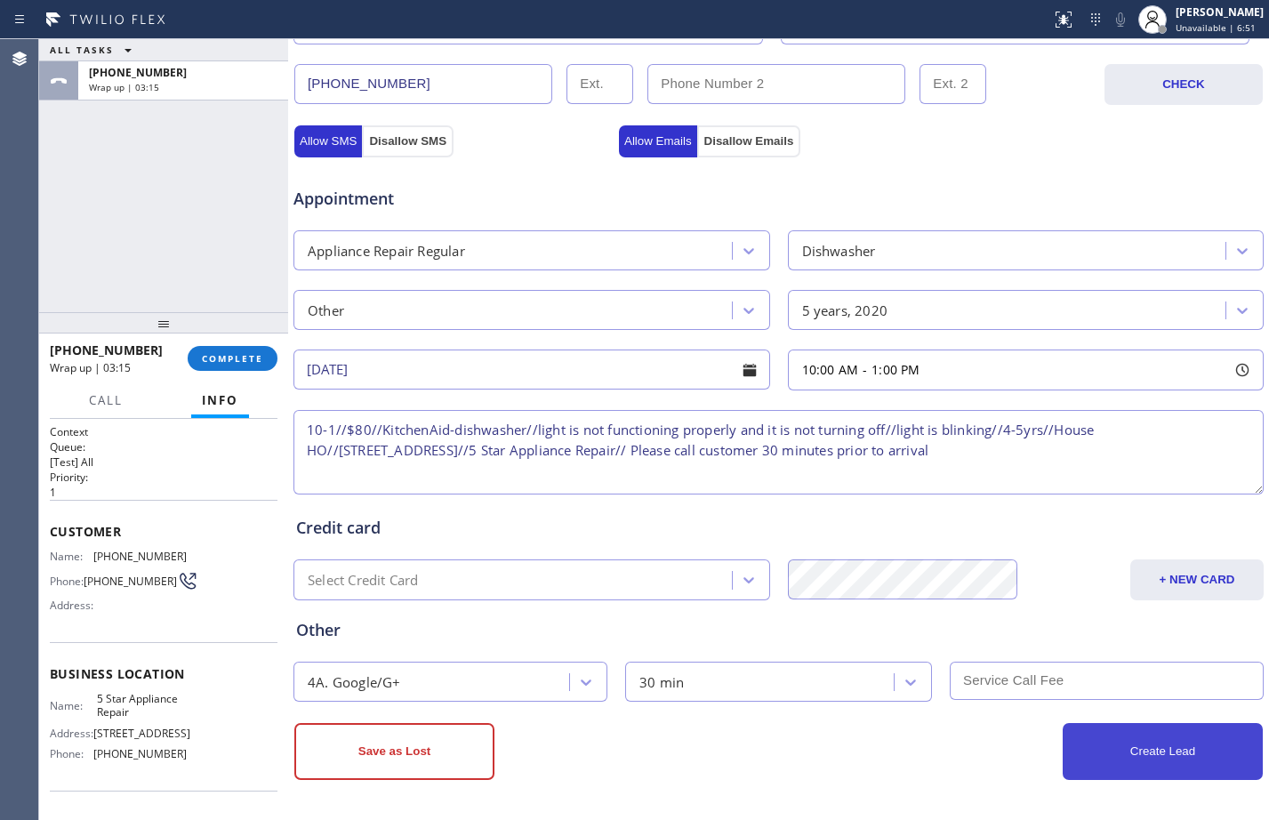
type input "Romeo"
click at [1186, 770] on button "Create Lead" at bounding box center [1163, 751] width 200 height 57
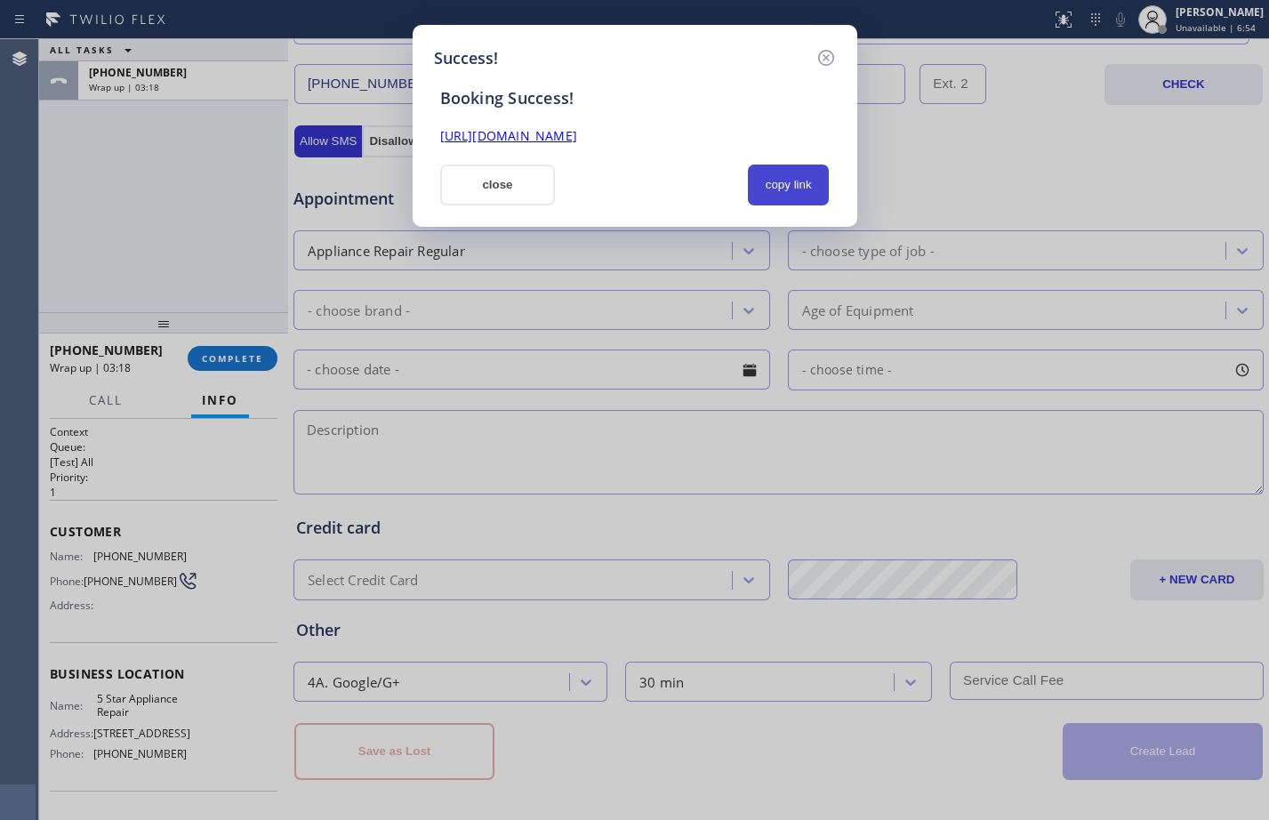
click at [792, 175] on button "copy link" at bounding box center [789, 185] width 82 height 41
click at [577, 142] on link "https://erp.apollosoft.co/customer/758411#portlet_lead" at bounding box center [508, 135] width 137 height 17
click at [487, 181] on button "close" at bounding box center [498, 185] width 116 height 41
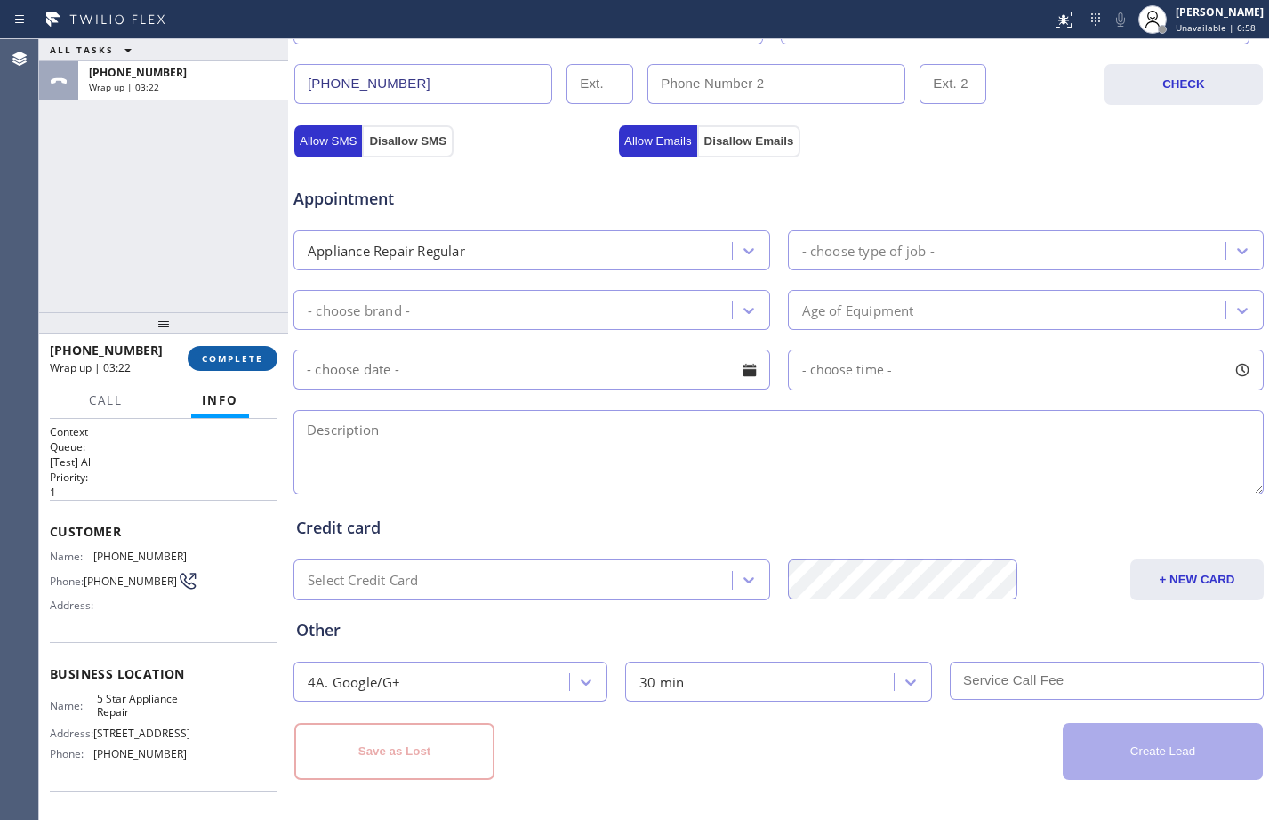
click at [258, 356] on span "COMPLETE" at bounding box center [232, 358] width 61 height 12
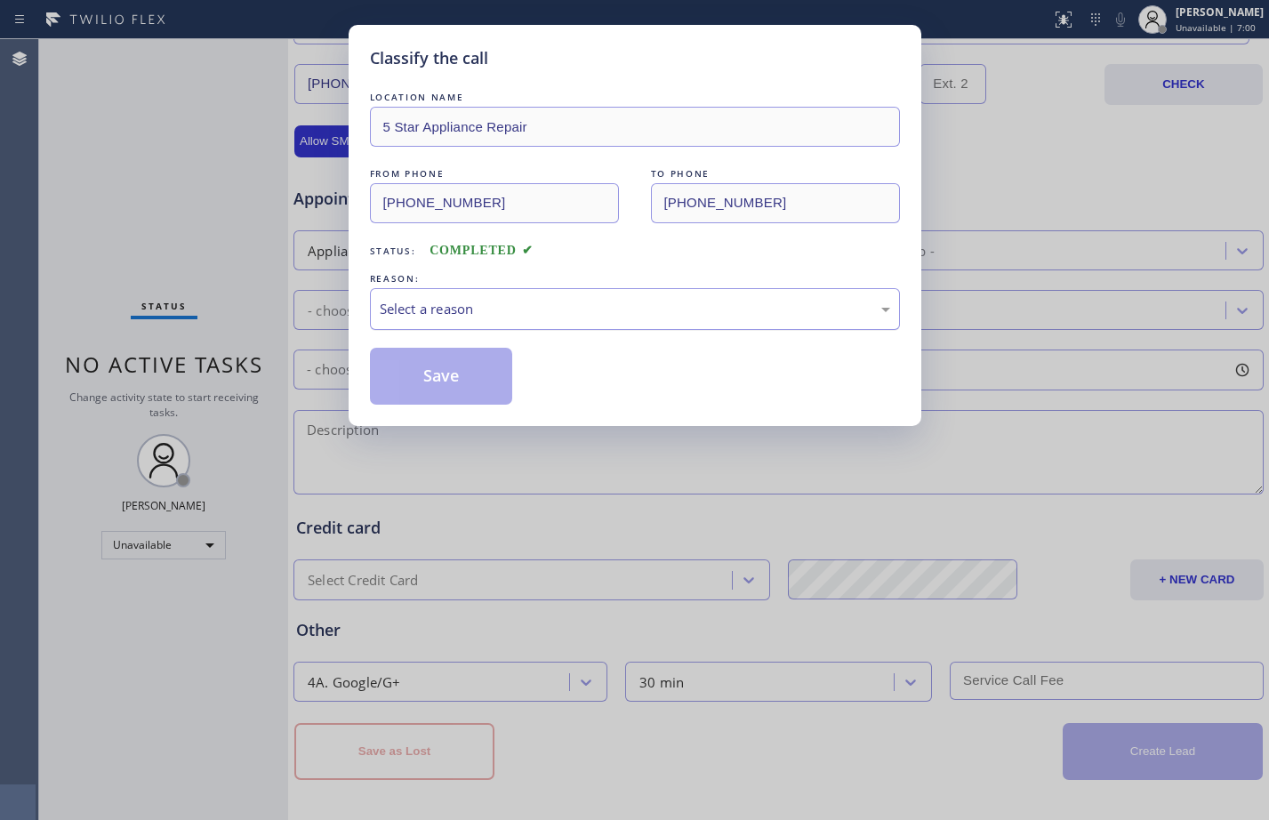
click at [471, 302] on div "Select a reason" at bounding box center [635, 309] width 511 height 20
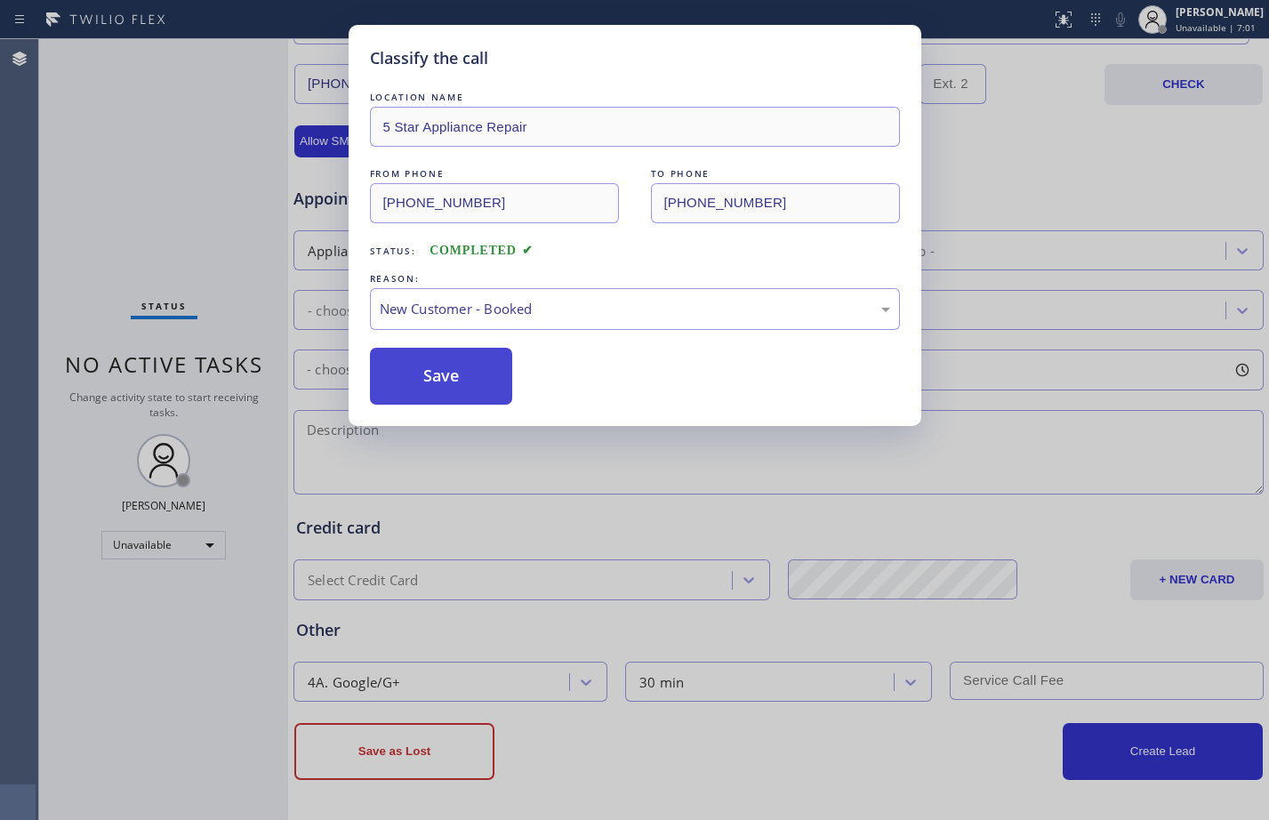
click at [450, 362] on button "Save" at bounding box center [441, 376] width 143 height 57
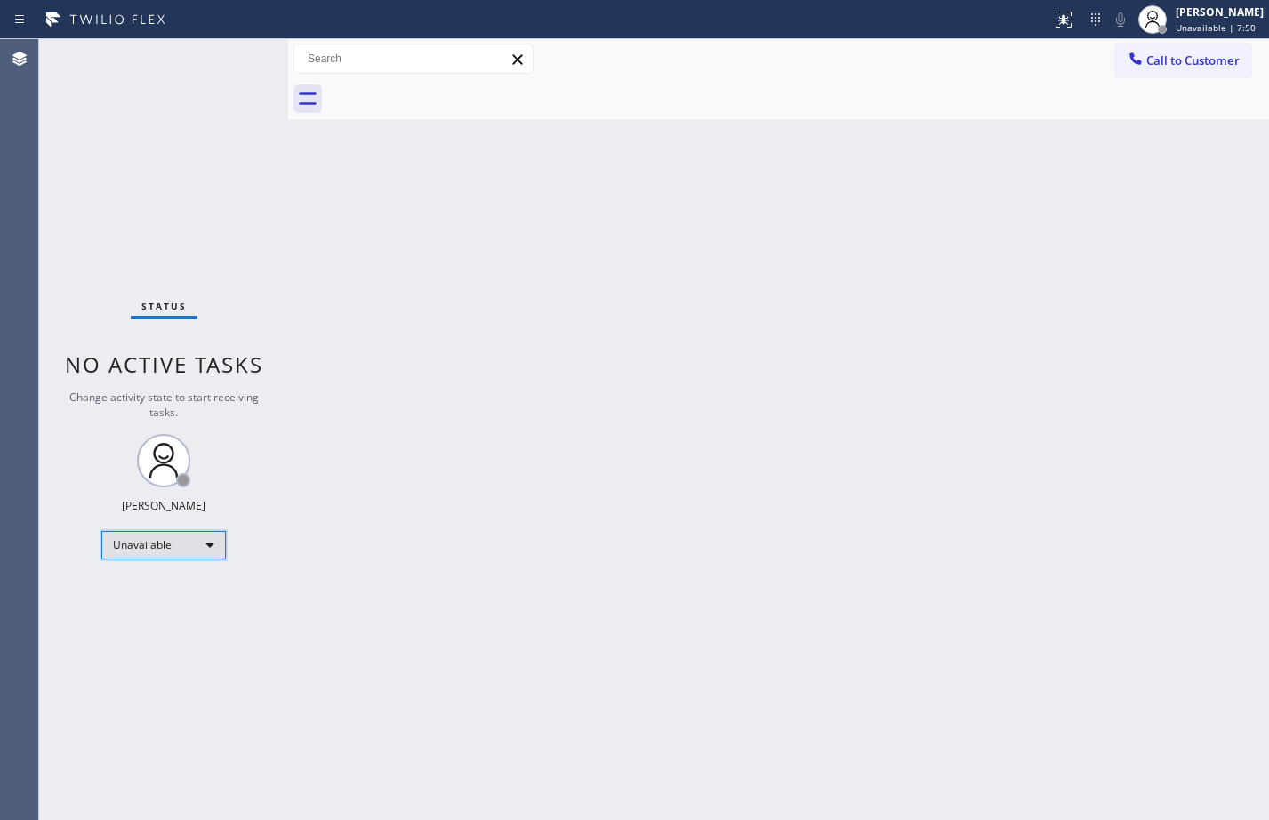
click at [178, 541] on div "Unavailable" at bounding box center [163, 545] width 125 height 28
click at [172, 597] on li "Available" at bounding box center [162, 592] width 121 height 21
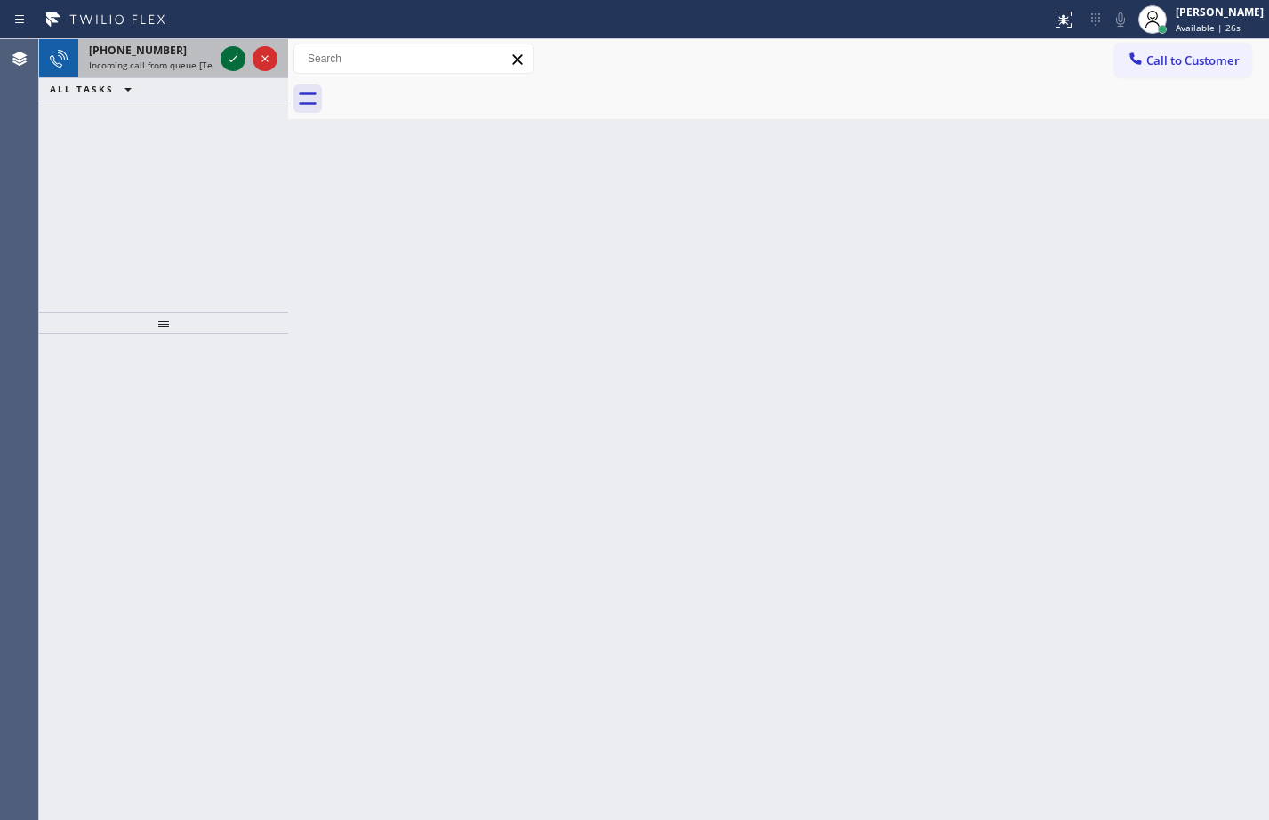
click at [223, 52] on icon at bounding box center [232, 58] width 21 height 21
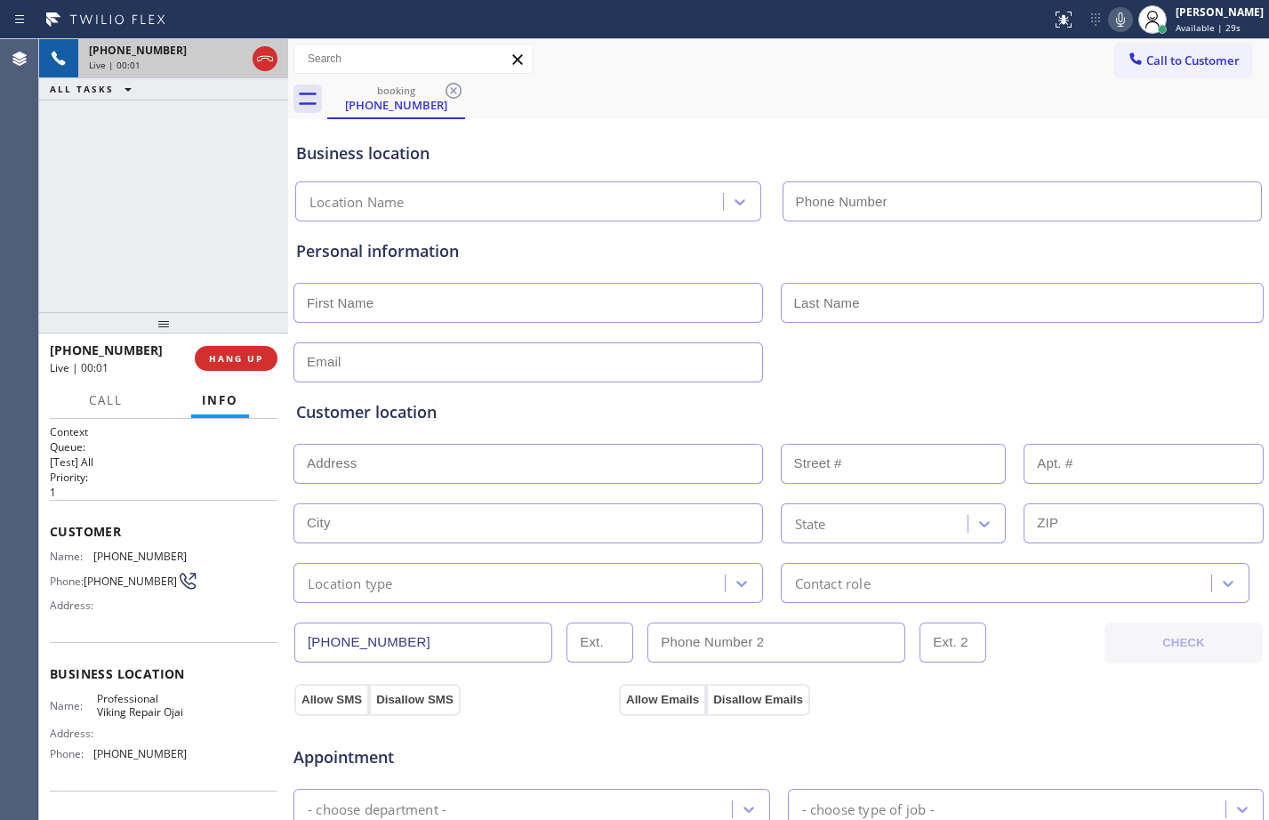
type input "(805) 323-9111"
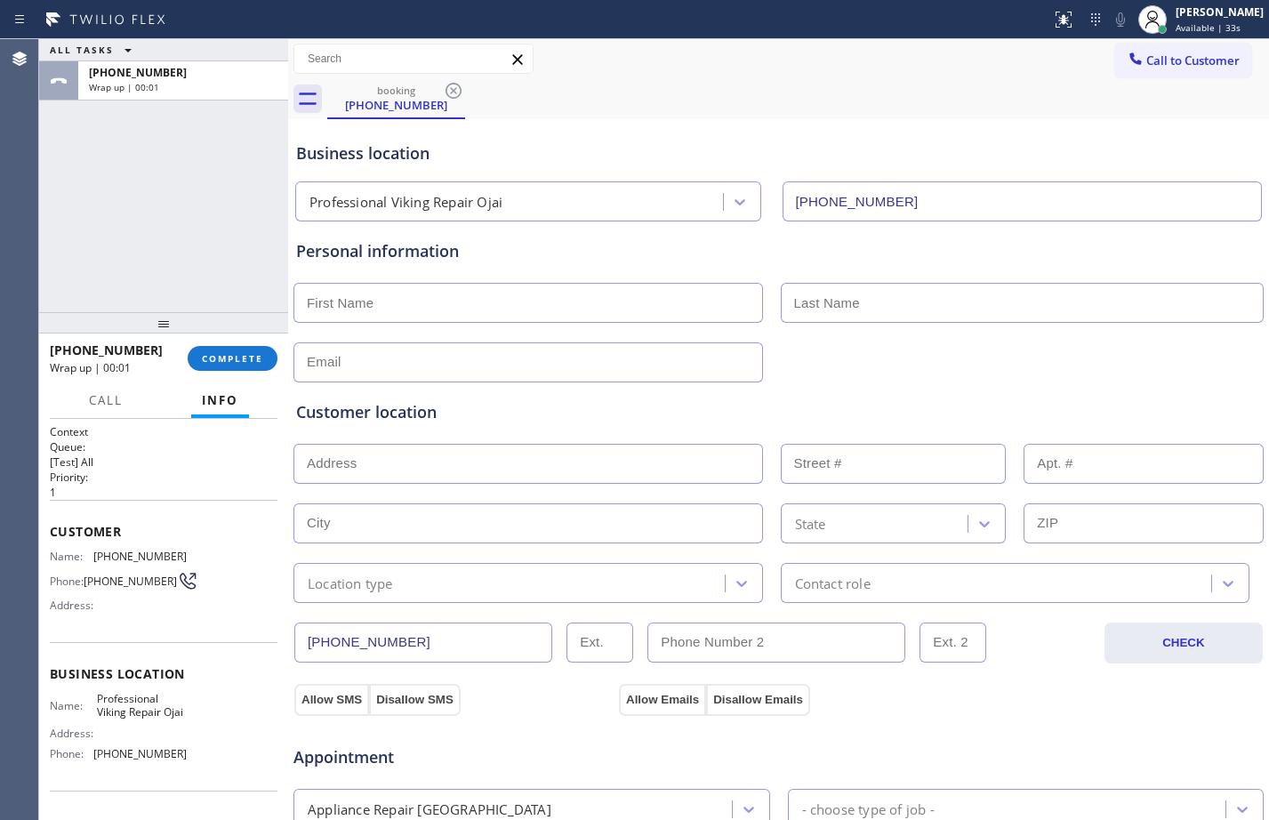
click at [237, 372] on div "+13108716182 Wrap up | 00:01 COMPLETE" at bounding box center [164, 358] width 228 height 46
click at [238, 365] on span "COMPLETE" at bounding box center [232, 358] width 61 height 12
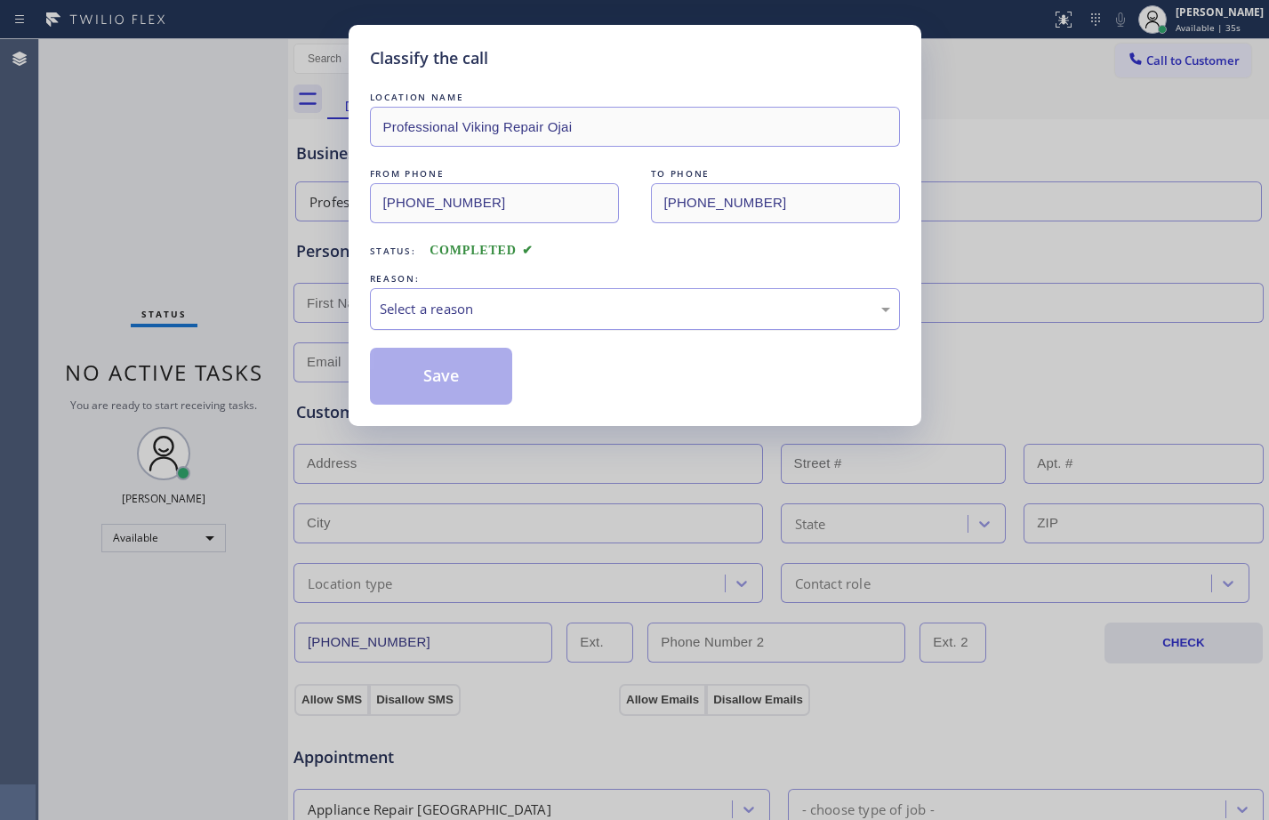
click at [488, 303] on div "Select a reason" at bounding box center [635, 309] width 511 height 20
click at [469, 378] on button "Save" at bounding box center [441, 376] width 143 height 57
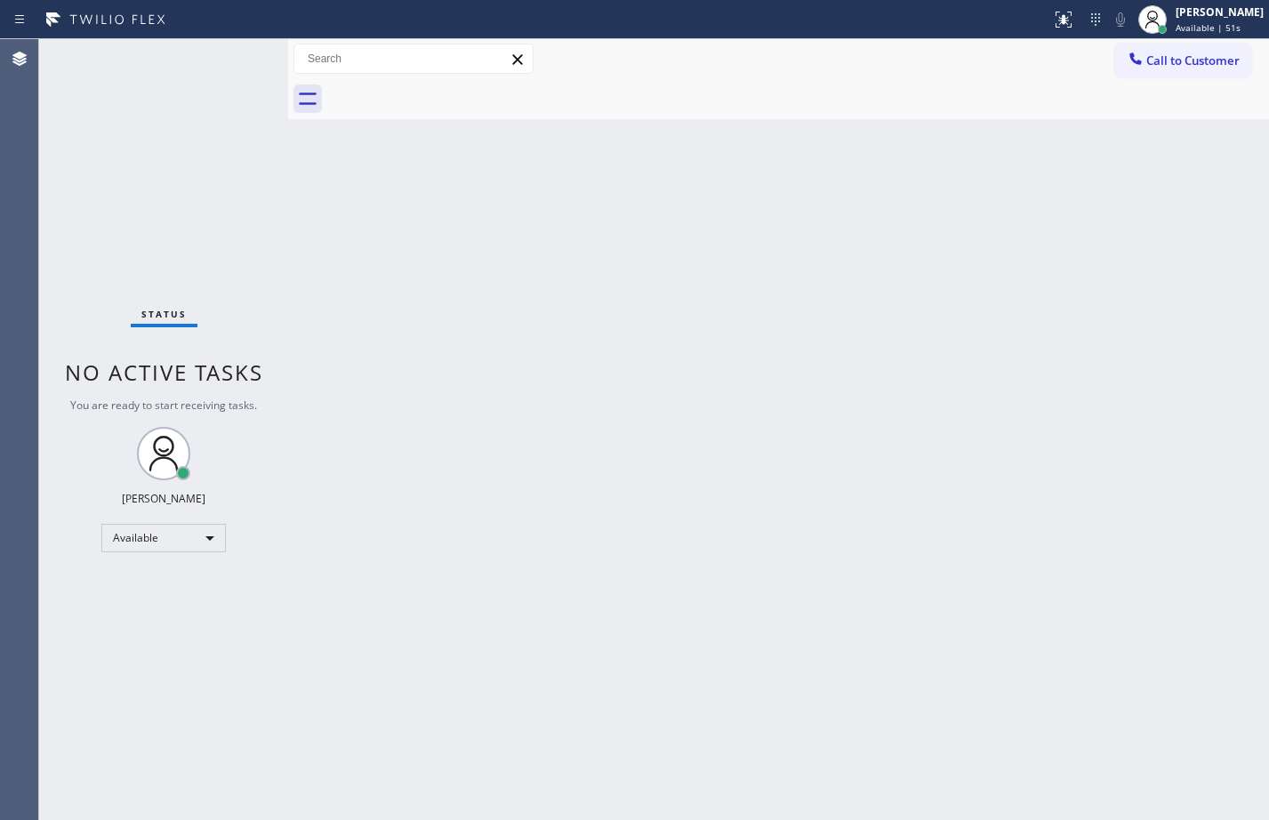
click at [189, 623] on div "Status No active tasks You are ready to start receiving tasks. [PERSON_NAME] Av…" at bounding box center [163, 429] width 249 height 781
click at [158, 527] on div "Available" at bounding box center [163, 538] width 125 height 28
click at [142, 628] on li "Break" at bounding box center [162, 629] width 121 height 21
click at [149, 707] on div "Status No active tasks Change activity state to start receiving tasks. Megan Ro…" at bounding box center [163, 429] width 249 height 781
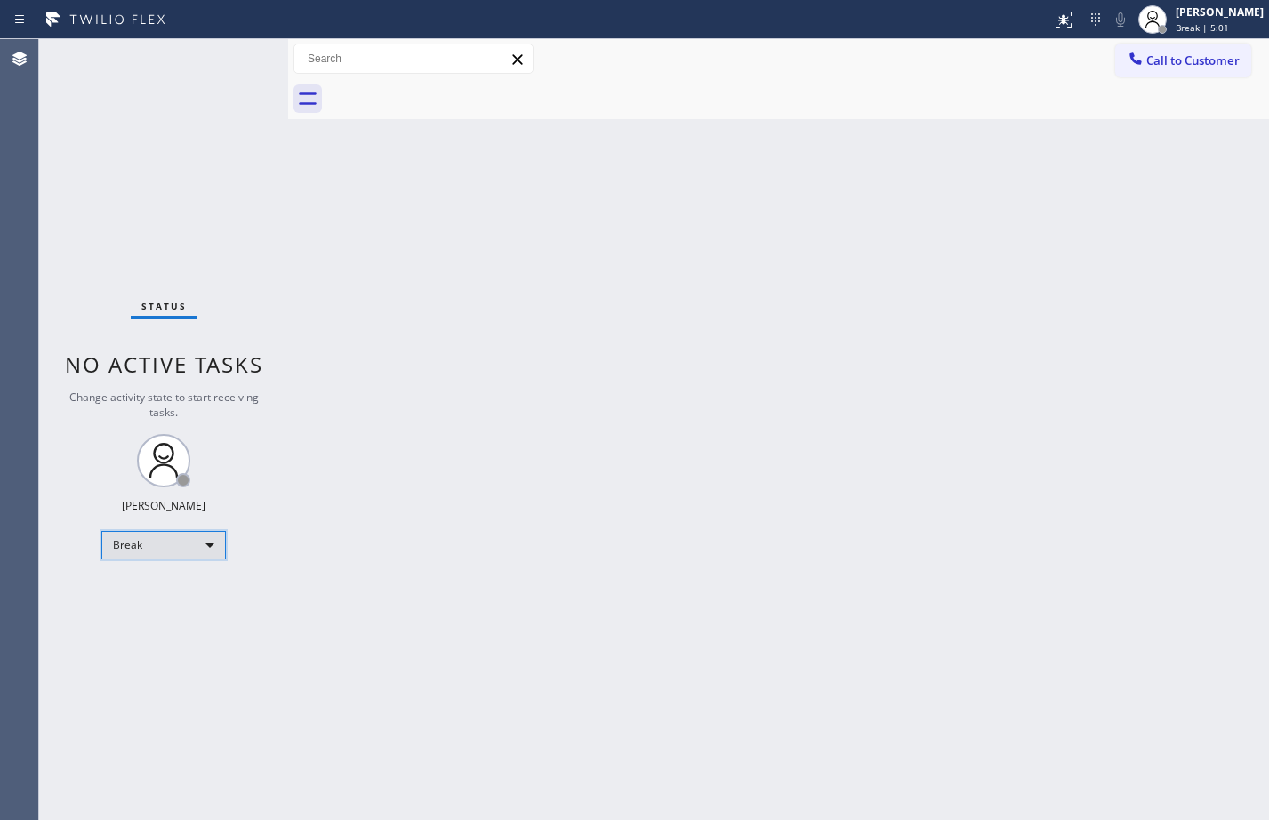
click at [194, 543] on div "Break" at bounding box center [163, 545] width 125 height 28
click at [188, 583] on li "Available" at bounding box center [162, 592] width 121 height 21
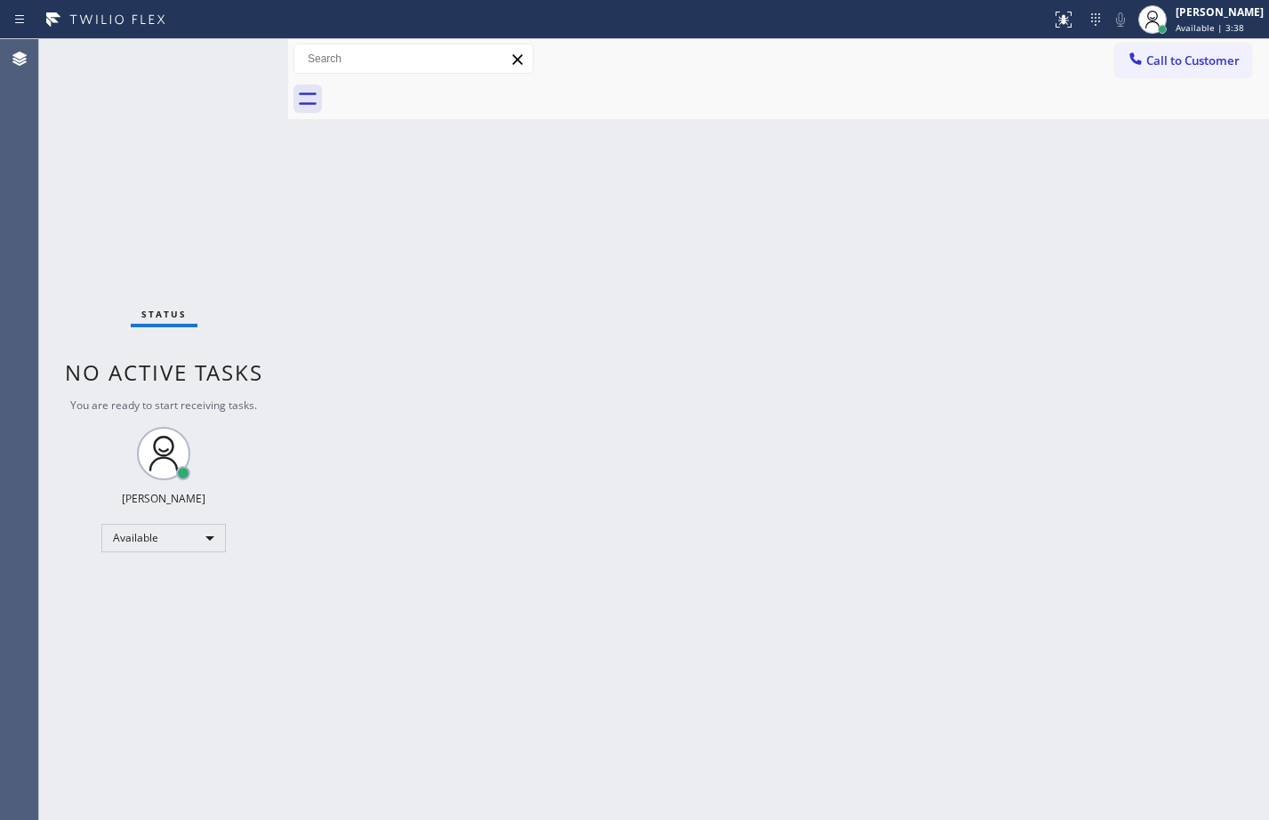
click at [991, 428] on div "Back to Dashboard Change Sender ID Customers Technicians Select a contact Outbo…" at bounding box center [778, 429] width 981 height 781
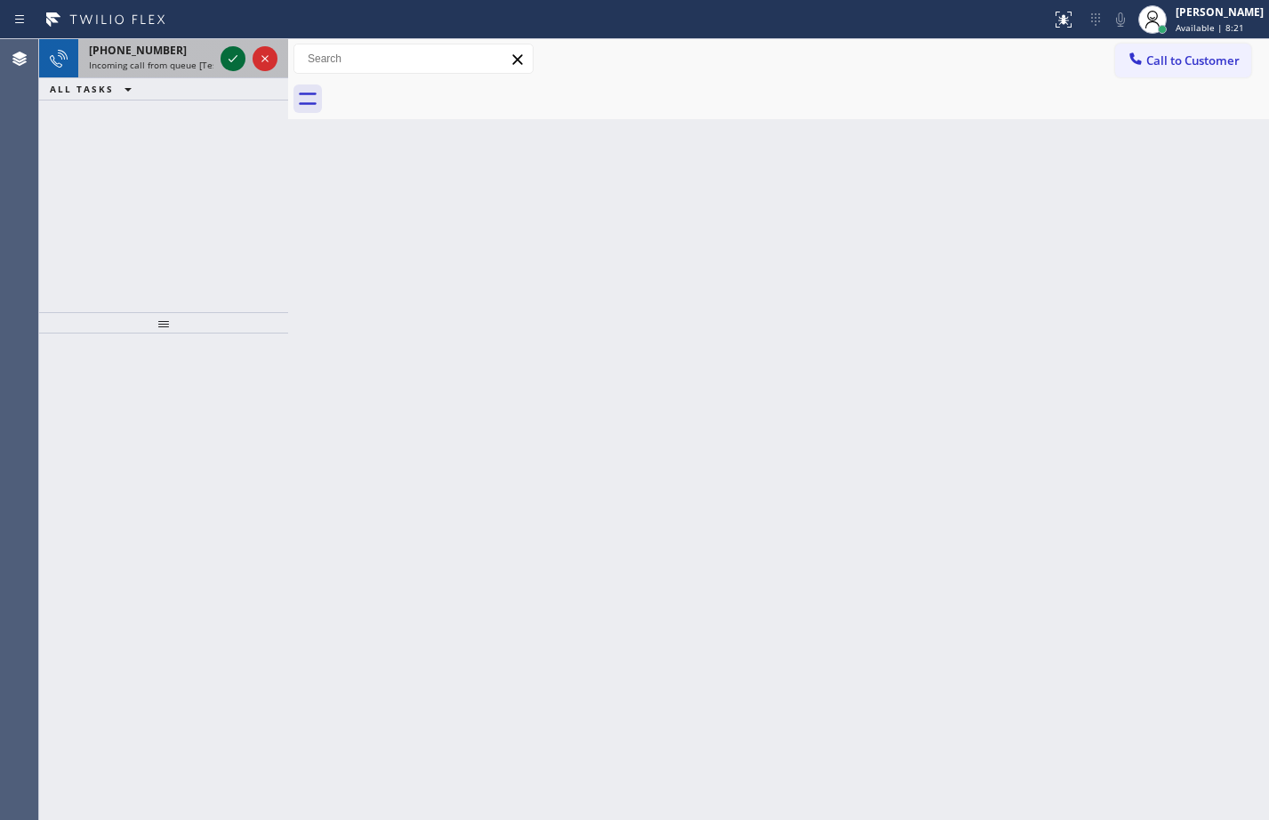
click at [224, 62] on icon at bounding box center [232, 58] width 21 height 21
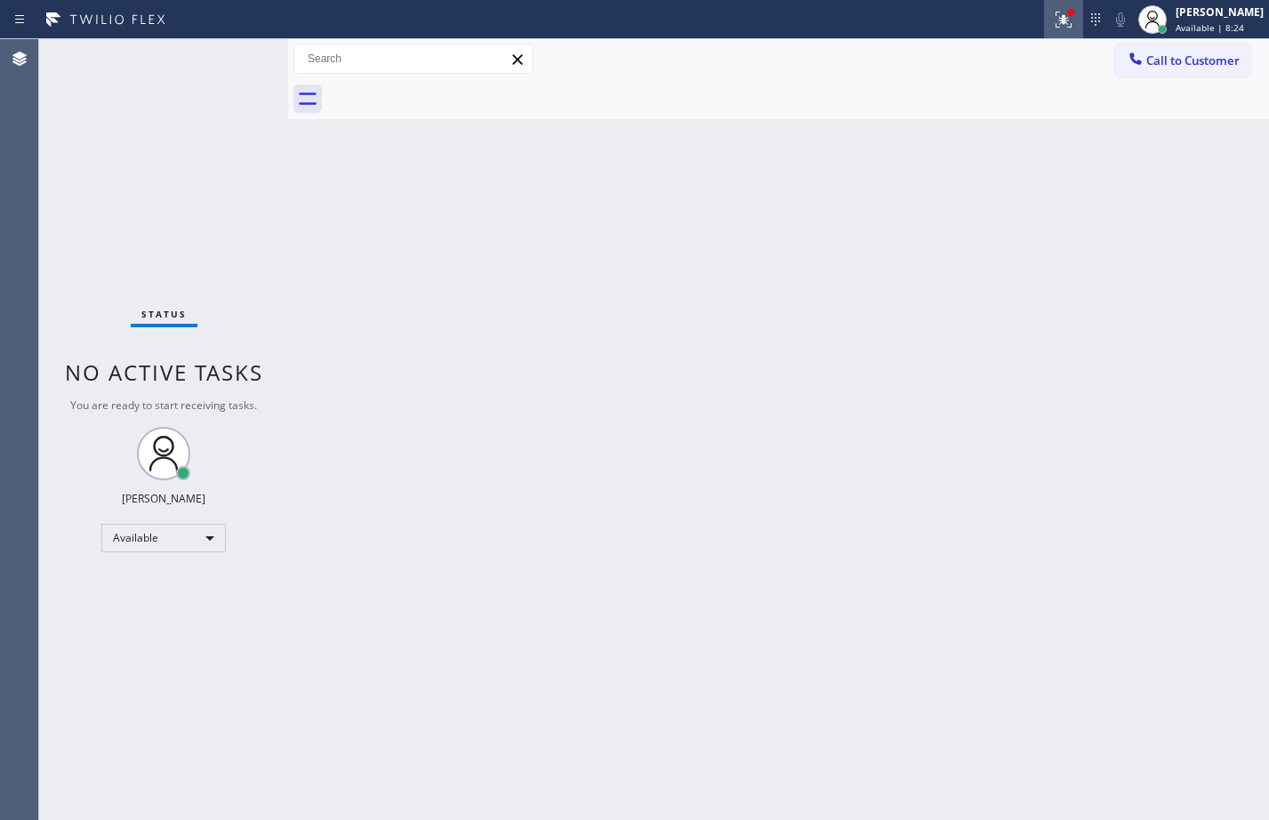
click at [1062, 30] on button at bounding box center [1063, 19] width 39 height 39
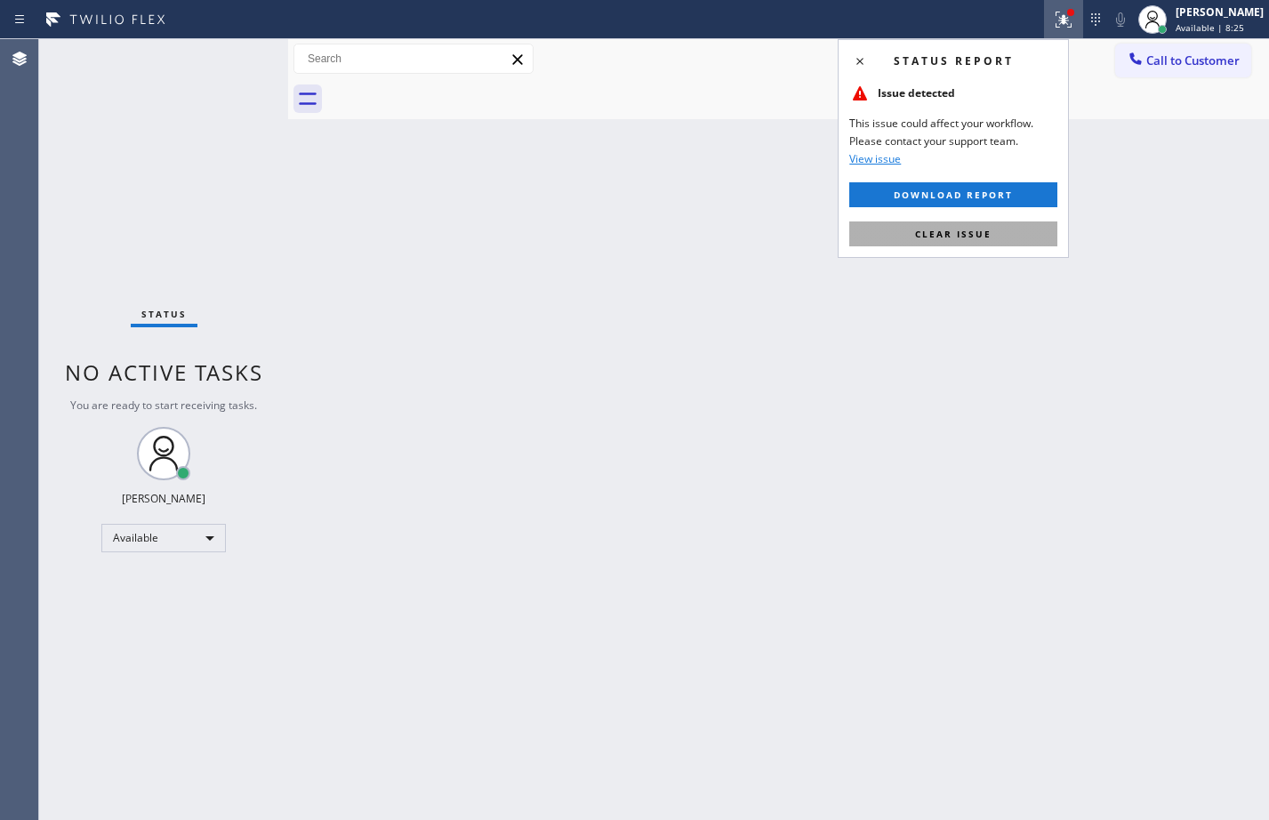
click at [977, 228] on span "Clear issue" at bounding box center [953, 234] width 76 height 12
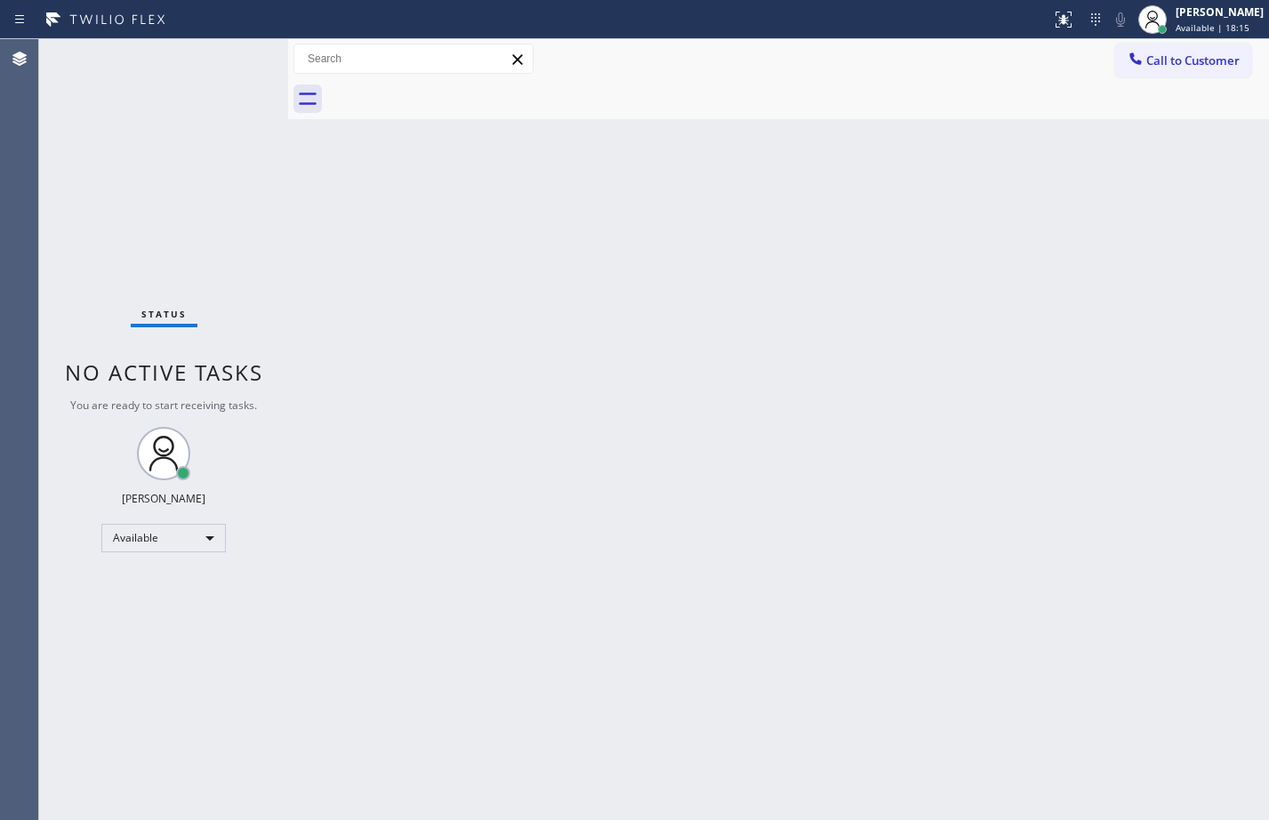
click at [237, 55] on div "Status No active tasks You are ready to start receiving tasks. [PERSON_NAME] Av…" at bounding box center [163, 429] width 249 height 781
click at [879, 279] on div "Back to Dashboard Change Sender ID Customers Technicians Select a contact Outbo…" at bounding box center [778, 429] width 981 height 781
click at [1227, 361] on div "Back to Dashboard Change Sender ID Customers Technicians Select a contact Outbo…" at bounding box center [778, 429] width 981 height 781
click at [229, 60] on div "Status No active tasks You are ready to start receiving tasks. [PERSON_NAME] Av…" at bounding box center [163, 429] width 249 height 781
click at [524, 467] on div "Back to Dashboard Change Sender ID Customers Technicians Select a contact Outbo…" at bounding box center [778, 429] width 981 height 781
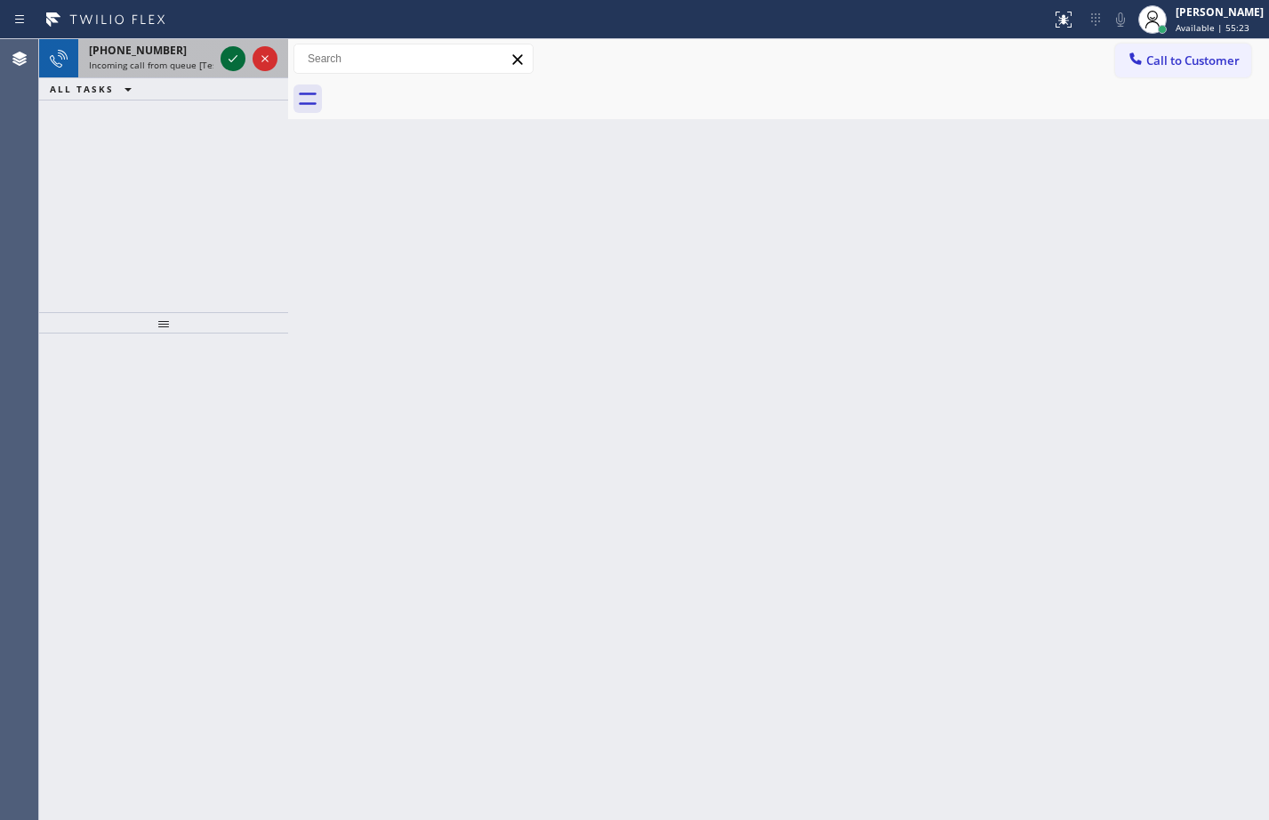
click at [221, 55] on div at bounding box center [233, 58] width 25 height 21
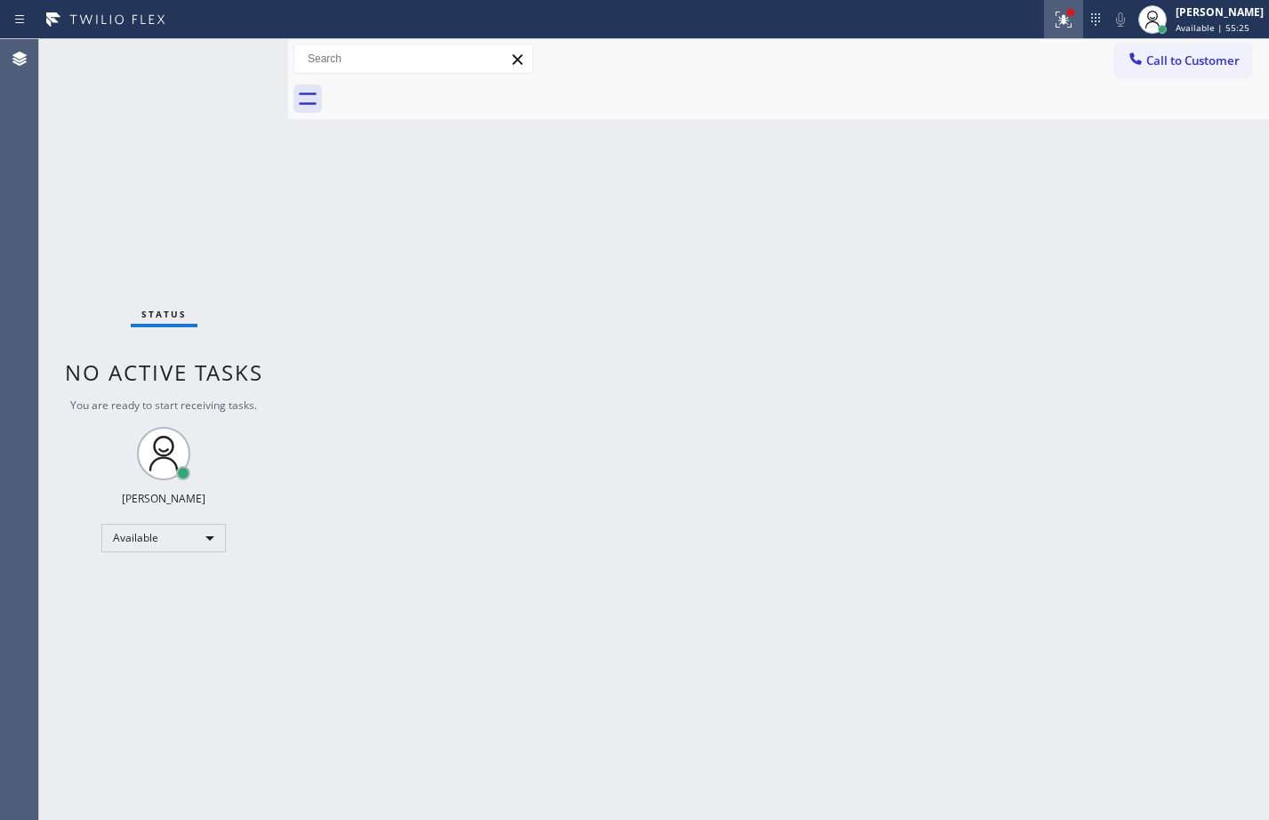
click at [1056, 18] on icon at bounding box center [1064, 20] width 16 height 16
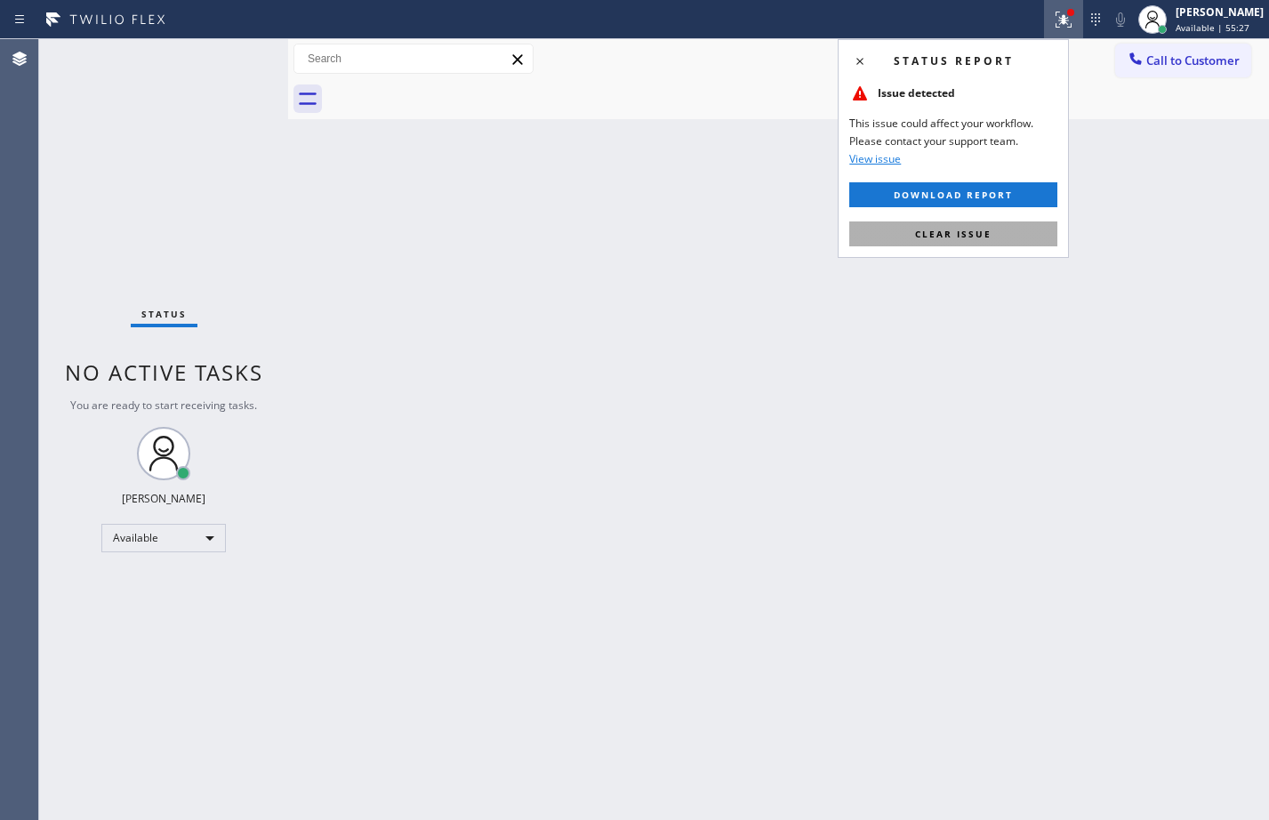
click at [941, 238] on span "Clear issue" at bounding box center [953, 234] width 76 height 12
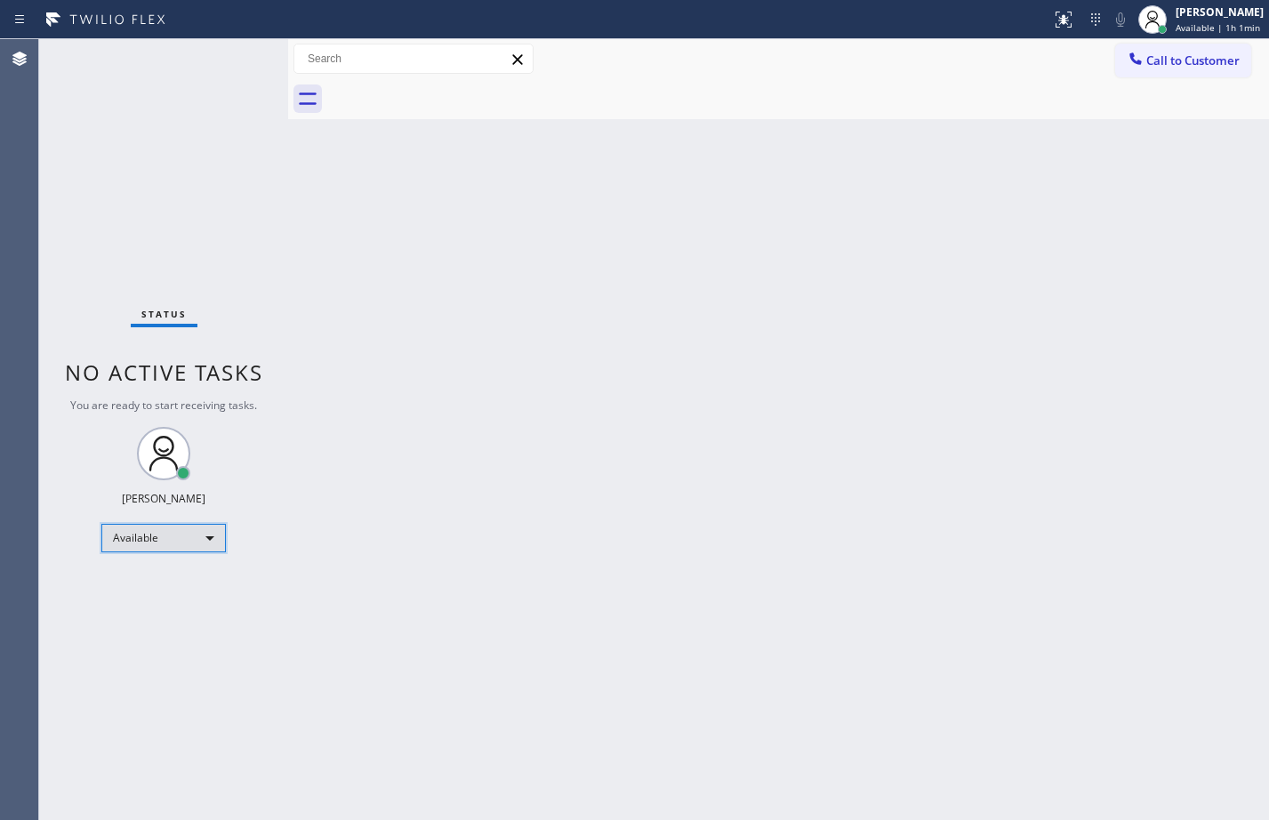
click at [180, 527] on div "Available" at bounding box center [163, 538] width 125 height 28
click at [144, 567] on li "Offline" at bounding box center [162, 562] width 121 height 21
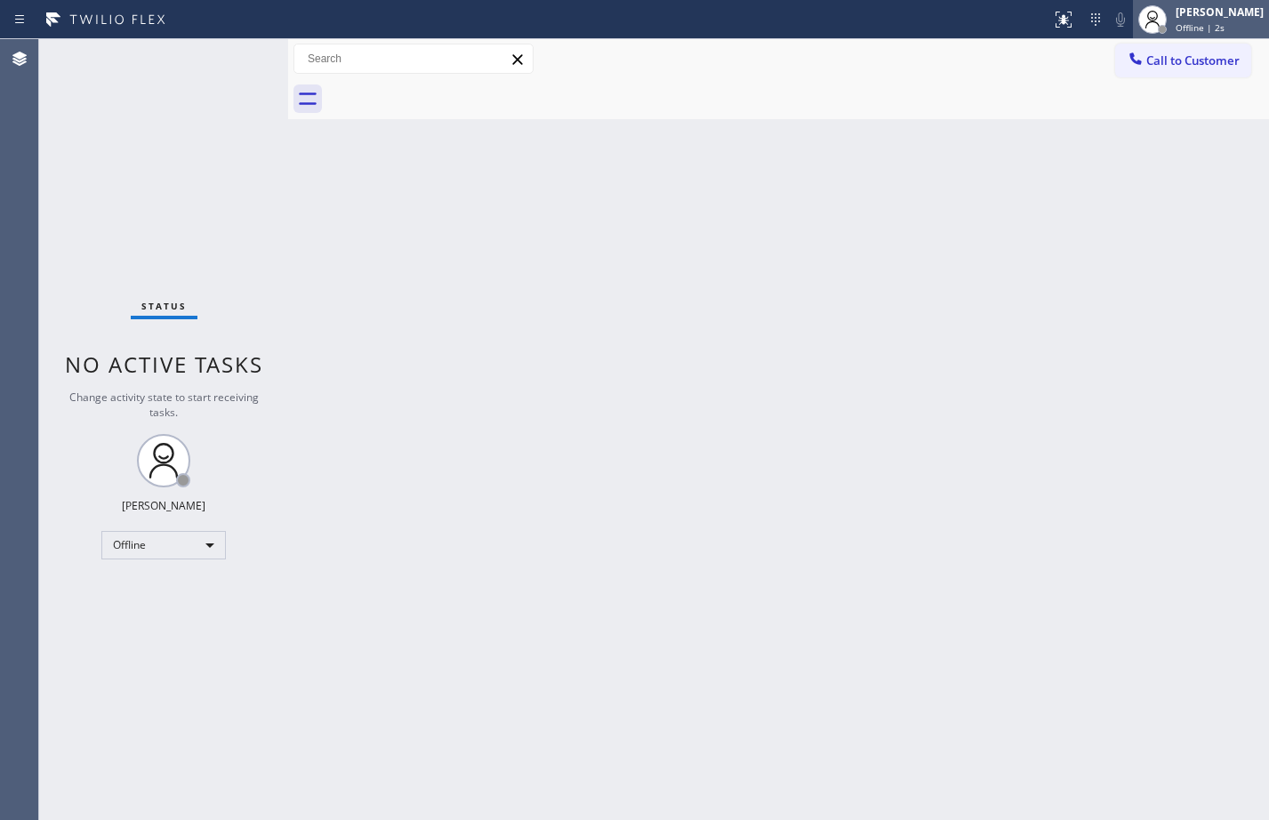
click at [1205, 20] on div "Megan Rose Paluca Offline | 2s" at bounding box center [1220, 19] width 97 height 31
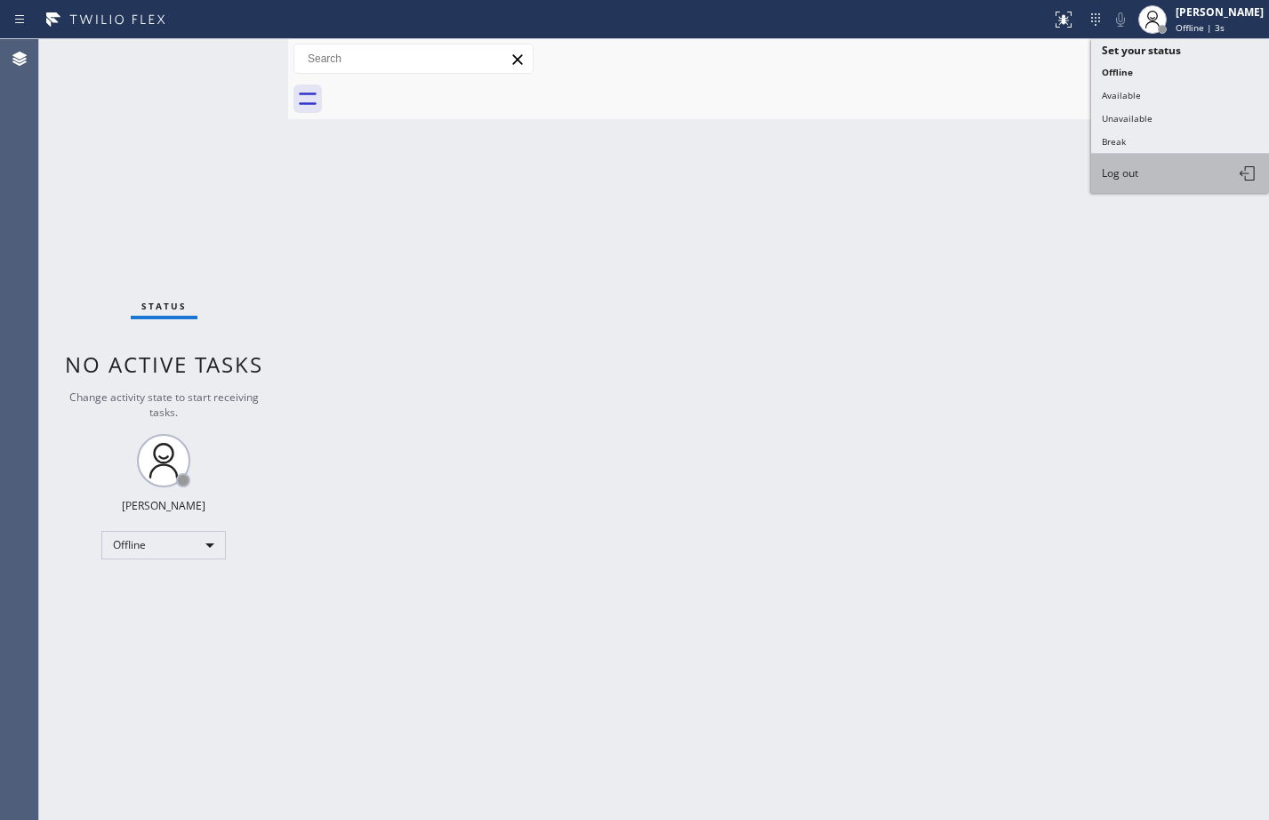
click at [1135, 184] on button "Log out" at bounding box center [1180, 173] width 178 height 39
